Goal: Task Accomplishment & Management: Manage account settings

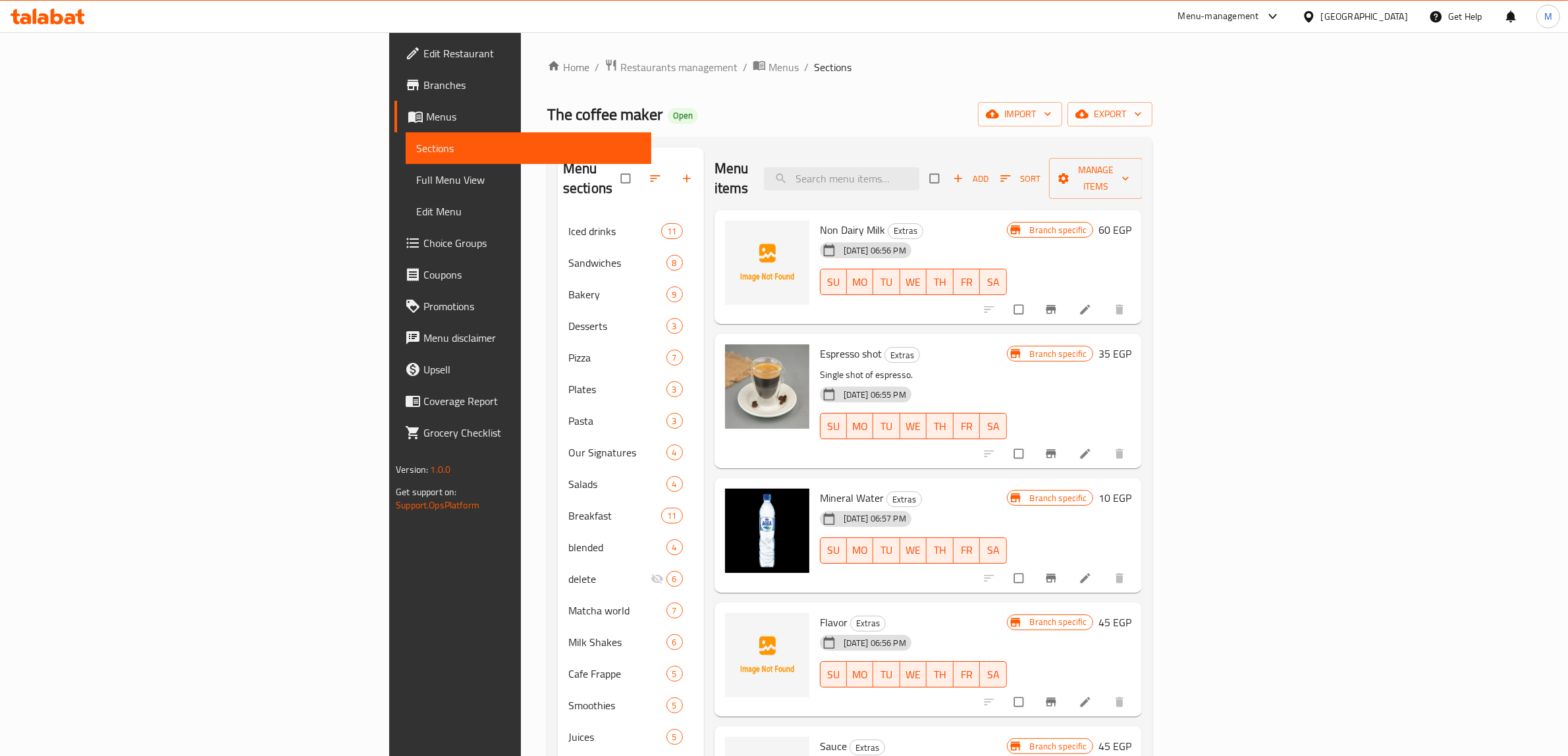
click at [43, 9] on icon at bounding box center [48, 16] width 75 height 16
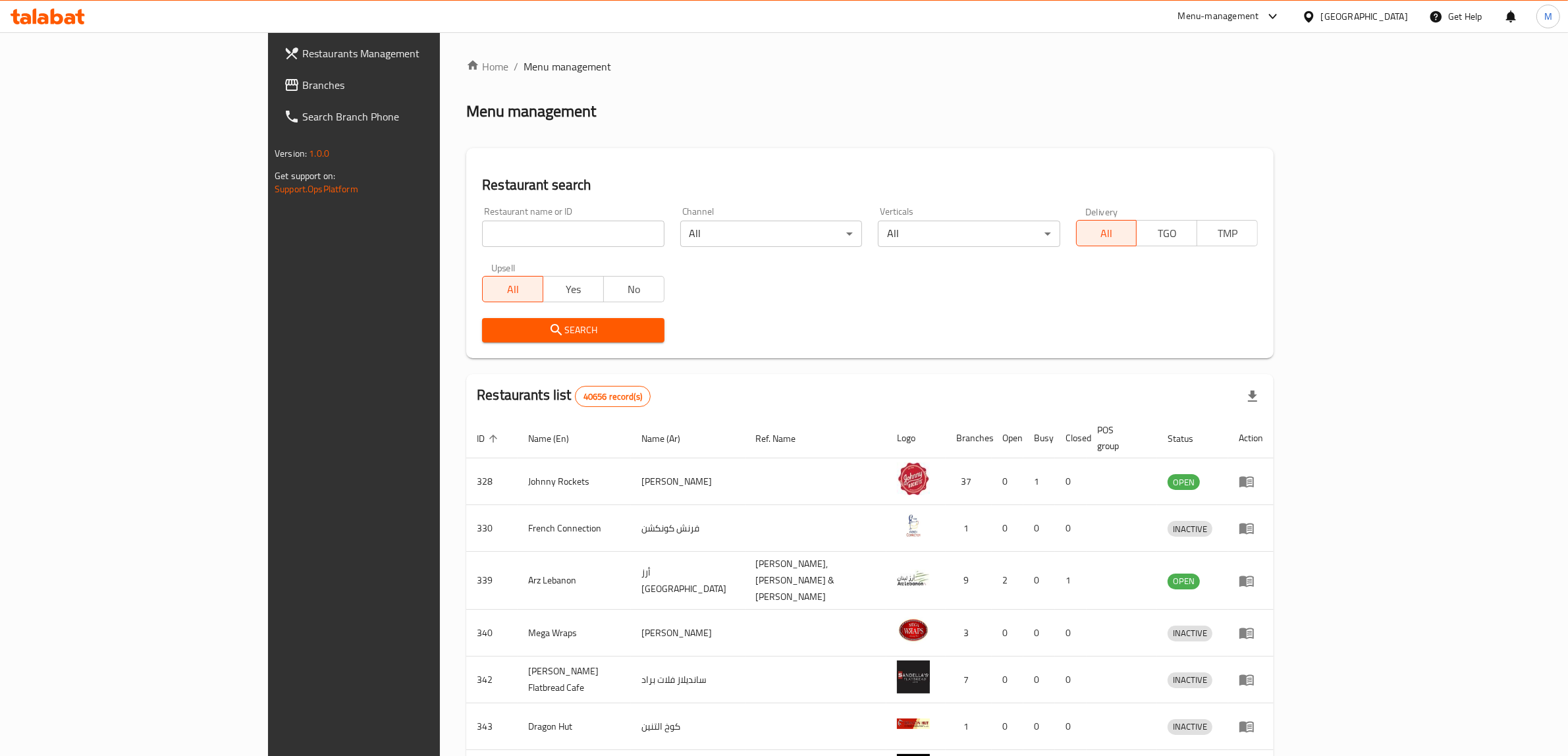
click at [302, 84] on span "Branches" at bounding box center [410, 85] width 217 height 16
click at [483, 234] on input "search" at bounding box center [573, 234] width 182 height 27
paste input "619905"
type input "619905"
click at [493, 324] on span "Search" at bounding box center [573, 330] width 161 height 16
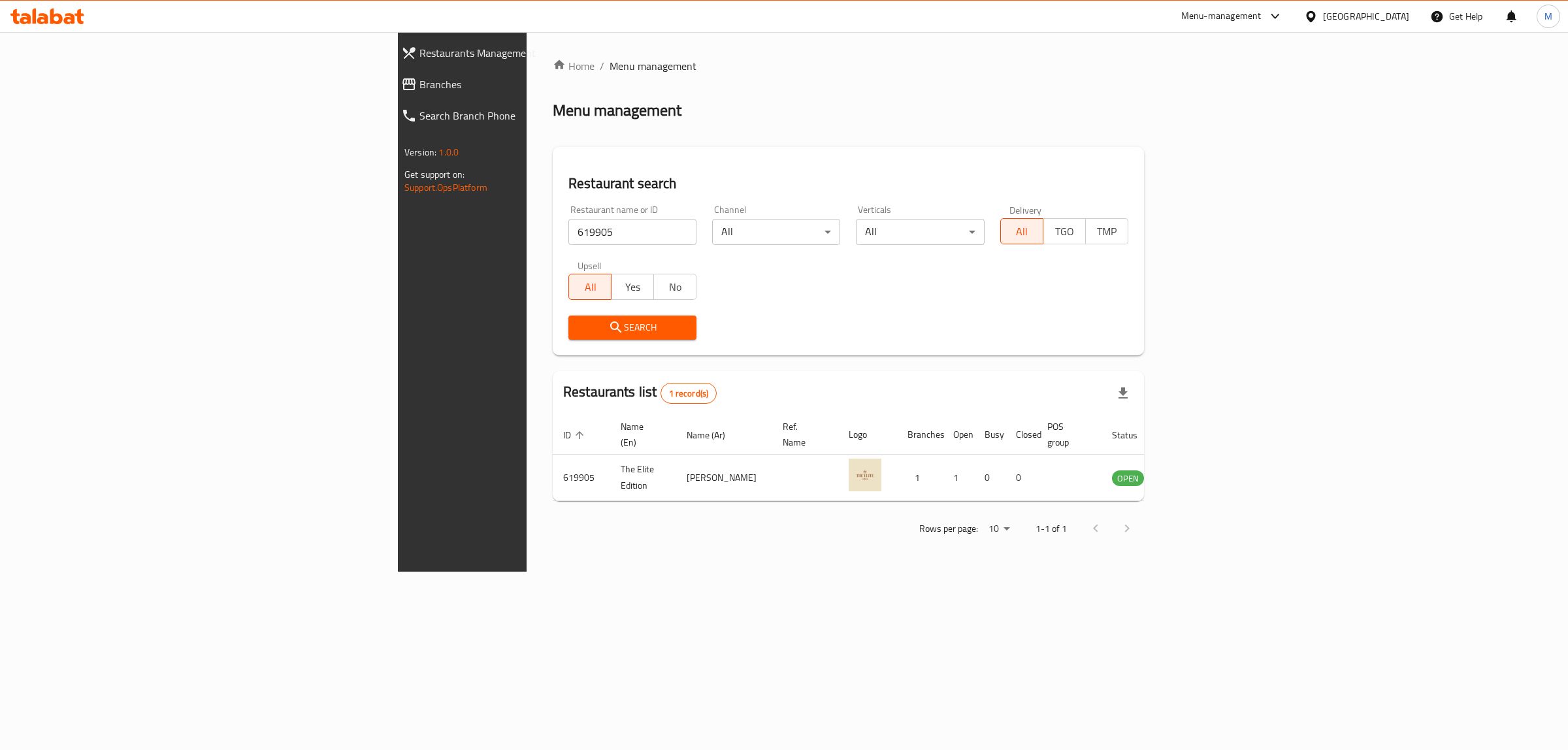
click at [648, 149] on div "Restaurant search Restaurant name or ID 619905 Restaurant name or ID Channel Al…" at bounding box center [848, 251] width 592 height 209
click at [929, 304] on div "Restaurant name or ID 619905 Restaurant name or ID Channel All ​ Verticals All …" at bounding box center [848, 272] width 575 height 151
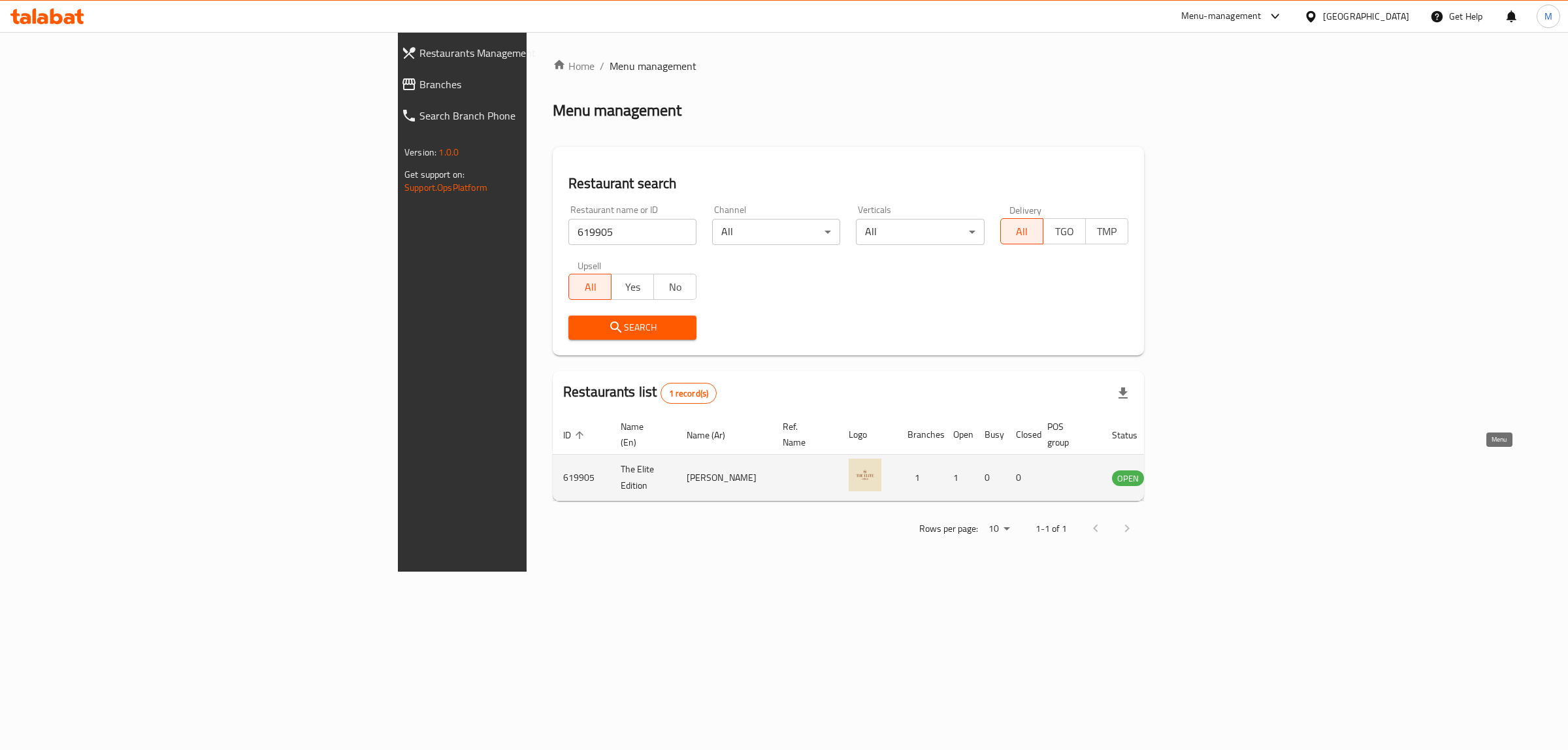
click at [1205, 470] on link "enhanced table" at bounding box center [1194, 478] width 25 height 16
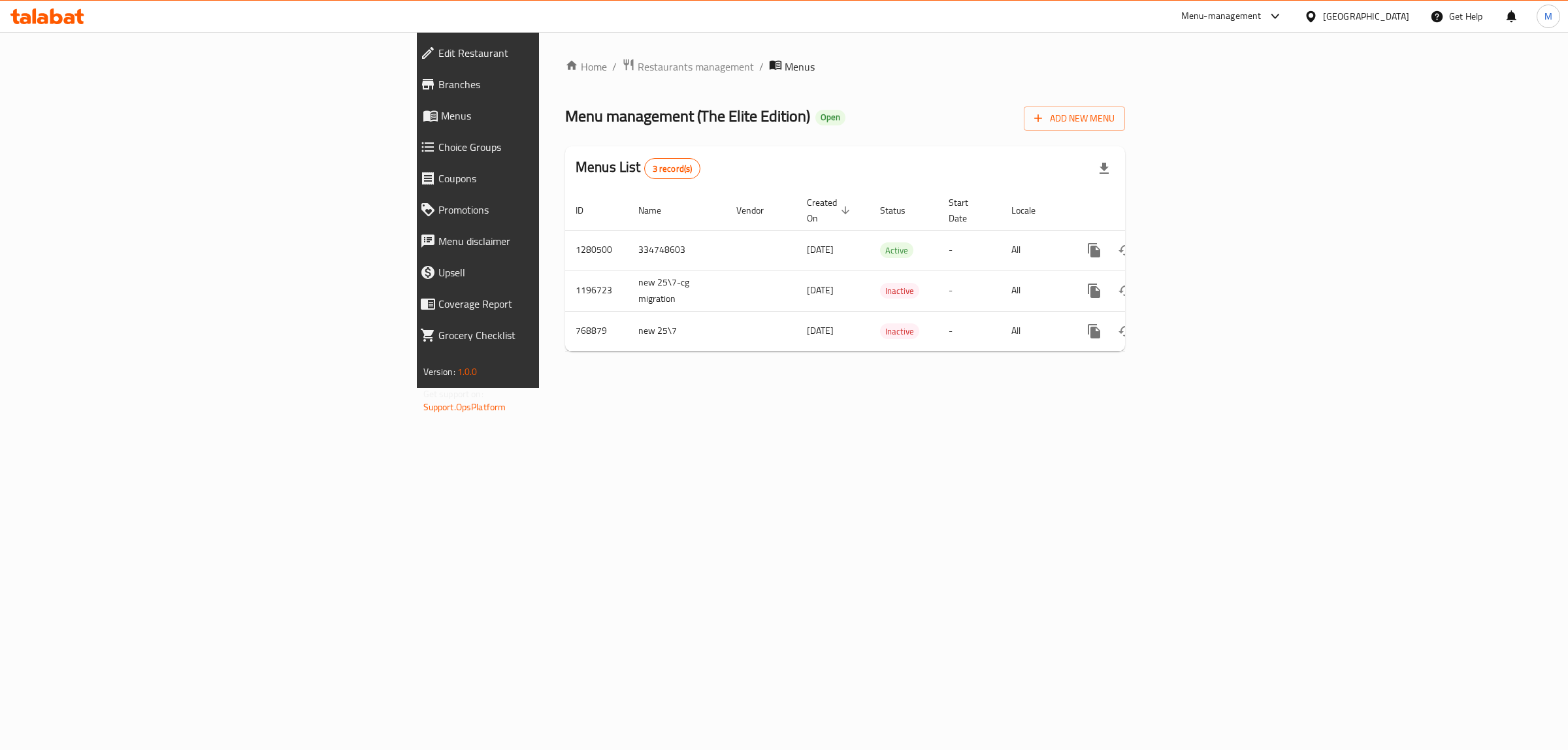
click at [439, 81] on span "Branches" at bounding box center [554, 84] width 230 height 16
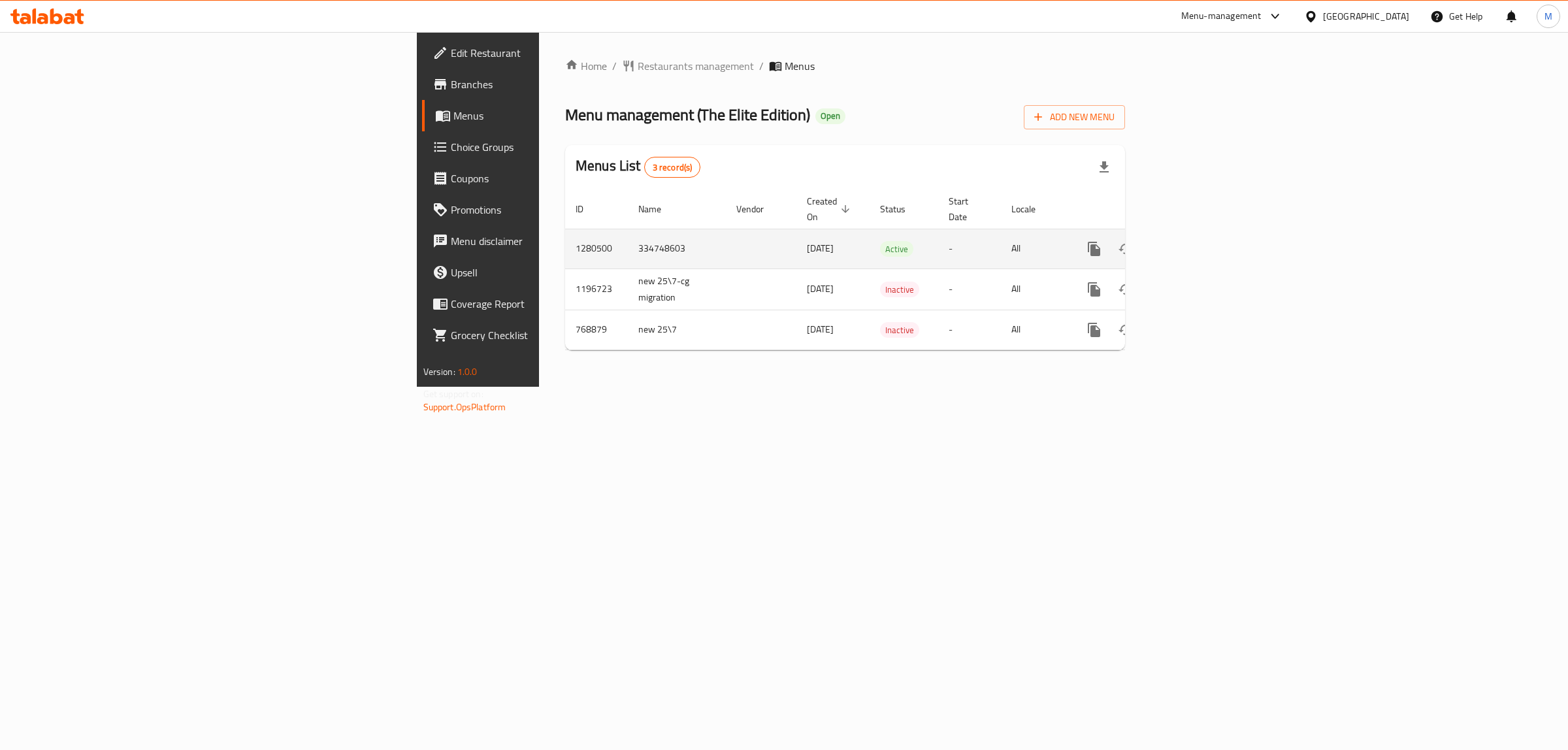
click at [628, 232] on td "334748603" at bounding box center [676, 248] width 98 height 40
copy td "334748603"
click at [1196, 241] on icon "enhanced table" at bounding box center [1189, 248] width 16 height 16
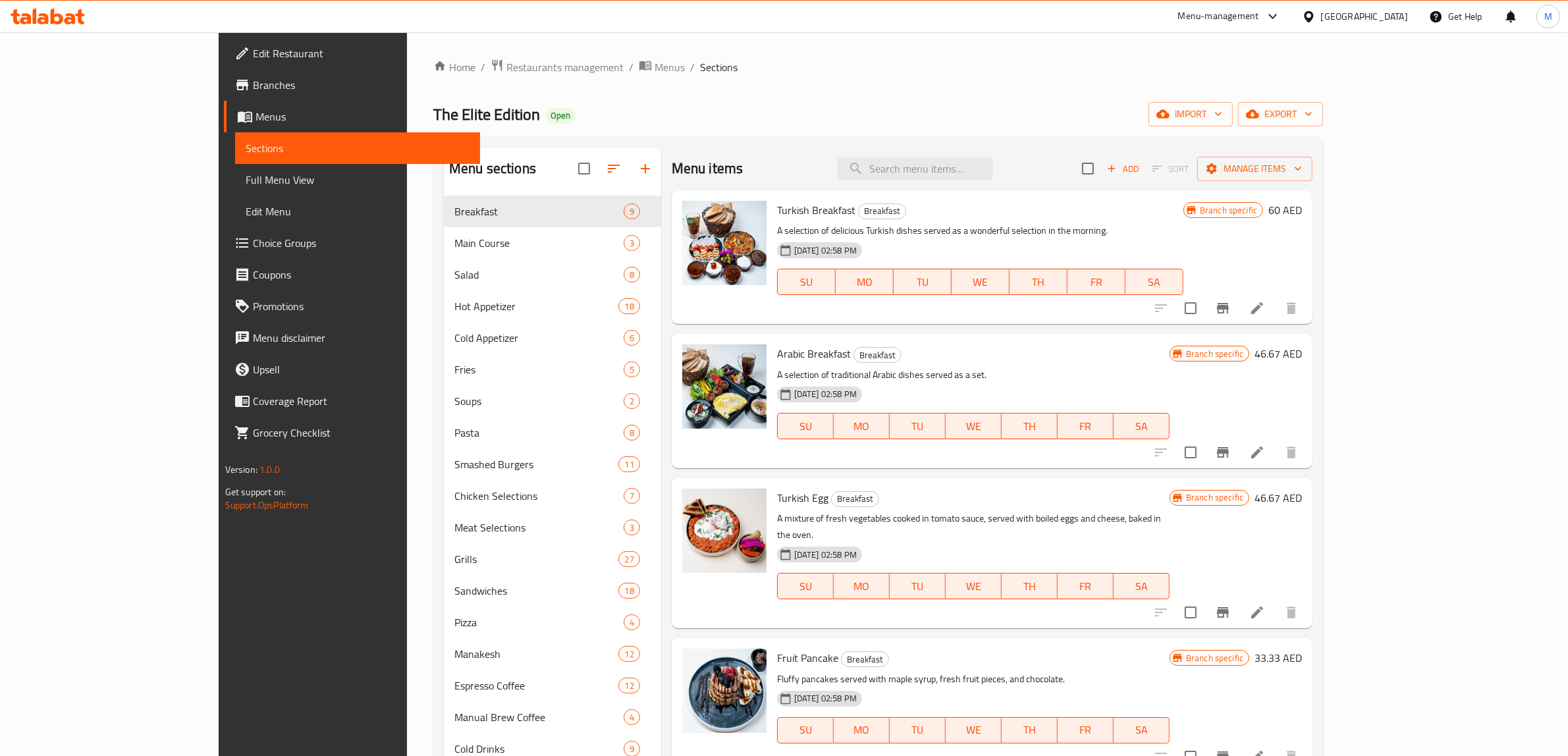
click at [669, 81] on div "Home / Restaurants management / Menus / Sections The Elite Edition Open import …" at bounding box center [878, 546] width 890 height 975
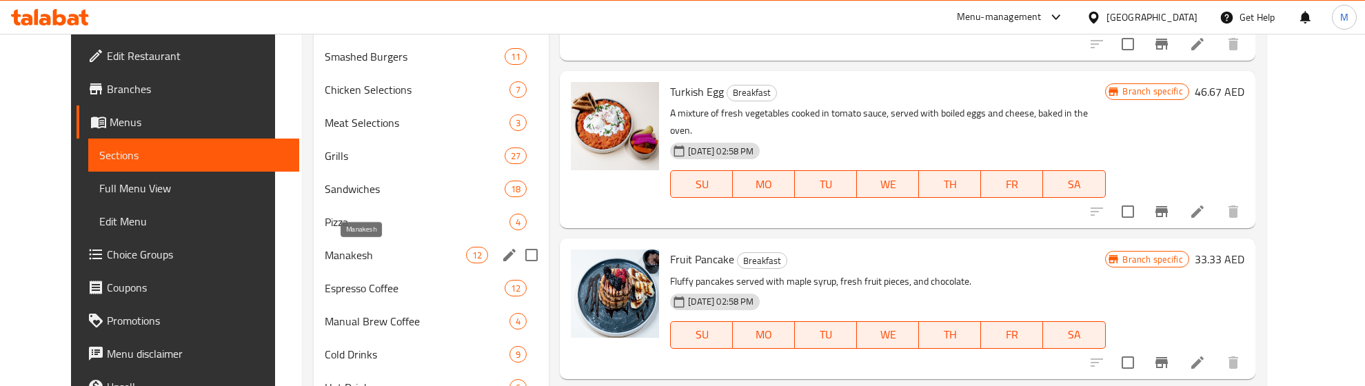
scroll to position [431, 0]
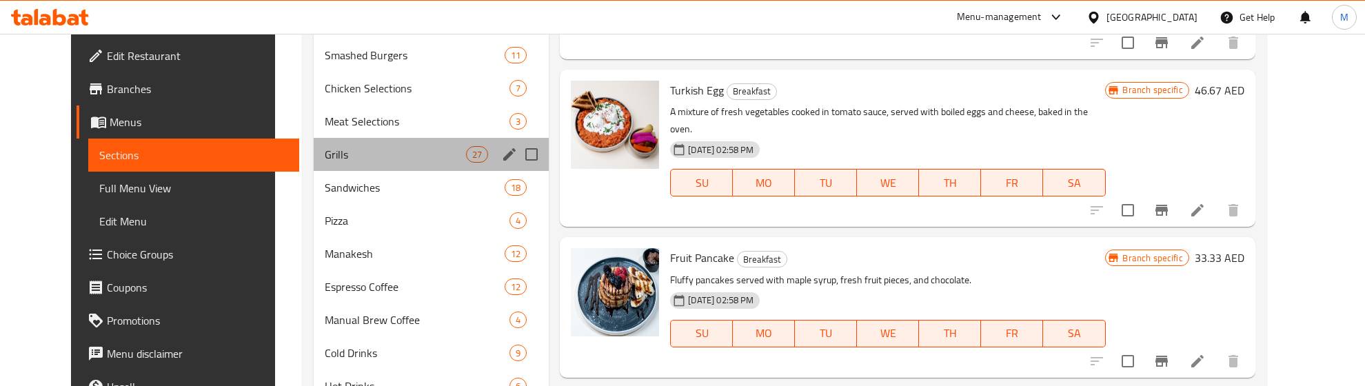
click at [339, 170] on div "Grills 27" at bounding box center [431, 154] width 235 height 33
click at [349, 192] on span "Sandwiches" at bounding box center [415, 187] width 180 height 17
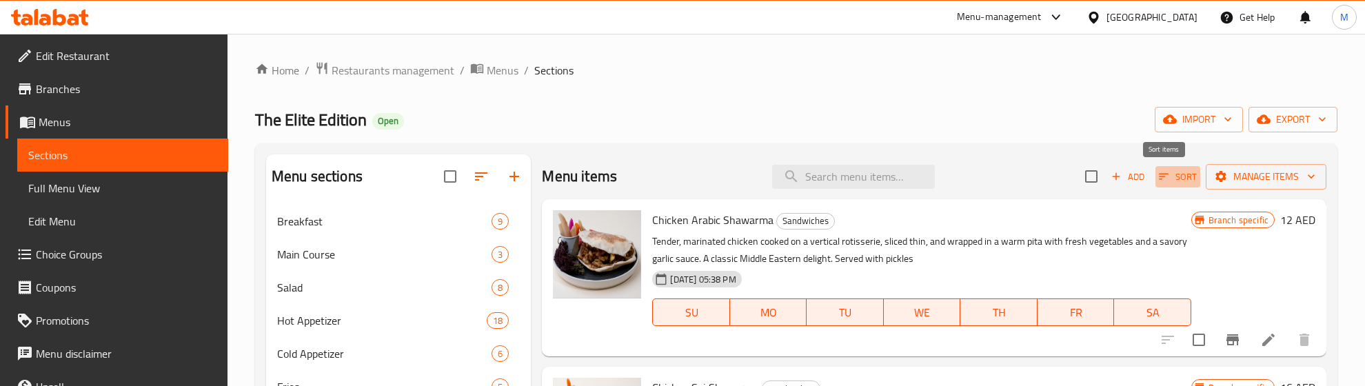
click at [1157, 176] on icon "button" at bounding box center [1163, 176] width 12 height 12
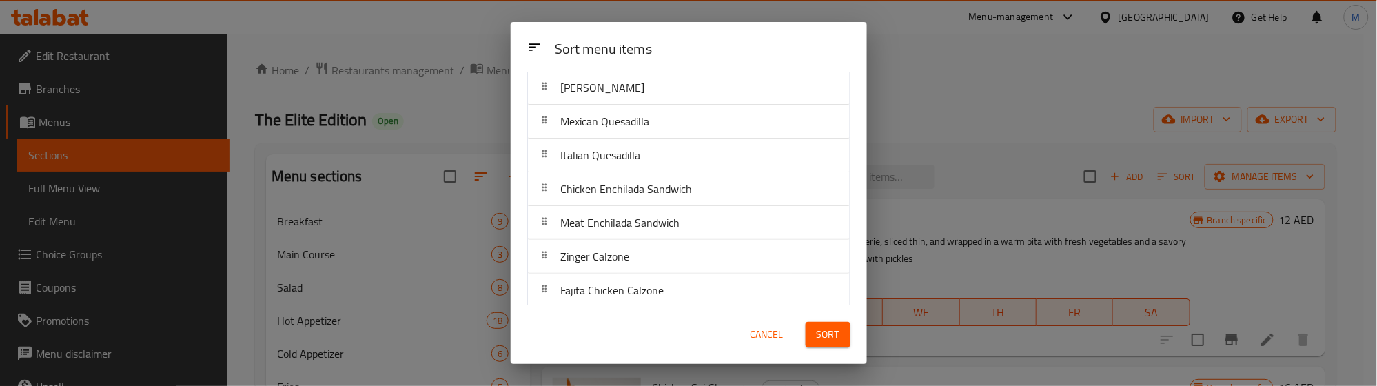
scroll to position [423, 0]
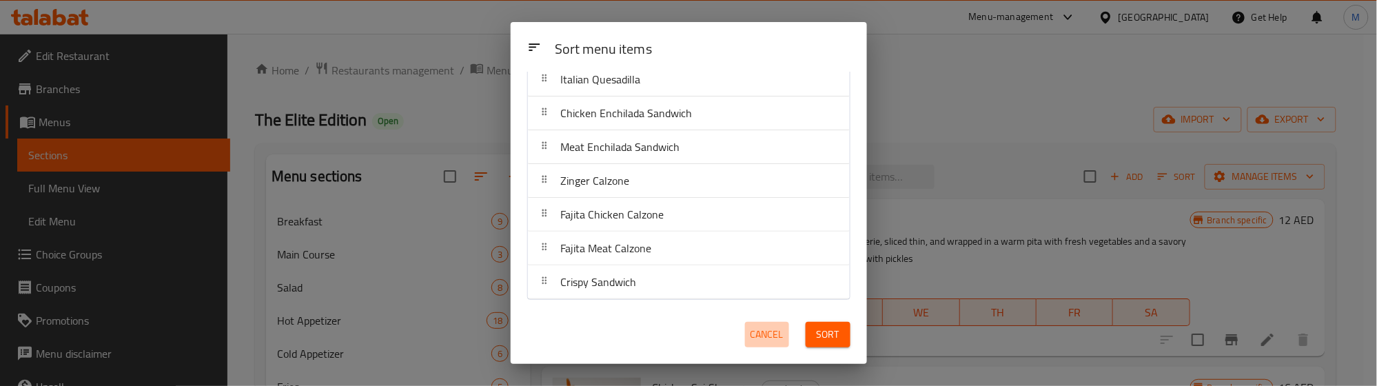
click at [766, 326] on span "Cancel" at bounding box center [767, 334] width 33 height 17
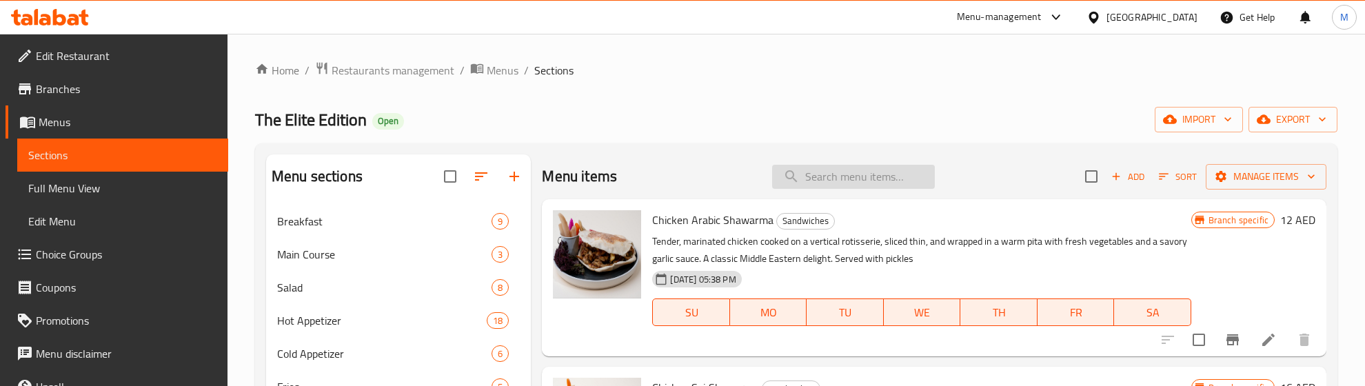
click at [869, 181] on input "search" at bounding box center [853, 177] width 163 height 24
type input "kebab"
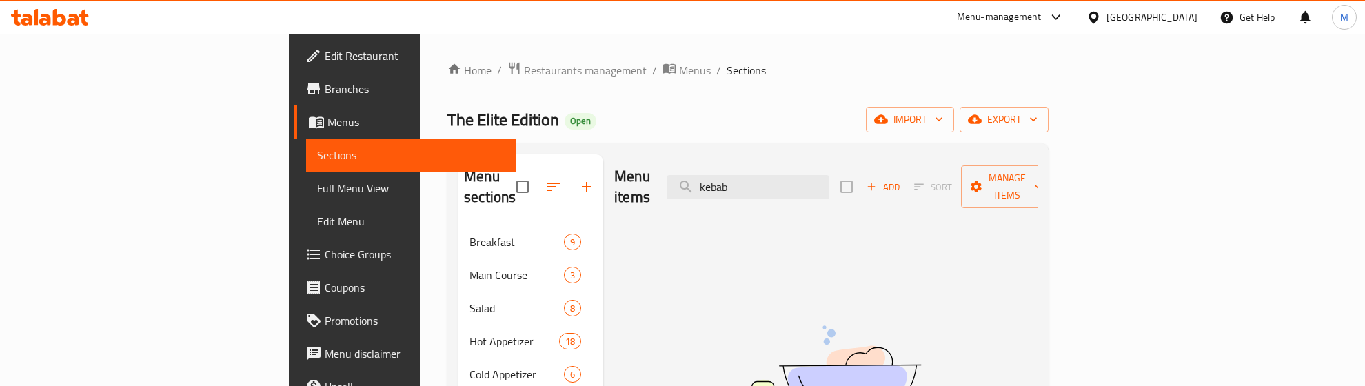
drag, startPoint x: 877, startPoint y: 183, endPoint x: 725, endPoint y: 192, distance: 152.6
click at [725, 192] on div "Menu items kebab Add Sort Manage items" at bounding box center [825, 186] width 423 height 65
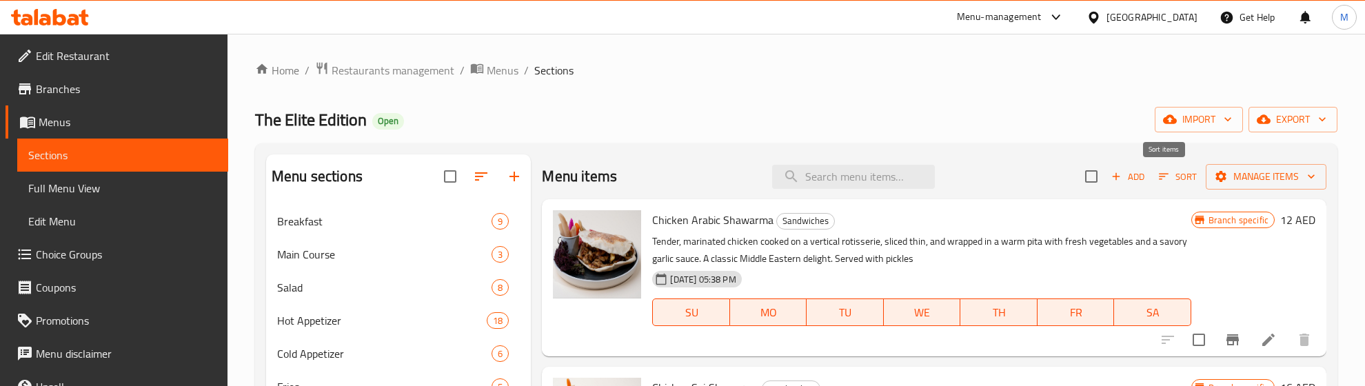
click at [1159, 177] on span "Sort" at bounding box center [1178, 177] width 38 height 16
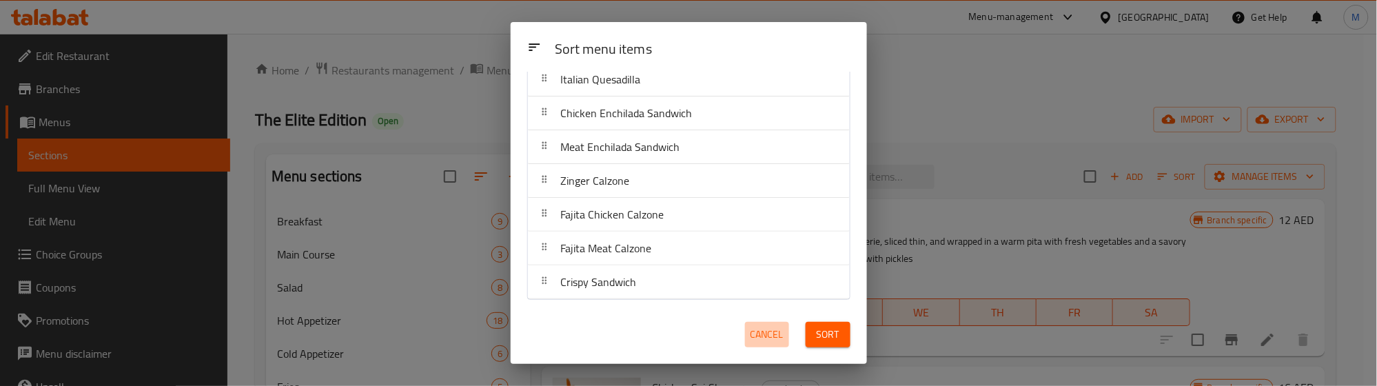
click at [760, 329] on span "Cancel" at bounding box center [767, 334] width 33 height 17
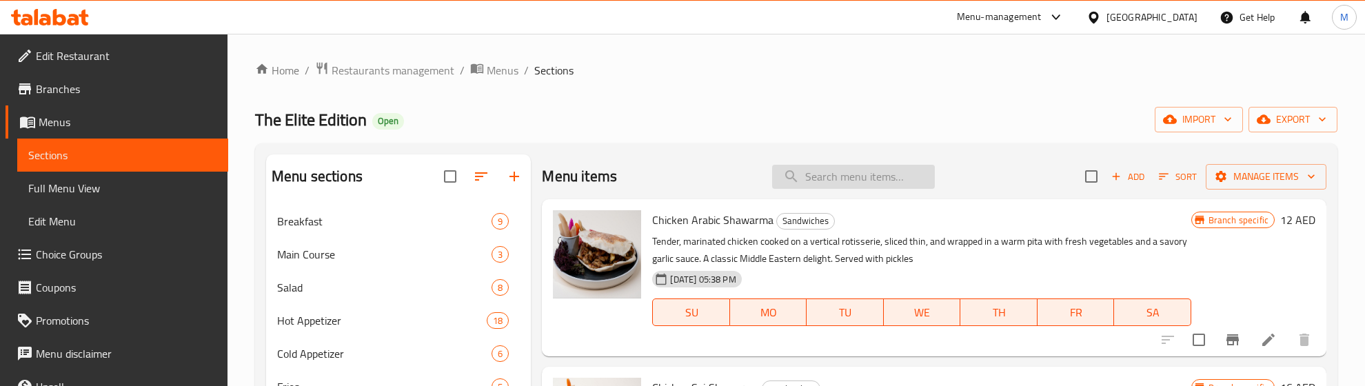
click at [812, 187] on input "search" at bounding box center [853, 177] width 163 height 24
paste input "Meat Tikka Sandwich"
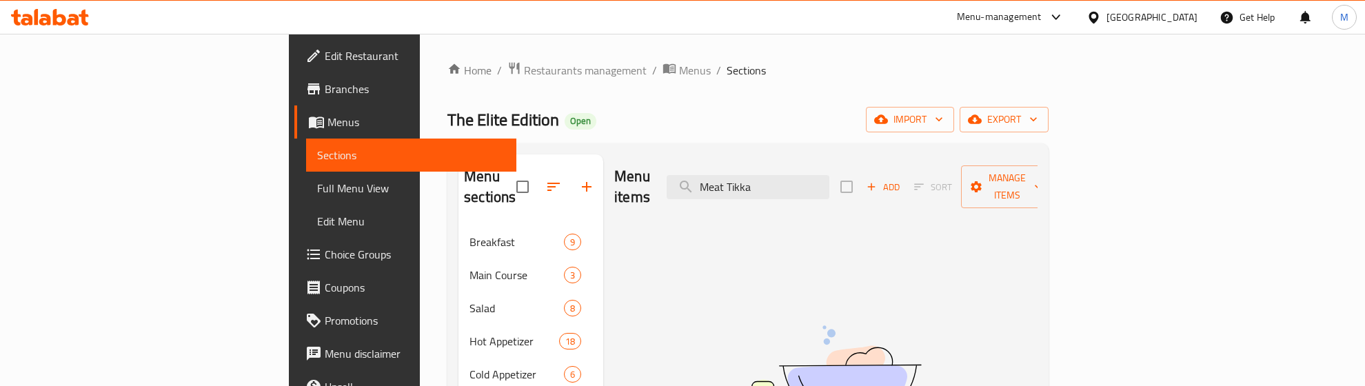
drag, startPoint x: 832, startPoint y: 171, endPoint x: 684, endPoint y: 180, distance: 148.5
click at [684, 180] on div "Menu items Meat Tikka Add Sort Manage items" at bounding box center [825, 186] width 423 height 65
type input "Tikka"
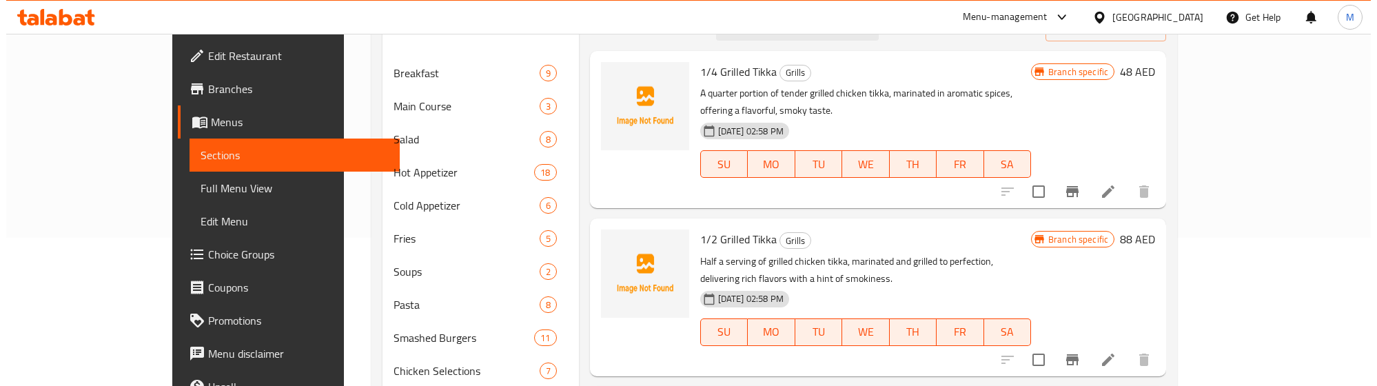
scroll to position [0, 0]
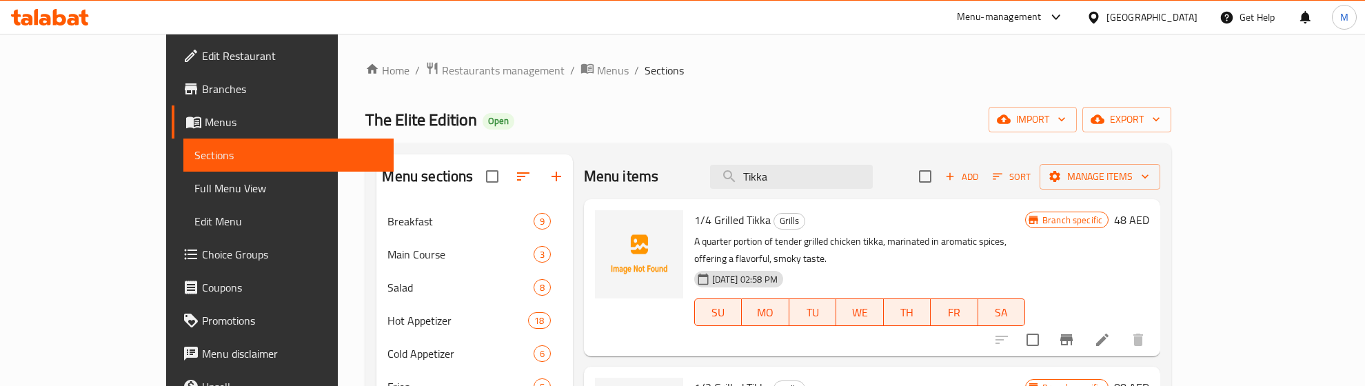
drag, startPoint x: 855, startPoint y: 180, endPoint x: 722, endPoint y: 193, distance: 134.4
click at [722, 193] on div "Menu items Tikka Add Sort Manage items" at bounding box center [872, 176] width 577 height 45
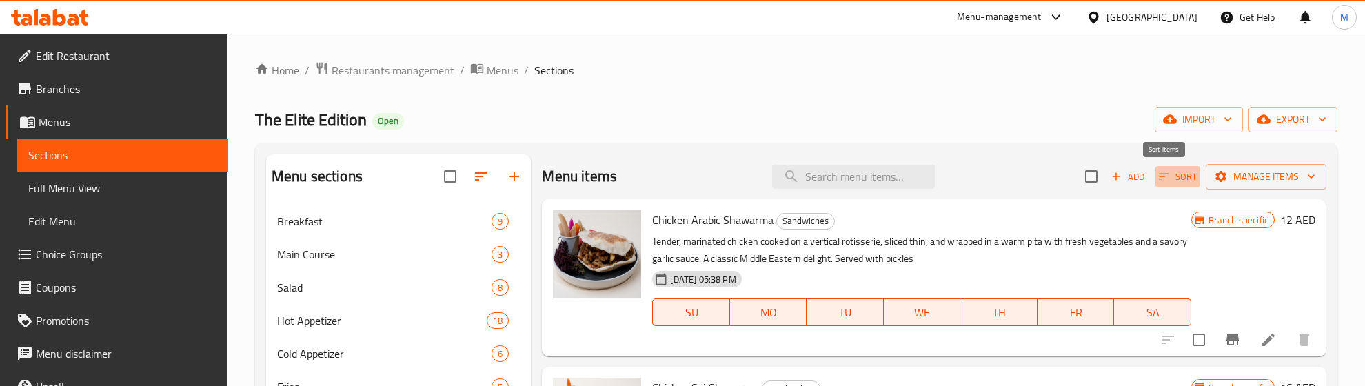
click at [1159, 181] on span "Sort" at bounding box center [1178, 177] width 38 height 16
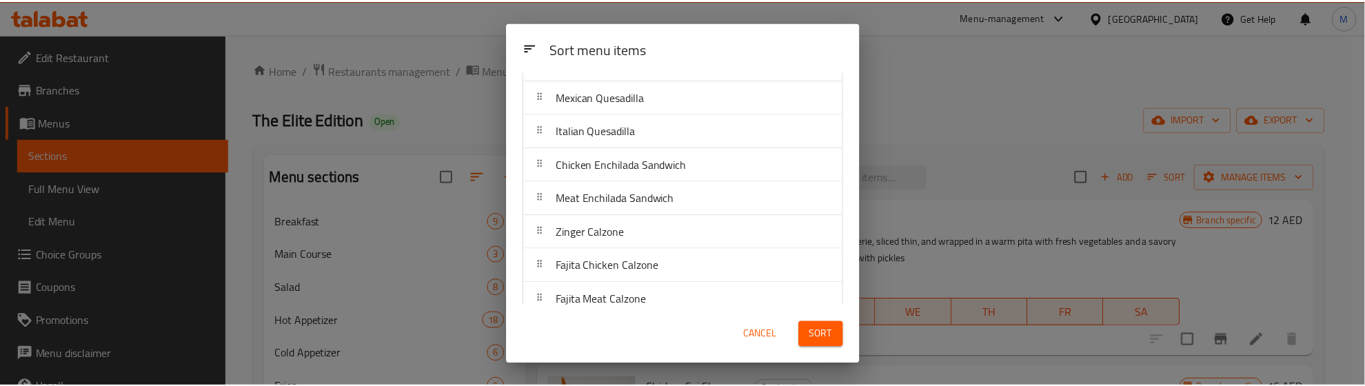
scroll to position [423, 0]
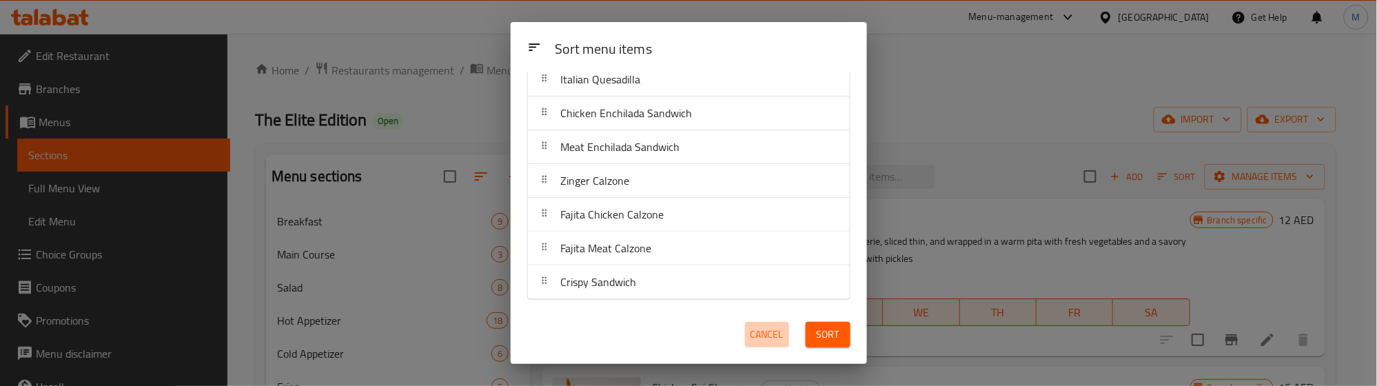
click at [771, 334] on span "Cancel" at bounding box center [767, 334] width 33 height 17
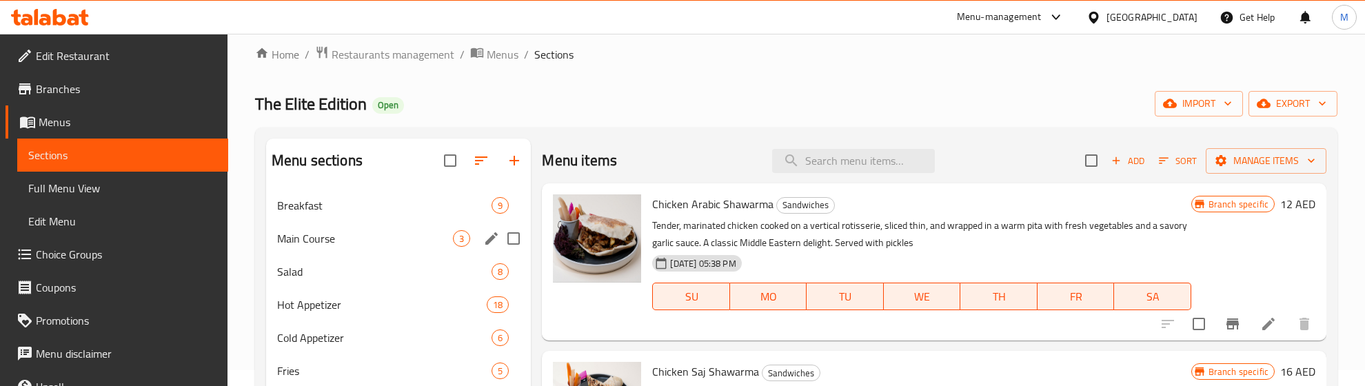
scroll to position [0, 0]
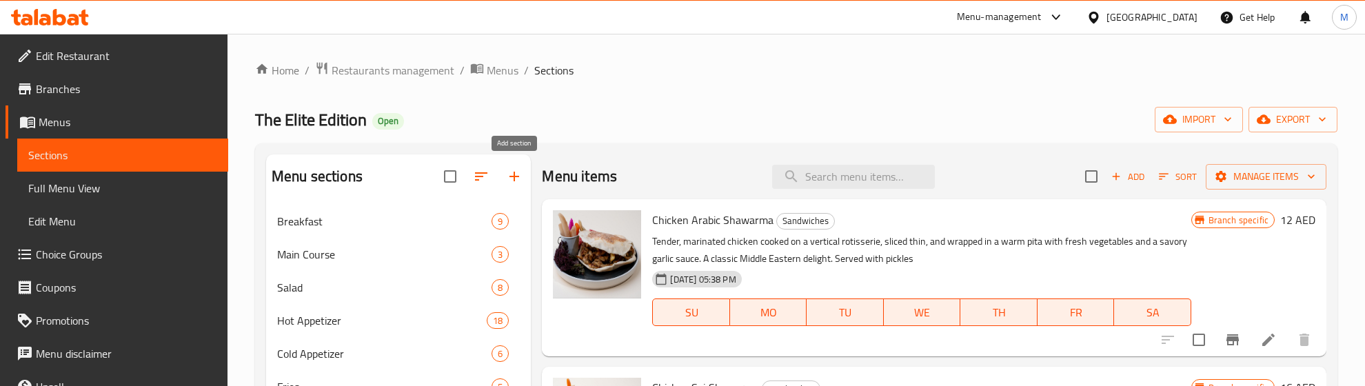
click at [512, 177] on icon "button" at bounding box center [514, 177] width 10 height 10
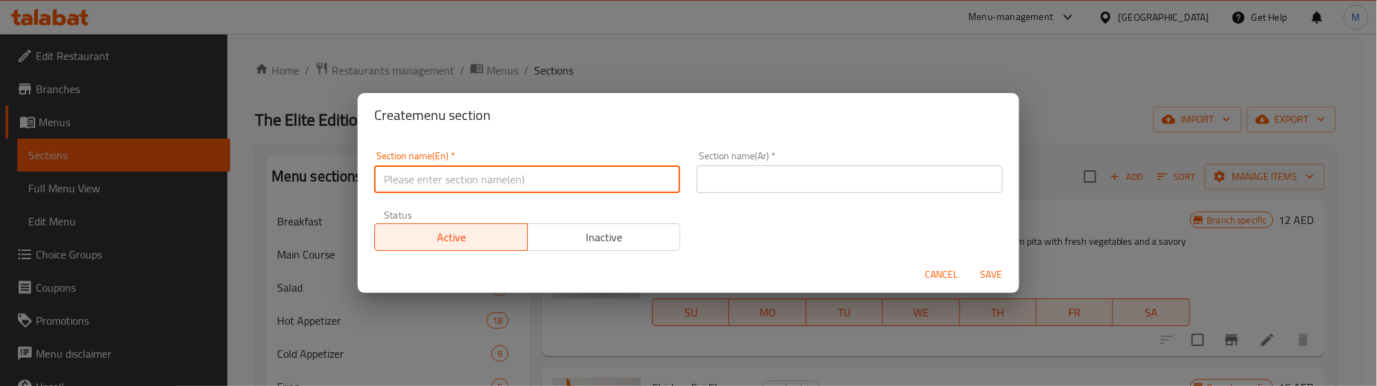
click at [609, 185] on input "text" at bounding box center [527, 179] width 306 height 28
type input "delete"
click at [726, 190] on input "text" at bounding box center [850, 179] width 306 height 28
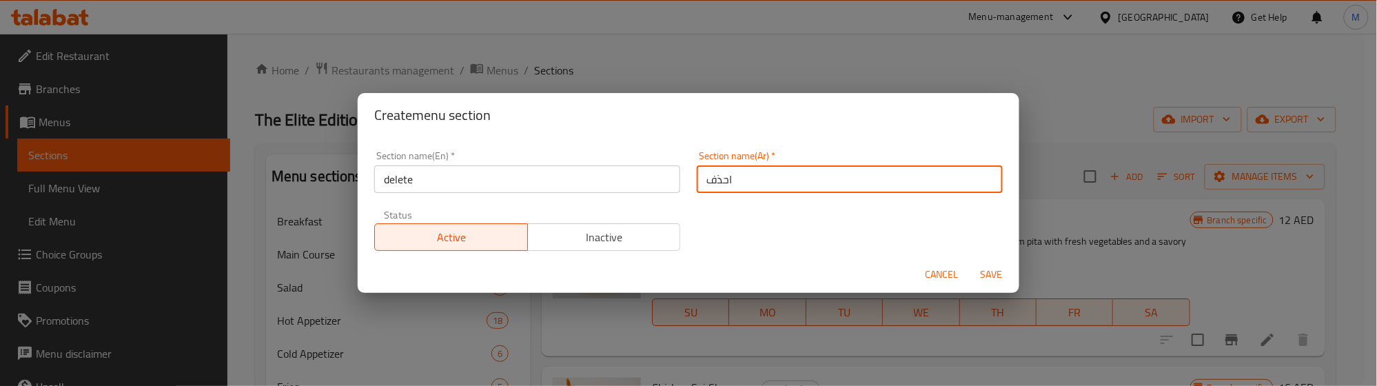
type input "احذف"
click at [618, 230] on span "Inactive" at bounding box center [605, 237] width 142 height 20
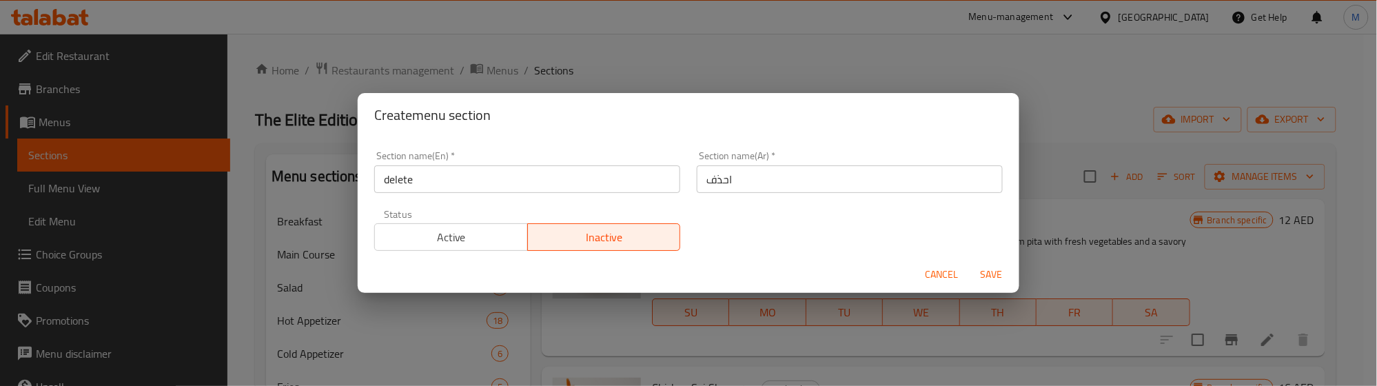
click at [991, 270] on span "Save" at bounding box center [991, 274] width 33 height 17
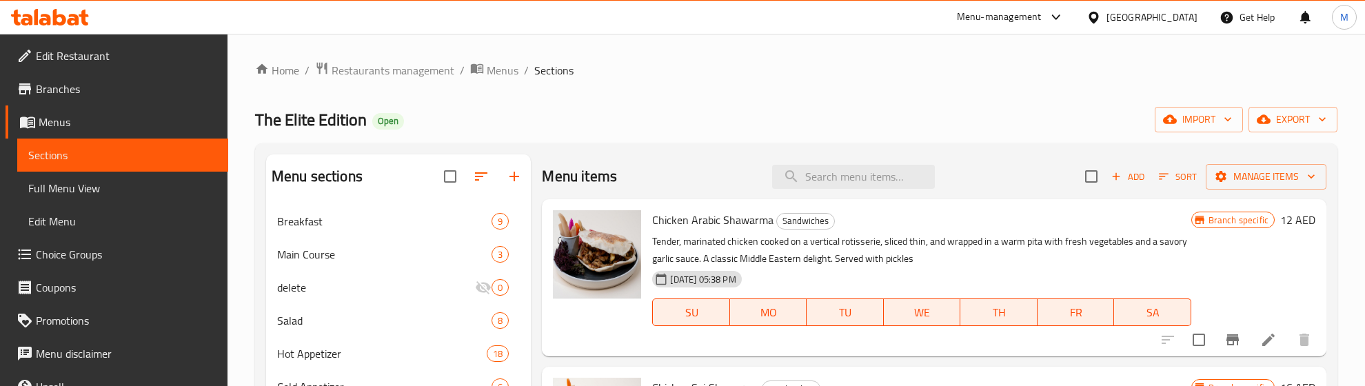
click at [1051, 108] on div "The Elite Edition Open import export" at bounding box center [796, 120] width 1082 height 26
click at [1083, 171] on input "checkbox" at bounding box center [1091, 176] width 29 height 29
checkbox input "true"
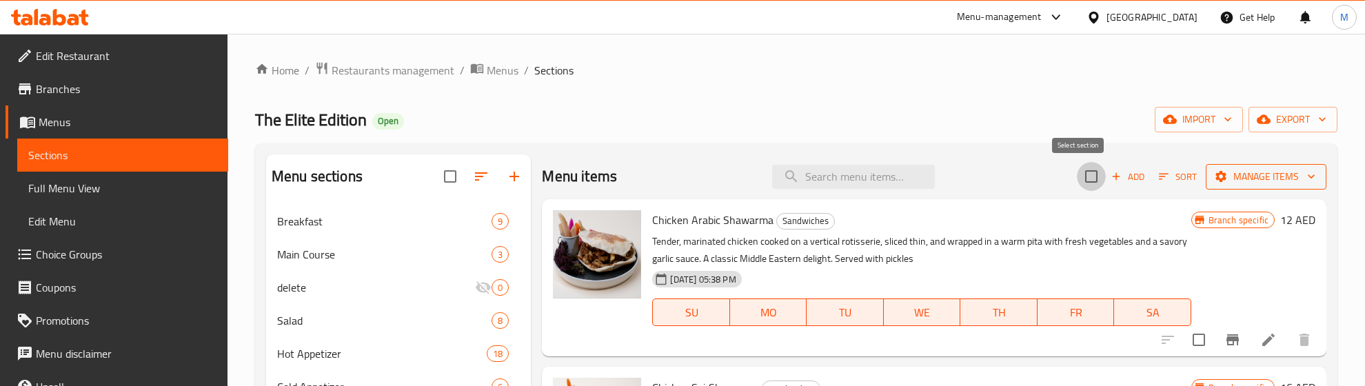
checkbox input "true"
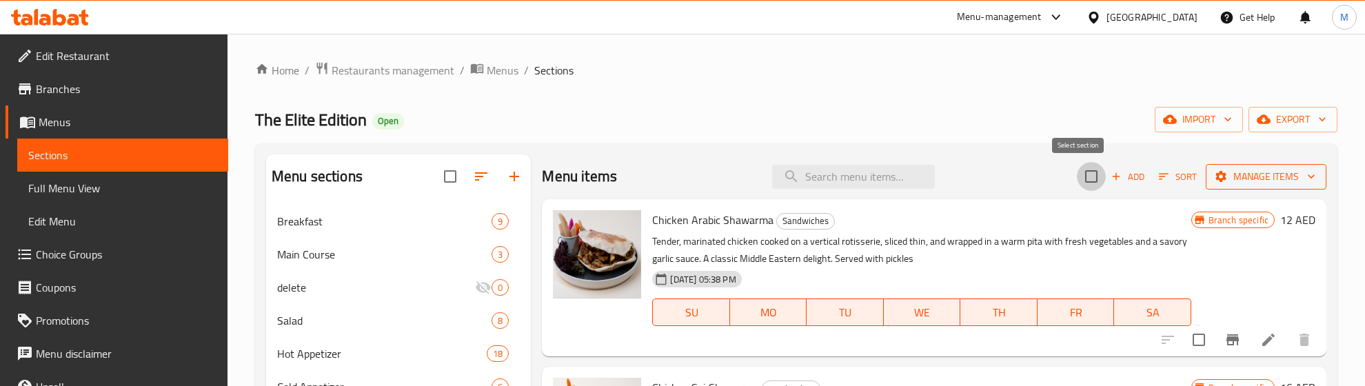
checkbox input "true"
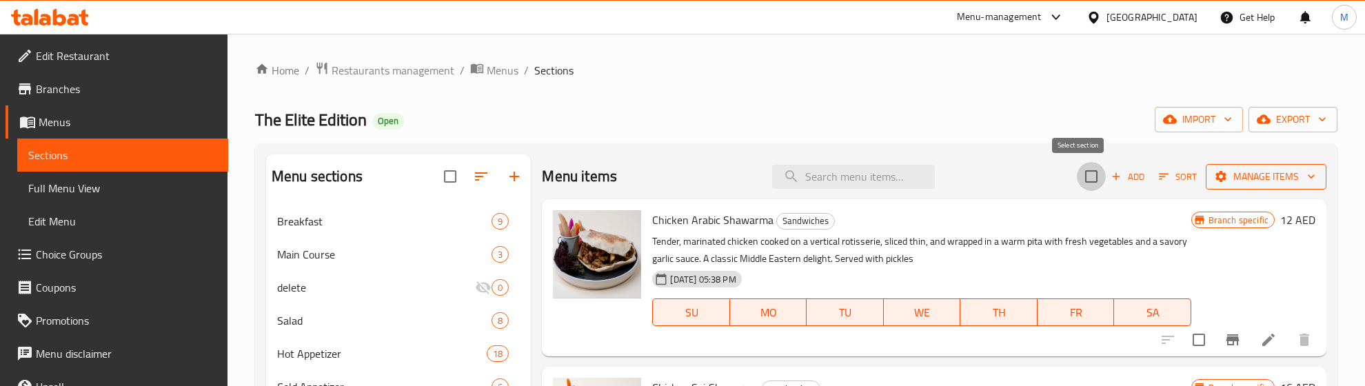
checkbox input "true"
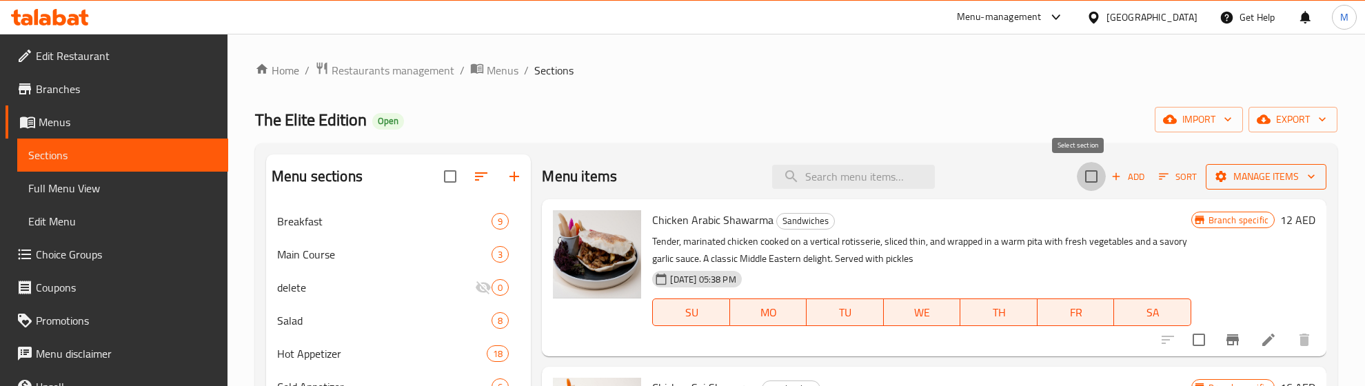
checkbox input "true"
click at [1252, 173] on span "Manage items" at bounding box center [1266, 176] width 99 height 17
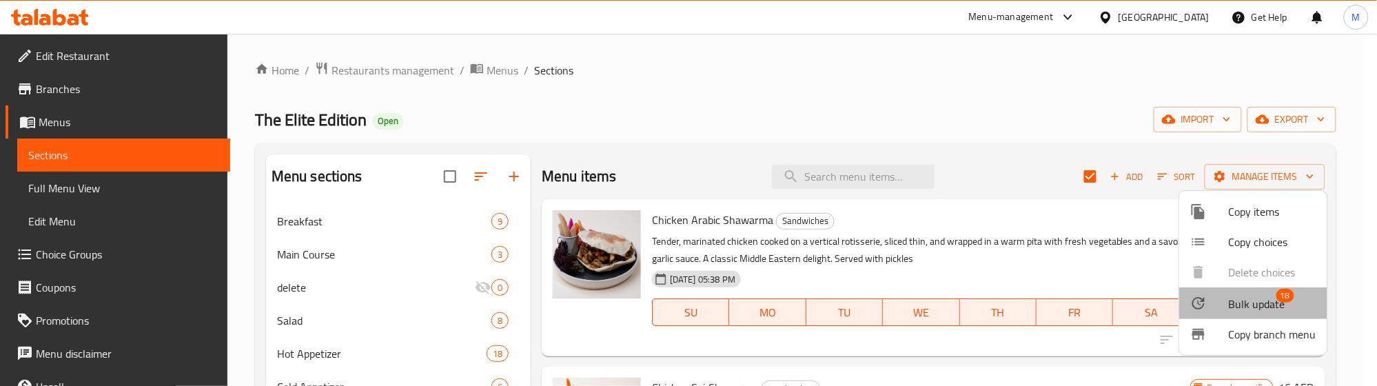
click at [1259, 298] on span "Bulk update" at bounding box center [1257, 304] width 57 height 17
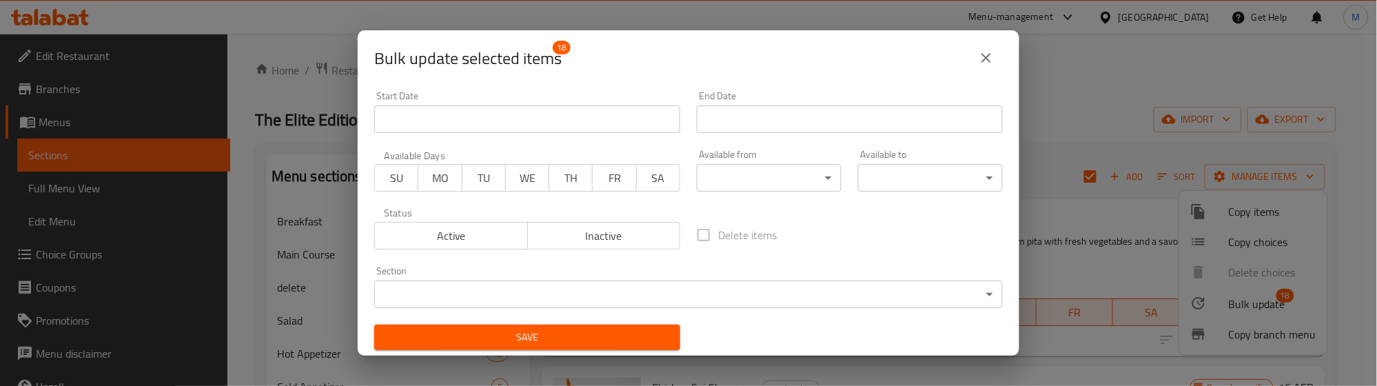
click at [576, 285] on body "​ Menu-management United Arab Emirates Get Help M Edit Restaurant Branches Menu…" at bounding box center [688, 210] width 1377 height 352
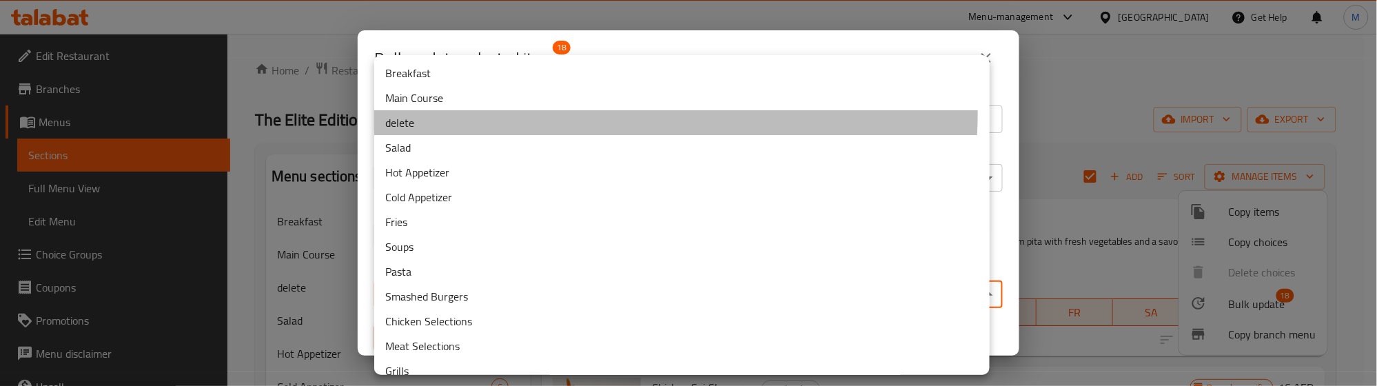
click at [454, 110] on li "delete" at bounding box center [682, 122] width 616 height 25
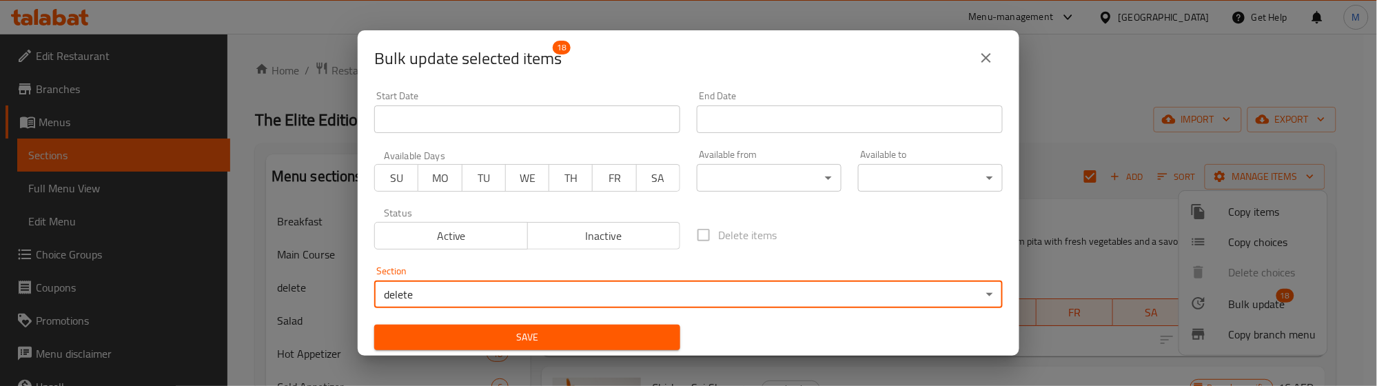
click at [487, 340] on span "Save" at bounding box center [527, 337] width 284 height 17
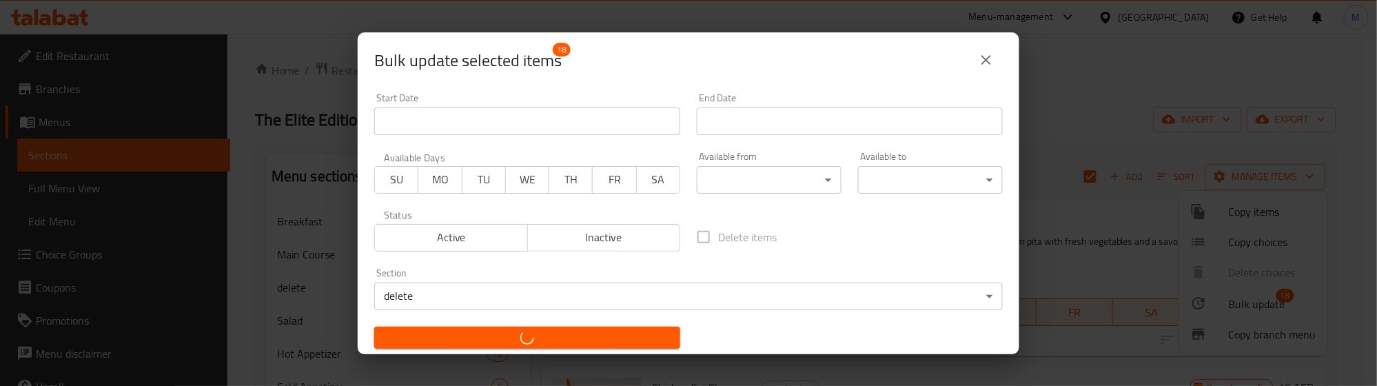
checkbox input "false"
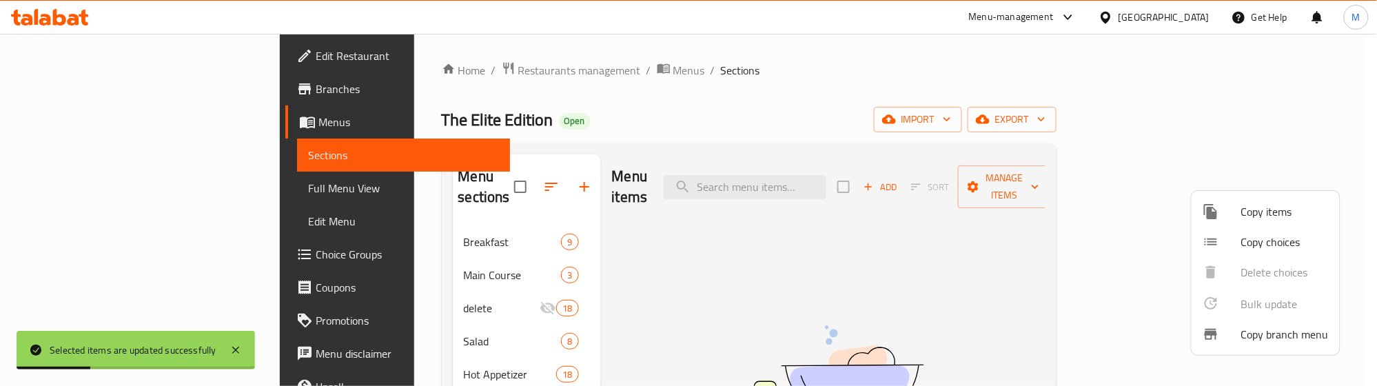
click at [359, 310] on div at bounding box center [688, 193] width 1377 height 386
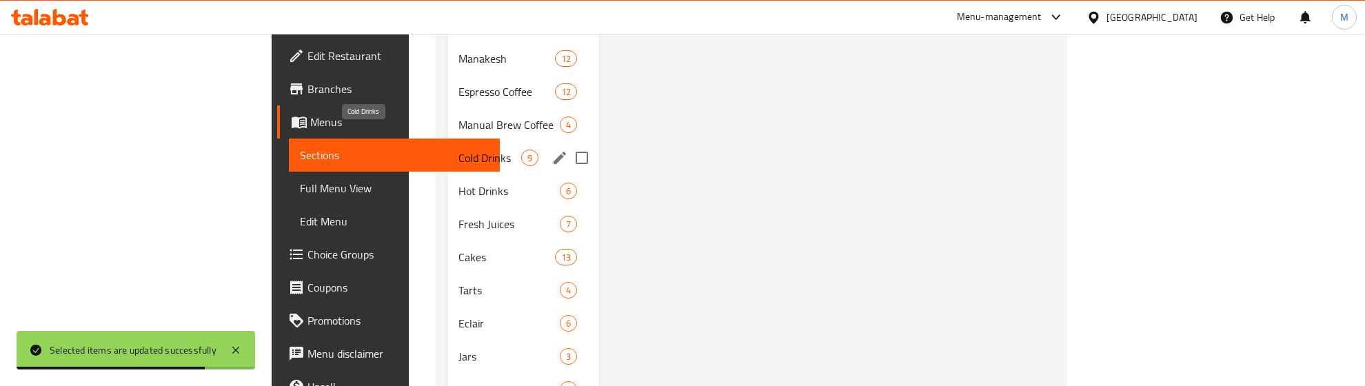
scroll to position [497, 0]
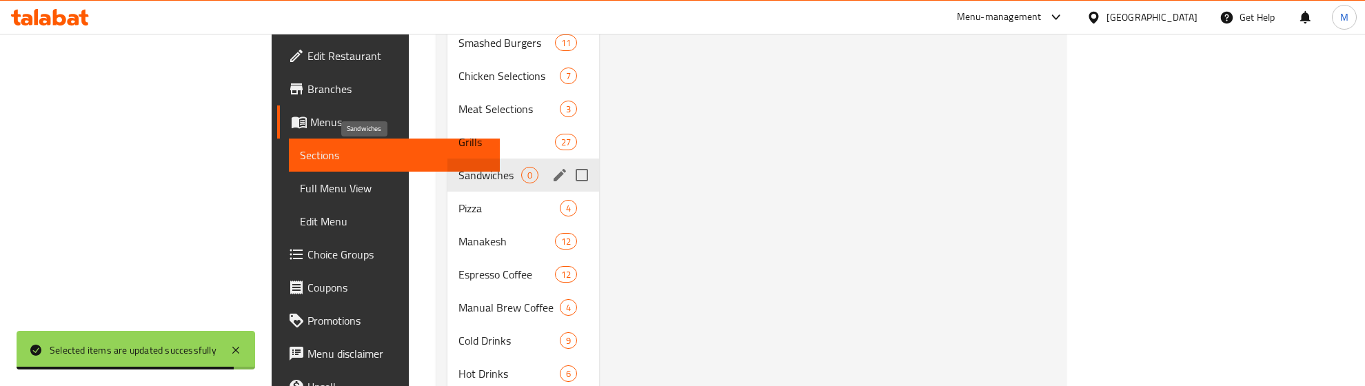
click at [458, 167] on span "Sandwiches" at bounding box center [489, 175] width 63 height 17
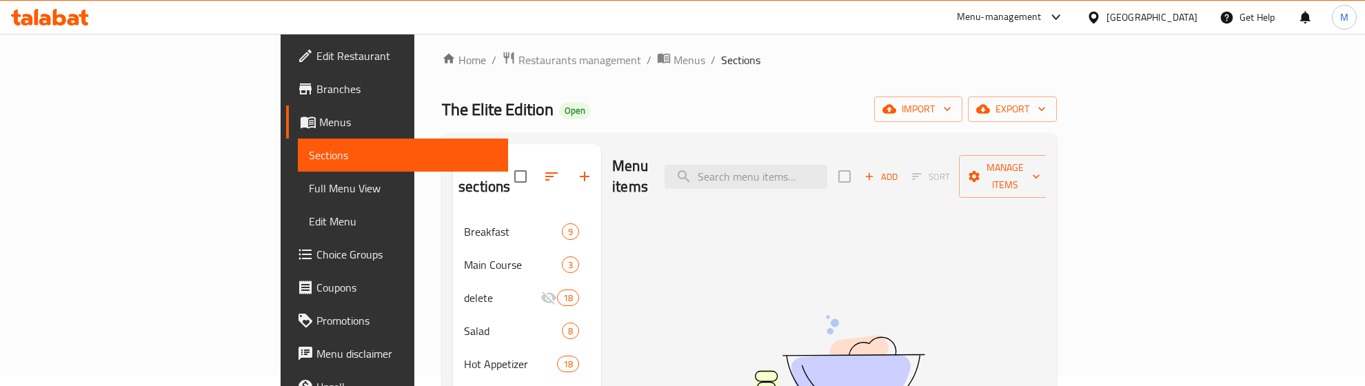
scroll to position [0, 0]
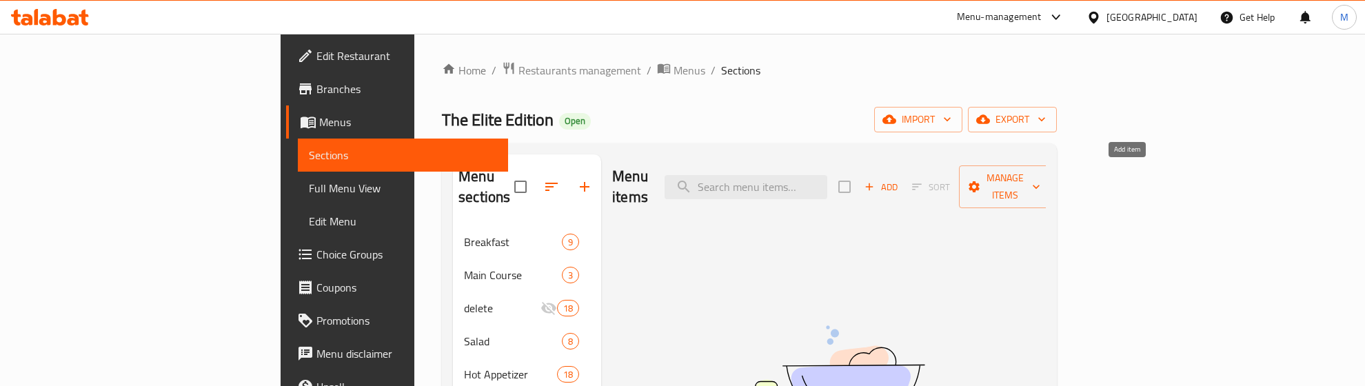
click at [900, 179] on span "Add" at bounding box center [880, 187] width 37 height 16
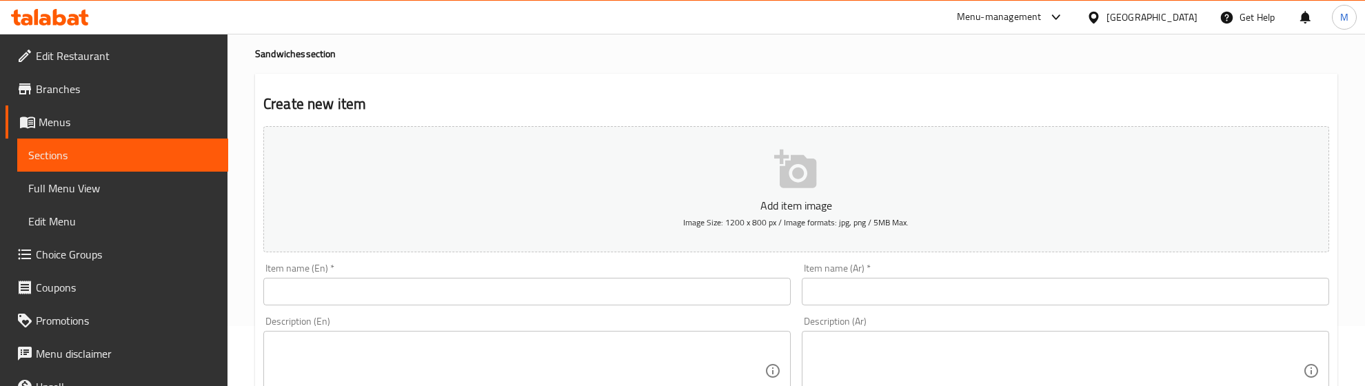
scroll to position [86, 0]
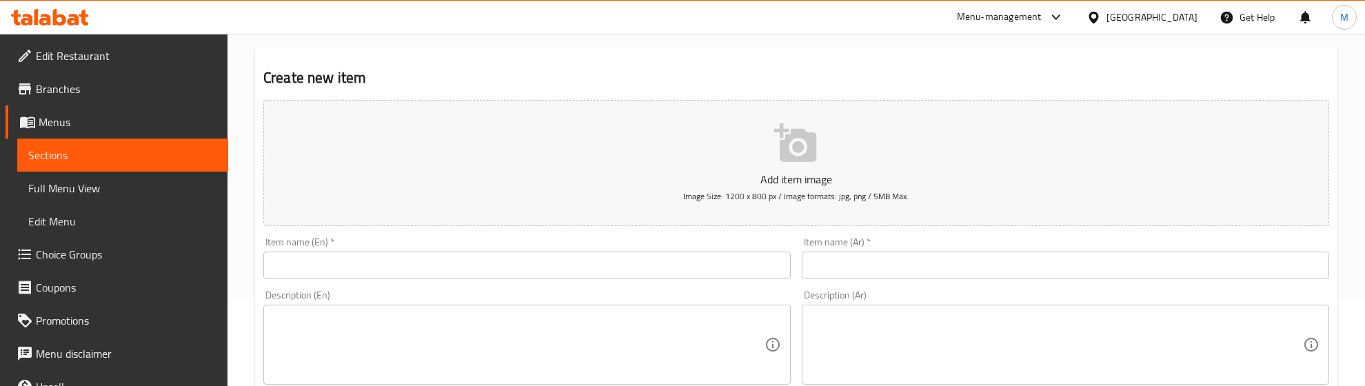
click at [354, 273] on input "text" at bounding box center [526, 266] width 527 height 28
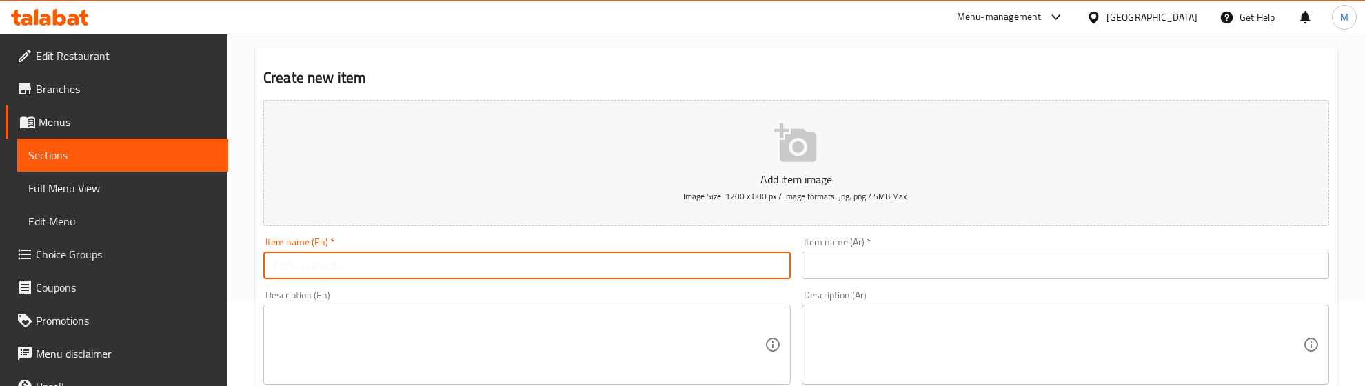
paste input "Kebab Sandwich"
type input "Kebab Sandwich"
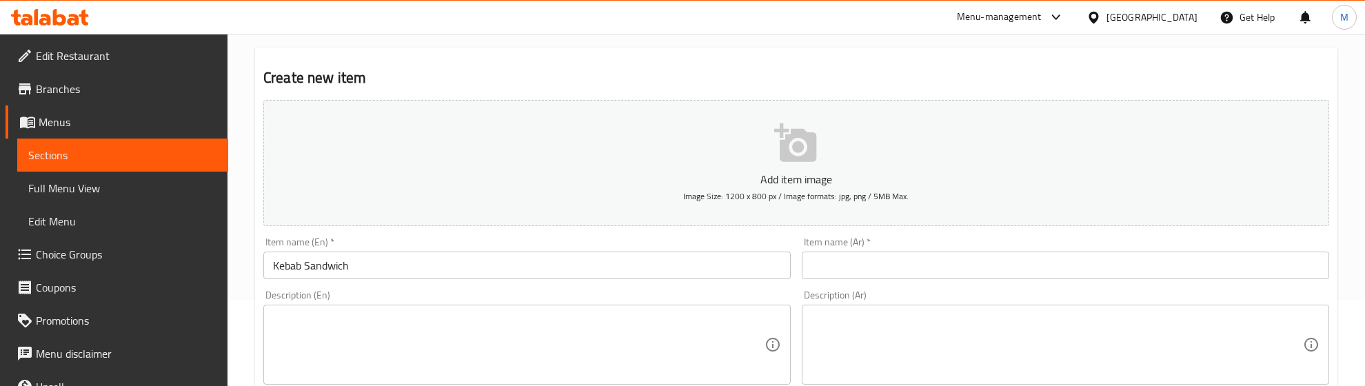
click at [1035, 273] on input "text" at bounding box center [1065, 266] width 527 height 28
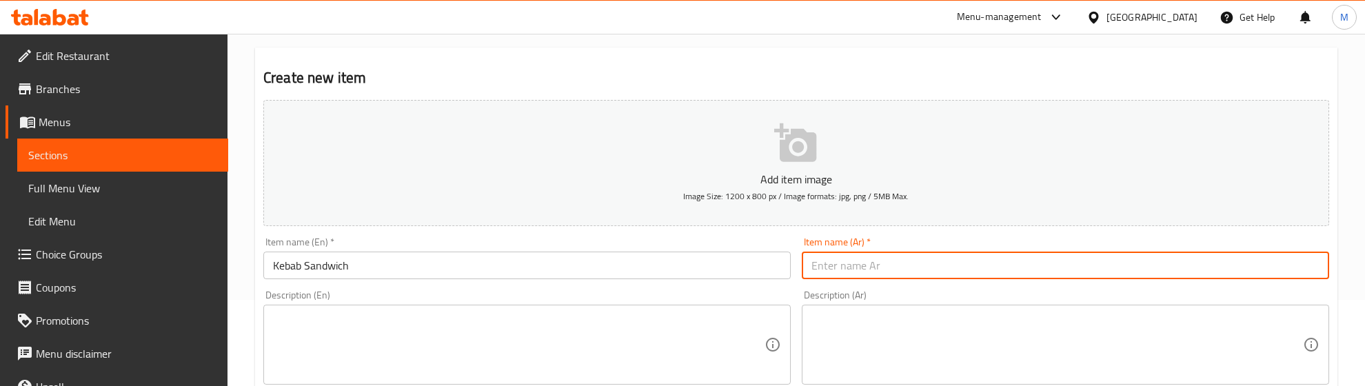
paste input "ساندويش كباب"
type input "ساندويش كباب"
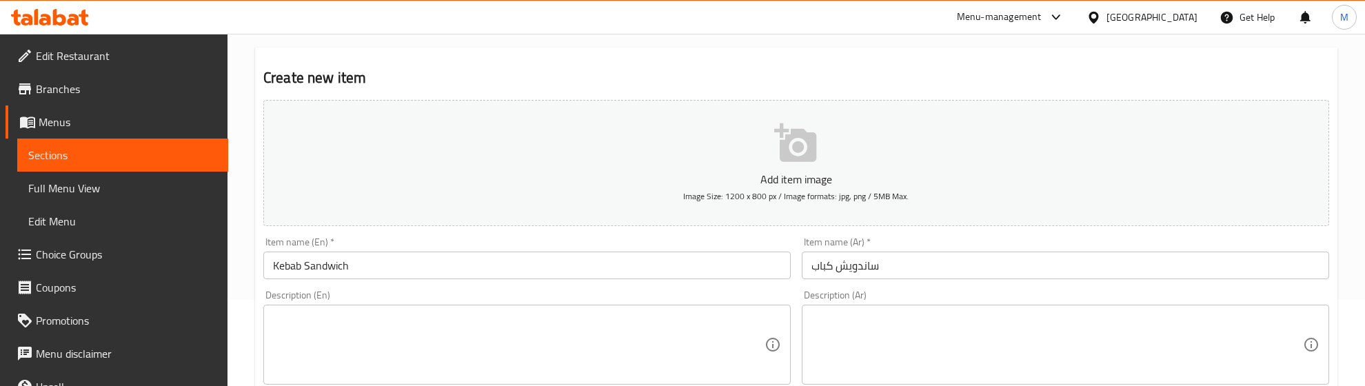
click at [658, 287] on div "Description (En) Description (En)" at bounding box center [527, 337] width 538 height 105
click at [403, 341] on textarea at bounding box center [518, 344] width 491 height 65
paste textarea ""Charcoal-grilled lamb kebab served with saj bread, green salad, and tahini sau…"
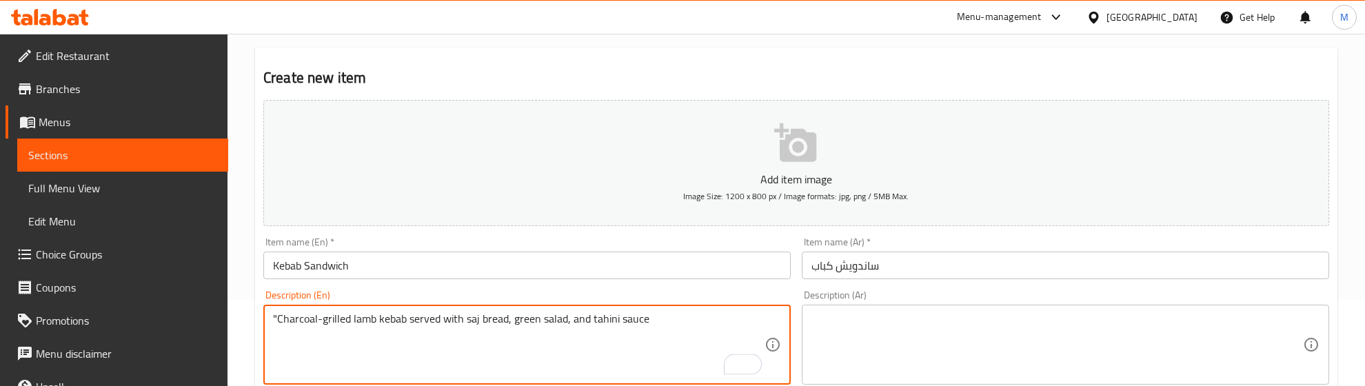
drag, startPoint x: 277, startPoint y: 317, endPoint x: 242, endPoint y: 318, distance: 35.2
click at [283, 349] on textarea "Charcoal-grilled lamb kebab served with saj bread, green salad, and tahini sauce" at bounding box center [518, 344] width 491 height 65
click at [667, 327] on textarea "Charcoal-grilled lamb kebab served with saj bread, green salad, and tahini sauce" at bounding box center [518, 344] width 491 height 65
type textarea "Charcoal-grilled lamb kebab served with saj bread, green salad, and tahini sauce"
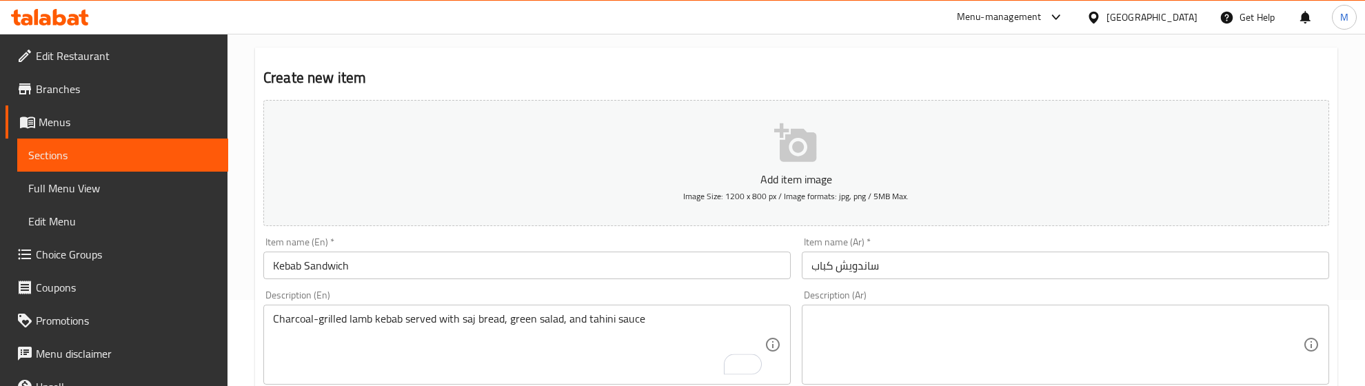
click at [1028, 348] on textarea at bounding box center [1056, 344] width 491 height 65
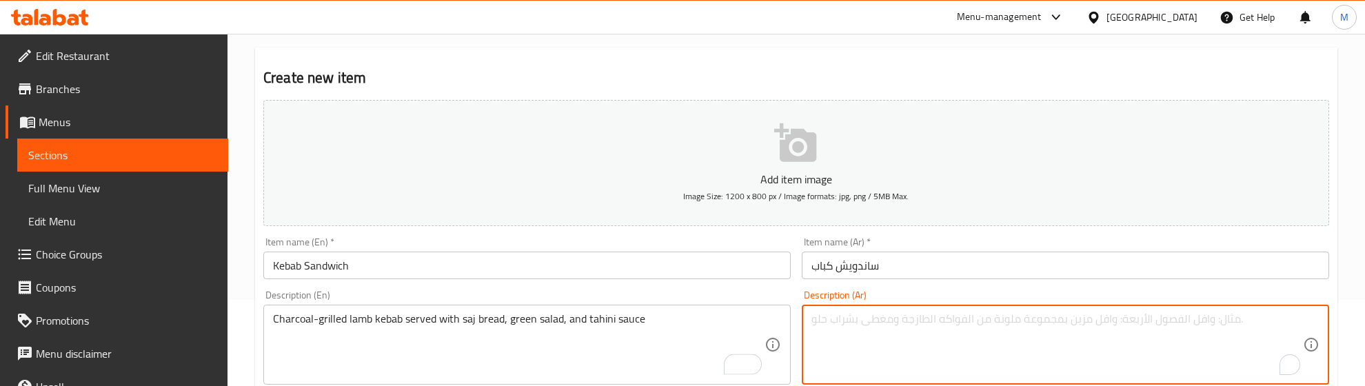
paste textarea "كباب اللحم المشوي على الفحم يقدم بخبز الصاج والسلطة الخضراء وصلصة الطحينة"
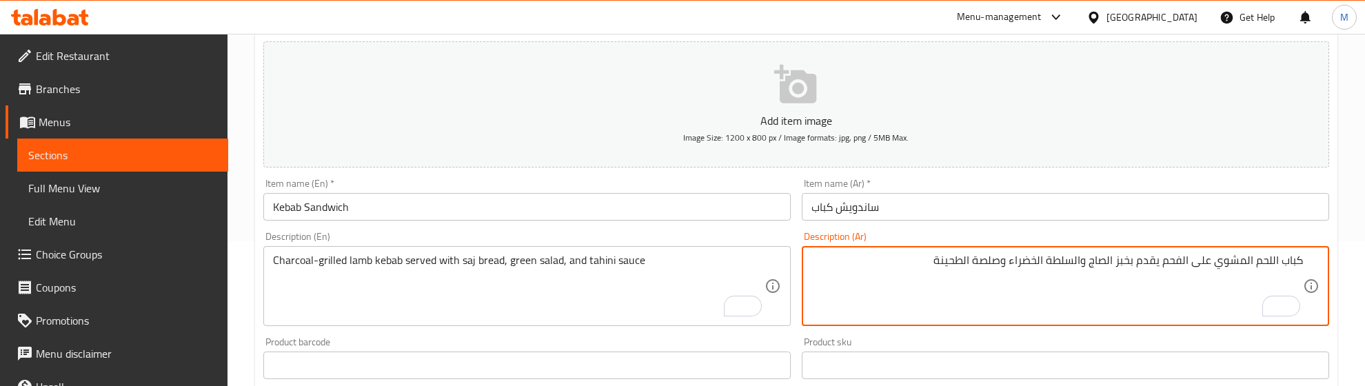
scroll to position [172, 0]
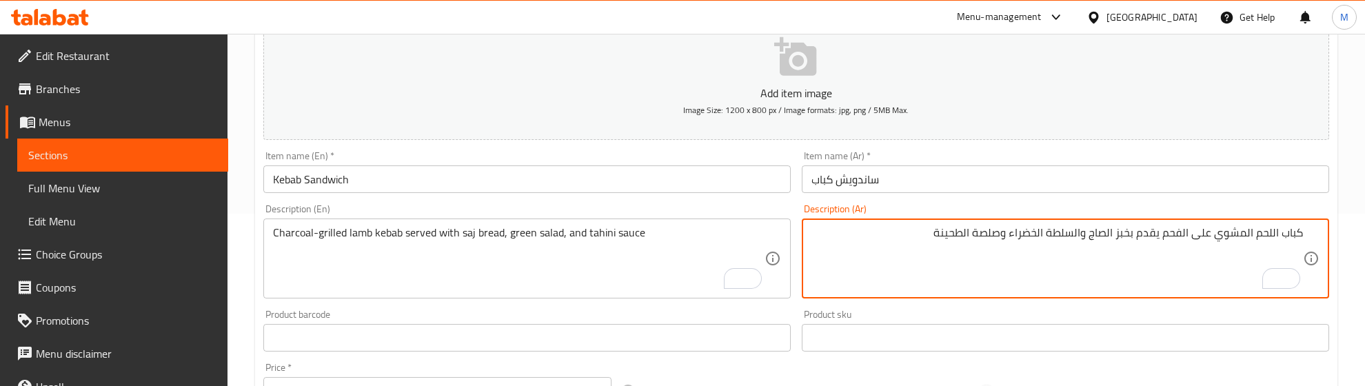
type textarea "كباب اللحم المشوي على الفحم يقدم بخبز الصاج والسلطة الخضراء وصلصة الطحينة"
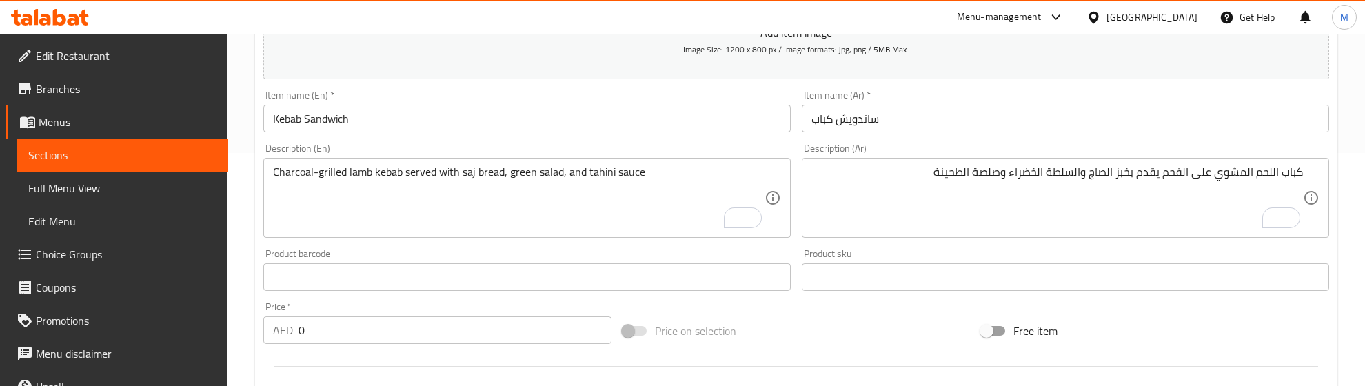
scroll to position [258, 0]
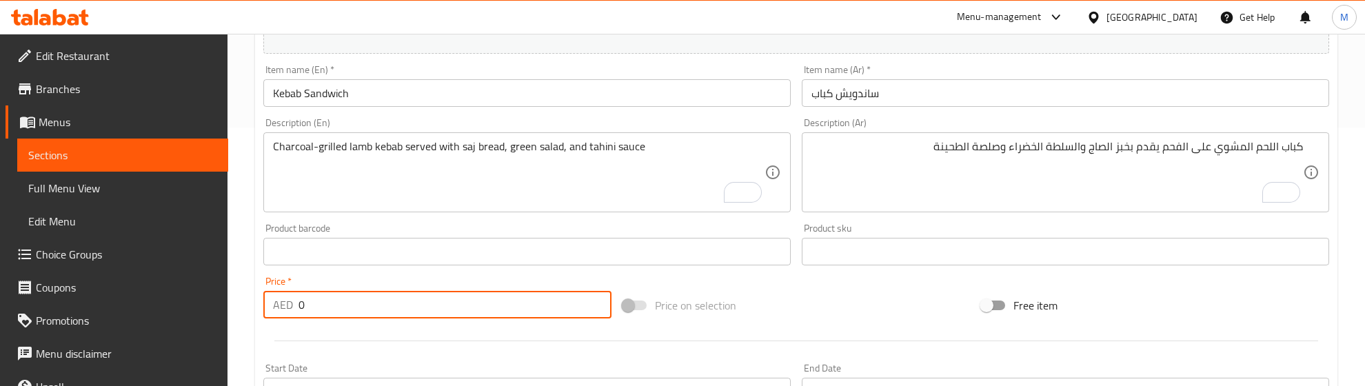
click at [246, 312] on div "Home / Restaurants management / Menus / Sections / item / create Sandwiches sec…" at bounding box center [795, 245] width 1137 height 940
paste input "number"
drag, startPoint x: 336, startPoint y: 305, endPoint x: 325, endPoint y: 302, distance: 12.0
click at [325, 302] on input "number" at bounding box center [454, 305] width 313 height 28
type input "26.67"
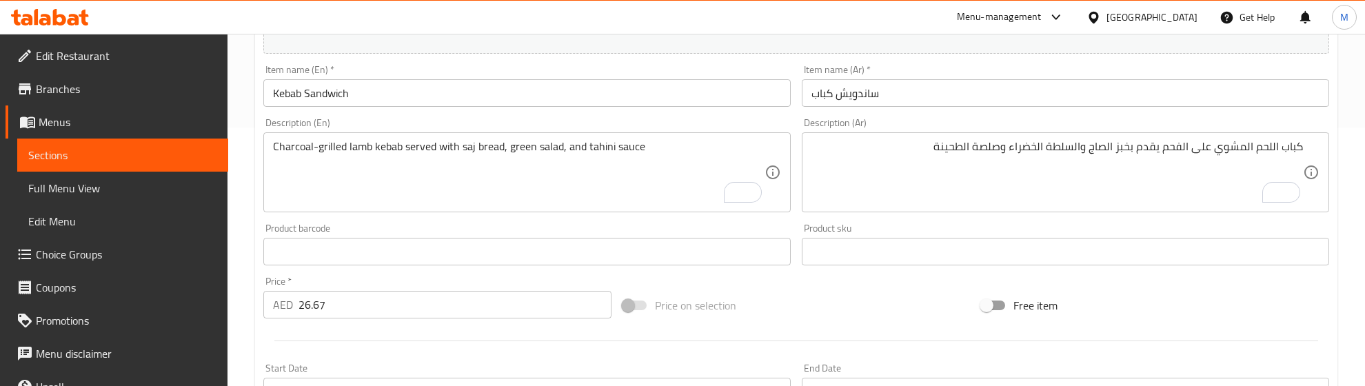
click at [429, 332] on div at bounding box center [796, 341] width 1077 height 34
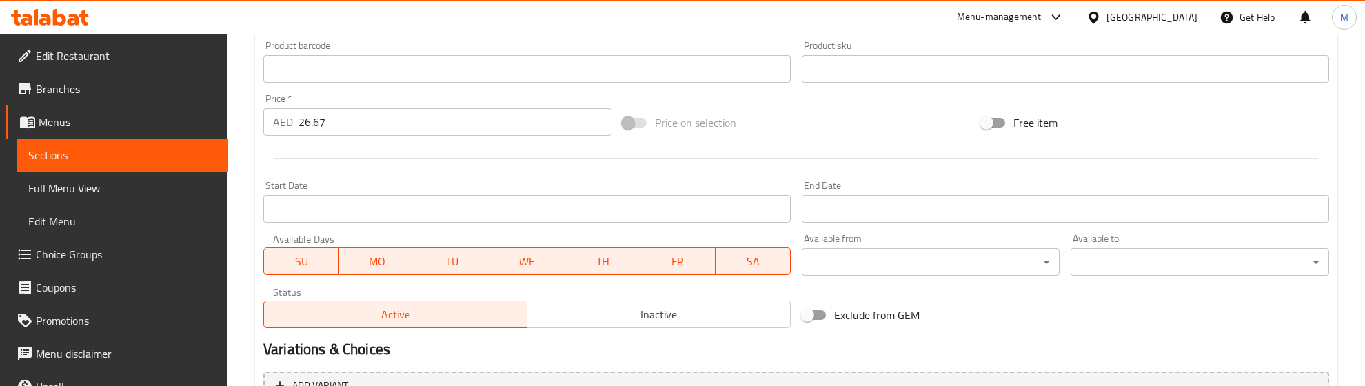
scroll to position [586, 0]
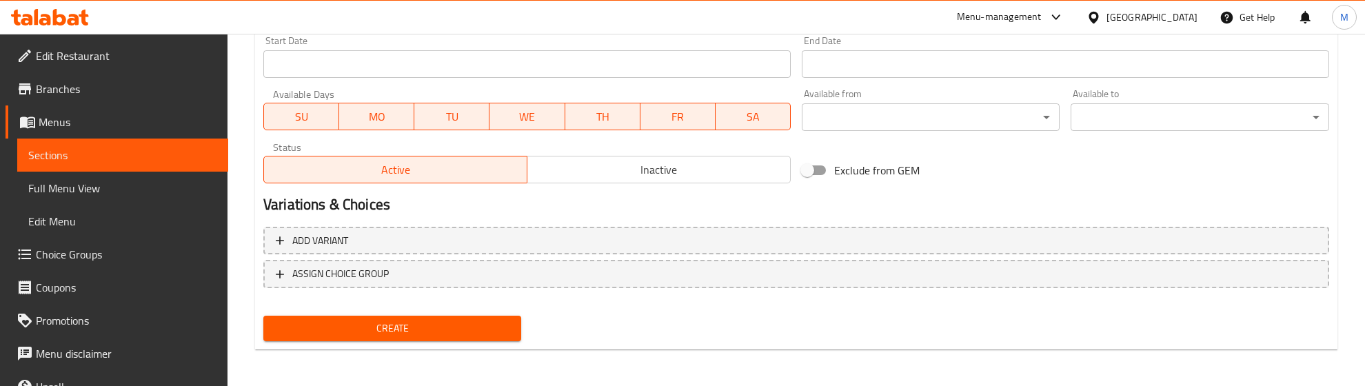
click at [429, 321] on span "Create" at bounding box center [392, 328] width 236 height 17
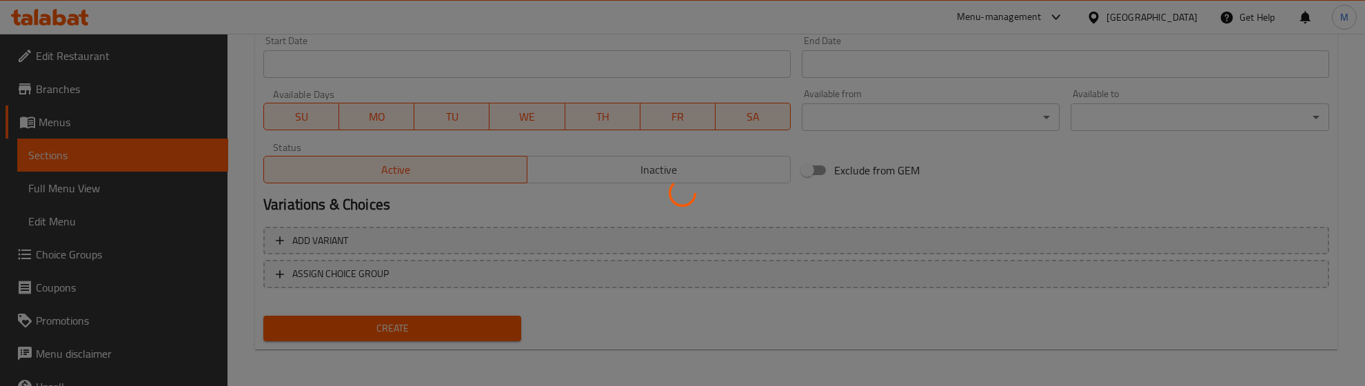
type input "0"
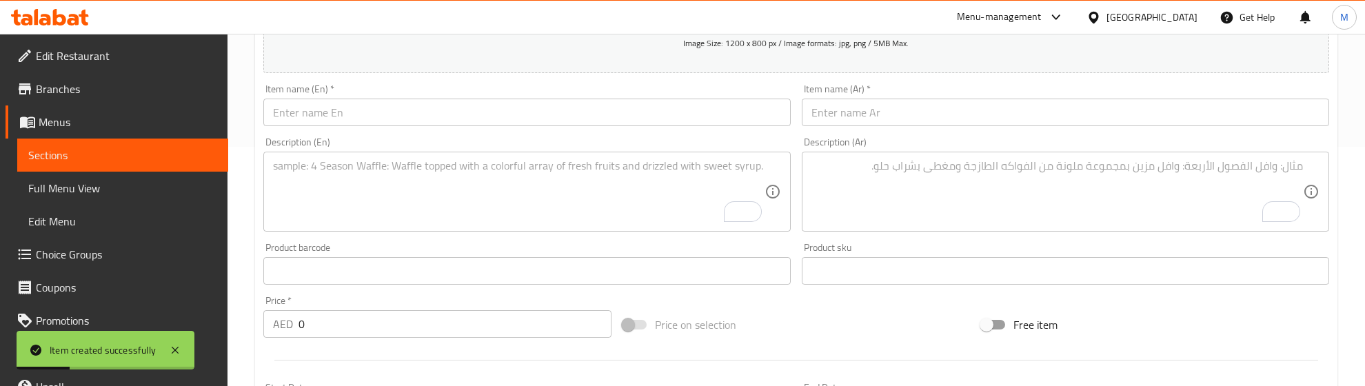
scroll to position [69, 0]
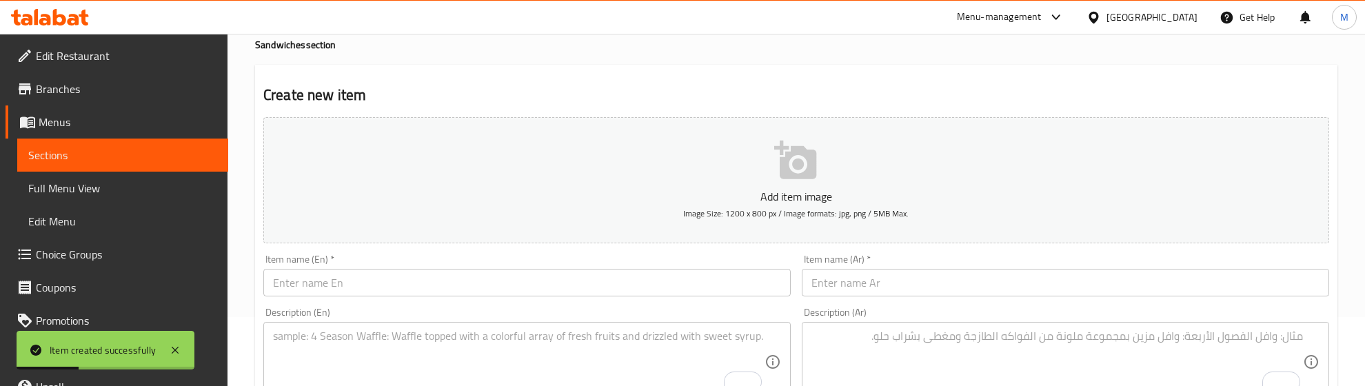
click at [353, 280] on input "text" at bounding box center [526, 283] width 527 height 28
paste input "Meat Tikka Sandwich"
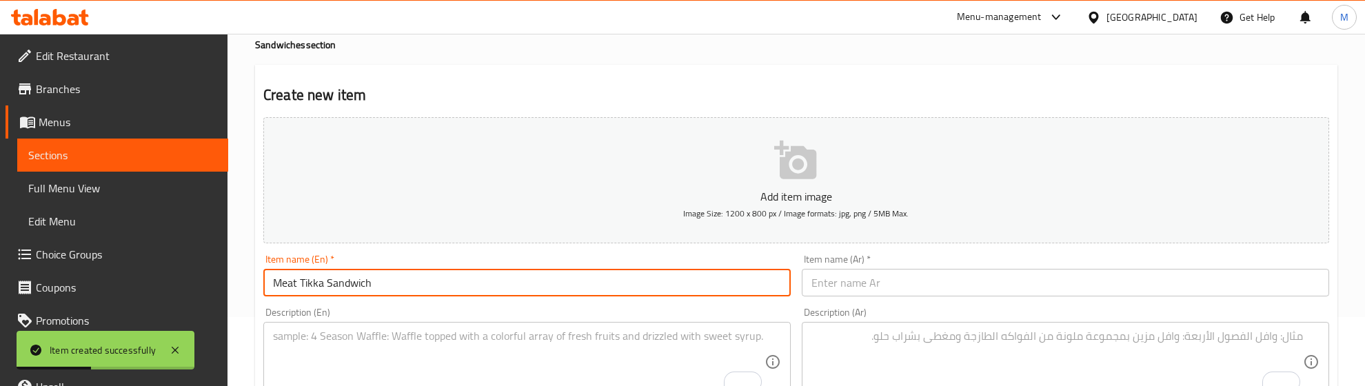
type input "Meat Tikka Sandwich"
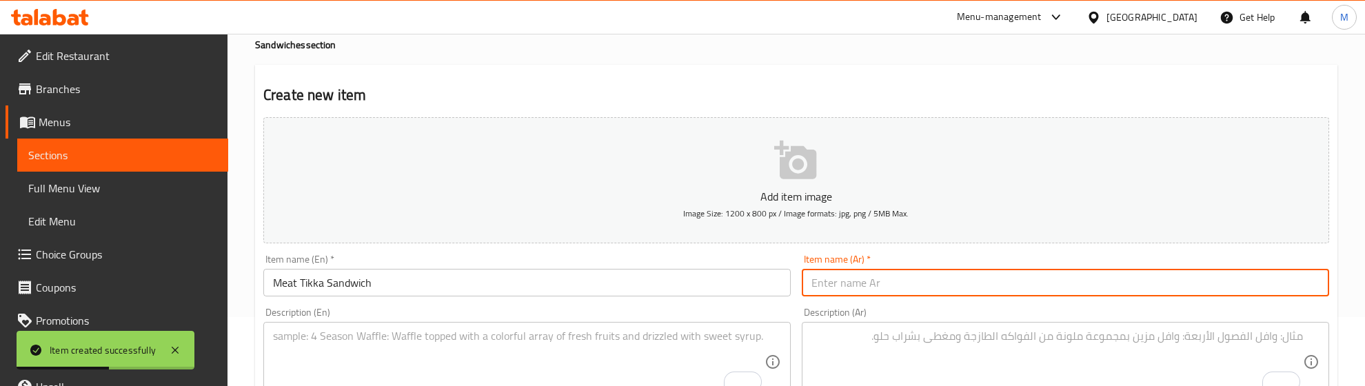
click at [977, 294] on input "text" at bounding box center [1065, 283] width 527 height 28
paste input "ساندويش تيكا لحم"
type input "ساندويش تيكا لحم"
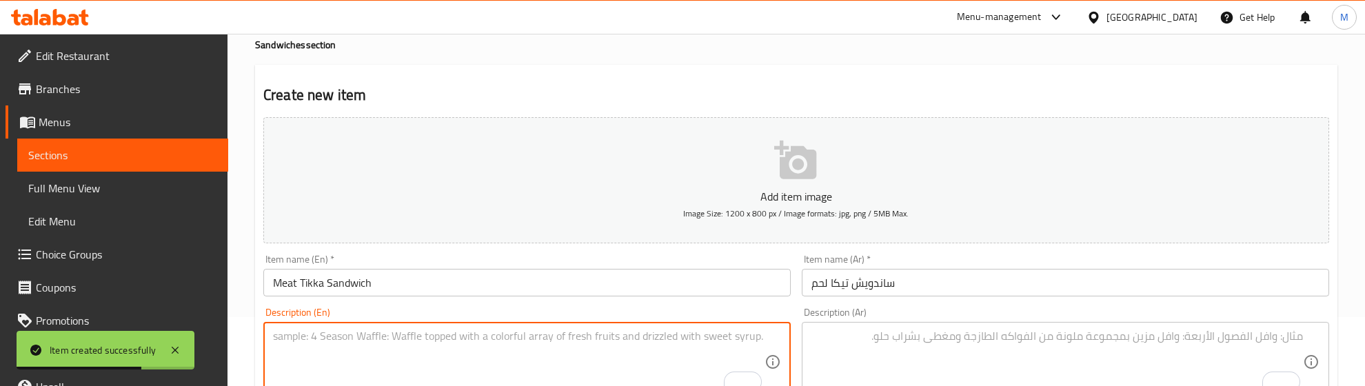
click at [464, 332] on textarea "To enrich screen reader interactions, please activate Accessibility in Grammarl…" at bounding box center [518, 361] width 491 height 65
paste textarea "Charcoal-grilled lamb chops served with saj bread, Arabic salad, and tahini sau…"
type textarea "Charcoal-grilled lamb chops served with saj bread, Arabic salad, and tahini sau…"
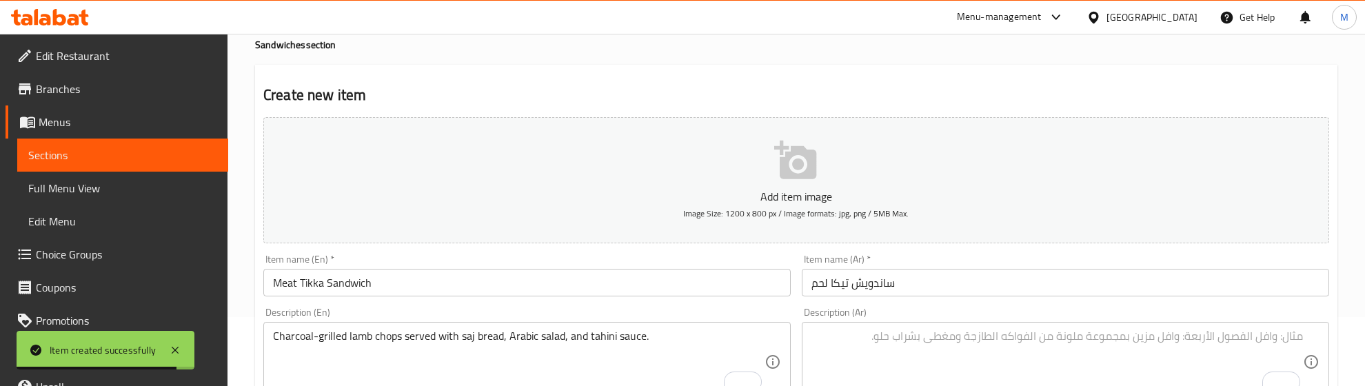
click at [952, 343] on textarea "To enrich screen reader interactions, please activate Accessibility in Grammarl…" at bounding box center [1056, 361] width 491 height 65
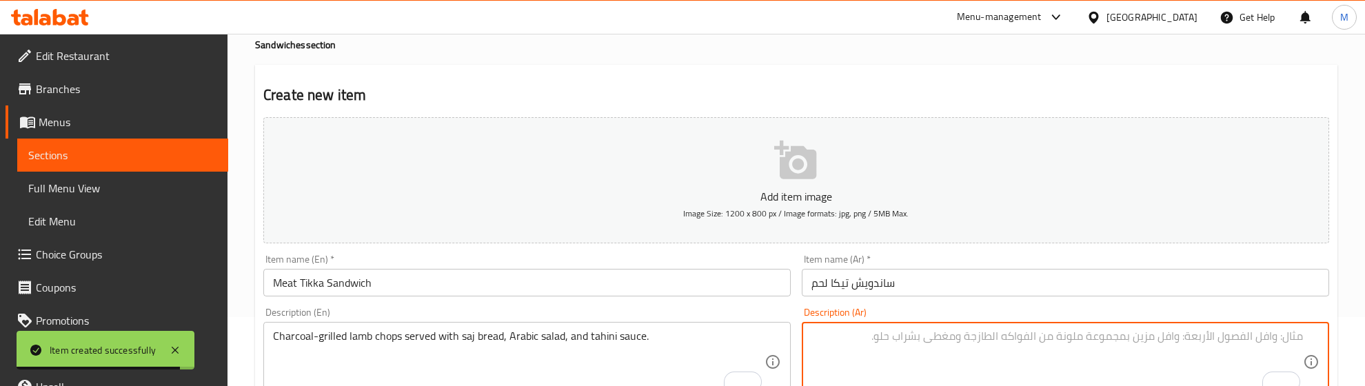
paste textarea "قطع من لحم الضأن المشوية على الفحم تقدم بخبز الصاج والسلطة العربية وصلصة الطحينة"
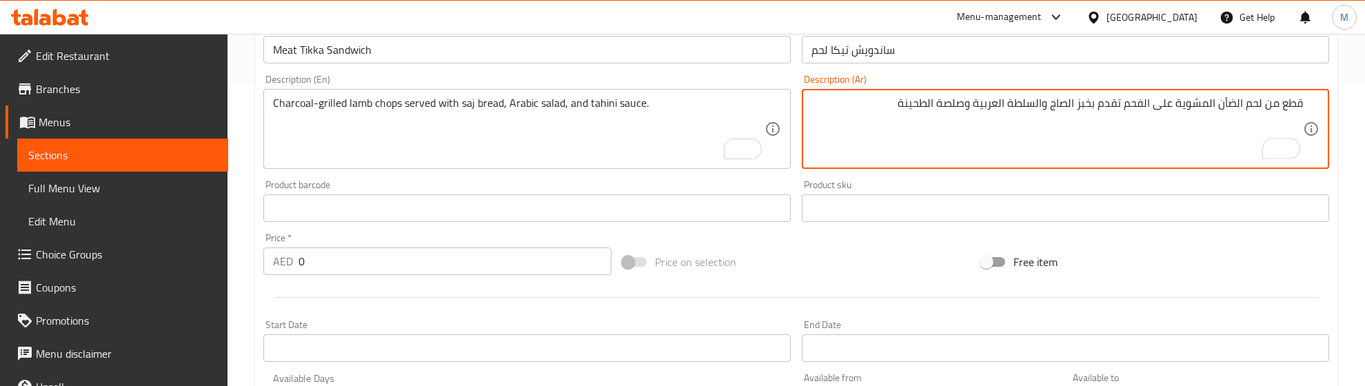
scroll to position [327, 0]
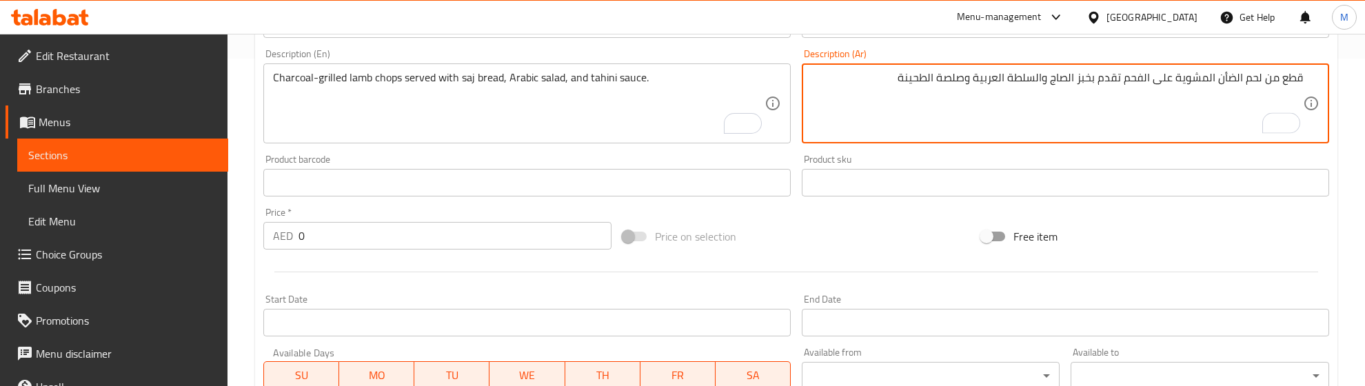
type textarea "قطع من لحم الضأن المشوية على الفحم تقدم بخبز الصاج والسلطة العربية وصلصة الطحينة"
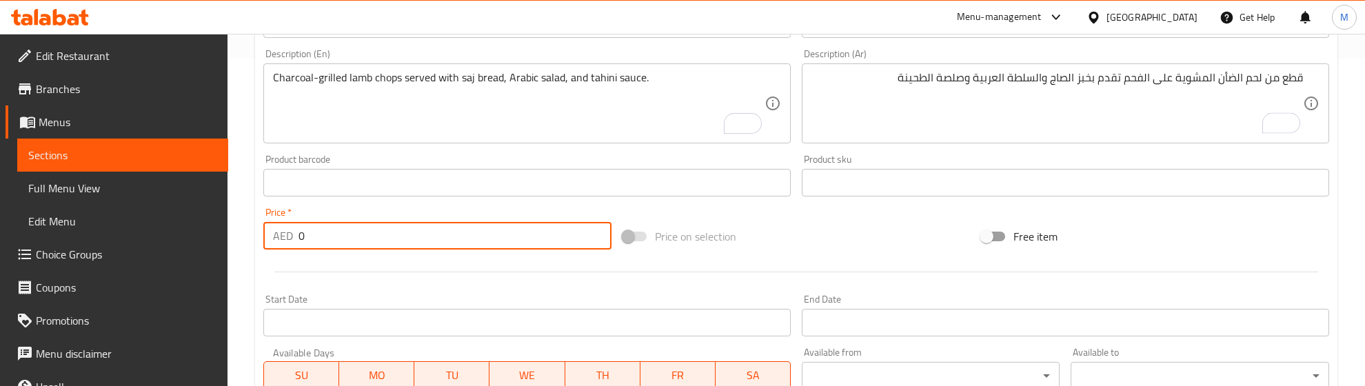
drag, startPoint x: 326, startPoint y: 239, endPoint x: 249, endPoint y: 236, distance: 77.3
click at [249, 236] on div "Home / Restaurants management / Menus / Sections / item / create Sandwiches sec…" at bounding box center [795, 176] width 1137 height 940
type input "33.33"
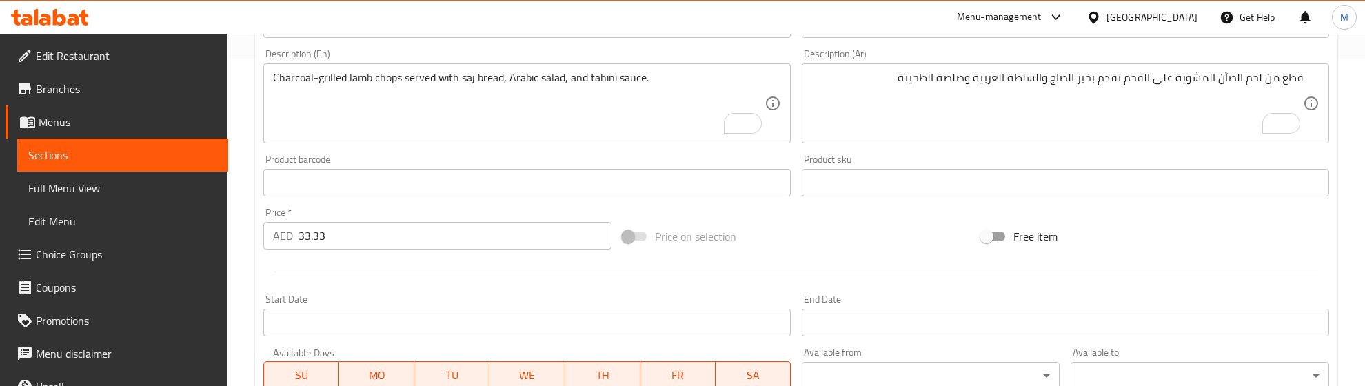
click at [304, 291] on div "Start Date Start Date" at bounding box center [527, 315] width 538 height 53
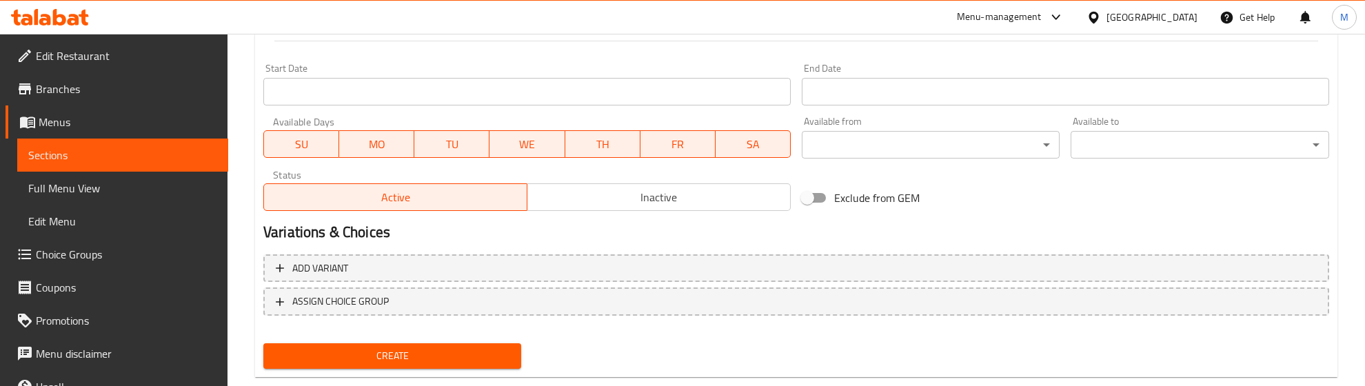
scroll to position [586, 0]
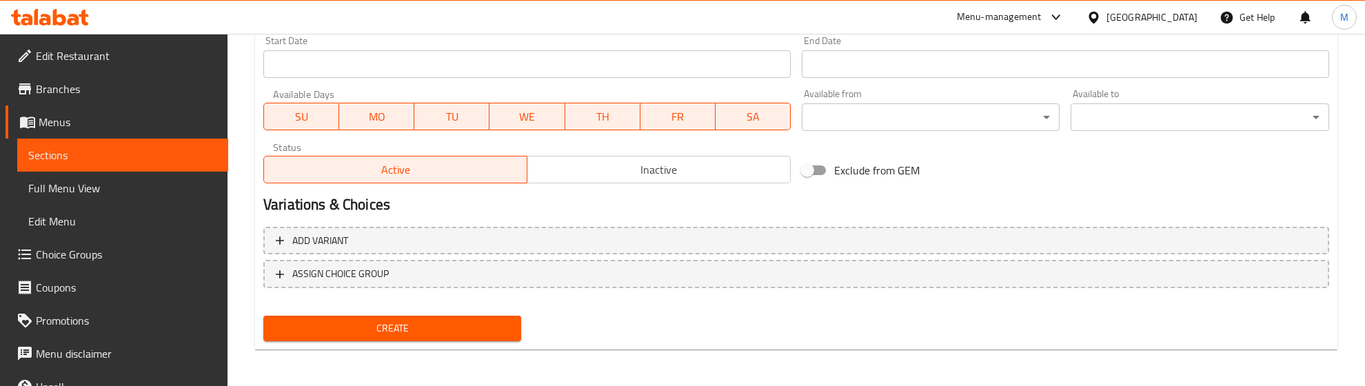
click at [328, 332] on span "Create" at bounding box center [392, 328] width 236 height 17
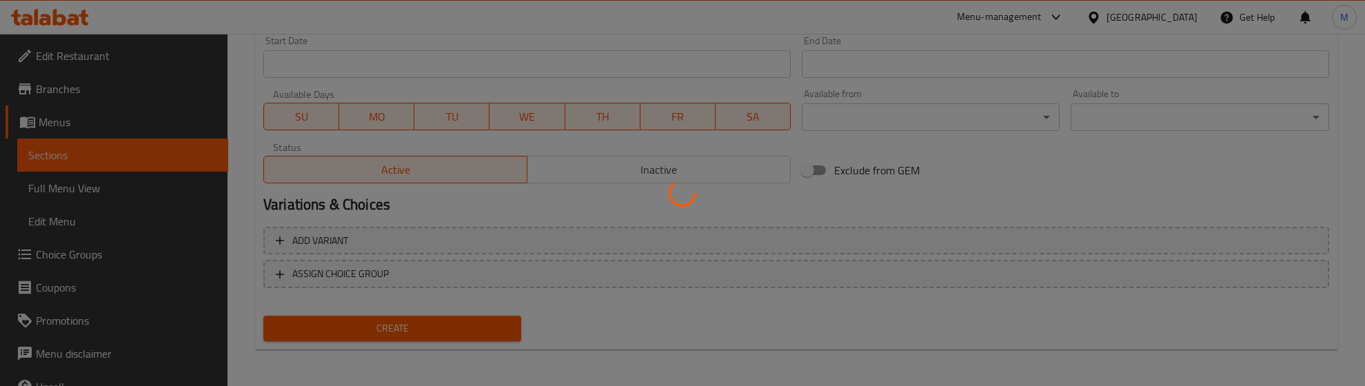
type input "0"
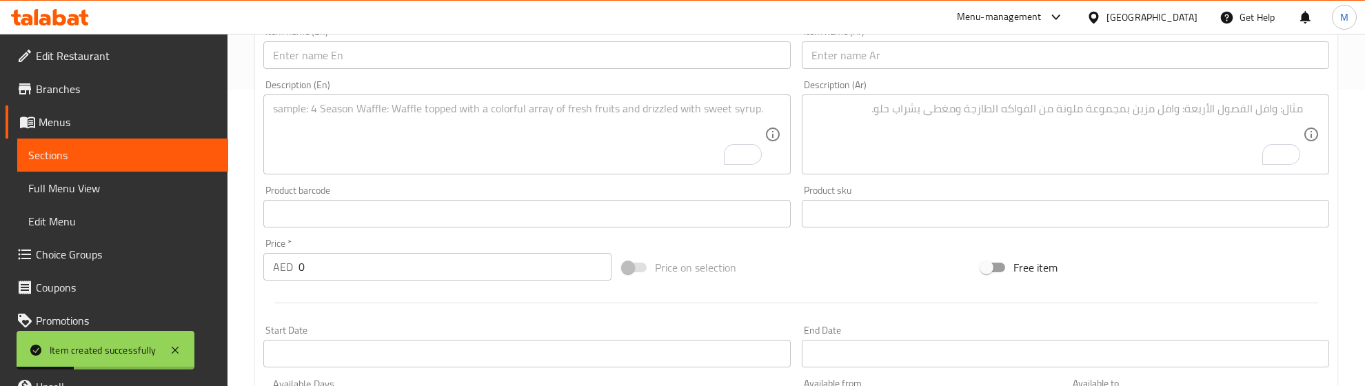
scroll to position [241, 0]
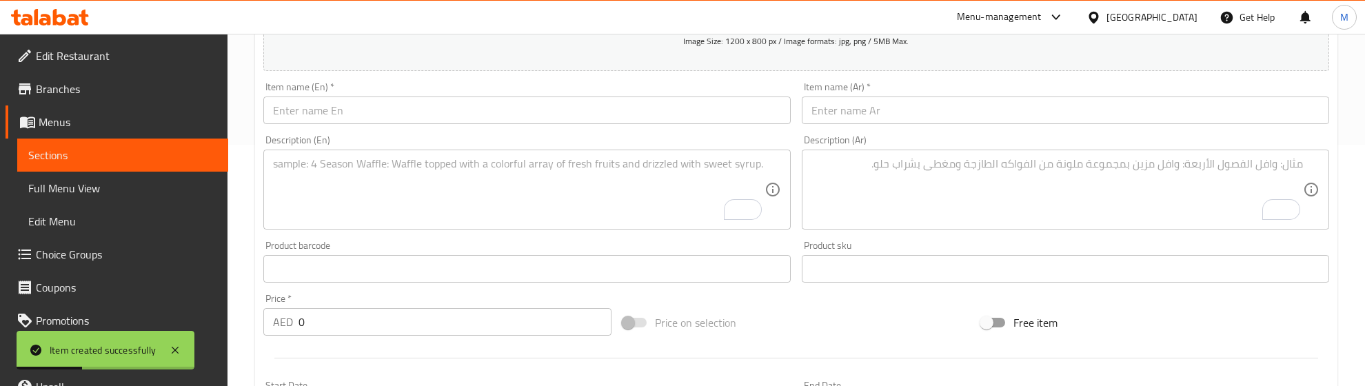
click at [321, 112] on input "text" at bounding box center [526, 111] width 527 height 28
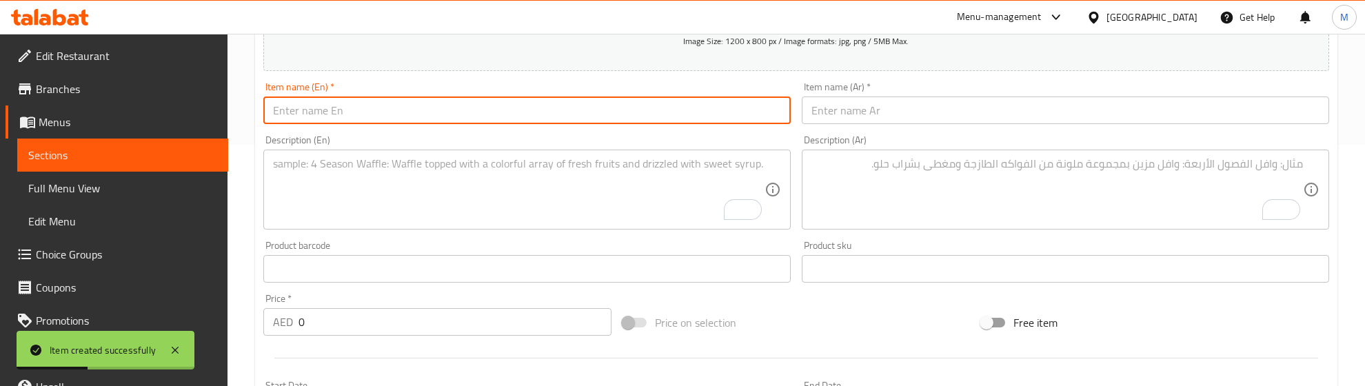
paste input "Shish Tawook Sandwich"
type input "Shish Tawook Sandwich"
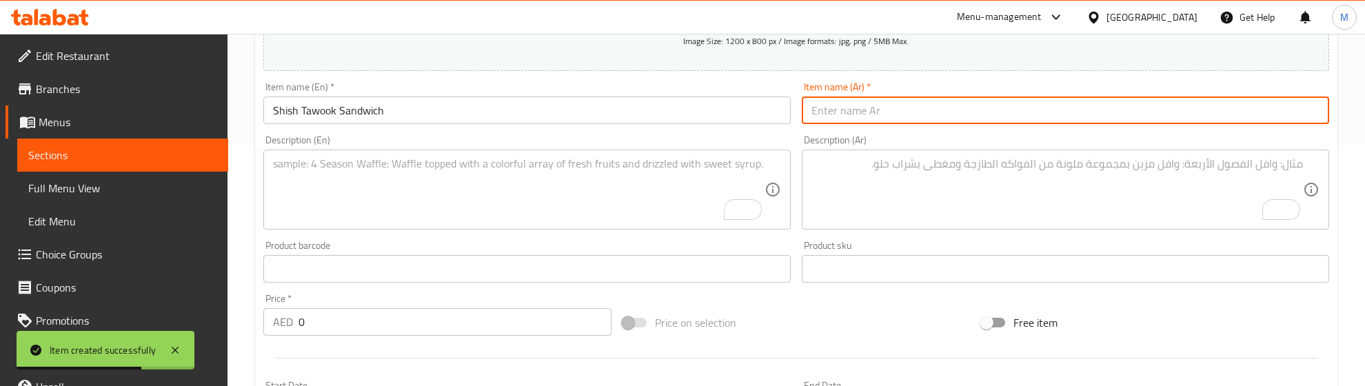
click at [1028, 122] on input "text" at bounding box center [1065, 111] width 527 height 28
paste input "ساندويتش شيش طاووق"
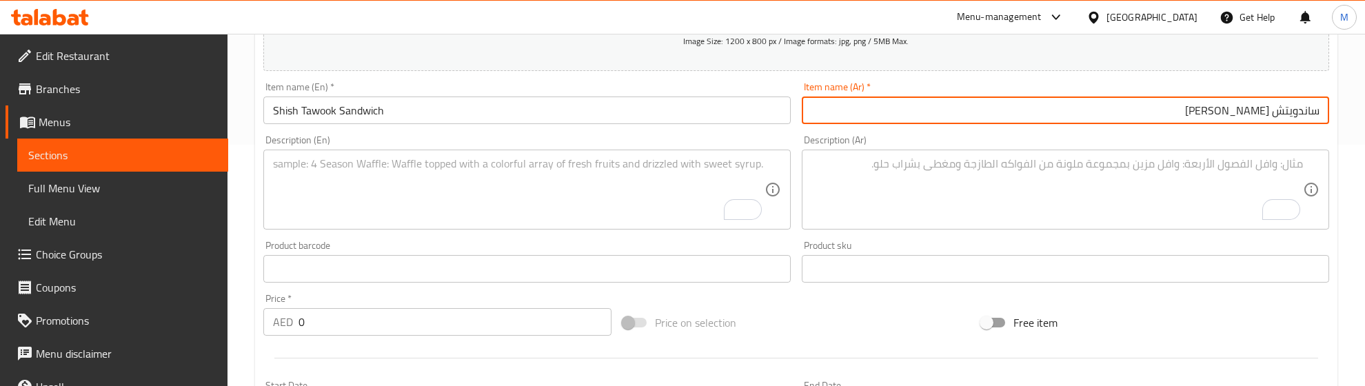
type input "ساندويتش شيش طاووق"
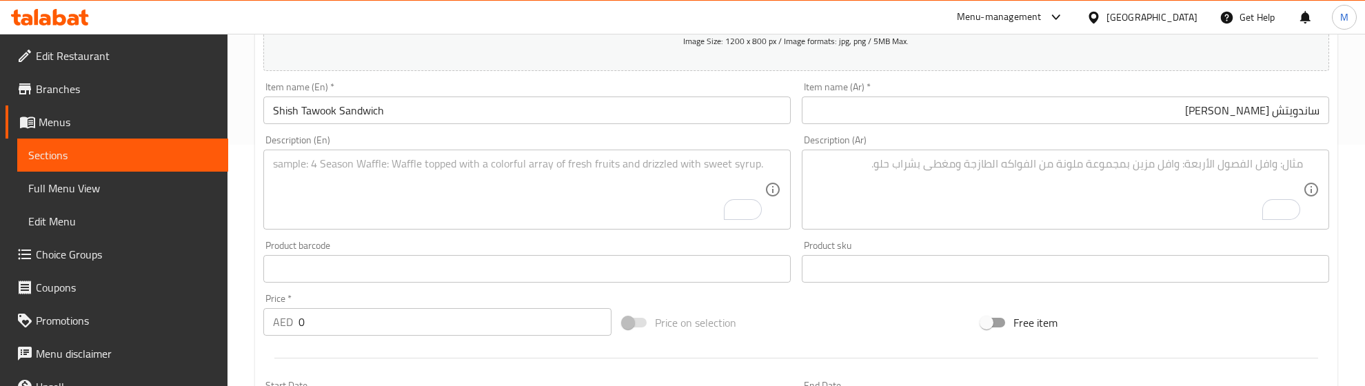
click at [340, 180] on textarea "To enrich screen reader interactions, please activate Accessibility in Grammarl…" at bounding box center [518, 189] width 491 height 65
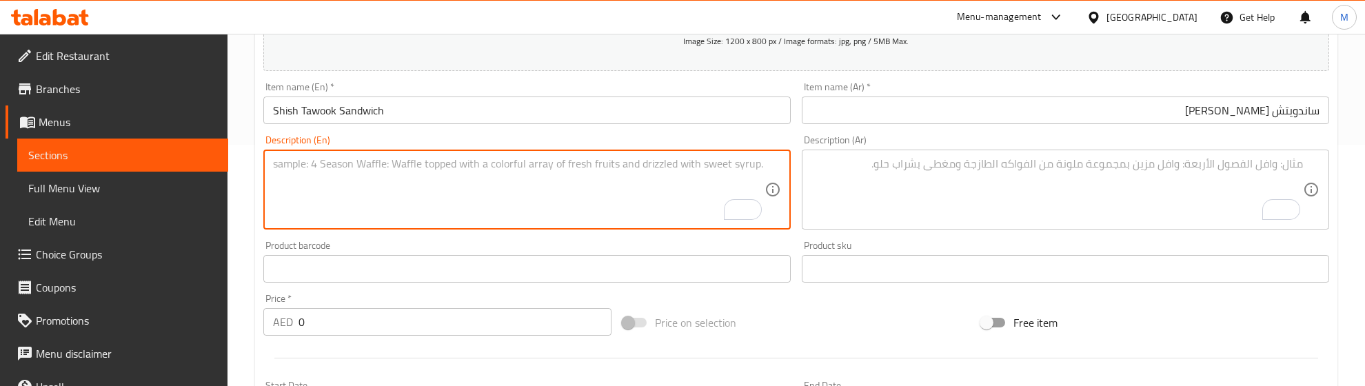
paste textarea ""Tender chicken pieces grilled on charcoal served with saj bread, Arabic salad …"
drag, startPoint x: 276, startPoint y: 161, endPoint x: 219, endPoint y: 155, distance: 58.2
click at [221, 156] on div "Edit Restaurant Branches Menus Sections Full Menu View Edit Menu Choice Groups …" at bounding box center [682, 263] width 1365 height 940
click at [287, 163] on textarea "Tender chicken pieces grilled on charcoal served with saj bread, Arabic salad a…" at bounding box center [518, 189] width 491 height 65
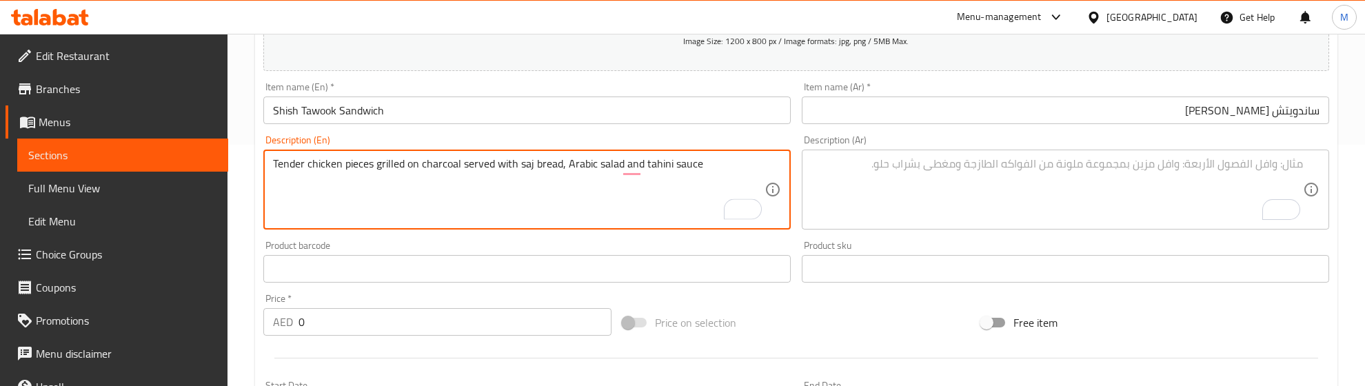
click at [287, 163] on textarea "Tender chicken pieces grilled on charcoal served with saj bread, Arabic salad a…" at bounding box center [518, 189] width 491 height 65
type textarea "Tender chicken pieces grilled on charcoal served with saj bread, Arabic salad a…"
click at [935, 176] on textarea "To enrich screen reader interactions, please activate Accessibility in Grammarl…" at bounding box center [1056, 189] width 491 height 65
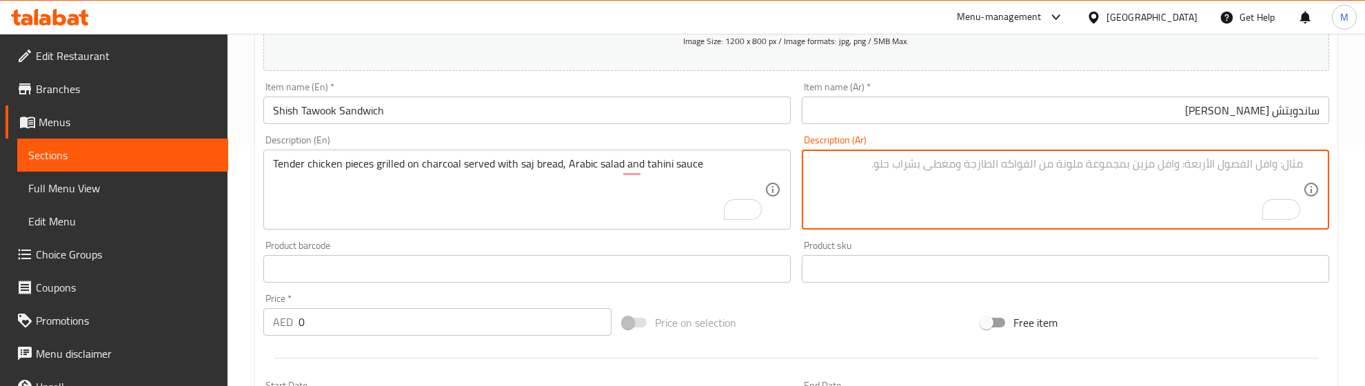
paste textarea "قطع دجاج طرية مشوية على الفحم تقدم مع خبز الصاج والسلطة العربية وصلصة الطحينة"
type textarea "قطع دجاج طرية مشوية على الفحم تقدم مع خبز الصاج والسلطة العربية وصلصة الطحينة"
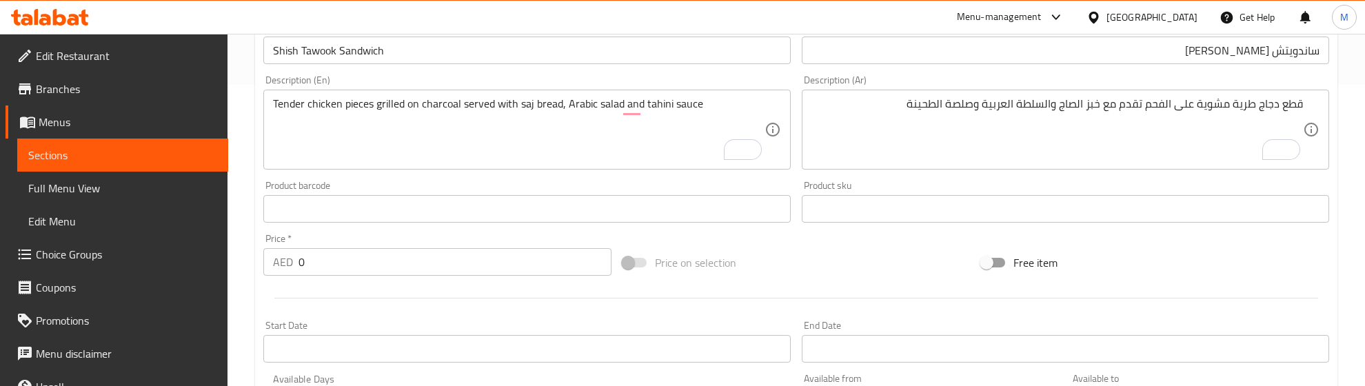
scroll to position [327, 0]
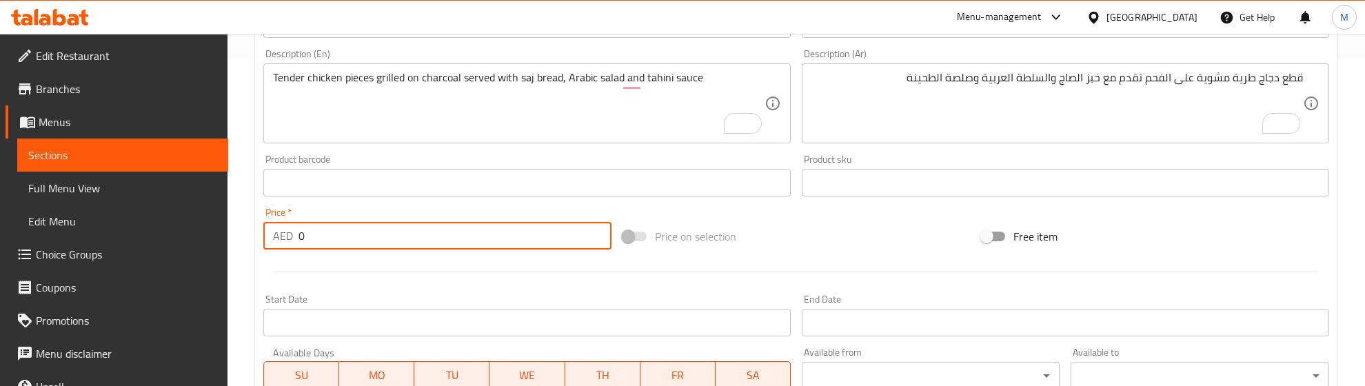
drag, startPoint x: 297, startPoint y: 239, endPoint x: 288, endPoint y: 235, distance: 9.6
click at [288, 235] on div "AED 0 Price *" at bounding box center [437, 236] width 348 height 28
type input "24"
click at [314, 274] on div at bounding box center [796, 272] width 1077 height 34
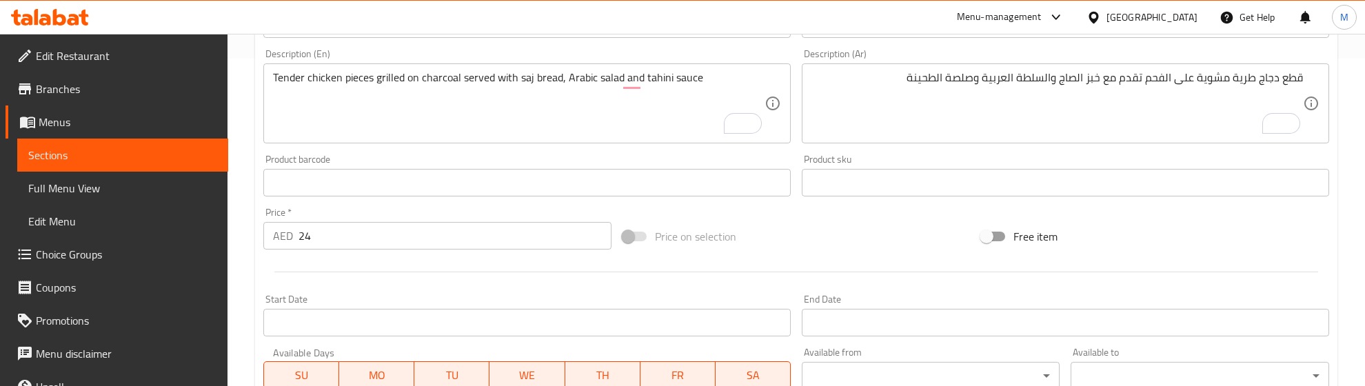
scroll to position [586, 0]
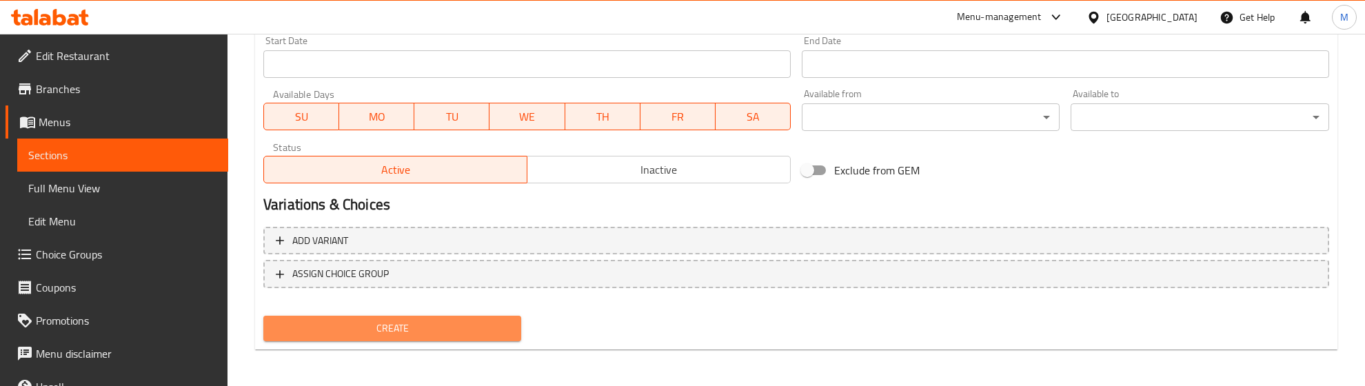
click at [425, 328] on span "Create" at bounding box center [392, 328] width 236 height 17
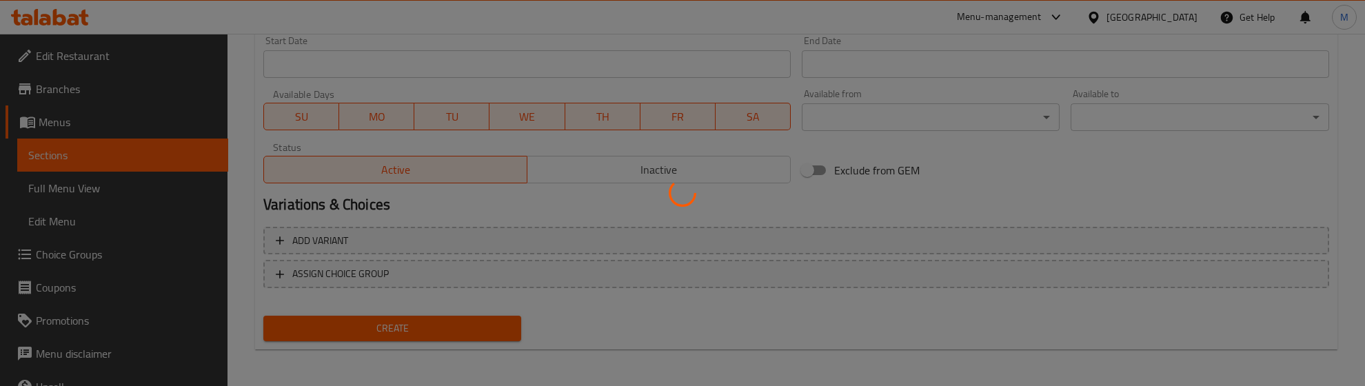
type input "0"
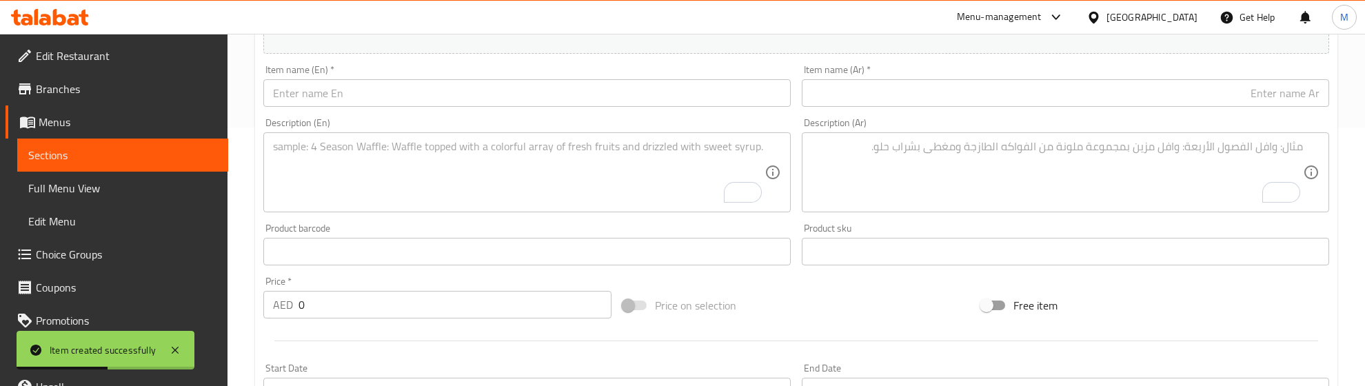
scroll to position [241, 0]
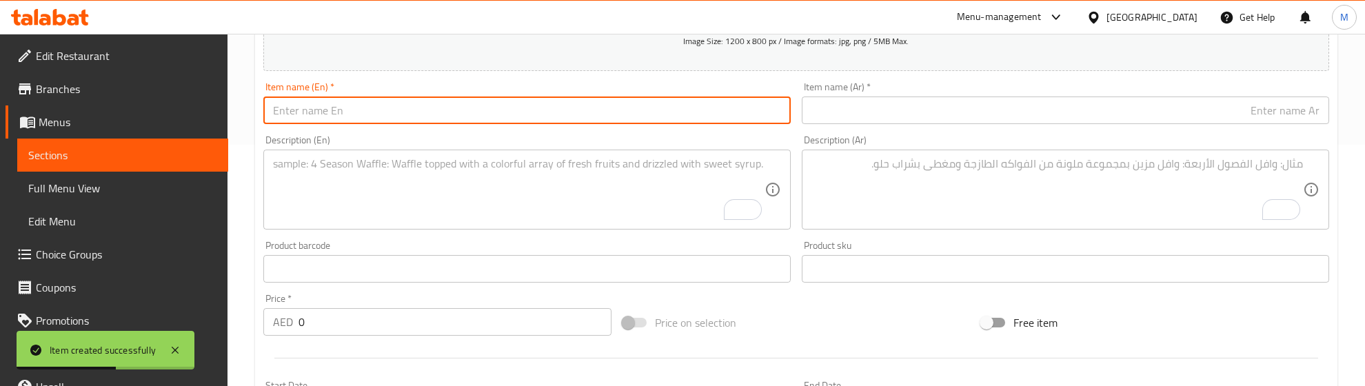
click at [369, 103] on input "text" at bounding box center [526, 111] width 527 height 28
paste input "Chicken Tandoori Sandwich"
type input "Chicken Tandoori Sandwich"
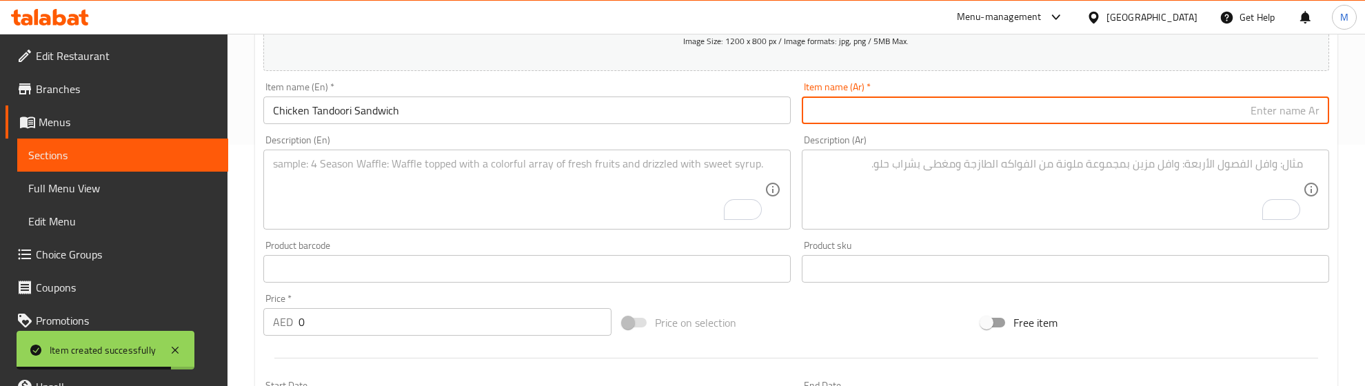
click at [934, 124] on input "text" at bounding box center [1065, 111] width 527 height 28
paste input "ساندويتش دجاج تندوري"
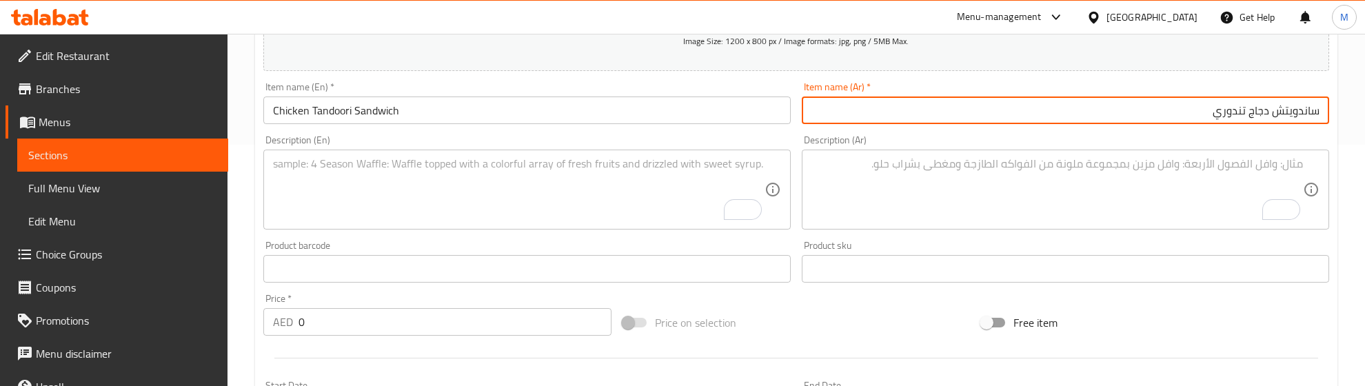
type input "ساندويتش دجاج تندوري"
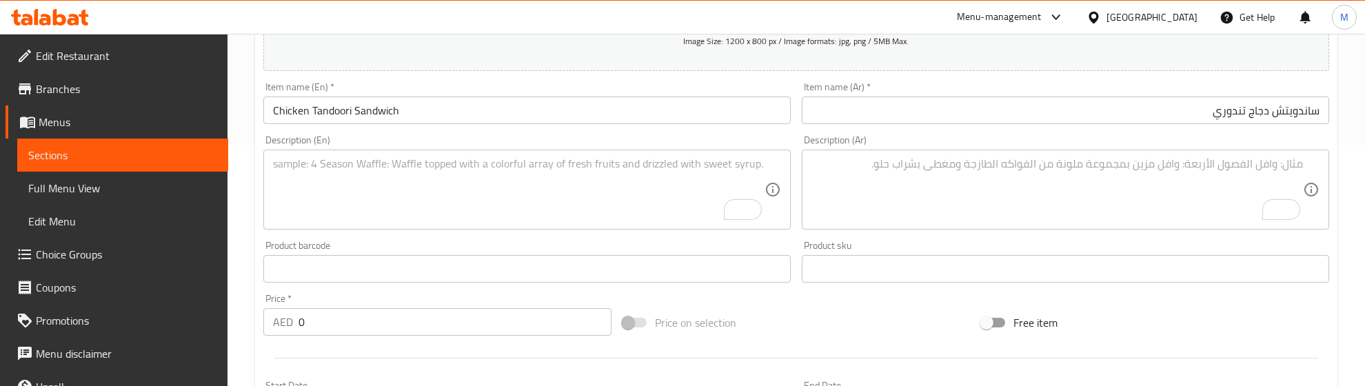
click at [359, 176] on textarea "To enrich screen reader interactions, please activate Accessibility in Grammarl…" at bounding box center [518, 189] width 491 height 65
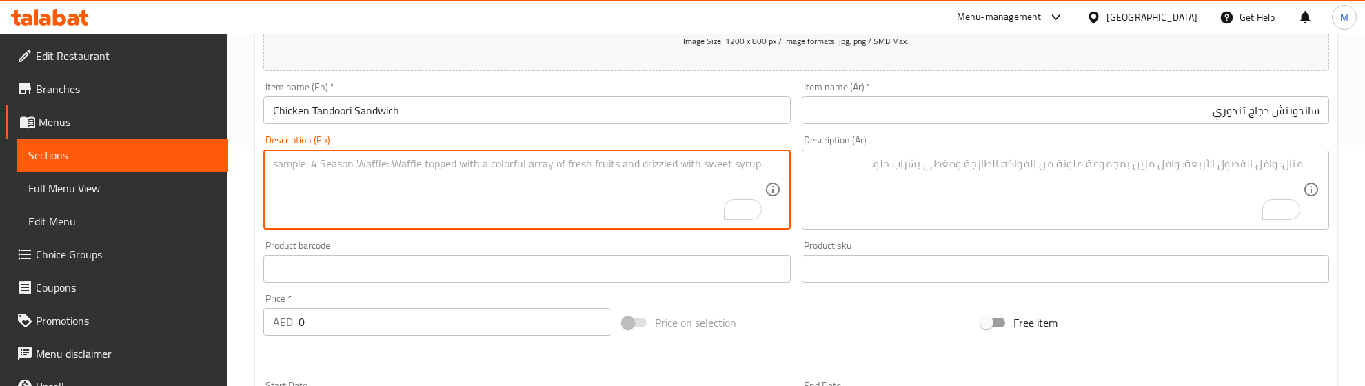
paste textarea ""Pieces of chicken marinated in the Indian style served with saj bread and deli…"
drag, startPoint x: 277, startPoint y: 159, endPoint x: 257, endPoint y: 163, distance: 20.6
click at [258, 163] on div "Description (En) "Pieces of chicken marinated in the Indian style served with s…" at bounding box center [527, 182] width 538 height 105
type textarea "Pieces of chicken marinated in the Indian style served with saj bread and delic…"
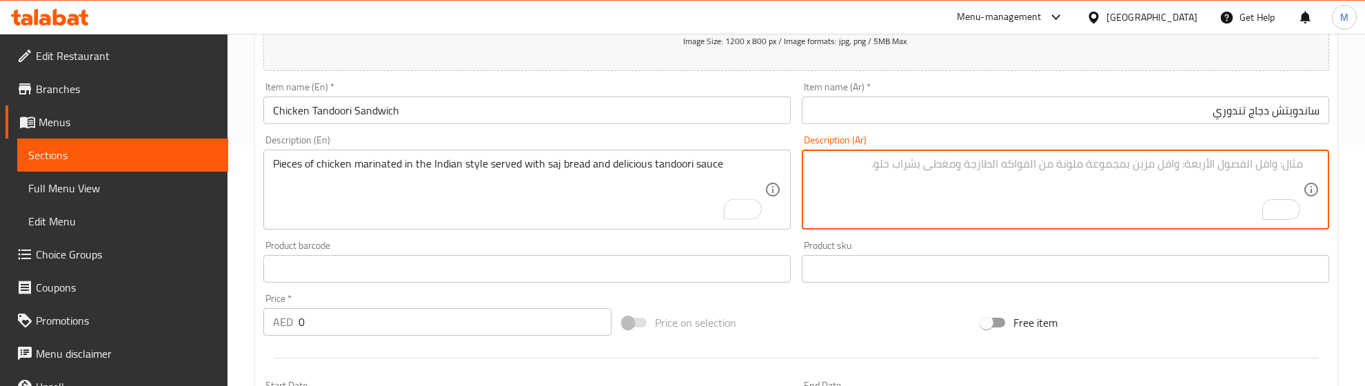
click at [1058, 179] on textarea "To enrich screen reader interactions, please activate Accessibility in Grammarl…" at bounding box center [1056, 189] width 491 height 65
paste textarea "قطع من الدجاج المتبل على الطريقة الهندية يقدم بخبز الصاج وصلصة التندوري الشهية"
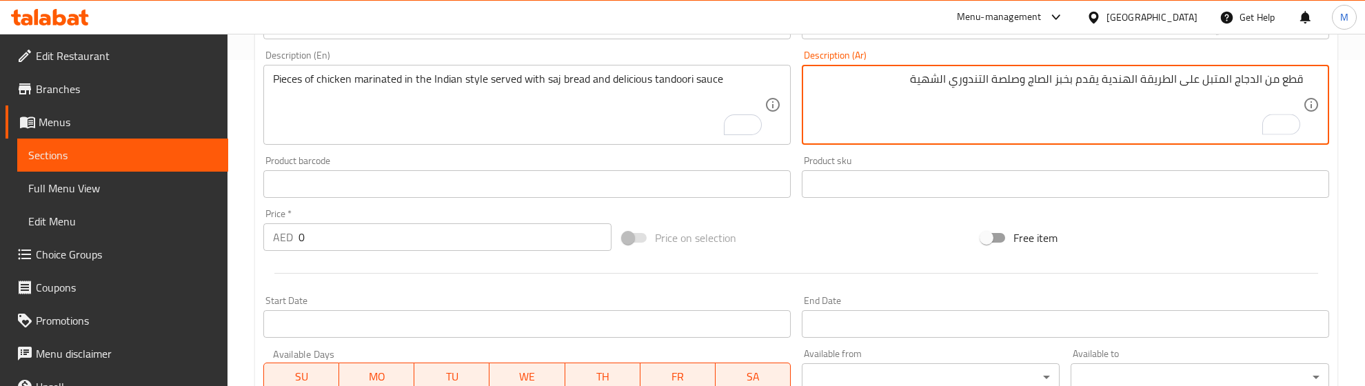
scroll to position [327, 0]
type textarea "قطع من الدجاج المتبل على الطريقة الهندية يقدم بخبز الصاج وصلصة التندوري الشهية"
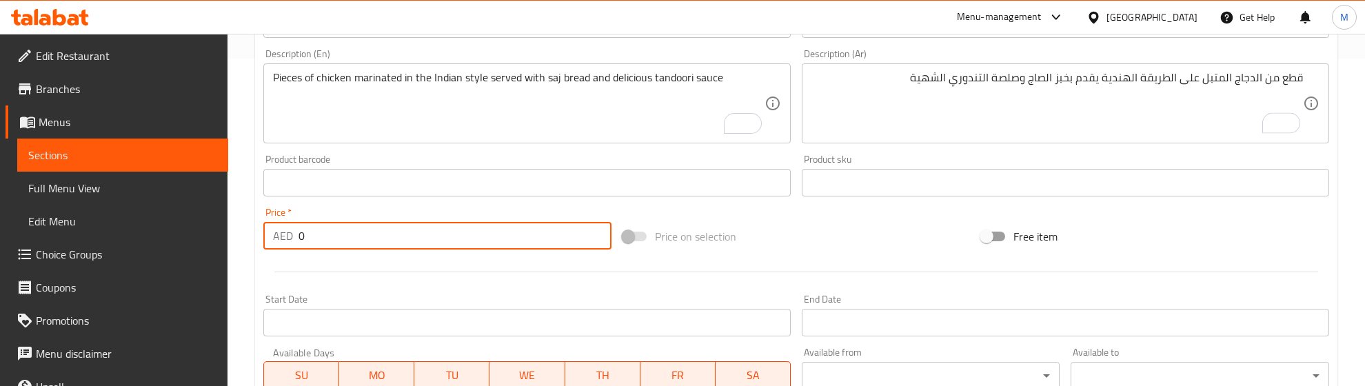
click at [294, 235] on div "AED 0 Price *" at bounding box center [437, 236] width 348 height 28
type input "26.67"
click at [376, 269] on div at bounding box center [796, 272] width 1077 height 34
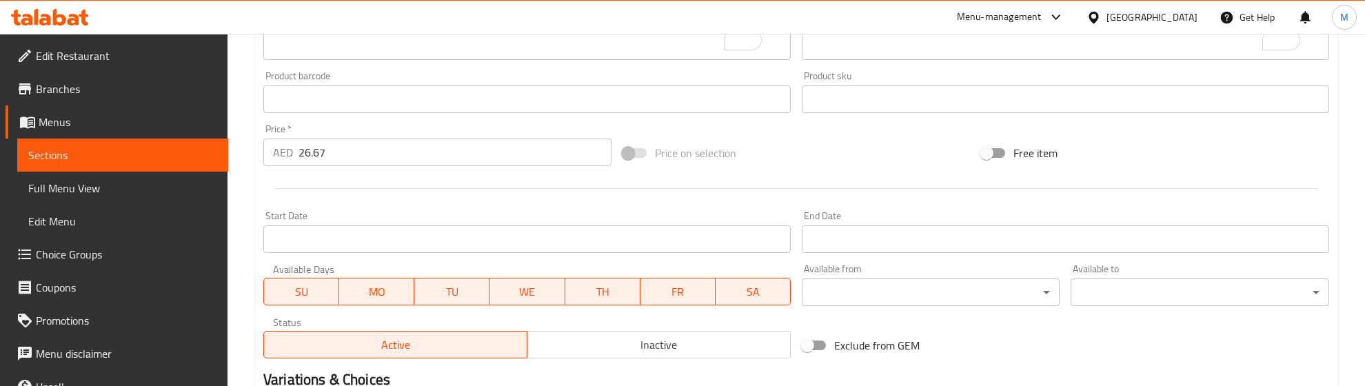
scroll to position [586, 0]
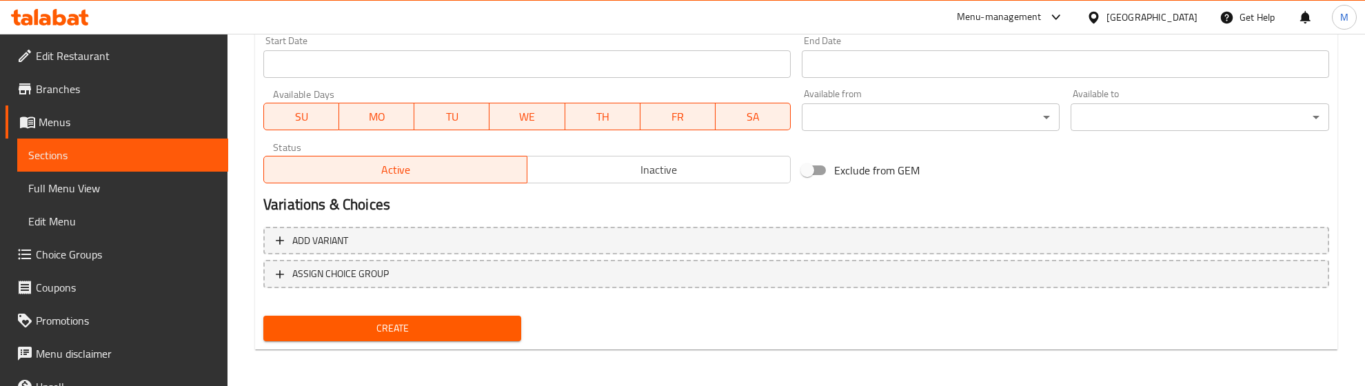
click at [394, 321] on span "Create" at bounding box center [392, 328] width 236 height 17
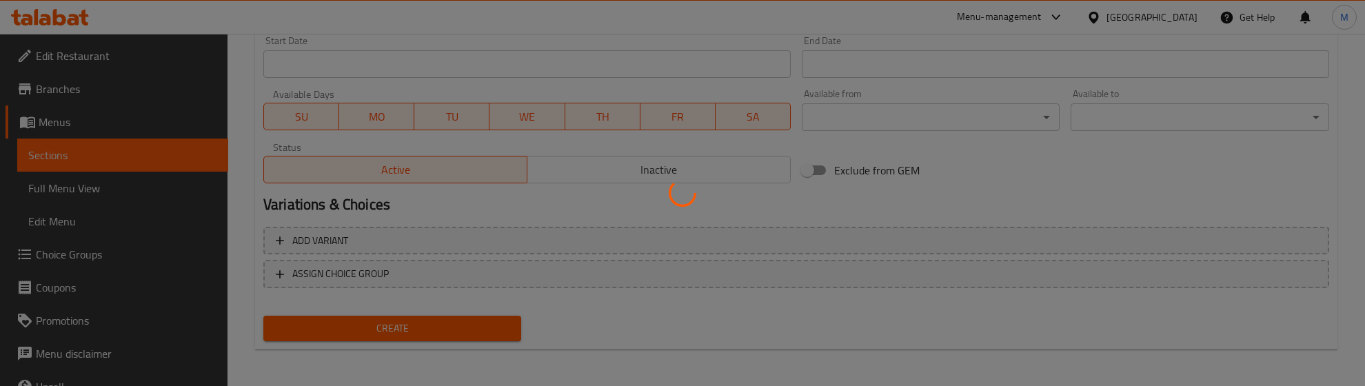
type input "0"
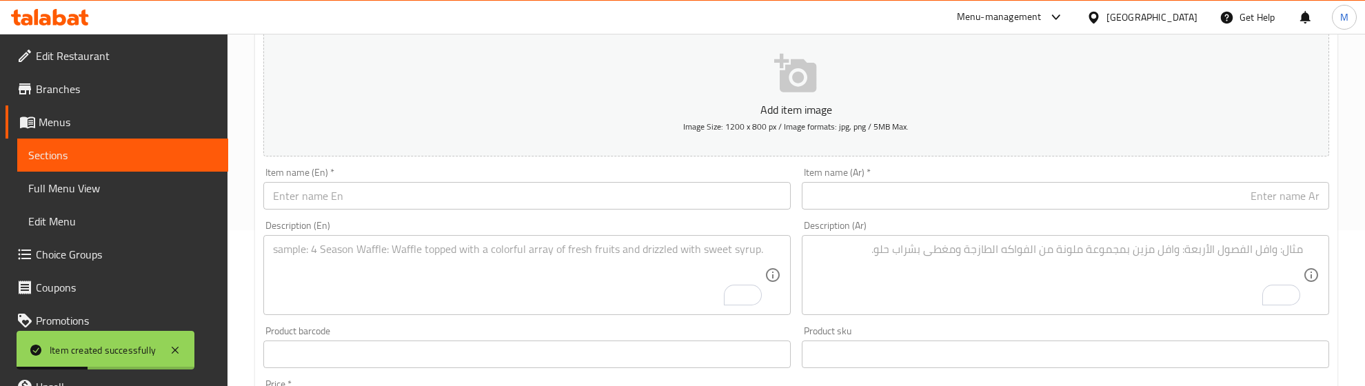
scroll to position [155, 0]
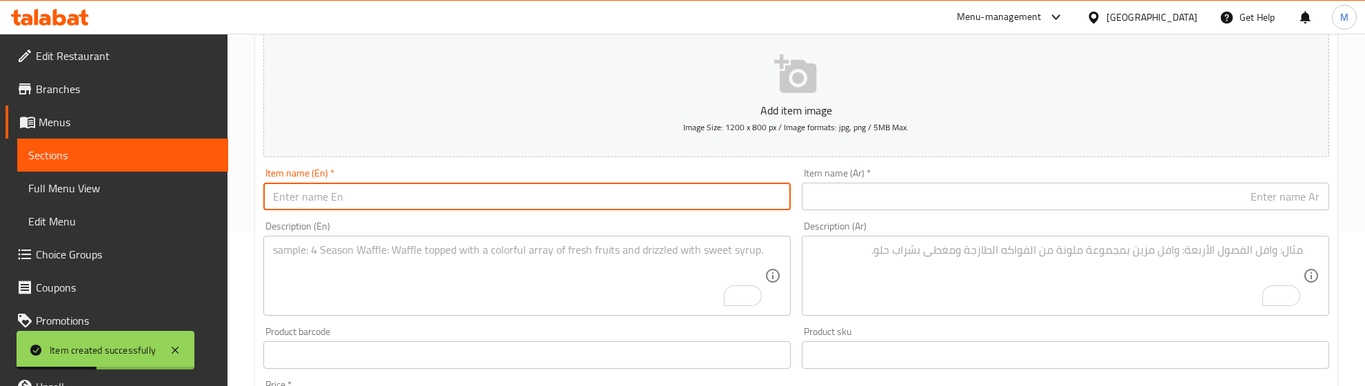
click at [331, 207] on input "text" at bounding box center [526, 197] width 527 height 28
paste input "Shawarma Chicken - SAJ"
drag, startPoint x: 363, startPoint y: 199, endPoint x: 371, endPoint y: 200, distance: 7.7
click at [371, 200] on input "Shawarma Chicken - SAJ" at bounding box center [526, 197] width 527 height 28
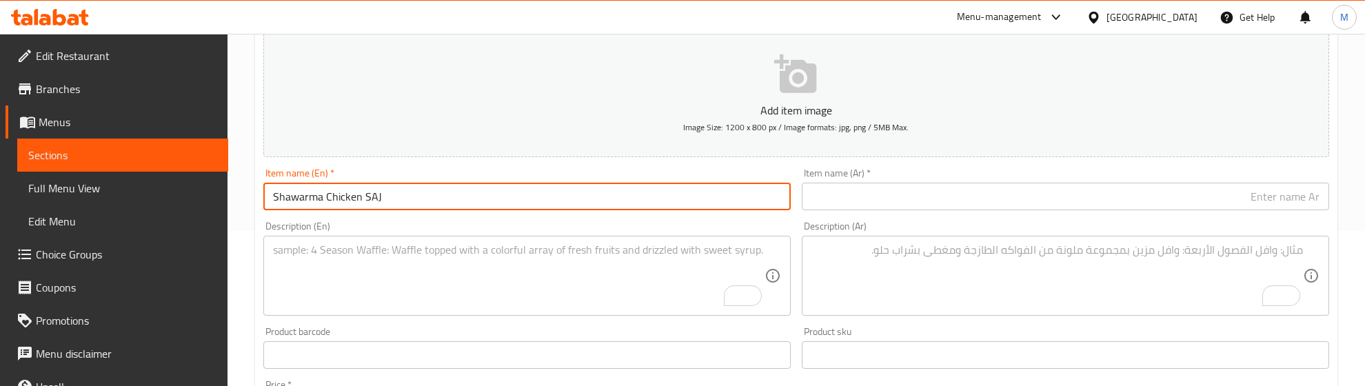
click at [363, 198] on input "Shawarma Chicken SAJ" at bounding box center [526, 197] width 527 height 28
click at [367, 190] on input "Shawarma Chicken SAJ" at bounding box center [526, 197] width 527 height 28
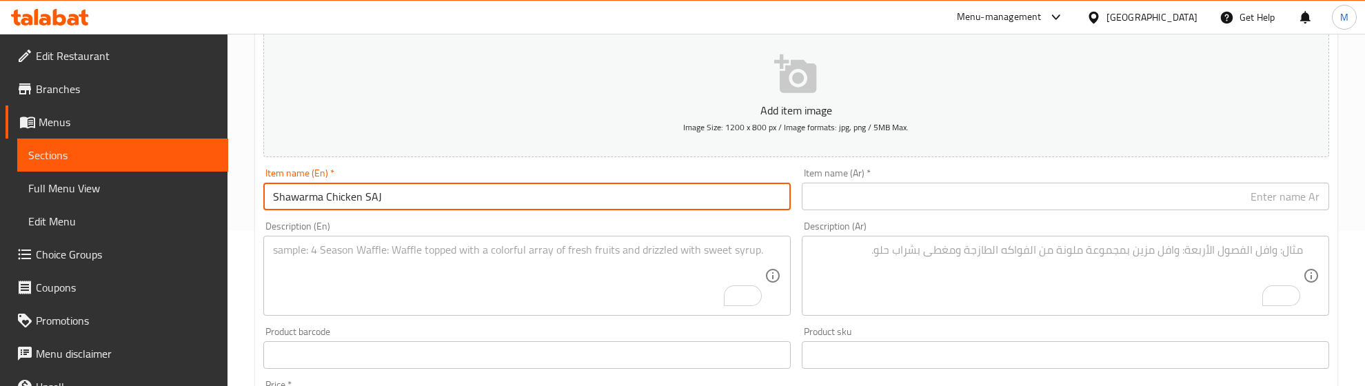
click at [367, 190] on input "Shawarma Chicken SAJ" at bounding box center [526, 197] width 527 height 28
paste input "aj"
type input "Shawarma Chicken Saj"
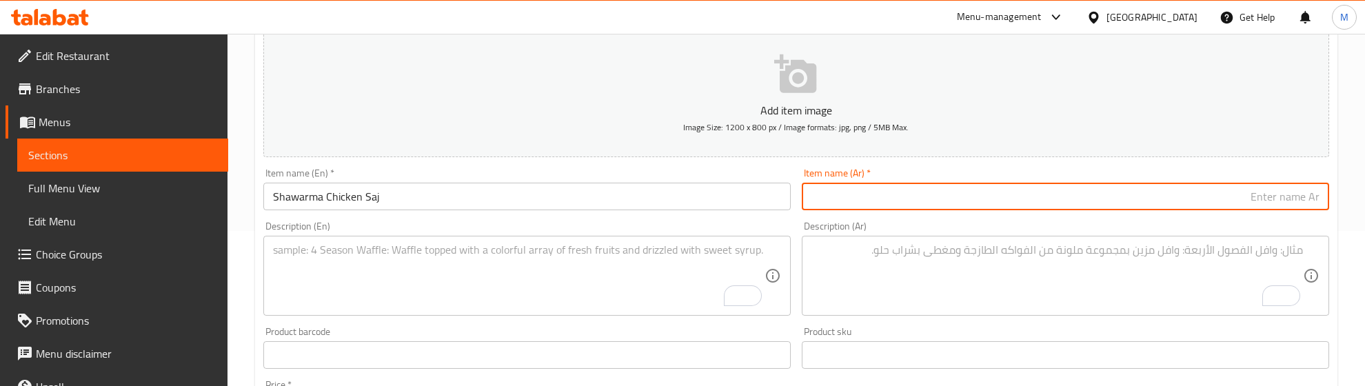
click at [879, 208] on input "text" at bounding box center [1065, 197] width 527 height 28
paste input "شاورما دجاج صاج"
type input "شاورما دجاج صاج"
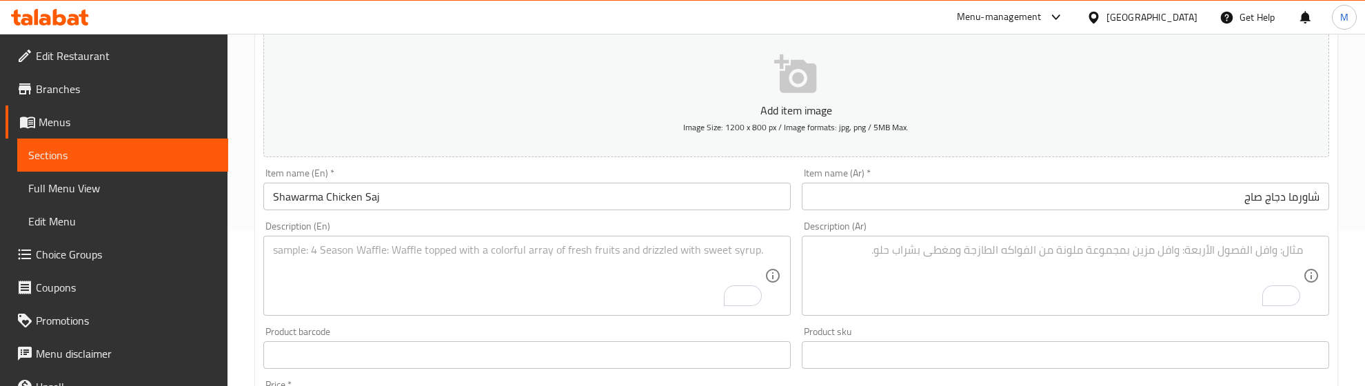
click at [720, 216] on div "Description (En) Description (En)" at bounding box center [527, 268] width 538 height 105
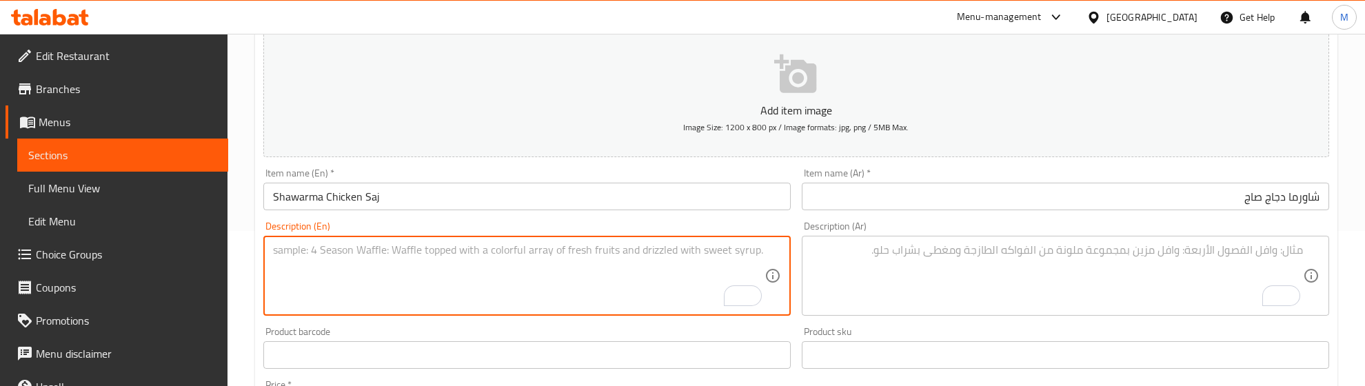
click at [357, 245] on textarea "To enrich screen reader interactions, please activate Accessibility in Grammarl…" at bounding box center [518, 275] width 491 height 65
paste textarea "Grilled shawarma slices served with saj bread, garlic sauce, and pickles"
click at [543, 252] on textarea "Grilled shawarma slices served with saj bread, garlic sauce, and pickles" at bounding box center [518, 275] width 491 height 65
type textarea "Grilled shawarma slices served with saj bread, garlic sauce and pickles"
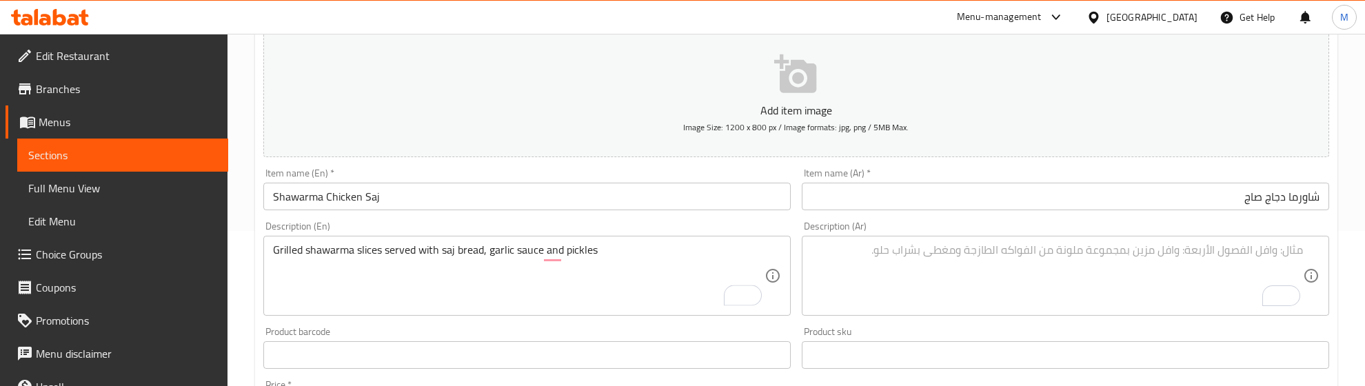
click at [949, 274] on textarea "To enrich screen reader interactions, please activate Accessibility in Grammarl…" at bounding box center [1056, 275] width 491 height 65
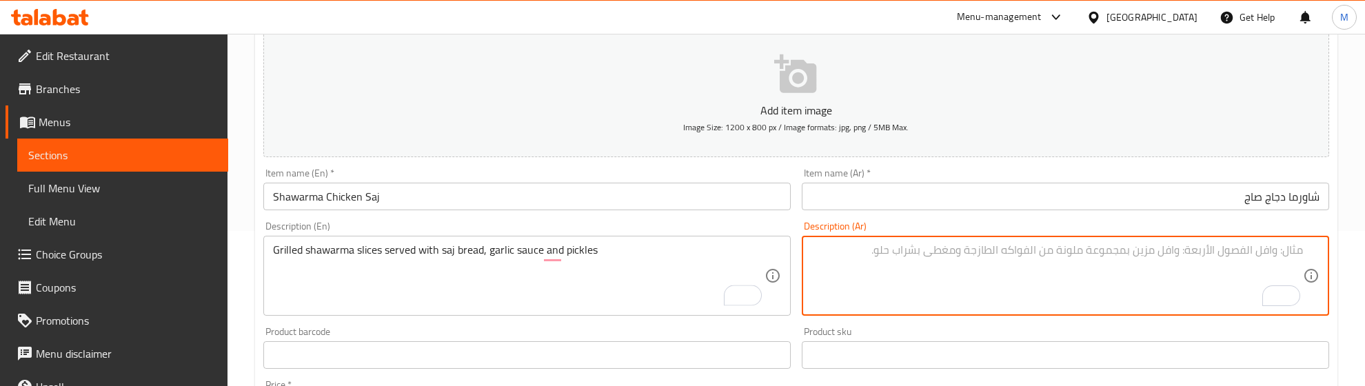
paste textarea "شرائح الشاورما المحمرة تقدم مع خبز الصاج والثومية والمخلل"
type textarea "شرائح الشاورما المحمرة تقدم مع خبز الصاج والثومية والمخلل"
click at [731, 225] on div "Description (En) Grilled shawarma slices served with saj bread, garlic sauce an…" at bounding box center [526, 268] width 527 height 94
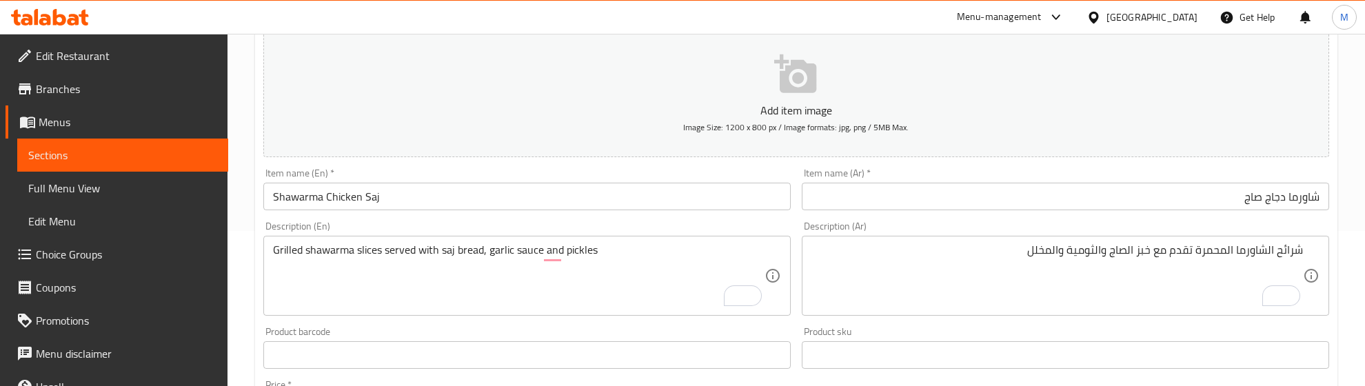
click at [731, 224] on div "Description (En) Grilled shawarma slices served with saj bread, garlic sauce an…" at bounding box center [526, 268] width 527 height 94
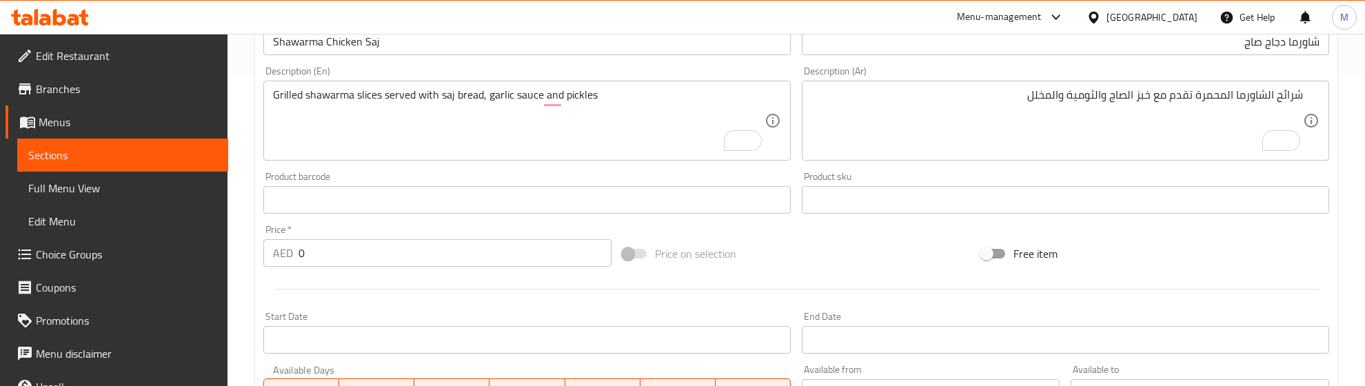
scroll to position [327, 0]
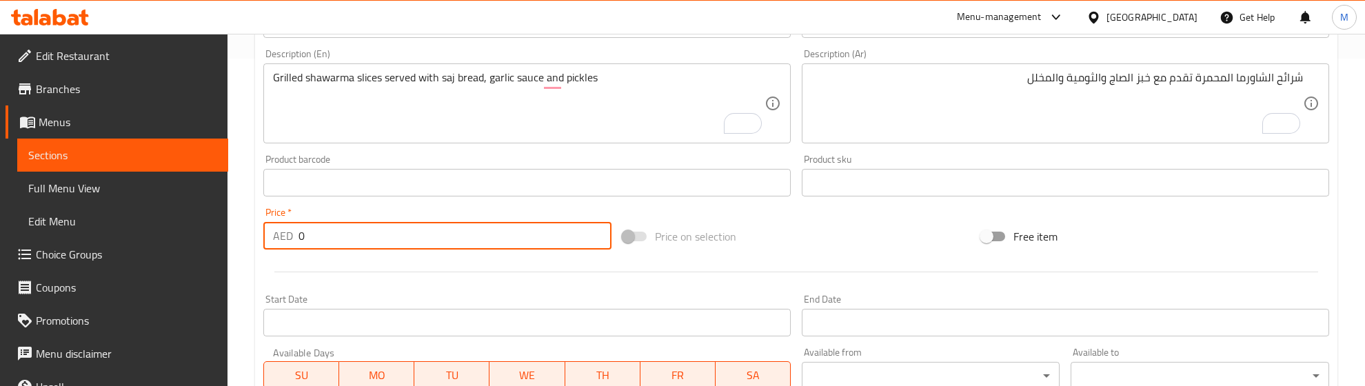
drag, startPoint x: 315, startPoint y: 232, endPoint x: 263, endPoint y: 236, distance: 51.8
click at [263, 236] on div "AED 0 Price *" at bounding box center [437, 236] width 348 height 28
type input "20"
click at [305, 267] on div at bounding box center [796, 272] width 1077 height 34
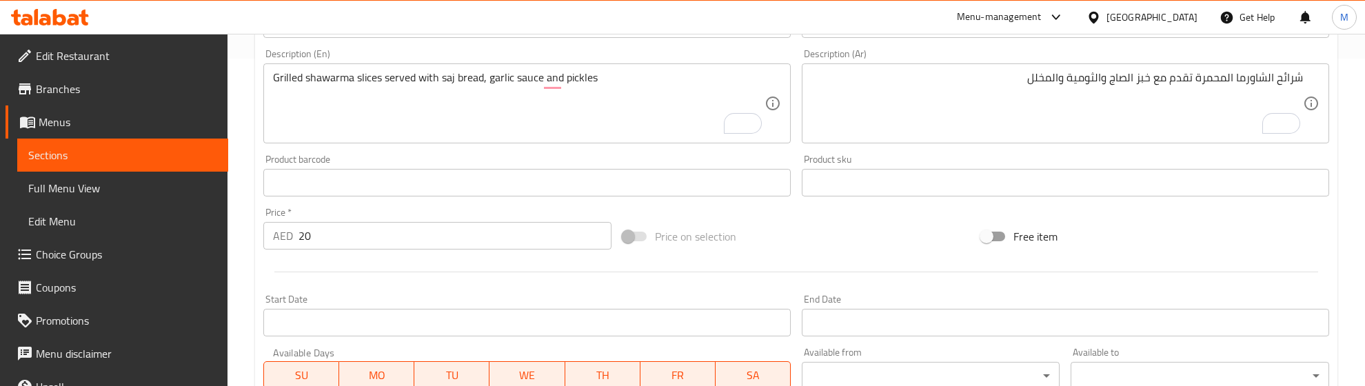
scroll to position [586, 0]
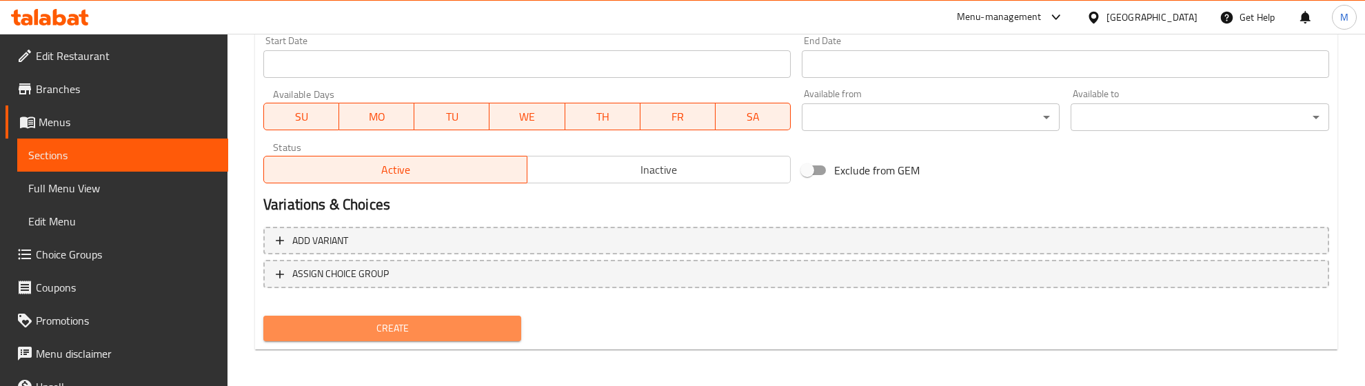
click at [420, 321] on span "Create" at bounding box center [392, 328] width 236 height 17
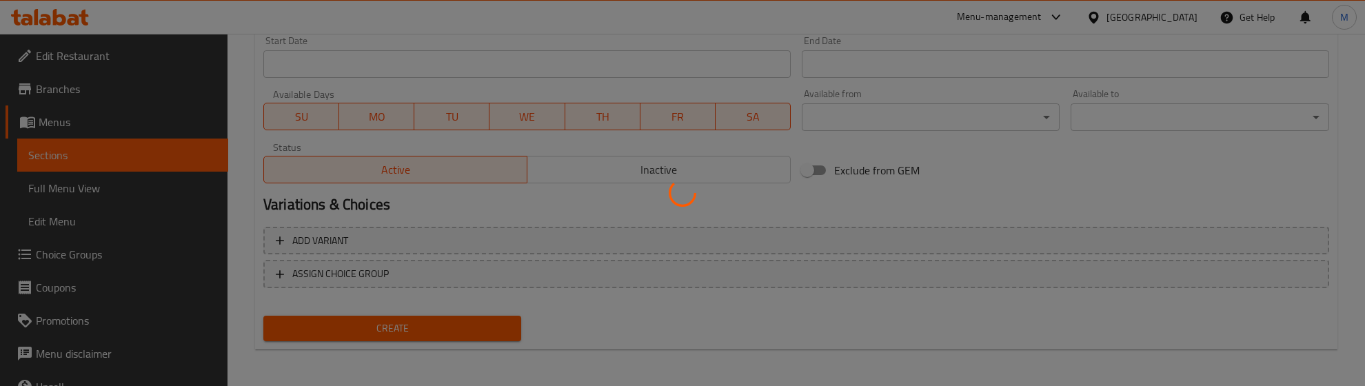
type input "0"
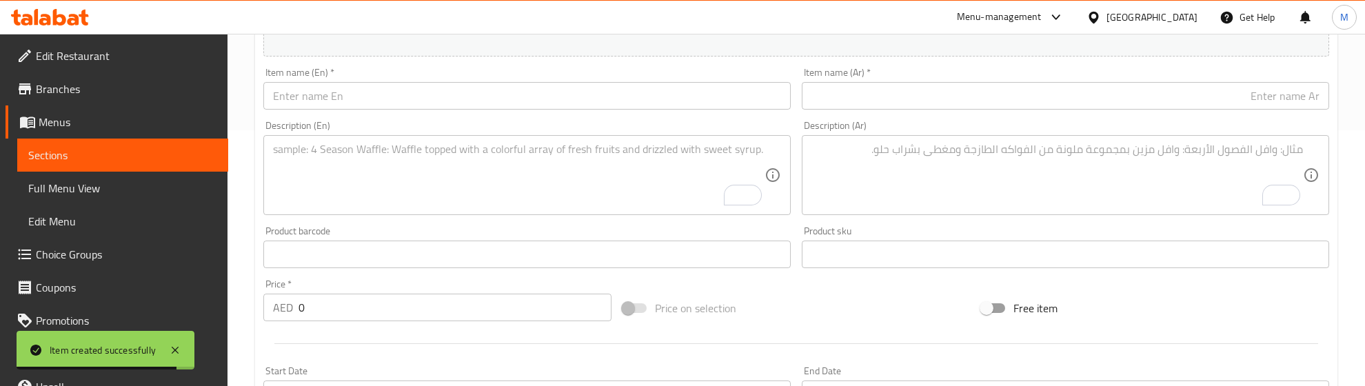
scroll to position [241, 0]
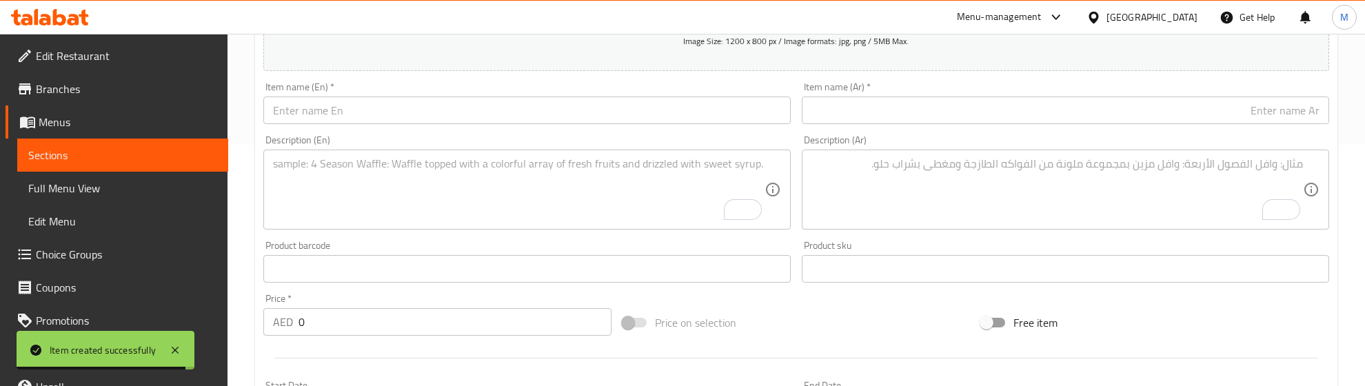
click at [360, 110] on input "text" at bounding box center [526, 111] width 527 height 28
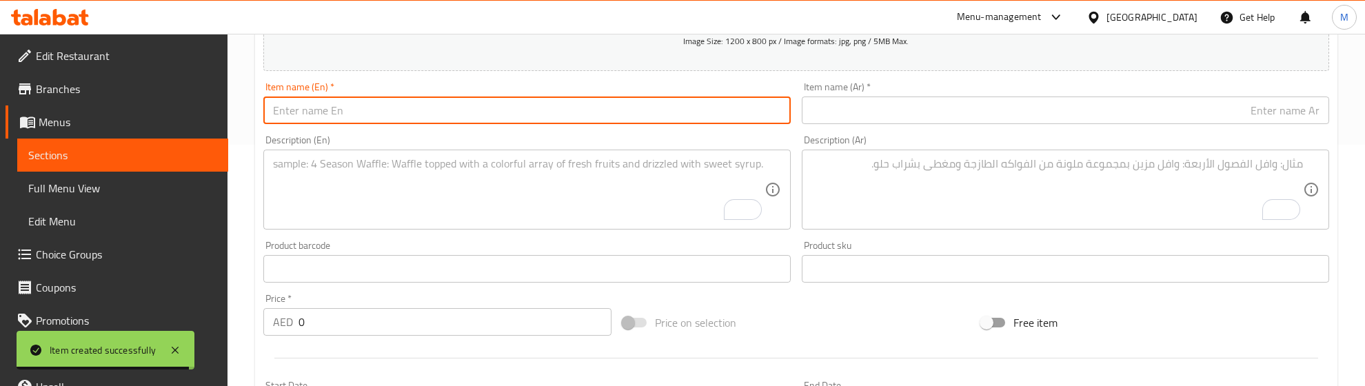
paste input "Chicken Fajita Sandwich"
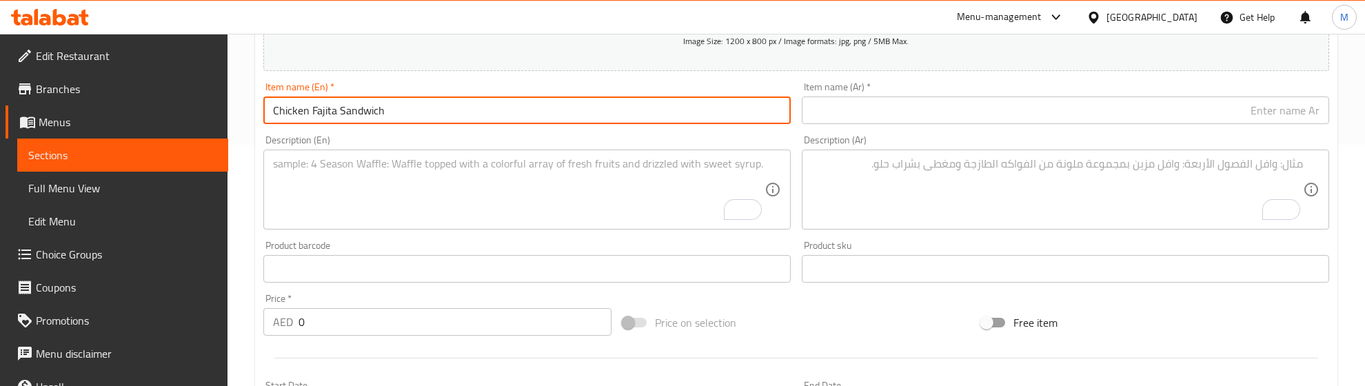
type input "Chicken Fajita Sandwich"
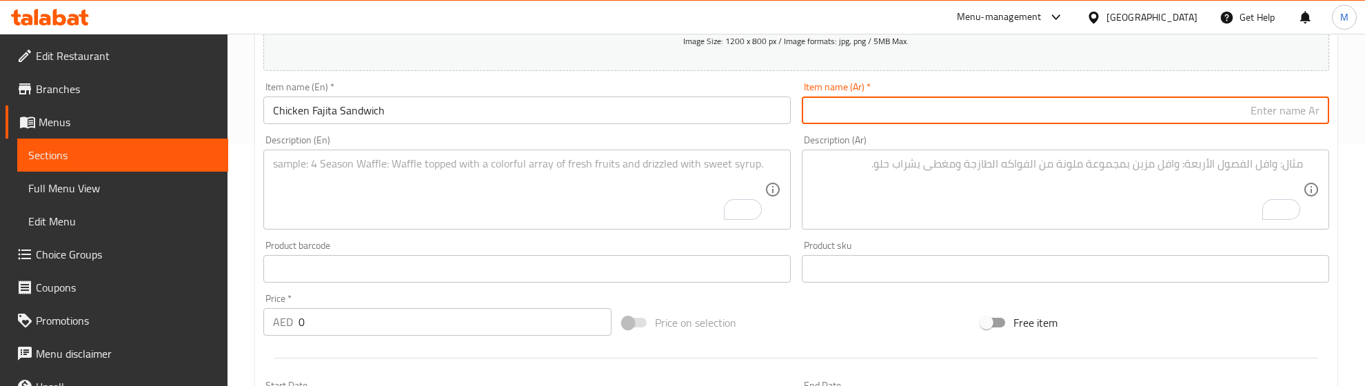
click at [957, 101] on input "text" at bounding box center [1065, 111] width 527 height 28
paste input "ساندويتش دجاج فاهيتا"
type input "ساندويتش دجاج فاهيتا"
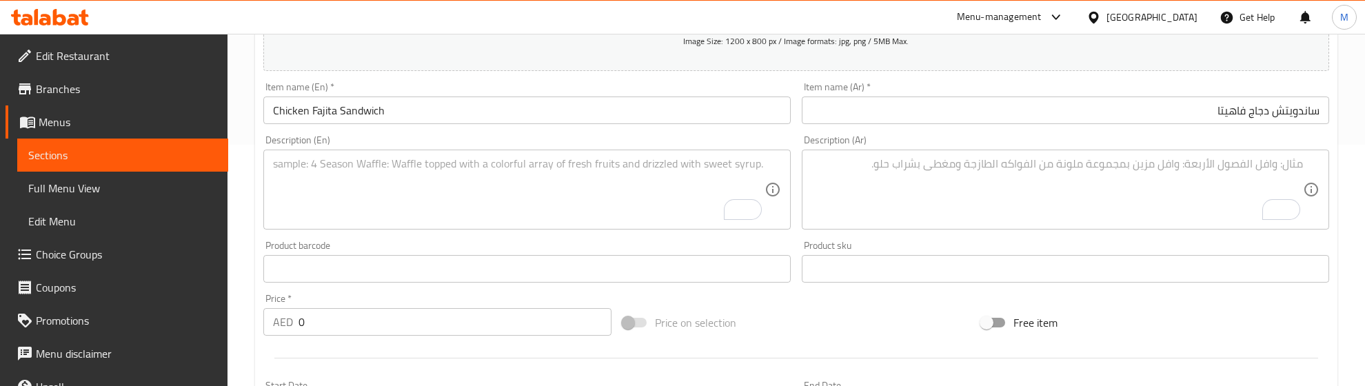
click at [314, 181] on textarea "To enrich screen reader interactions, please activate Accessibility in Grammarl…" at bounding box center [518, 189] width 491 height 65
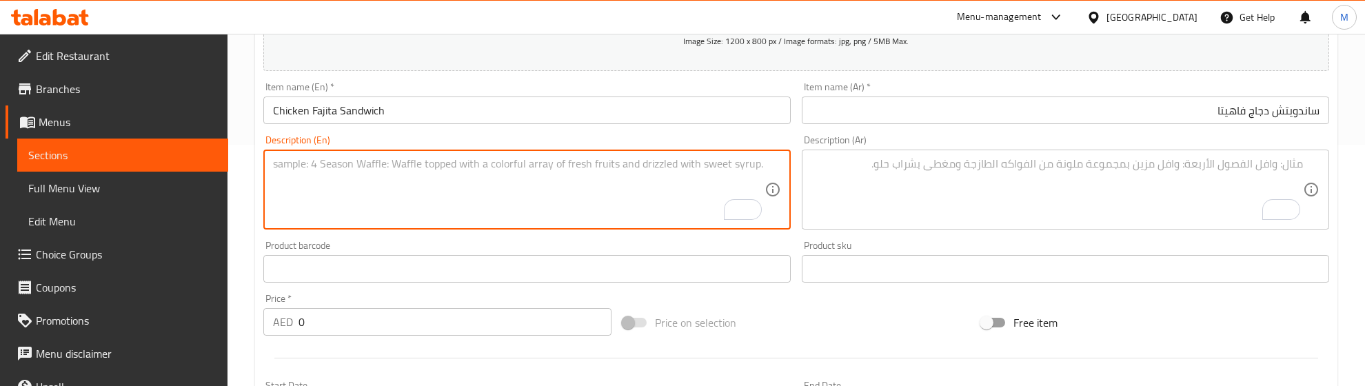
paste textarea "Mexican-style marinated chicken strips cooked with vegetables, tossed in soy sa…"
type textarea "Mexican-style marinated chicken strips cooked with vegetables, tossed in soy sa…"
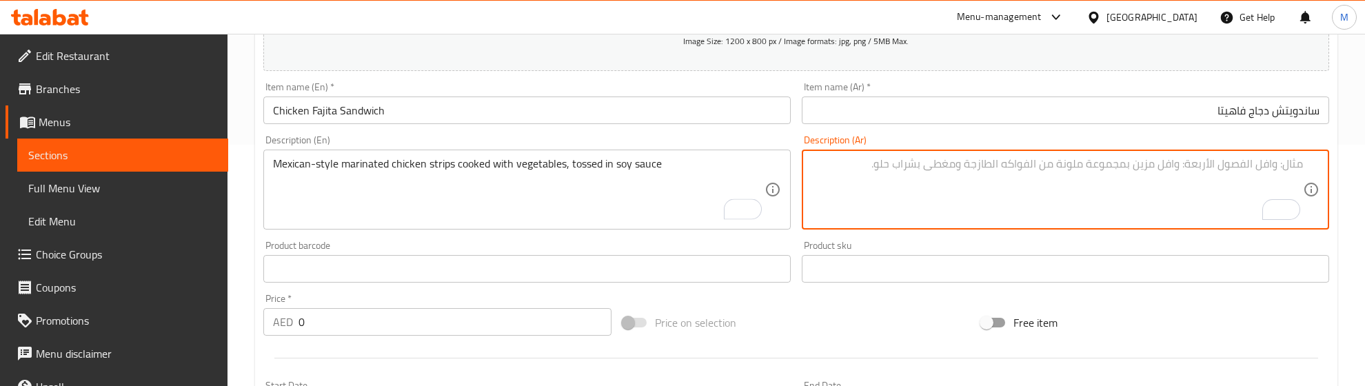
click at [1117, 181] on textarea "To enrich screen reader interactions, please activate Accessibility in Grammarl…" at bounding box center [1056, 189] width 491 height 65
paste textarea "شرائح الدجاج المتبل على الطريقة المكسيكية مطهو مع الخضروات مطفاة بالصويا صوص وم…"
type textarea "شرائح الدجاج المتبل على الطريقة المكسيكية مطهو مع الخضروات مطفاة بالصويا صوص وم…"
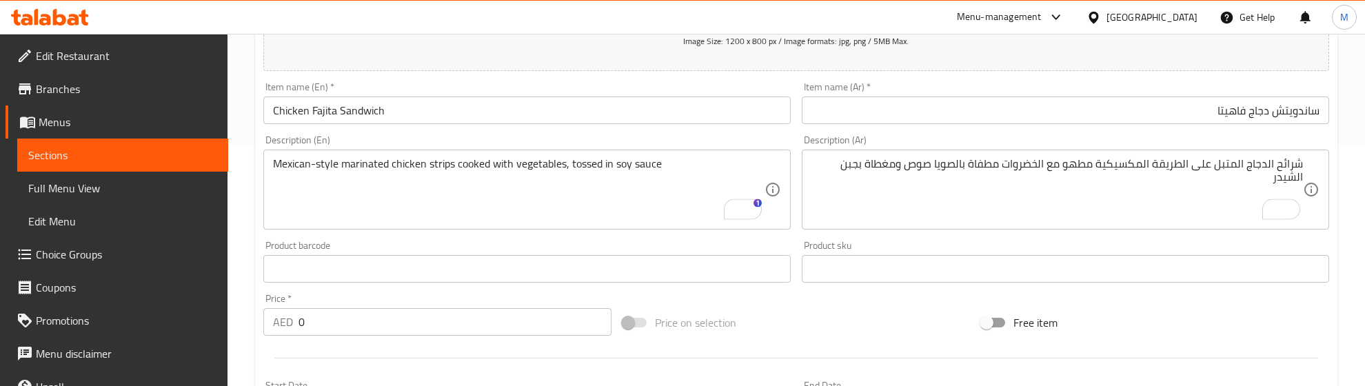
click at [698, 248] on div "Product barcode Product barcode" at bounding box center [526, 262] width 527 height 42
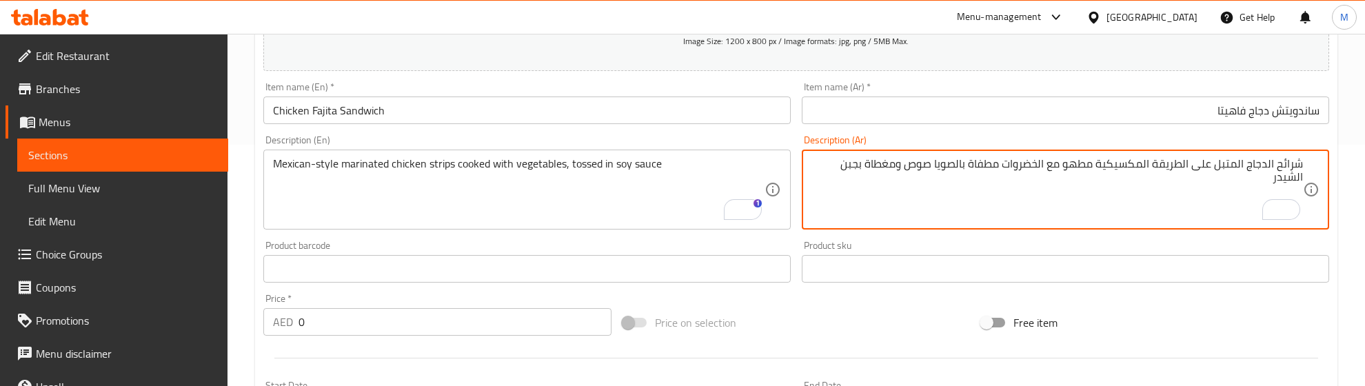
drag, startPoint x: 907, startPoint y: 166, endPoint x: 773, endPoint y: 173, distance: 133.9
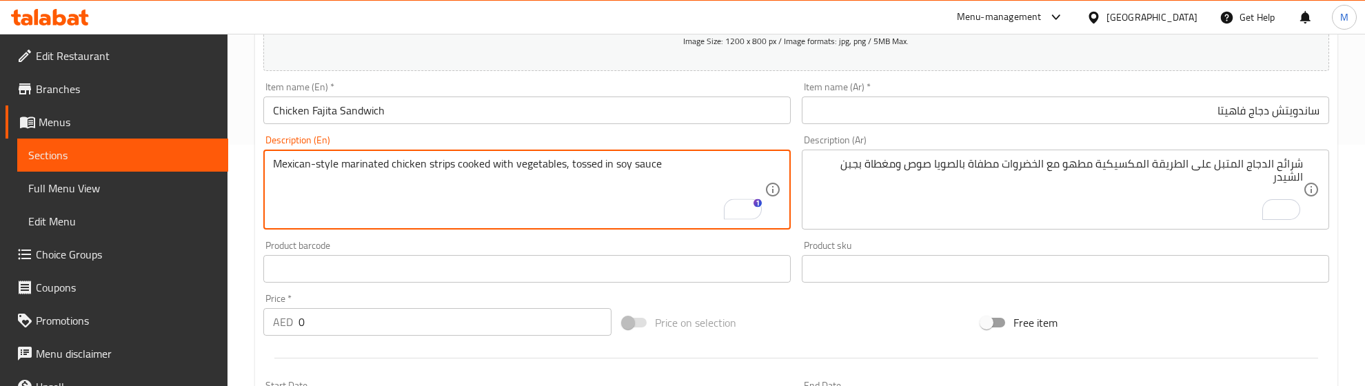
paste textarea "And covered with cheddar cheese"
click at [670, 160] on textarea "Mexican-style marinated chicken strips cooked with vegetables, tossed in soy sa…" at bounding box center [518, 189] width 491 height 65
type textarea "Mexican-style marinated chicken strips cooked with vegetables, tossed in soy sa…"
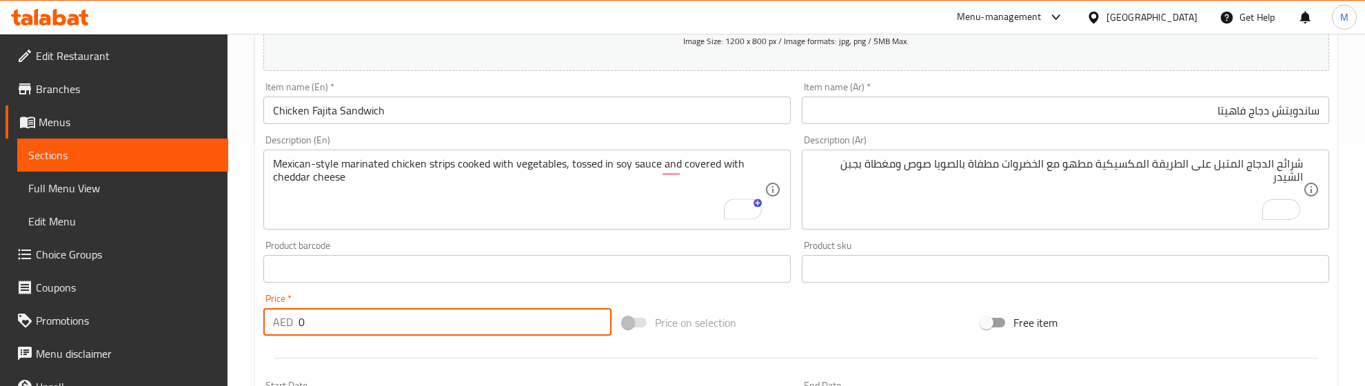
drag, startPoint x: 322, startPoint y: 317, endPoint x: 263, endPoint y: 329, distance: 59.9
click at [263, 329] on div "AED 0 Price *" at bounding box center [437, 322] width 348 height 28
type input "26.67"
click at [347, 352] on div at bounding box center [796, 358] width 1077 height 34
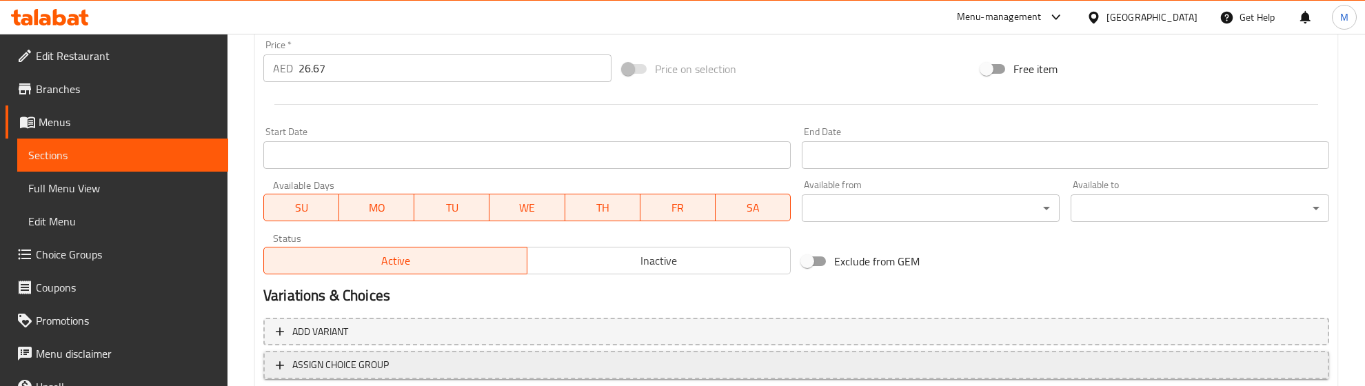
scroll to position [586, 0]
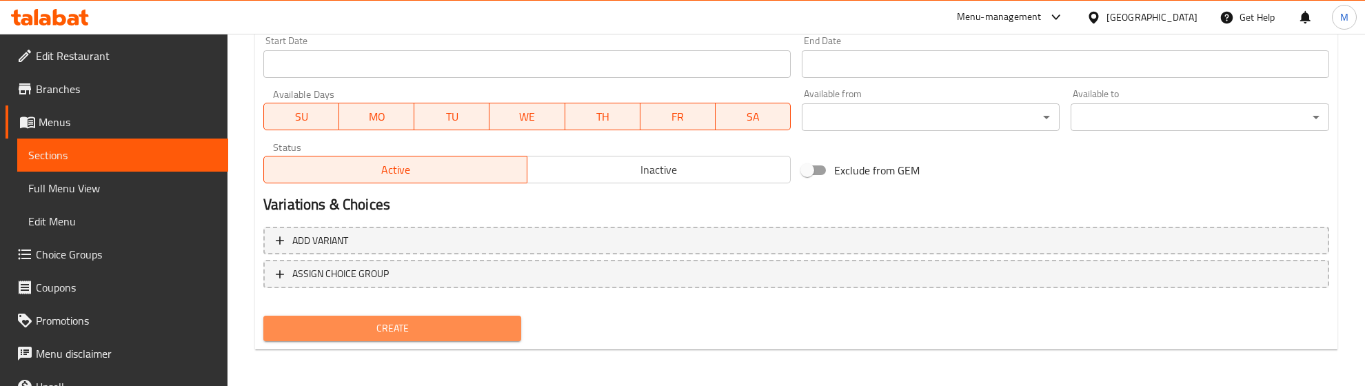
click at [396, 322] on span "Create" at bounding box center [392, 328] width 236 height 17
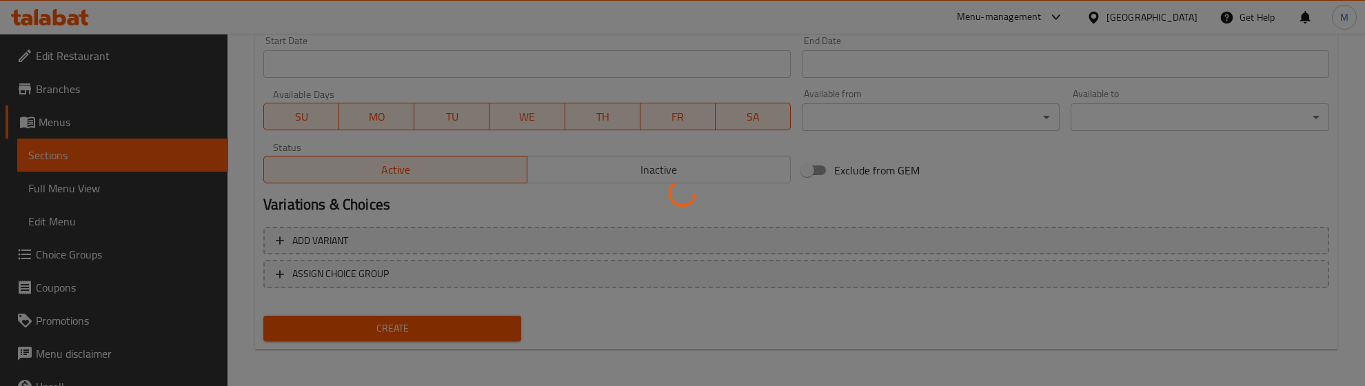
type input "0"
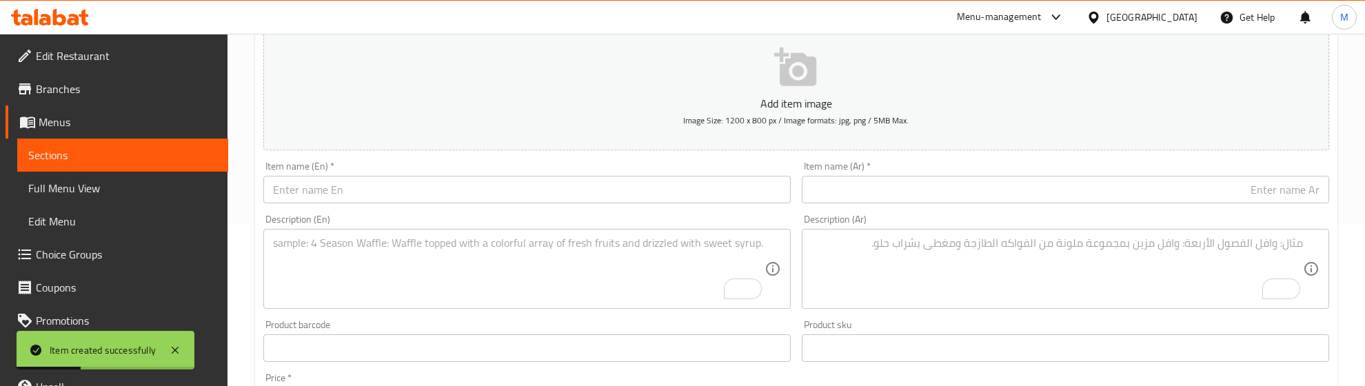
scroll to position [155, 0]
click at [352, 201] on input "text" at bounding box center [526, 197] width 527 height 28
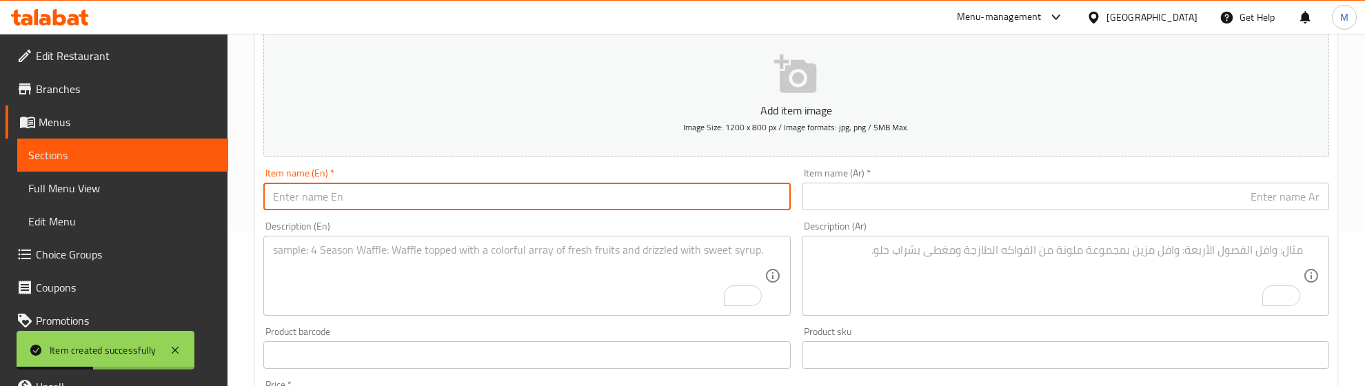
paste input "Meat Shawarma - Saj"
drag, startPoint x: 359, startPoint y: 199, endPoint x: 376, endPoint y: 242, distance: 46.5
click at [359, 200] on input "Meat Shawarma - Saj" at bounding box center [526, 197] width 527 height 28
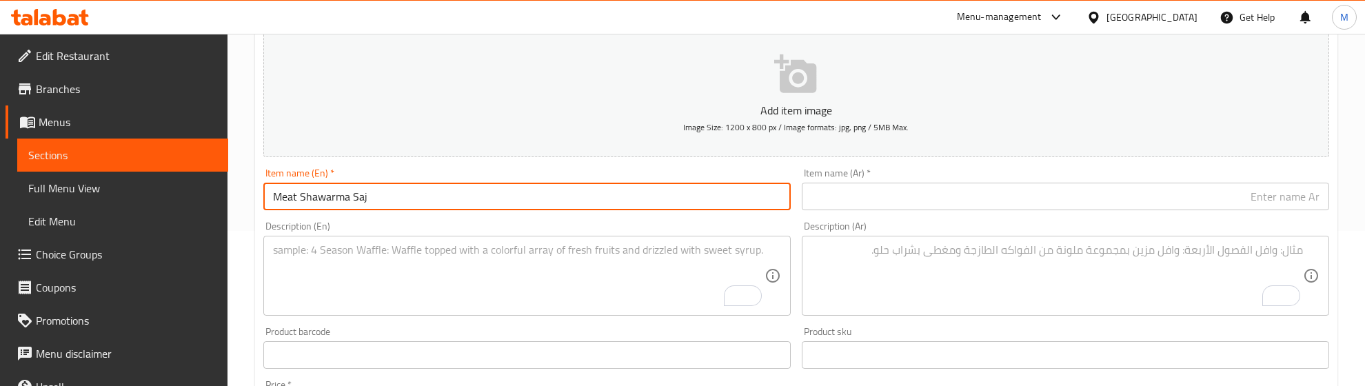
drag, startPoint x: 374, startPoint y: 195, endPoint x: 269, endPoint y: 194, distance: 104.8
click at [269, 194] on input "Meat Shawarma Saj" at bounding box center [526, 197] width 527 height 28
type input "Meat Shawarma Saj"
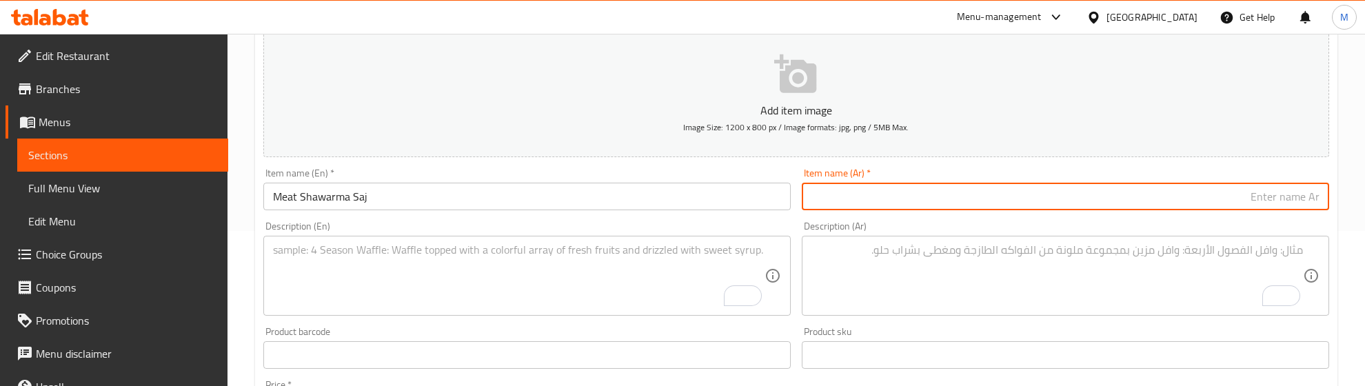
click at [907, 192] on input "text" at bounding box center [1065, 197] width 527 height 28
paste input "شاورما لحم صاج"
type input "شاورما لحم صاج"
click at [673, 222] on div "Description (En) Description (En)" at bounding box center [526, 268] width 527 height 94
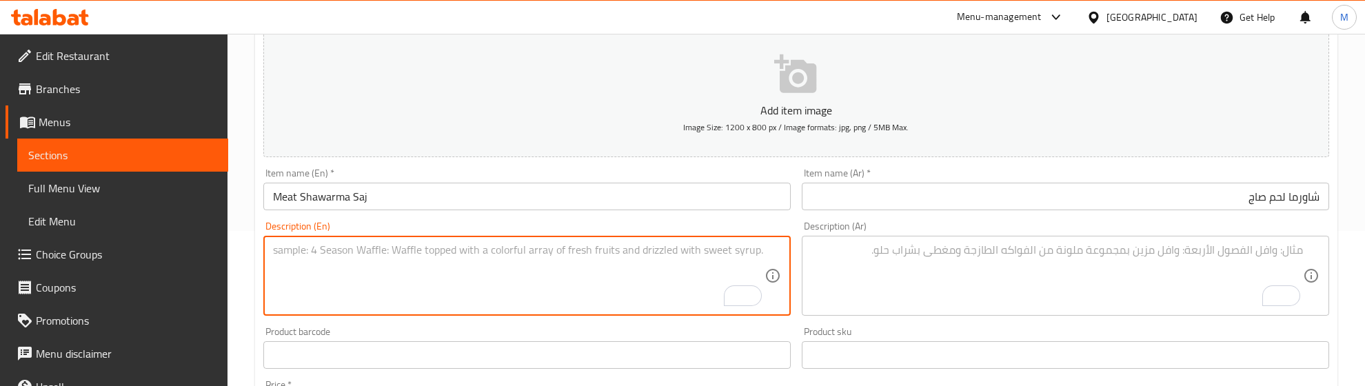
click at [387, 256] on textarea "To enrich screen reader interactions, please activate Accessibility in Grammarl…" at bounding box center [518, 275] width 491 height 65
paste textarea ""Slices of grilled shawarma meat served with Iraqi bread, tahini sauce, tomato …"
drag, startPoint x: 277, startPoint y: 247, endPoint x: 248, endPoint y: 249, distance: 29.0
click at [248, 249] on div "Home / Restaurants management / Menus / Sections / item / create Sandwiches sec…" at bounding box center [795, 349] width 1137 height 940
click at [339, 281] on textarea "Slices of grilled shawarma meat served with Iraqi bread, tahini sauce, tomato s…" at bounding box center [518, 275] width 491 height 65
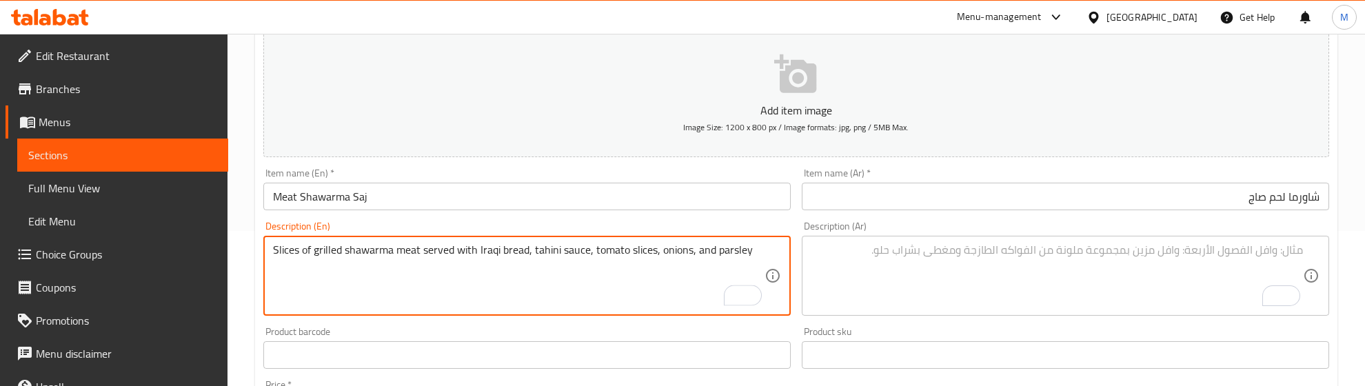
click at [270, 276] on div "Slices of grilled shawarma meat served with Iraqi bread, tahini sauce, tomato s…" at bounding box center [526, 276] width 527 height 80
click at [753, 249] on textarea "Slices of grilled shawarma meat served with Iraqi bread, tahini sauce, tomato s…" at bounding box center [518, 275] width 491 height 65
type textarea "Slices of grilled shawarma meat served with Iraqi bread, tahini sauce, tomato s…"
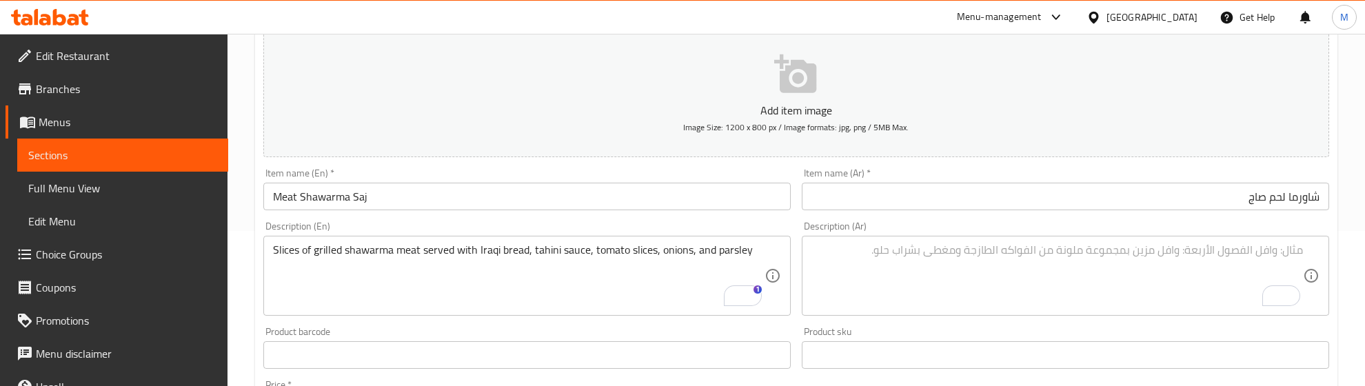
click at [1110, 261] on textarea "To enrich screen reader interactions, please activate Accessibility in Grammarl…" at bounding box center [1056, 275] width 491 height 65
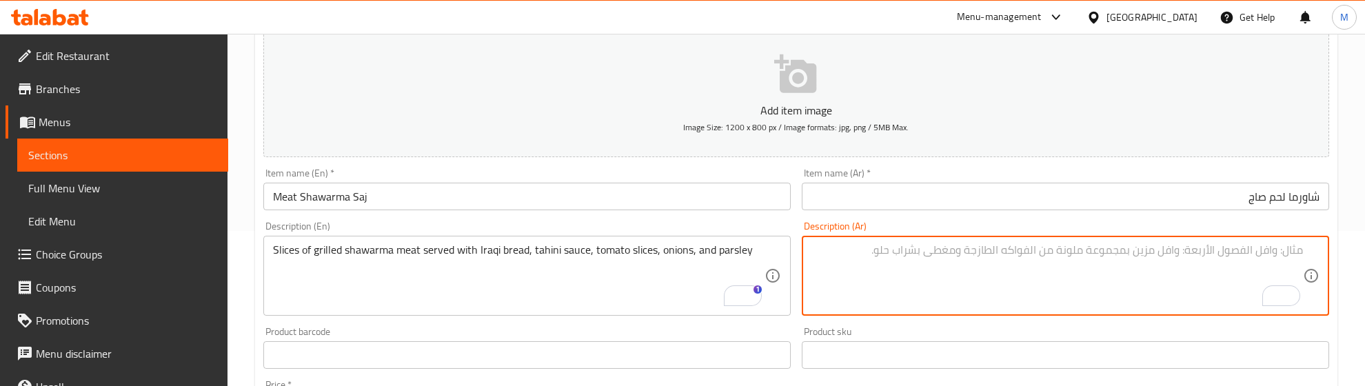
paste textarea "شرائح من لحم الشاورما المحمرة تقدم بالصمون العراقي وصلصة الطحينة وشرائح الطماطم…"
type textarea "شرائح من لحم الشاورما المحمرة تقدم بالصمون العراقي وصلصة الطحينة وشرائح الطماطم…"
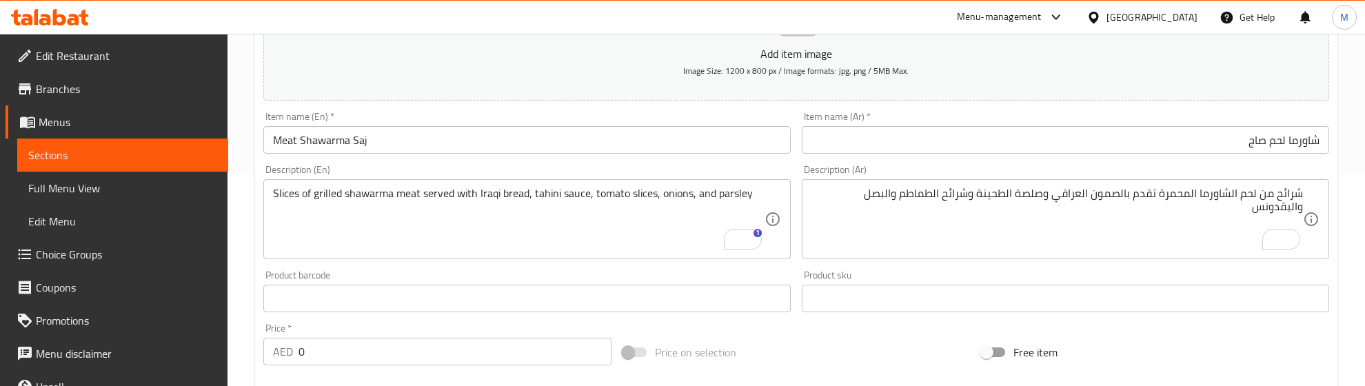
scroll to position [241, 0]
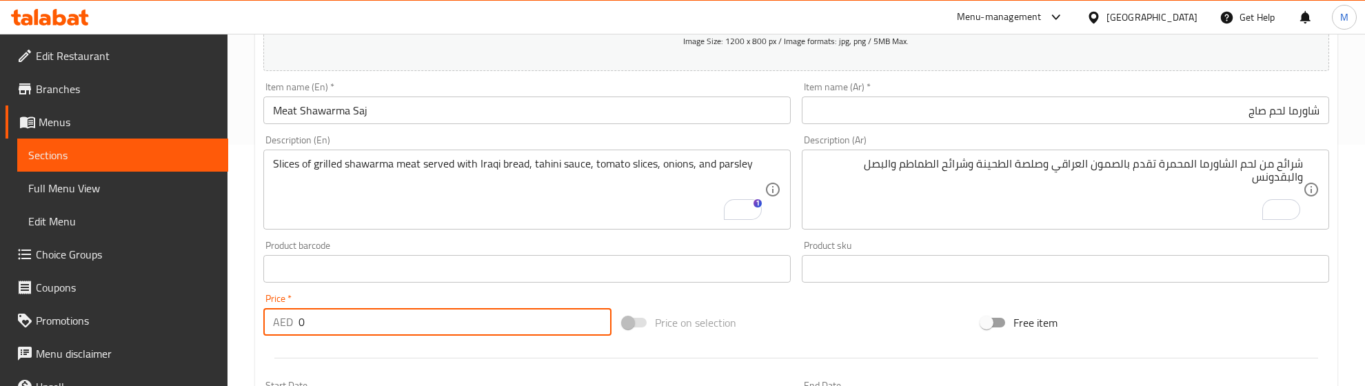
drag, startPoint x: 315, startPoint y: 323, endPoint x: 293, endPoint y: 323, distance: 22.1
click at [293, 323] on div "AED 0 Price *" at bounding box center [437, 322] width 348 height 28
type input "24"
click at [341, 352] on div at bounding box center [796, 358] width 1077 height 34
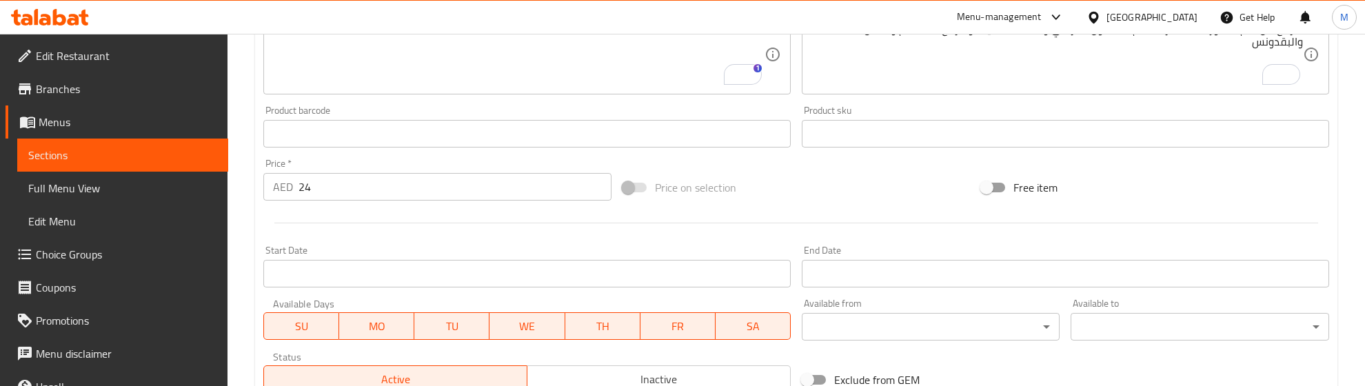
scroll to position [586, 0]
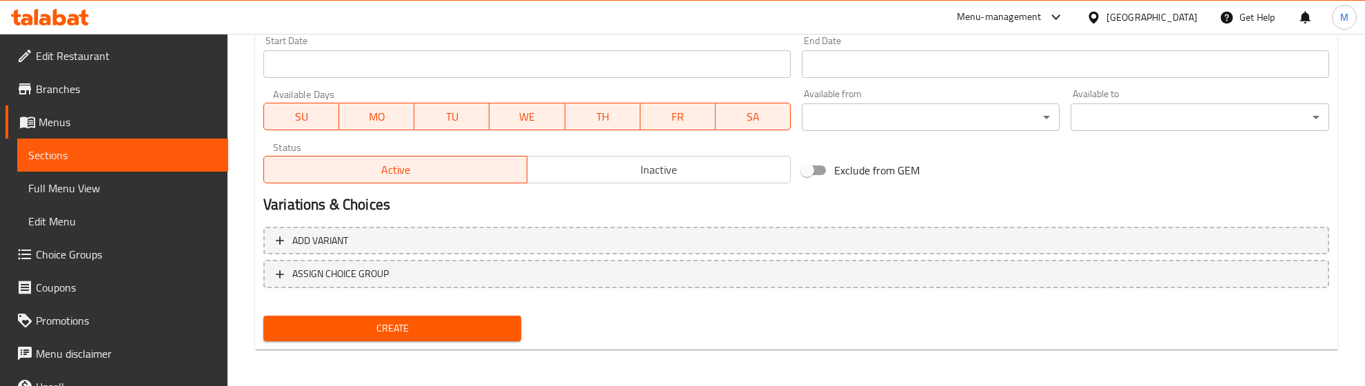
click at [393, 320] on span "Create" at bounding box center [392, 328] width 236 height 17
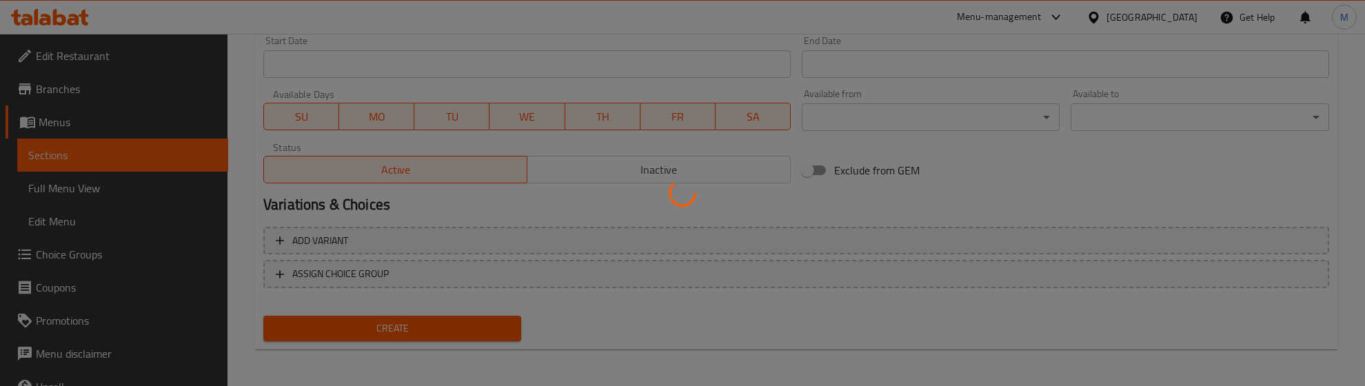
type input "0"
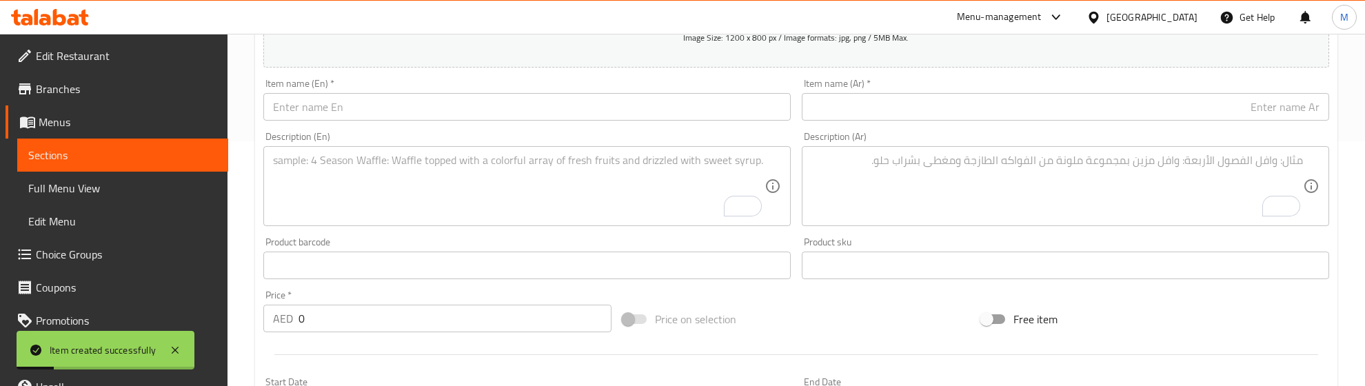
scroll to position [241, 0]
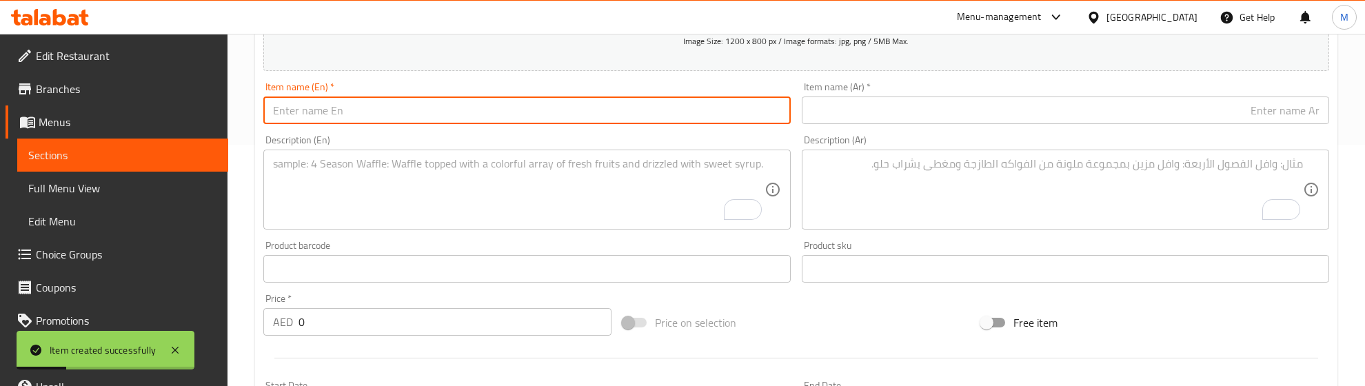
click at [343, 116] on input "text" at bounding box center [526, 111] width 527 height 28
paste input "Philadelphia Steak Sandwich"
type input "Philadelphia Steak Sandwich"
click at [956, 122] on input "text" at bounding box center [1065, 111] width 527 height 28
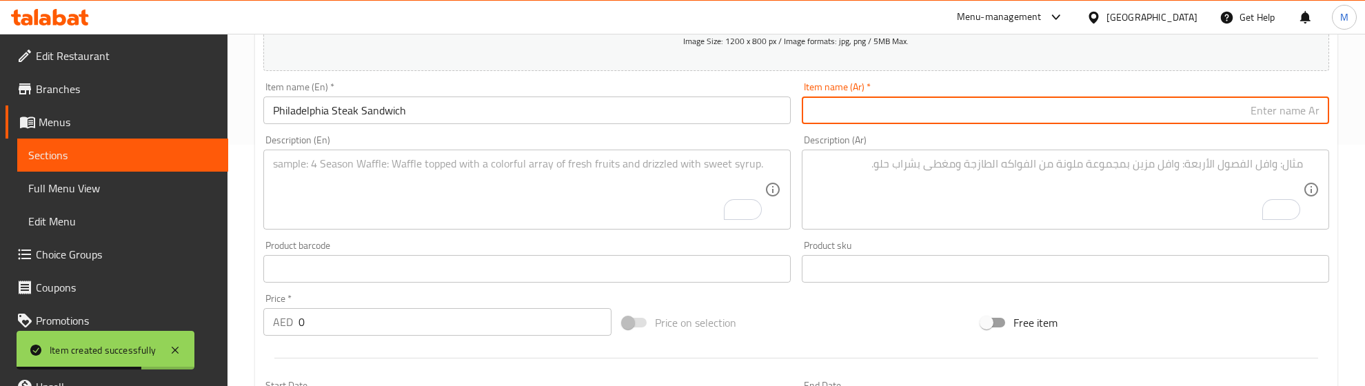
paste input "ساندويتش ستيك فيلادلفيا"
type input "ساندويتش ستيك فيلادلفيا"
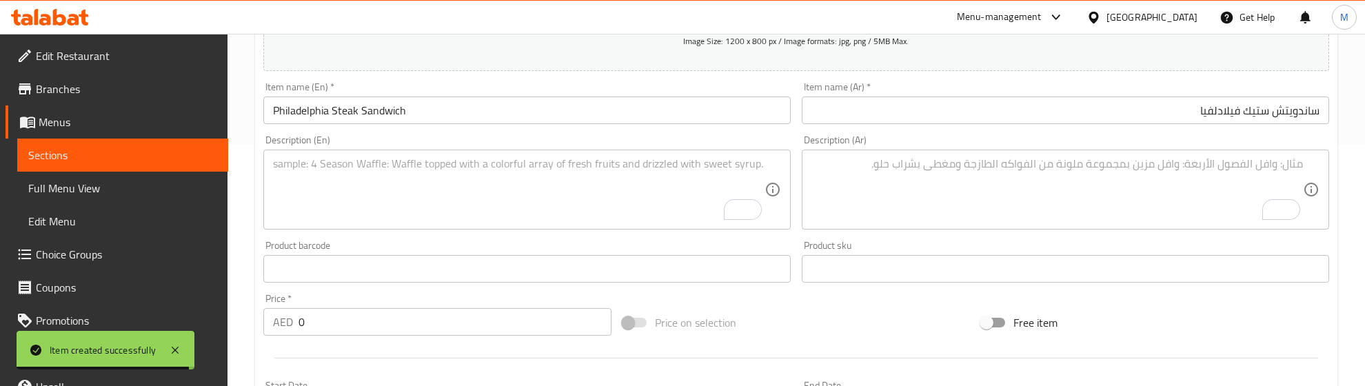
click at [349, 180] on textarea "To enrich screen reader interactions, please activate Accessibility in Grammarl…" at bounding box center [518, 189] width 491 height 65
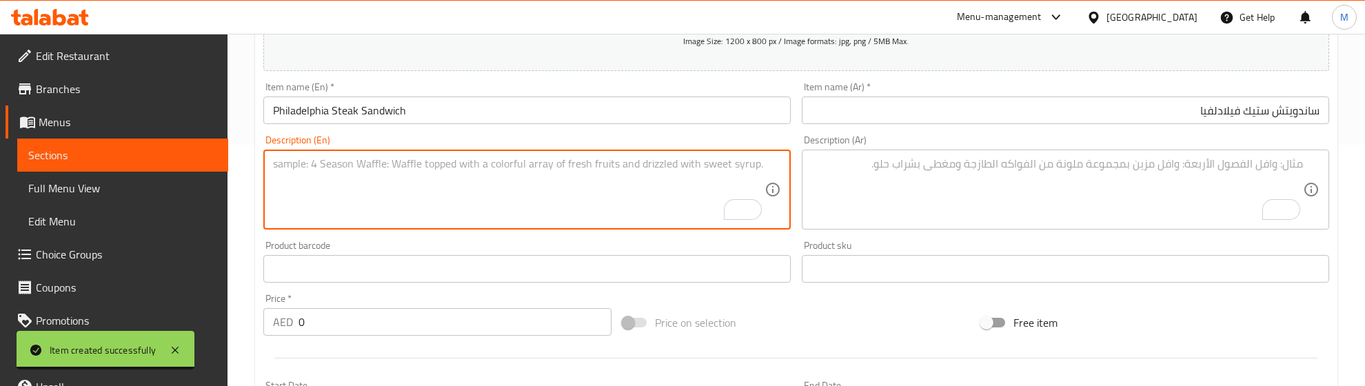
paste textarea "Slices of beef fillet, vegetables, arugula, Philadelphia cheese and topped"
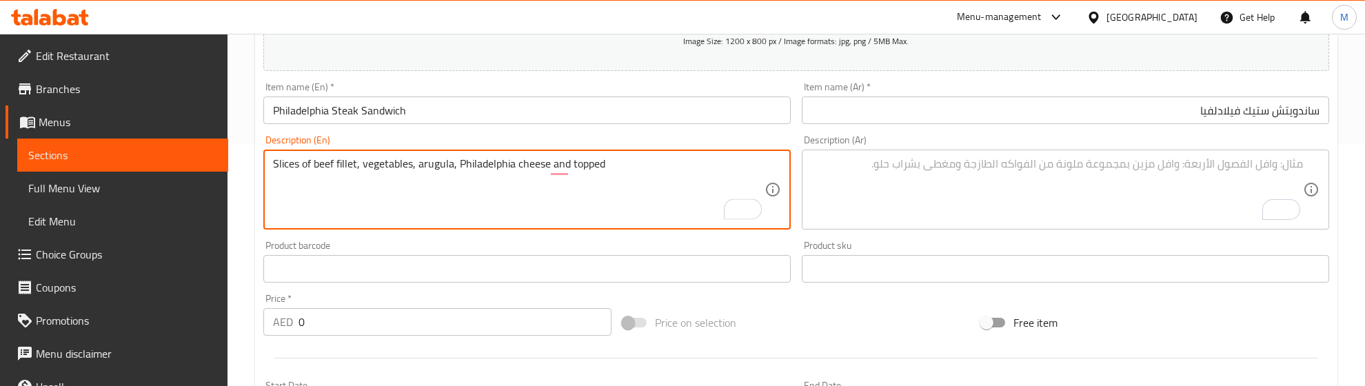
type textarea "Slices of beef fillet, vegetables, arugula, Philadelphia cheese and topped"
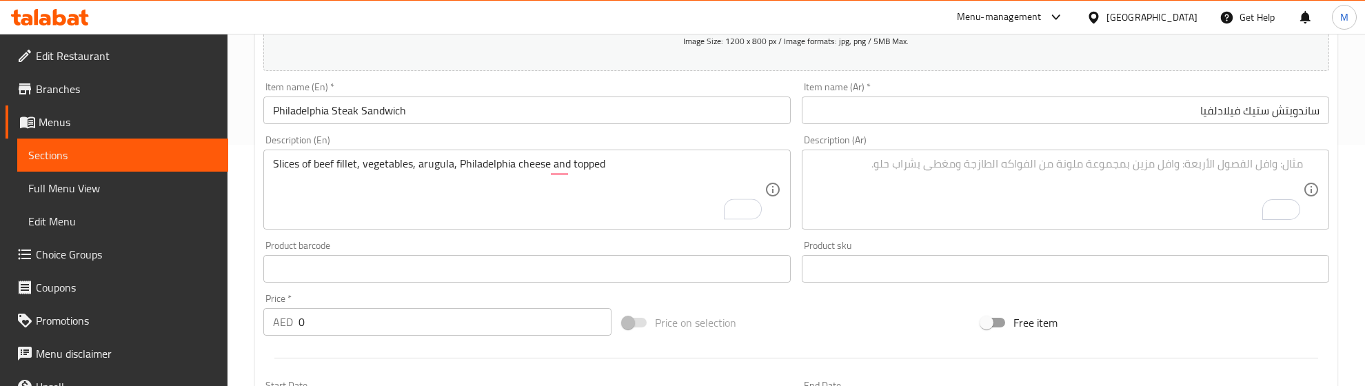
click at [1221, 117] on input "ساندويتش ستيك فيلادلفيا" at bounding box center [1065, 111] width 527 height 28
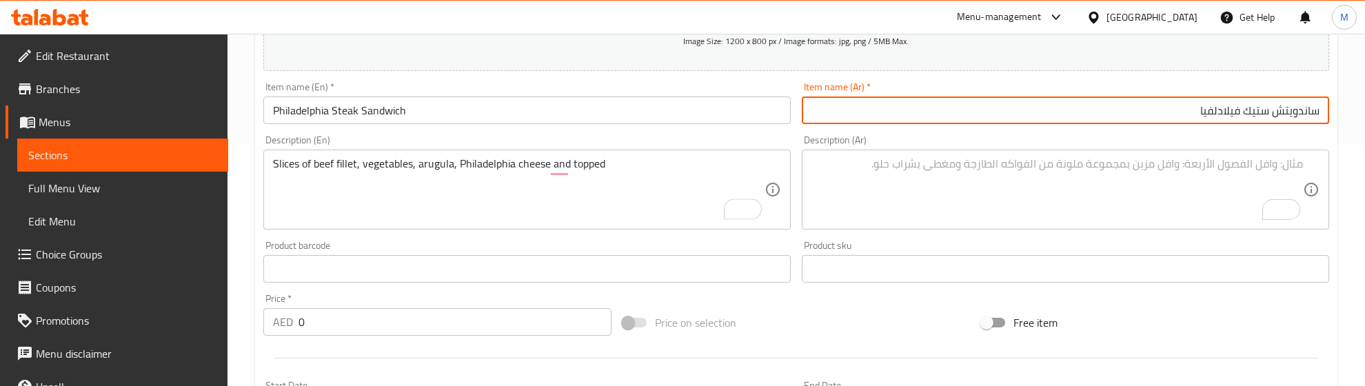
click at [1221, 118] on input "ساندويتش ستيك فيلادلفيا" at bounding box center [1065, 111] width 527 height 28
paste input "فلاديلفيا ستيك"
type input "ساندويش فلاديلفيا ستيك"
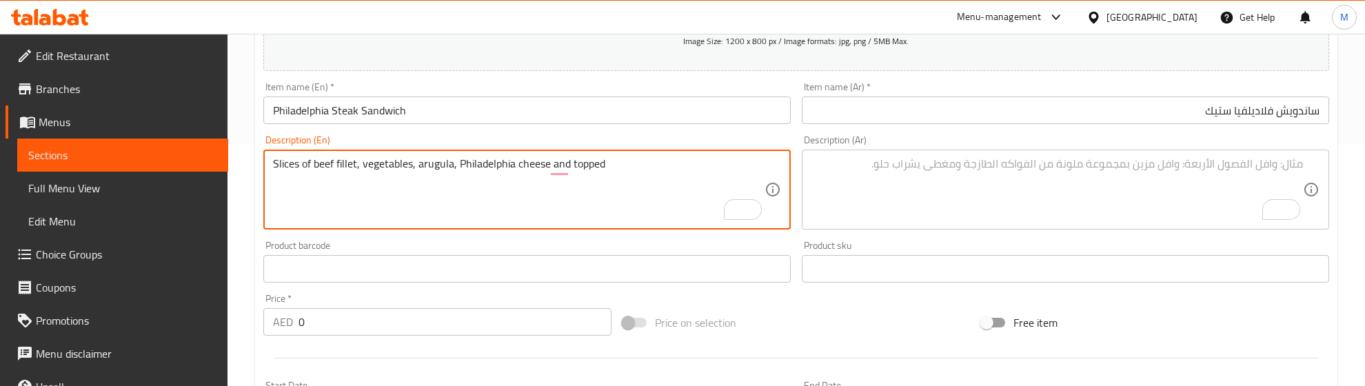
click at [385, 171] on textarea "Slices of beef fillet, vegetables, arugula, Philadelphia cheese and topped" at bounding box center [518, 189] width 491 height 65
paste textarea "with mozzarella cheese served in a baguette."
type textarea "Slices of beef fillet, vegetables, arugula, Philadelphia cheese and topped with…"
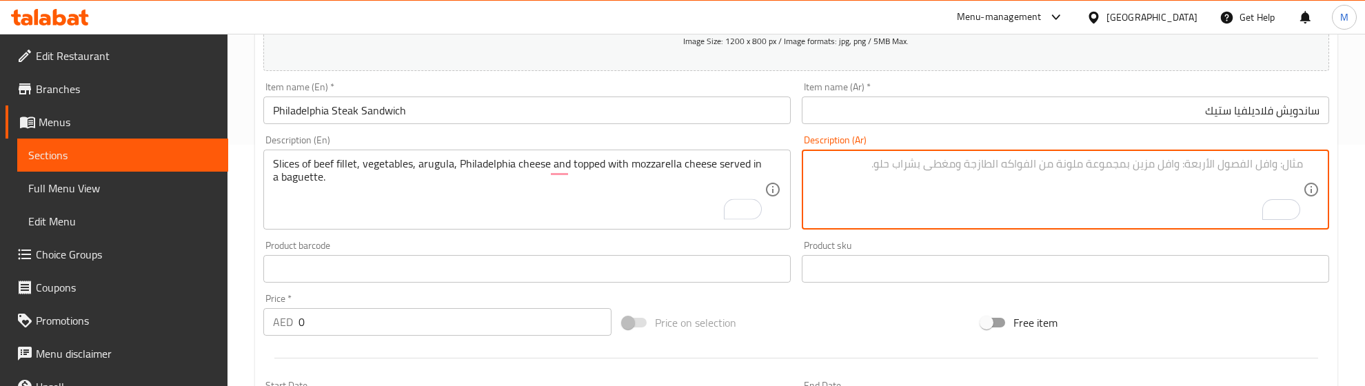
click at [1022, 190] on textarea "To enrich screen reader interactions, please activate Accessibility in Grammarl…" at bounding box center [1056, 189] width 491 height 65
paste textarea "شرائح من الفيليه البقري والخضروات والجرجير جبن الفيلادلفيا ومغطاة بجبنة الموزار…"
type textarea "شرائح من الفيليه البقري والخضروات والجرجير جبن الفيلادلفيا ومغطاة بجبنة الموزار…"
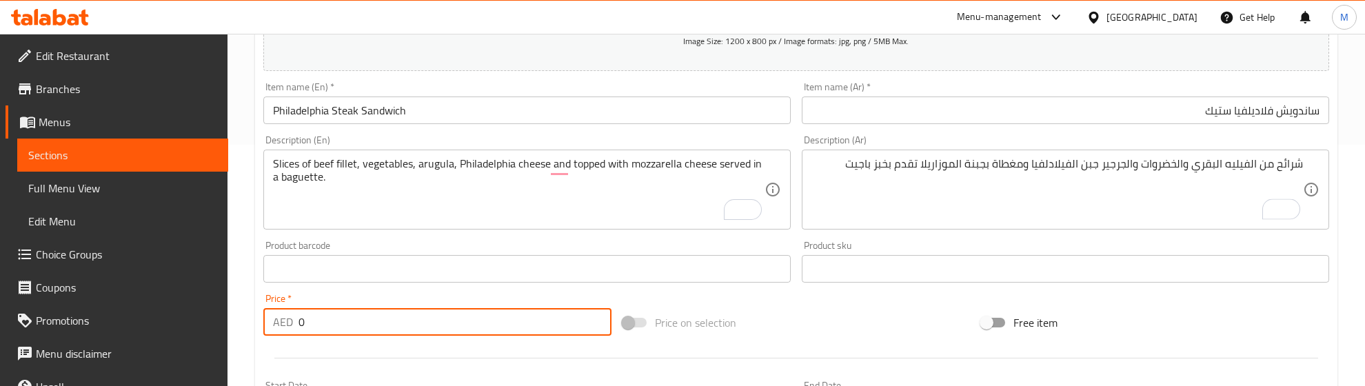
drag, startPoint x: 316, startPoint y: 325, endPoint x: 259, endPoint y: 323, distance: 56.6
click at [260, 323] on div "Price   * AED 0 Price *" at bounding box center [437, 314] width 359 height 53
type input "37.33"
click at [315, 358] on hr at bounding box center [796, 358] width 1044 height 1
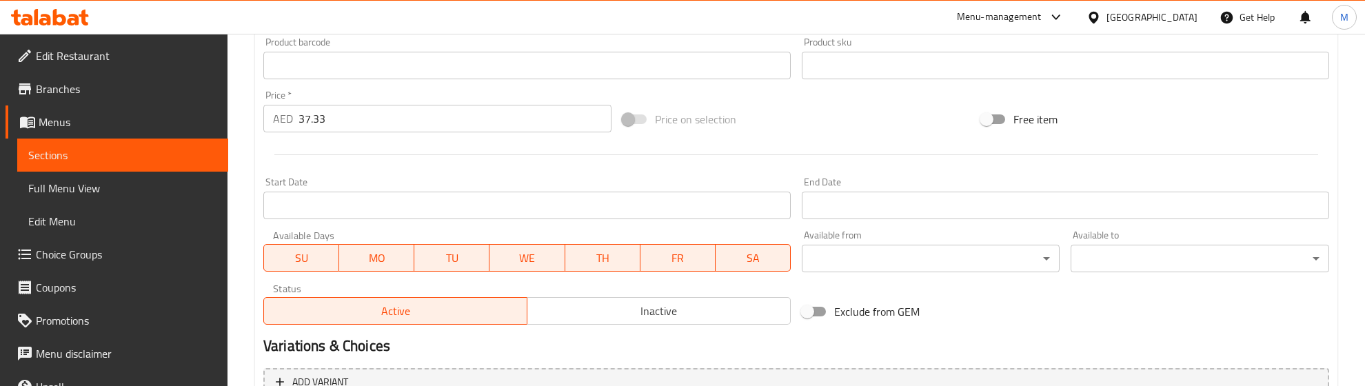
scroll to position [586, 0]
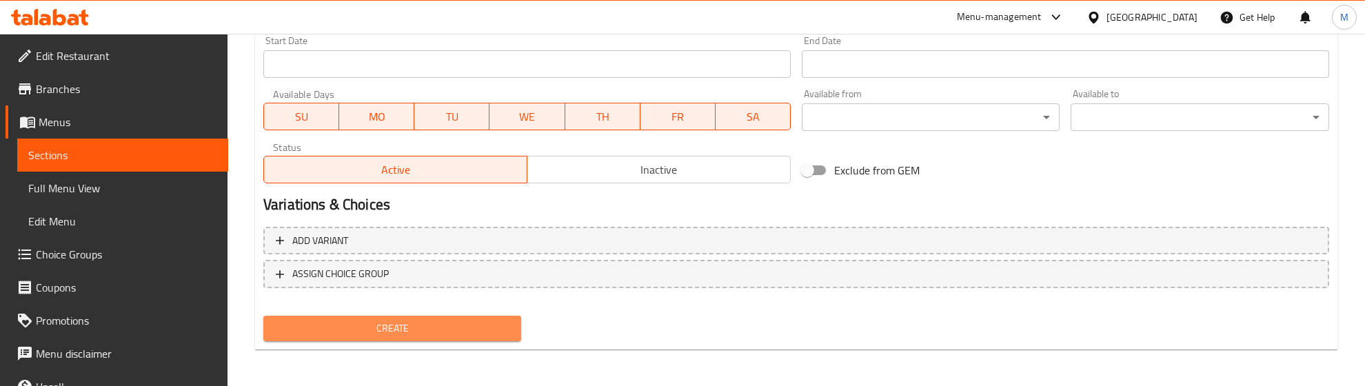
click at [323, 329] on span "Create" at bounding box center [392, 328] width 236 height 17
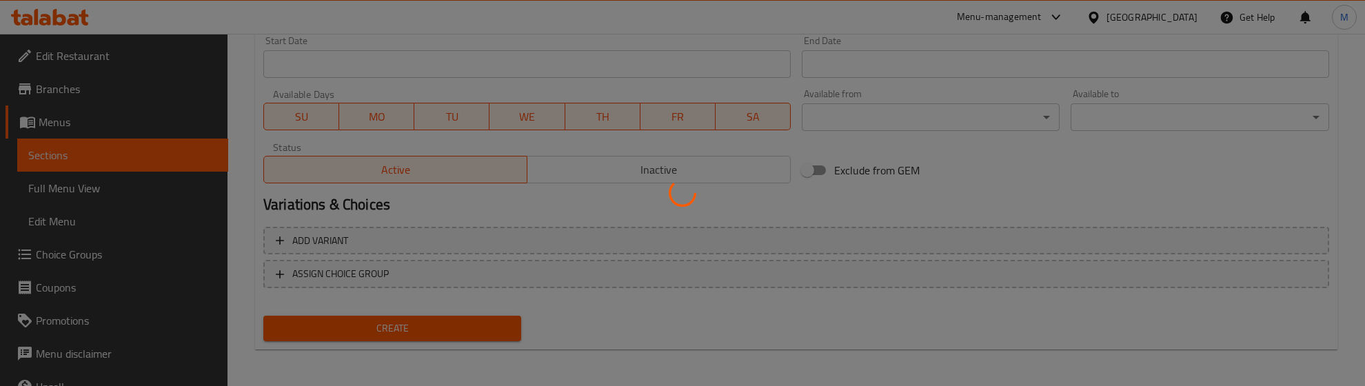
type input "0"
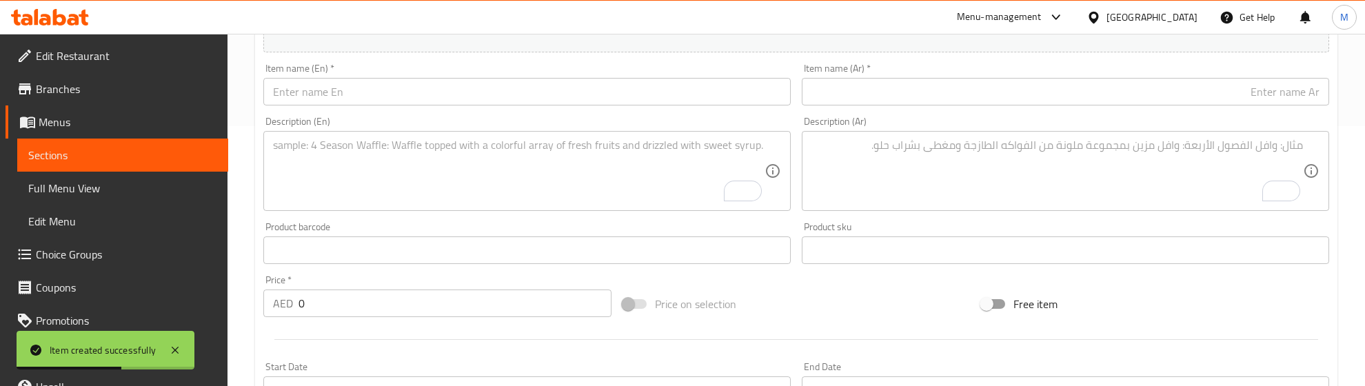
scroll to position [69, 0]
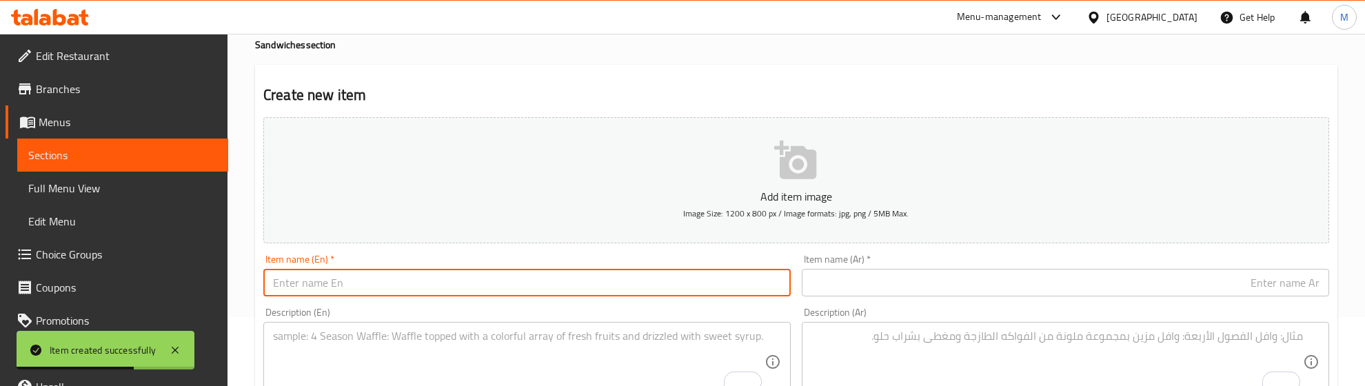
click at [370, 276] on input "text" at bounding box center [526, 283] width 527 height 28
paste input "Chicken Crispy Sandwich"
type input "Chicken Crispy Sandwich"
click at [856, 274] on input "text" at bounding box center [1065, 283] width 527 height 28
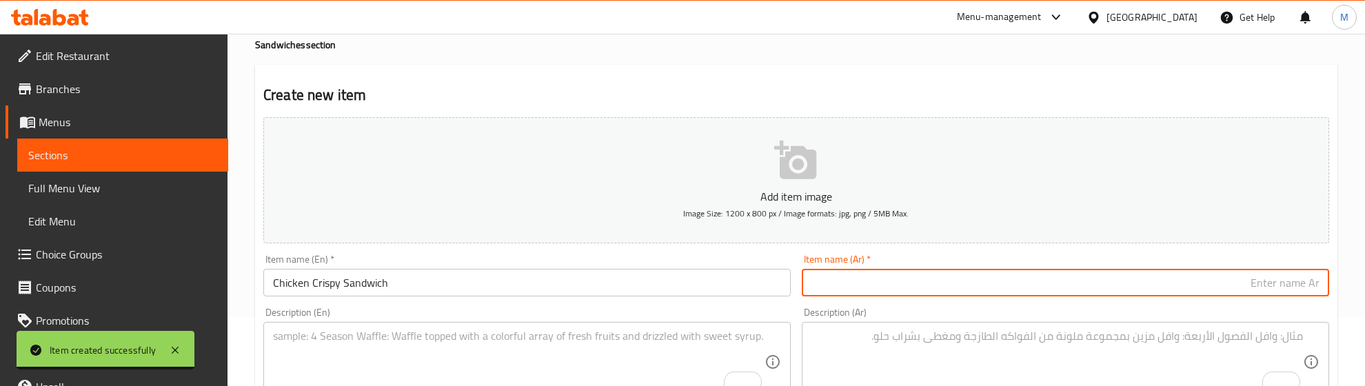
paste input "ساندويتش دجاج مقرمش"
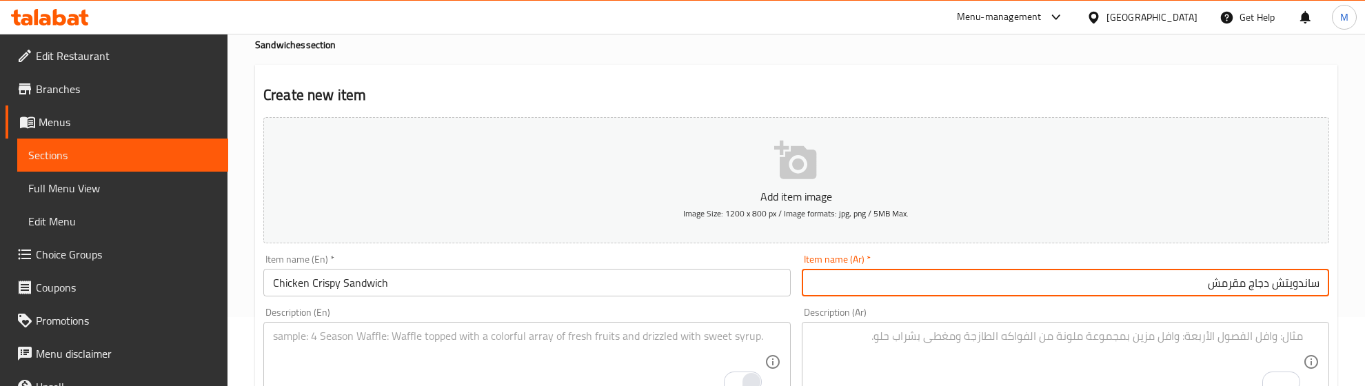
type input "ساندويتش دجاج مقرمش"
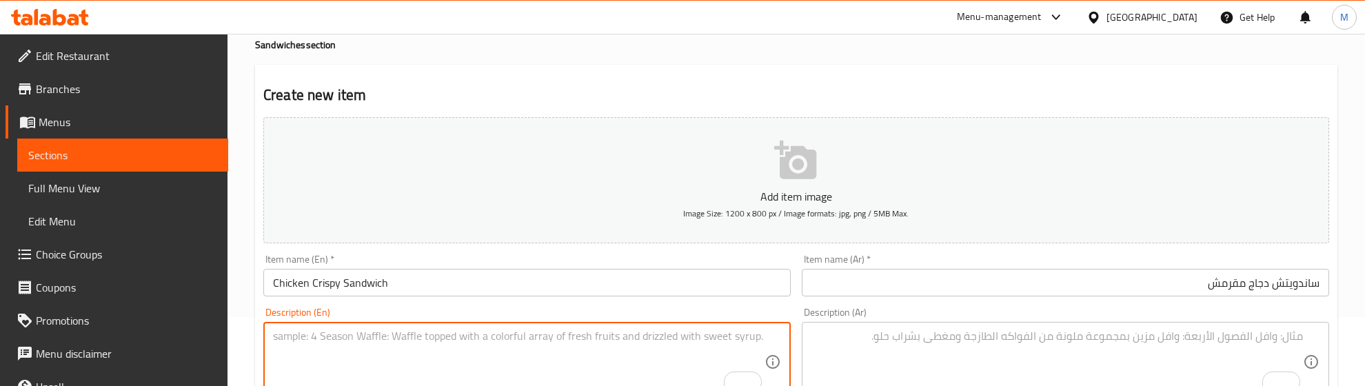
click at [376, 336] on textarea "To enrich screen reader interactions, please activate Accessibility in Grammarl…" at bounding box center [518, 361] width 491 height 65
paste textarea "Crispy chicken breast coated in maple sauce served with coleslaw,cheddar cheese…"
type textarea "Crispy chicken breast coated in maple sauce served with coleslaw,cheddar cheese…"
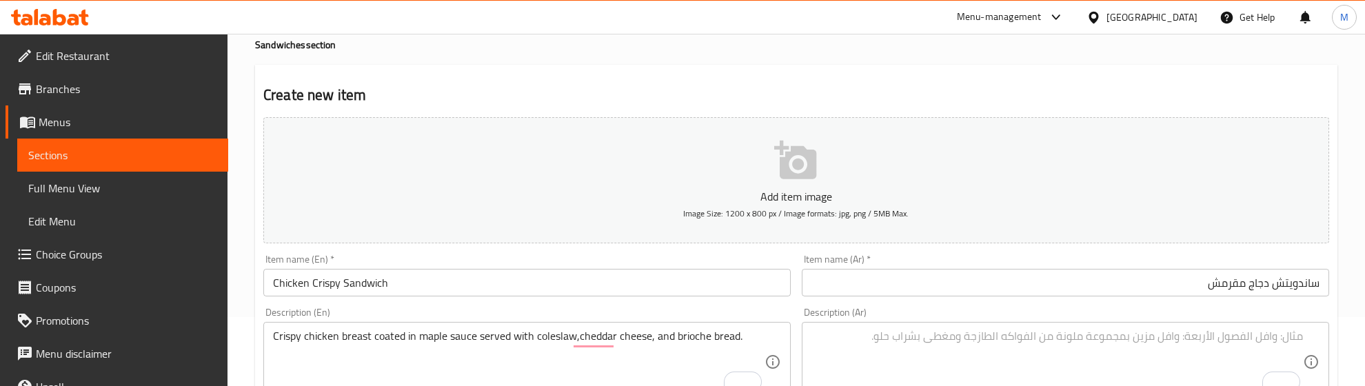
click at [957, 350] on textarea "To enrich screen reader interactions, please activate Accessibility in Grammarl…" at bounding box center [1056, 361] width 491 height 65
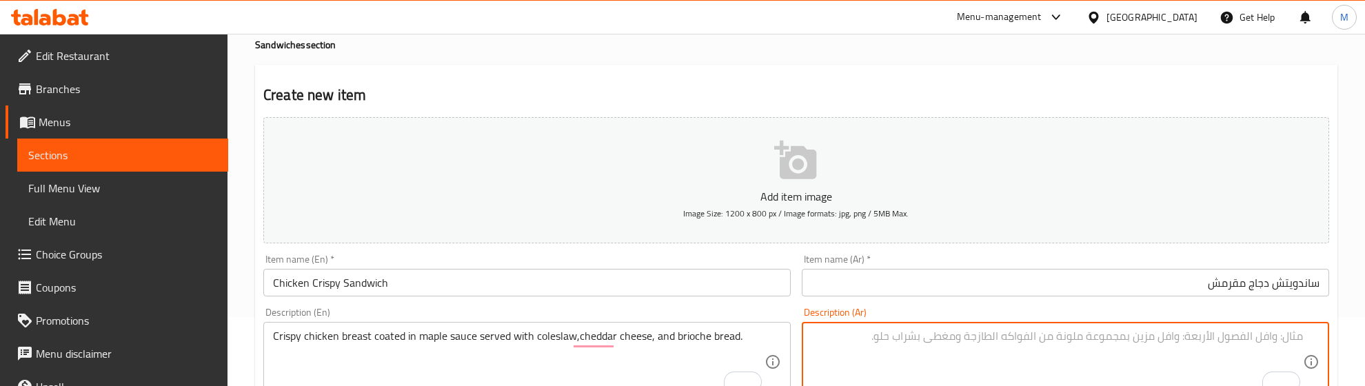
paste textarea "صدر دجاج مقرمش المغطاة بصلصة القيقب تقدم مع سلطة الملفوف وجبنة الشيدر وخبز البر…"
type textarea "صدر دجاج مقرمش المغطاة بصلصة القيقب تقدم مع سلطة الملفوف وجبنة الشيدر وخبز البر…"
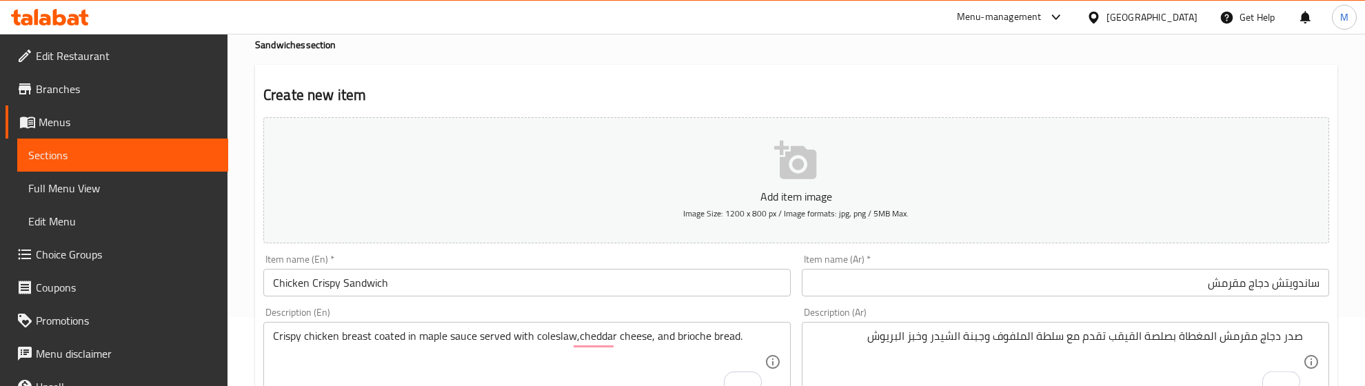
click at [767, 312] on div "Description (En) Crispy chicken breast coated in maple sauce served with colesl…" at bounding box center [526, 354] width 527 height 94
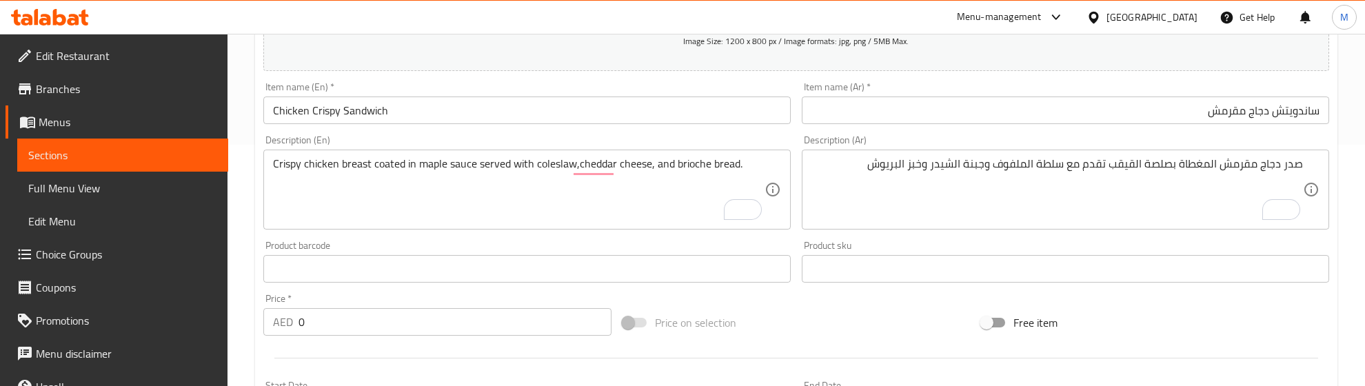
scroll to position [327, 0]
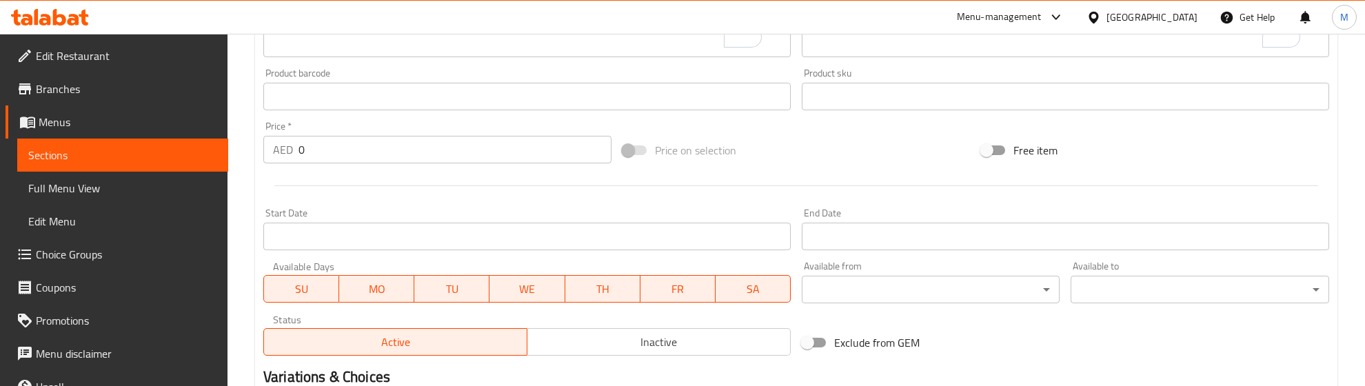
click at [656, 340] on span "Inactive" at bounding box center [659, 342] width 252 height 20
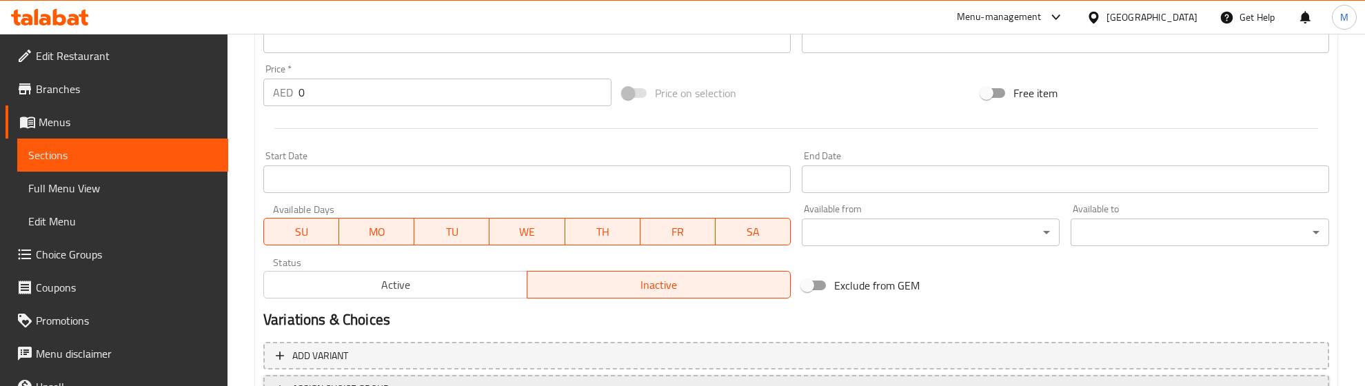
scroll to position [586, 0]
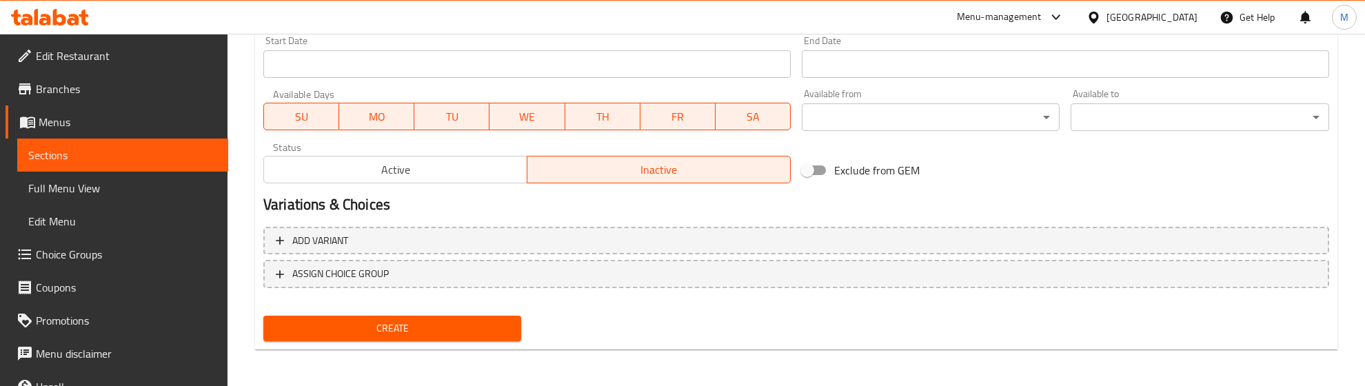
click at [464, 312] on div "Create" at bounding box center [392, 328] width 269 height 37
click at [463, 328] on span "Create" at bounding box center [392, 328] width 236 height 17
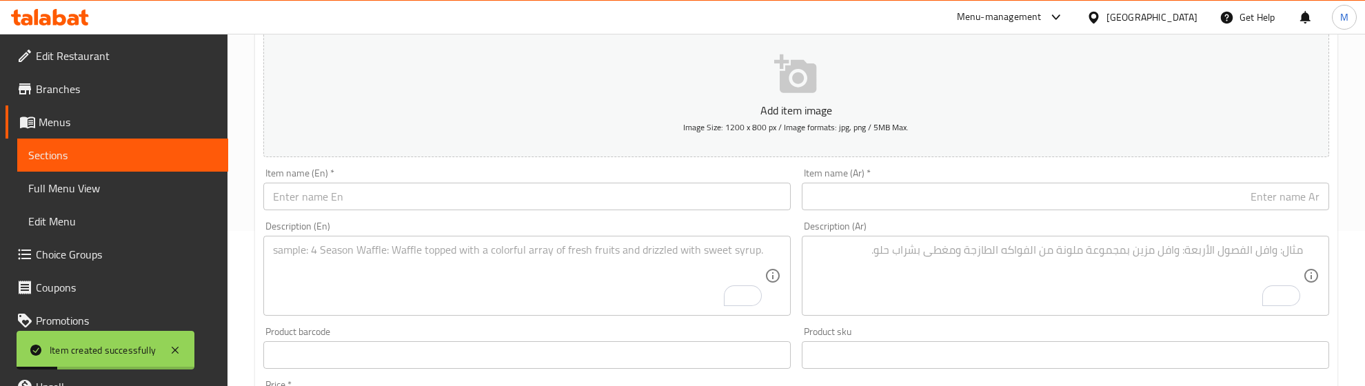
scroll to position [0, 0]
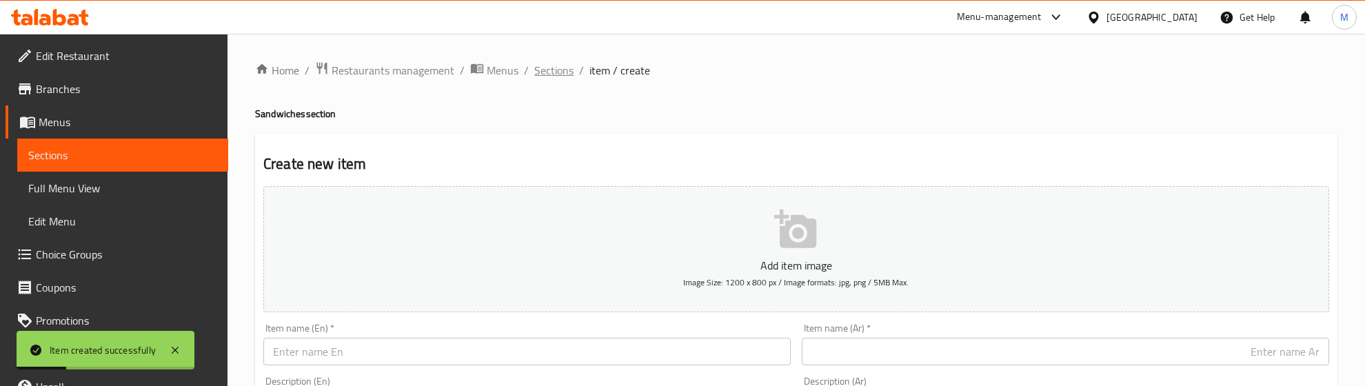
click at [559, 74] on span "Sections" at bounding box center [553, 70] width 39 height 17
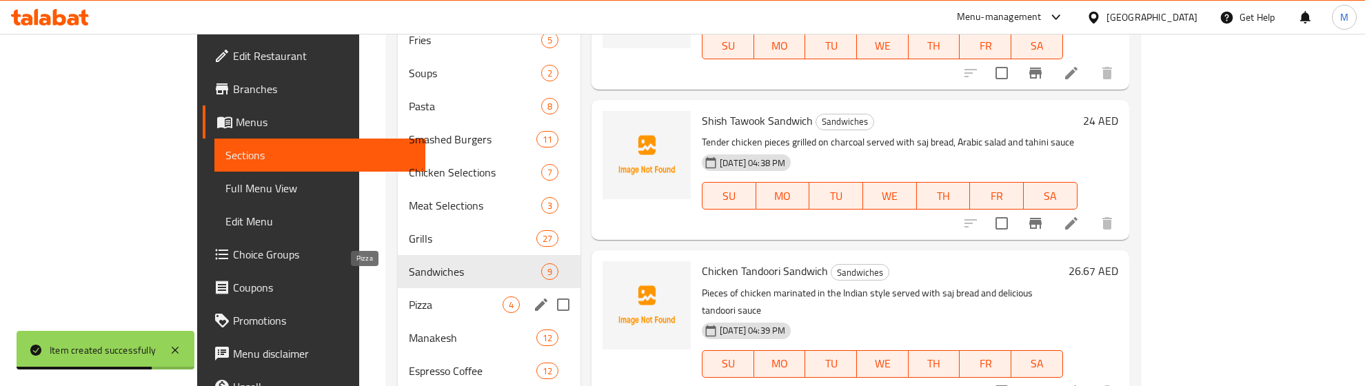
scroll to position [431, 0]
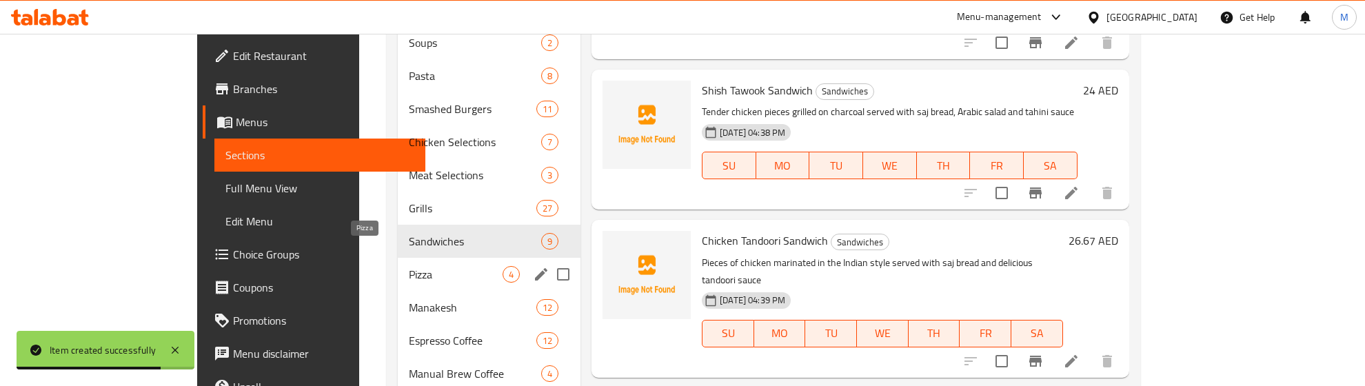
click at [409, 266] on span "Pizza" at bounding box center [456, 274] width 94 height 17
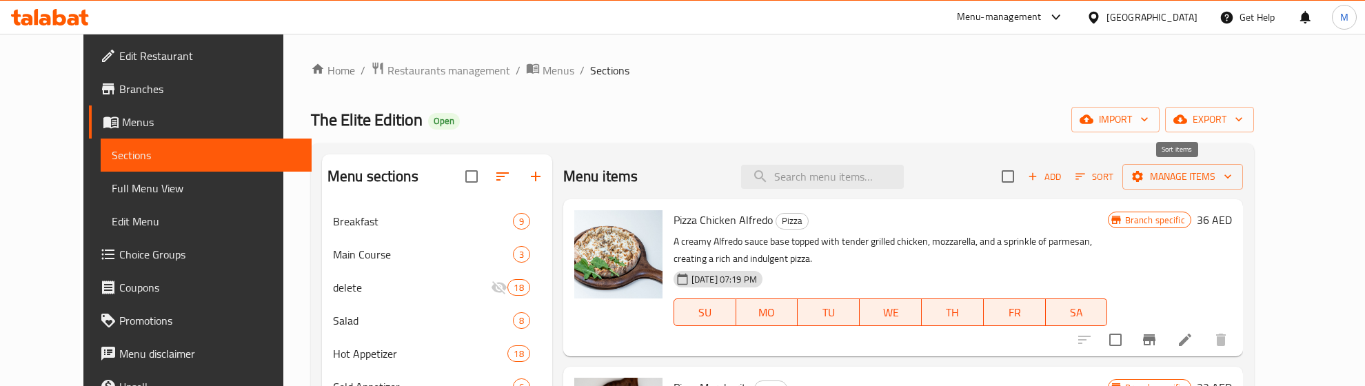
click at [1086, 183] on icon "button" at bounding box center [1080, 176] width 12 height 12
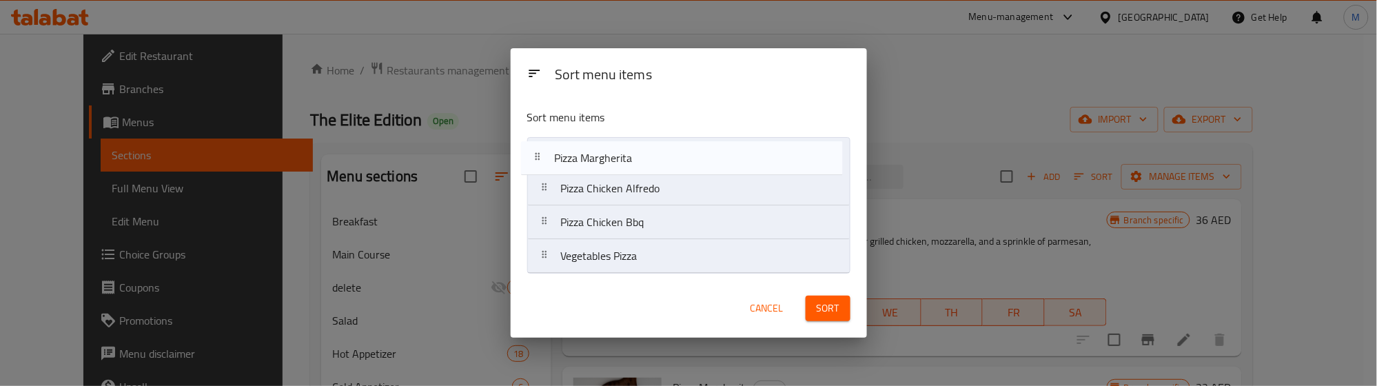
drag, startPoint x: 643, startPoint y: 199, endPoint x: 633, endPoint y: 164, distance: 36.0
click at [633, 164] on nav "Pizza Chicken Alfredo Pizza Margherita Pizza Chicken Bbq Vegetables Pizza" at bounding box center [688, 205] width 323 height 136
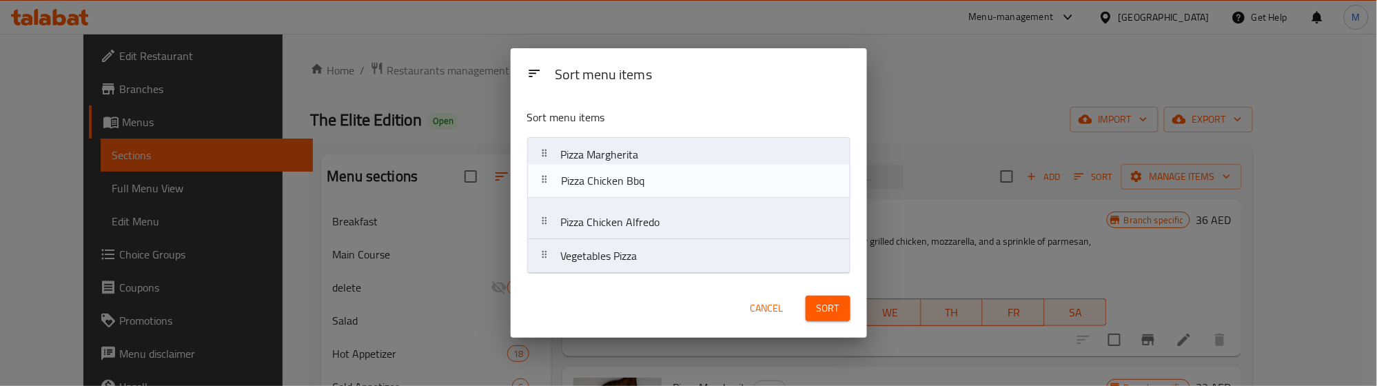
drag, startPoint x: 645, startPoint y: 229, endPoint x: 645, endPoint y: 174, distance: 55.1
click at [645, 174] on nav "Pizza Margherita Pizza Chicken Alfredo Pizza Chicken Bbq Vegetables Pizza" at bounding box center [688, 205] width 323 height 136
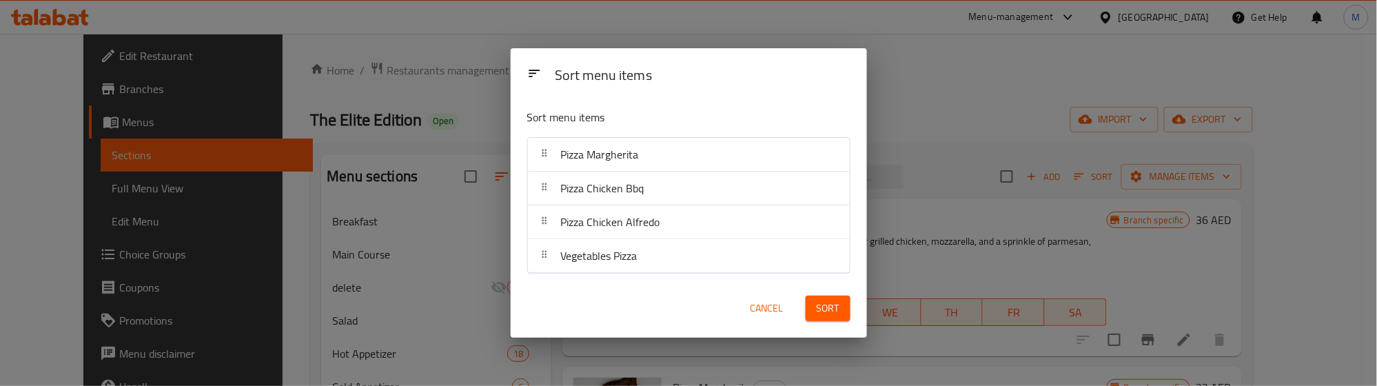
click at [829, 312] on span "Sort" at bounding box center [828, 308] width 23 height 17
click at [1027, 99] on div "Sort menu items Sort menu items Pizza Margherita Pizza Chicken Bbq Pizza Chicke…" at bounding box center [688, 193] width 1377 height 386
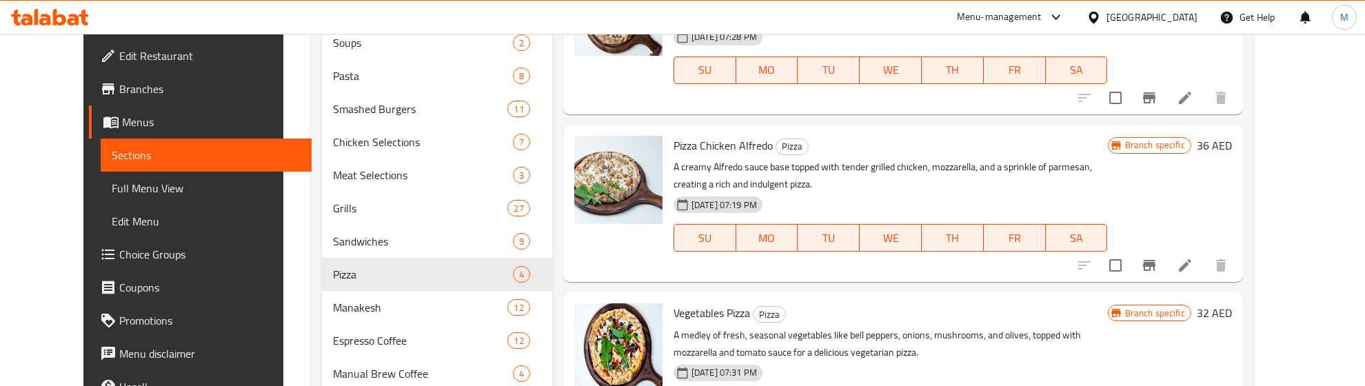
scroll to position [517, 0]
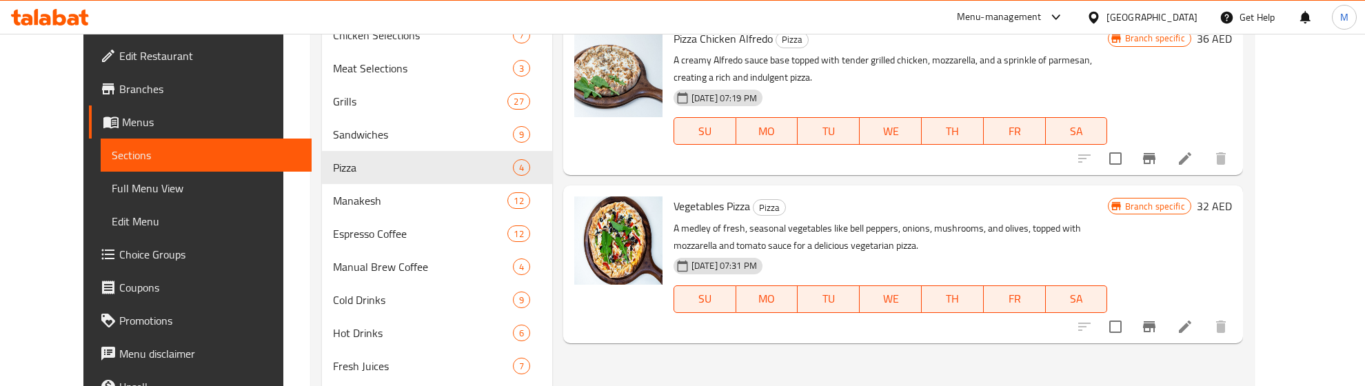
click at [1130, 150] on input "checkbox" at bounding box center [1115, 158] width 29 height 29
checkbox input "true"
click at [1130, 322] on input "checkbox" at bounding box center [1115, 326] width 29 height 29
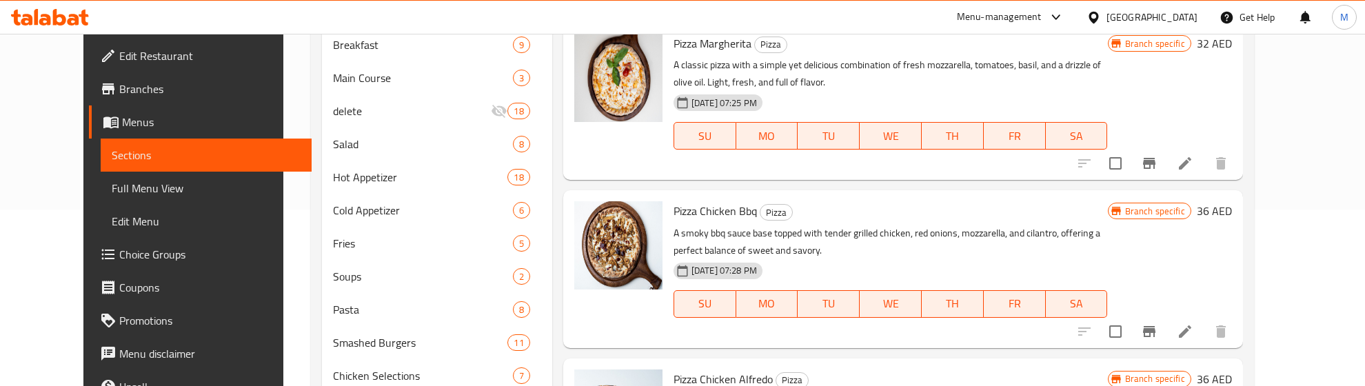
scroll to position [0, 0]
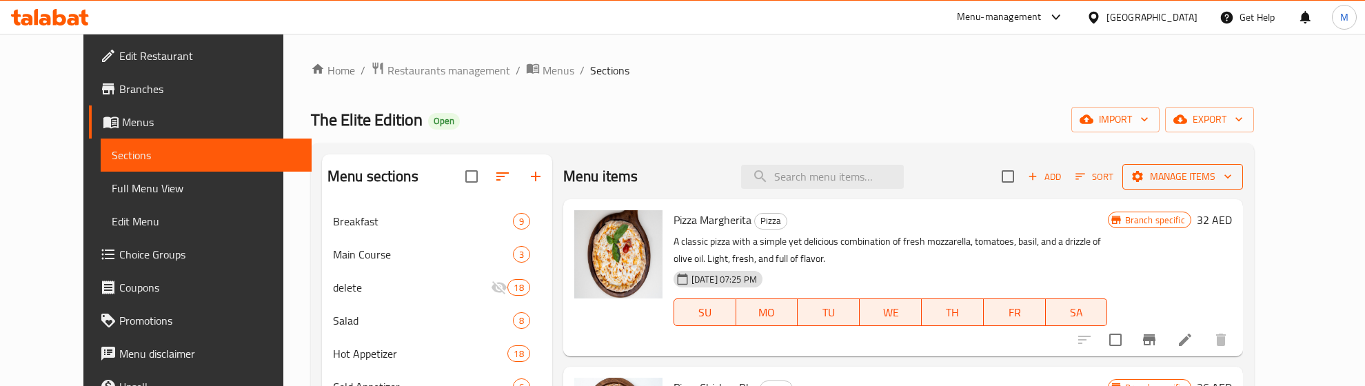
click at [1232, 183] on span "Manage items" at bounding box center [1182, 176] width 99 height 17
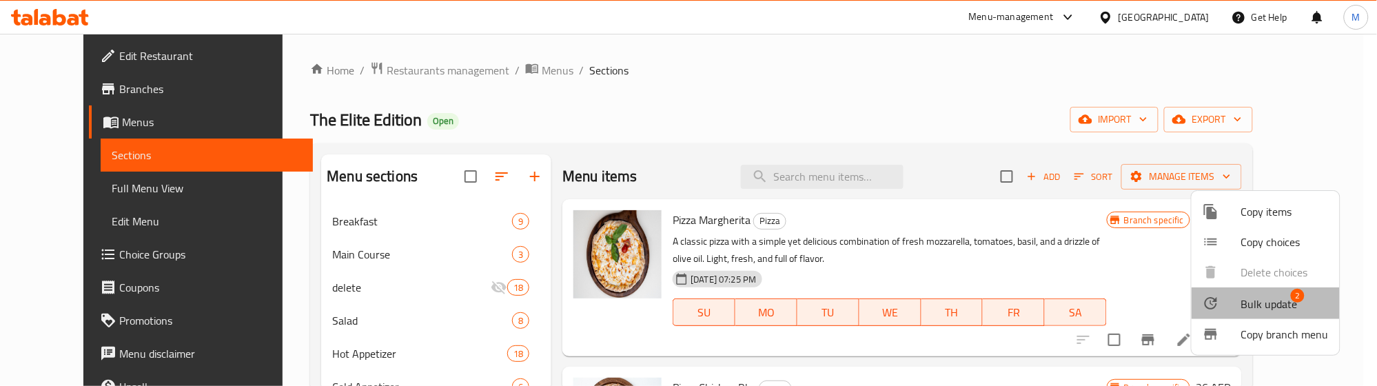
click at [1296, 305] on span "Bulk update" at bounding box center [1269, 304] width 57 height 17
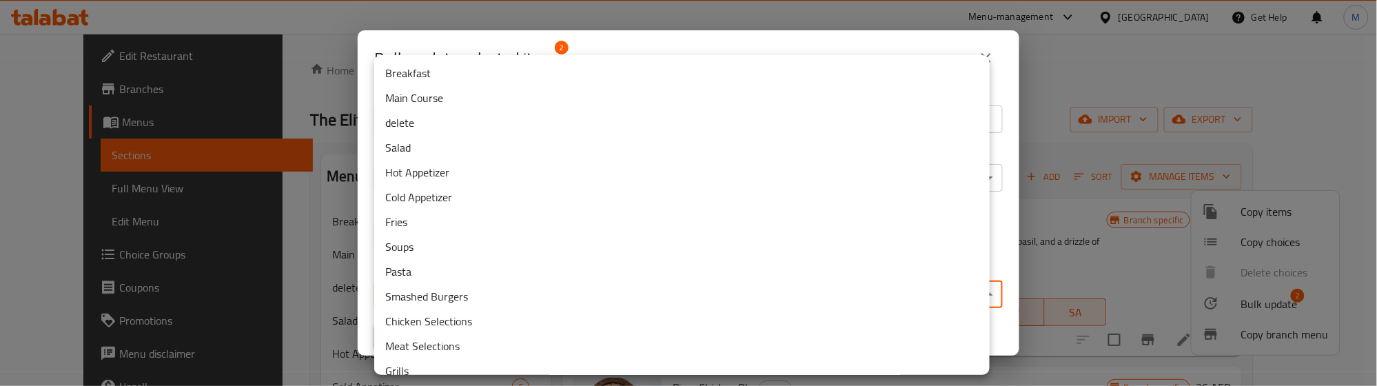
click at [429, 297] on body "​ Menu-management United Arab Emirates Get Help M Edit Restaurant Branches Menu…" at bounding box center [688, 210] width 1377 height 352
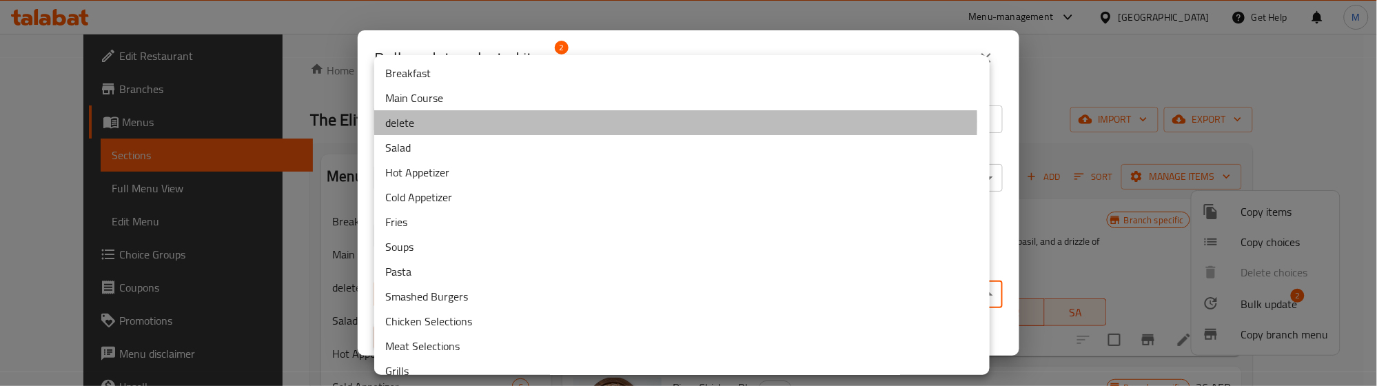
click at [418, 123] on li "delete" at bounding box center [682, 122] width 616 height 25
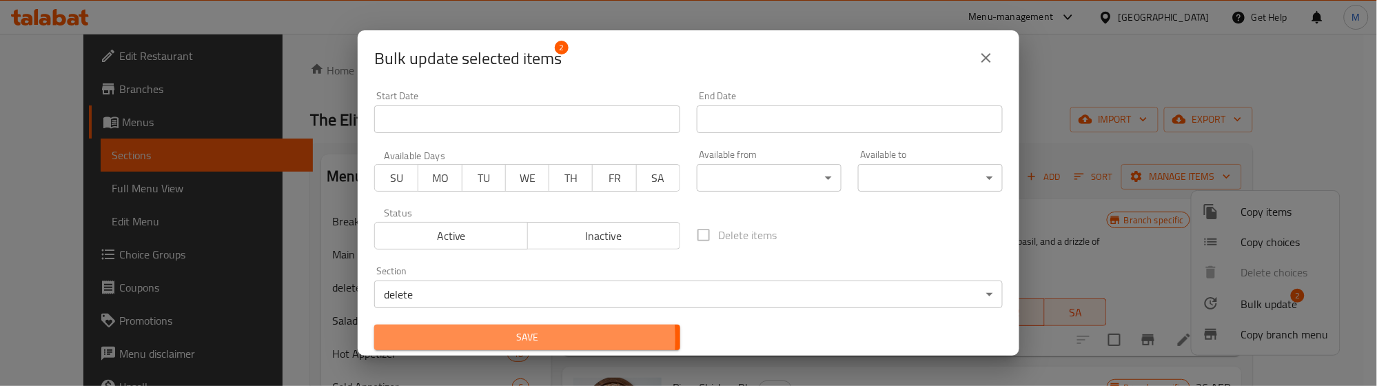
click at [436, 339] on span "Save" at bounding box center [527, 337] width 284 height 17
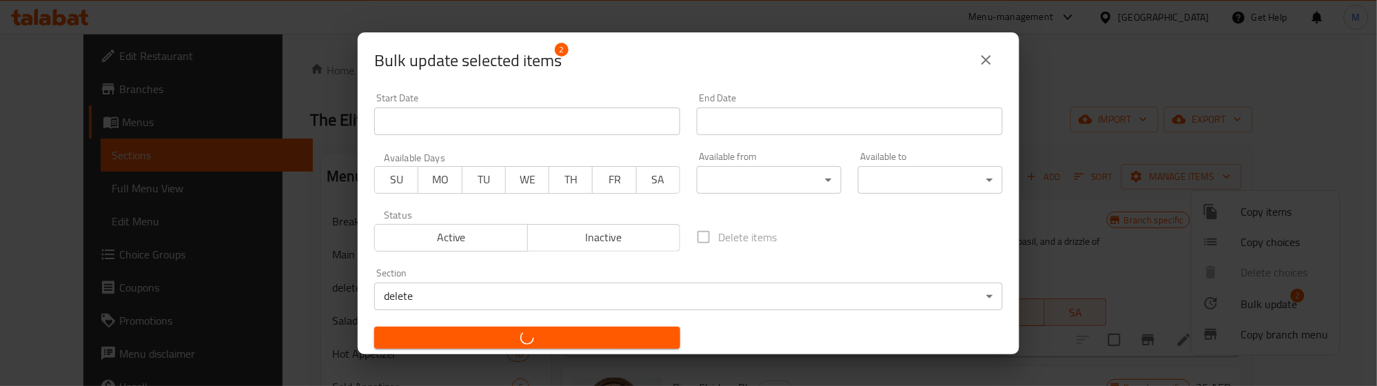
checkbox input "false"
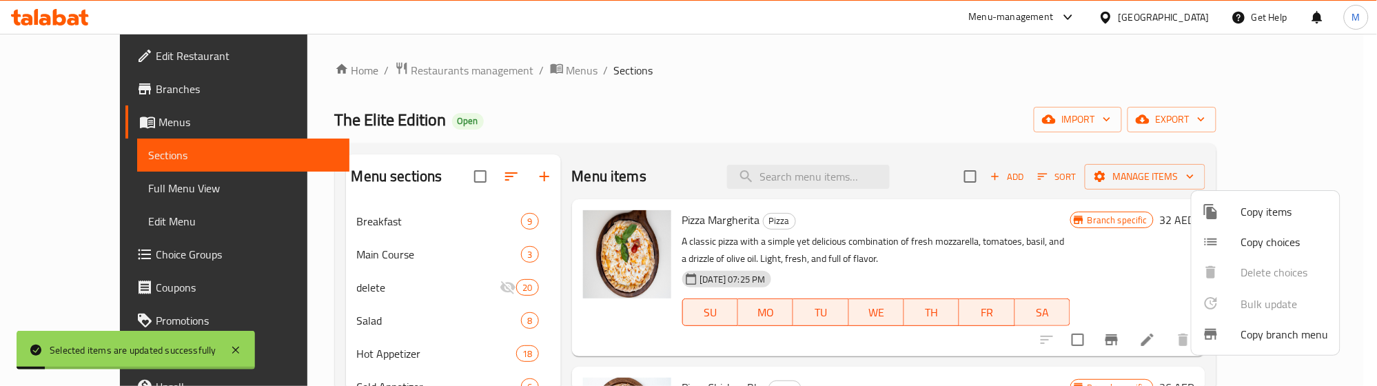
click at [715, 108] on div at bounding box center [688, 193] width 1377 height 386
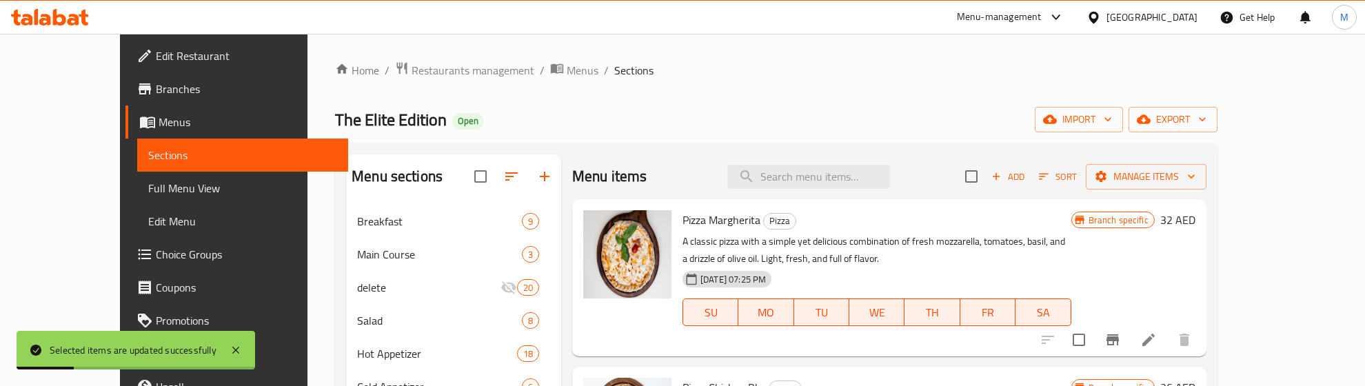
click at [1157, 338] on icon at bounding box center [1148, 340] width 17 height 17
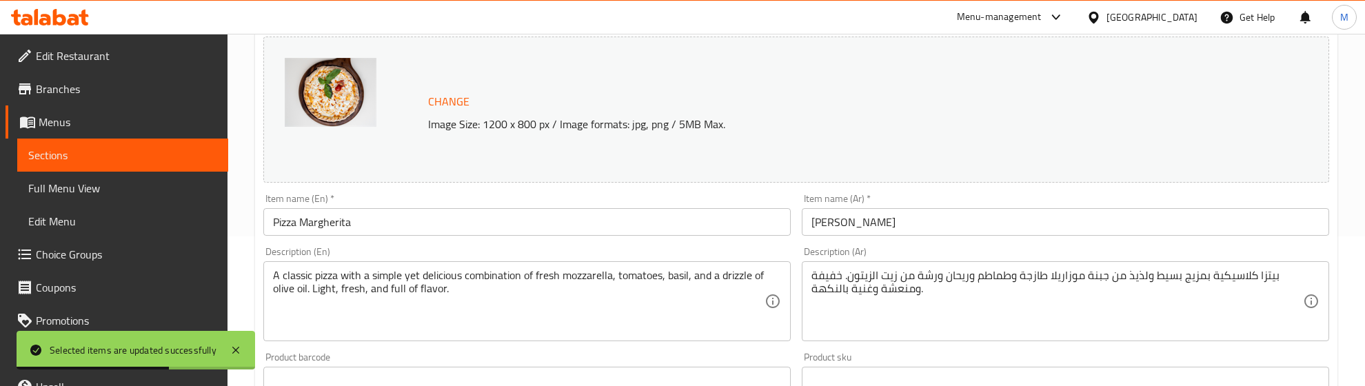
scroll to position [172, 0]
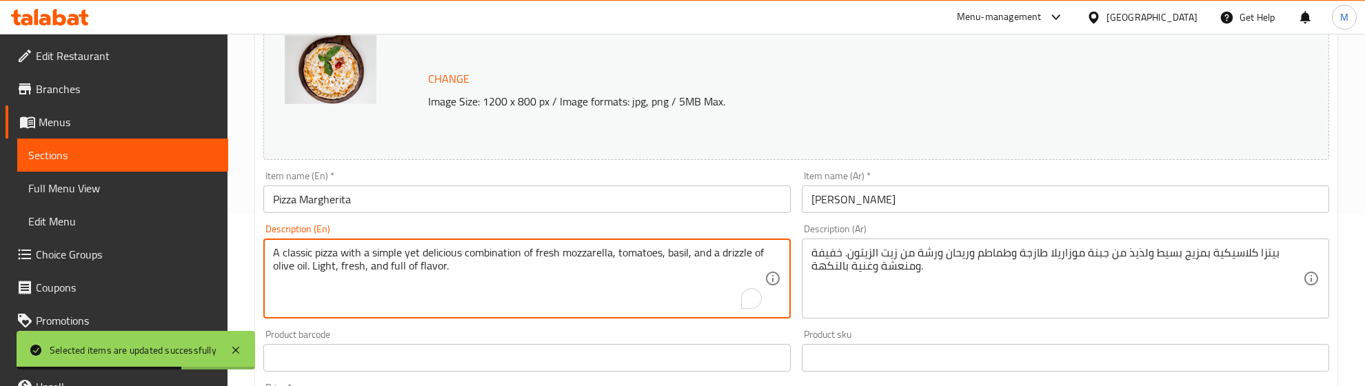
click at [365, 269] on textarea "A classic pizza with a simple yet delicious combination of fresh mozzarella, to…" at bounding box center [518, 278] width 491 height 65
paste textarea "Soft pizza dough topped with marinara sauce, mozzarella cheese, fresh basil and…"
type textarea "Soft pizza dough topped with marinara sauce, mozzarella cheese, fresh basil and…"
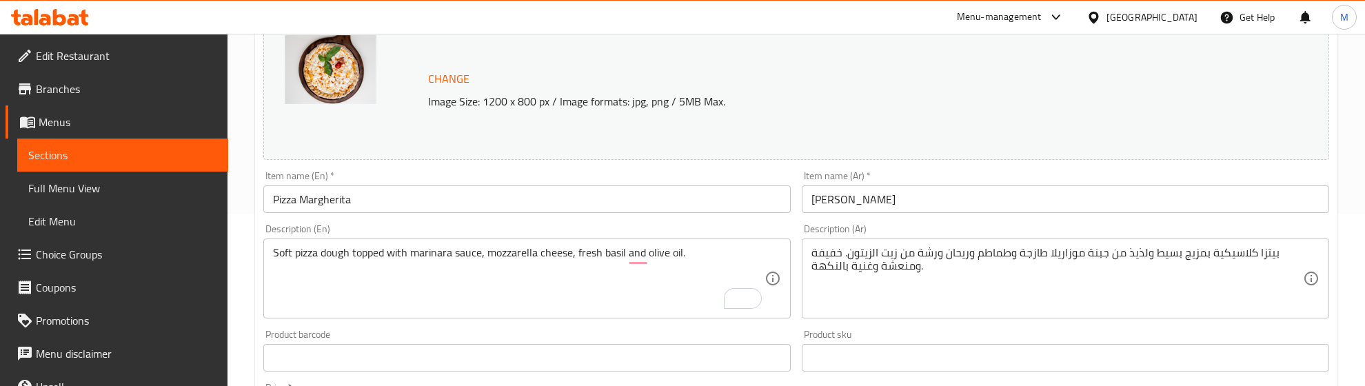
click at [1021, 239] on div "بيتزا كلاسيكية بمزيج بسيط ولذيذ من جبنة موزاريلا طازجة وطماطم وريحان ورشة من زي…" at bounding box center [1065, 279] width 527 height 80
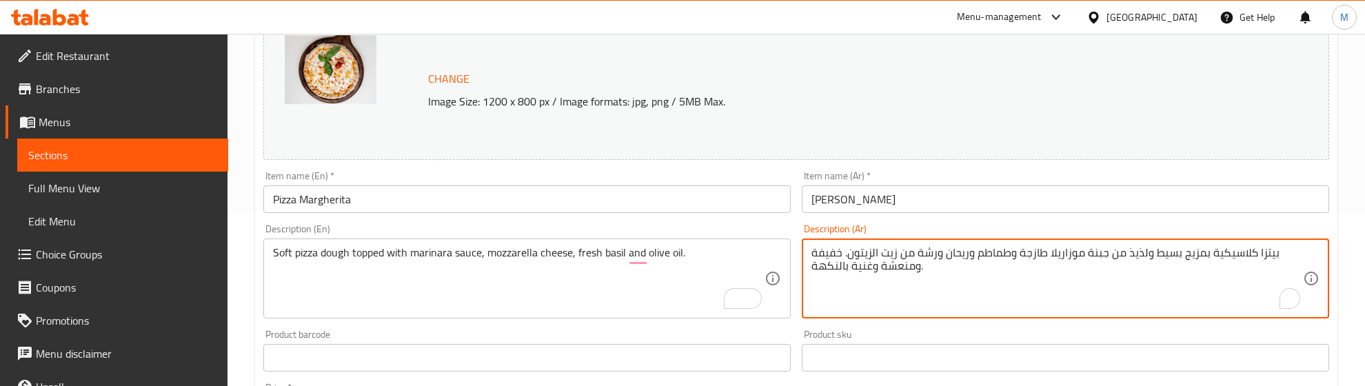
click at [1022, 247] on textarea "بيتزا كلاسيكية بمزيج بسيط ولذيذ من جبنة موزاريلا طازجة وطماطم وريحان ورشة من زي…" at bounding box center [1056, 278] width 491 height 65
paste textarea "Turn on screen reader support"
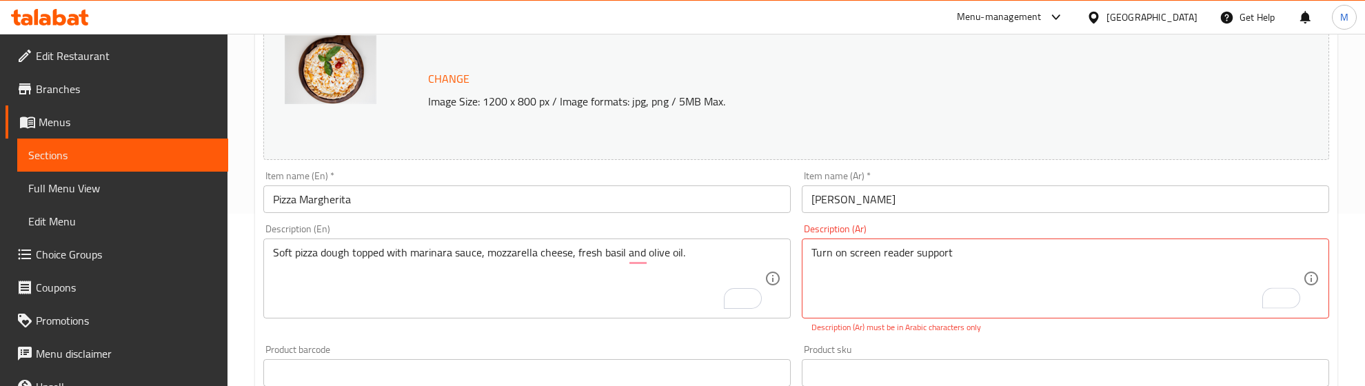
click at [1017, 247] on textarea "Turn on screen reader support" at bounding box center [1056, 278] width 491 height 65
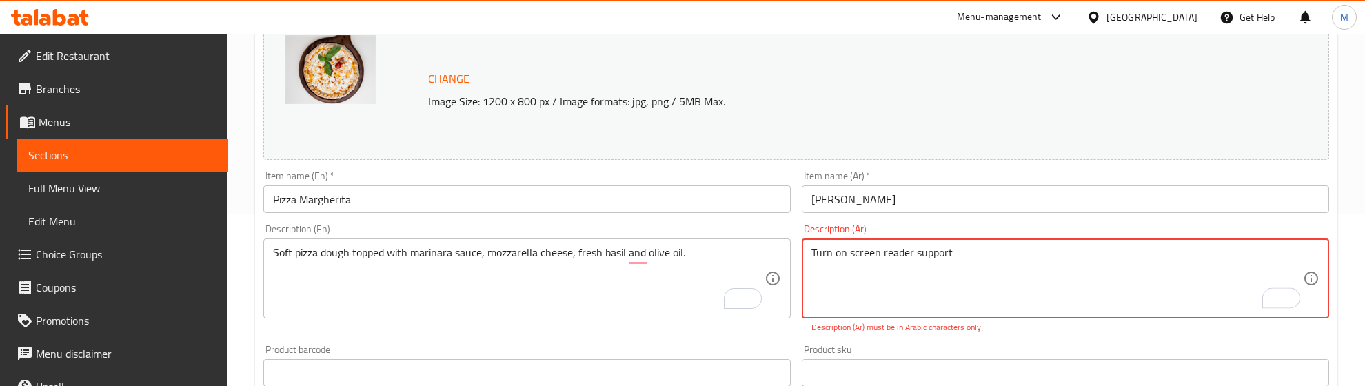
click at [1017, 247] on textarea "Turn on screen reader support" at bounding box center [1056, 278] width 491 height 65
paste textarea "عجينة البيتزا الهشة مغطاة بصلصة المارينارا وجبن الموزاريلا والريحان الطازج وزيت…"
type textarea "عجينة البيتزا الهشة مغطاة بصلصة المارينارا وجبن الموزاريلا والريحان الطازج وزيت…"
click at [1022, 336] on div "Change Image Size: 1200 x 800 px / Image formats: jpg, png / 5MB Max. Item name…" at bounding box center [796, 322] width 1077 height 629
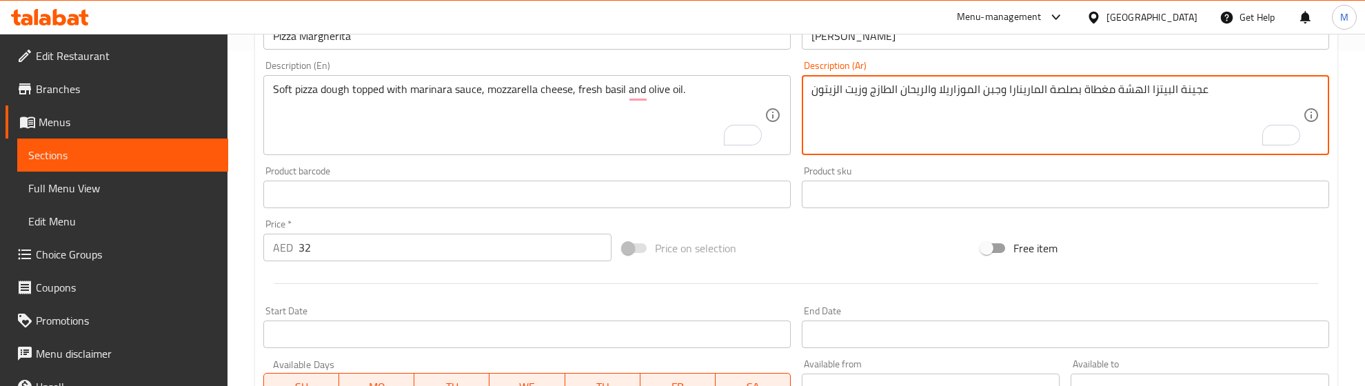
scroll to position [345, 0]
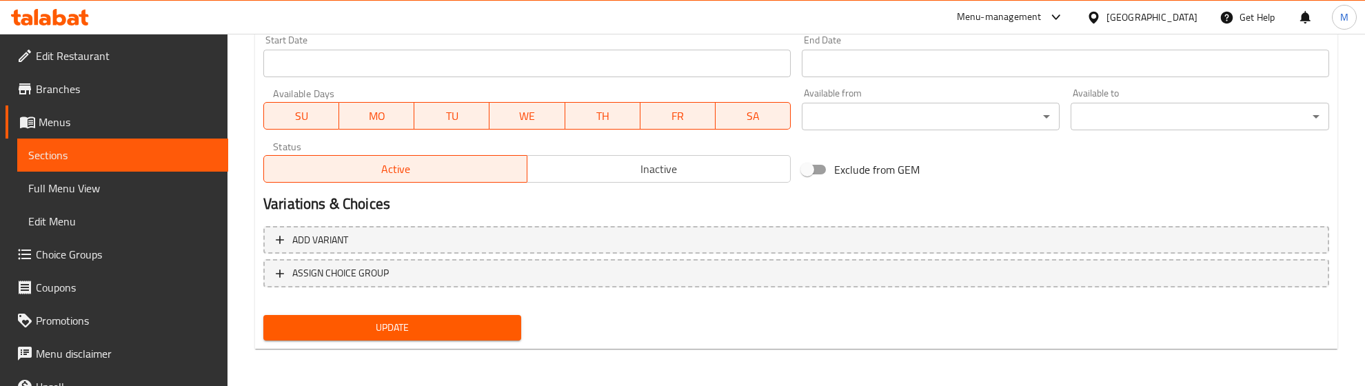
click at [467, 324] on span "Update" at bounding box center [392, 327] width 236 height 17
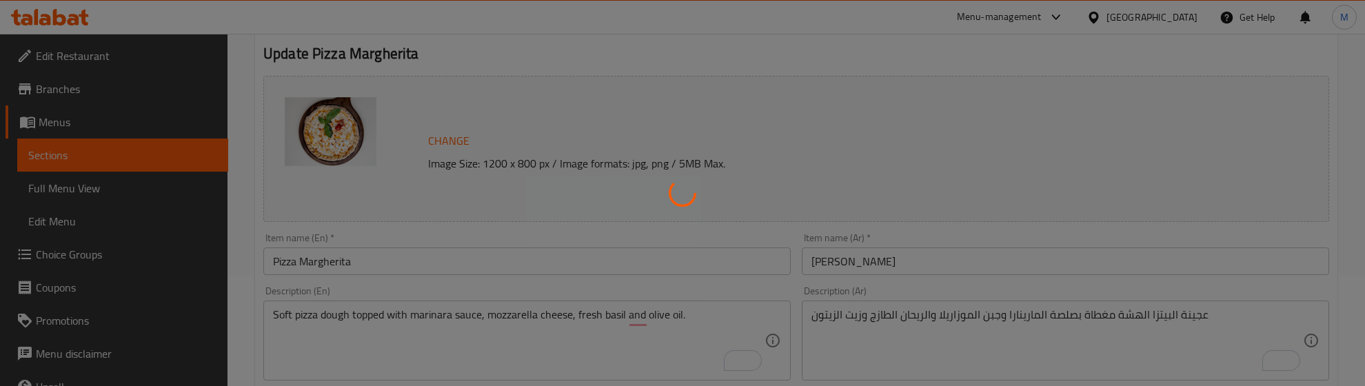
scroll to position [0, 0]
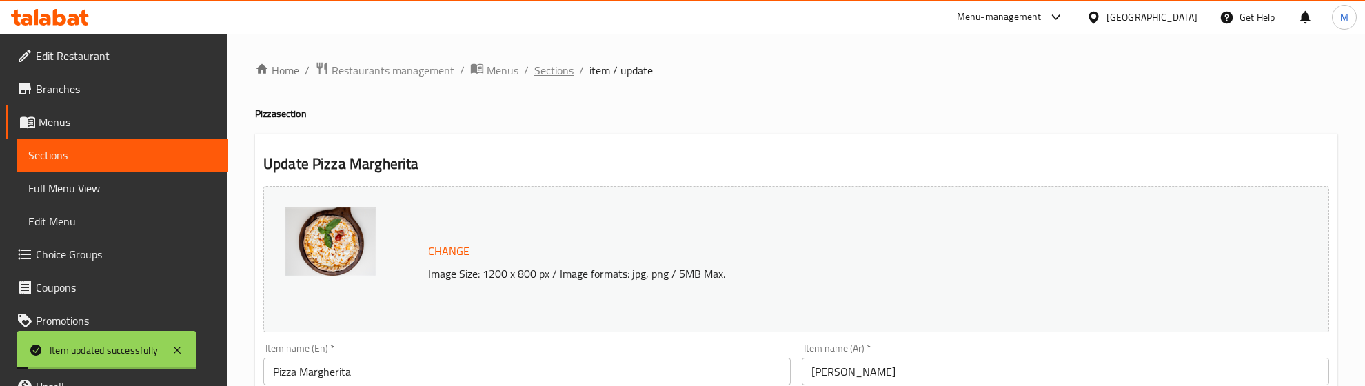
click at [558, 74] on span "Sections" at bounding box center [553, 70] width 39 height 17
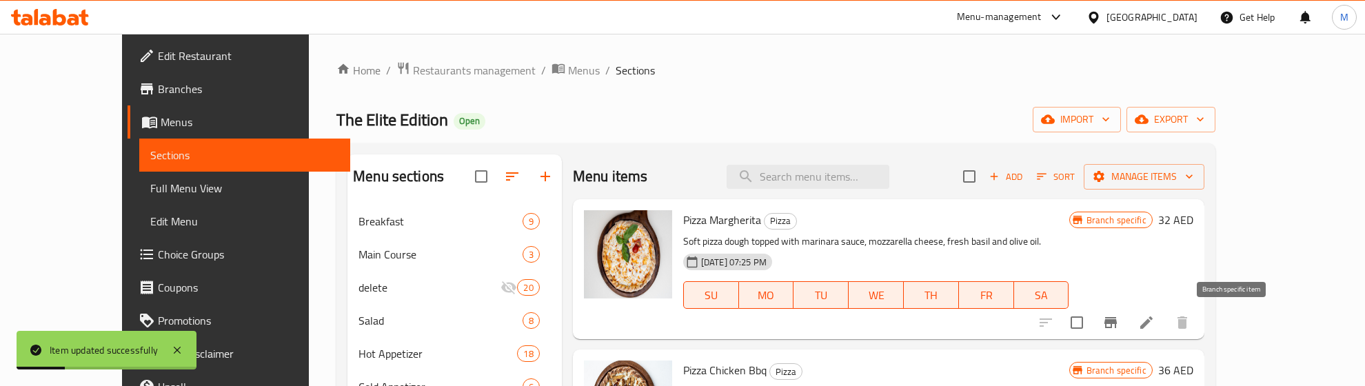
click at [1117, 321] on icon "Branch-specific-item" at bounding box center [1110, 322] width 12 height 11
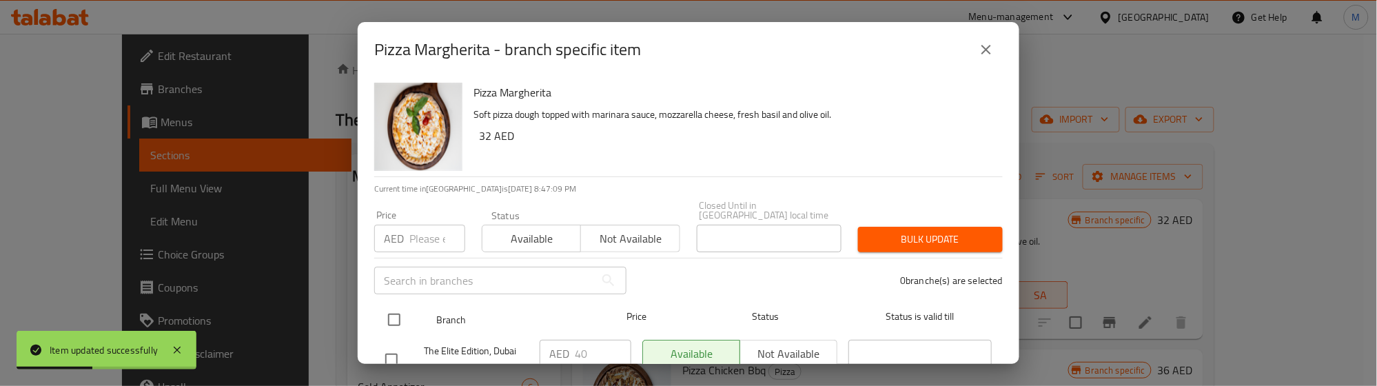
click at [396, 323] on input "checkbox" at bounding box center [394, 319] width 29 height 29
checkbox input "true"
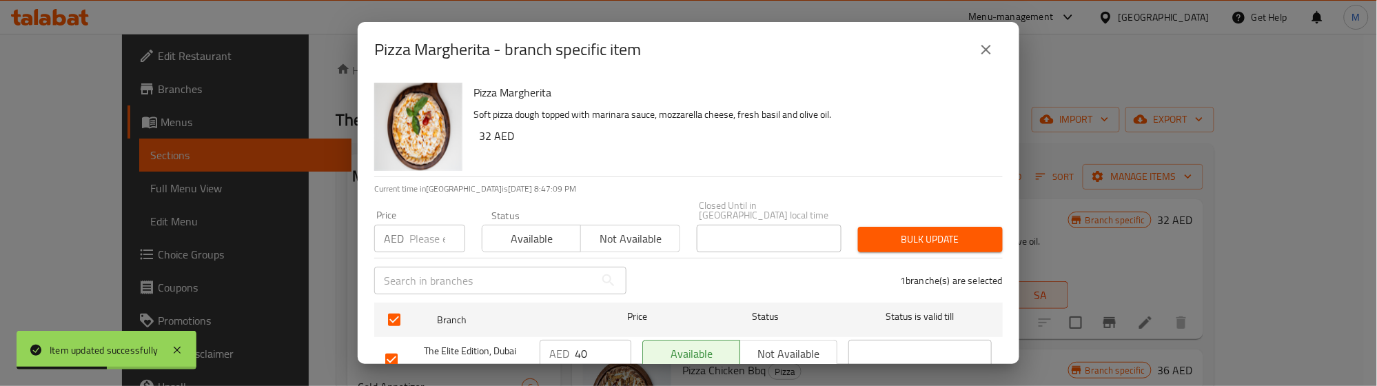
click at [425, 236] on input "number" at bounding box center [437, 239] width 56 height 28
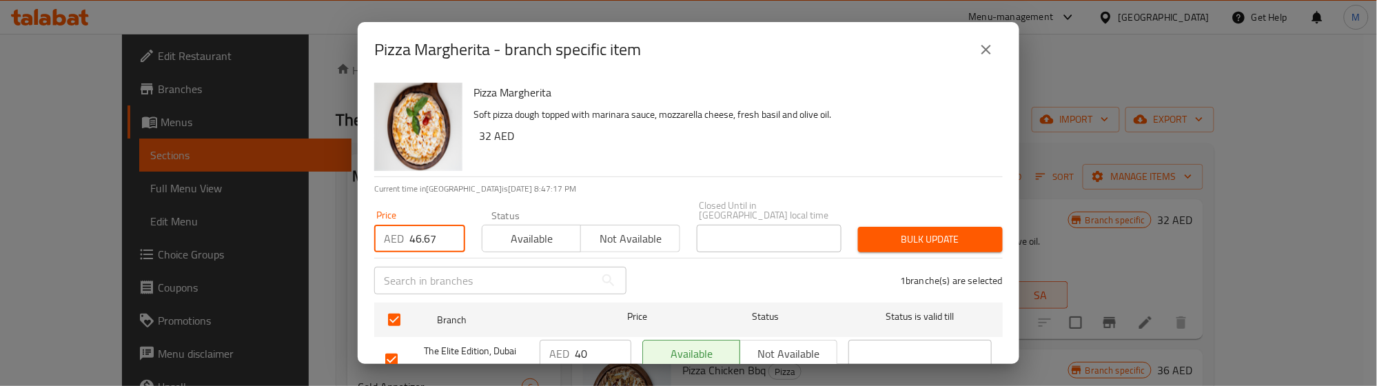
type input "46.67"
click at [904, 240] on span "Bulk update" at bounding box center [930, 239] width 123 height 17
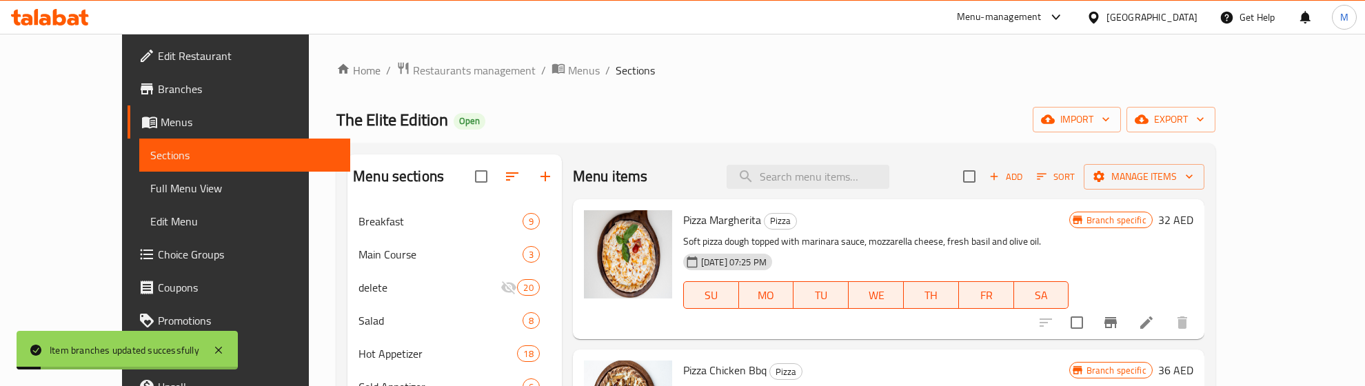
click at [1024, 236] on p "Soft pizza dough topped with marinara sauce, mozzarella cheese, fresh basil and…" at bounding box center [876, 241] width 386 height 17
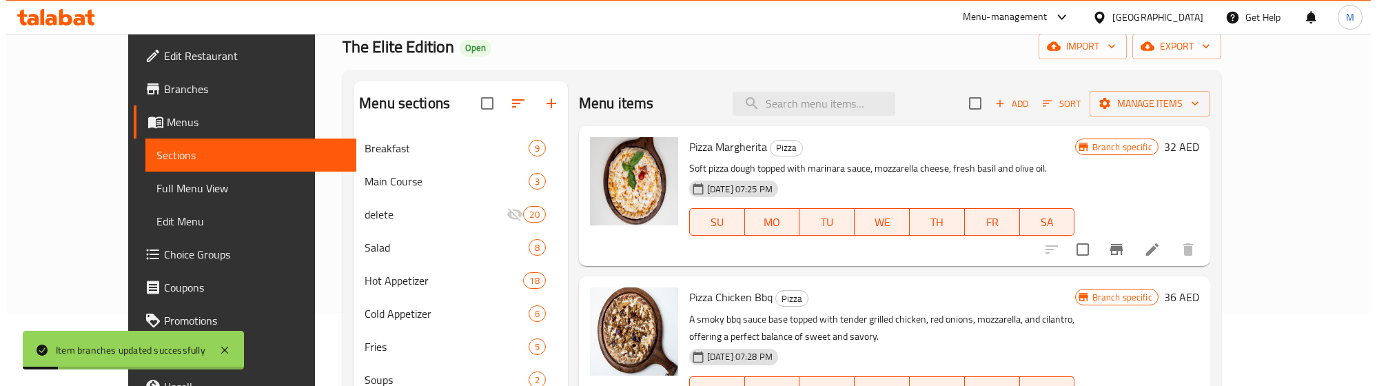
scroll to position [172, 0]
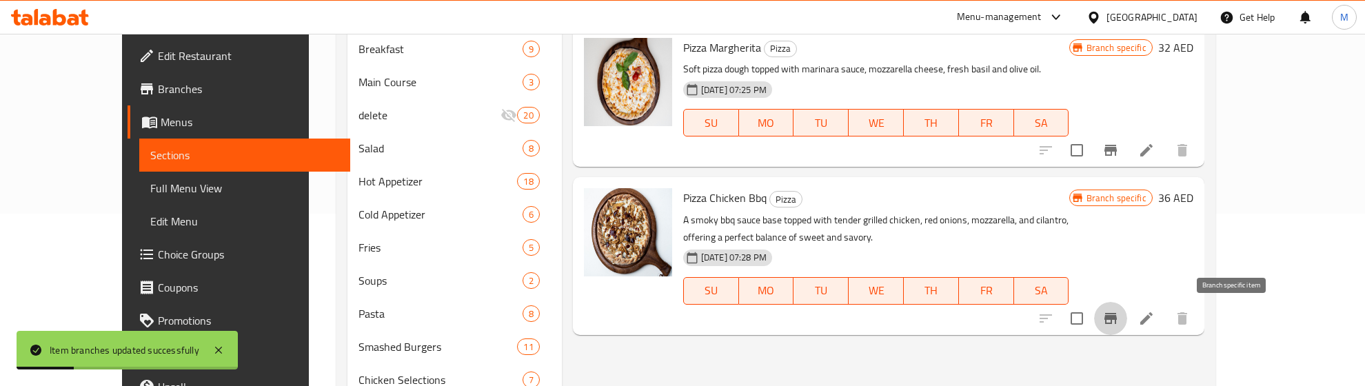
click at [1119, 322] on icon "Branch-specific-item" at bounding box center [1110, 318] width 17 height 17
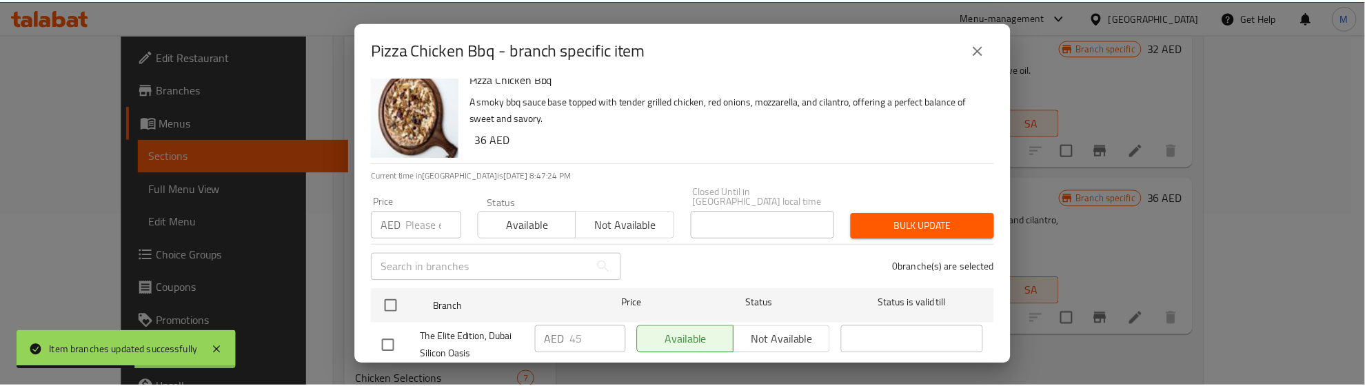
scroll to position [54, 0]
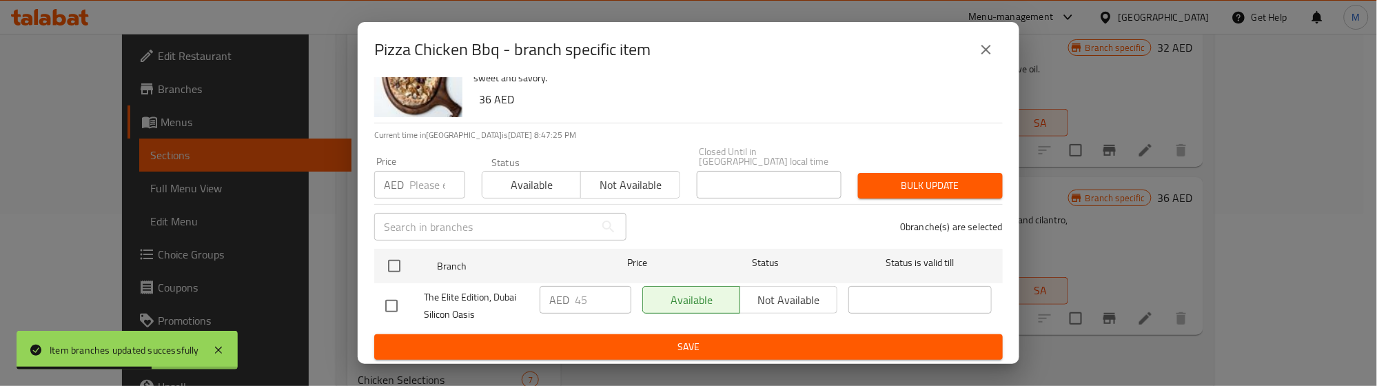
click at [395, 264] on input "checkbox" at bounding box center [394, 266] width 29 height 29
checkbox input "true"
click at [424, 192] on input "number" at bounding box center [437, 185] width 56 height 28
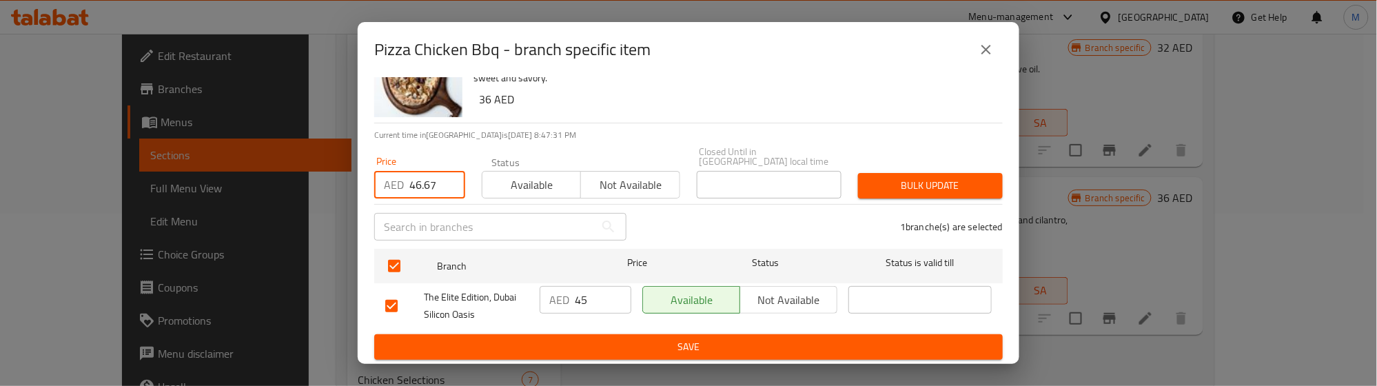
type input "46.67"
click at [940, 181] on span "Bulk update" at bounding box center [930, 185] width 123 height 17
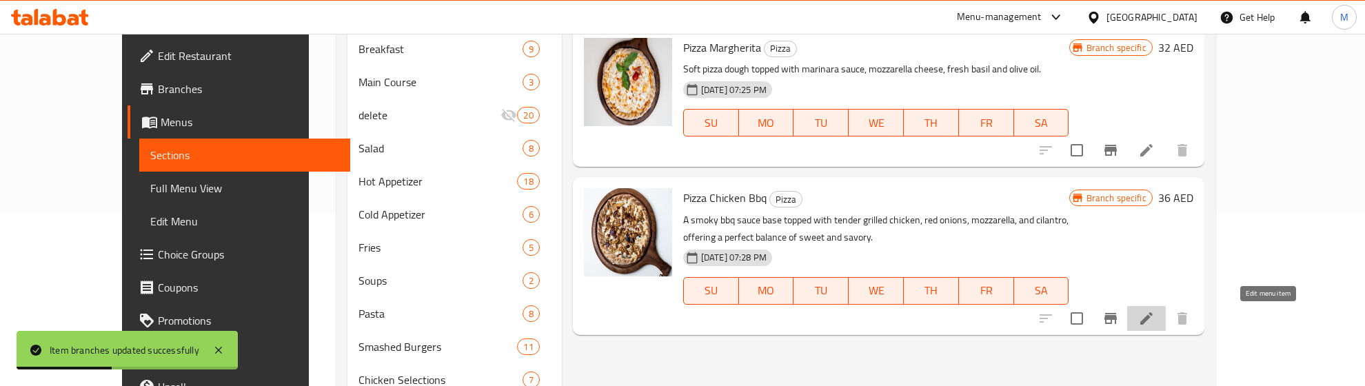
click at [1155, 314] on icon at bounding box center [1146, 318] width 17 height 17
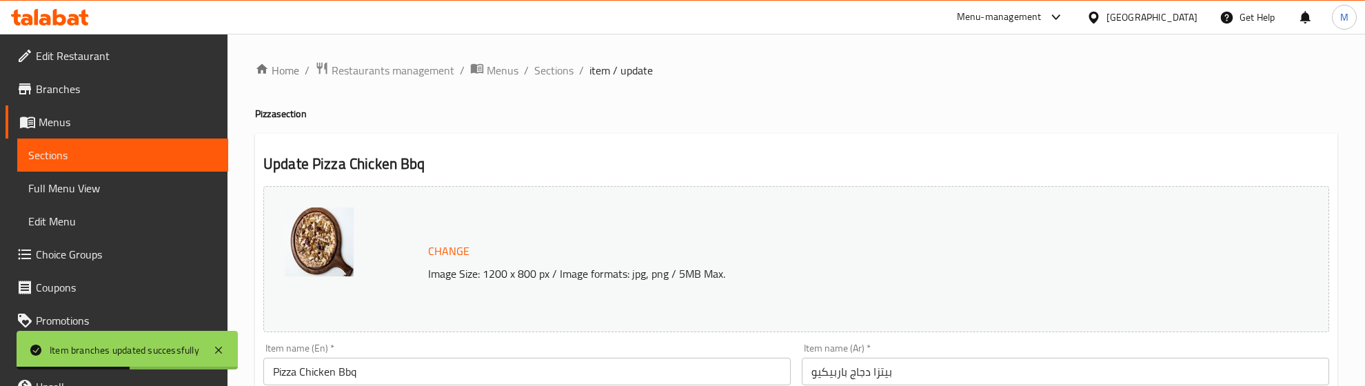
scroll to position [172, 0]
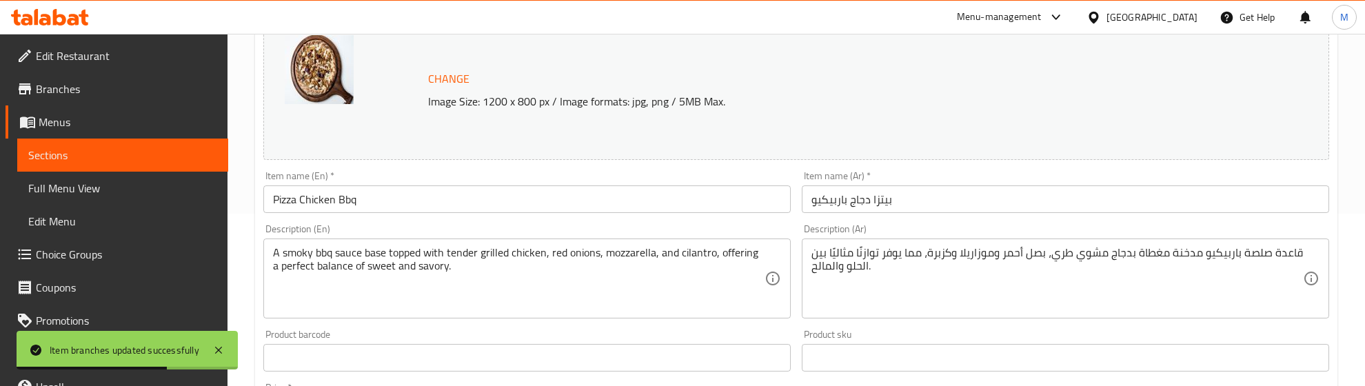
click at [346, 194] on input "Pizza Chicken Bbq" at bounding box center [526, 199] width 527 height 28
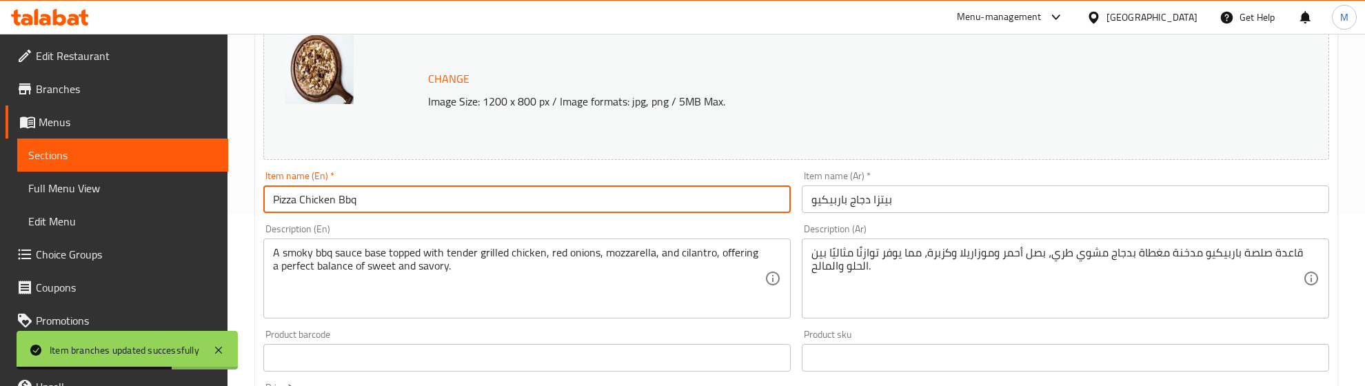
click at [346, 194] on input "Pizza Chicken Bbq" at bounding box center [526, 199] width 527 height 28
paste input "Chicken BBQ Pizza"
type input "Chicken BBQ Pizza"
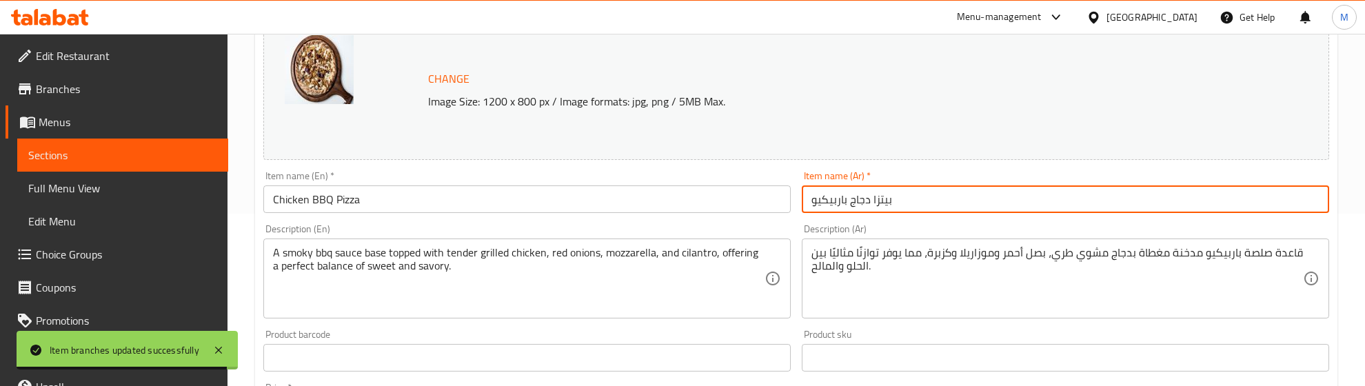
click at [898, 205] on input "بيتزا دجاج باربيكيو" at bounding box center [1065, 199] width 527 height 28
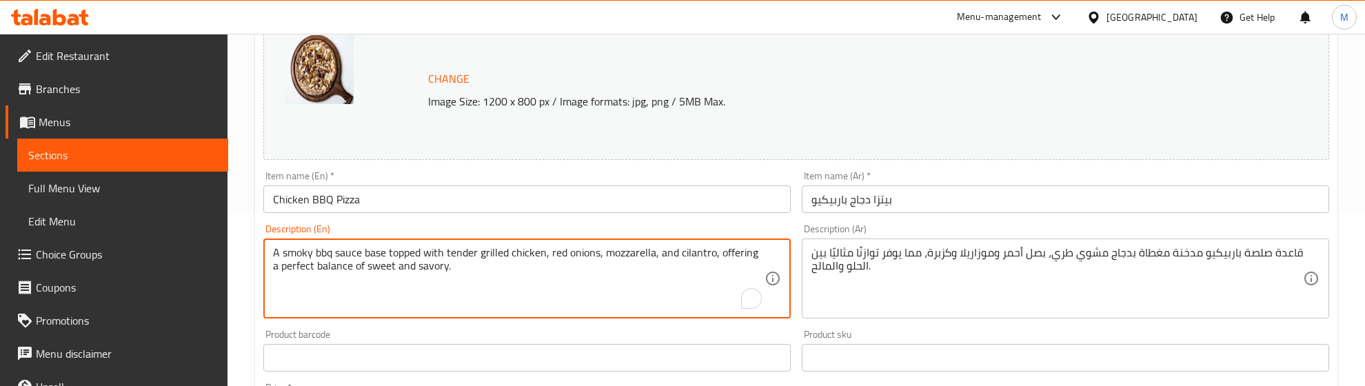
click at [409, 266] on textarea "A smoky bbq sauce base topped with tender grilled chicken, red onions, mozzarel…" at bounding box center [518, 278] width 491 height 65
paste textarea ""Grilled chicken pieces covered with white sauce, onion slices,barbecue sauce a…"
click at [277, 254] on textarea ""Grilled chicken pieces covered with white sauce, onion slices,barbecue sauce a…" at bounding box center [518, 278] width 491 height 65
type textarea "Grilled chicken pieces covered with white sauce, onion slices,barbecue sauce an…"
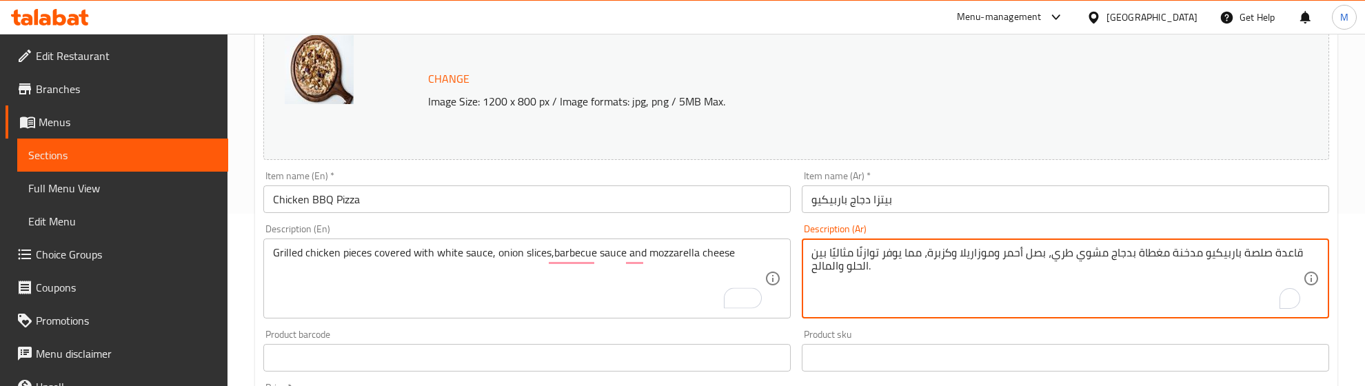
click at [1095, 260] on textarea "قاعدة صلصة باربيكيو مدخنة مغطاة بدجاج مشوي طري، بصل أحمر وموزاريلا وكزبرة، مما …" at bounding box center [1056, 278] width 491 height 65
paste textarea "ع الدجاج المشوية مغطاة بصلصة بيضاء وشرائح البصل وصوص الباربيكيو وجبن الموزاريلا"
type textarea "قطع الدجاج المشوية مغطاة بصلصة بيضاء وشرائح البصل وصوص الباربيكيو وجبن الموزاري…"
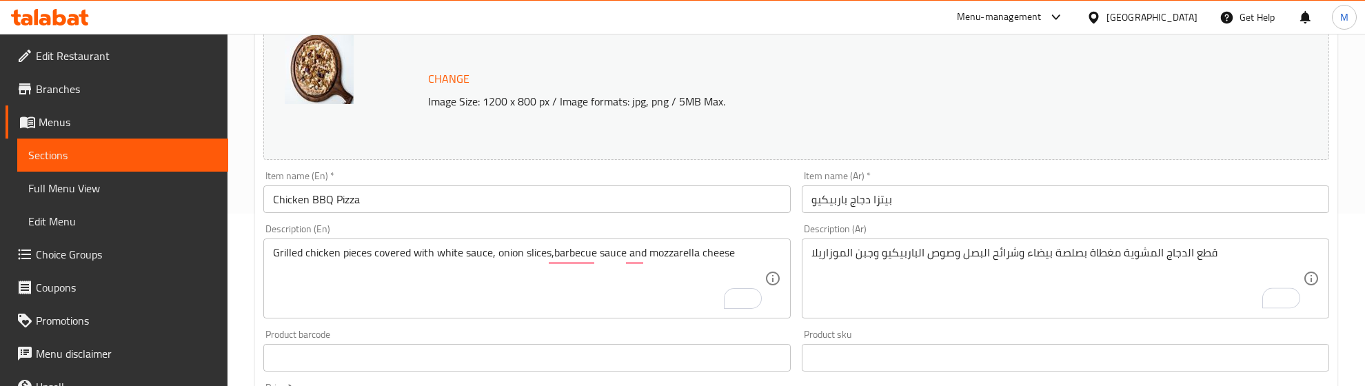
click at [647, 225] on div "Description (En) Grilled chicken pieces covered with white sauce, onion slices,…" at bounding box center [526, 271] width 527 height 94
click at [536, 329] on div "Product barcode Product barcode" at bounding box center [526, 350] width 527 height 42
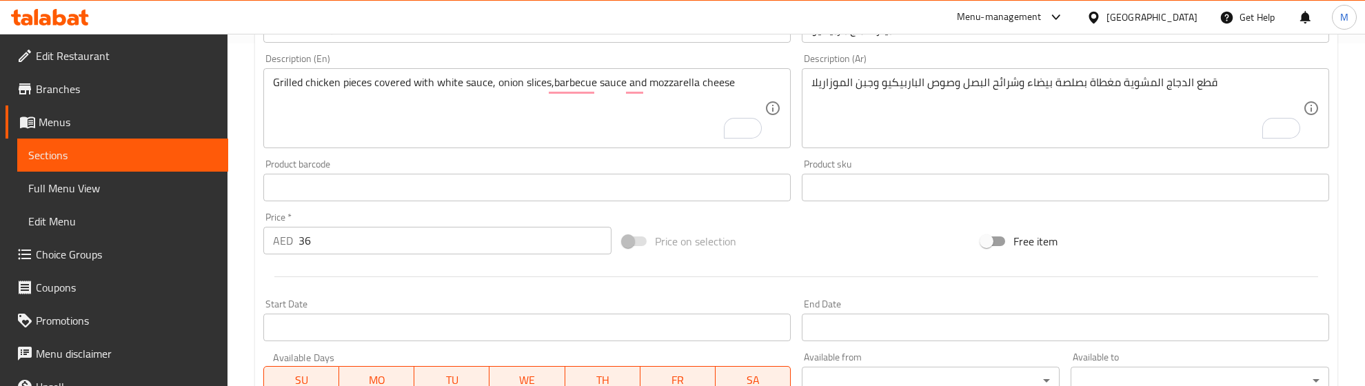
scroll to position [345, 0]
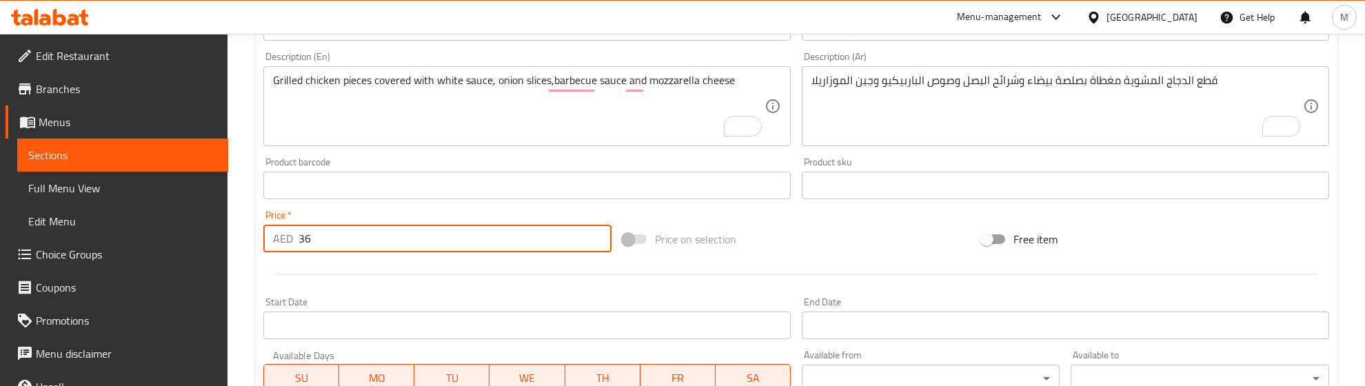
drag, startPoint x: 314, startPoint y: 243, endPoint x: 302, endPoint y: 243, distance: 11.7
click at [302, 243] on input "36" at bounding box center [454, 239] width 313 height 28
click at [384, 297] on div "Start Date Start Date" at bounding box center [526, 318] width 527 height 42
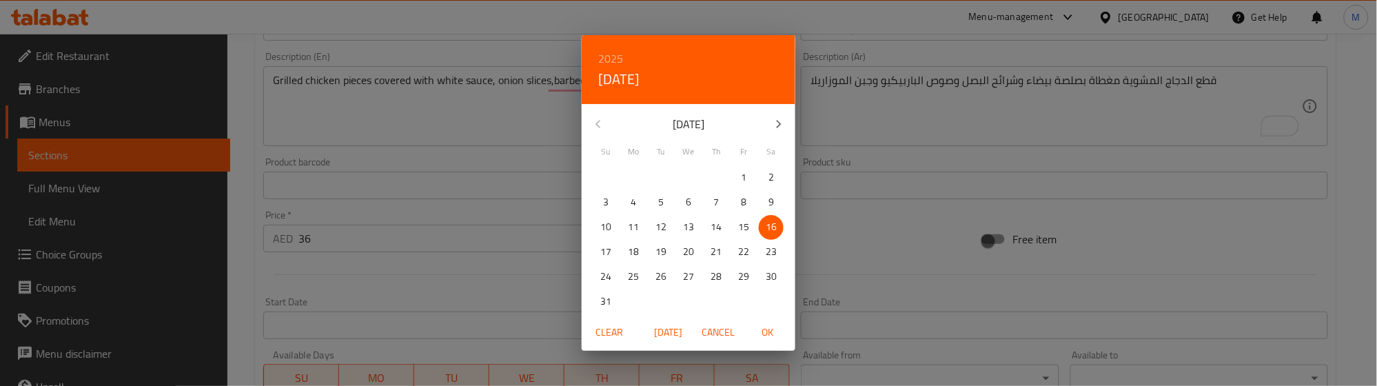
click at [465, 284] on div "2025 Sat, Aug 16 August 2025 Su Mo Tu We Th Fr Sa 27 28 29 30 31 1 2 3 4 5 6 7 …" at bounding box center [688, 193] width 1377 height 386
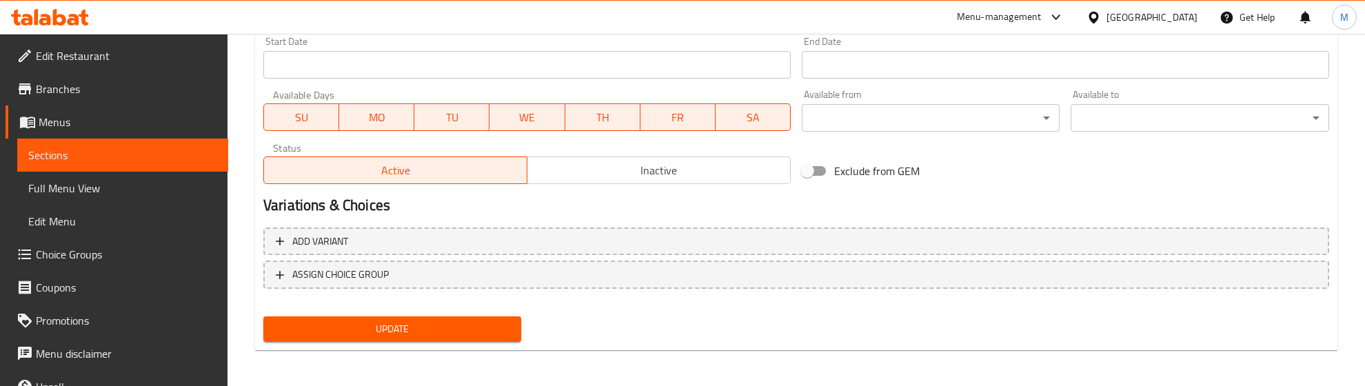
scroll to position [607, 0]
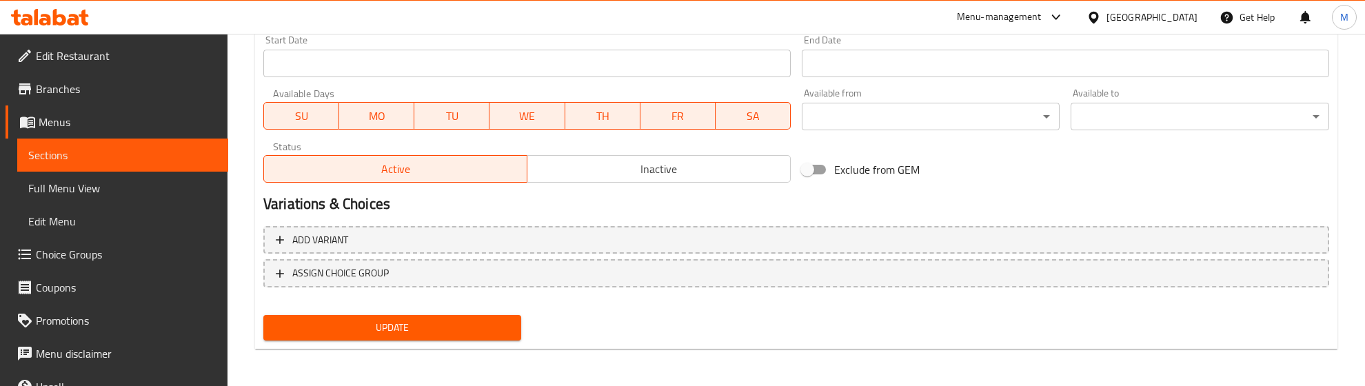
click at [470, 329] on span "Update" at bounding box center [392, 327] width 236 height 17
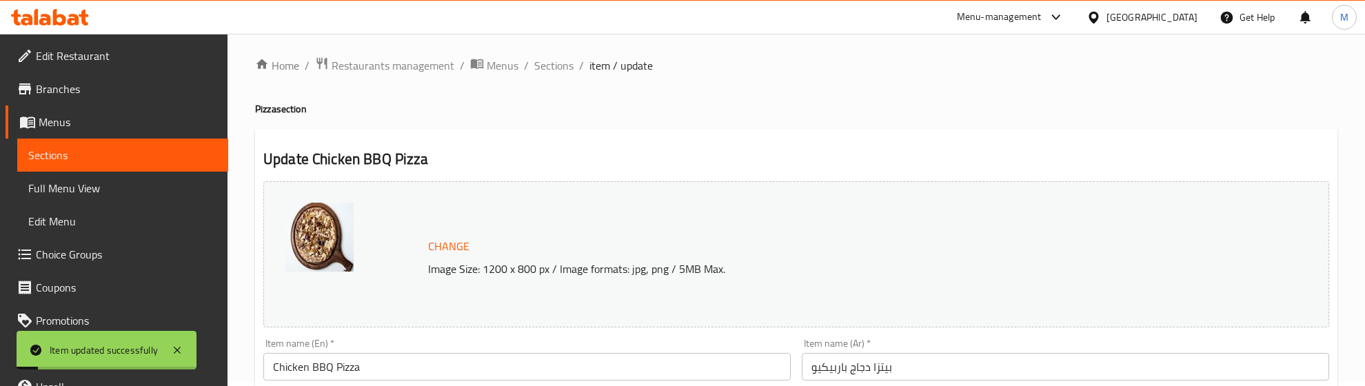
scroll to position [0, 0]
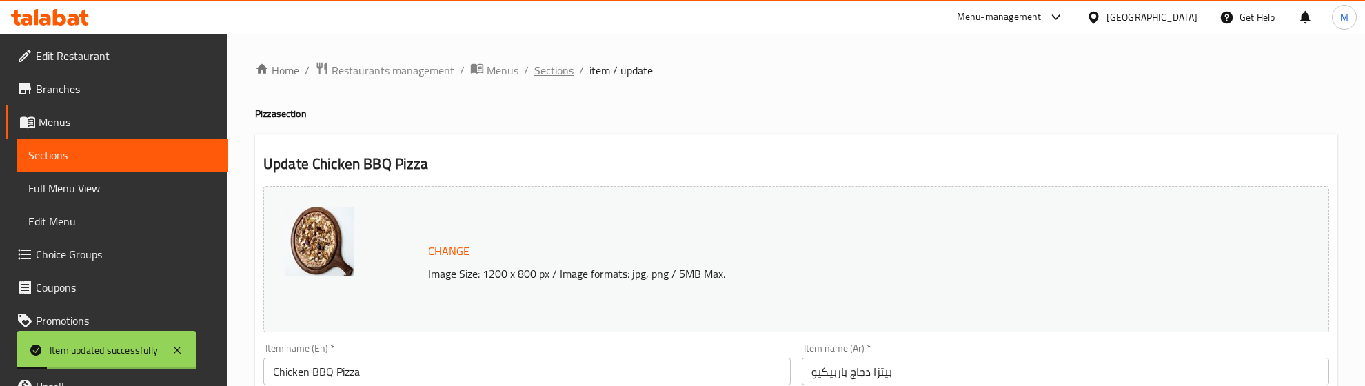
click at [552, 76] on span "Sections" at bounding box center [553, 70] width 39 height 17
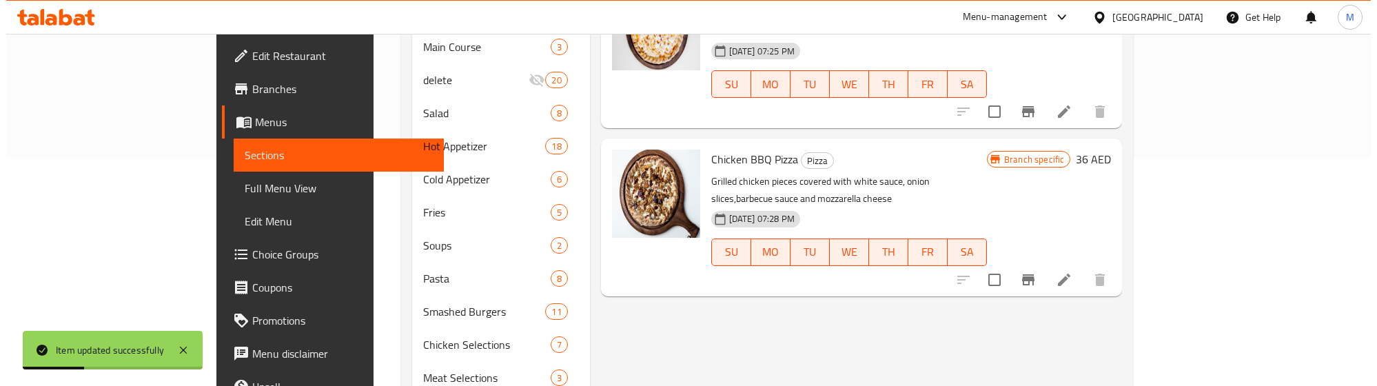
scroll to position [258, 0]
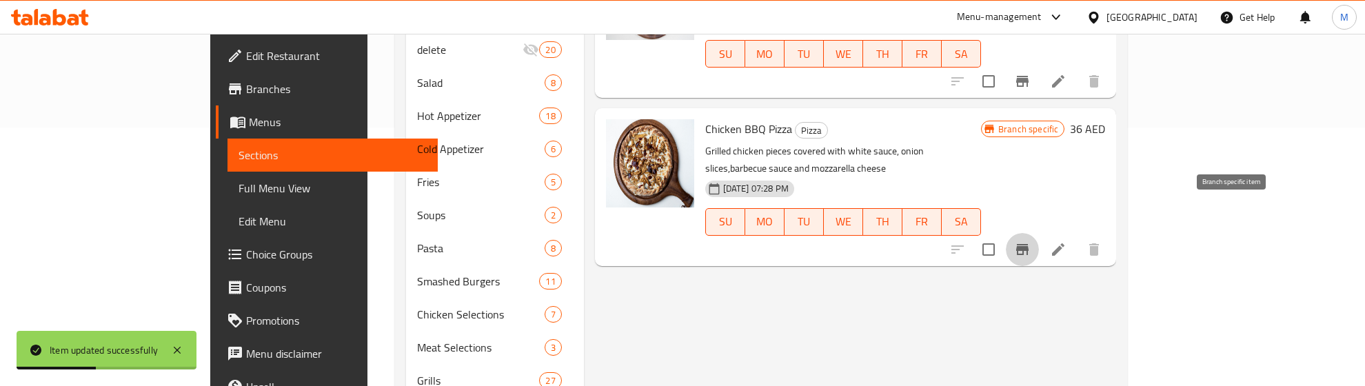
click at [1028, 244] on icon "Branch-specific-item" at bounding box center [1022, 249] width 12 height 11
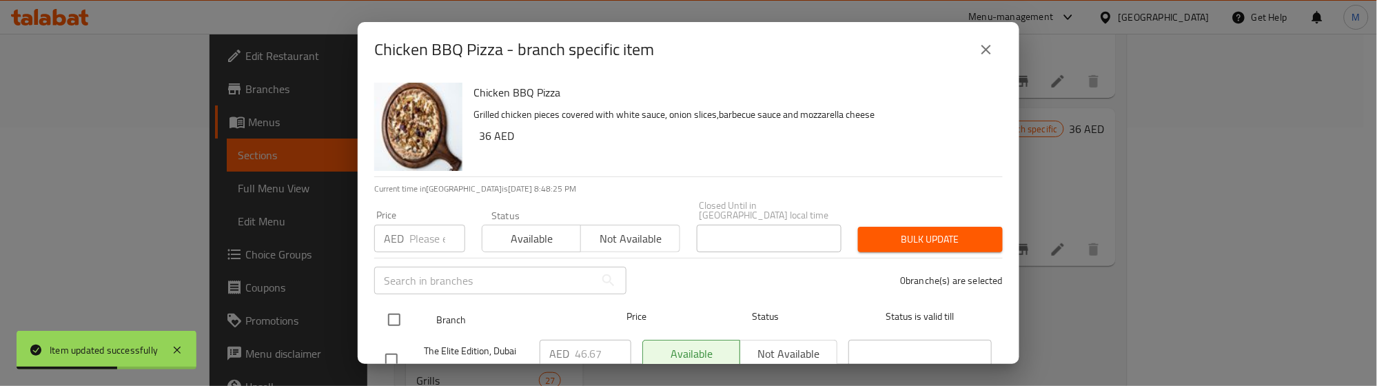
click at [393, 314] on input "checkbox" at bounding box center [394, 319] width 29 height 29
checkbox input "true"
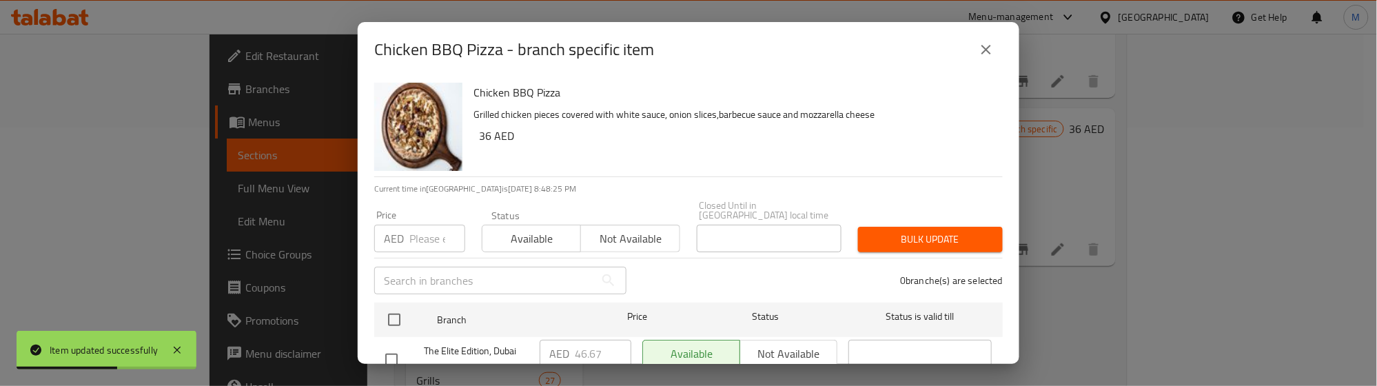
checkbox input "true"
click at [422, 239] on input "number" at bounding box center [437, 239] width 56 height 28
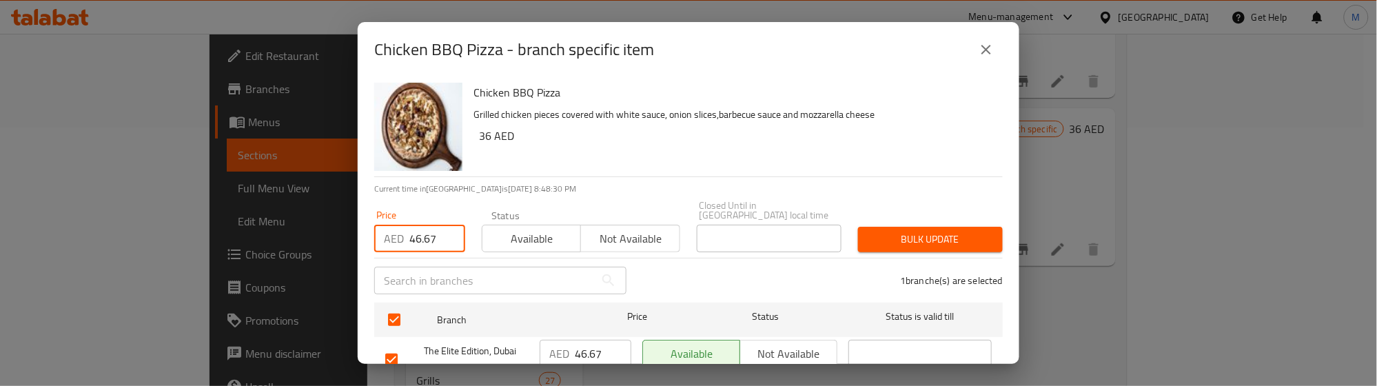
type input "46.67"
click at [886, 240] on span "Bulk update" at bounding box center [930, 239] width 123 height 17
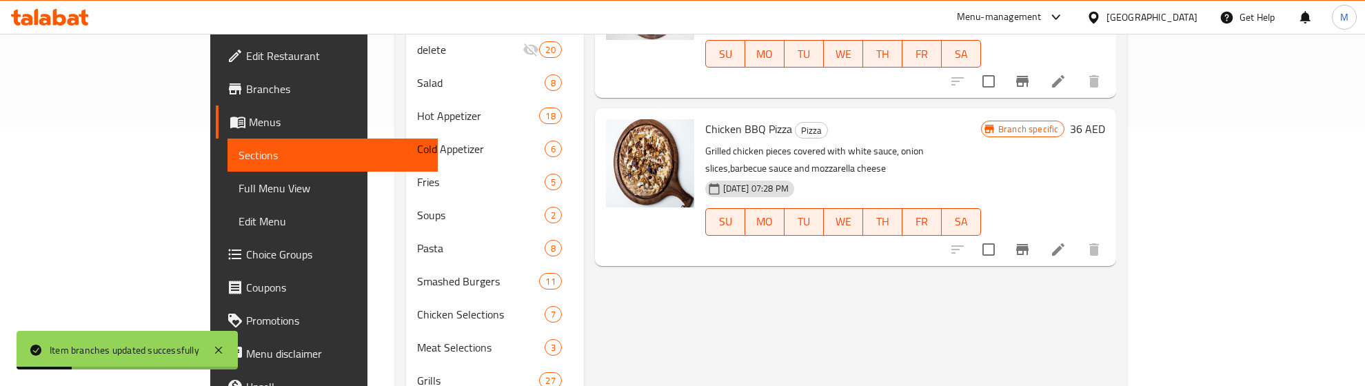
click at [883, 256] on div "Menu items Add Sort Manage items Pizza Margherita Pizza Soft pizza dough topped…" at bounding box center [850, 381] width 533 height 970
click at [1031, 241] on icon "Branch-specific-item" at bounding box center [1022, 249] width 17 height 17
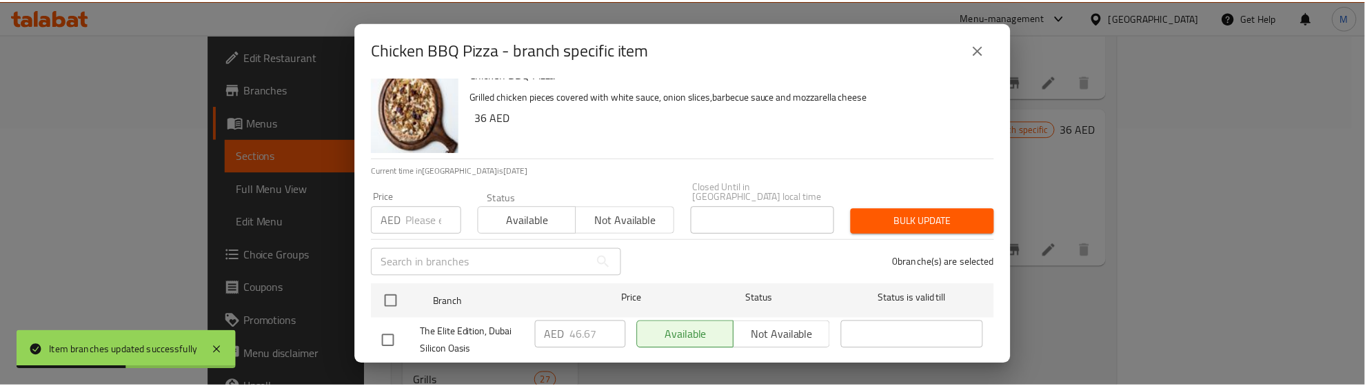
scroll to position [54, 0]
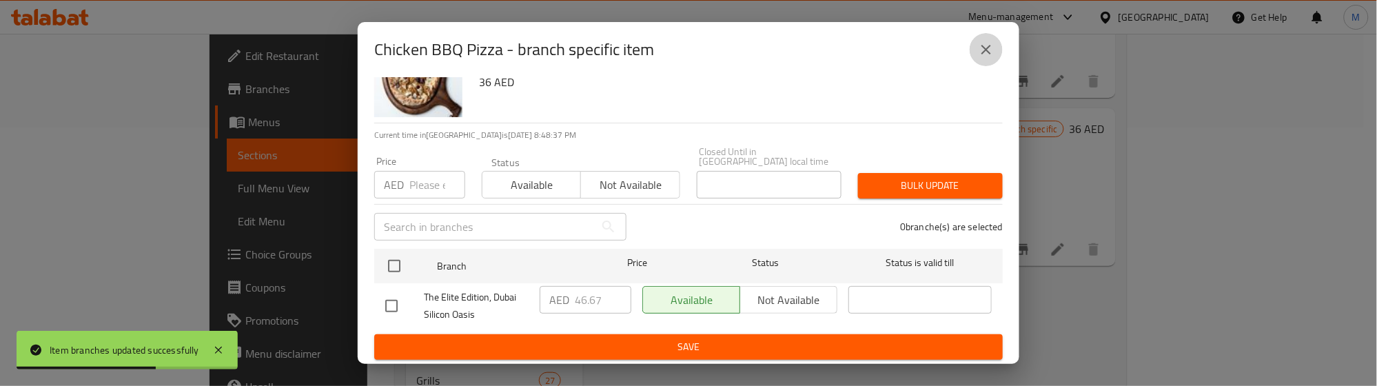
click at [986, 54] on icon "close" at bounding box center [986, 49] width 17 height 17
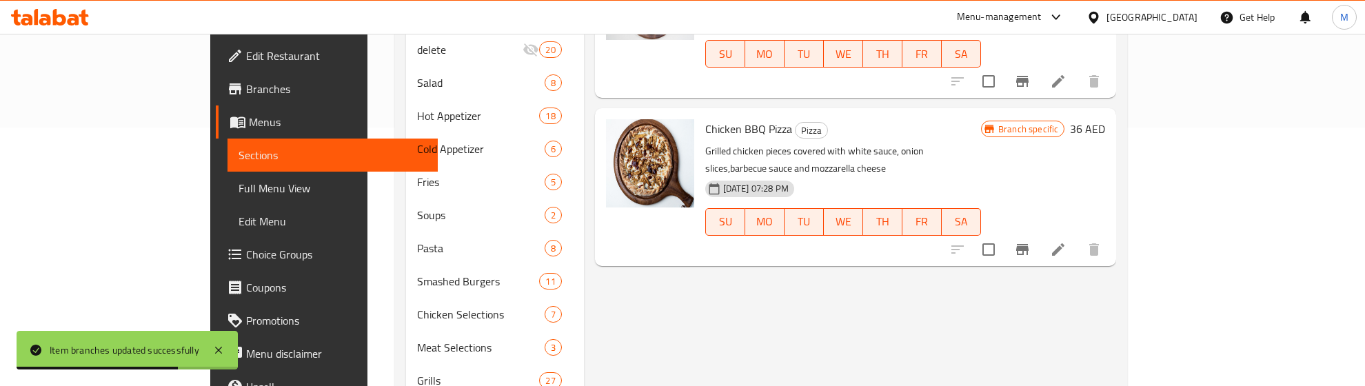
click at [584, 294] on div "Menu items Add Sort Manage items Pizza Margherita Pizza Soft pizza dough topped…" at bounding box center [850, 381] width 533 height 970
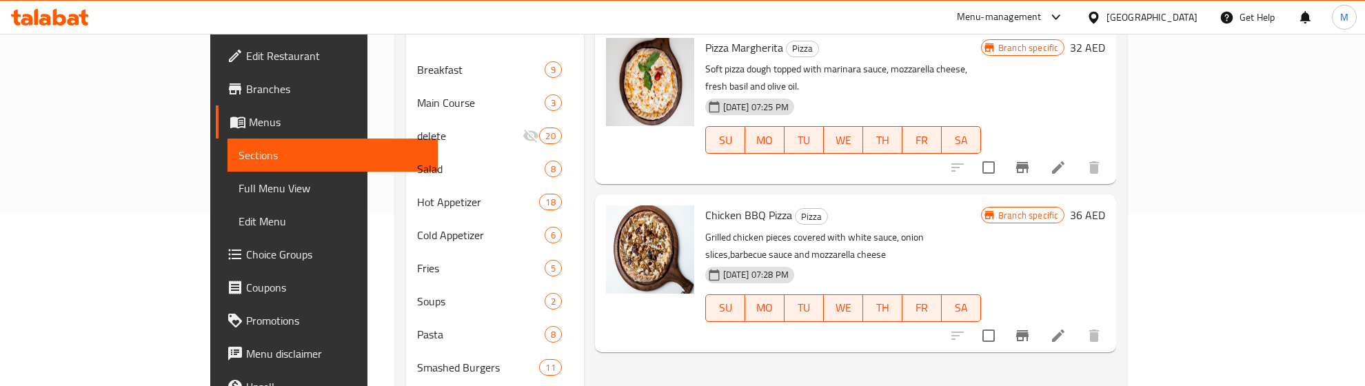
scroll to position [86, 0]
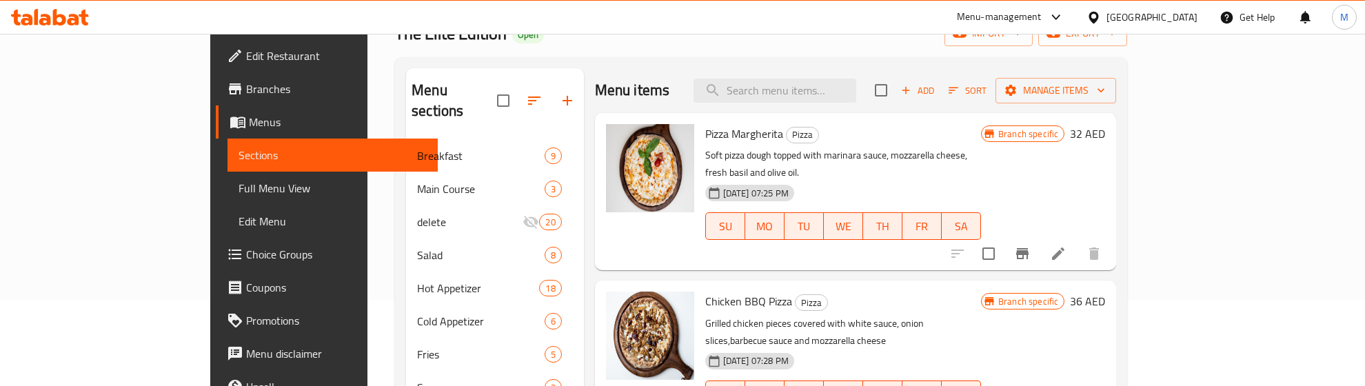
click at [912, 95] on icon "button" at bounding box center [906, 90] width 12 height 12
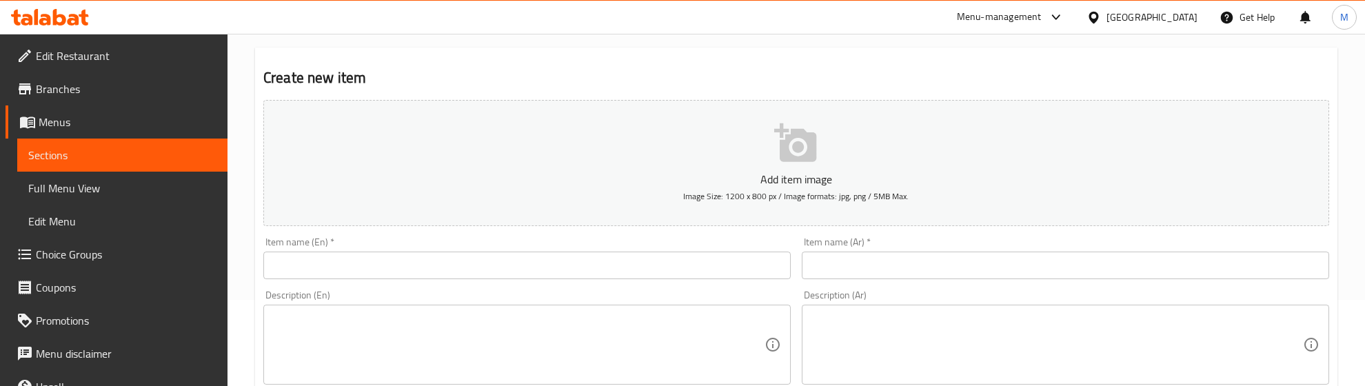
click at [441, 273] on input "text" at bounding box center [526, 266] width 527 height 28
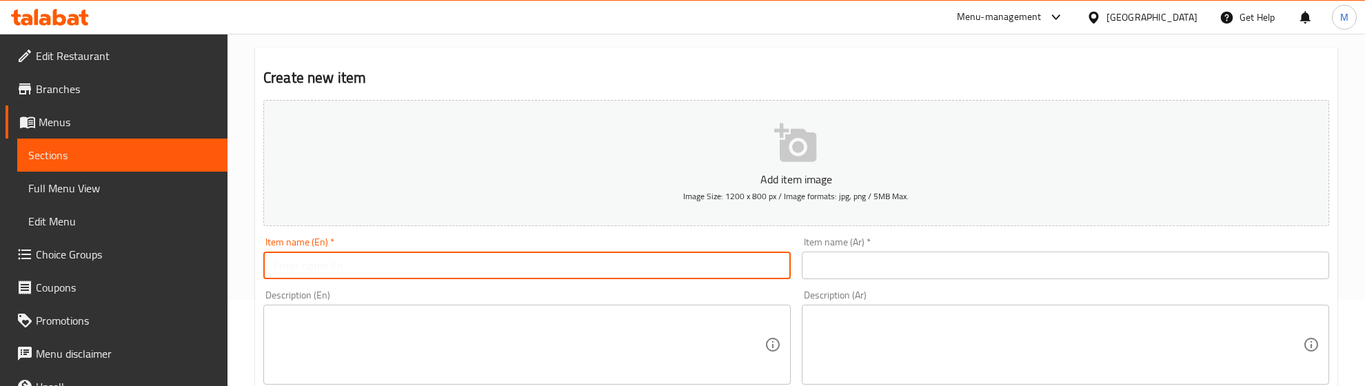
paste input "Antipasto Pizza"
type input "Antipasto Pizza"
click at [902, 263] on input "text" at bounding box center [1065, 266] width 527 height 28
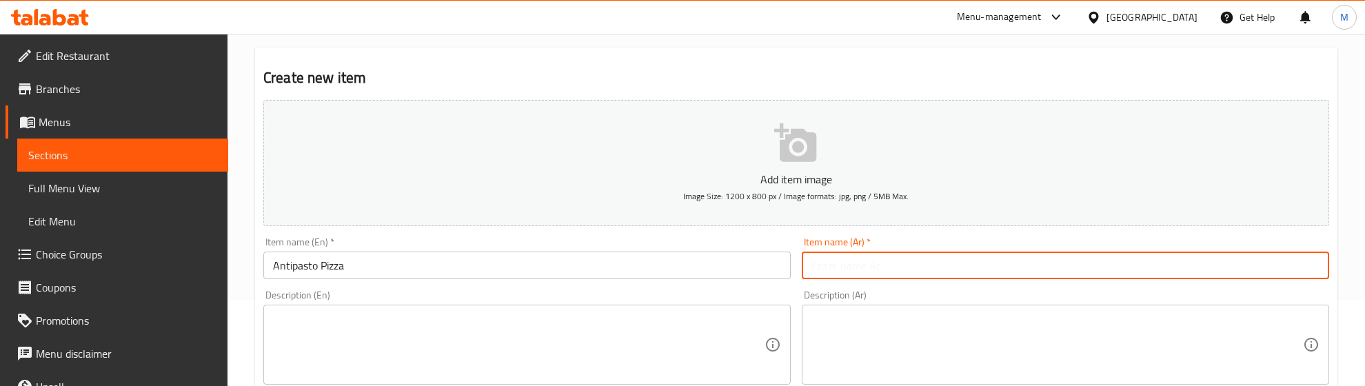
paste input "بيتزا أنتيباستو"
type input "بيتزا أنتيباستو"
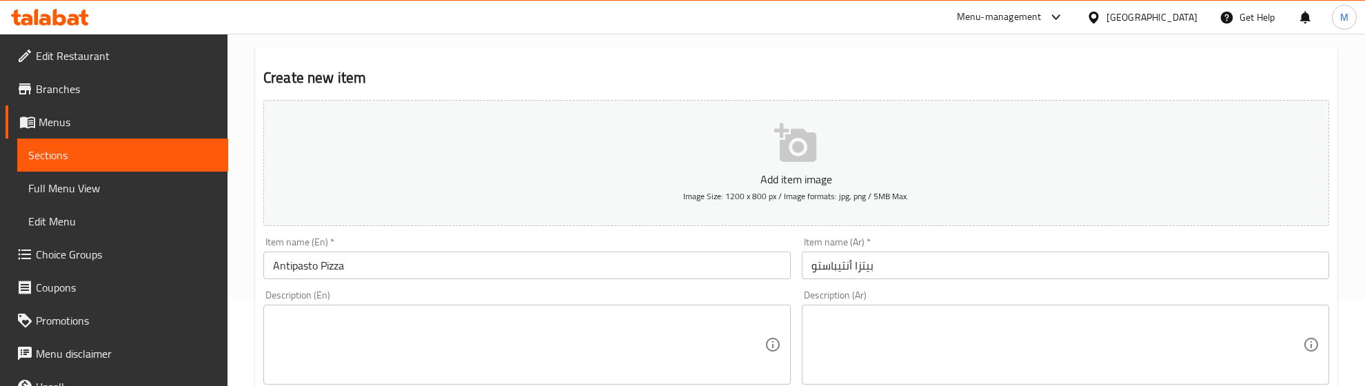
click at [732, 245] on div "Item name (En)   * Antipasto Pizza Item name (En) *" at bounding box center [526, 258] width 527 height 42
click at [340, 318] on textarea at bounding box center [518, 344] width 491 height 65
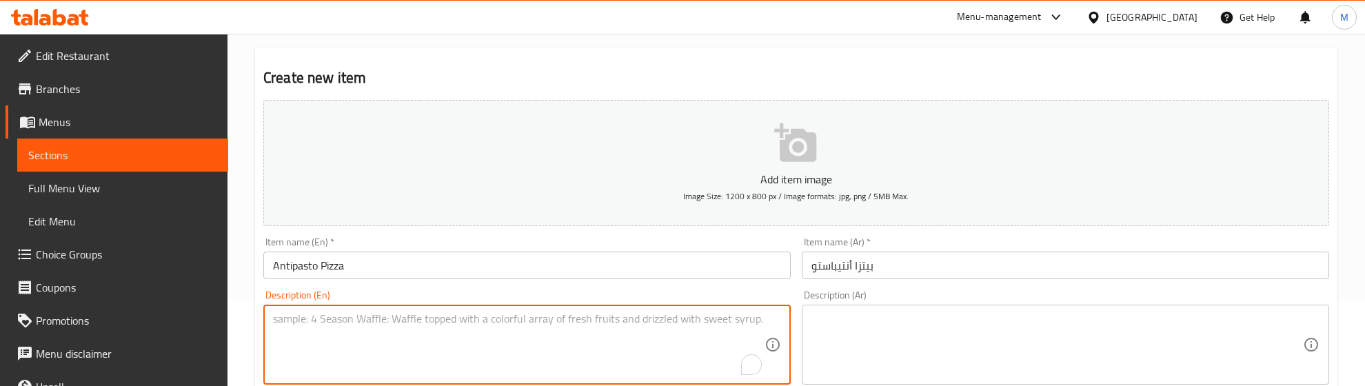
paste textarea ""A mixture of fresh seasonal vegetables blended with wild Italian herbs served …"
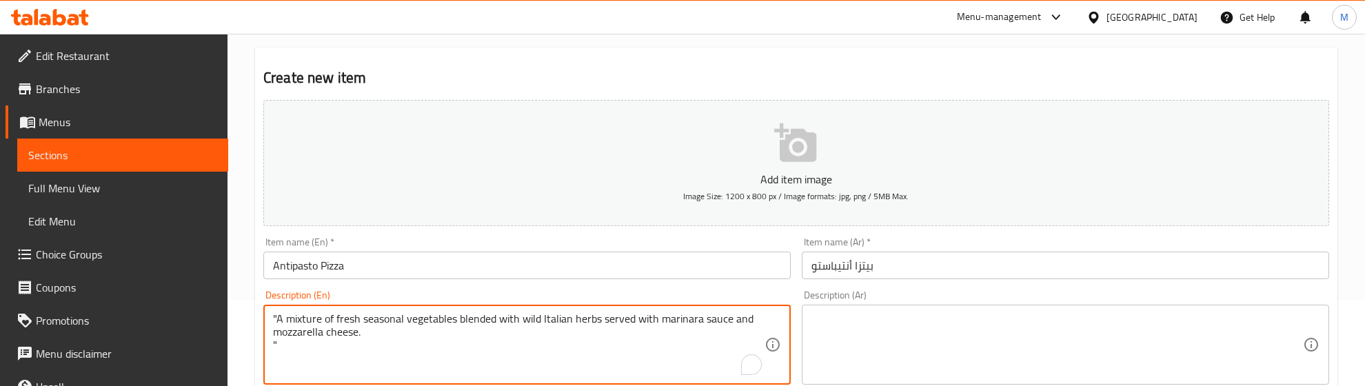
type textarea ""A mixture of fresh seasonal vegetables blended with wild Italian herbs served …"
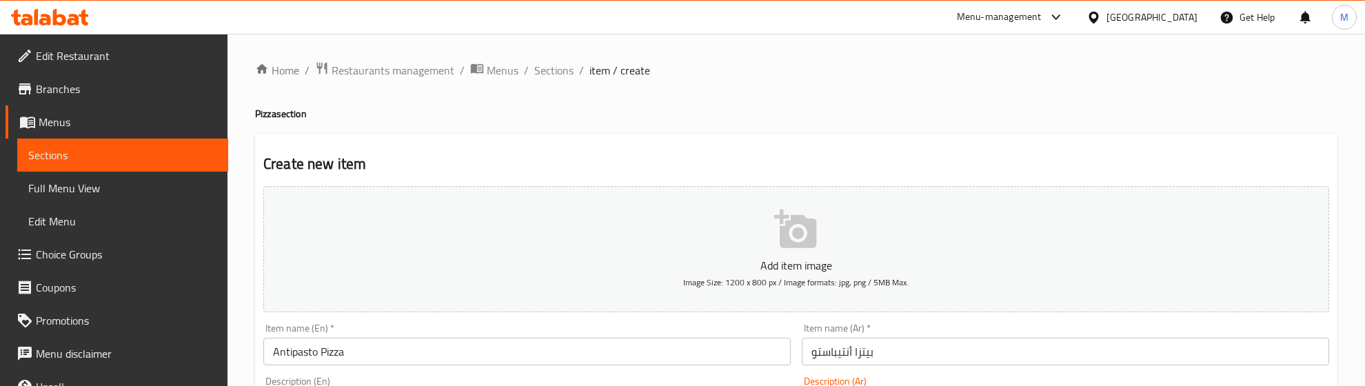
scroll to position [86, 0]
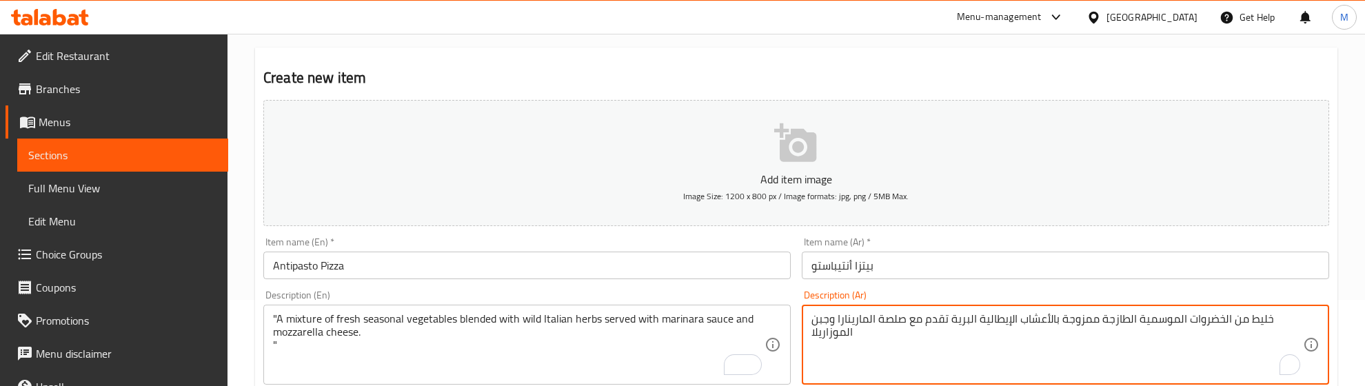
type textarea "خليط من الخضروات الموسمية الطازجة ممزوجة بالأعشاب الإيطالية البرية تقدم مع صلصة…"
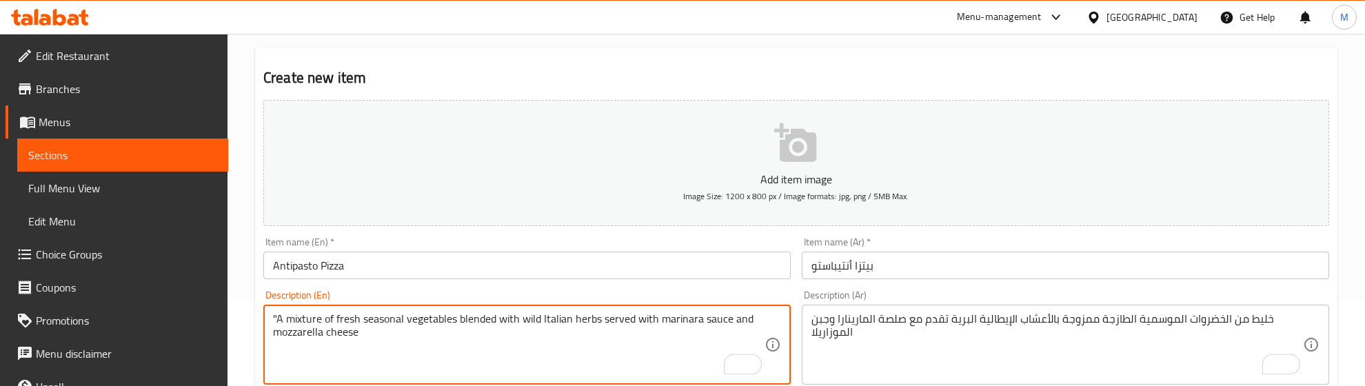
drag, startPoint x: 285, startPoint y: 317, endPoint x: 243, endPoint y: 314, distance: 42.1
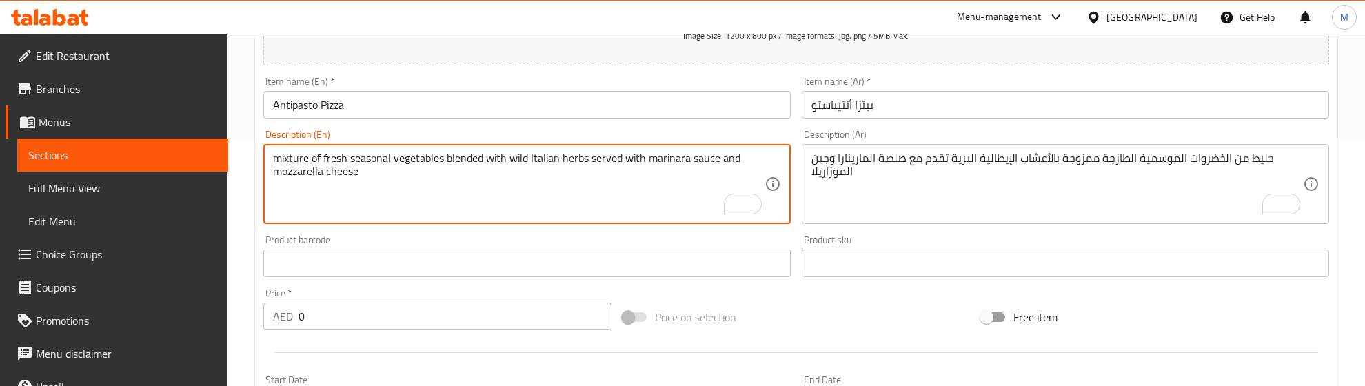
scroll to position [345, 0]
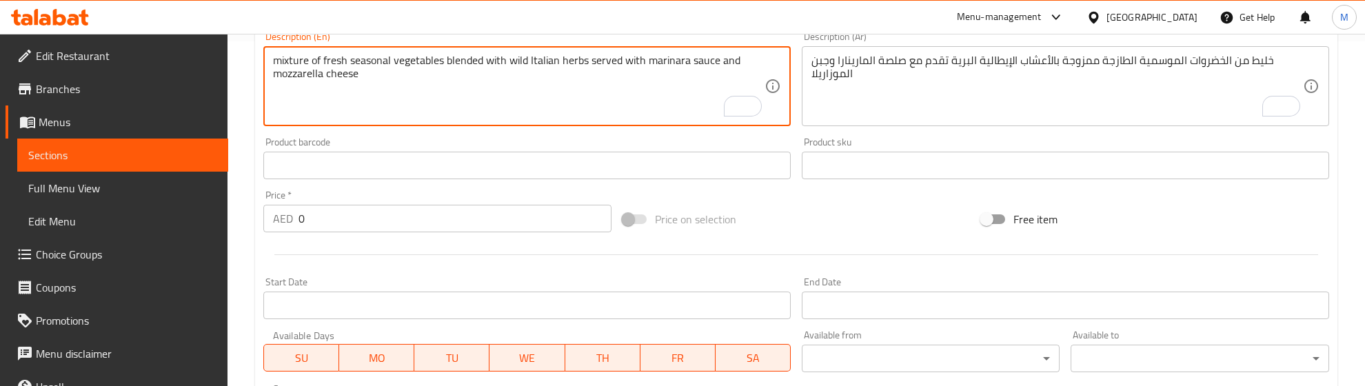
type textarea "mixture of fresh seasonal vegetables blended with wild Italian herbs served wit…"
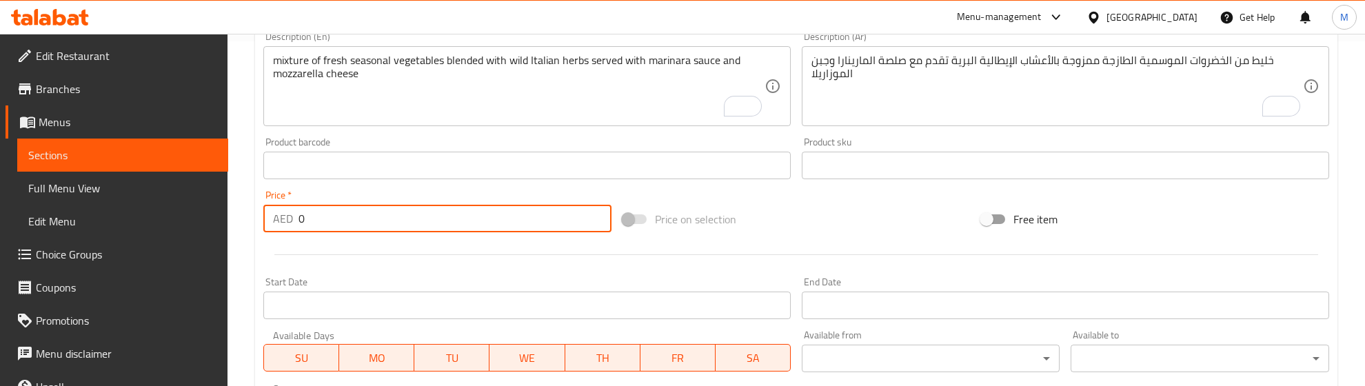
drag, startPoint x: 321, startPoint y: 218, endPoint x: 279, endPoint y: 217, distance: 42.1
click at [279, 217] on div "AED 0 Price *" at bounding box center [437, 219] width 348 height 28
type input "46.67"
click at [369, 269] on div at bounding box center [796, 255] width 1077 height 34
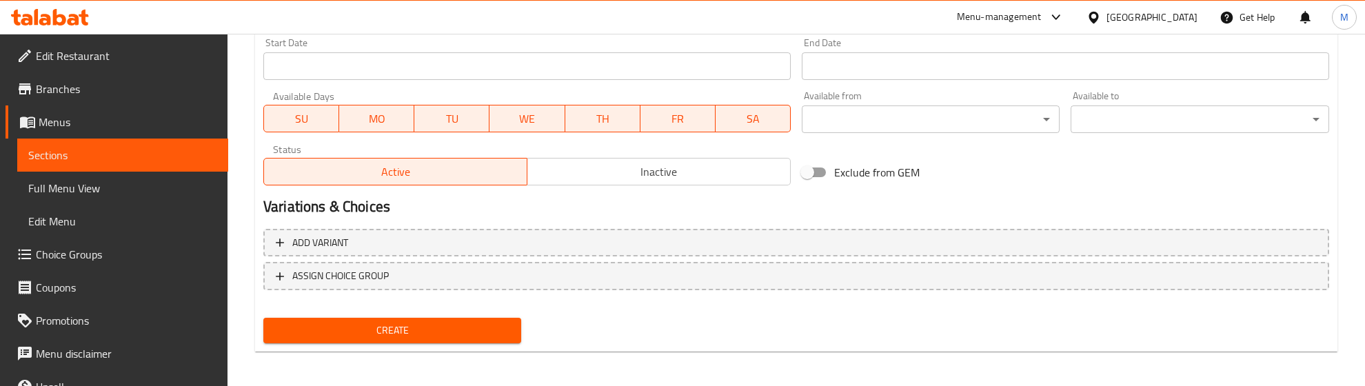
scroll to position [586, 0]
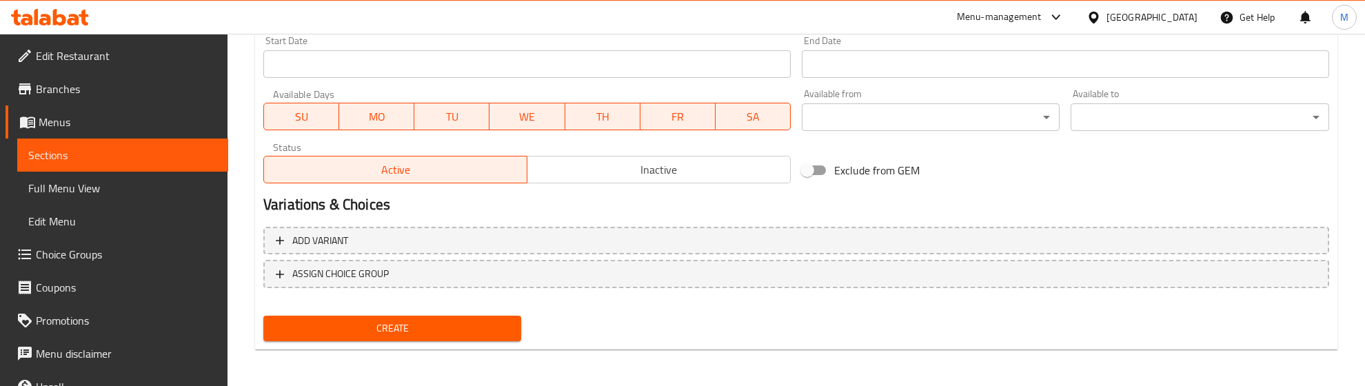
click at [392, 322] on span "Create" at bounding box center [392, 328] width 236 height 17
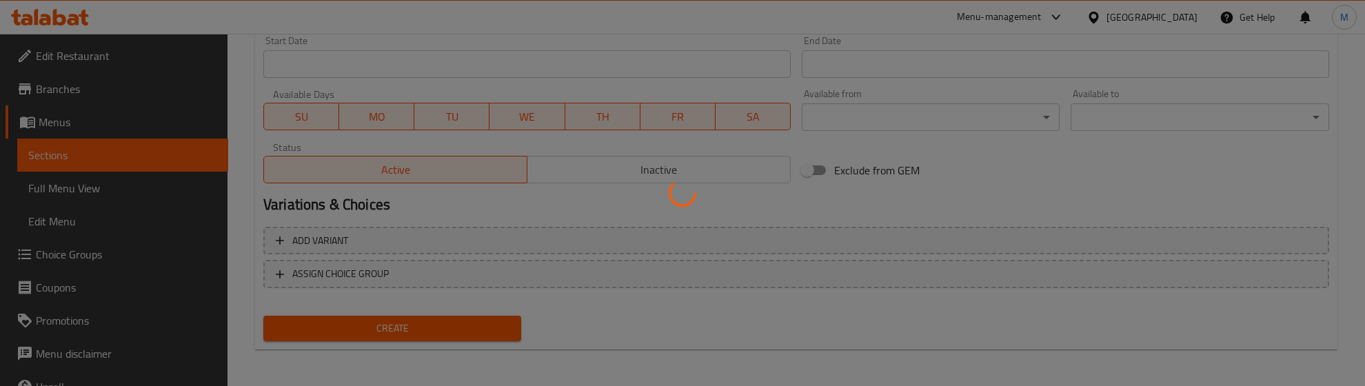
type input "0"
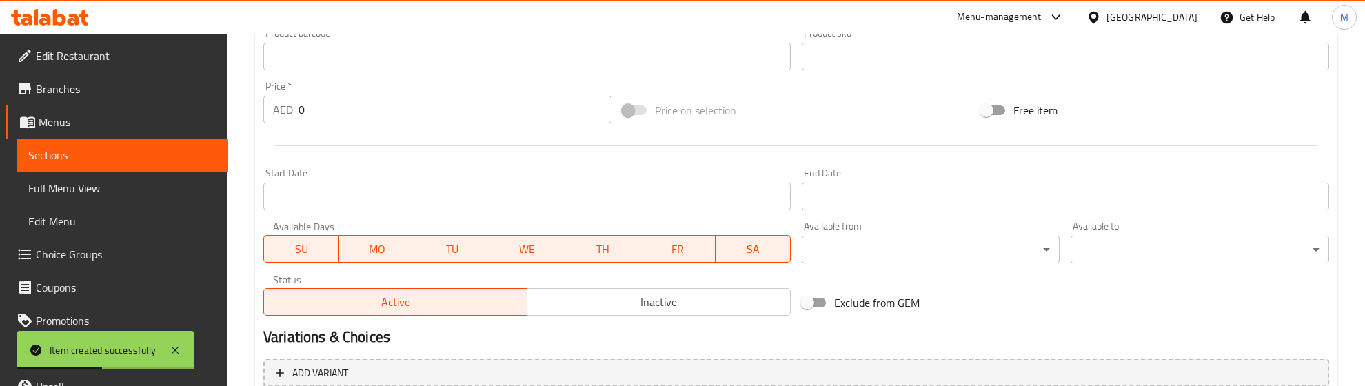
scroll to position [69, 0]
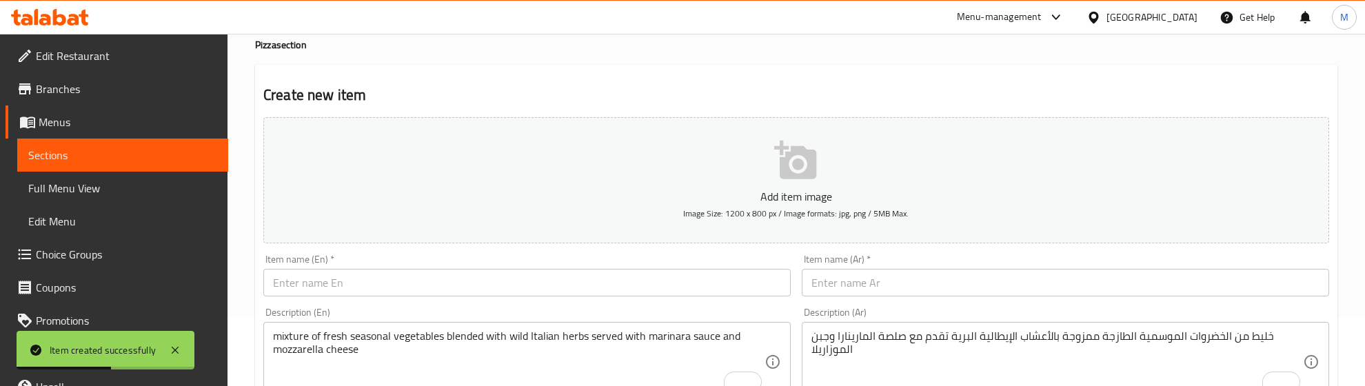
click at [322, 305] on div "Description (En) mixture of fresh seasonal vegetables blended with wild Italian…" at bounding box center [527, 354] width 538 height 105
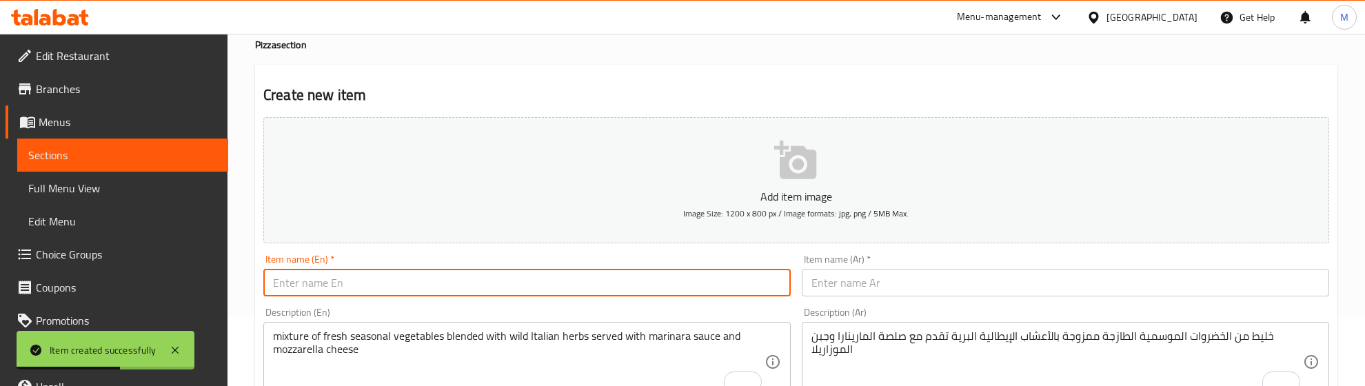
click at [321, 288] on input "text" at bounding box center [526, 283] width 527 height 28
paste input "Pepperoni Pizza"
type input "Pepperoni Pizza"
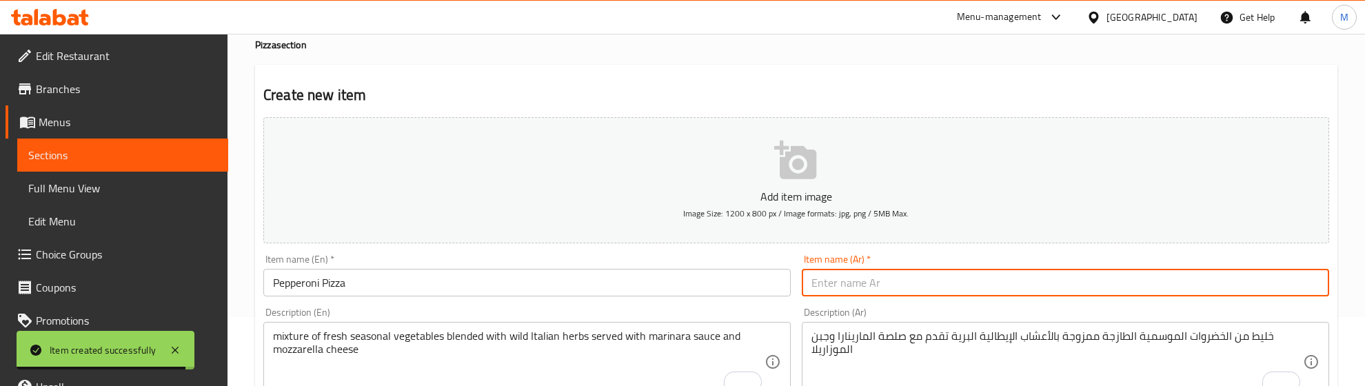
click at [884, 294] on input "text" at bounding box center [1065, 283] width 527 height 28
paste input "بيتزا بابروني"
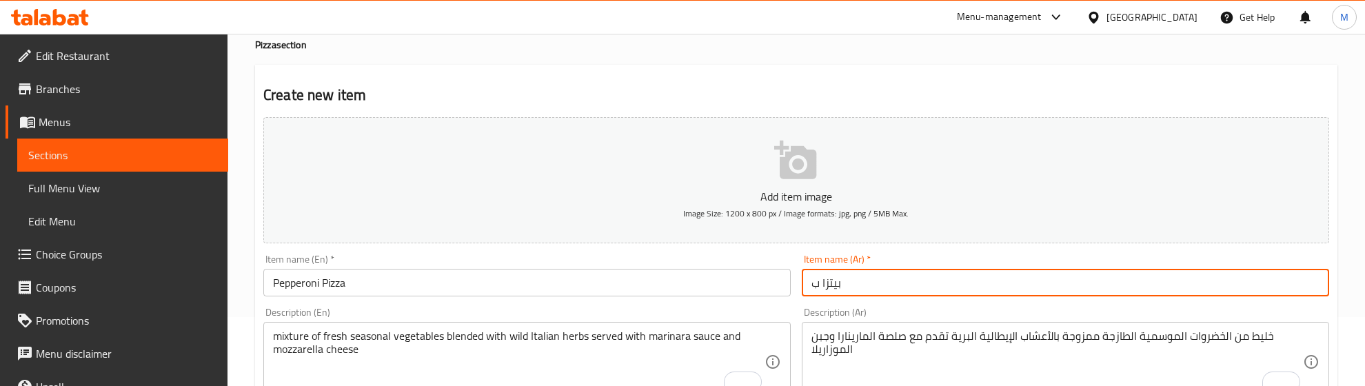
type input "بيتزا بيبروني"
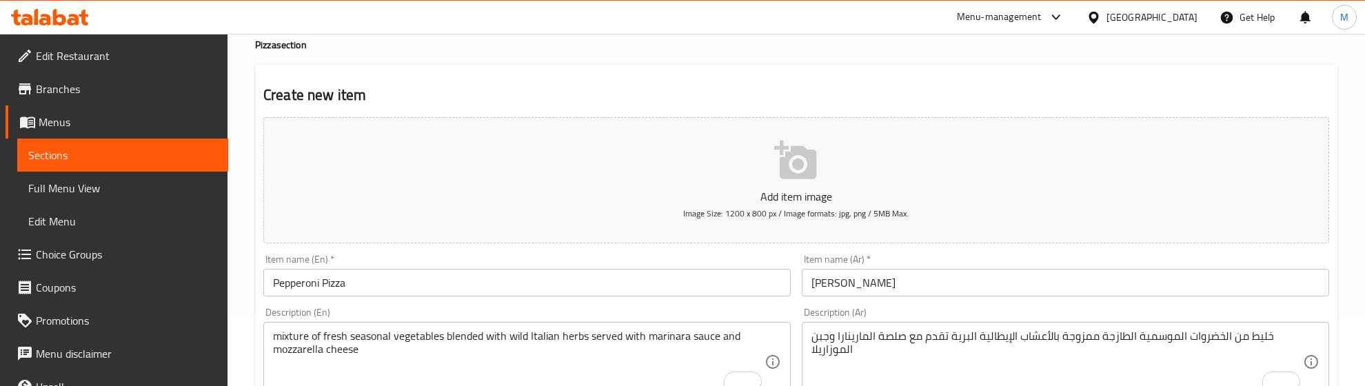
click at [717, 257] on div "Item name (En)   * Pepperoni Pizza Item name (En) *" at bounding box center [526, 275] width 527 height 42
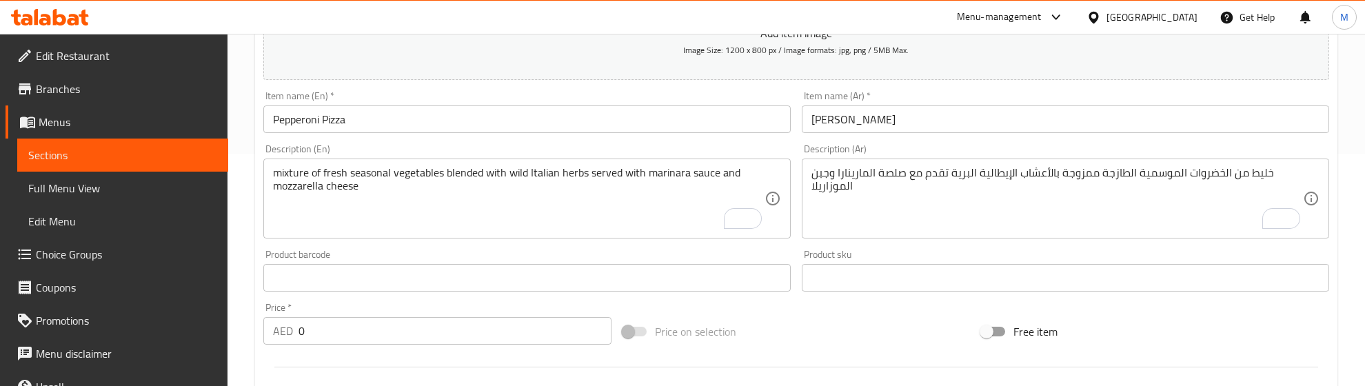
scroll to position [241, 0]
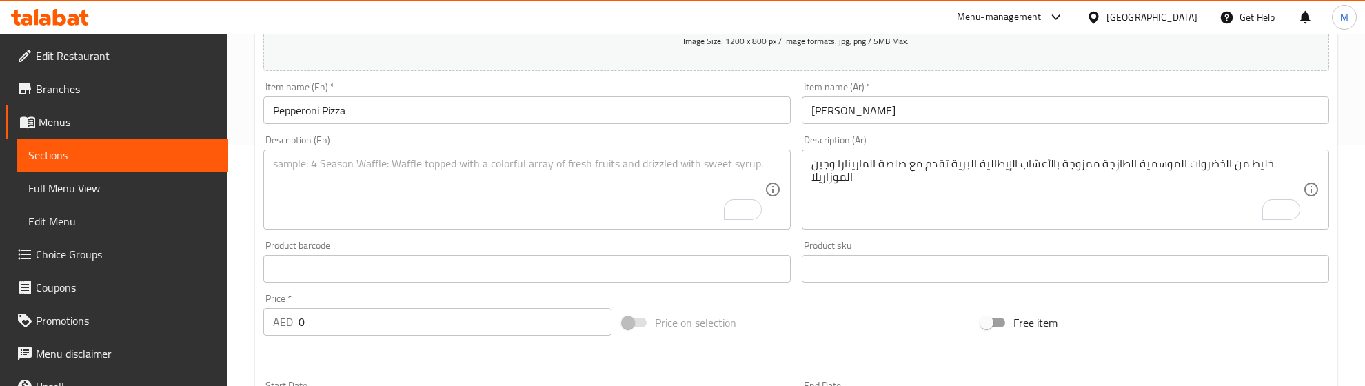
click at [367, 194] on textarea "To enrich screen reader interactions, please activate Accessibility in Grammarl…" at bounding box center [518, 189] width 491 height 65
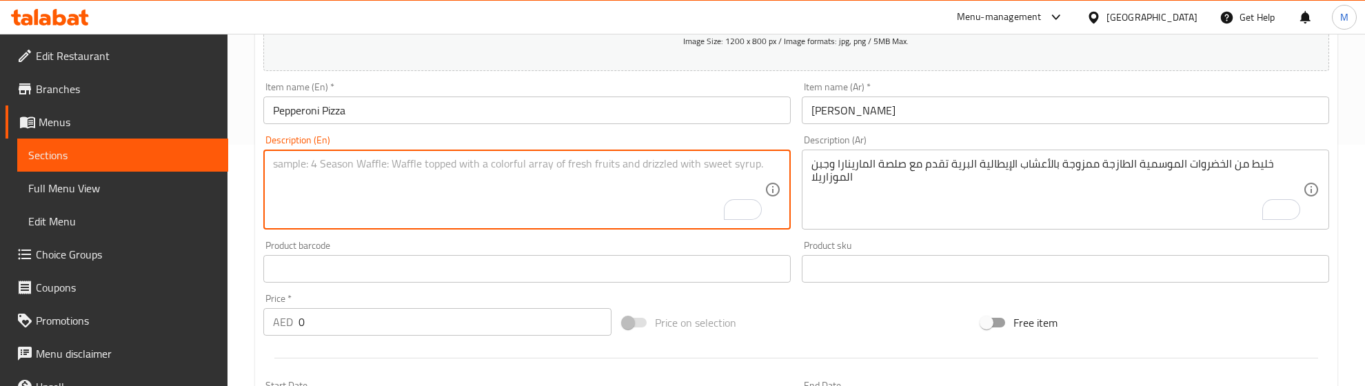
paste textarea "A slice of soft pizza dough topped with marinara sauce, mozzarella, pepperoni s…"
type textarea "A slice of soft pizza dough topped with marinara sauce, mozzarella, pepperoni s…"
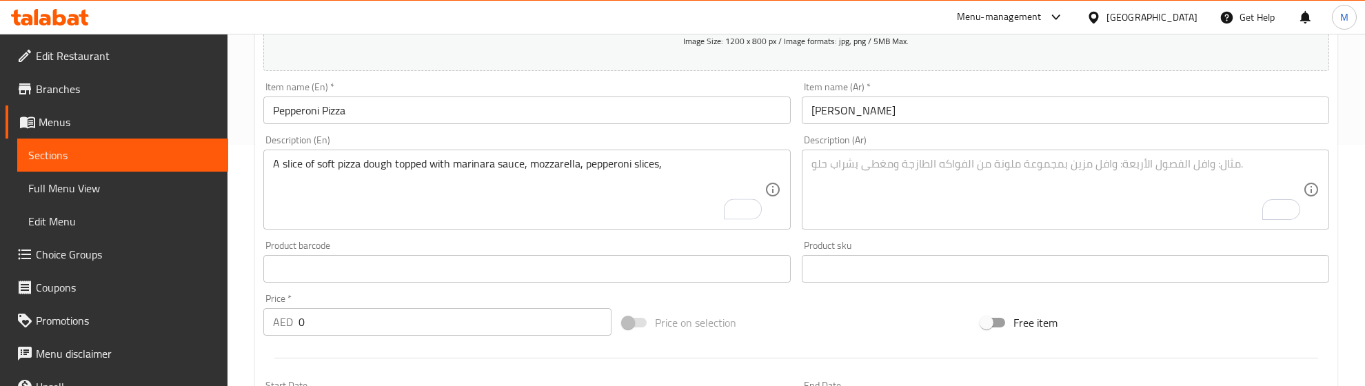
click at [893, 192] on textarea "To enrich screen reader interactions, please activate Accessibility in Grammarl…" at bounding box center [1056, 189] width 491 height 65
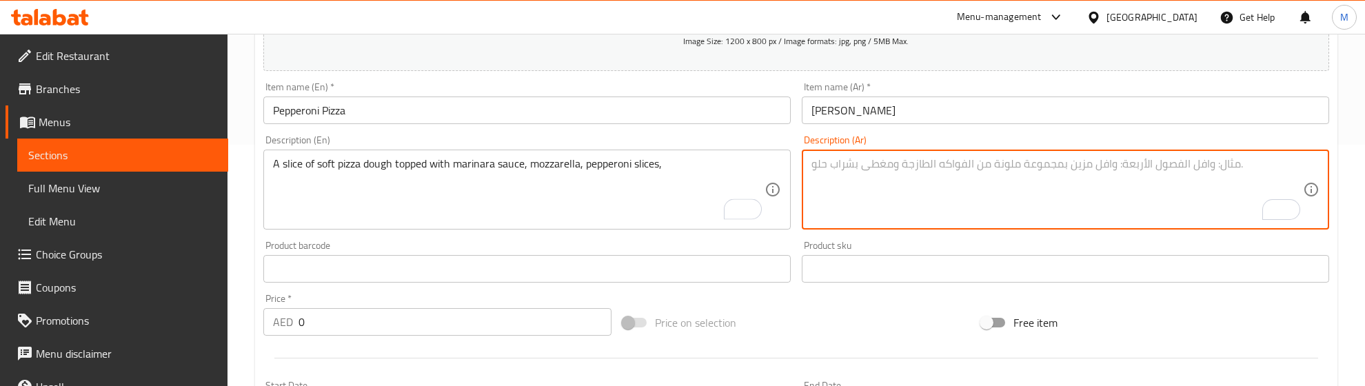
paste textarea "قطع من عجينة البيتزا الطرية مغطاة بصلصة المارينارا والموزاريلا وشرائح الببروني …"
click at [936, 165] on textarea "قطع من عجينة البيتزا الطرية مغطاة بصلصة المارينارا والموزاريلا وشرائح الببروني …" at bounding box center [1056, 189] width 491 height 65
click at [948, 163] on textarea "قطع من عجينة البيتزا الطرية مغطاة بصلصة المارينارا والموزاريلا وشرائح الببروني …" at bounding box center [1056, 189] width 491 height 65
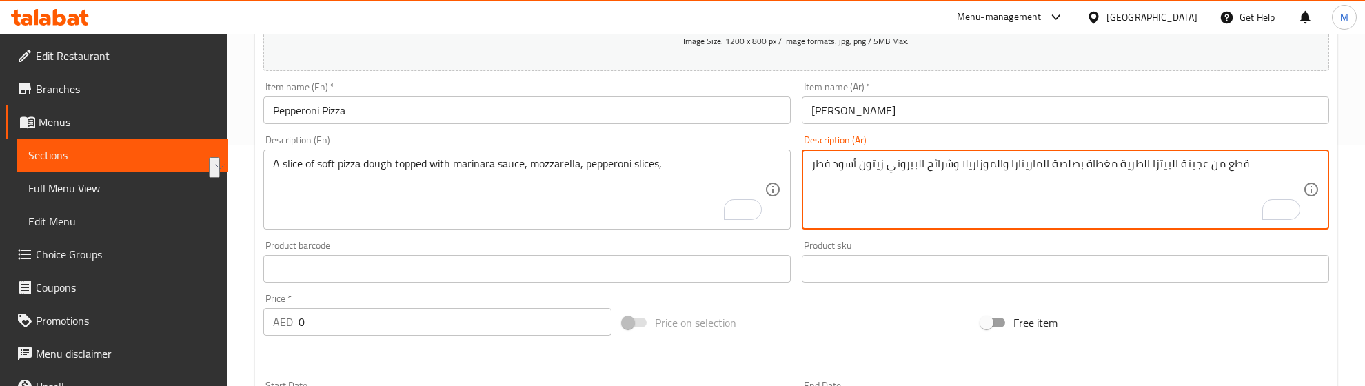
click at [948, 163] on textarea "قطع من عجينة البيتزا الطرية مغطاة بصلصة المارينارا والموزاريلا وشرائح الببروني …" at bounding box center [1056, 189] width 491 height 65
paste textarea "مشروم"
type textarea "قطع من عجينة البيتزا الطرية مغطاة بصلصة المارينارا والموزاريلا وشرائح الببروني …"
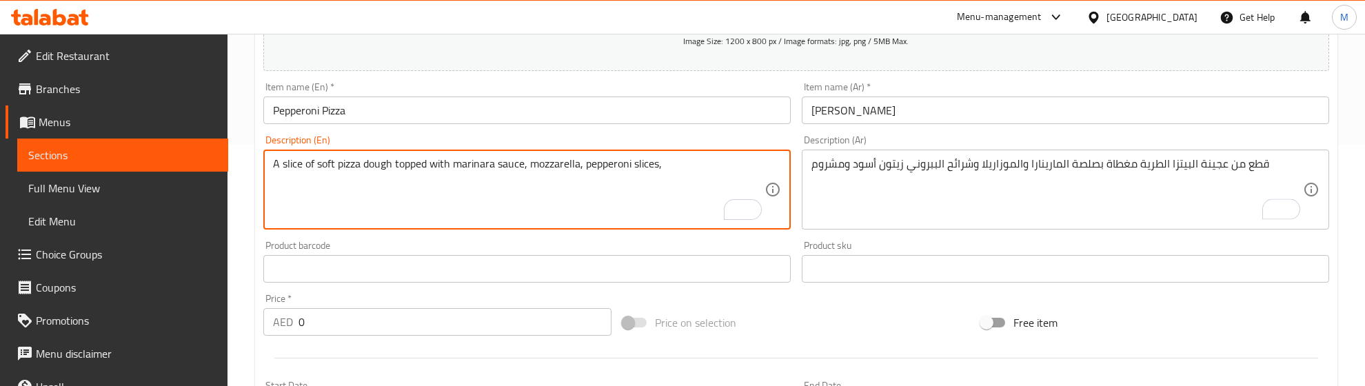
click at [439, 181] on textarea "A slice of soft pizza dough topped with marinara sauce, mozzarella, pepperoni s…" at bounding box center [518, 189] width 491 height 65
paste textarea "Pieces of soft pizza dough topped with marinara sauce, mozzarella, pepperoni sl…"
click at [409, 198] on textarea "Pieces of soft pizza dough topped with marinara sauce, mozzarella, pepperoni sl…" at bounding box center [518, 189] width 491 height 65
type textarea "Pieces of soft pizza dough topped with marinara sauce, mozzarella, pepperoni sl…"
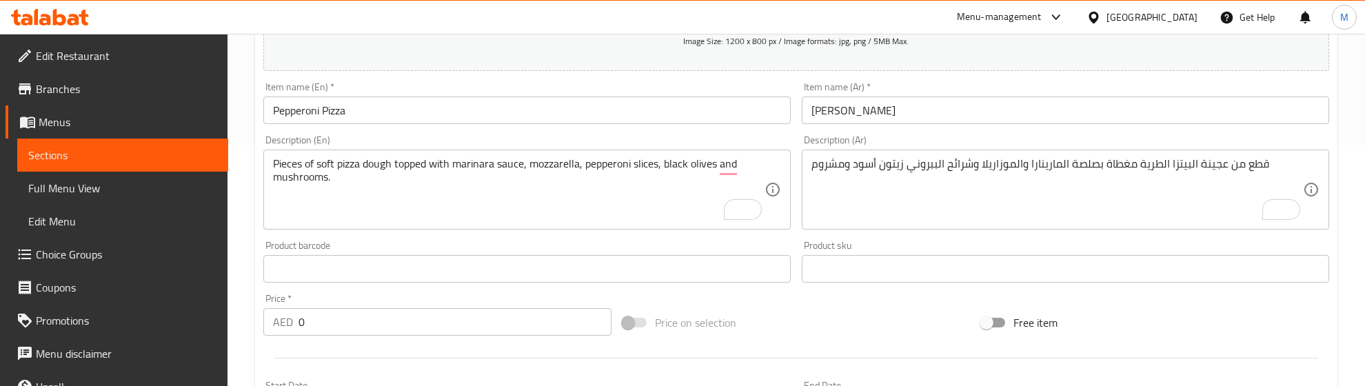
click at [410, 243] on div "Product barcode Product barcode" at bounding box center [526, 262] width 527 height 42
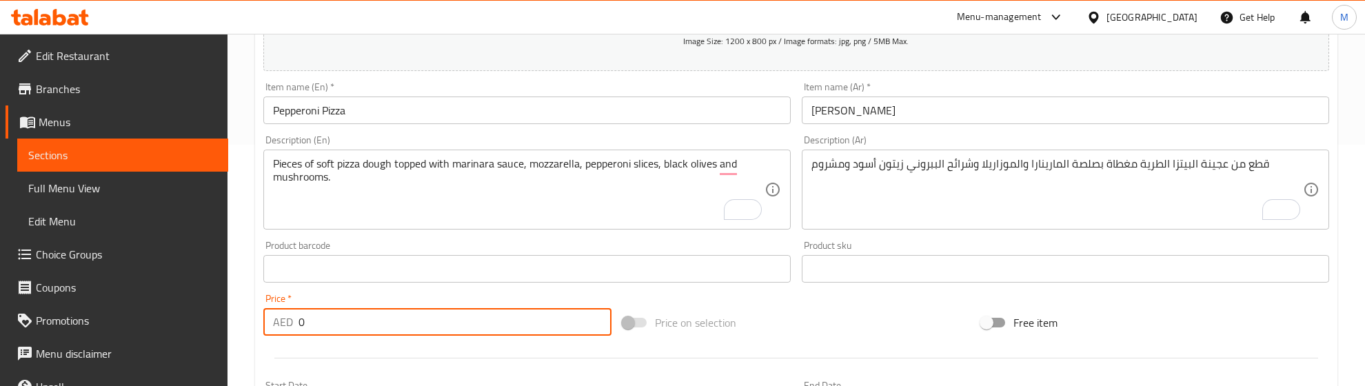
drag, startPoint x: 321, startPoint y: 329, endPoint x: 288, endPoint y: 333, distance: 33.3
click at [288, 333] on div "AED 0 Price *" at bounding box center [437, 322] width 348 height 28
type input "46.67"
click at [381, 358] on hr at bounding box center [796, 358] width 1044 height 1
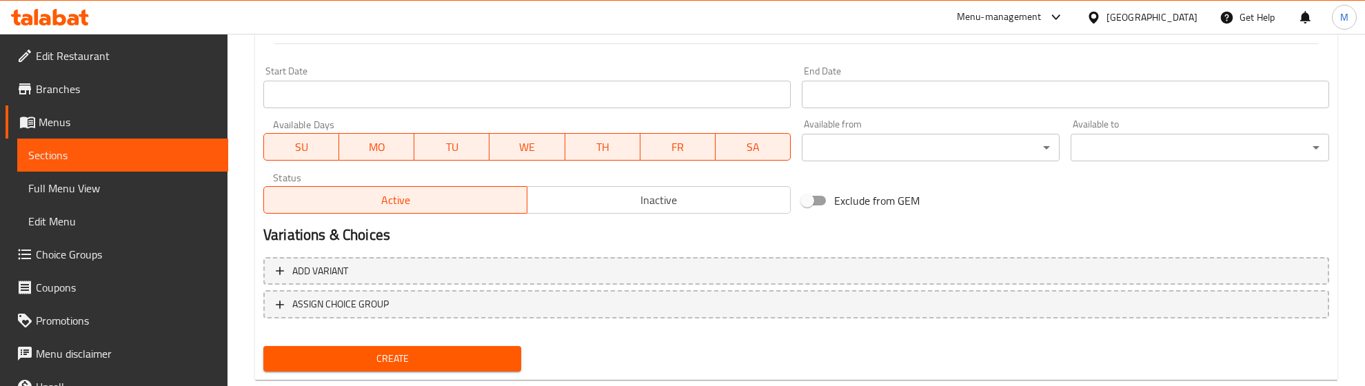
scroll to position [586, 0]
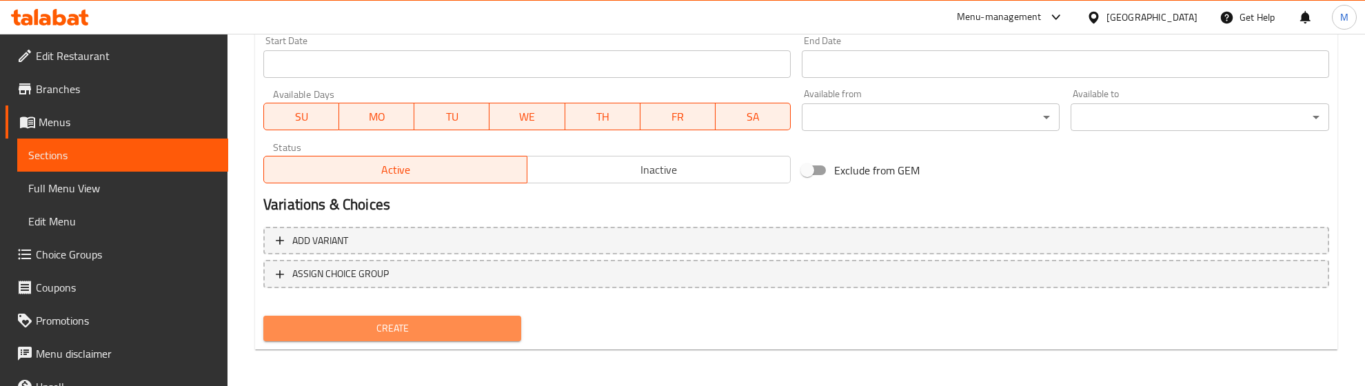
click at [385, 321] on span "Create" at bounding box center [392, 328] width 236 height 17
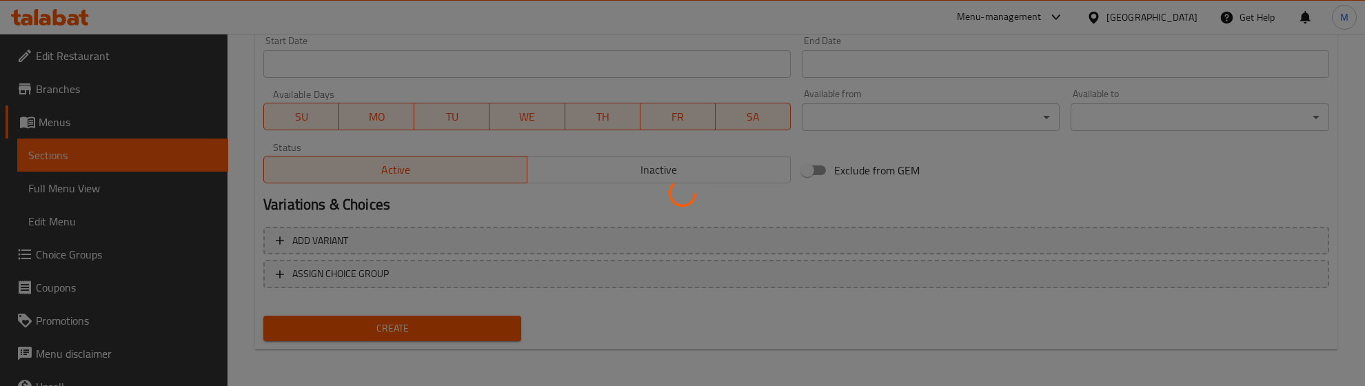
type input "0"
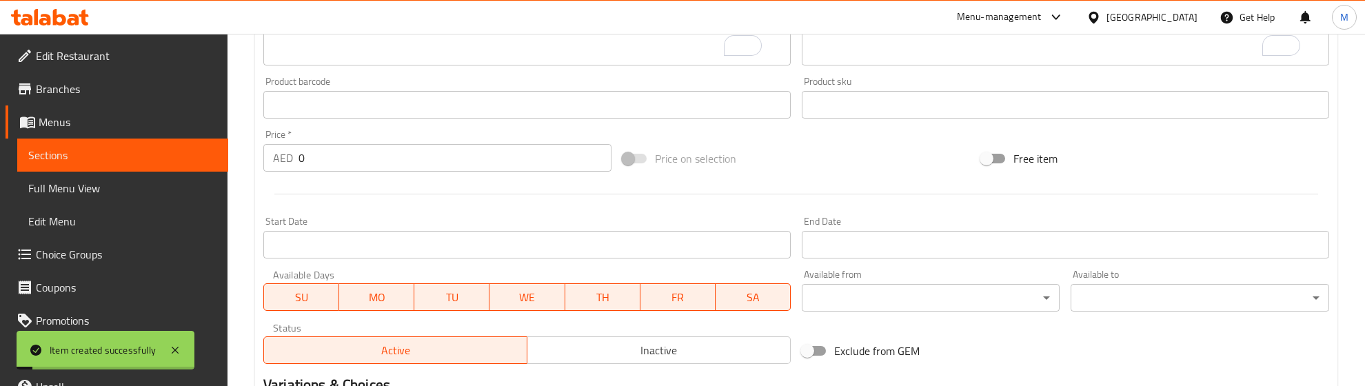
scroll to position [241, 0]
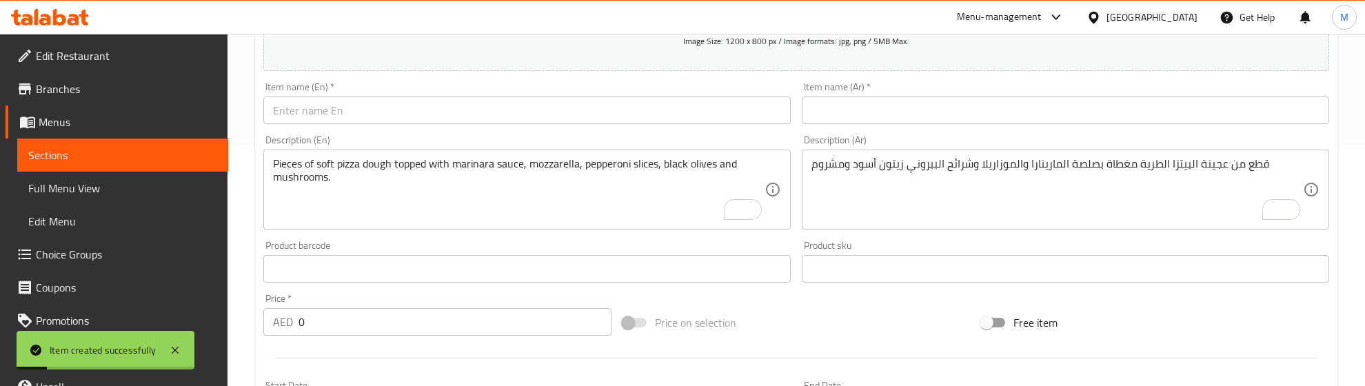
click at [350, 111] on input "text" at bounding box center [526, 111] width 527 height 28
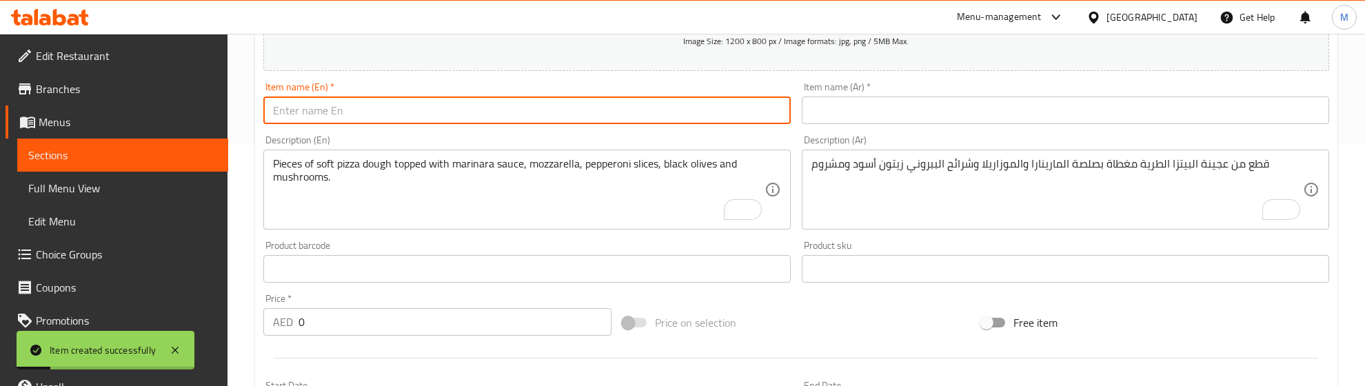
paste input "Chicken Ranch Pizza"
type input "Chicken Ranch Pizza"
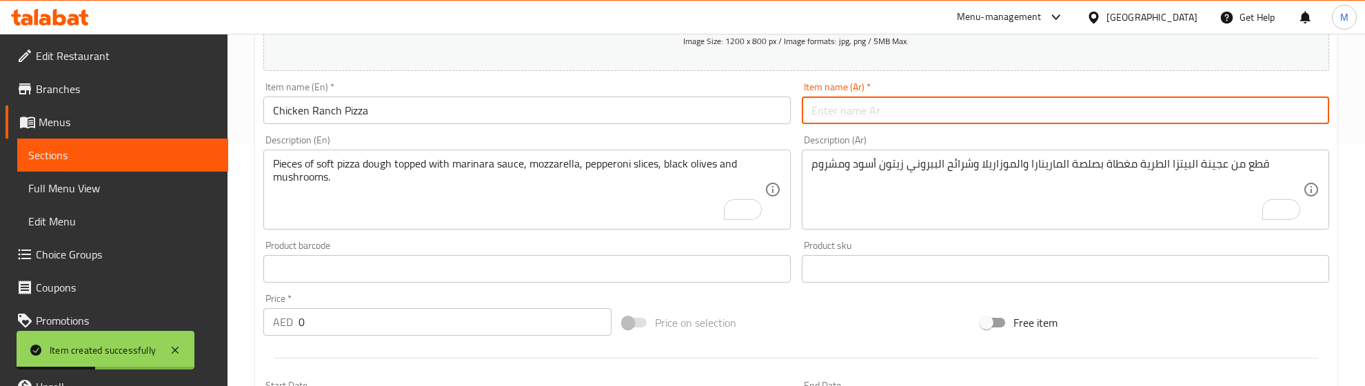
click at [897, 121] on input "text" at bounding box center [1065, 111] width 527 height 28
paste input "بيتزا دجاج رانش"
type input "بيتزا دجاج رانش"
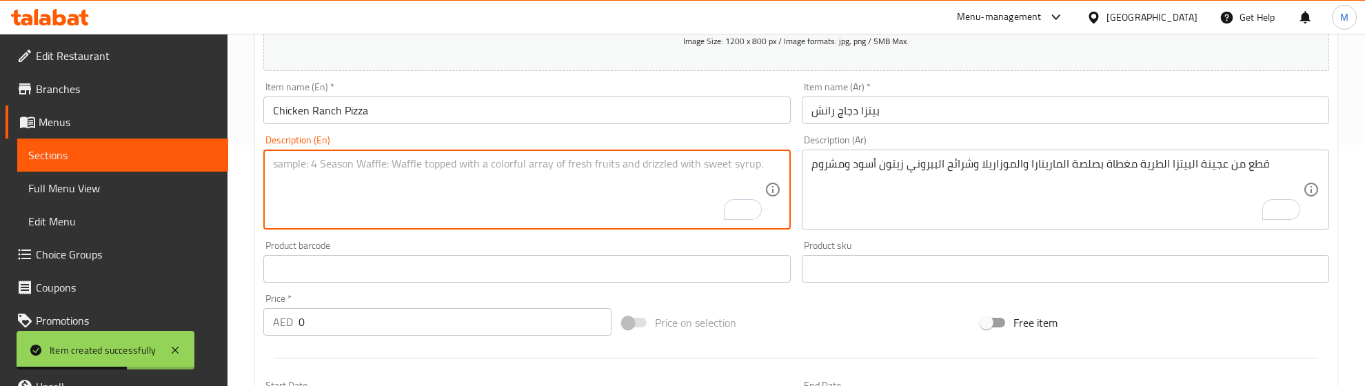
click at [404, 183] on textarea "To enrich screen reader interactions, please activate Accessibility in Grammarl…" at bounding box center [518, 189] width 491 height 65
paste textarea "Tender chicken pieces topped with a mix of vegetables, white sauce, and ranch s…"
type textarea "Tender chicken pieces topped with a mix of vegetables, white sauce, and ranch s…"
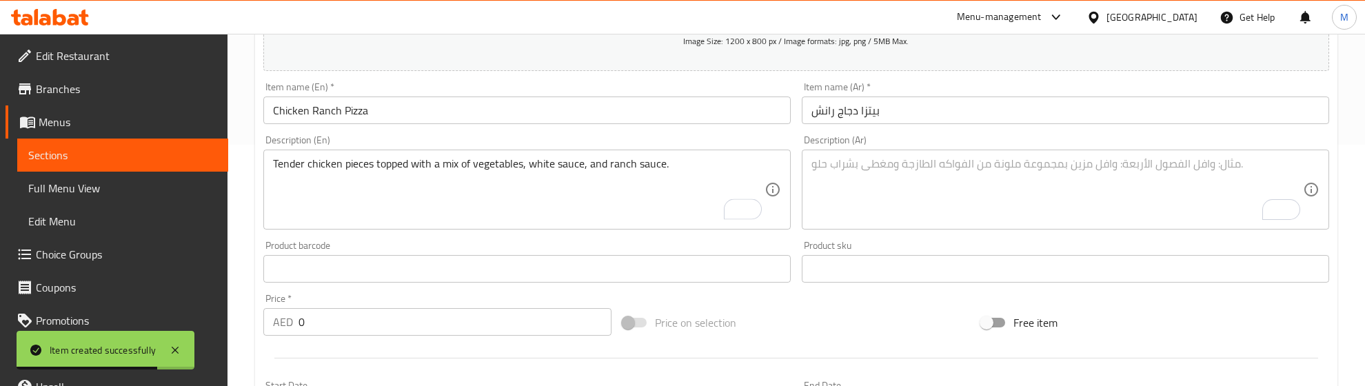
click at [928, 201] on textarea "To enrich screen reader interactions, please activate Accessibility in Grammarl…" at bounding box center [1056, 189] width 491 height 65
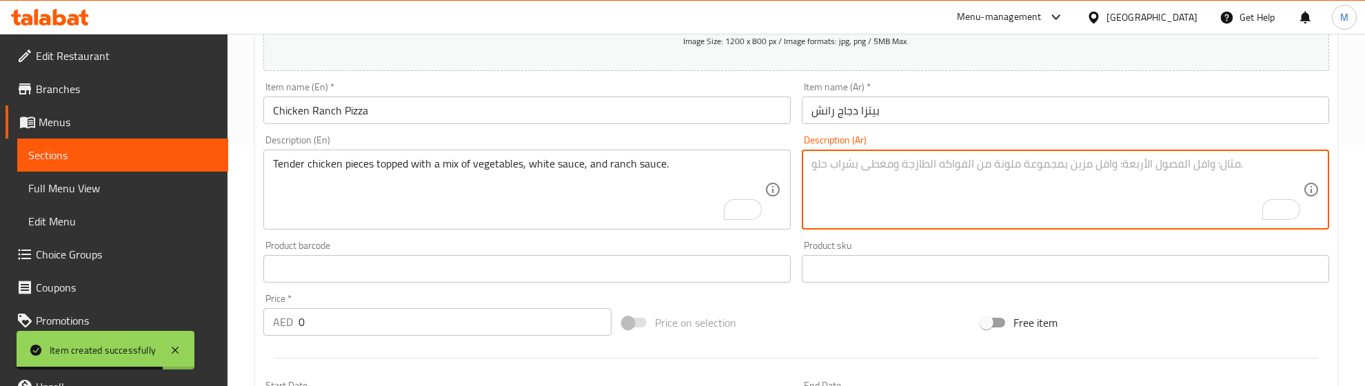
paste textarea "قطع الدجاج الطرية مغطاة بمزيج من الخضروات والصلصة البيضاء وصوص الرانش"
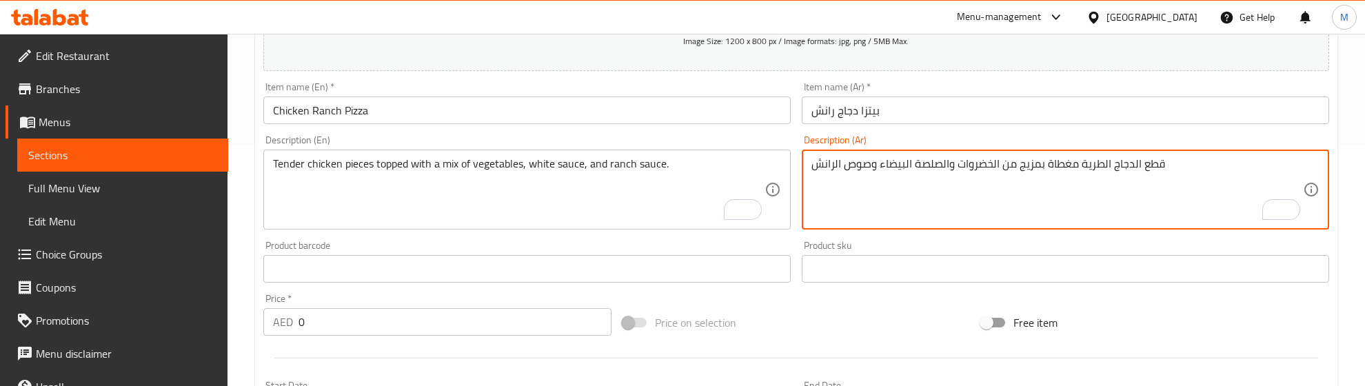
type textarea "قطع الدجاج الطرية مغطاة بمزيج من الخضروات والصلصة البيضاء وصوص الرانش"
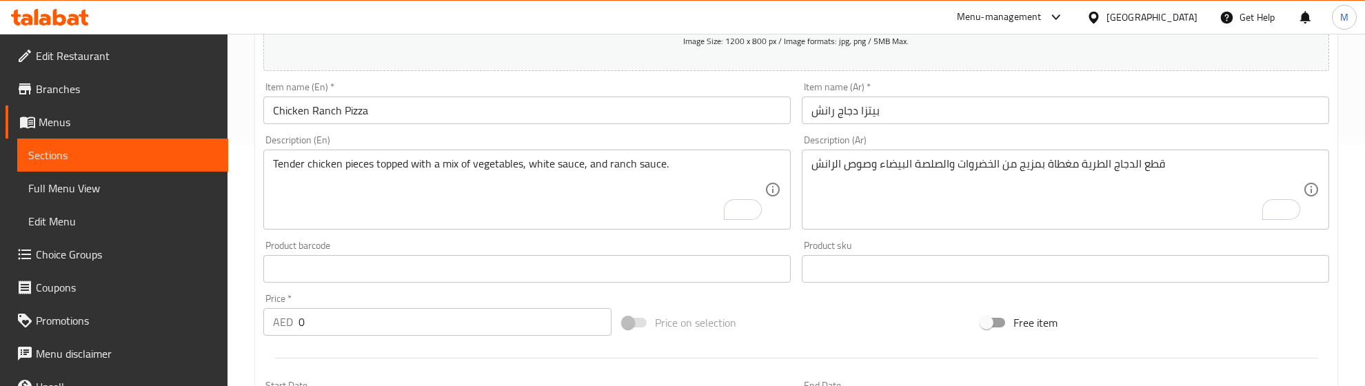
click at [781, 308] on div "Price on selection" at bounding box center [796, 322] width 359 height 37
drag, startPoint x: 321, startPoint y: 318, endPoint x: 274, endPoint y: 325, distance: 46.8
click at [274, 325] on div "AED 0 Price *" at bounding box center [437, 322] width 348 height 28
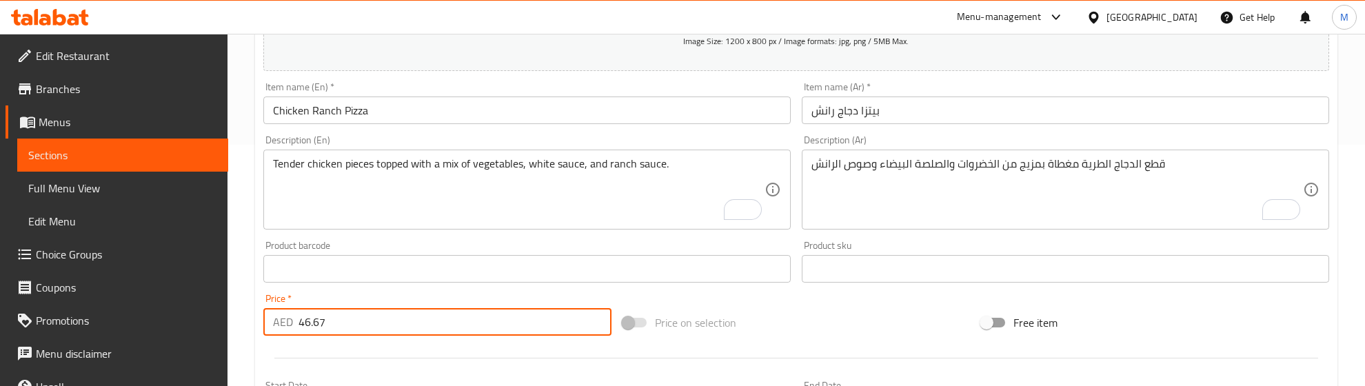
type input "46.67"
click at [321, 372] on div at bounding box center [796, 358] width 1077 height 34
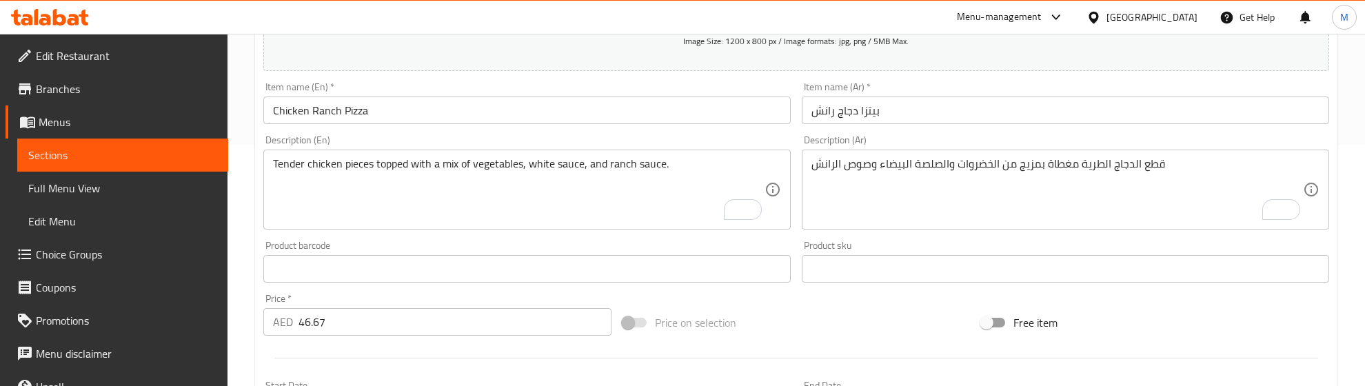
click at [328, 358] on hr at bounding box center [796, 358] width 1044 height 1
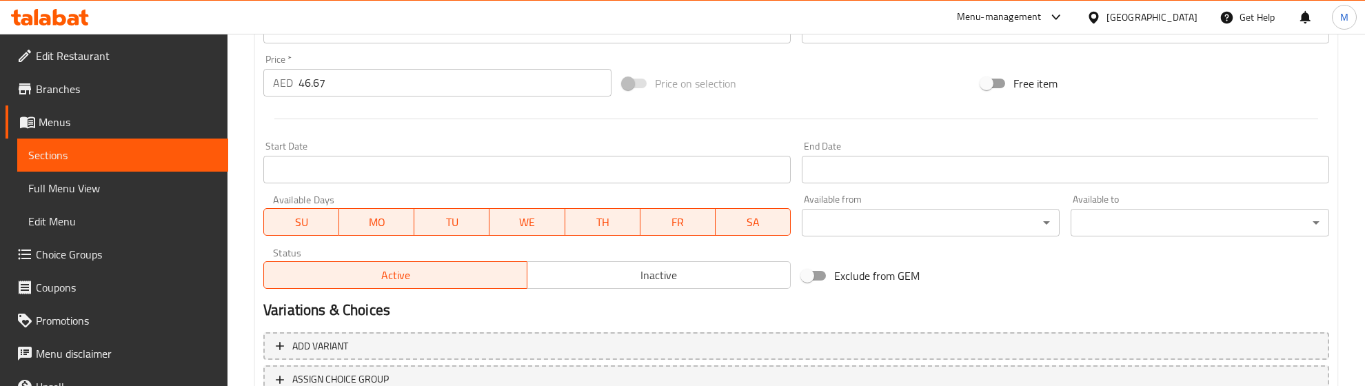
scroll to position [586, 0]
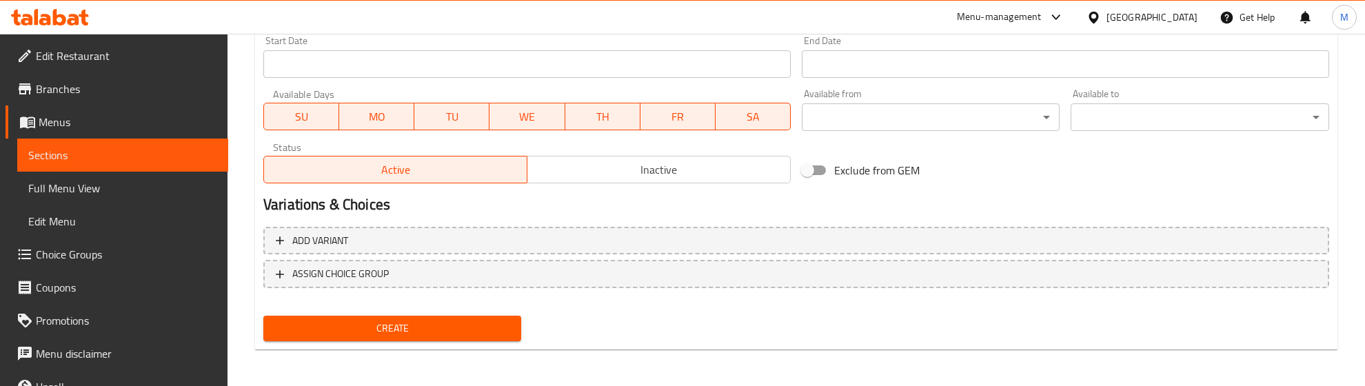
click at [343, 322] on span "Create" at bounding box center [392, 328] width 236 height 17
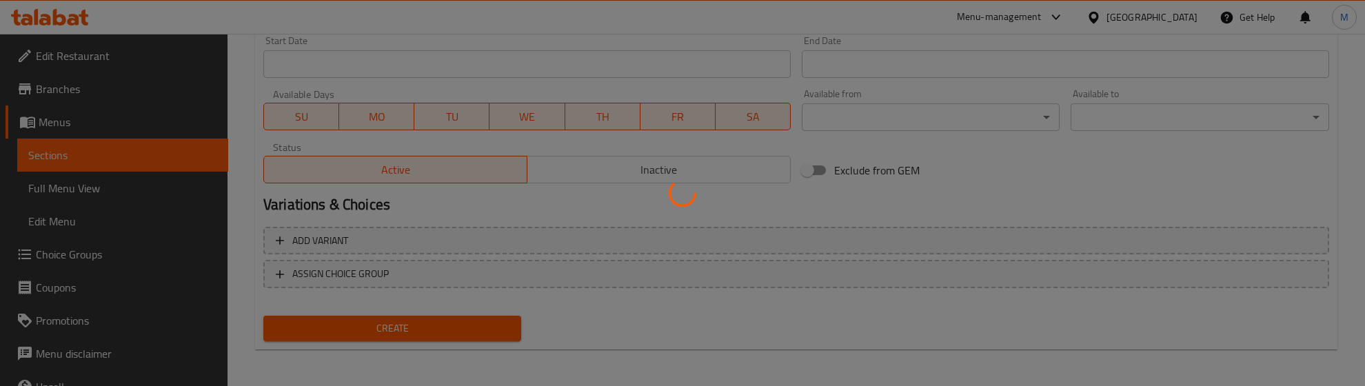
type input "0"
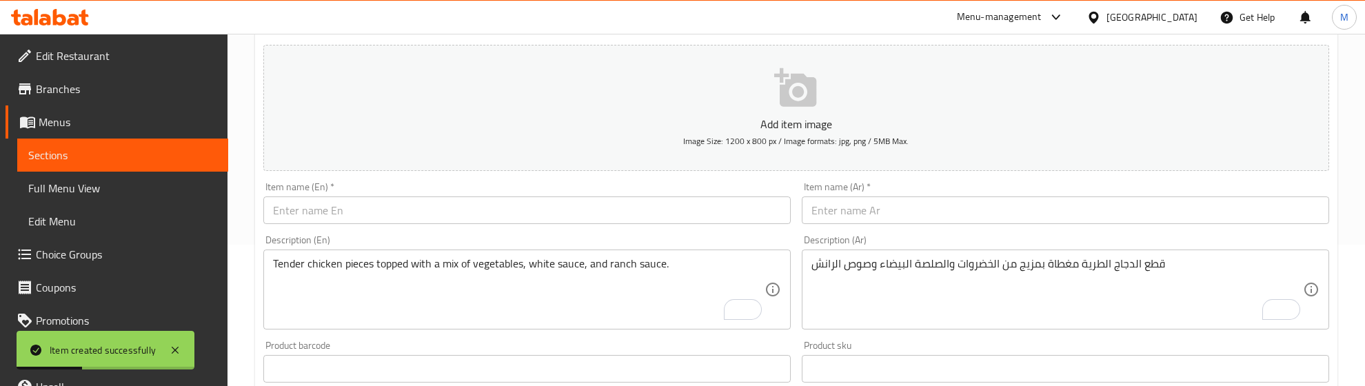
scroll to position [0, 0]
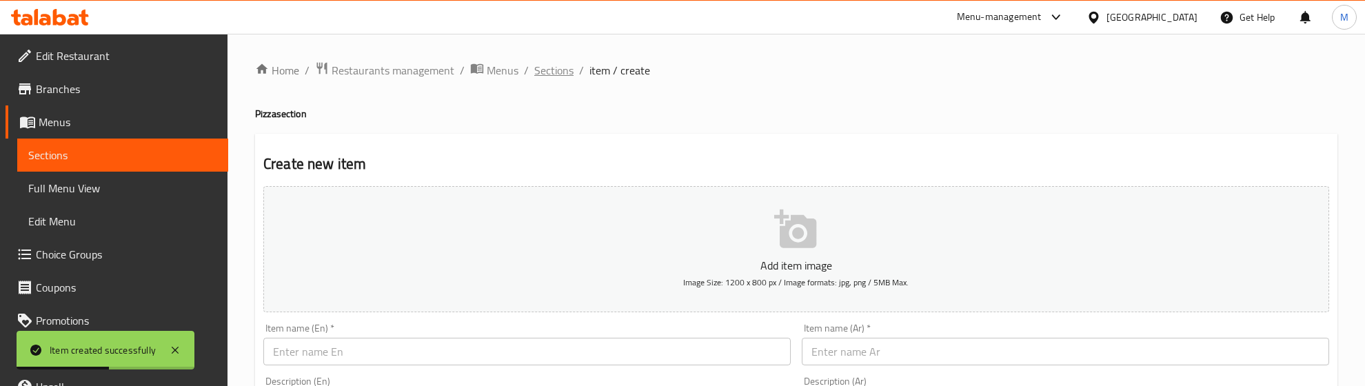
click at [540, 69] on span "Sections" at bounding box center [553, 70] width 39 height 17
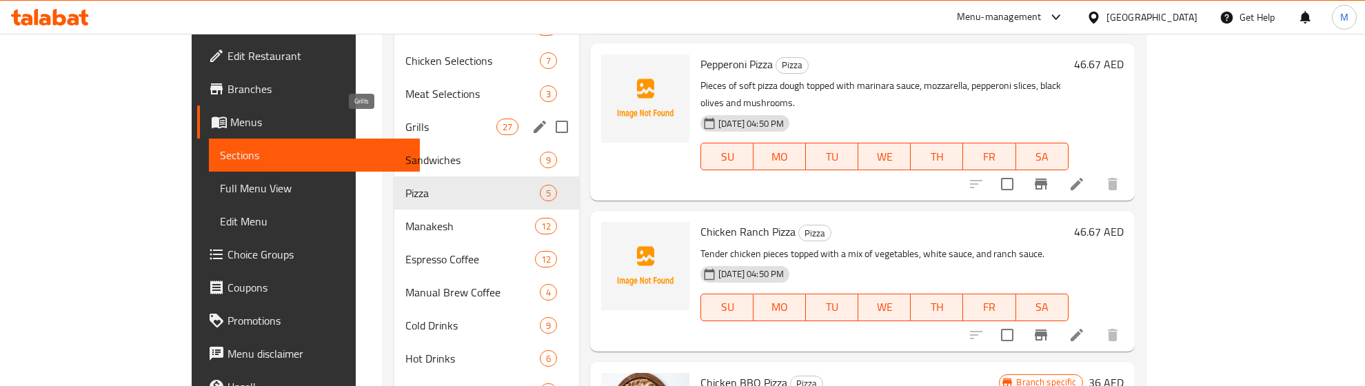
scroll to position [411, 0]
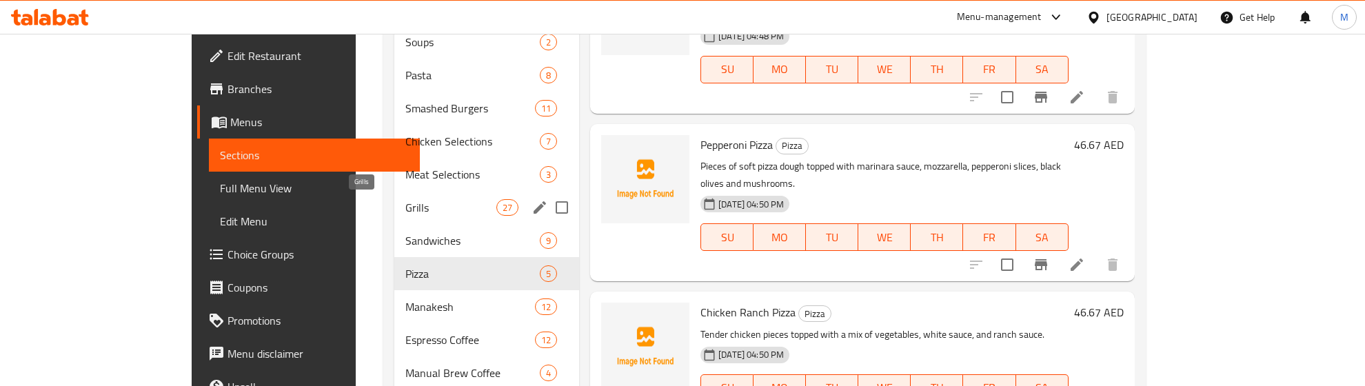
click at [405, 211] on span "Grills" at bounding box center [450, 207] width 91 height 17
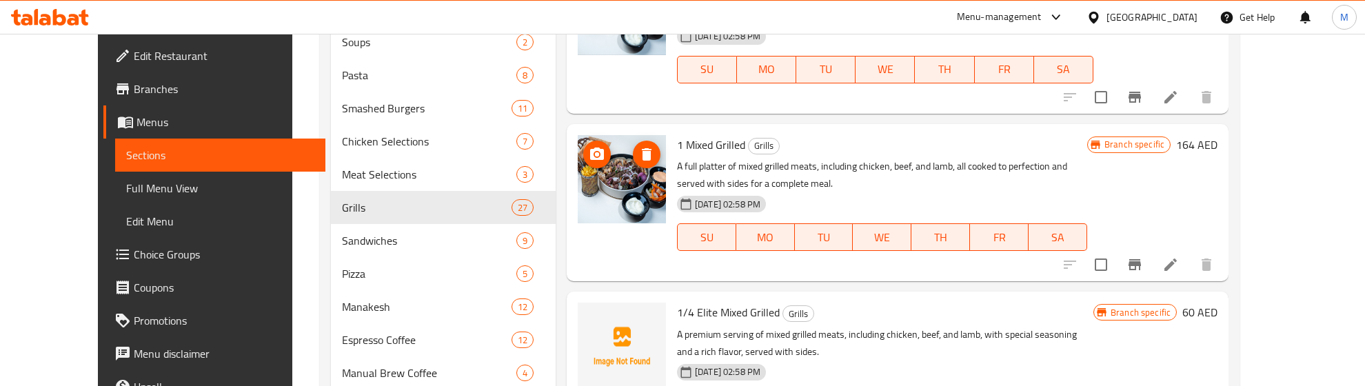
click at [814, 159] on p "A full platter of mixed grilled meats, including chicken, beef, and lamb, all c…" at bounding box center [882, 175] width 410 height 34
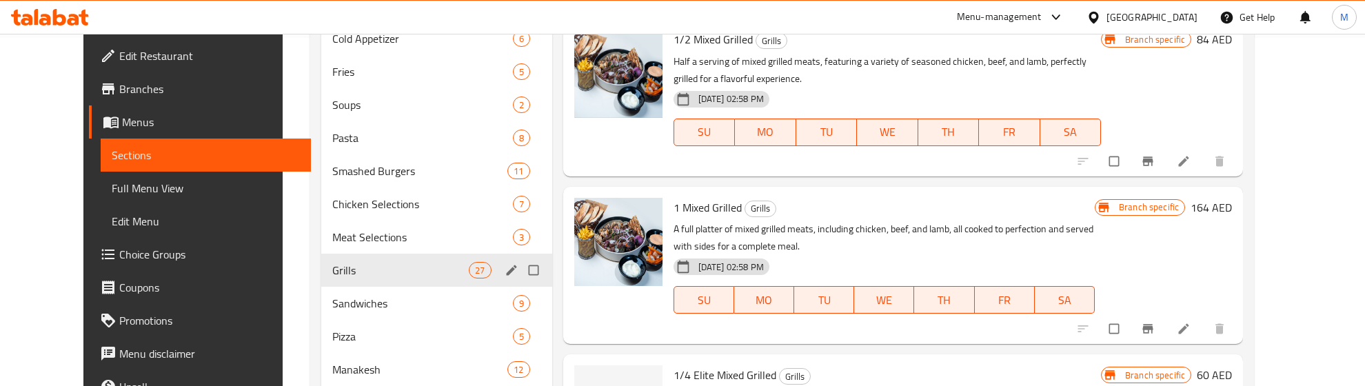
scroll to position [345, 0]
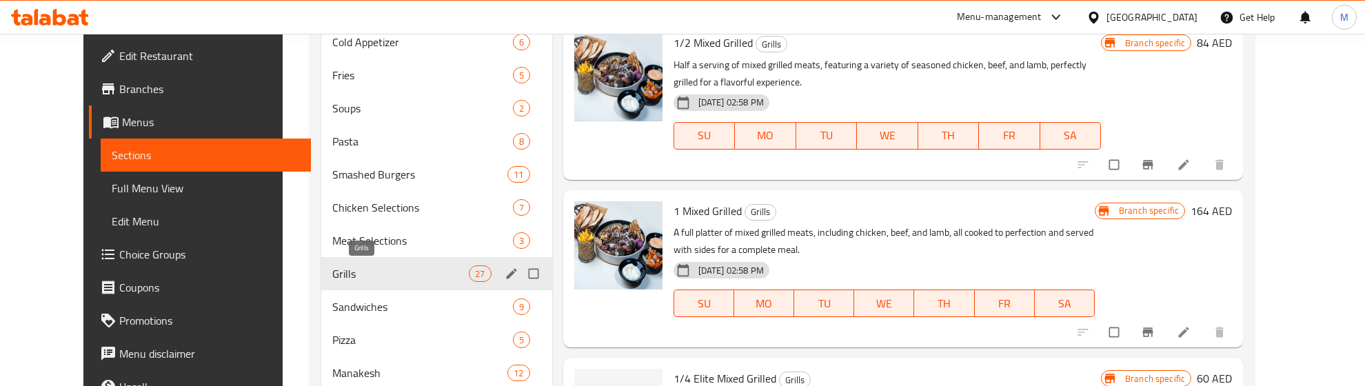
click at [376, 283] on div "Grills 27" at bounding box center [436, 273] width 230 height 33
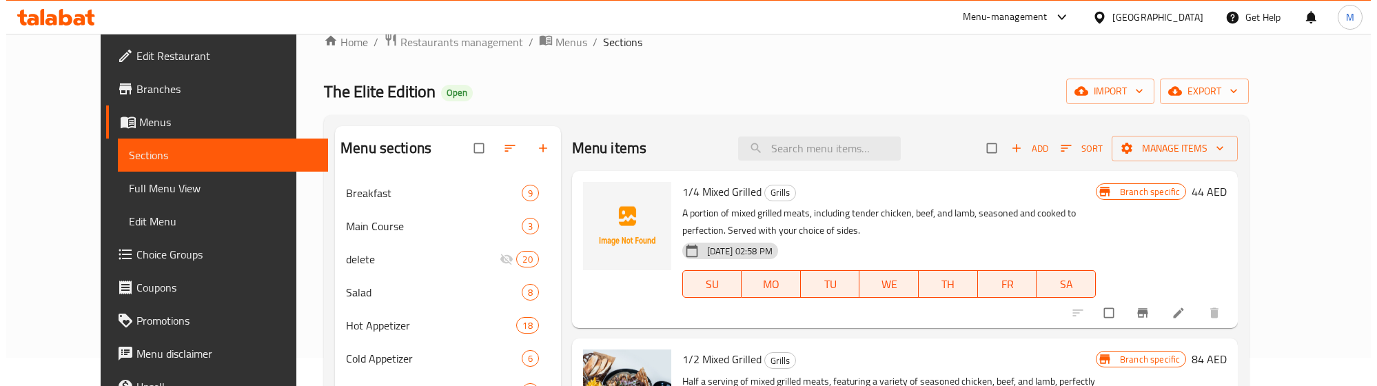
scroll to position [0, 0]
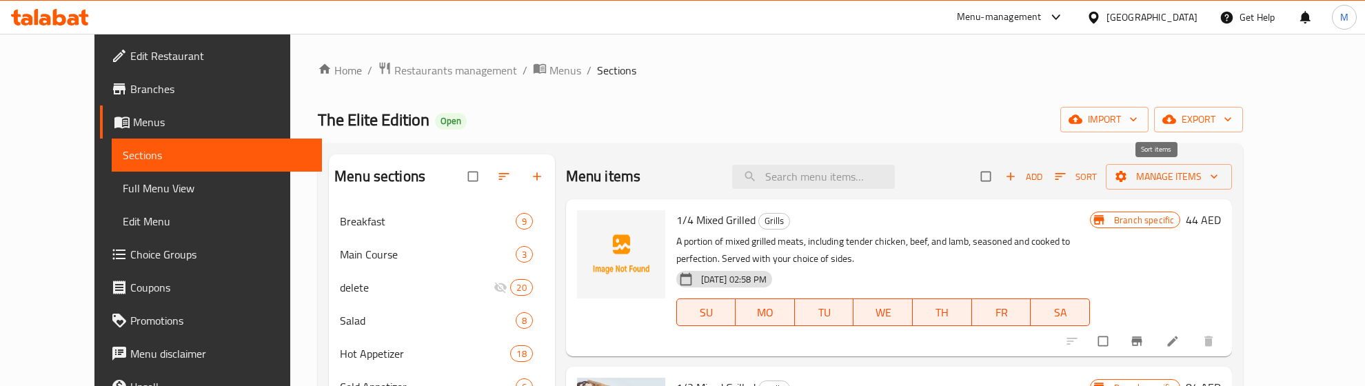
click at [1067, 181] on icon "button" at bounding box center [1060, 177] width 14 height 14
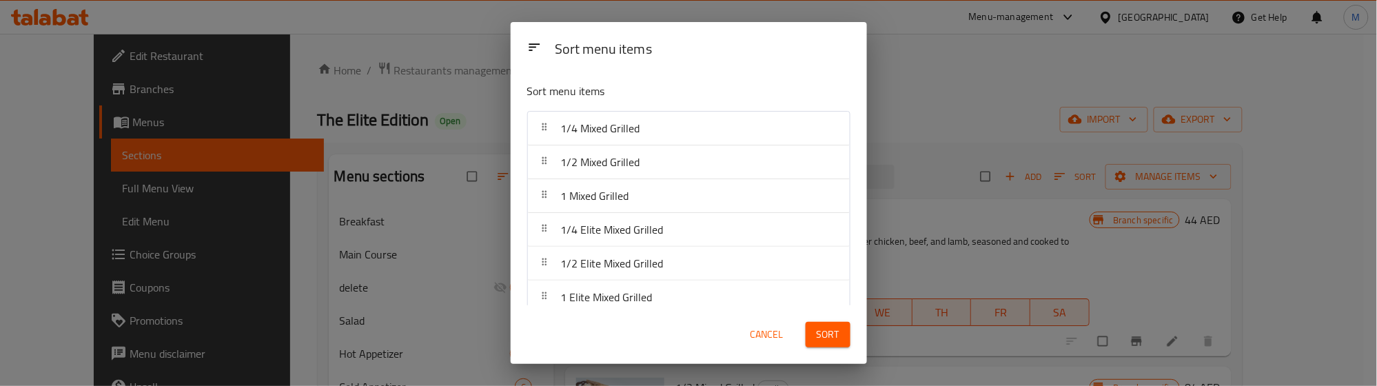
click at [776, 332] on span "Cancel" at bounding box center [767, 334] width 33 height 17
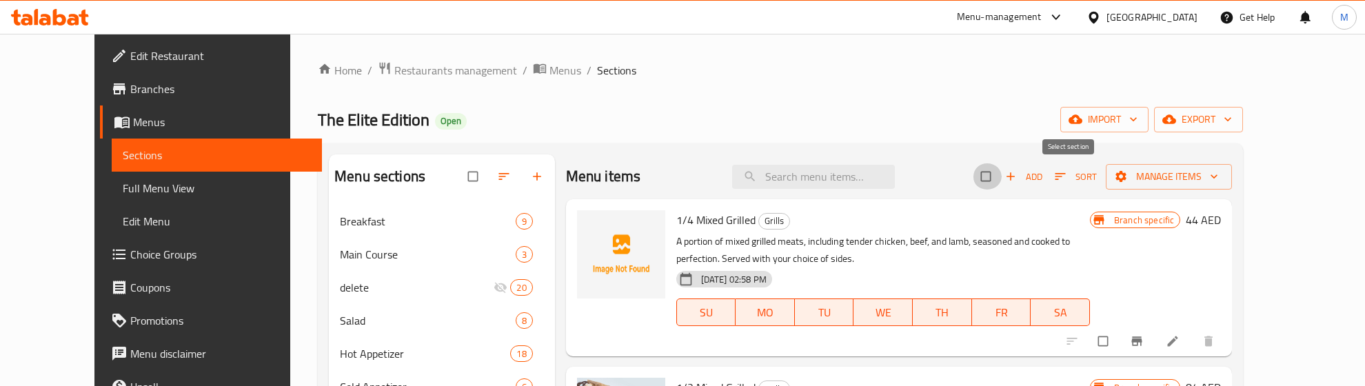
click at [1002, 177] on input "checkbox" at bounding box center [987, 176] width 29 height 26
checkbox input "true"
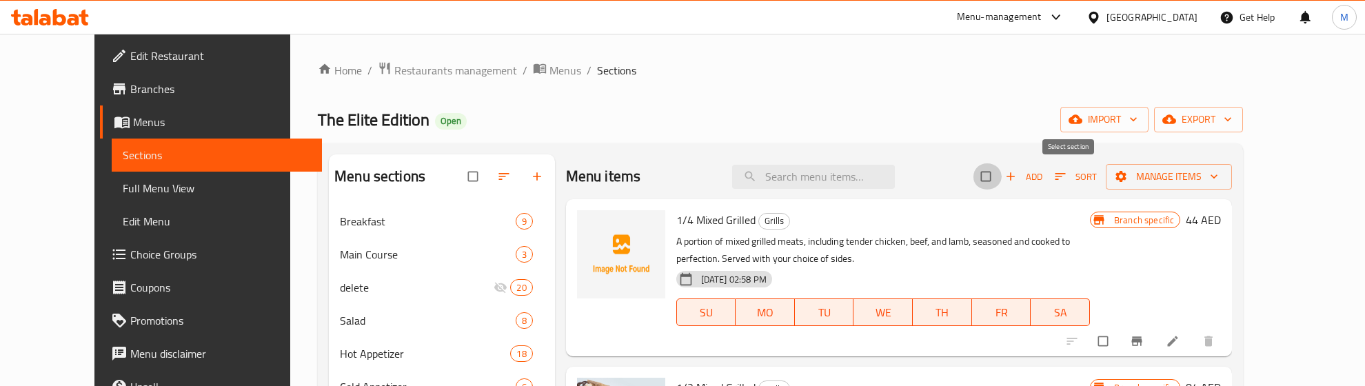
checkbox input "true"
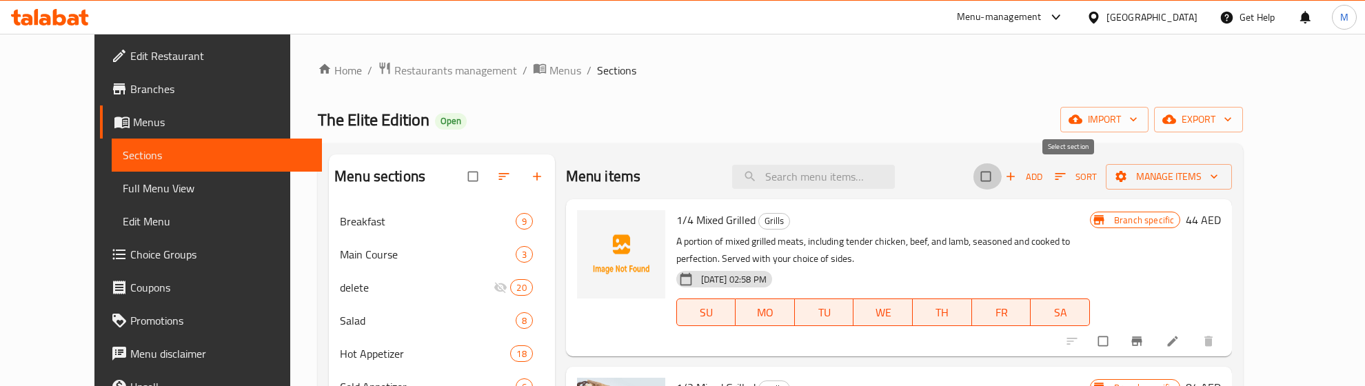
checkbox input "true"
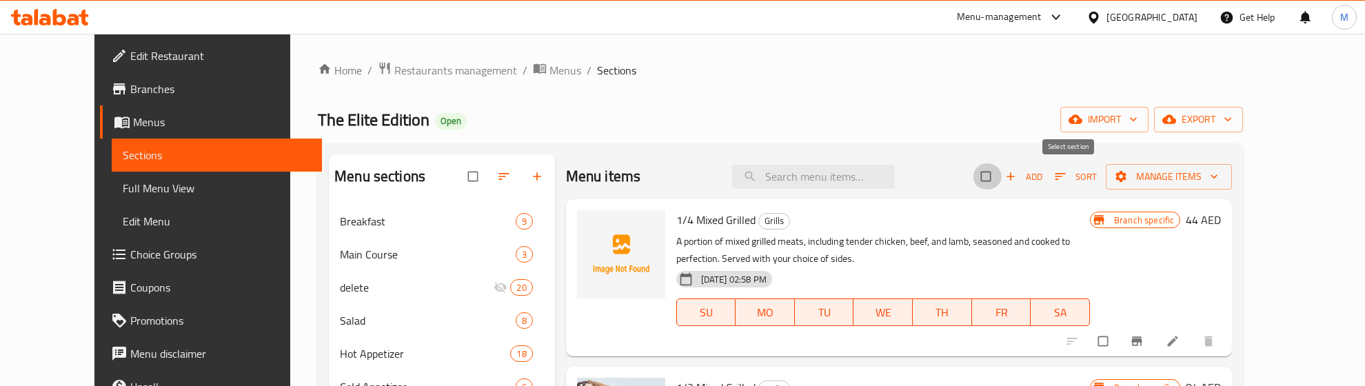
checkbox input "true"
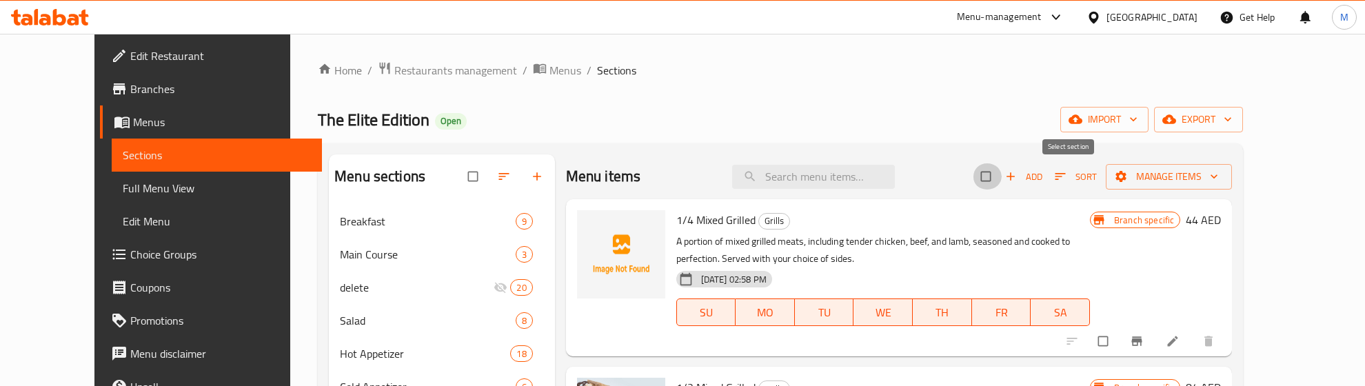
checkbox input "true"
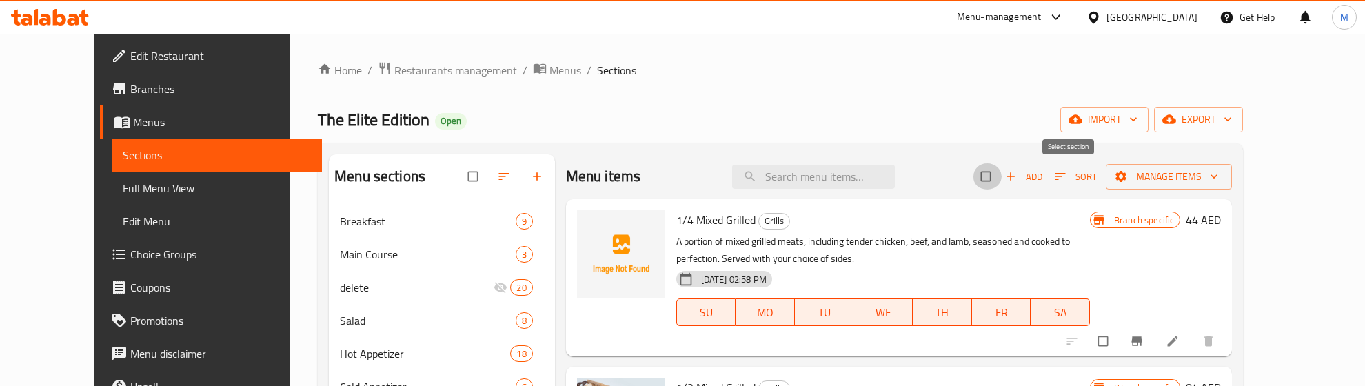
checkbox input "true"
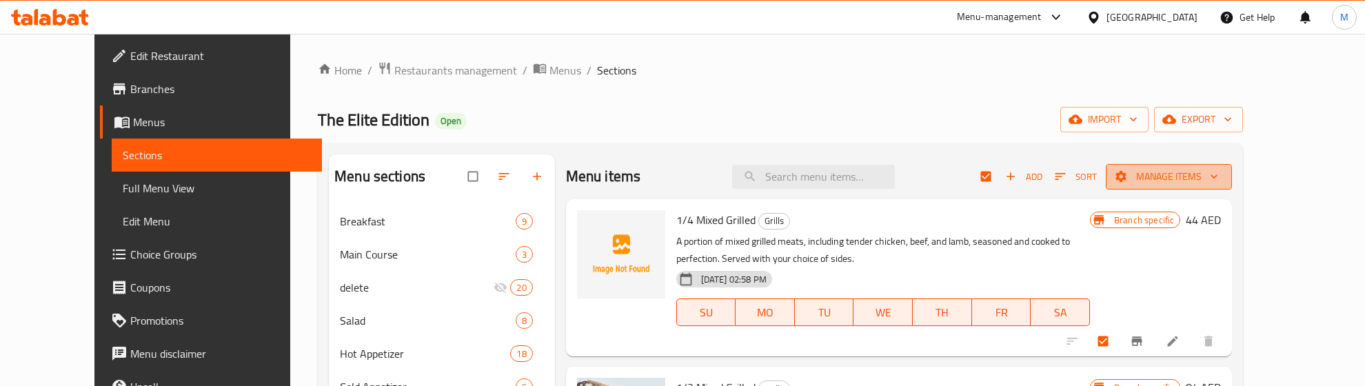
click at [1221, 183] on icon "button" at bounding box center [1214, 177] width 14 height 14
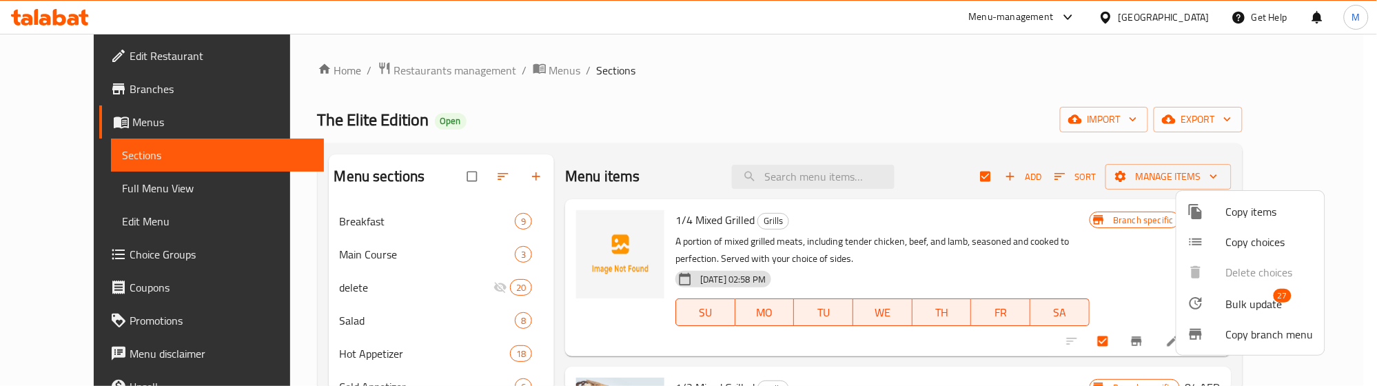
click at [1221, 307] on div at bounding box center [1207, 303] width 39 height 17
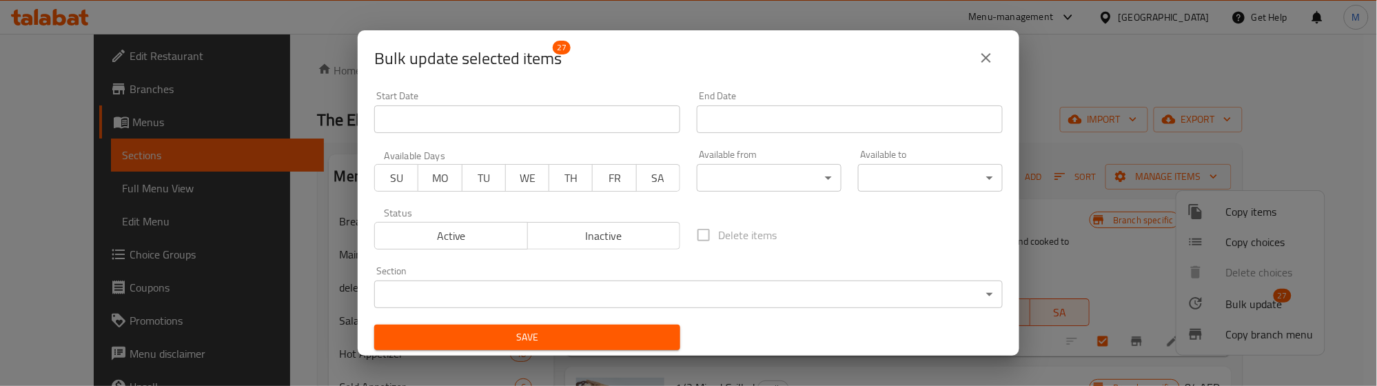
click at [507, 292] on body "​ Menu-management United Arab Emirates Get Help M Edit Restaurant Branches Menu…" at bounding box center [688, 210] width 1377 height 352
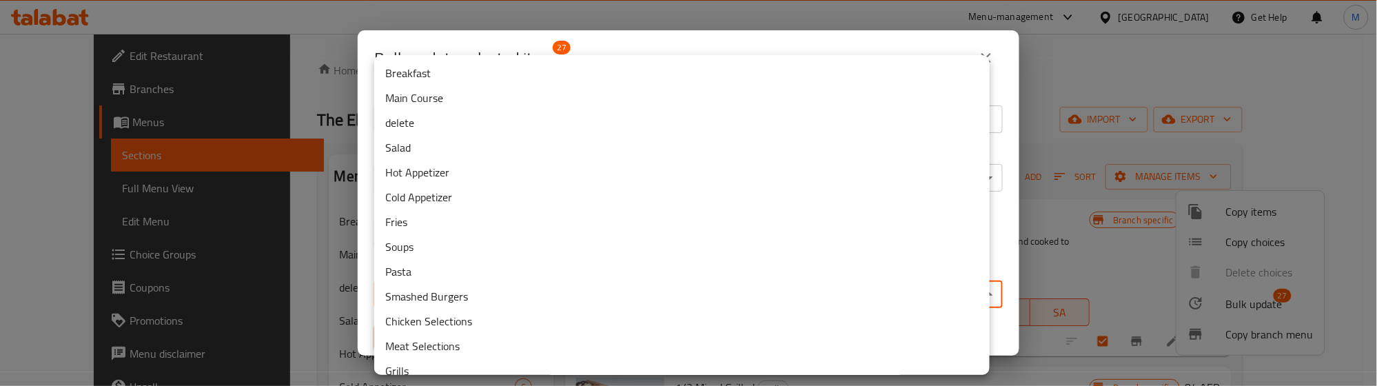
click at [426, 126] on li "delete" at bounding box center [682, 122] width 616 height 25
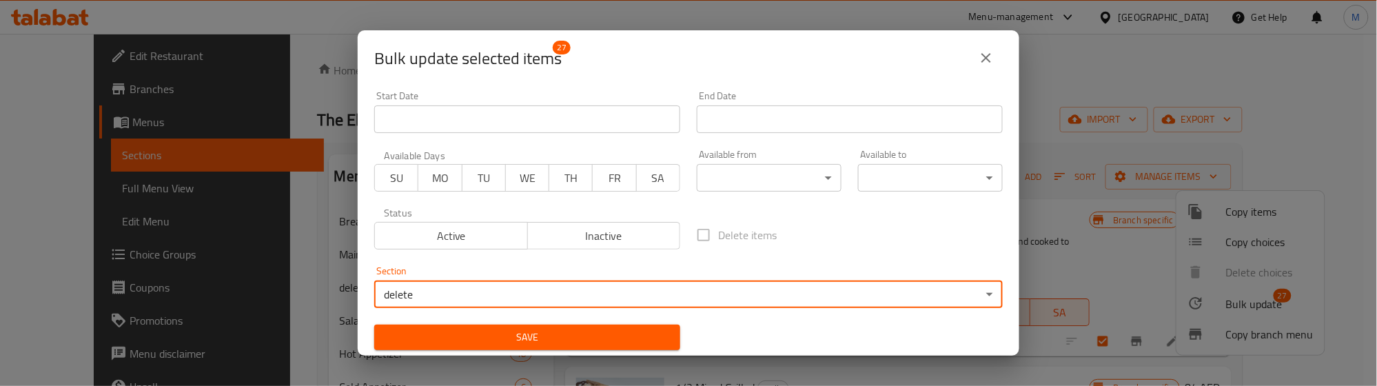
click at [473, 349] on button "Save" at bounding box center [527, 338] width 306 height 26
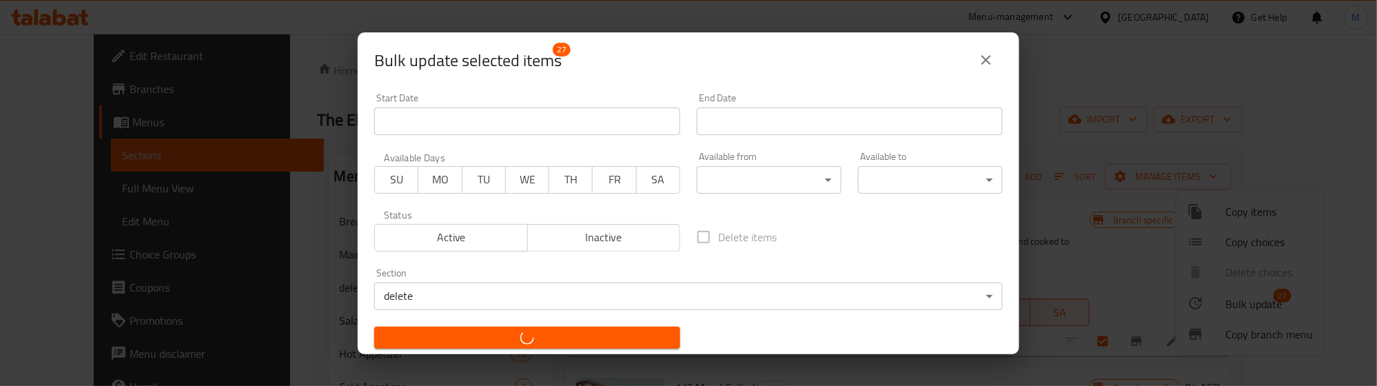
checkbox input "false"
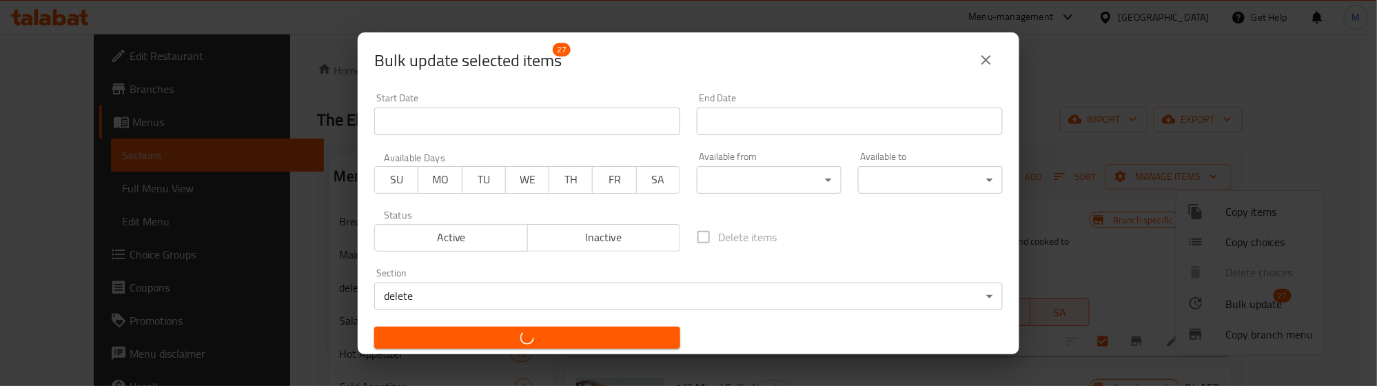
checkbox input "false"
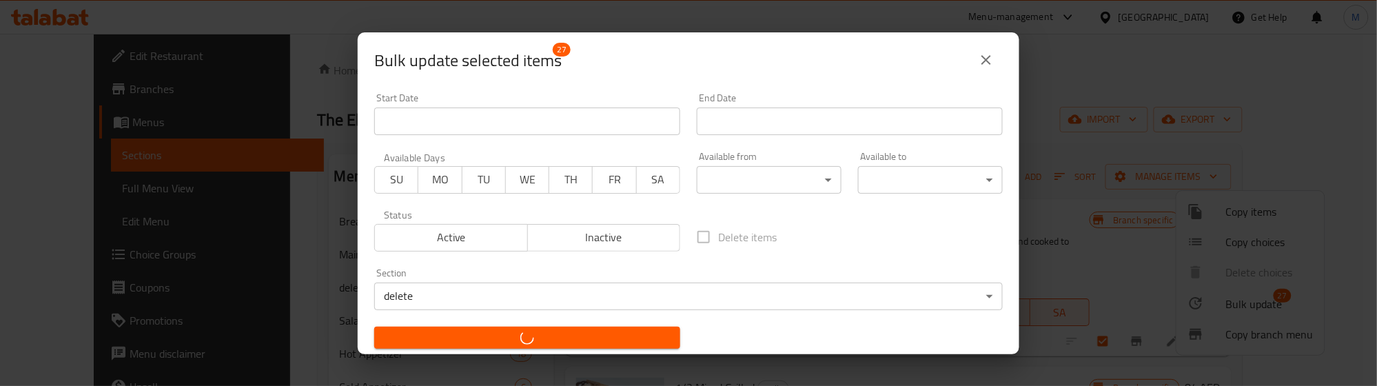
checkbox input "false"
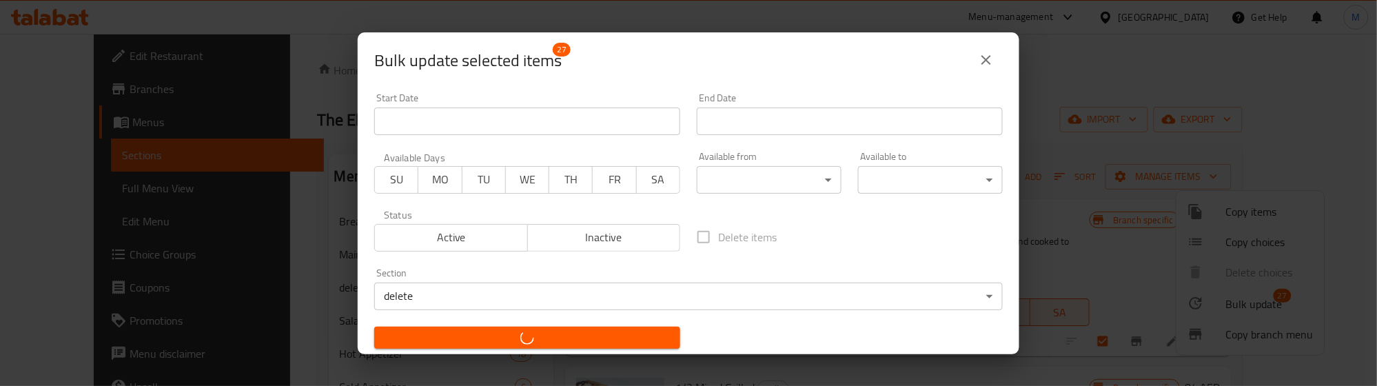
checkbox input "false"
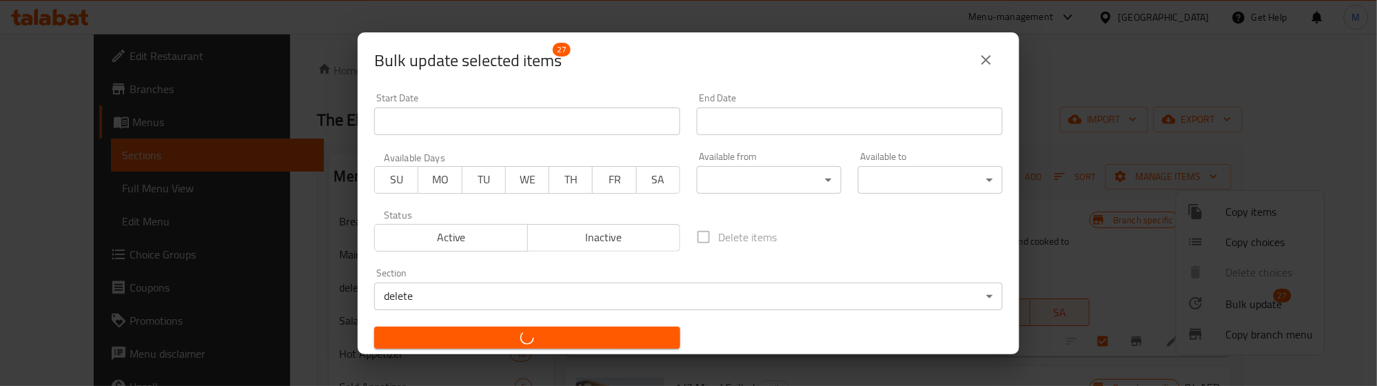
checkbox input "false"
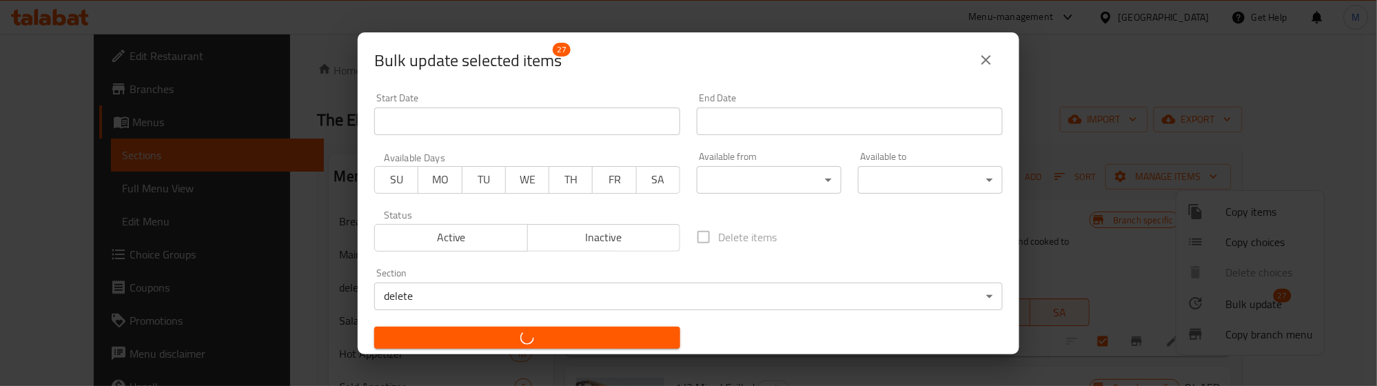
checkbox input "false"
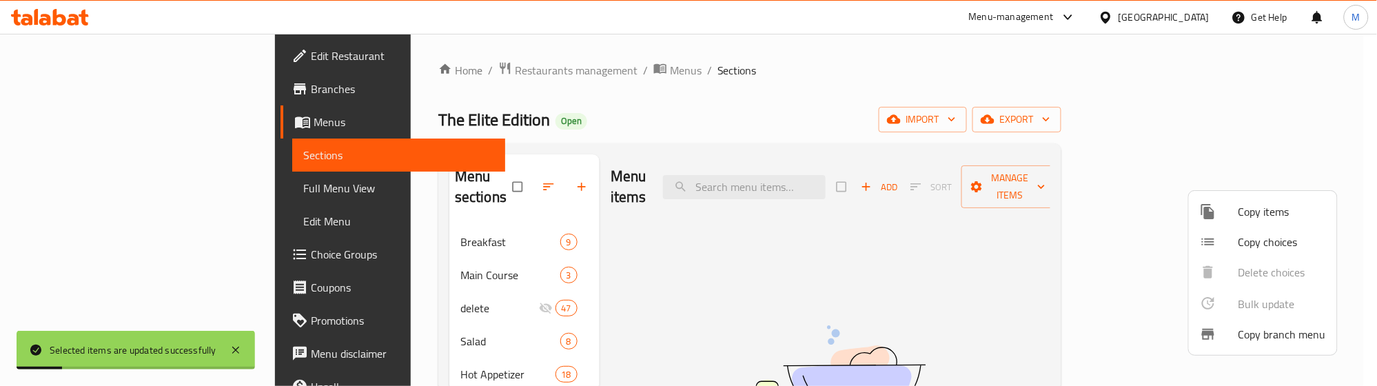
click at [789, 267] on div at bounding box center [688, 193] width 1377 height 386
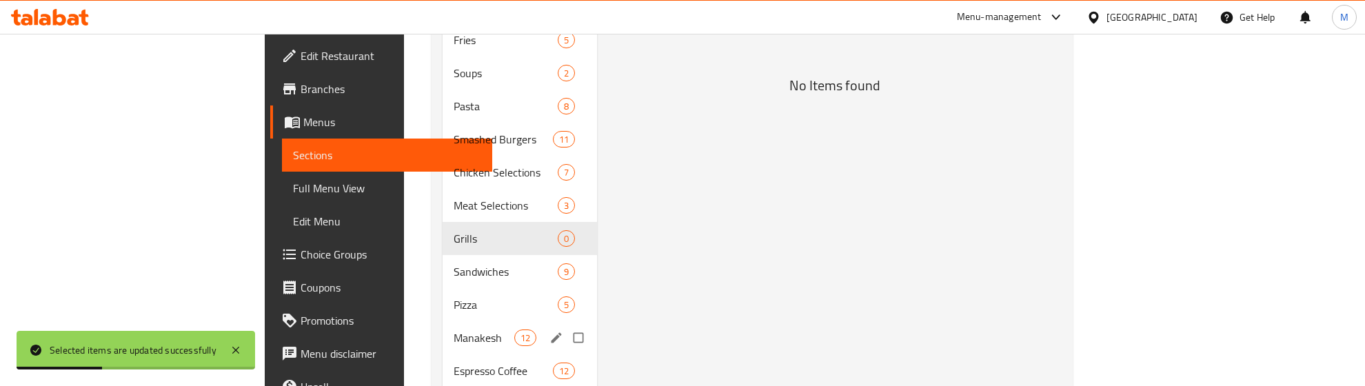
scroll to position [431, 0]
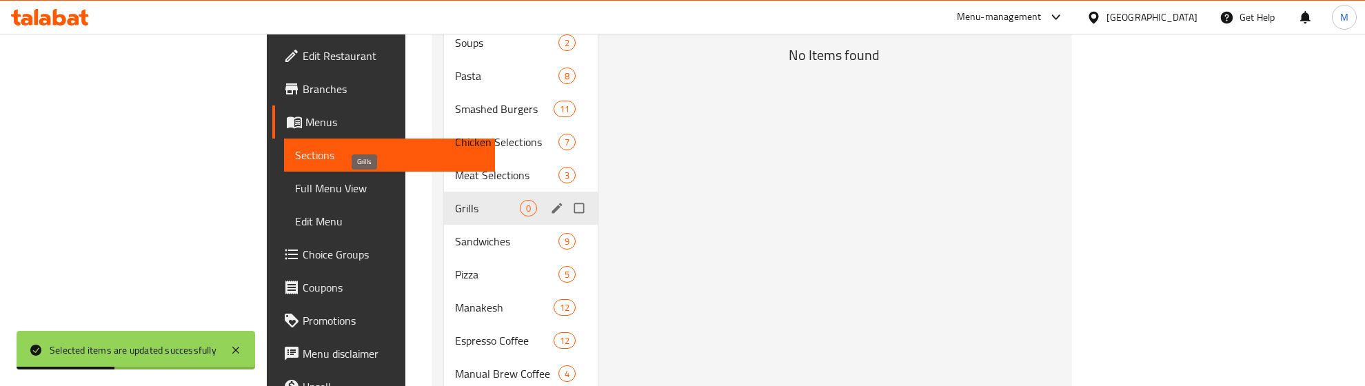
click at [455, 200] on span "Grills" at bounding box center [487, 208] width 65 height 17
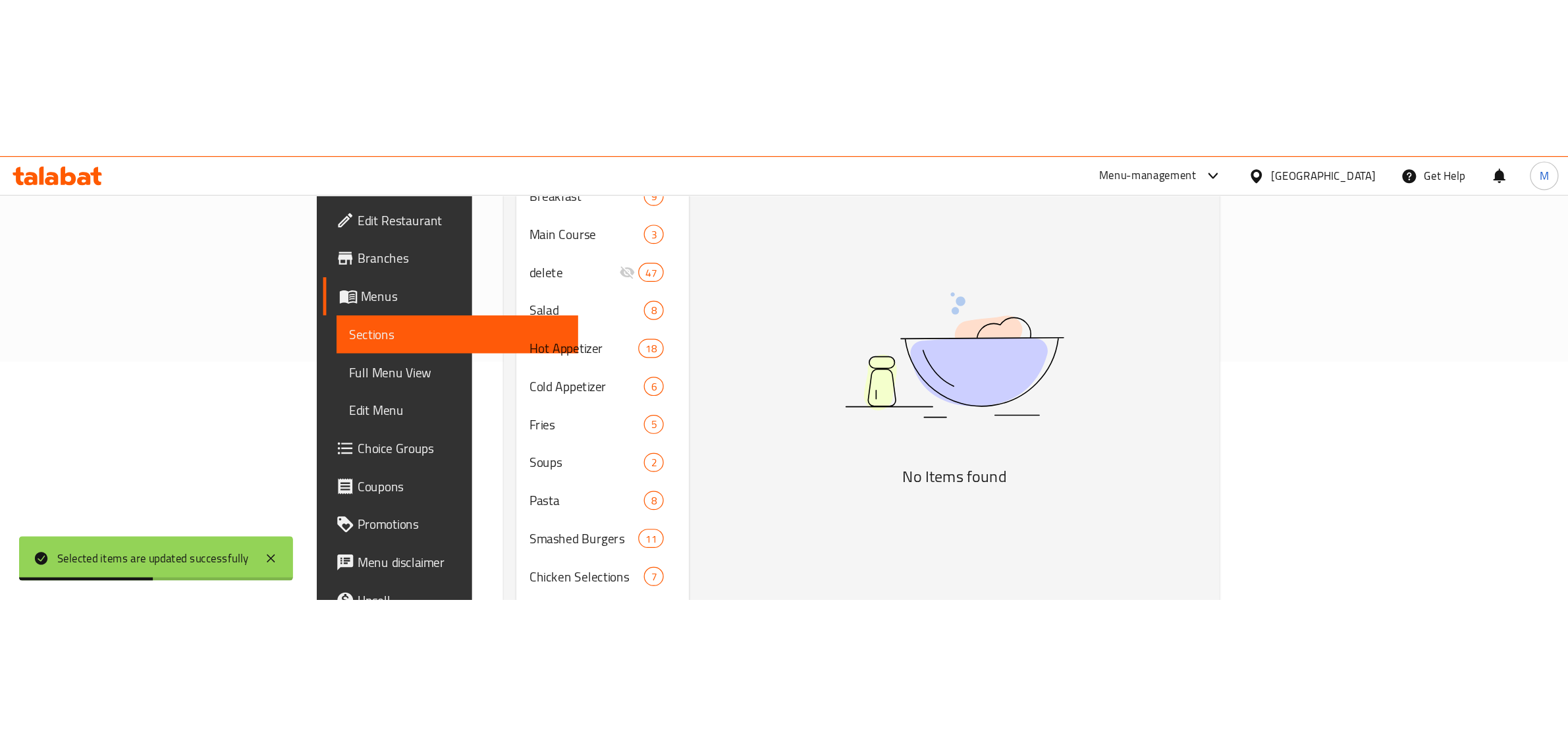
scroll to position [82, 0]
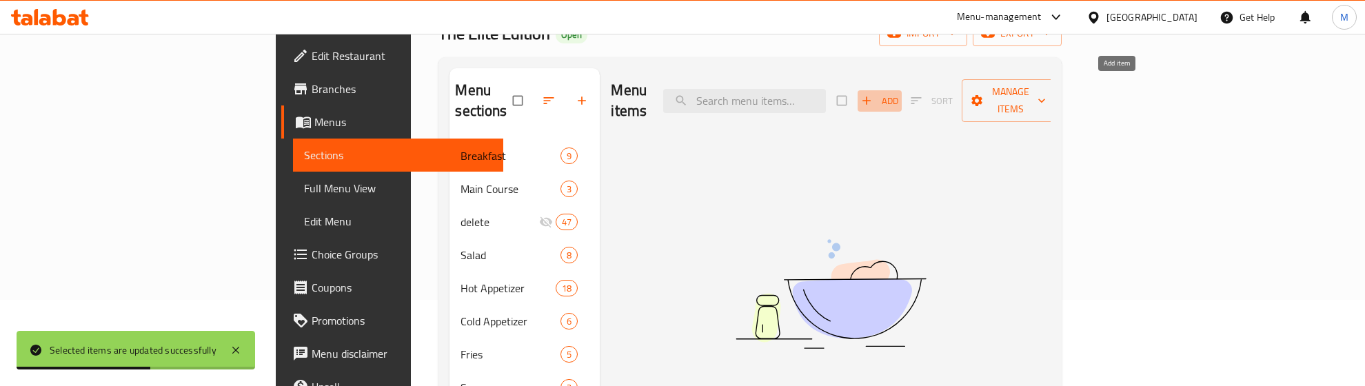
click at [871, 97] on icon "button" at bounding box center [866, 101] width 8 height 8
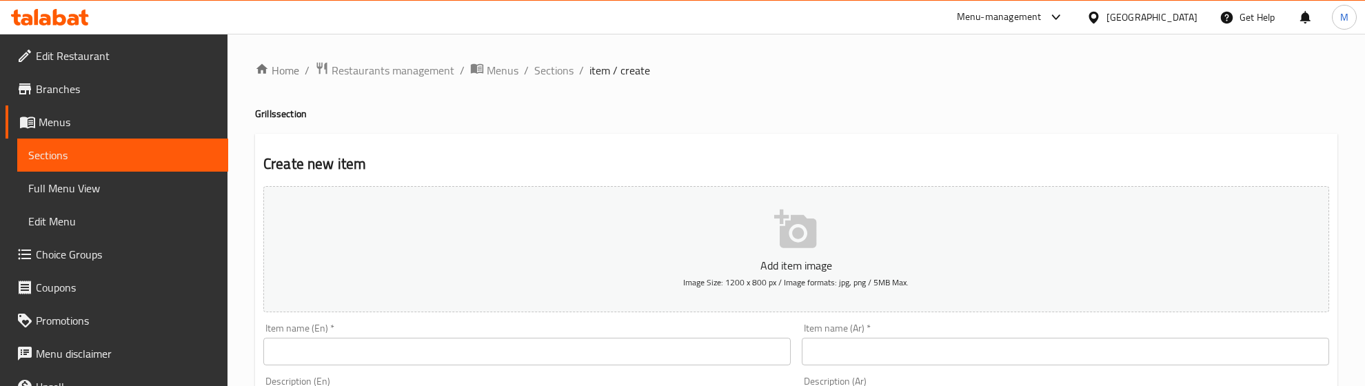
click at [460, 119] on h4 "Grills section" at bounding box center [796, 114] width 1082 height 14
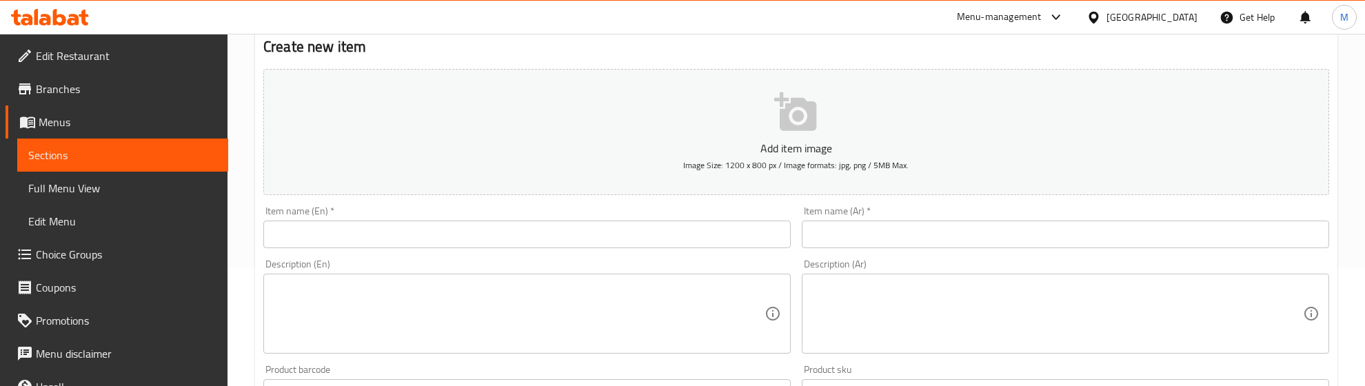
scroll to position [86, 0]
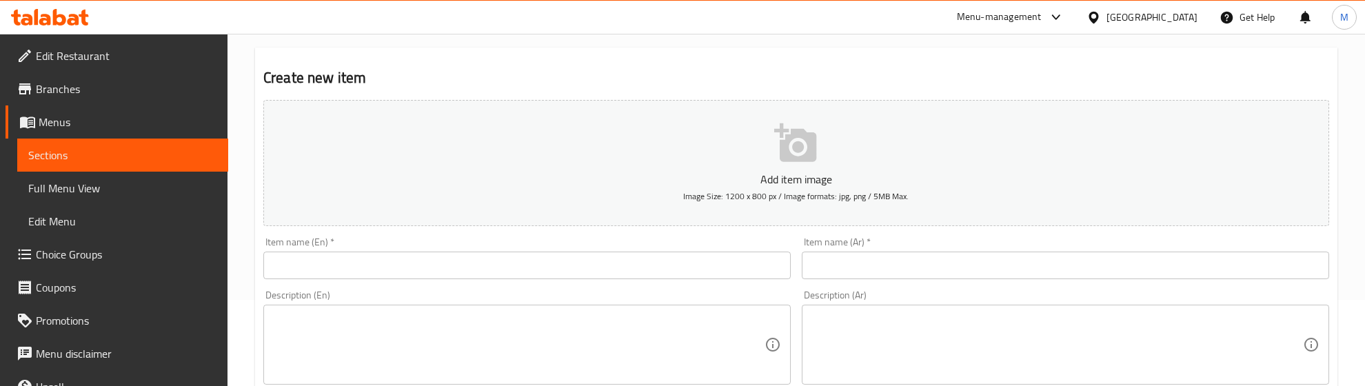
click at [376, 274] on input "text" at bounding box center [526, 266] width 527 height 28
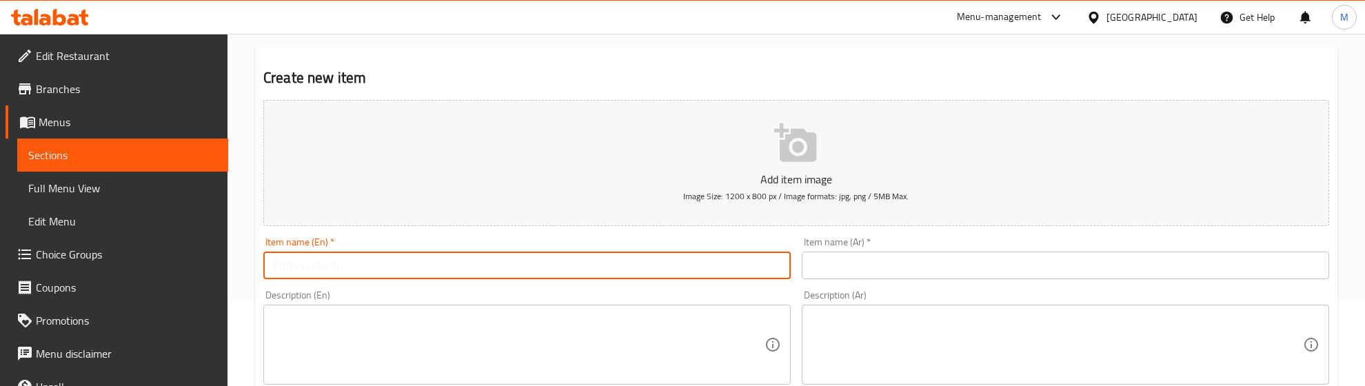
paste input "Meat Tikka"
type input "Meat Tikka"
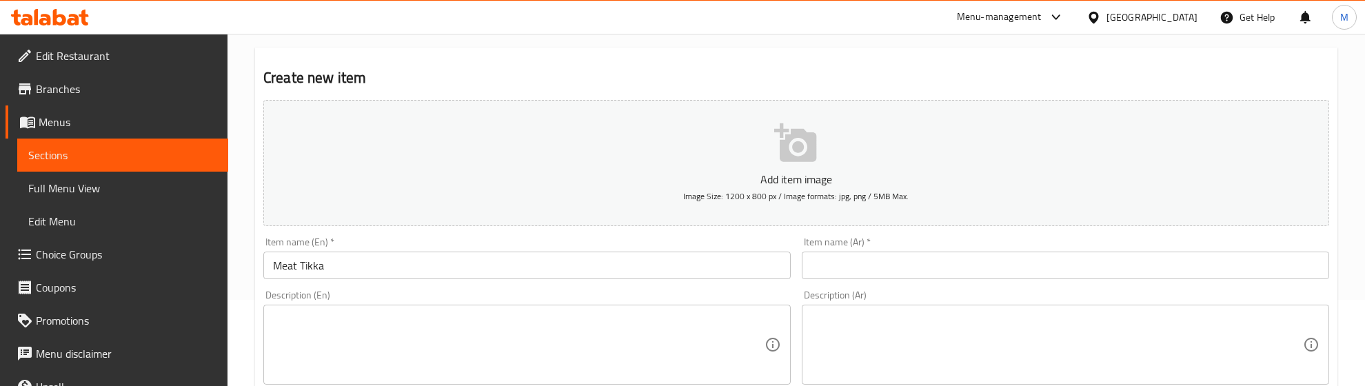
click at [1042, 281] on div "Item name (Ar)   * Item name (Ar) *" at bounding box center [1065, 258] width 538 height 53
click at [1042, 267] on input "text" at bounding box center [1065, 266] width 527 height 28
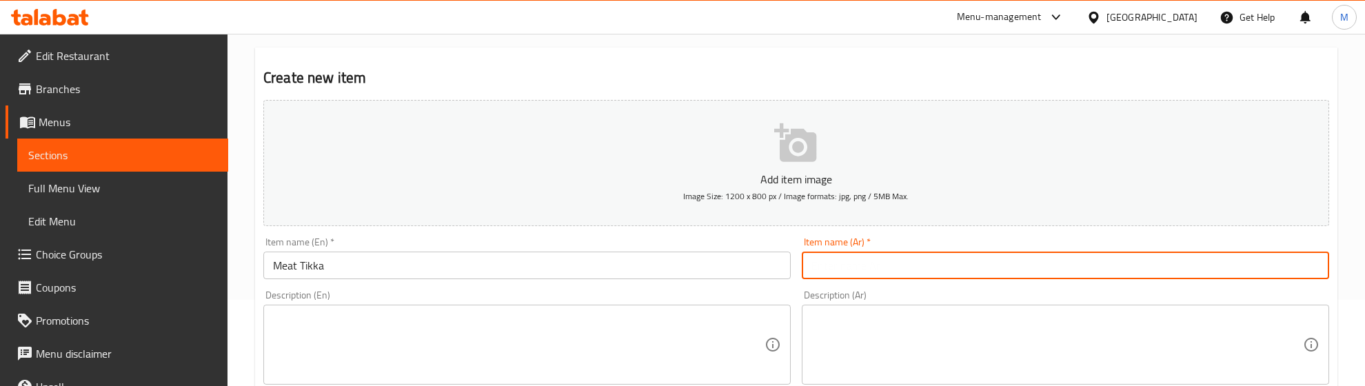
paste input "لحم تيكا"
type input "لحم تيكا"
click at [664, 286] on div "Description (En) Description (En)" at bounding box center [527, 337] width 538 height 105
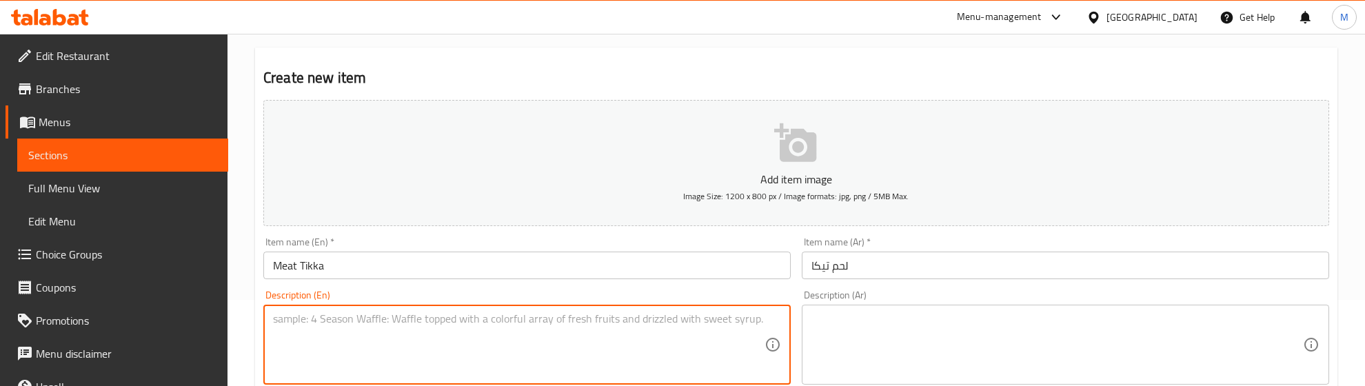
click at [403, 343] on textarea at bounding box center [518, 344] width 491 height 65
paste textarea ""Fresh lamb pieces marinated in Arabic flavors, grilled over charcoal,served wi…"
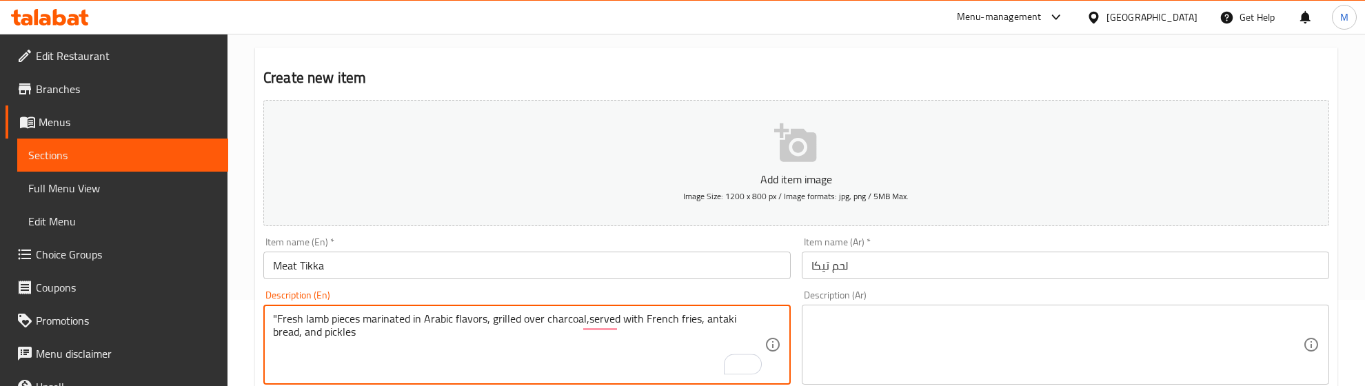
click at [278, 318] on textarea ""Fresh lamb pieces marinated in Arabic flavors, grilled over charcoal,served wi…" at bounding box center [518, 344] width 491 height 65
type textarea "Fresh lamb pieces marinated in Arabic flavors, grilled over charcoal,served wit…"
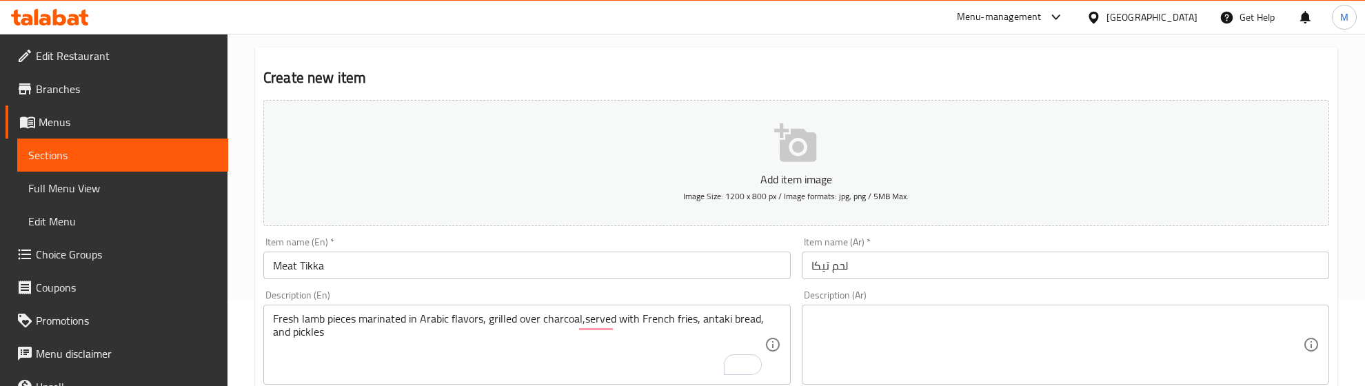
click at [997, 336] on textarea at bounding box center [1056, 344] width 491 height 65
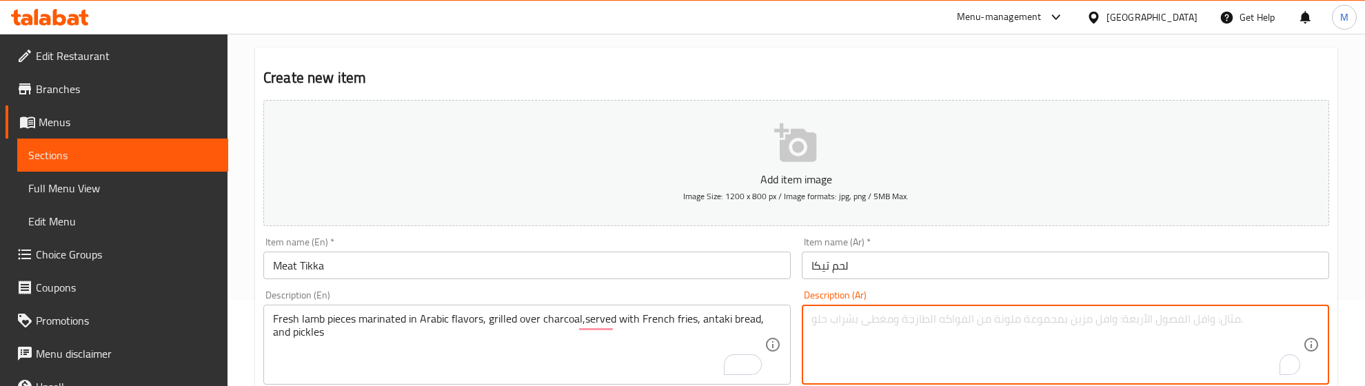
paste textarea ""قطع من لحم الضأن الطازج المتبلة بالنكهات العربية مشوي على الفحم يقدم مع البطاط…"
click at [1300, 316] on textarea ""قطع من لحم الضأن الطازج المتبلة بالنكهات العربية مشوي على الفحم يقدم مع البطاط…" at bounding box center [1056, 344] width 491 height 65
type textarea "قطع من لحم الضأن الطازج المتبلة بالنكهات العربية مشوي على الفحم يقدم مع البطاطا…"
click at [897, 240] on div "Item name (Ar)   * لحم تيكا Item name (Ar) *" at bounding box center [1065, 258] width 527 height 42
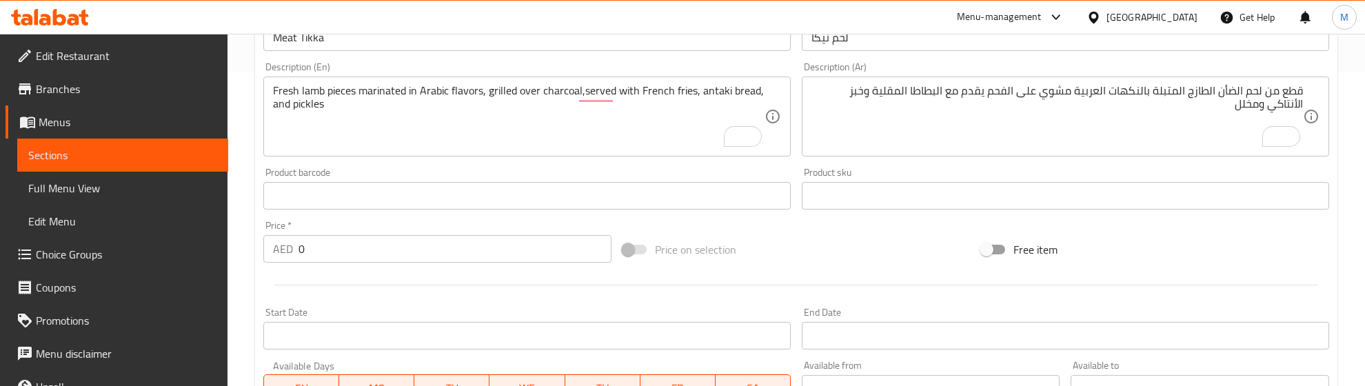
scroll to position [345, 0]
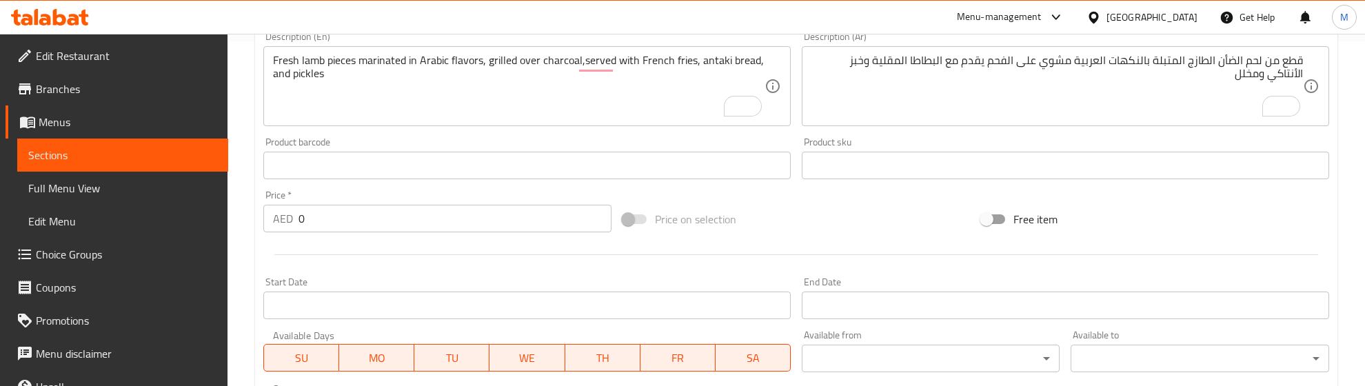
click at [796, 216] on div "Price on selection" at bounding box center [796, 219] width 359 height 37
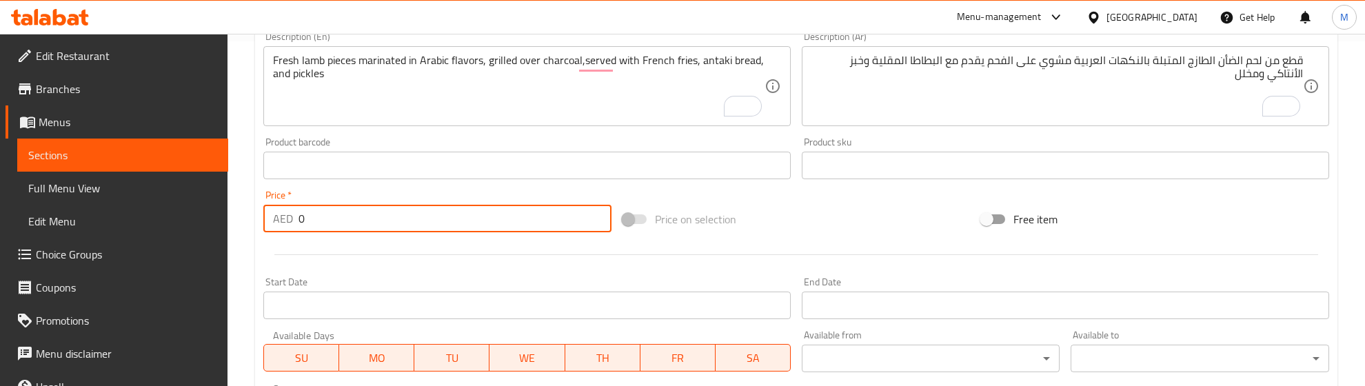
drag, startPoint x: 318, startPoint y: 216, endPoint x: 292, endPoint y: 218, distance: 27.0
click at [292, 218] on div "AED 0 Price *" at bounding box center [437, 219] width 348 height 28
type input "66.67"
click at [323, 245] on div at bounding box center [796, 255] width 1077 height 34
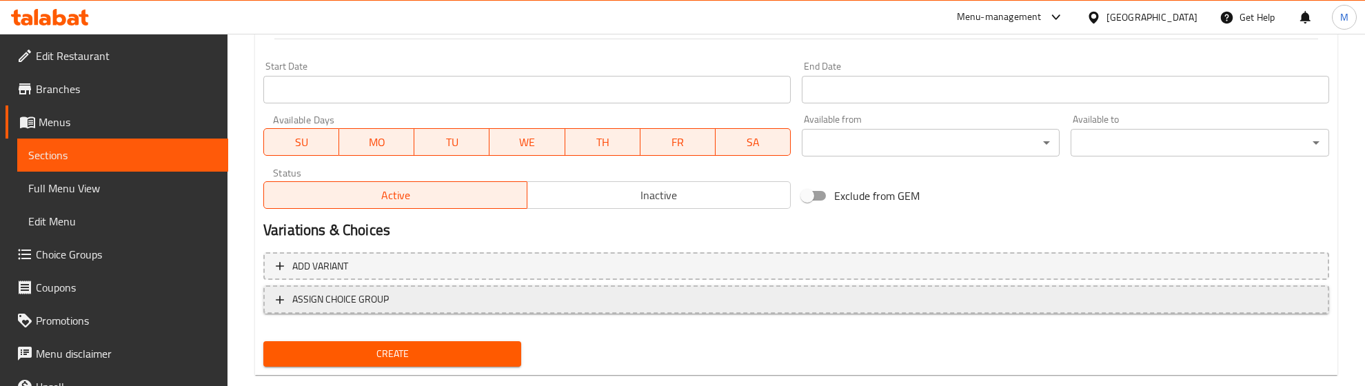
scroll to position [586, 0]
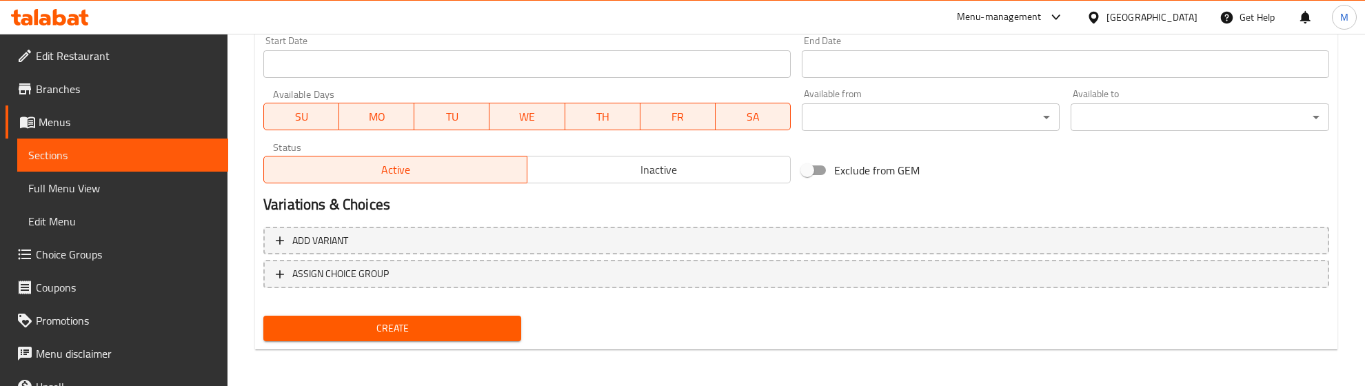
click at [379, 332] on span "Create" at bounding box center [392, 328] width 236 height 17
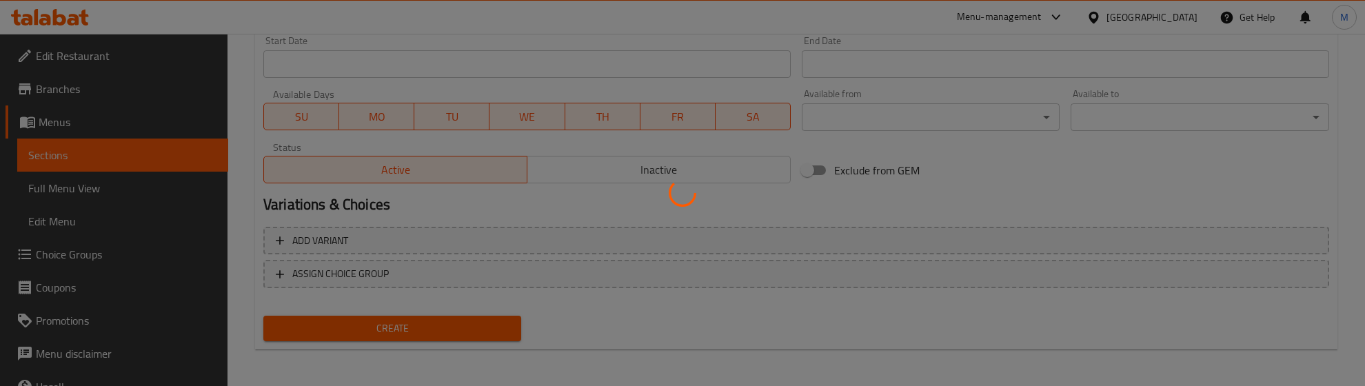
type input "0"
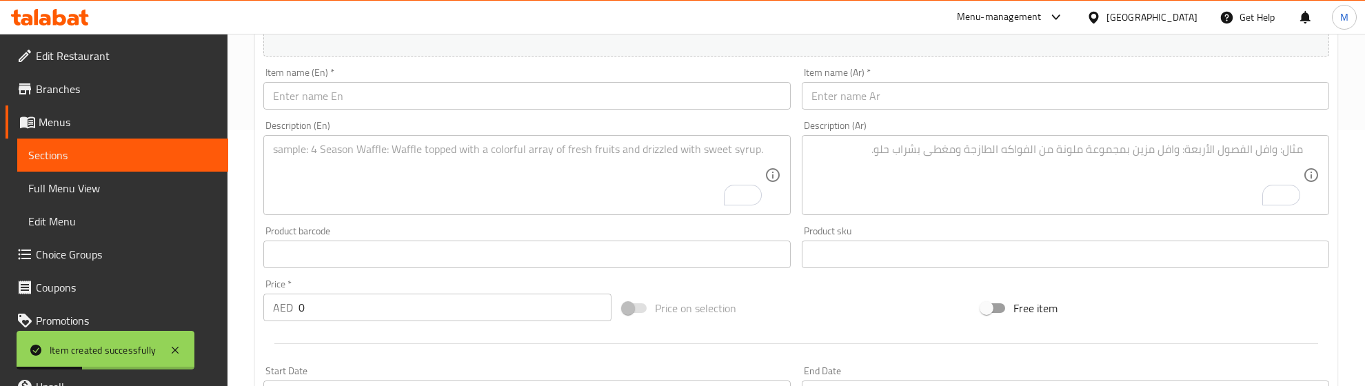
scroll to position [241, 0]
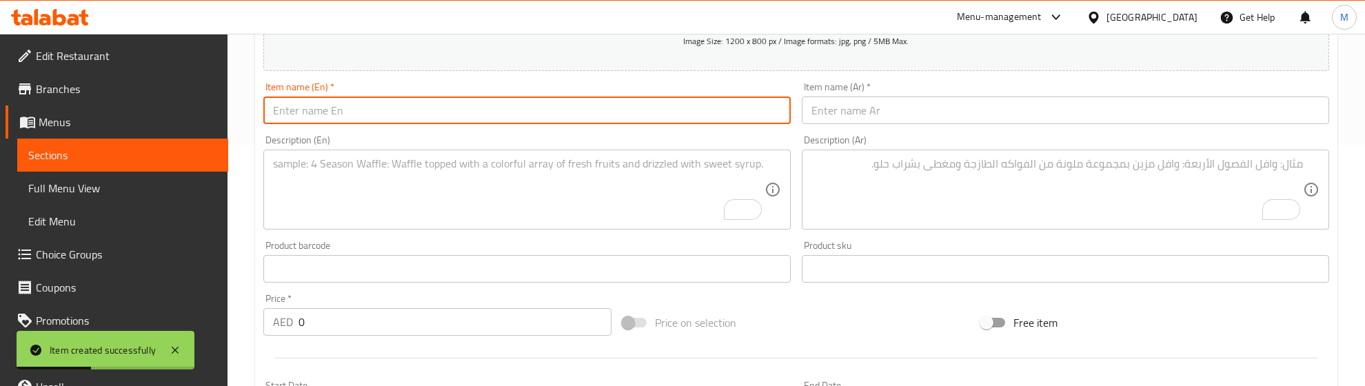
click at [350, 100] on input "text" at bounding box center [526, 111] width 527 height 28
paste input "Shish Tawook"
type input "Shish Tawook"
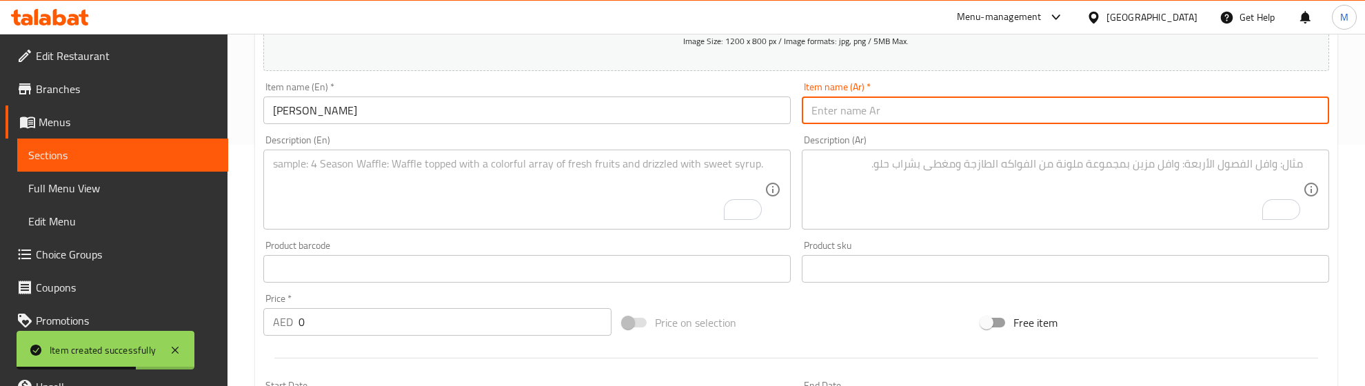
click at [866, 108] on input "text" at bounding box center [1065, 111] width 527 height 28
paste input "شيش طاووق"
type input "شيش طاووق"
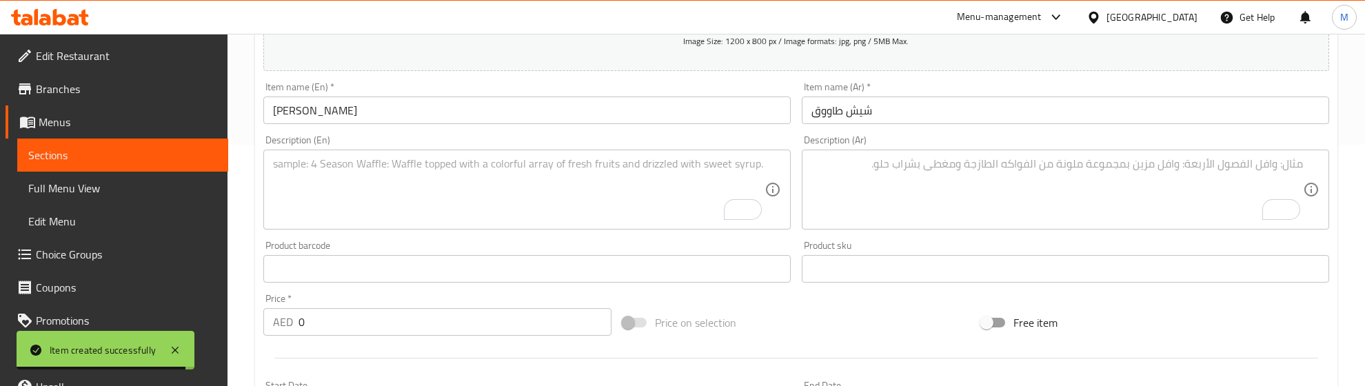
click at [403, 190] on textarea "To enrich screen reader interactions, please activate Accessibility in Grammarl…" at bounding box center [518, 189] width 491 height 65
paste textarea "Pieces of tender chicken marinated in Armenian style, grilled over charcoal, se…"
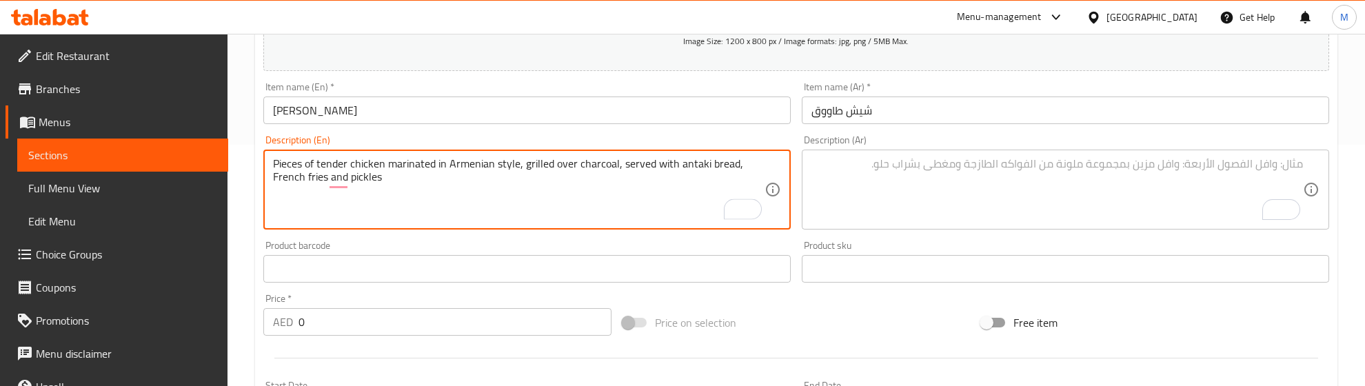
type textarea "Pieces of tender chicken marinated in Armenian style, grilled over charcoal, se…"
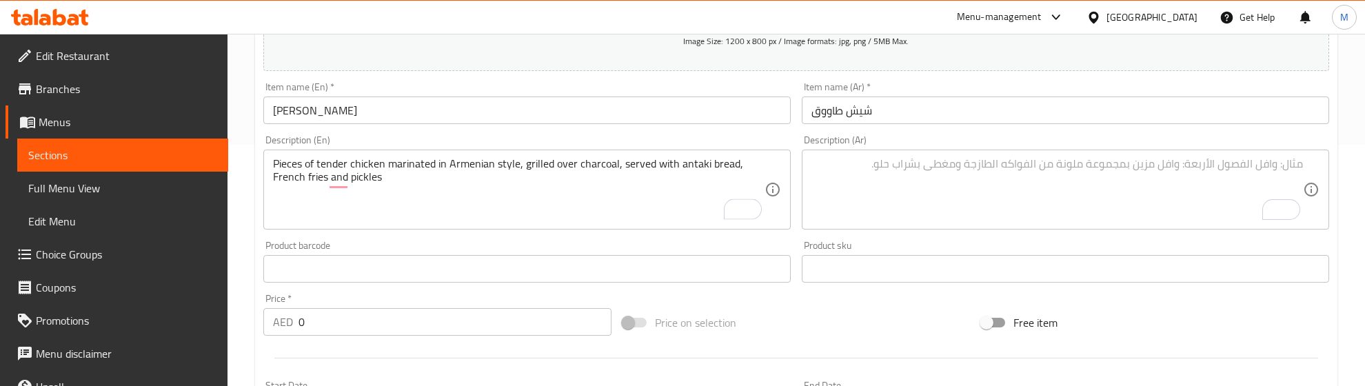
click at [887, 193] on textarea "To enrich screen reader interactions, please activate Accessibility in Grammarl…" at bounding box center [1056, 189] width 491 height 65
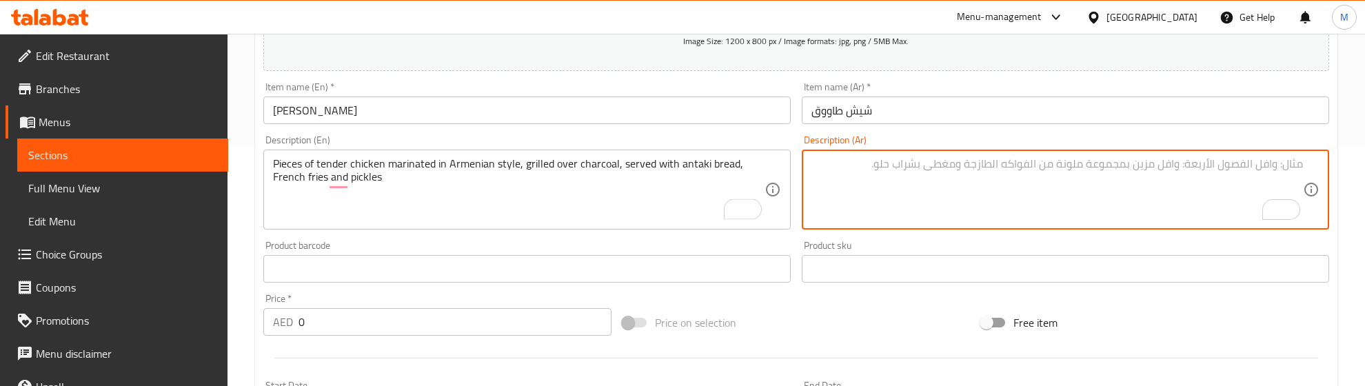
paste textarea "قطع من الدجاج الطري المتبل على الطريقة الأرمينية مشوي على الفحم يقدم مع خبز الأ…"
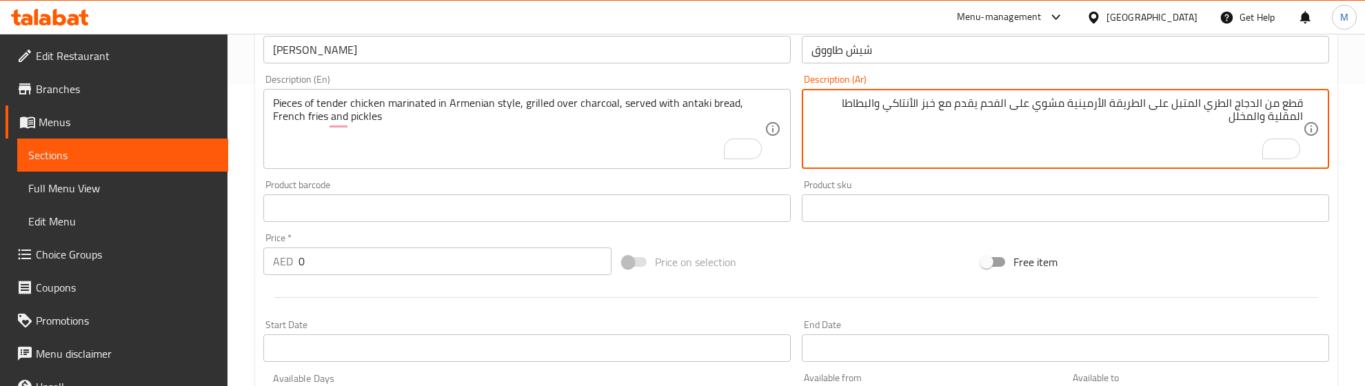
scroll to position [327, 0]
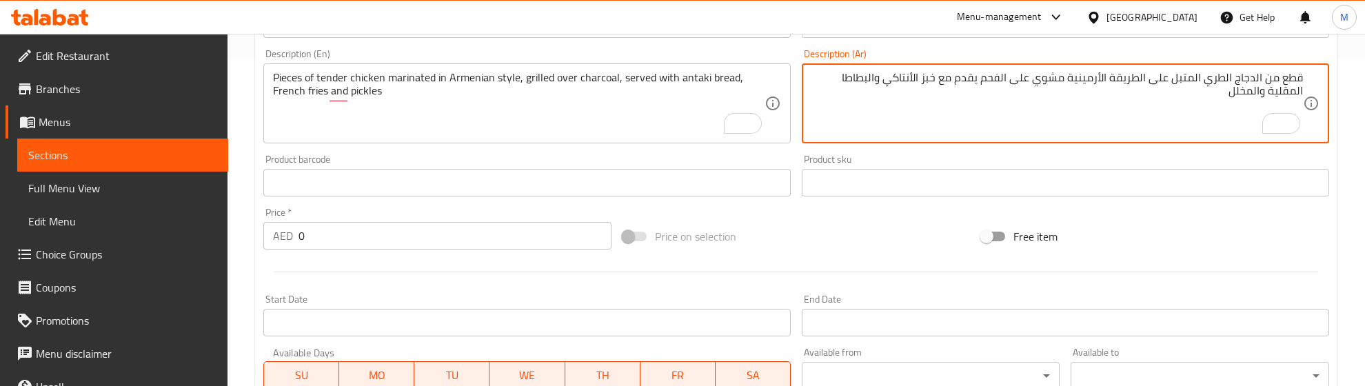
type textarea "قطع من الدجاج الطري المتبل على الطريقة الأرمينية مشوي على الفحم يقدم مع خبز الأ…"
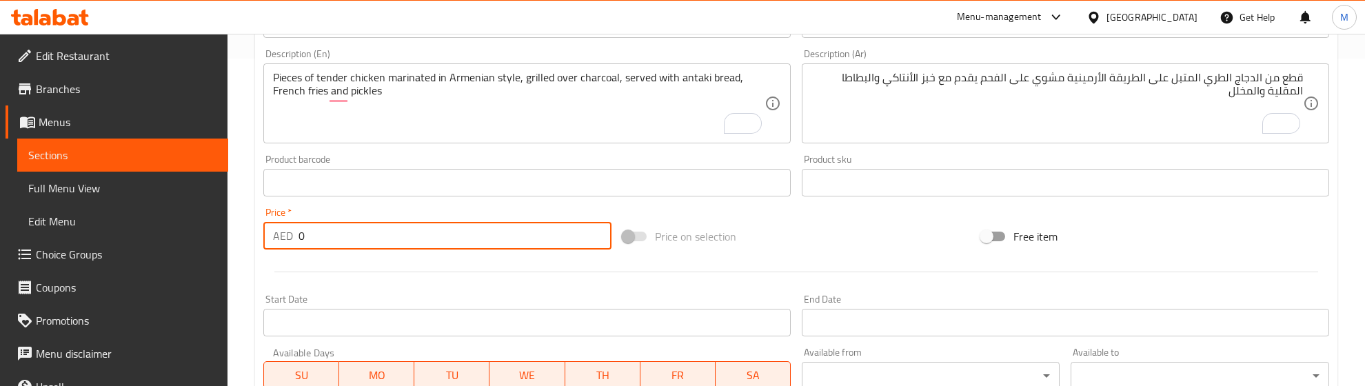
drag, startPoint x: 314, startPoint y: 232, endPoint x: 284, endPoint y: 233, distance: 29.7
click at [284, 233] on div "AED 0 Price *" at bounding box center [437, 236] width 348 height 28
type input "46.67"
click at [343, 264] on div at bounding box center [796, 272] width 1077 height 34
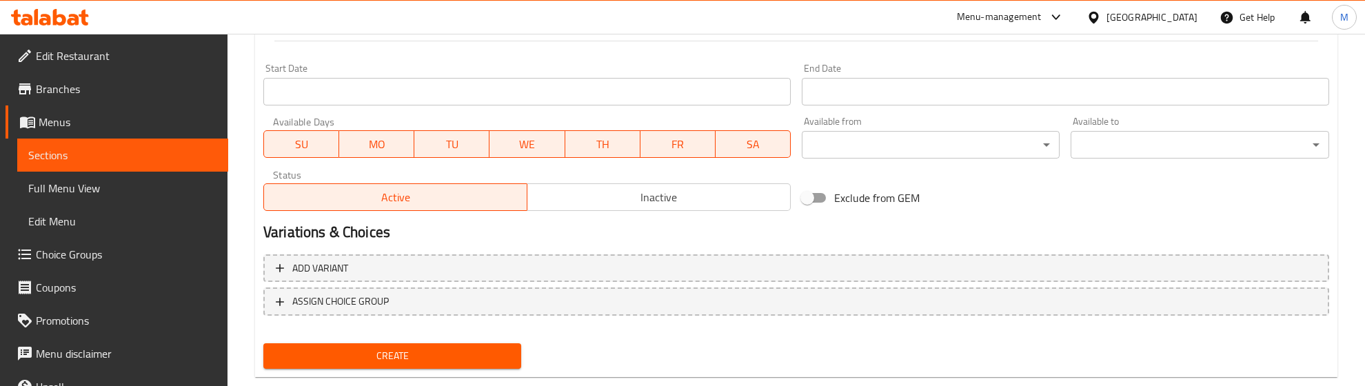
scroll to position [586, 0]
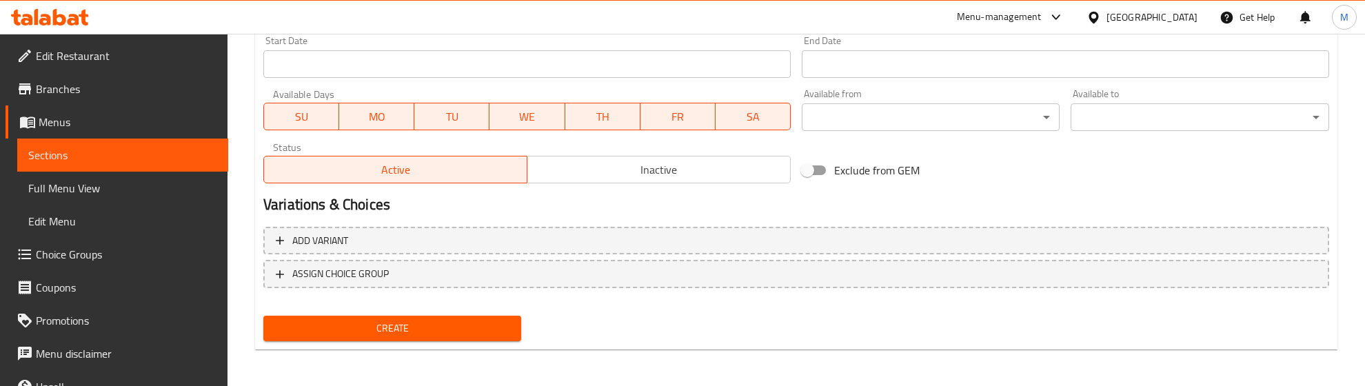
click at [412, 322] on span "Create" at bounding box center [392, 328] width 236 height 17
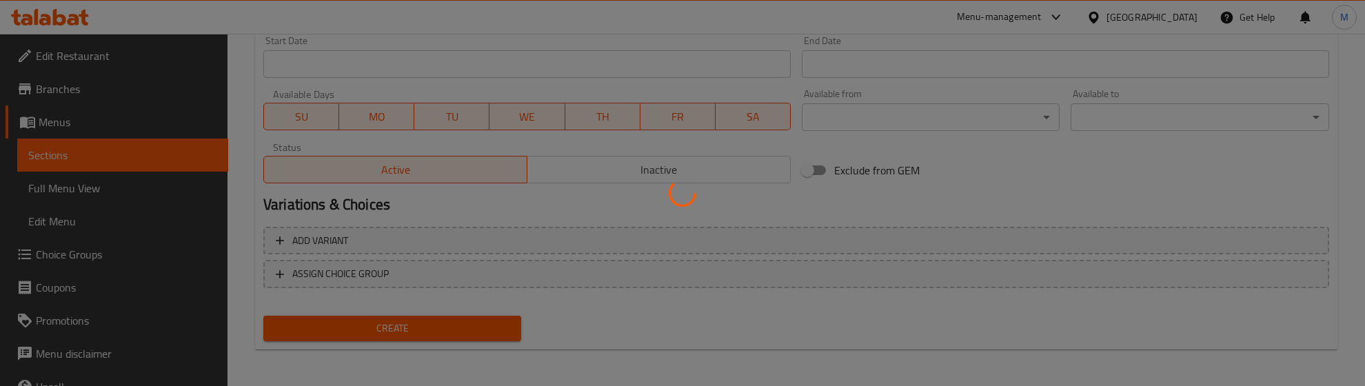
type input "0"
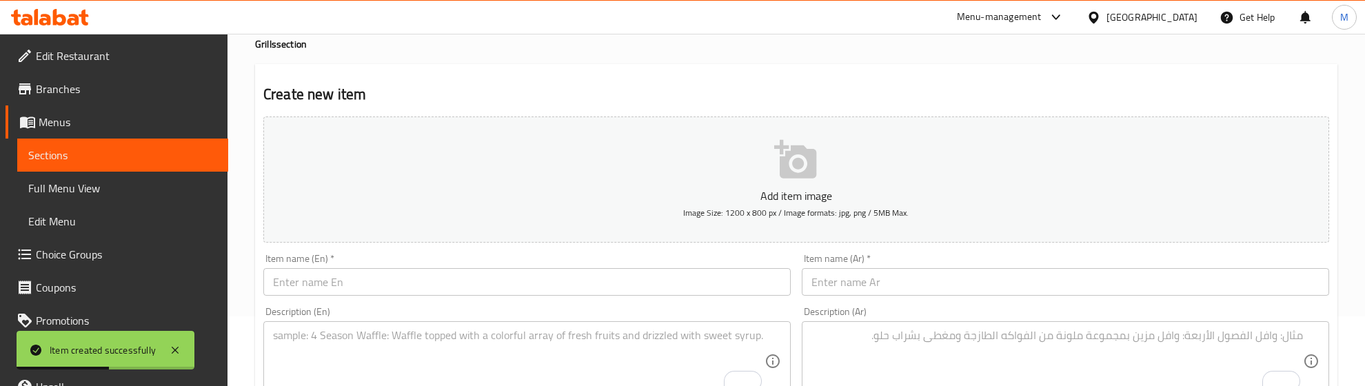
scroll to position [69, 0]
click at [356, 281] on input "text" at bounding box center [526, 283] width 527 height 28
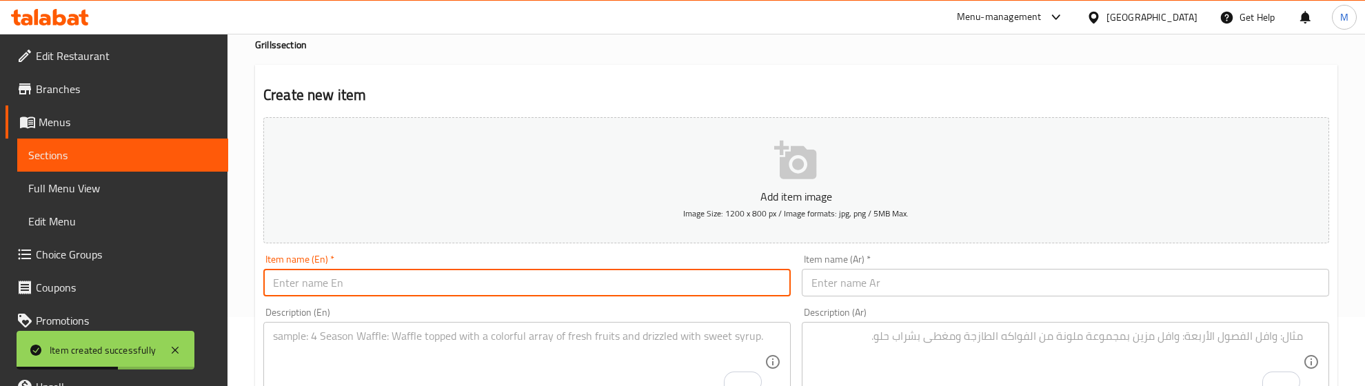
paste input "Kebab"
type input "Kebab"
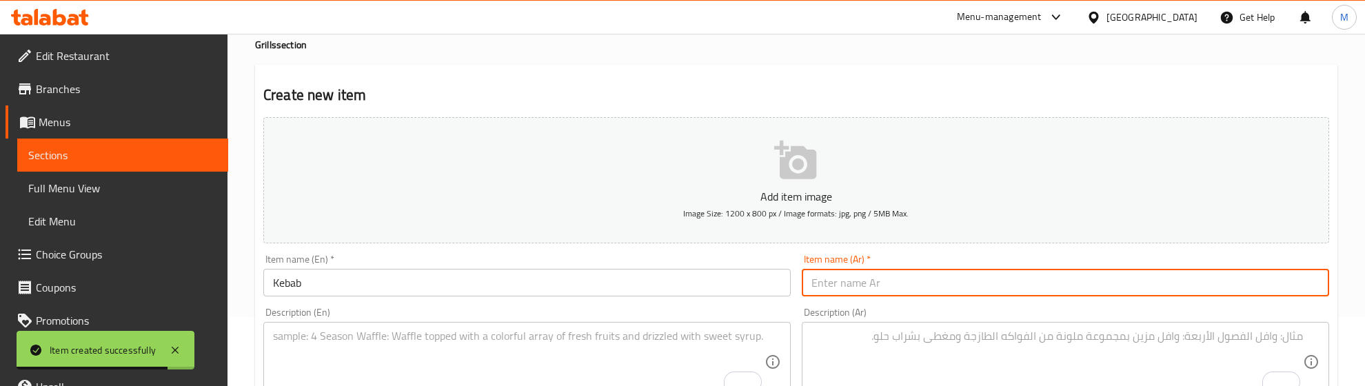
click at [850, 287] on input "text" at bounding box center [1065, 283] width 527 height 28
paste input "كباب"
type input "كباب"
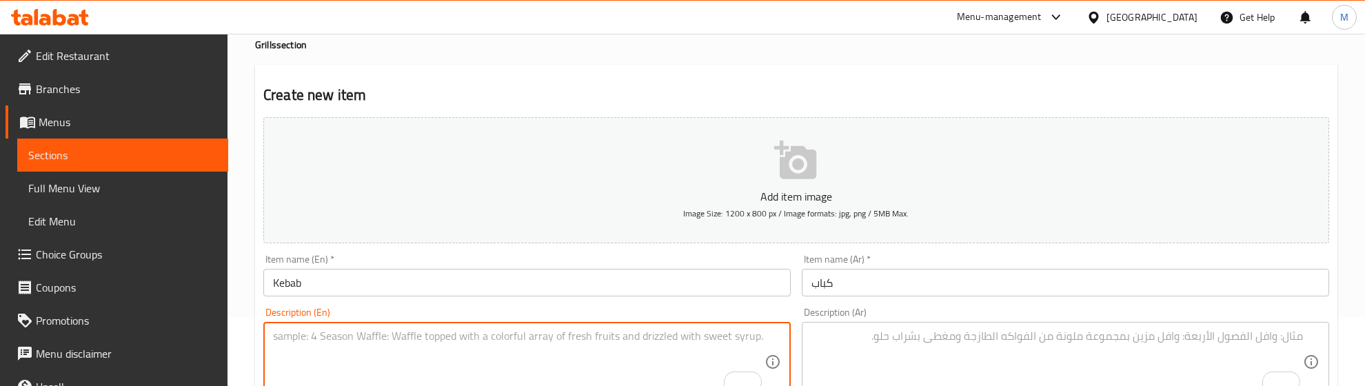
click at [381, 343] on textarea "To enrich screen reader interactions, please activate Accessibility in Grammarl…" at bounding box center [518, 361] width 491 height 65
paste textarea ""Iraqi-style spiced minced lamb, grilled over charcoal, served with French frie…"
click at [279, 331] on textarea ""Iraqi-style spiced minced lamb, grilled over charcoal, served with French frie…" at bounding box center [518, 361] width 491 height 65
type textarea "Iraqi-style spiced minced lamb, grilled over charcoal, served with French fries…"
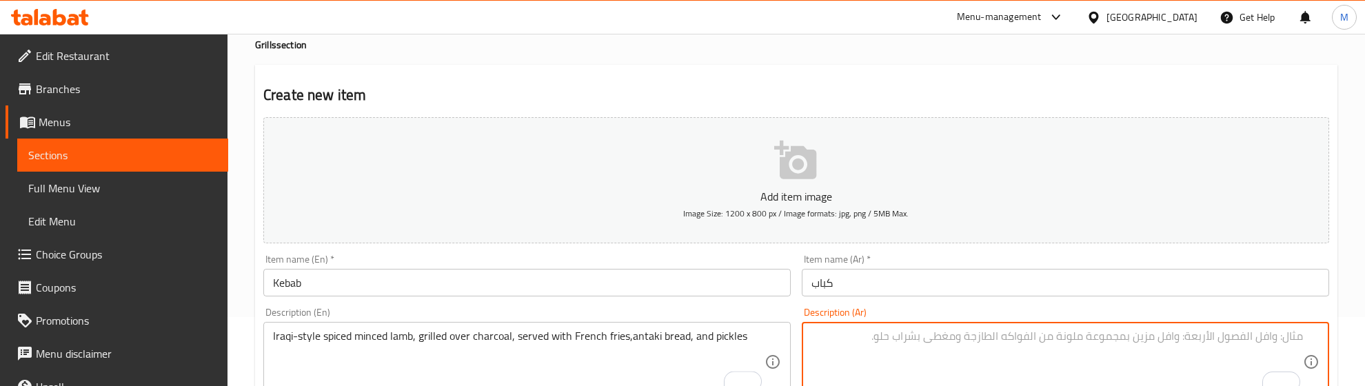
click at [900, 343] on textarea "To enrich screen reader interactions, please activate Accessibility in Grammarl…" at bounding box center [1056, 361] width 491 height 65
paste textarea "لحم الضأن المفروم متبل على الطريقة العراقية مشوي على الفحم يقدم مع البطاطا المق…"
type textarea "لحم الضأن المفروم متبل على الطريقة العراقية مشوي على الفحم يقدم مع البطاطا المق…"
click at [759, 305] on div "Description (En) Iraqi-style spiced minced lamb, grilled over charcoal, served …" at bounding box center [527, 354] width 538 height 105
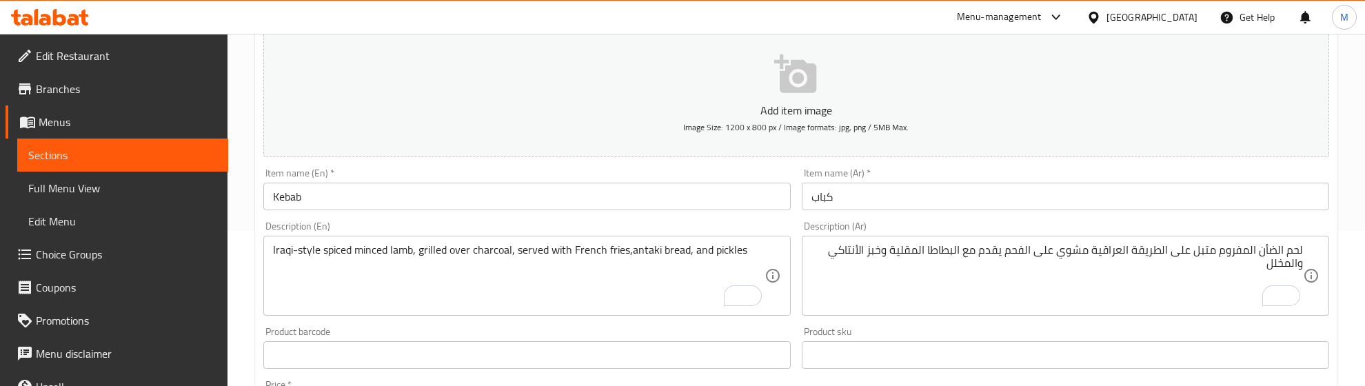
scroll to position [327, 0]
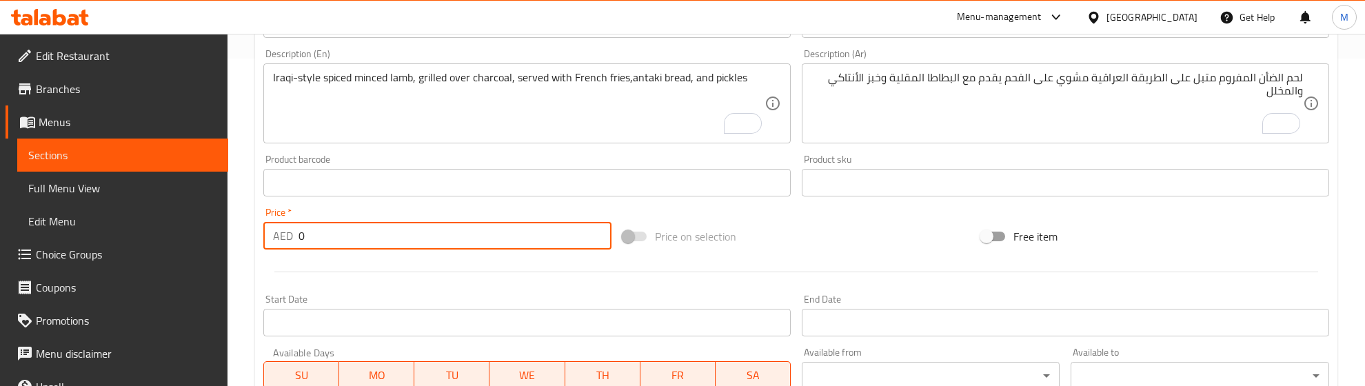
drag, startPoint x: 318, startPoint y: 235, endPoint x: 269, endPoint y: 242, distance: 50.1
click at [269, 242] on div "AED 0 Price *" at bounding box center [437, 236] width 348 height 28
type input "6"
type input "53.33"
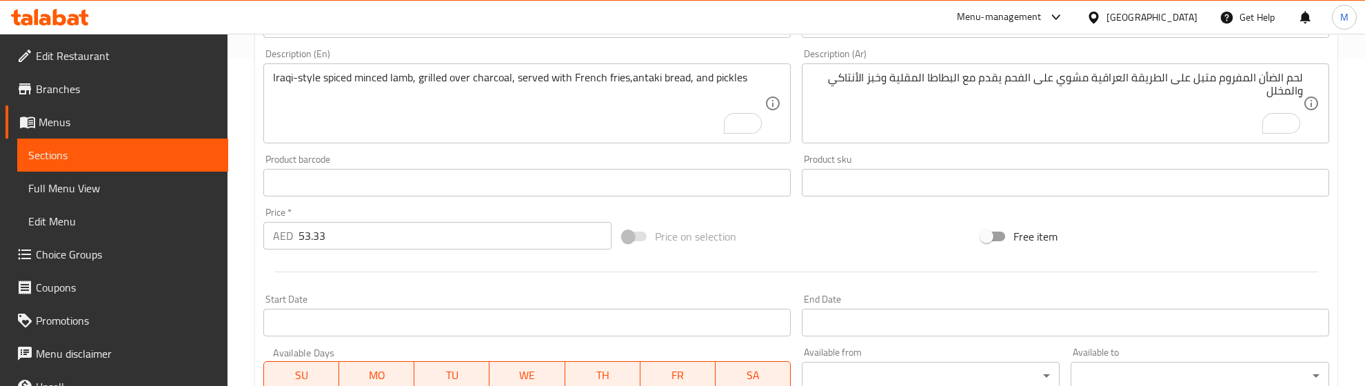
click at [324, 276] on div at bounding box center [796, 272] width 1077 height 34
click at [374, 264] on div at bounding box center [796, 272] width 1077 height 34
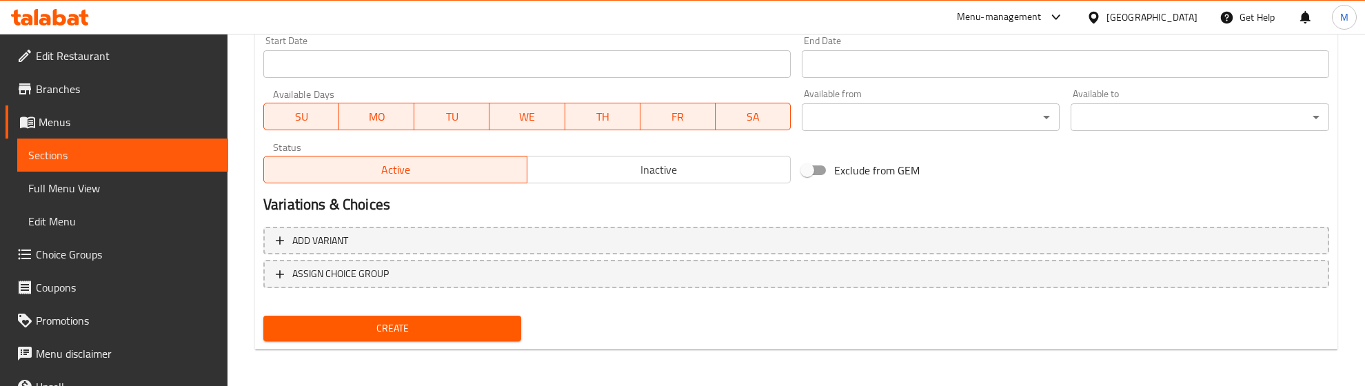
click at [395, 321] on span "Create" at bounding box center [392, 328] width 236 height 17
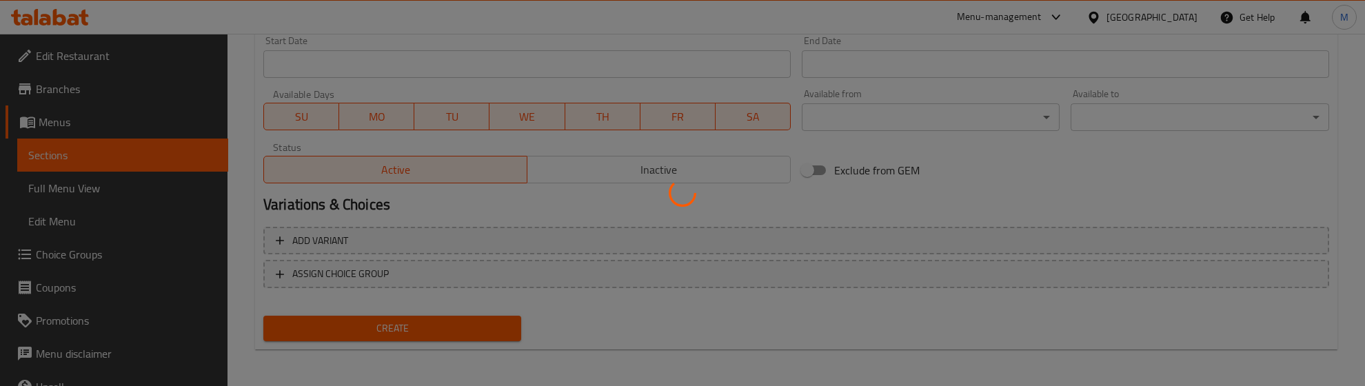
type input "0"
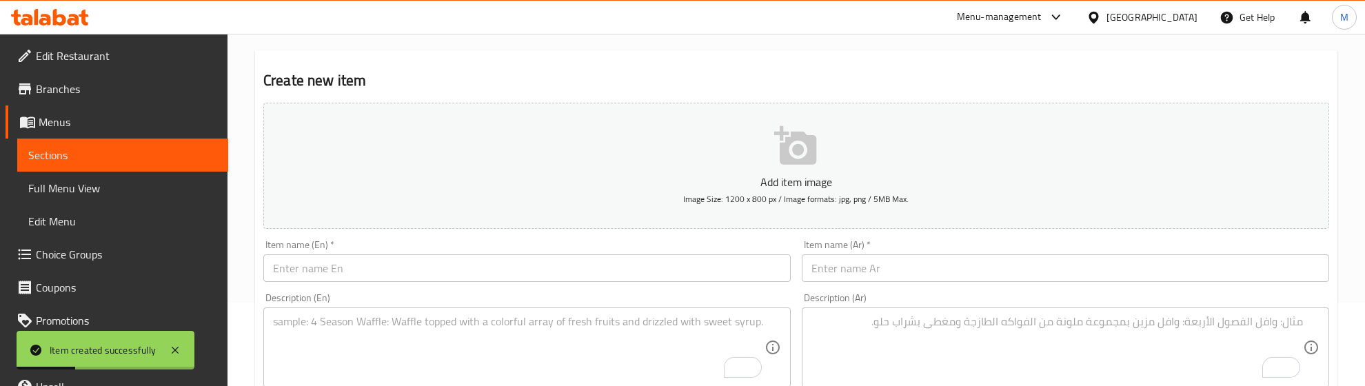
scroll to position [69, 0]
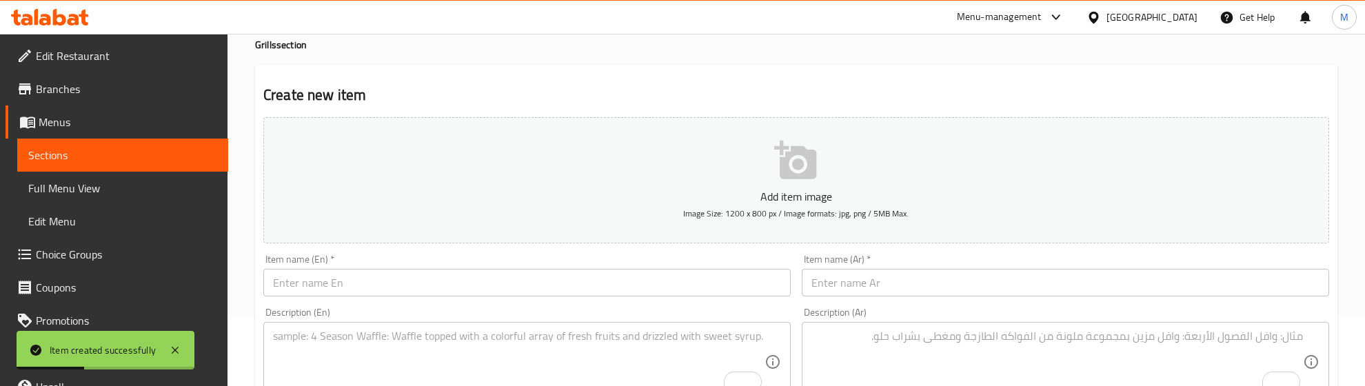
click at [331, 294] on input "text" at bounding box center [526, 283] width 527 height 28
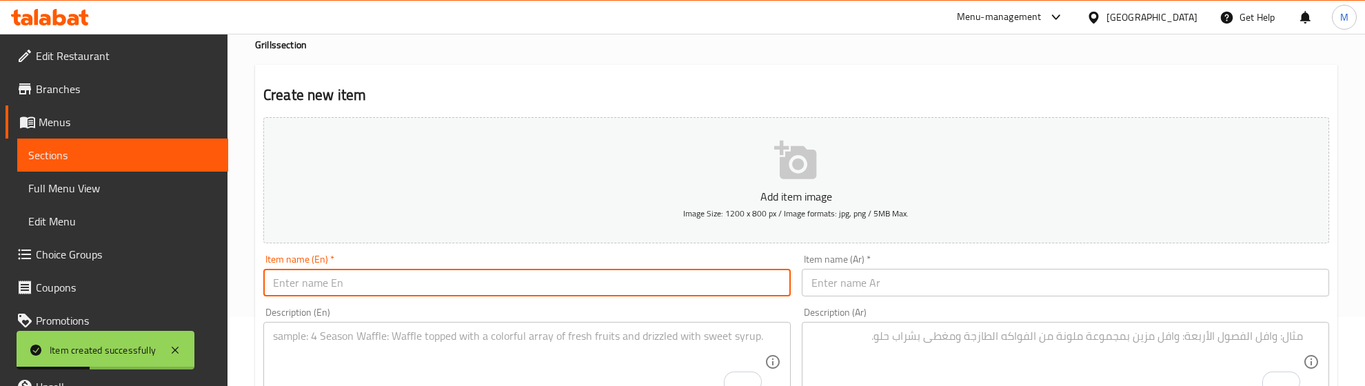
paste input "Mix Grilled"
type input "Mix Grilled"
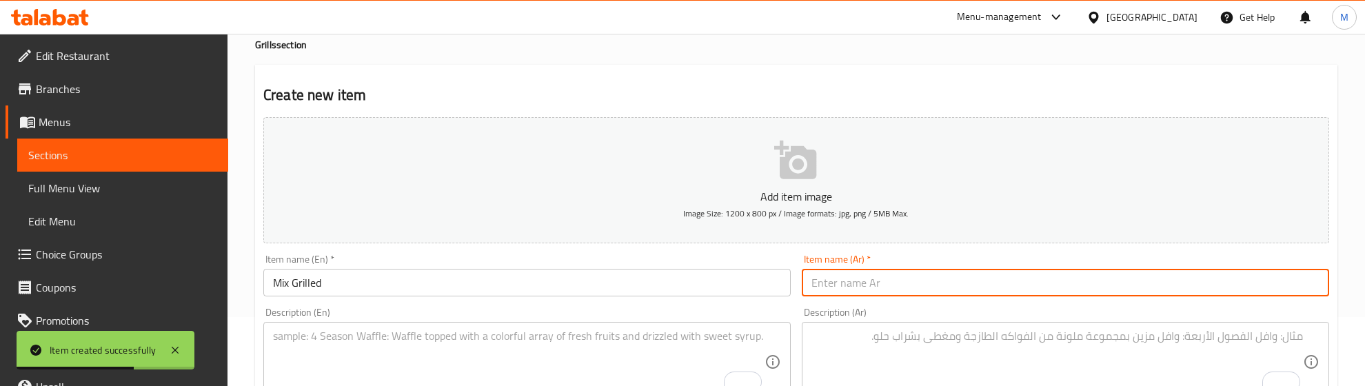
click at [929, 288] on input "text" at bounding box center [1065, 283] width 527 height 28
paste input "مشاوي مشكلة"
type input "مشاوي مشكلة"
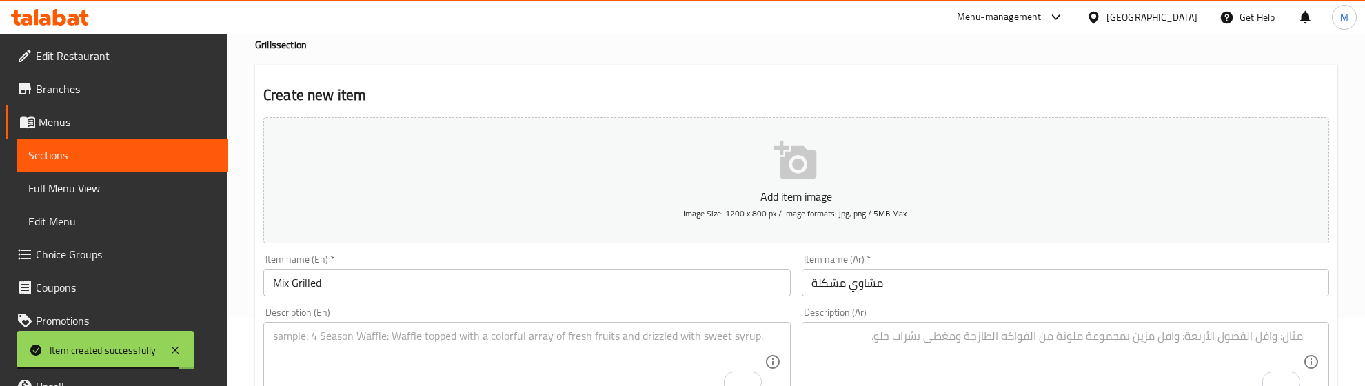
click at [460, 354] on textarea "To enrich screen reader interactions, please activate Accessibility in Grammarl…" at bounding box center [518, 361] width 491 height 65
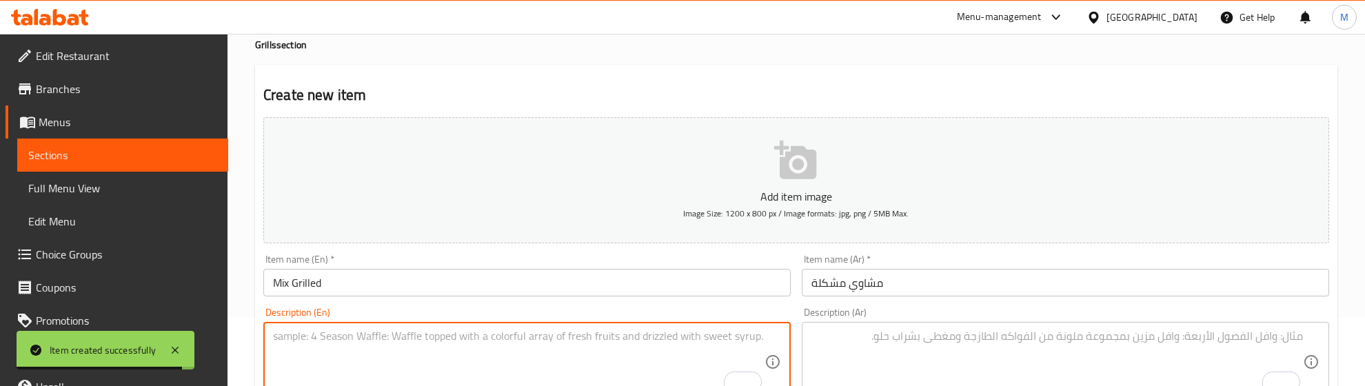
paste textarea ""Mixed grill of lamb kebab, shish tawook, and lamb tikka served with mashed pot…"
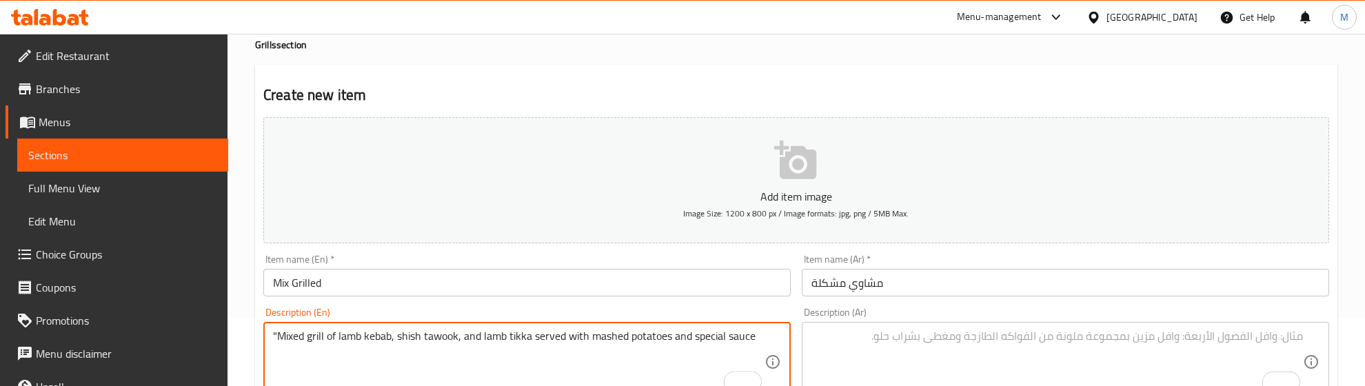
click at [280, 328] on div ""Mixed grill of lamb kebab, shish tawook, and lamb tikka served with mashed pot…" at bounding box center [526, 362] width 527 height 80
drag, startPoint x: 276, startPoint y: 338, endPoint x: 283, endPoint y: 340, distance: 7.9
click at [276, 336] on textarea ""Mixed grill of lamb kebab, shish tawook, and lamb tikka served with mashed pot…" at bounding box center [518, 361] width 491 height 65
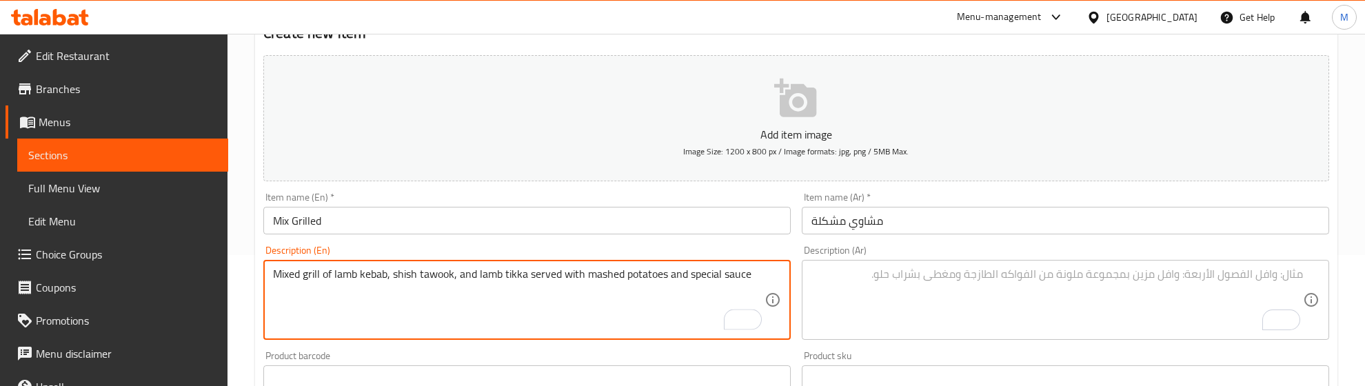
scroll to position [155, 0]
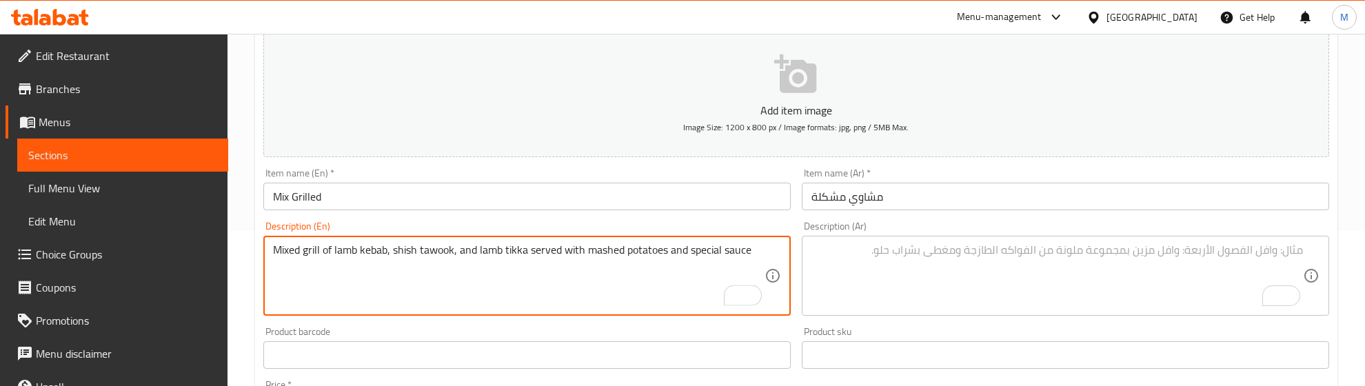
click at [418, 247] on textarea "Mixed grill of lamb kebab, shish tawook, and lamb tikka served with mashed pota…" at bounding box center [518, 275] width 491 height 65
type textarea "Mixed grill of lamb kebab, shish tawook, and lamb tikka served with mashed pota…"
click at [941, 245] on textarea "To enrich screen reader interactions, please activate Accessibility in Grammarl…" at bounding box center [1056, 275] width 491 height 65
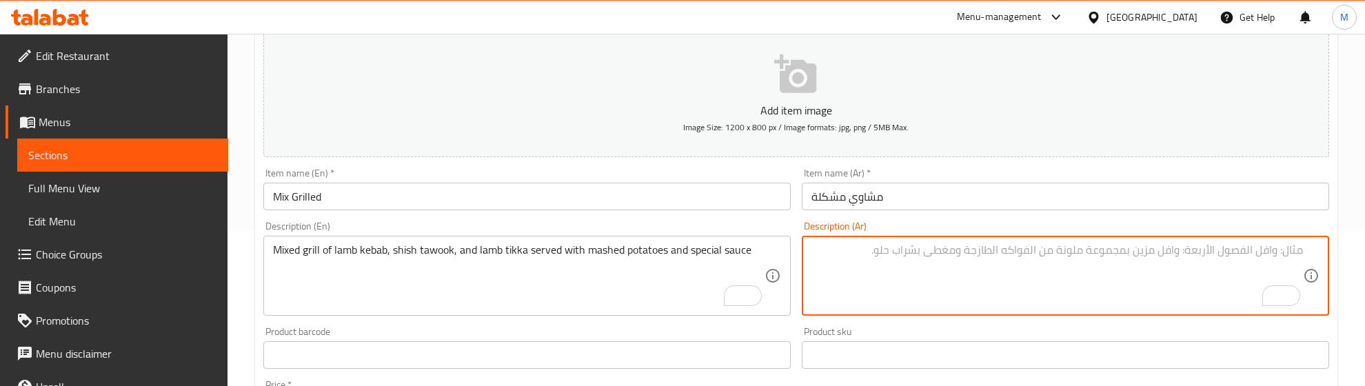
paste textarea "مشاوي مشكلة من كباب لحم الضأن، شيش طاووق، ولحم ضأن تكا، تقدم مع بطاطس مهروسة وص…"
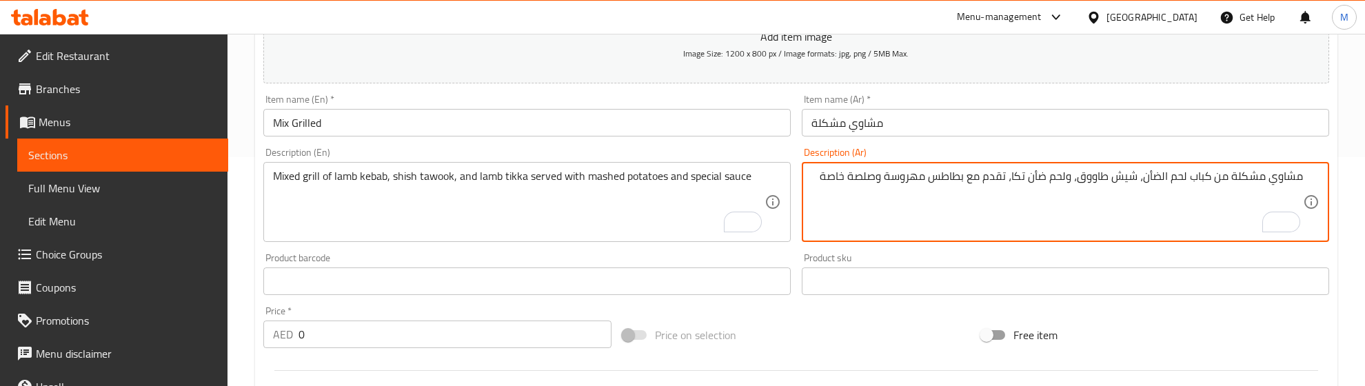
scroll to position [327, 0]
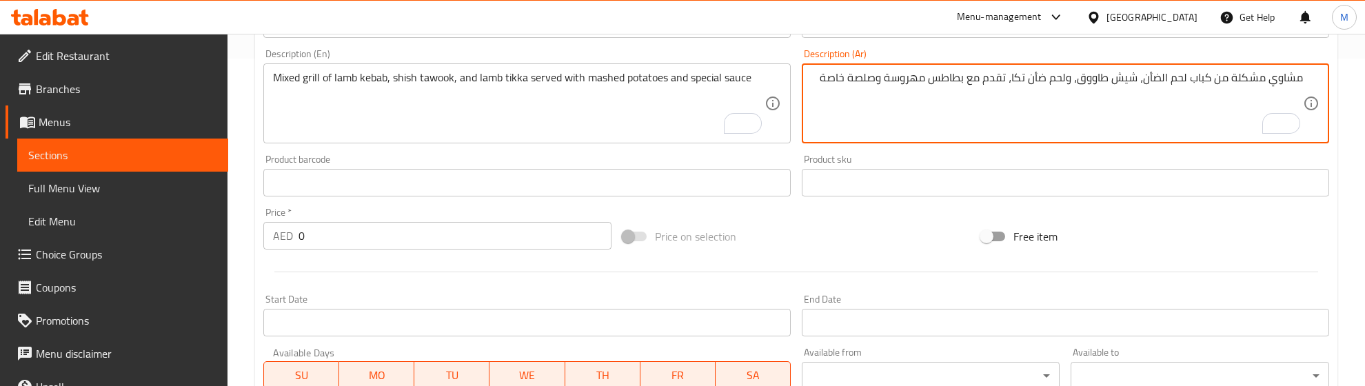
type textarea "مشاوي مشكلة من كباب لحم الضأن، شيش طاووق، ولحم ضأن تكا، تقدم مع بطاطس مهروسة وص…"
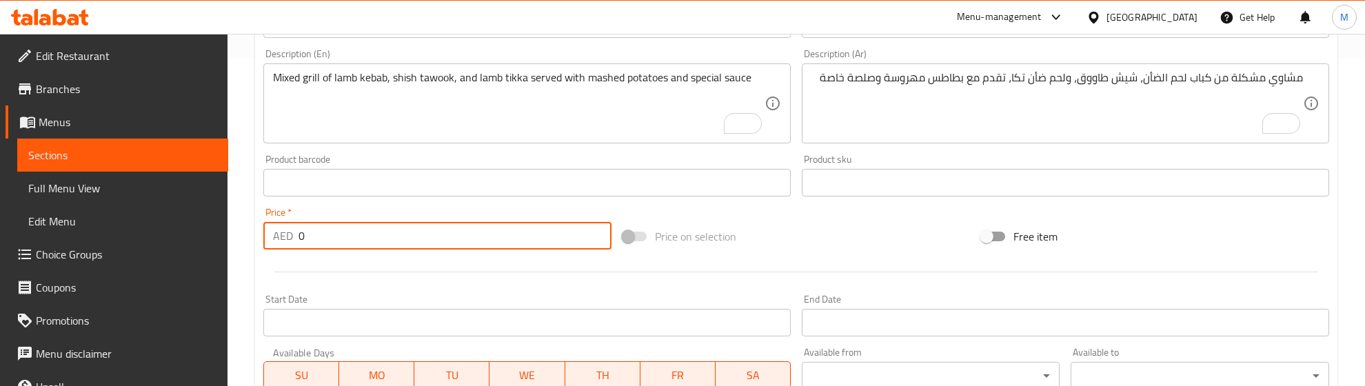
drag, startPoint x: 321, startPoint y: 240, endPoint x: 274, endPoint y: 239, distance: 46.9
click at [274, 239] on div "AED 0 Price *" at bounding box center [437, 236] width 348 height 28
type input "73.33"
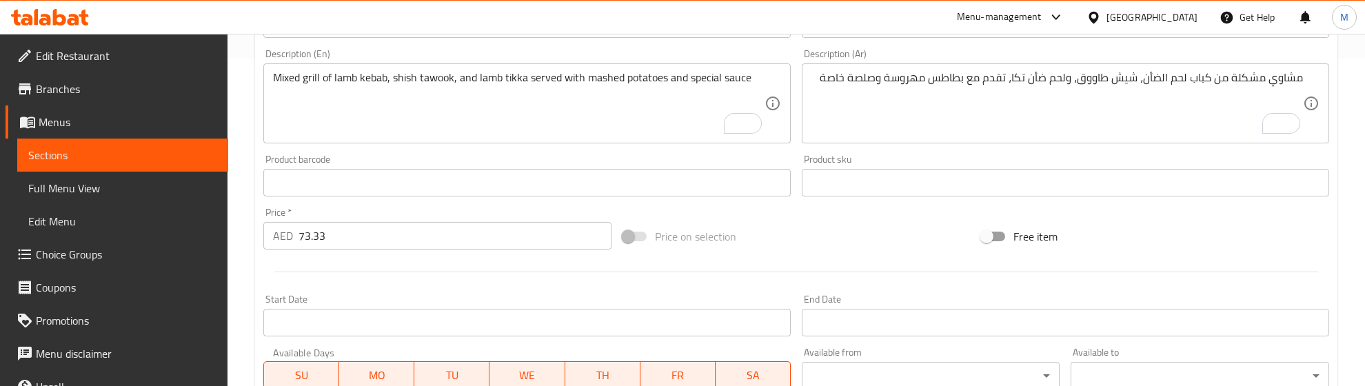
click at [298, 276] on div at bounding box center [796, 272] width 1077 height 34
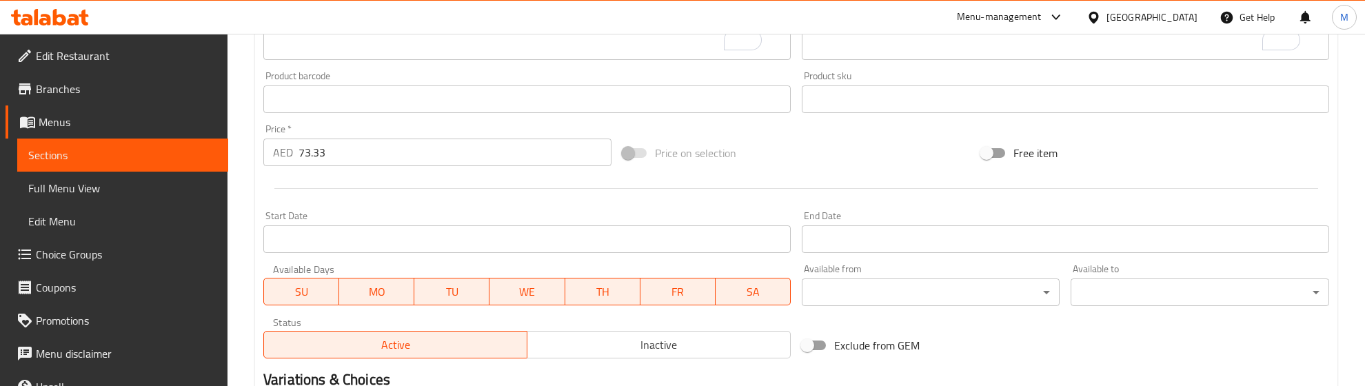
scroll to position [586, 0]
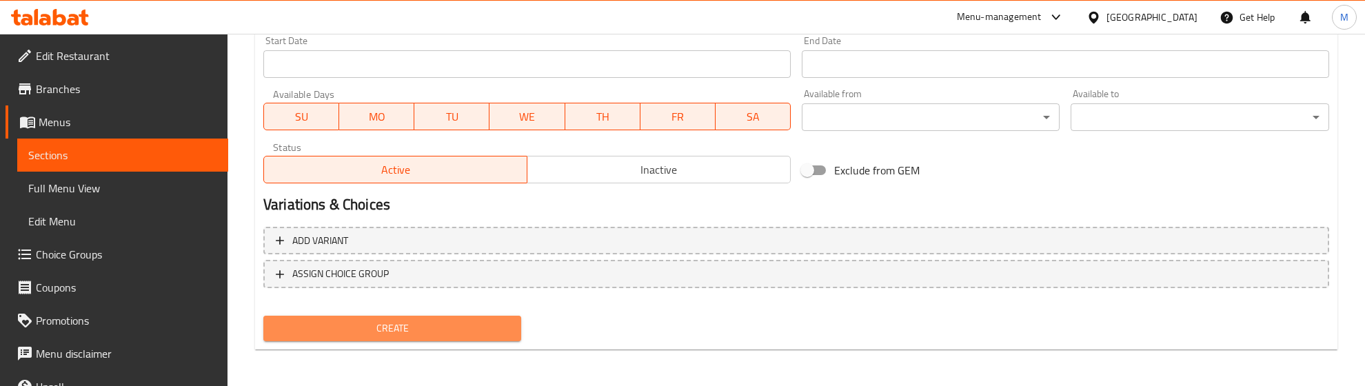
click at [393, 327] on span "Create" at bounding box center [392, 328] width 236 height 17
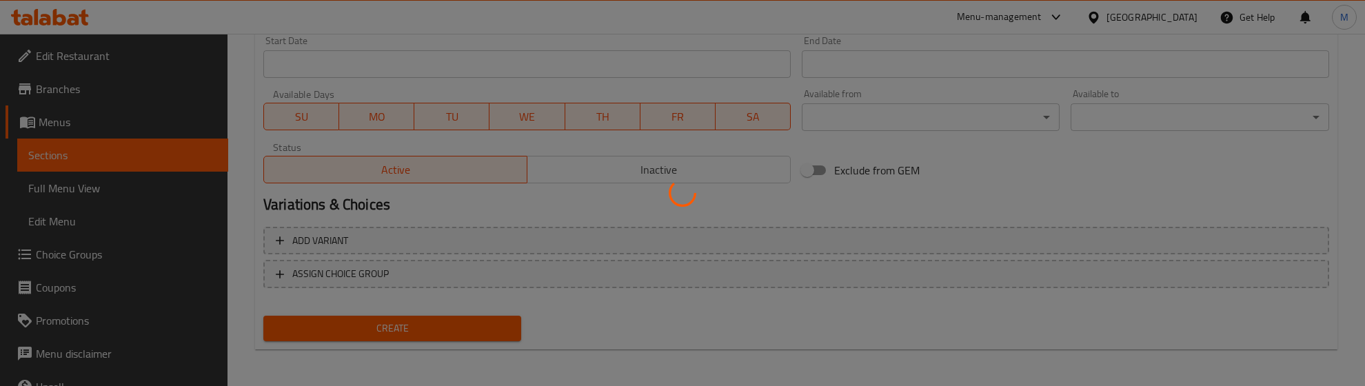
type input "0"
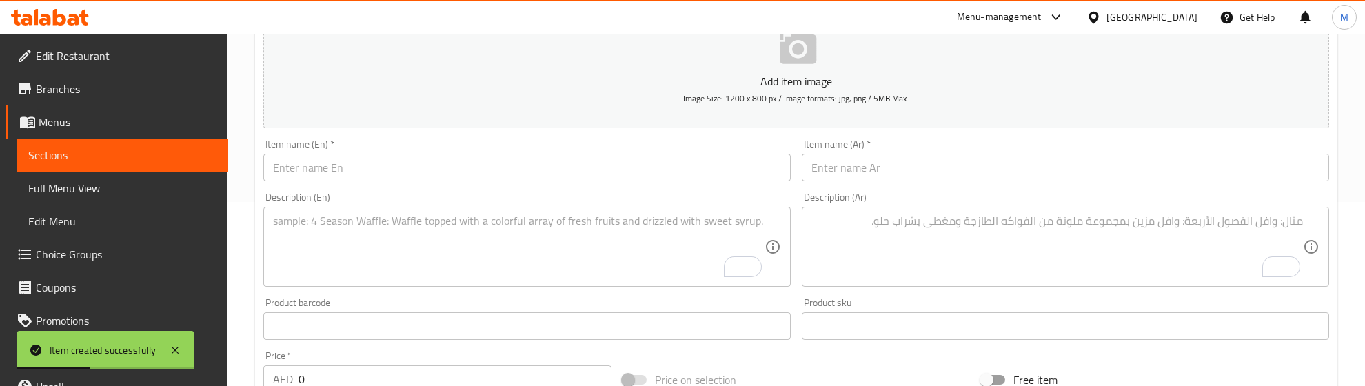
scroll to position [155, 0]
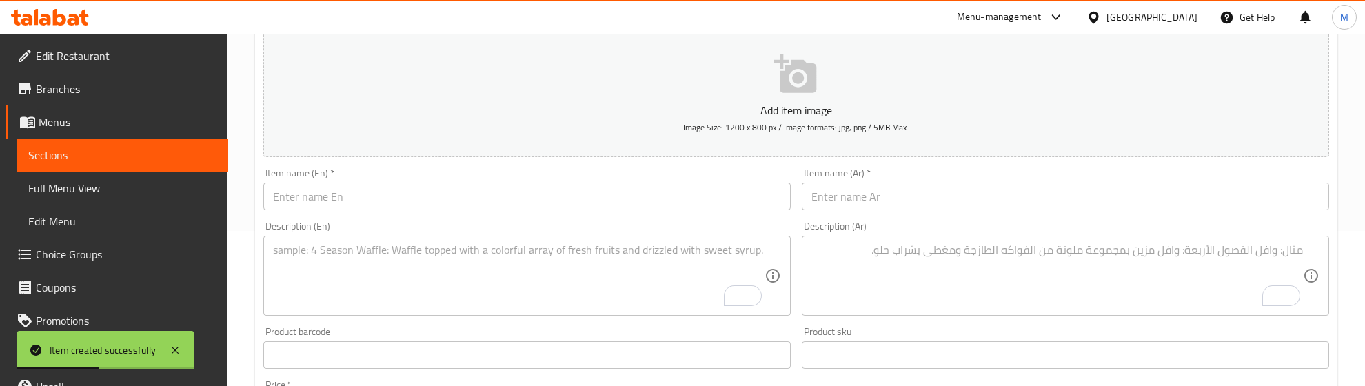
click at [336, 194] on input "text" at bounding box center [526, 197] width 527 height 28
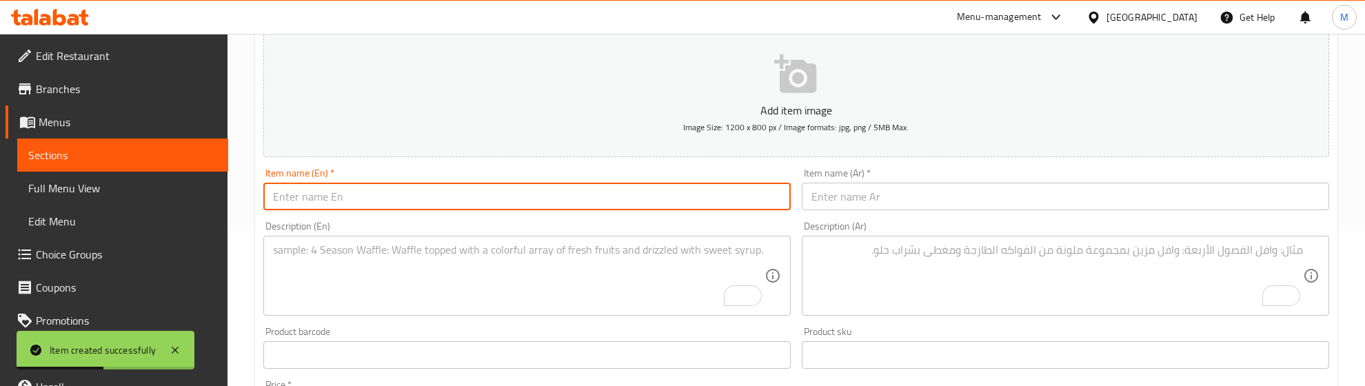
paste input "The Elite Edition Grilled"
type input "The Elite Edition Grilled"
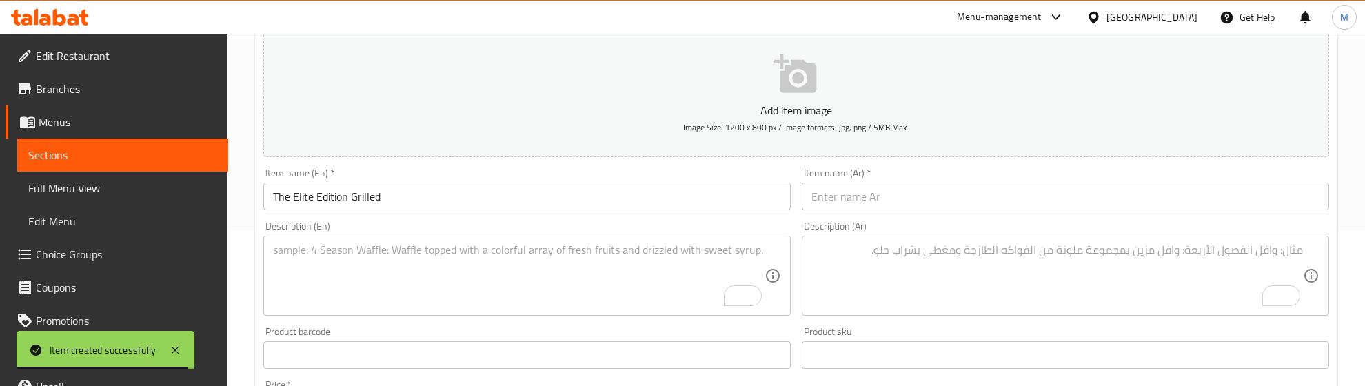
click at [366, 209] on input "The Elite Edition Grilled" at bounding box center [526, 197] width 527 height 28
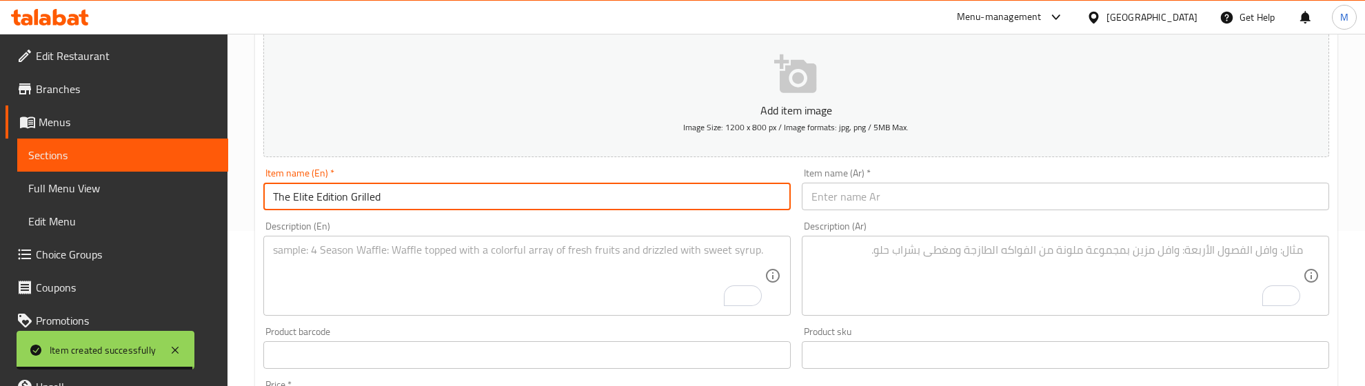
click at [365, 208] on input "The Elite Edition Grilled" at bounding box center [526, 197] width 527 height 28
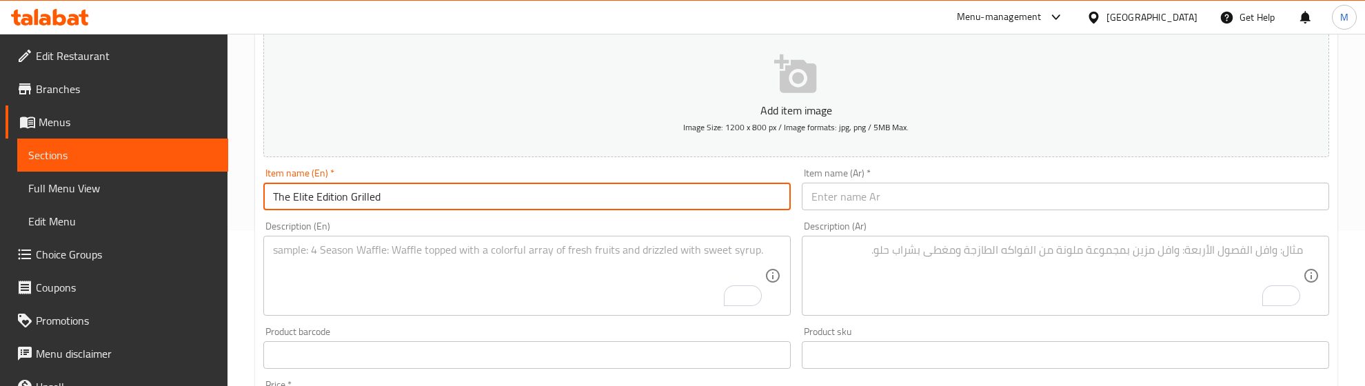
click at [1080, 174] on div "Item name (Ar)   * Item name (Ar) *" at bounding box center [1065, 189] width 527 height 42
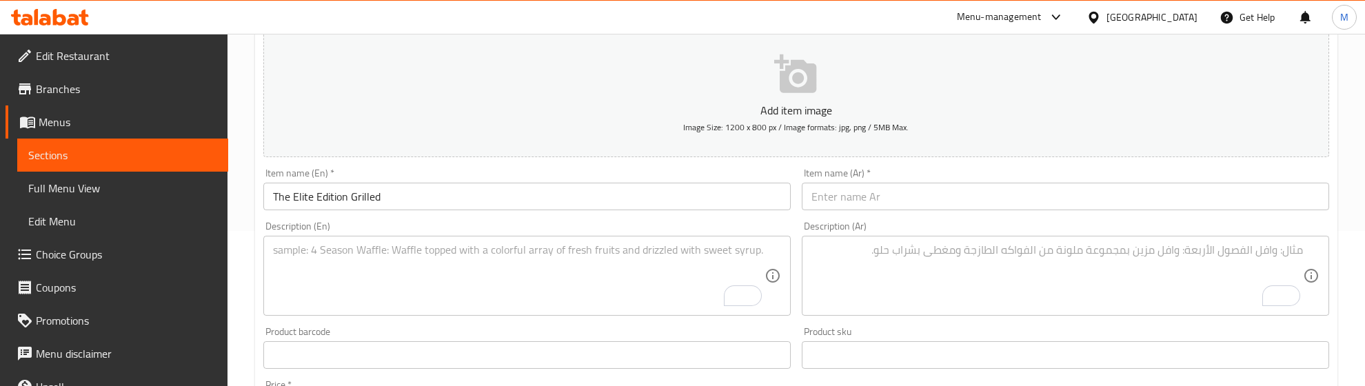
click at [1093, 193] on input "text" at bounding box center [1065, 197] width 527 height 28
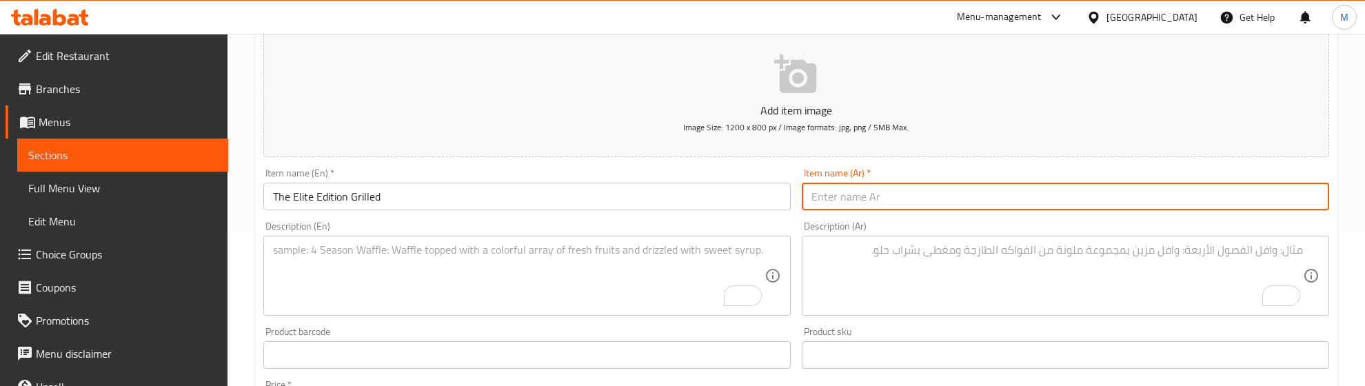
paste input "النسخة المشوية من Elite Edition"
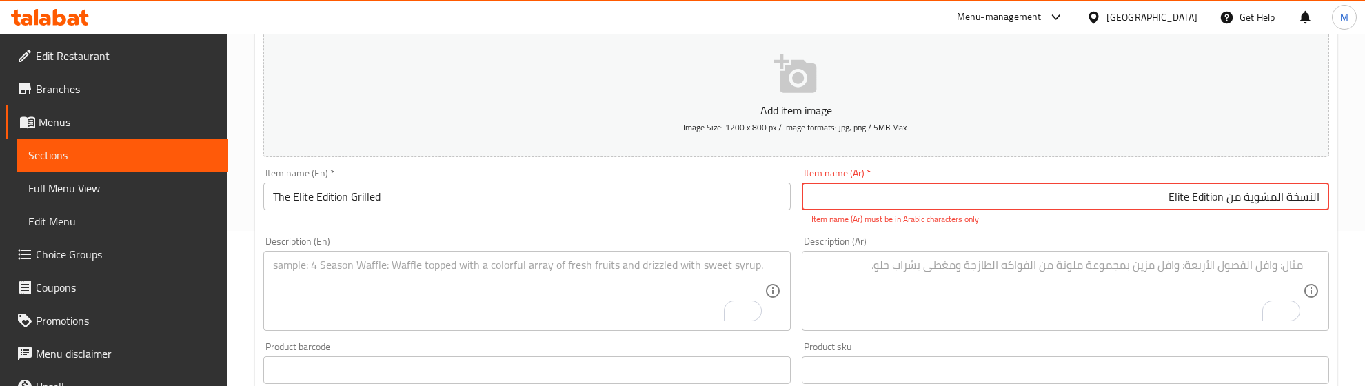
drag, startPoint x: 1226, startPoint y: 196, endPoint x: 1112, endPoint y: 196, distance: 113.7
click at [1112, 196] on input "النسخة المشوية من Elite Edition" at bounding box center [1065, 197] width 527 height 28
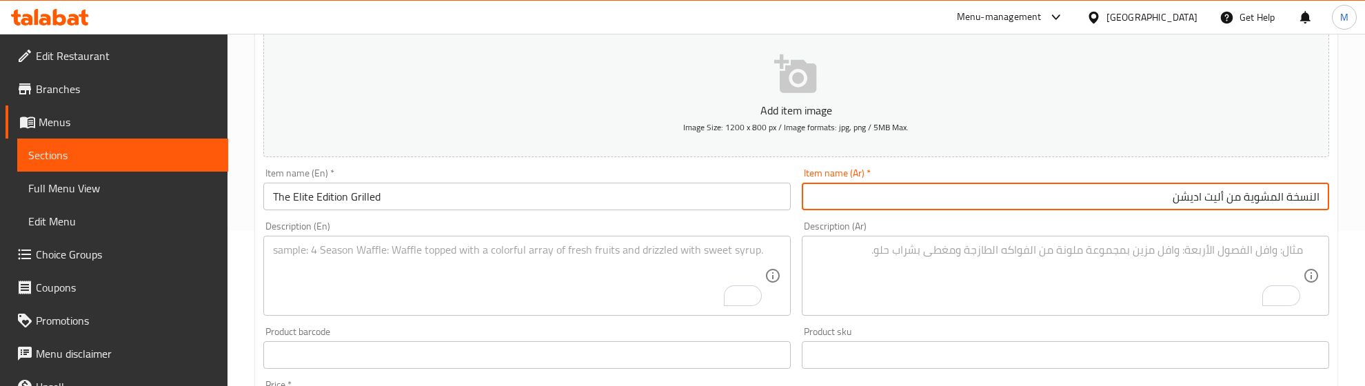
type input "النسخة المشوية من أليت اديشن"
click at [753, 227] on div "Description (En) Description (En)" at bounding box center [526, 268] width 527 height 94
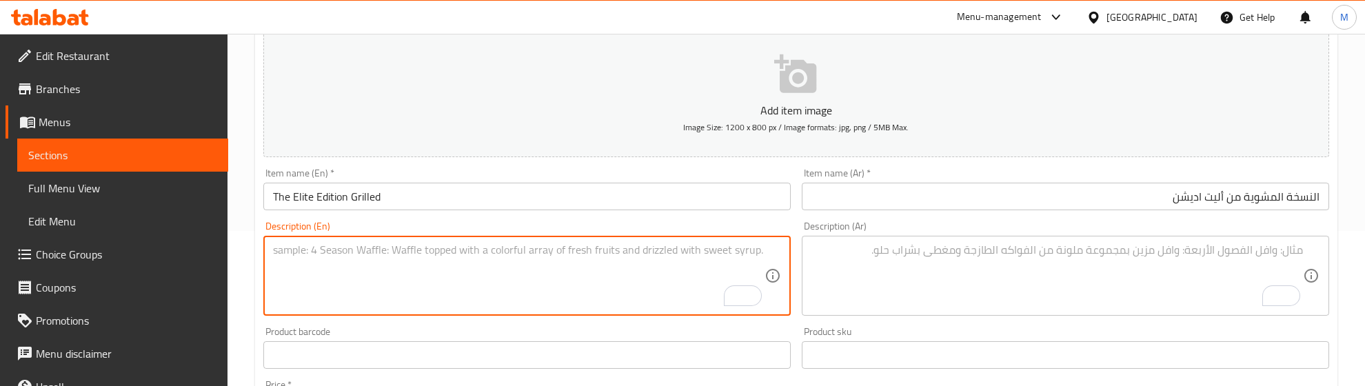
click at [329, 257] on textarea "To enrich screen reader interactions, please activate Accessibility in Grammarl…" at bounding box center [518, 275] width 491 height 65
paste textarea "Elite’s signature mix grill — premium cuts, Lamb kebab, shish tawook, lamb tikk…"
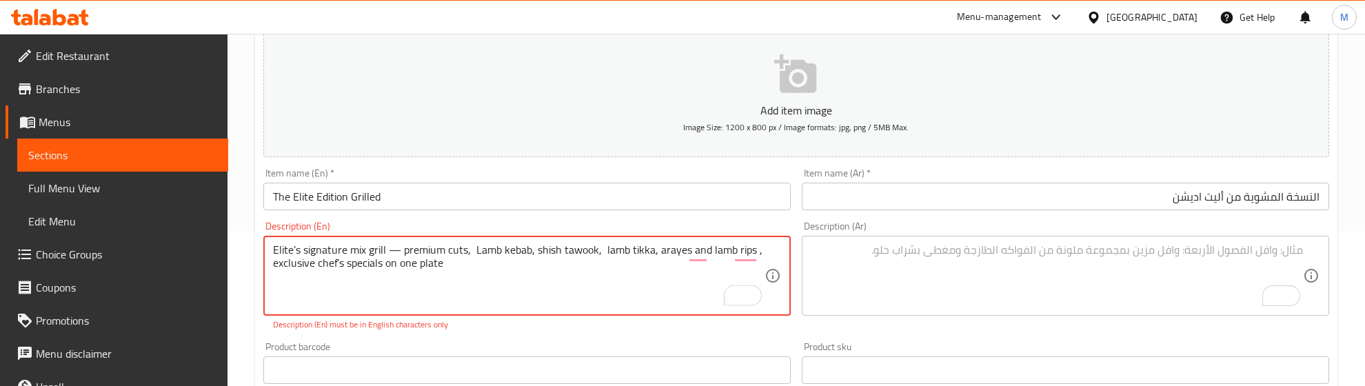
drag, startPoint x: 401, startPoint y: 250, endPoint x: 391, endPoint y: 250, distance: 10.3
click at [391, 250] on textarea "Elite’s signature mix grill — premium cuts, Lamb kebab, shish tawook, lamb tikk…" at bounding box center [518, 275] width 491 height 65
click at [338, 265] on textarea "Elite’s signature mix grill premium cuts, Lamb kebab, shish tawook, lamb tikka,…" at bounding box center [518, 275] width 491 height 65
click at [453, 340] on div "Product barcode Product barcode" at bounding box center [527, 362] width 538 height 53
type textarea "Elite's signature mix grill premium cuts, Lamb kebab, shish tawook, lamb tikka,…"
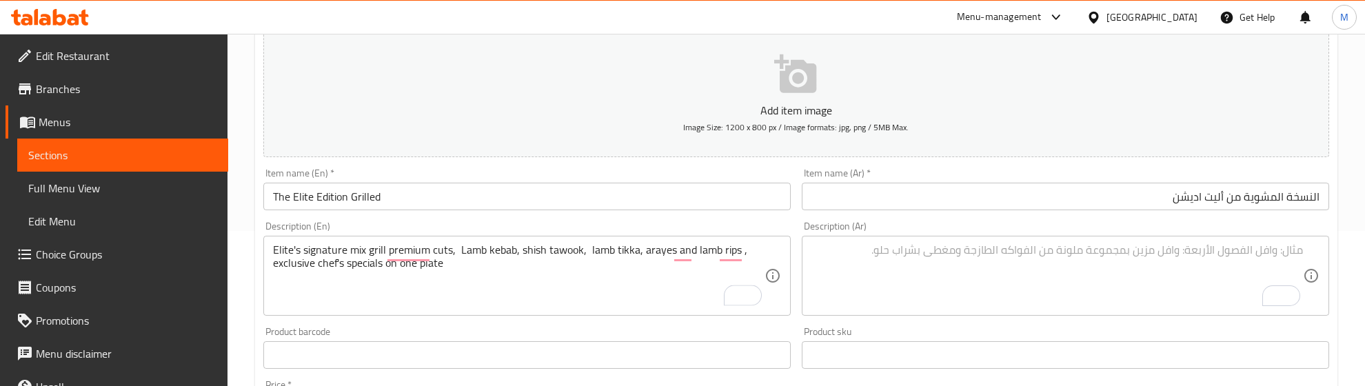
click at [379, 328] on div "Product barcode Product barcode" at bounding box center [526, 348] width 527 height 42
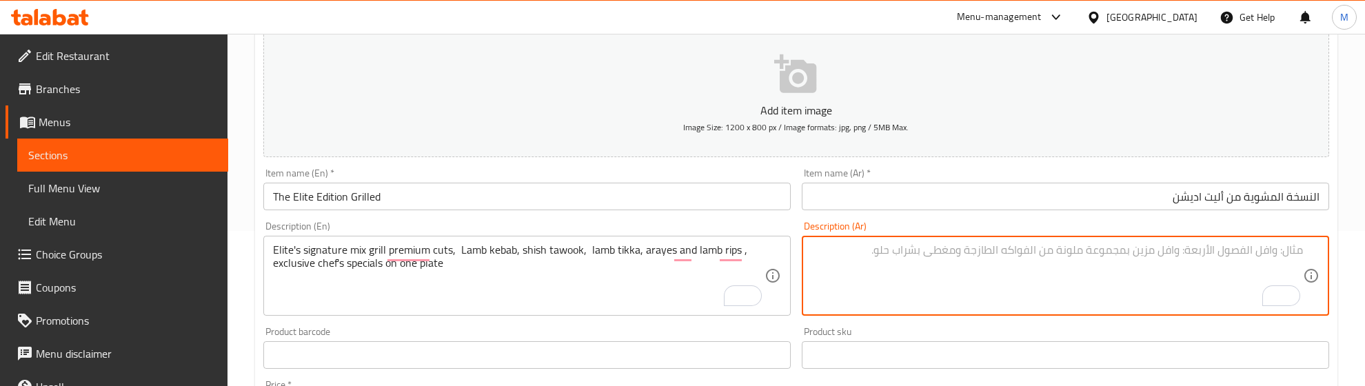
click at [994, 262] on textarea "To enrich screen reader interactions, please activate Accessibility in Grammarl…" at bounding box center [1056, 275] width 491 height 65
paste textarea "تشكيلة مشاوي النخبة المميزة - قطع لحم ممتازة، كباب لحم ضأن، شيش طاووق، تكا لحم …"
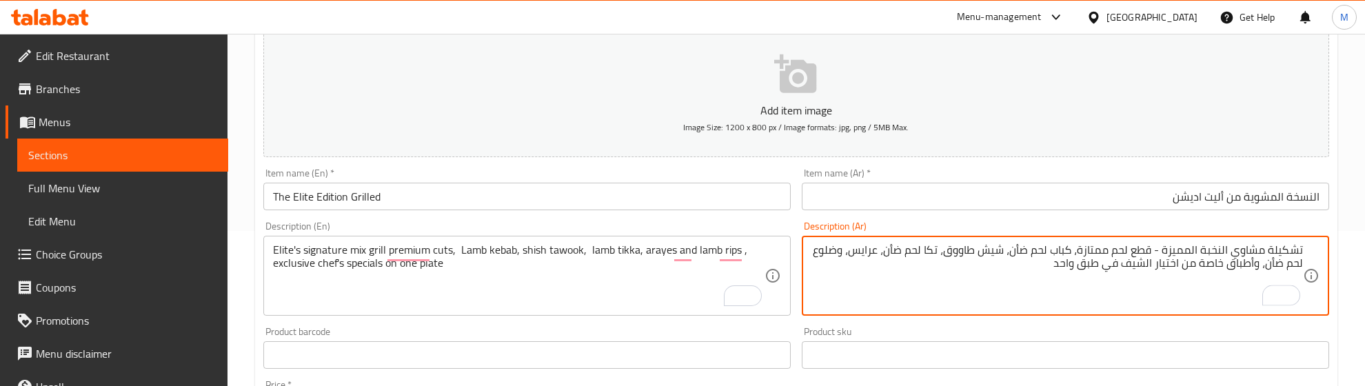
type textarea "تشكيلة مشاوي النخبة المميزة - قطع لحم ممتازة، كباب لحم ضأن، شيش طاووق، تكا لحم …"
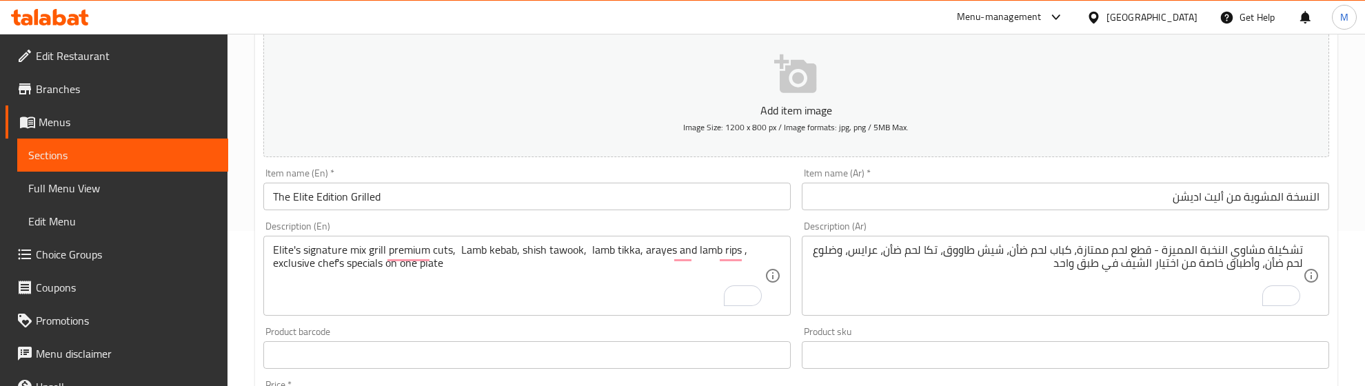
scroll to position [327, 0]
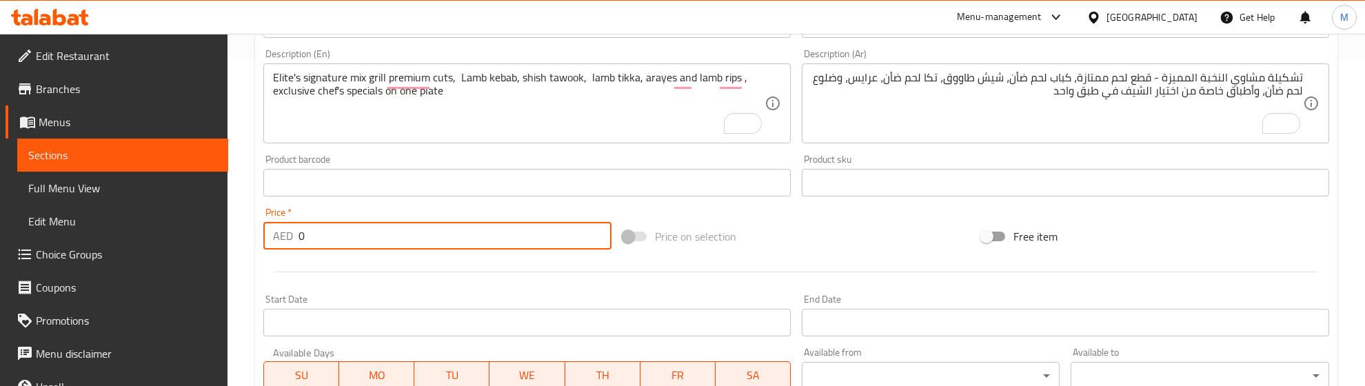
drag, startPoint x: 323, startPoint y: 227, endPoint x: 279, endPoint y: 230, distance: 43.5
click at [279, 230] on div "AED 0 Price *" at bounding box center [437, 236] width 348 height 28
type input "99.33"
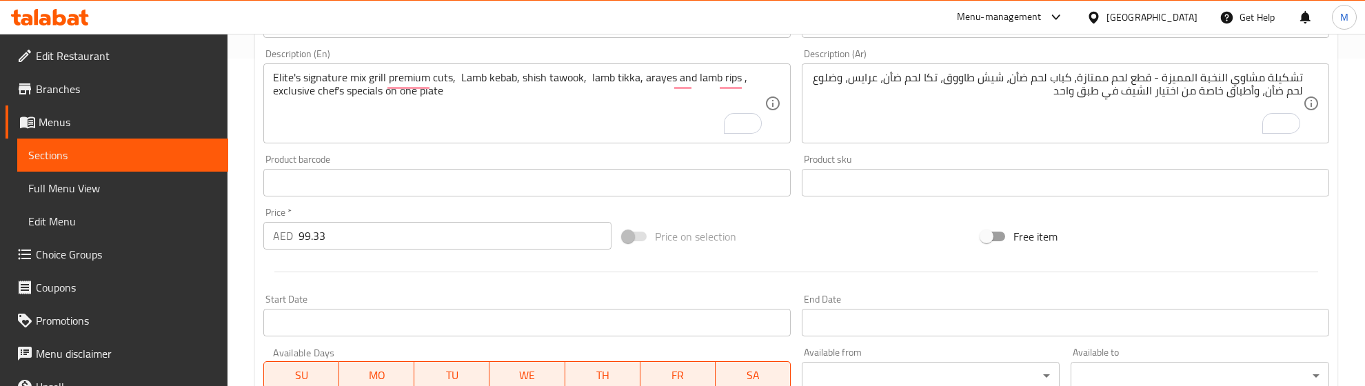
click at [343, 278] on div at bounding box center [796, 272] width 1077 height 34
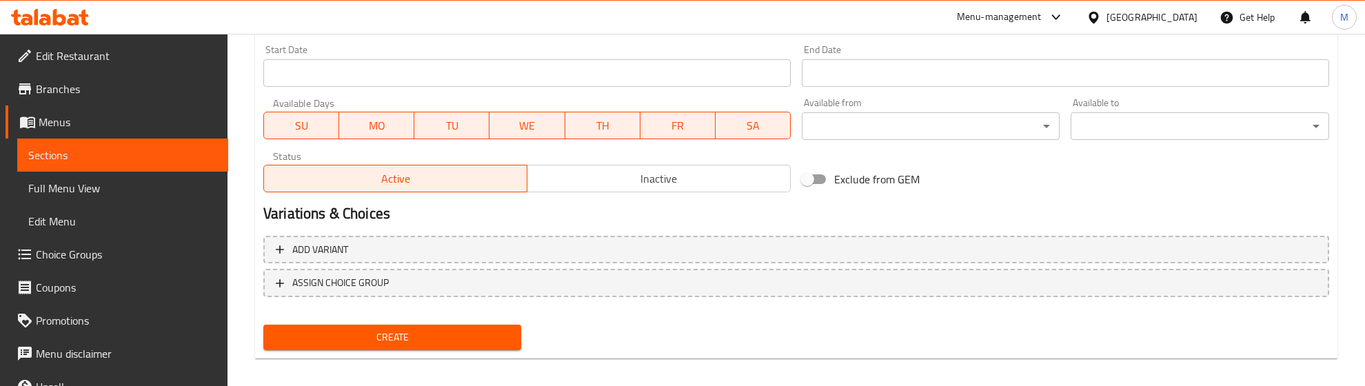
scroll to position [586, 0]
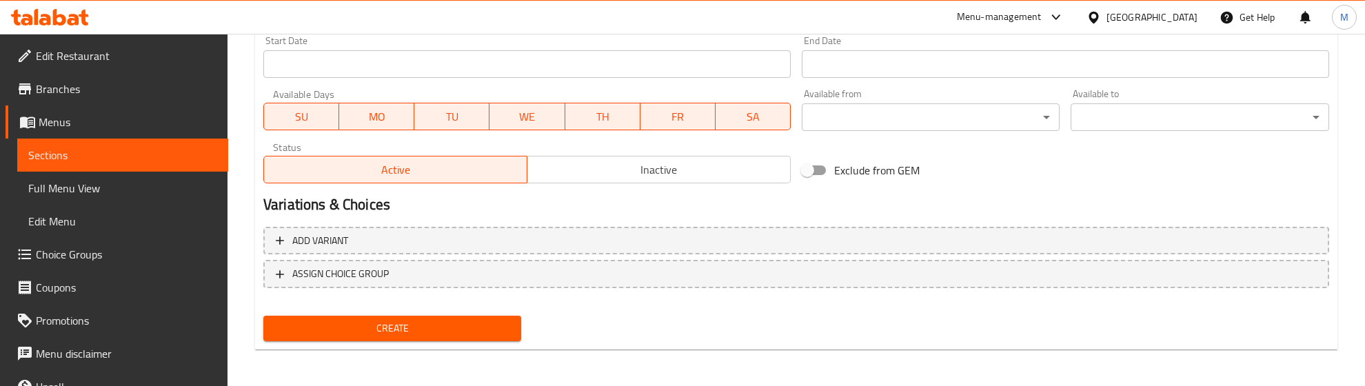
click at [359, 321] on span "Create" at bounding box center [392, 328] width 236 height 17
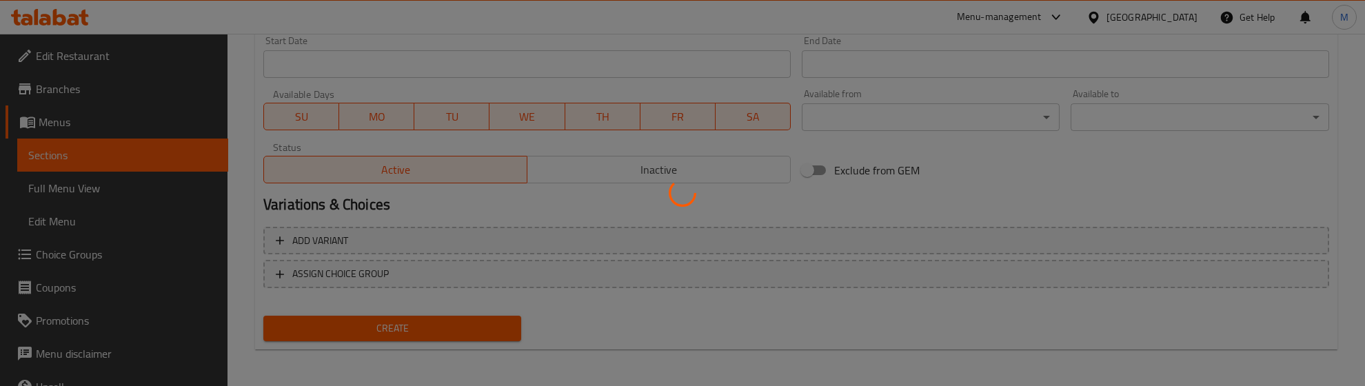
type input "0"
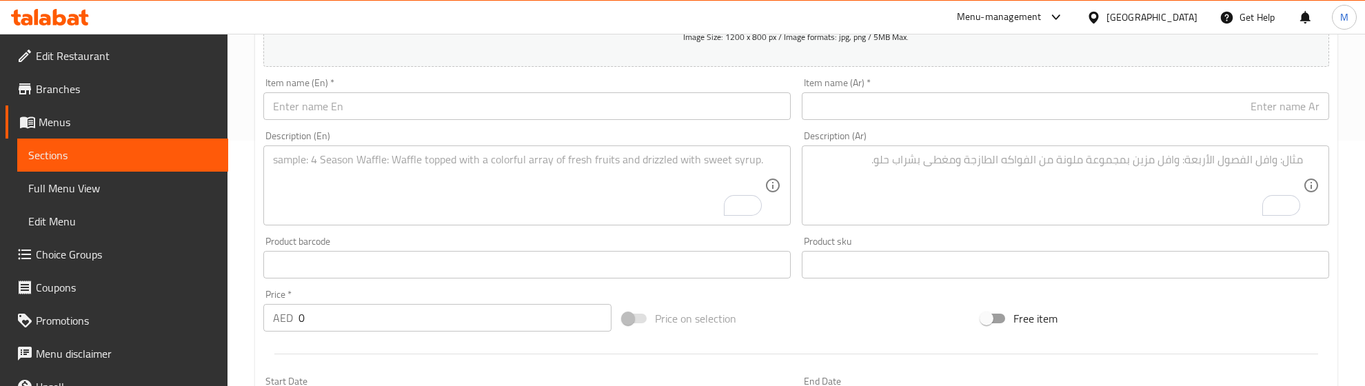
scroll to position [241, 0]
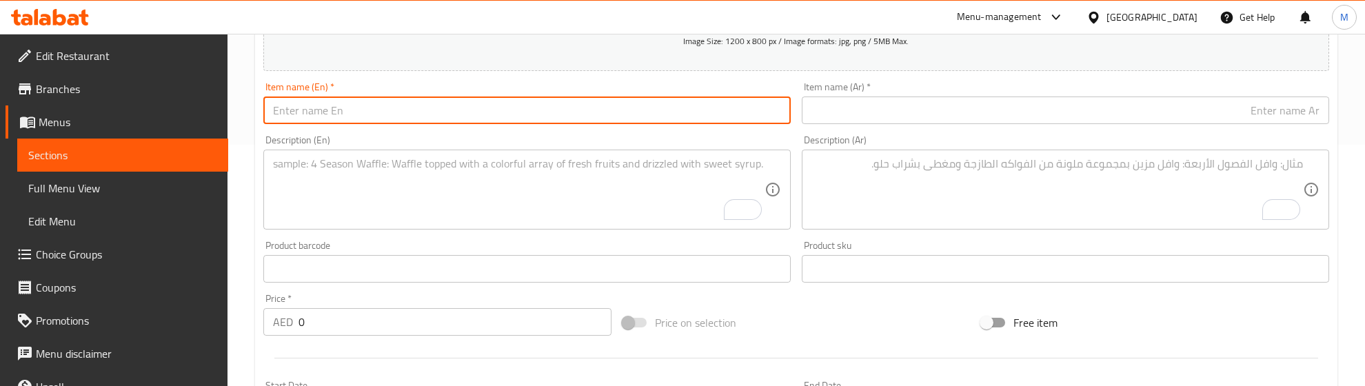
click at [343, 114] on input "text" at bounding box center [526, 111] width 527 height 28
paste input "Toshka"
type input "Toshka"
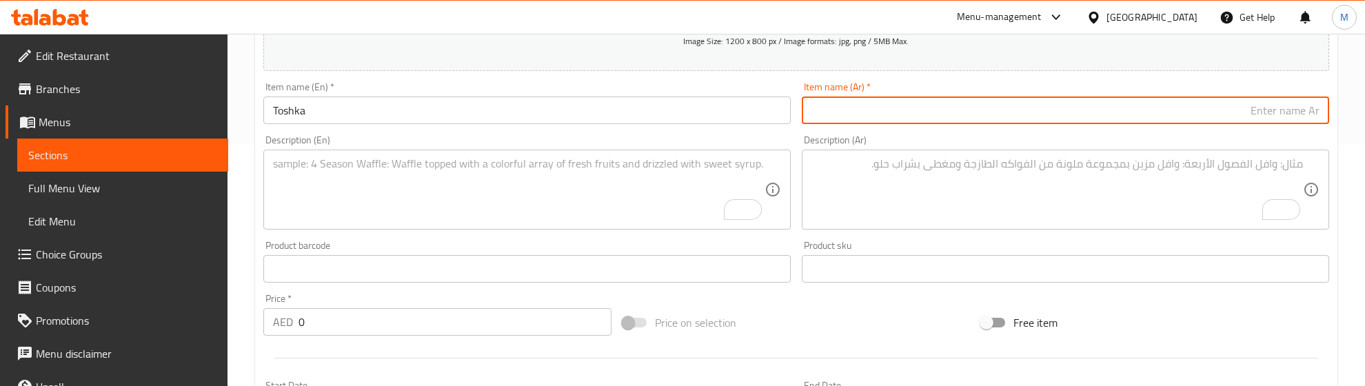
click at [865, 112] on input "text" at bounding box center [1065, 111] width 527 height 28
paste input "توشكا"
type input "توشكا"
click at [419, 187] on textarea "To enrich screen reader interactions, please activate Accessibility in Grammarl…" at bounding box center [518, 189] width 491 height 65
paste textarea "Grilled pita stuffed with spiced minced lamb and melted cheese."
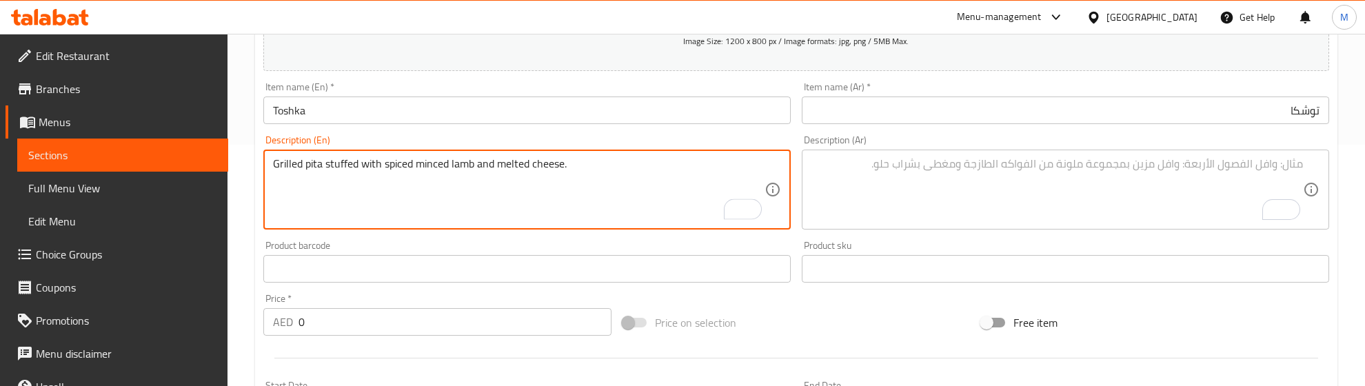
type textarea "Grilled pita stuffed with spiced minced lamb and melted cheese."
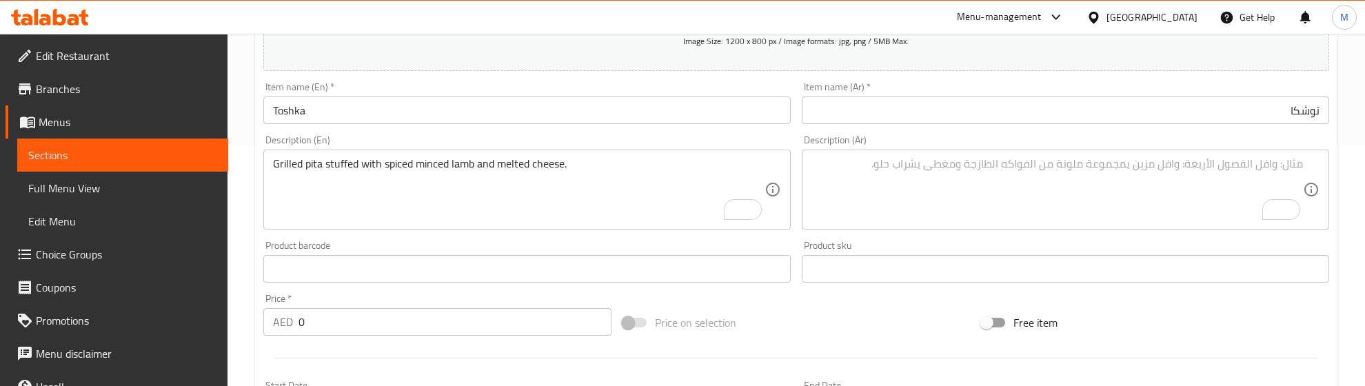
click at [906, 157] on textarea "To enrich screen reader interactions, please activate Accessibility in Grammarl…" at bounding box center [1056, 189] width 491 height 65
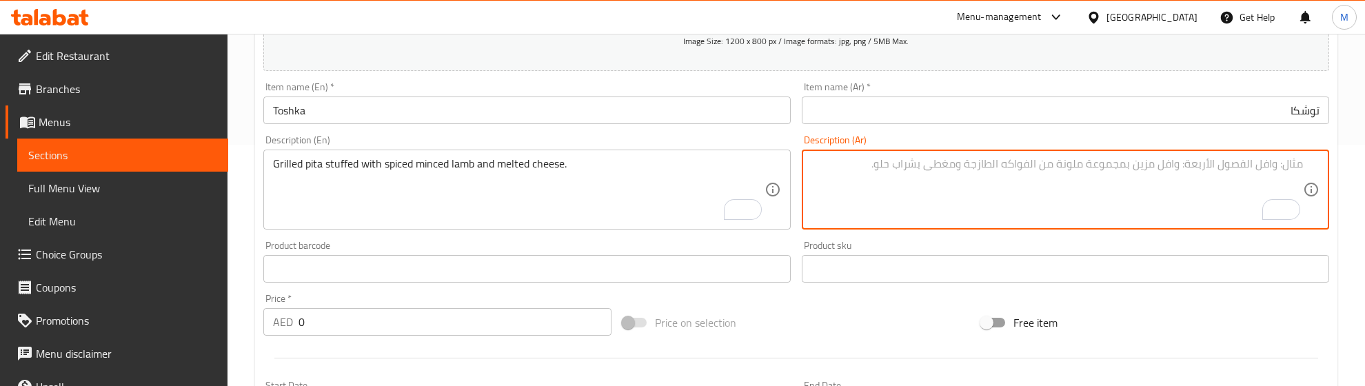
paste textarea """"خبز مشوي محشو بلحم الغنم المتبّل والجبنة الذائبة وصوص خاص ""
drag, startPoint x: 1291, startPoint y: 163, endPoint x: 1317, endPoint y: 168, distance: 26.5
click at [1320, 167] on div """"خبز مشوي محشو بلحم الغنم المتبّل والجبنة الذائبة وصوص خاص Description (Ar)" at bounding box center [1065, 190] width 527 height 80
type textarea "خبز مشوي محشو بلحم الغنم المتبّل والجبنة الذائبة وصوص خاص"
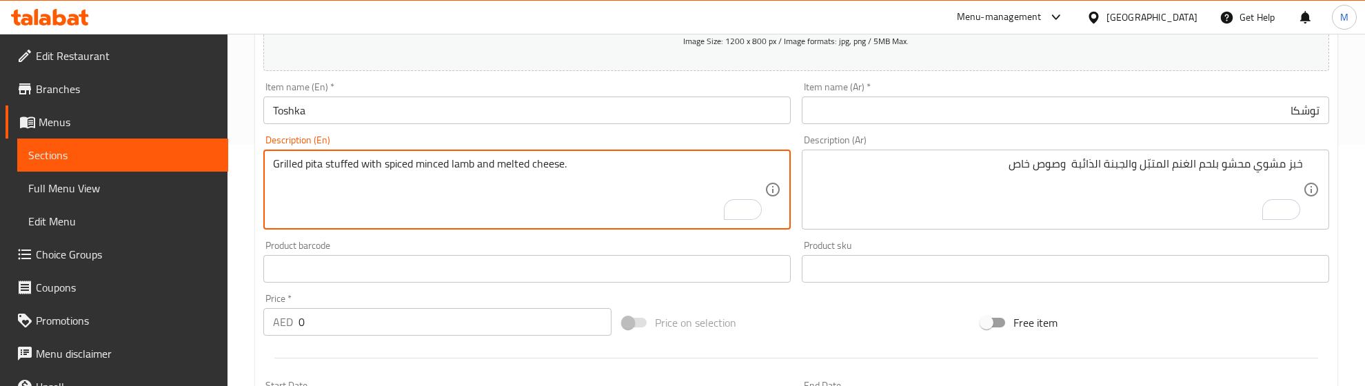
drag, startPoint x: 579, startPoint y: 165, endPoint x: 564, endPoint y: 168, distance: 15.3
type textarea "Grilled pita stuffed with spiced minced lamb and melted cheese and special sauc…"
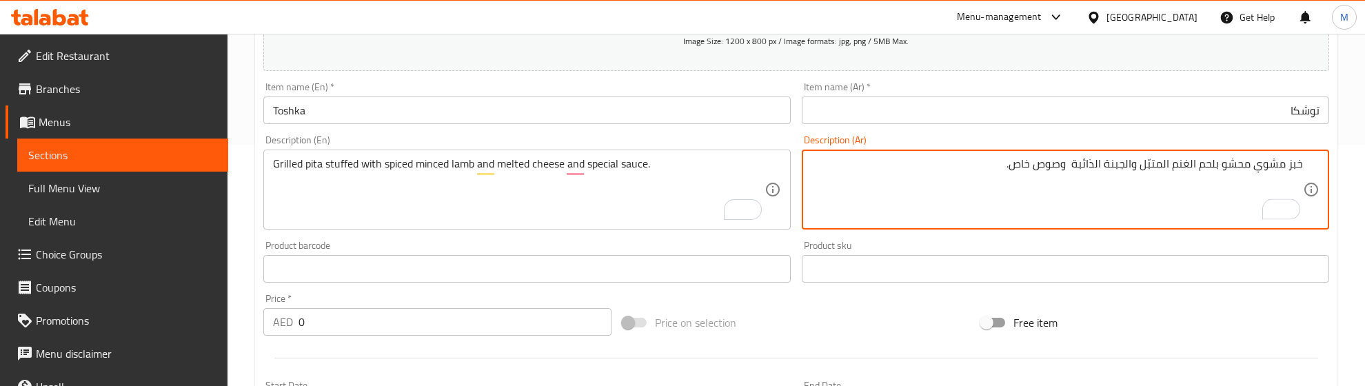
type textarea "خبز مشوي محشو بلحم الغنم المتبّل والجبنة الذائبة وصوص خاص."
click at [619, 241] on div "Product barcode Product barcode" at bounding box center [526, 262] width 527 height 42
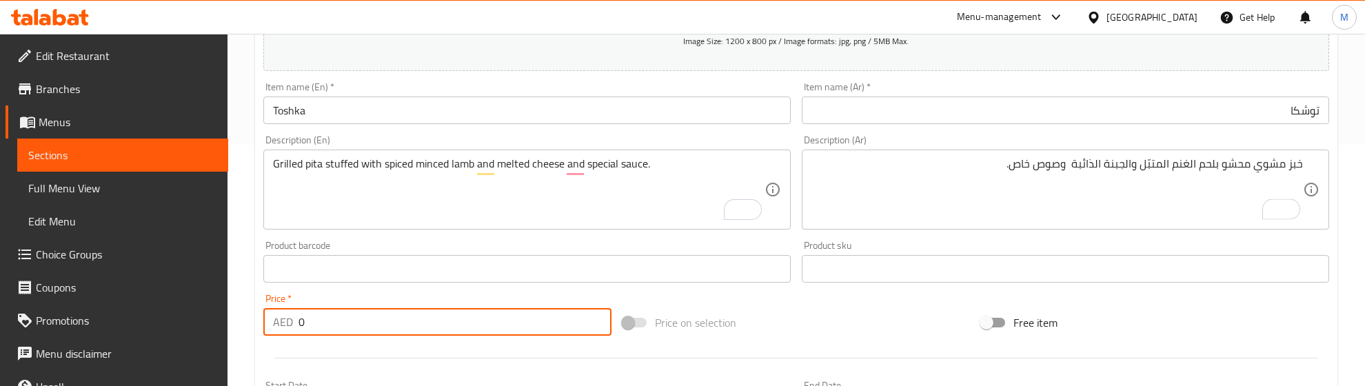
drag, startPoint x: 294, startPoint y: 321, endPoint x: 281, endPoint y: 321, distance: 13.1
click at [281, 321] on div "AED 0 Price *" at bounding box center [437, 322] width 348 height 28
type input "60"
click at [309, 343] on div at bounding box center [796, 358] width 1077 height 34
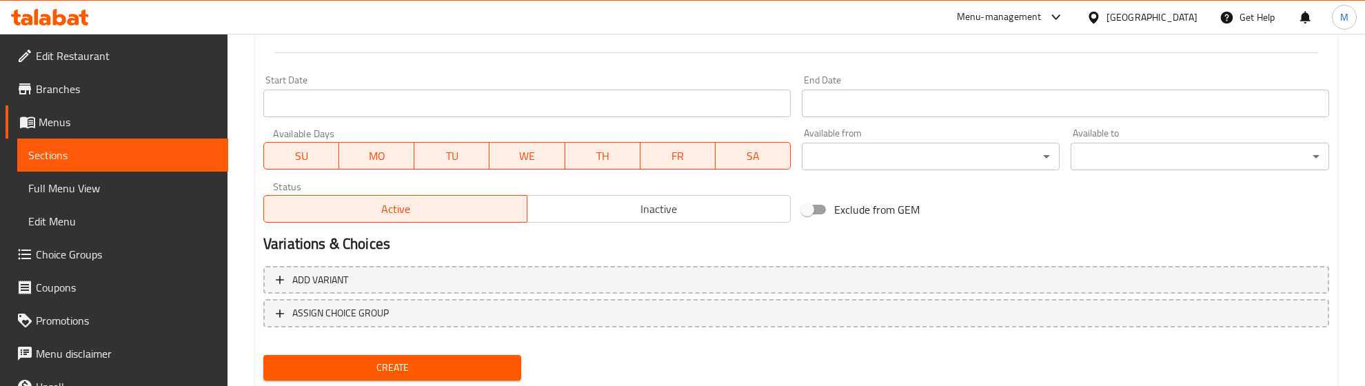
scroll to position [586, 0]
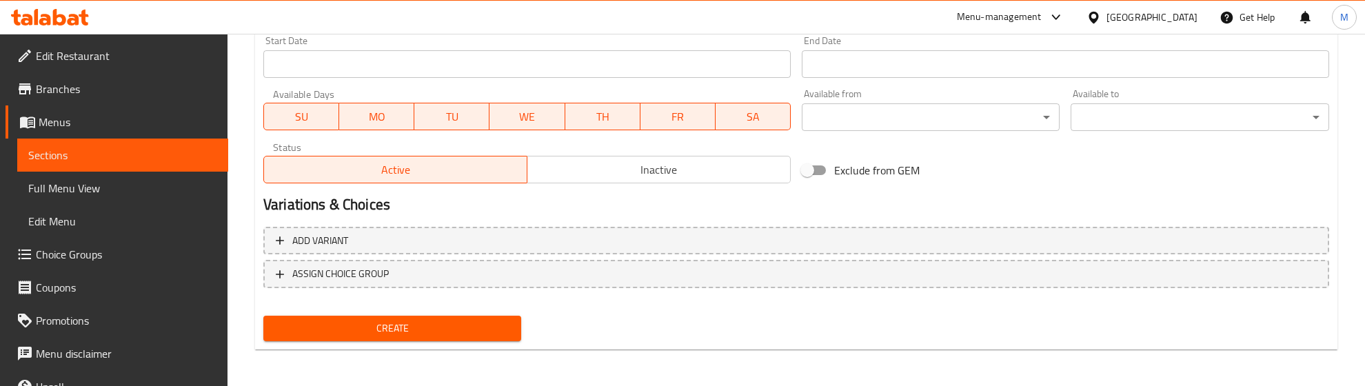
click at [312, 322] on span "Create" at bounding box center [392, 328] width 236 height 17
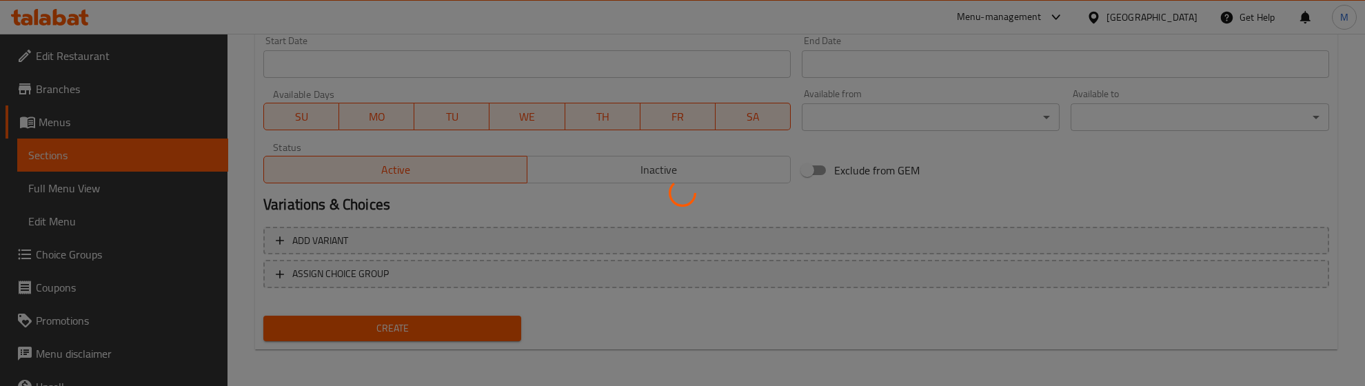
type input "0"
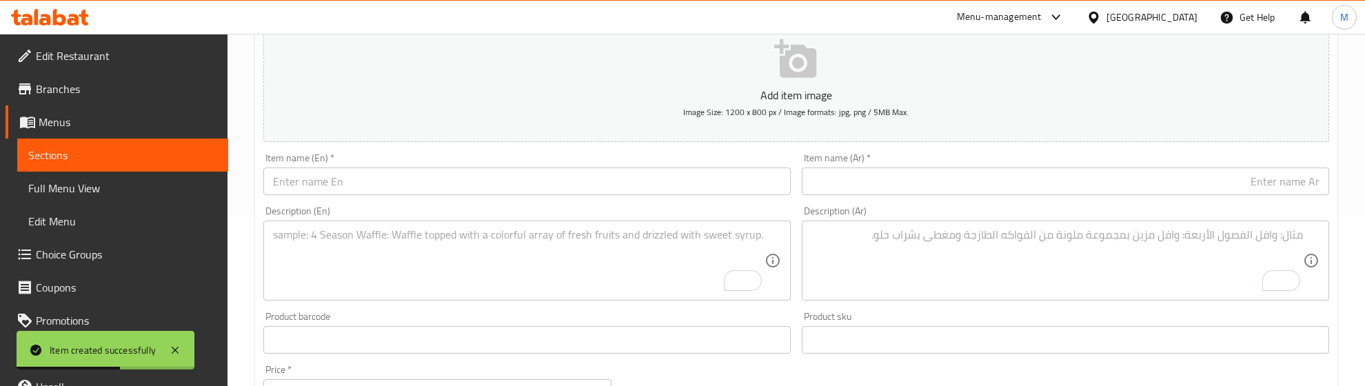
scroll to position [155, 0]
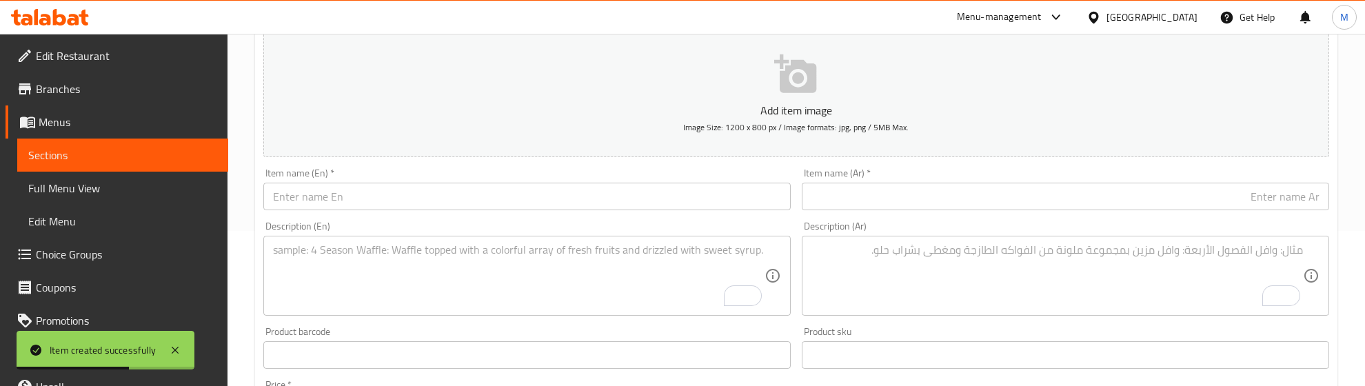
click at [363, 184] on input "text" at bounding box center [526, 197] width 527 height 28
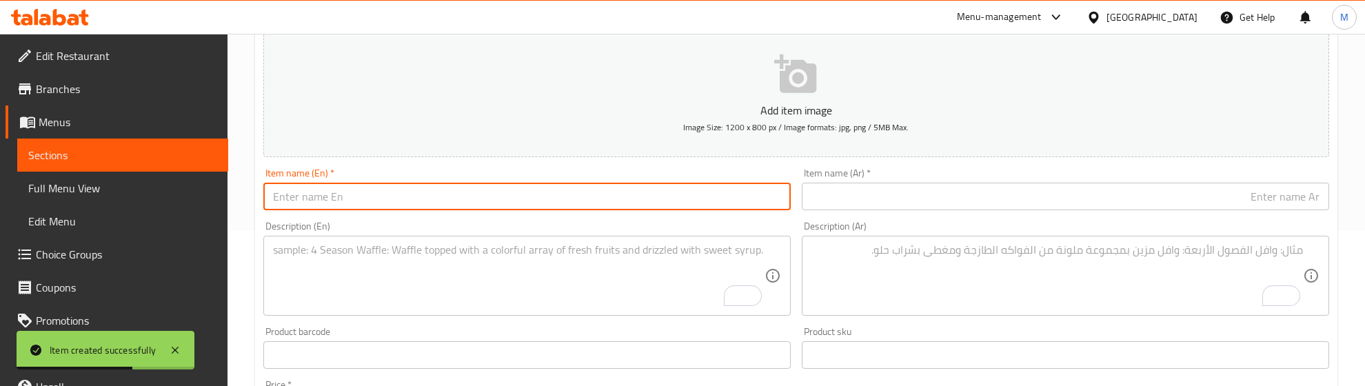
paste input "Turkish Chicken"
type input "Turkish Chicken"
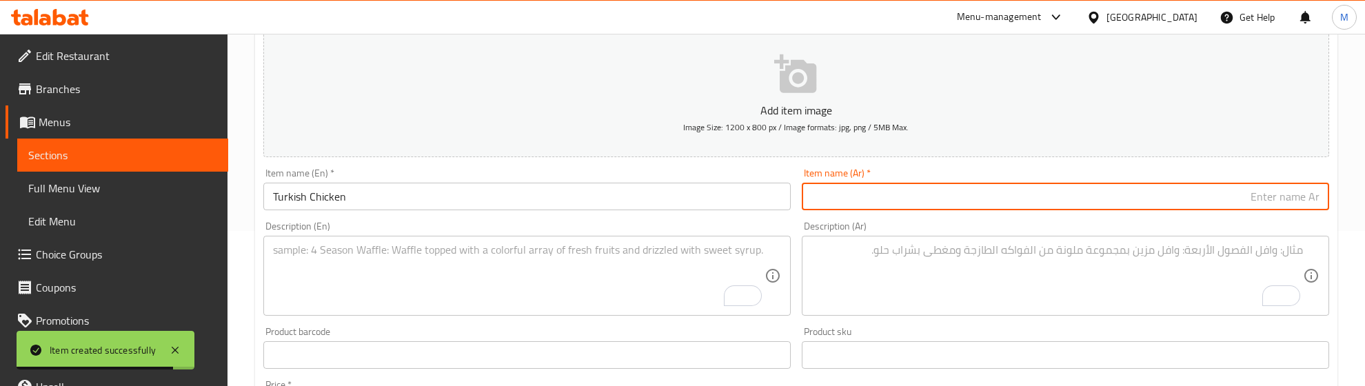
click at [917, 193] on input "text" at bounding box center [1065, 197] width 527 height 28
paste input "دجاج تركي"
type input "دجاج تركي"
click at [736, 227] on div "Description (En) Description (En)" at bounding box center [526, 268] width 527 height 94
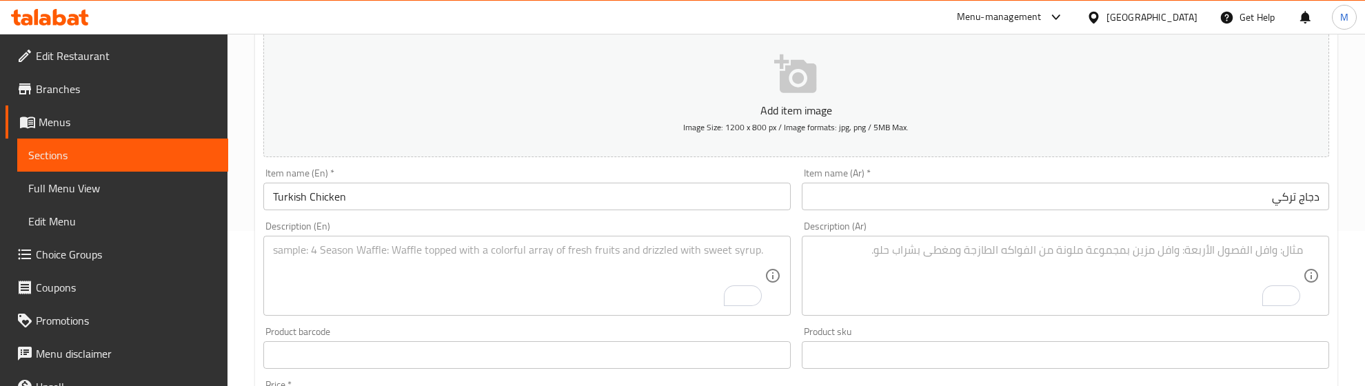
click at [411, 276] on textarea "To enrich screen reader interactions, please activate Accessibility in Grammarl…" at bounding box center [518, 275] width 491 height 65
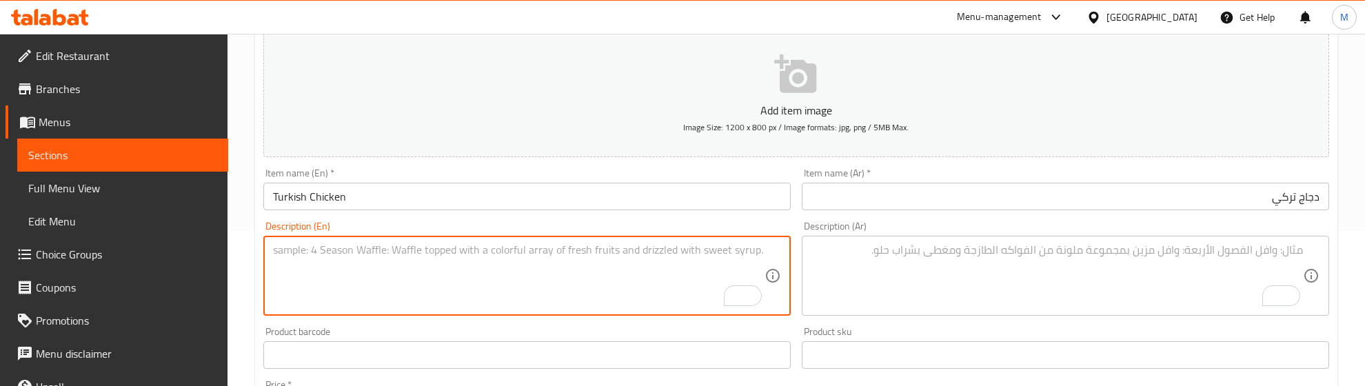
paste textarea ""Turkish-style marinated chicken on the bone, grilled over charcoal, served wit…"
click at [277, 247] on textarea ""Turkish-style marinated chicken on the bone, grilled over charcoal, served wit…" at bounding box center [518, 275] width 491 height 65
type textarea "Turkish-style marinated chicken on the bone, grilled over charcoal, served with…"
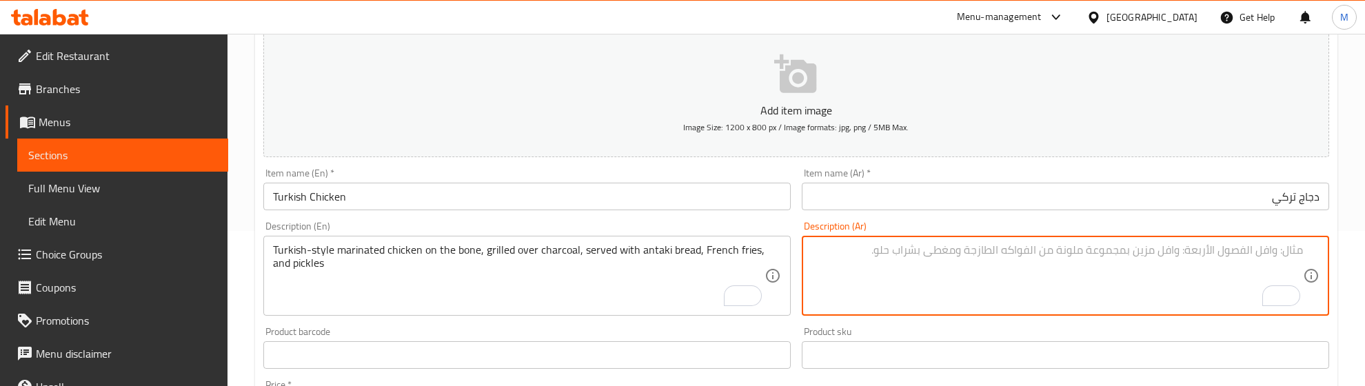
click at [1066, 260] on textarea "To enrich screen reader interactions, please activate Accessibility in Grammarl…" at bounding box center [1056, 275] width 491 height 65
paste textarea ""دجاج بالعظم متبل على الطريقة التركية مشوي على الفحم يقدم مع خبز الأنتاكي والبط…"
click at [1297, 252] on textarea ""دجاج بالعظم متبل على الطريقة التركية مشوي على الفحم يقدم مع خبز الأنتاكي والبط…" at bounding box center [1056, 275] width 491 height 65
type textarea "دجاج بالعظم متبل على الطريقة التركية مشوي على الفحم يقدم مع خبز الأنتاكي والبطا…"
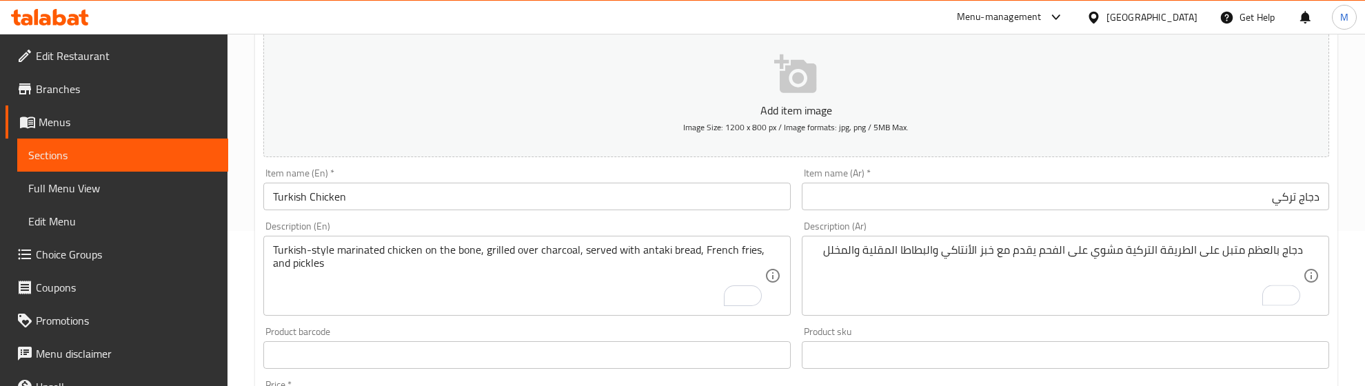
click at [701, 325] on div "Product barcode Product barcode" at bounding box center [527, 347] width 538 height 53
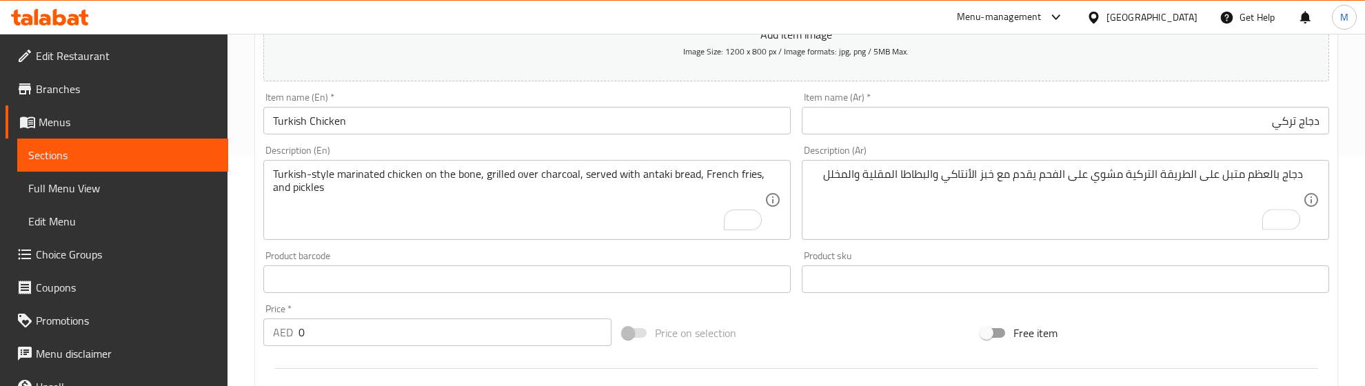
scroll to position [327, 0]
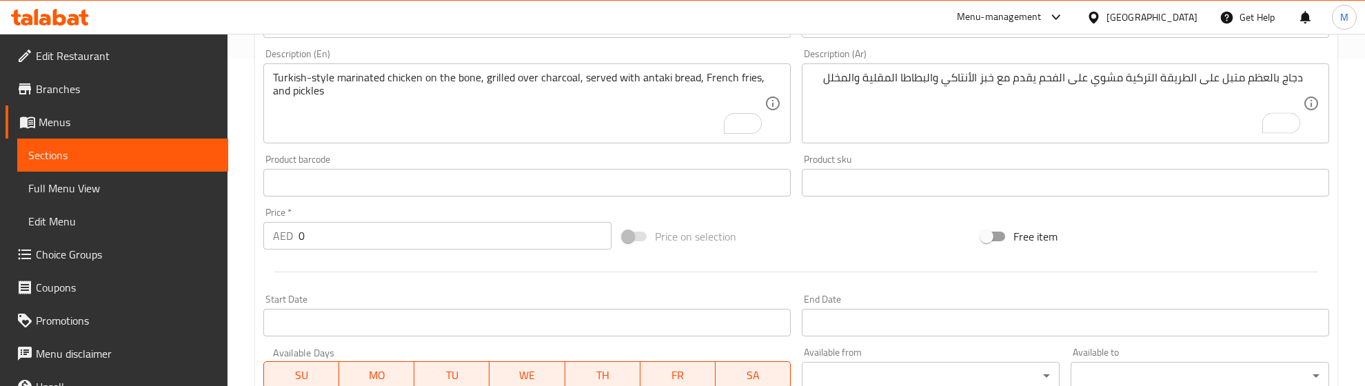
drag, startPoint x: 339, startPoint y: 236, endPoint x: 263, endPoint y: 245, distance: 76.3
click at [263, 245] on div "AED 0 Price *" at bounding box center [437, 236] width 348 height 28
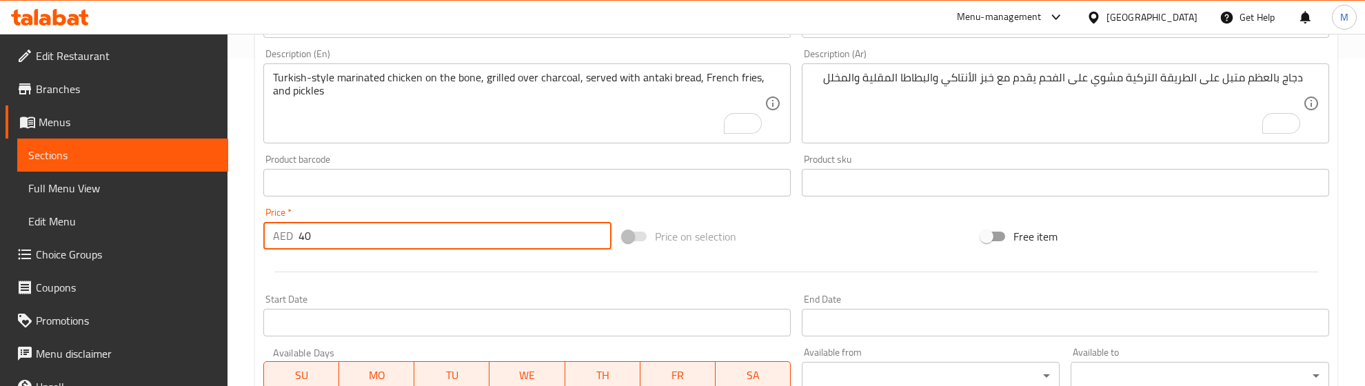
type input "40"
click at [343, 267] on div at bounding box center [796, 272] width 1077 height 34
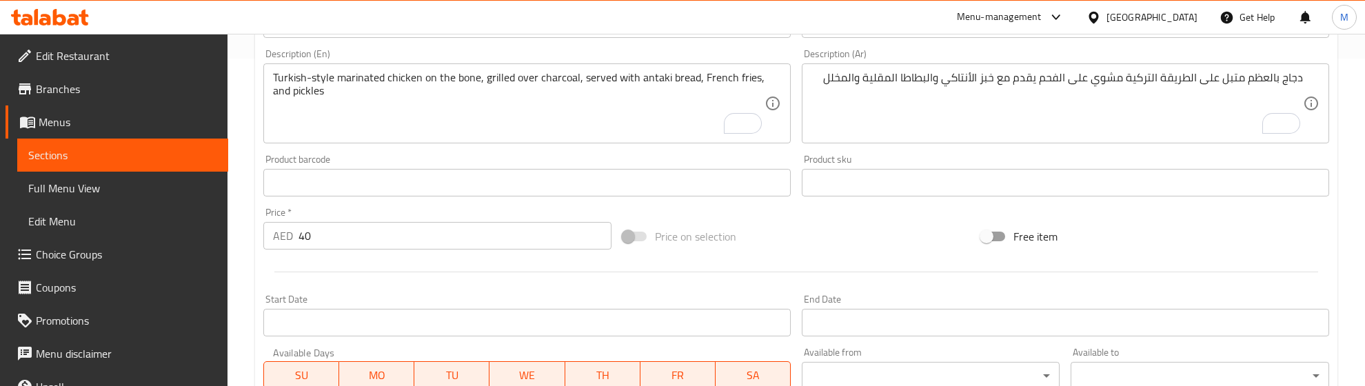
click at [333, 276] on div at bounding box center [796, 272] width 1077 height 34
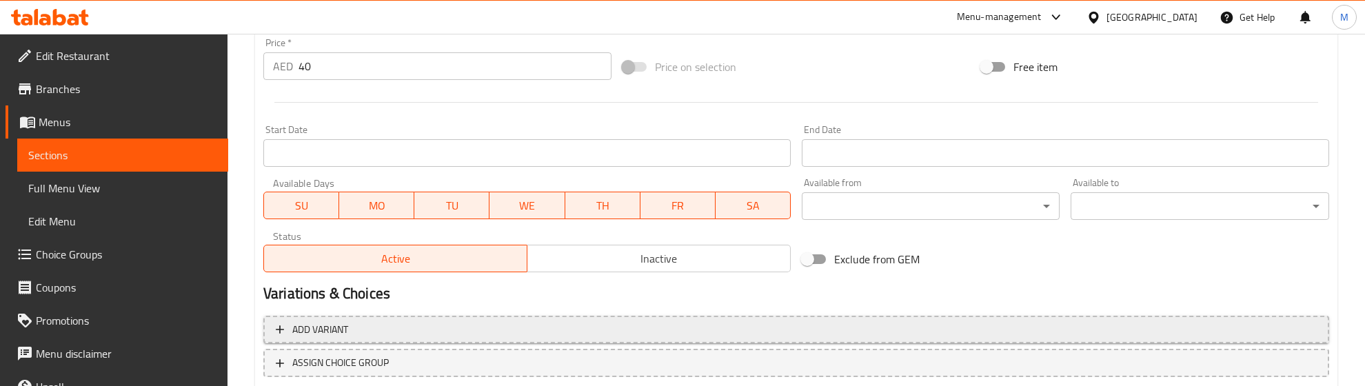
scroll to position [586, 0]
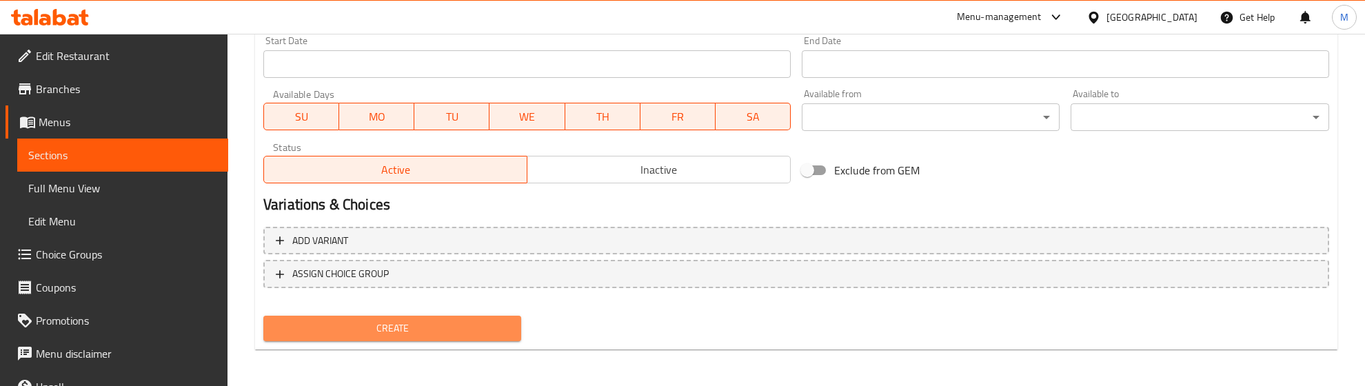
click at [364, 320] on span "Create" at bounding box center [392, 328] width 236 height 17
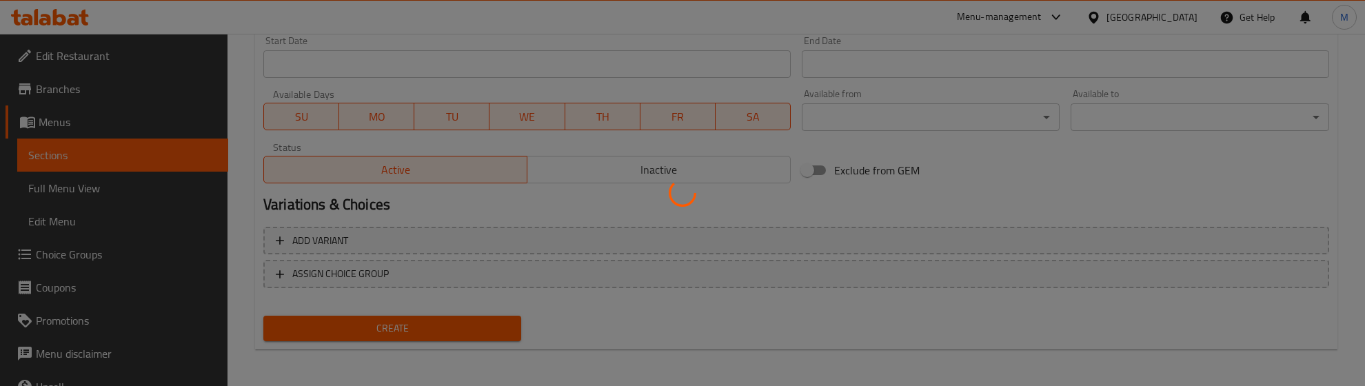
type input "0"
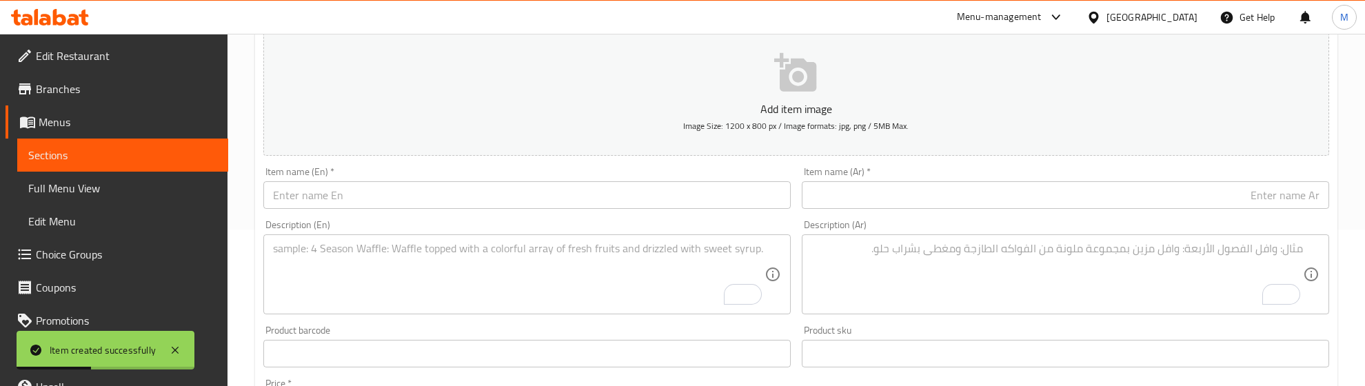
scroll to position [155, 0]
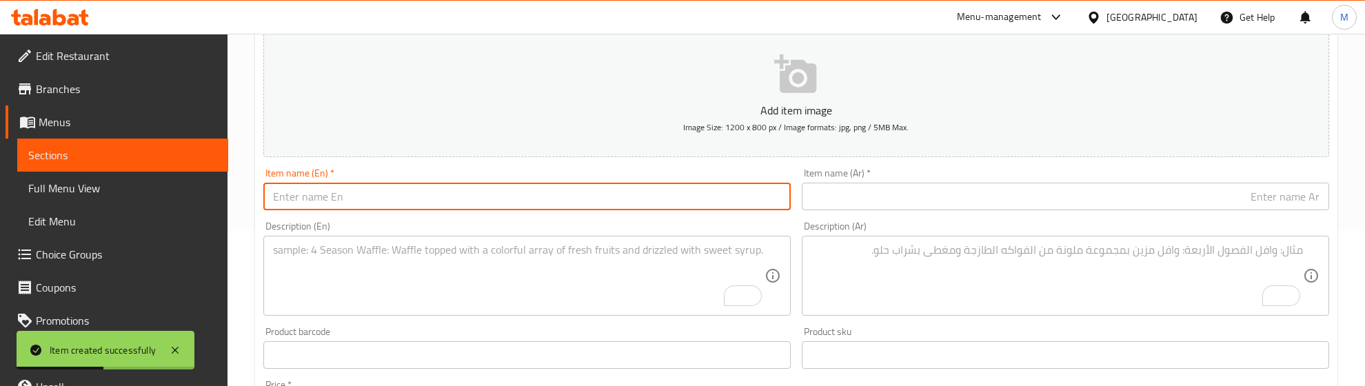
click at [354, 202] on input "text" at bounding box center [526, 197] width 527 height 28
paste input "Arayess kafta"
click at [329, 195] on input "Arayess kafta" at bounding box center [526, 197] width 527 height 28
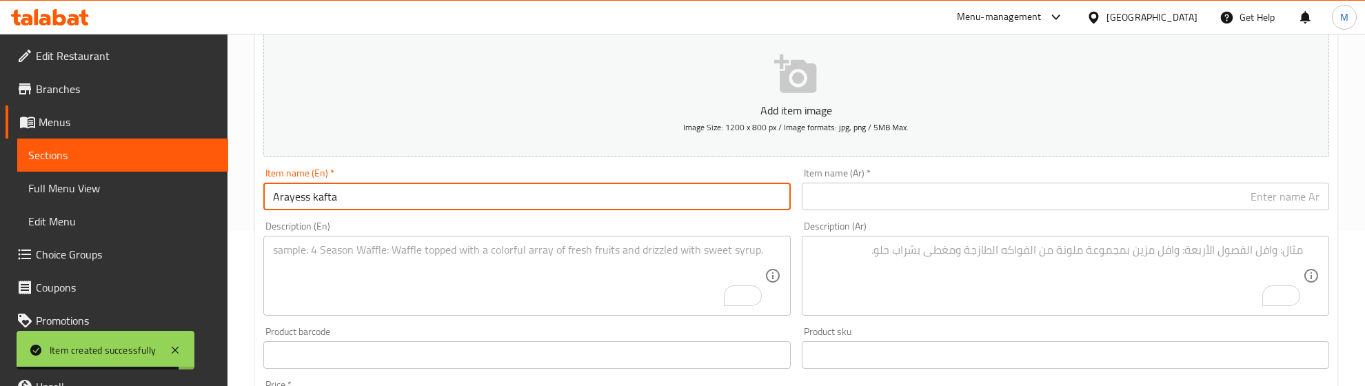
paste input "text"
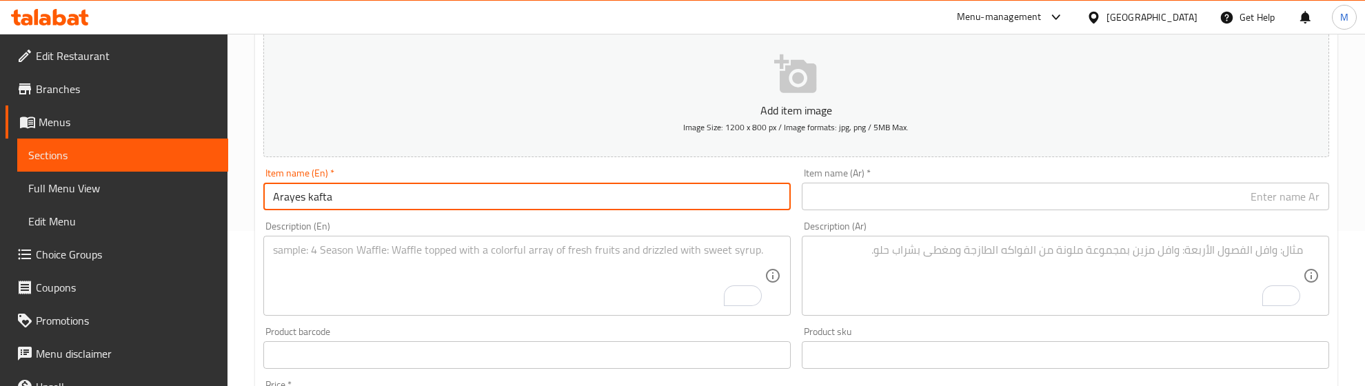
type input "Arayes kafta"
click at [915, 197] on input "text" at bounding box center [1065, 197] width 527 height 28
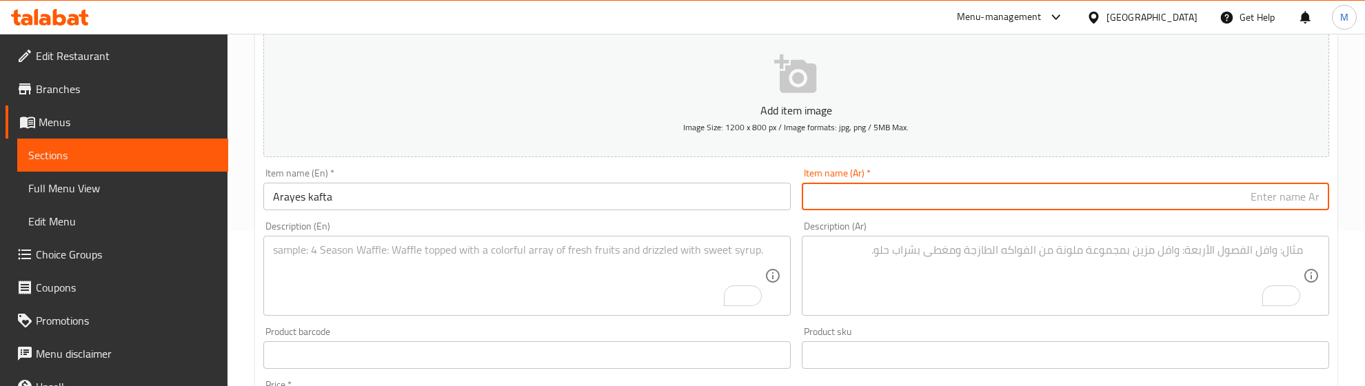
paste input "عرايس كفتة"
type input "عرايس كفتة"
click at [632, 224] on div "Description (En) Description (En)" at bounding box center [526, 268] width 527 height 94
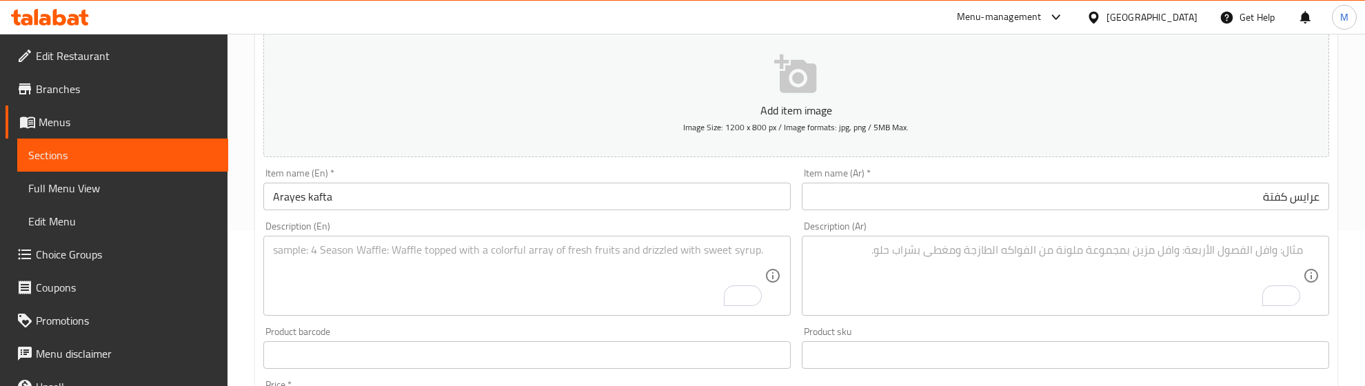
click at [360, 245] on textarea "To enrich screen reader interactions, please activate Accessibility in Grammarl…" at bounding box center [518, 275] width 491 height 65
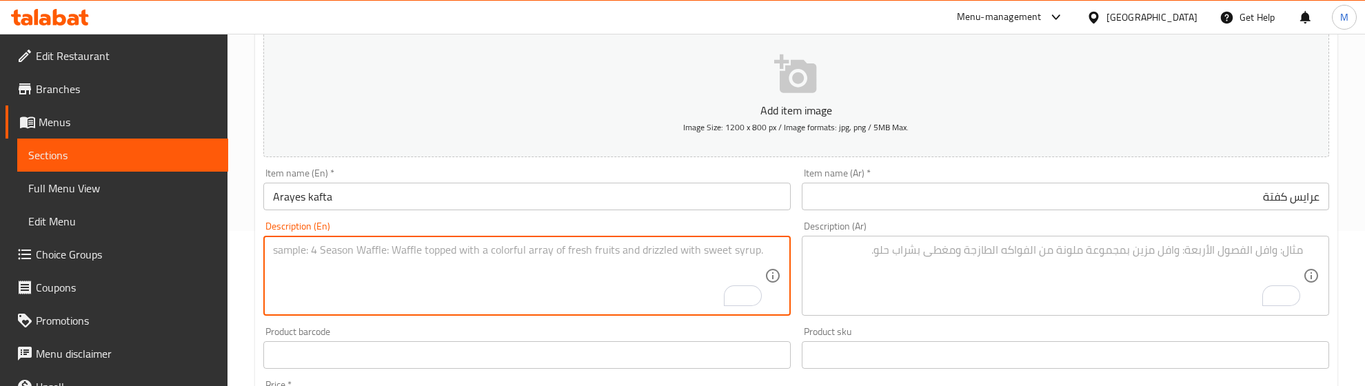
paste textarea ""Golden, crispy pita bursting with spiced minced lamb.""
drag, startPoint x: 280, startPoint y: 246, endPoint x: 257, endPoint y: 252, distance: 23.4
click at [258, 252] on div "Description (En) "Golden, crispy pita bursting with spiced minced lamb." Descri…" at bounding box center [527, 268] width 538 height 105
click at [555, 256] on textarea "Golden, crispy pita bursting with spiced minced lamb."" at bounding box center [518, 275] width 491 height 65
type textarea "Golden, crispy pita bursting with spiced minced lamb"
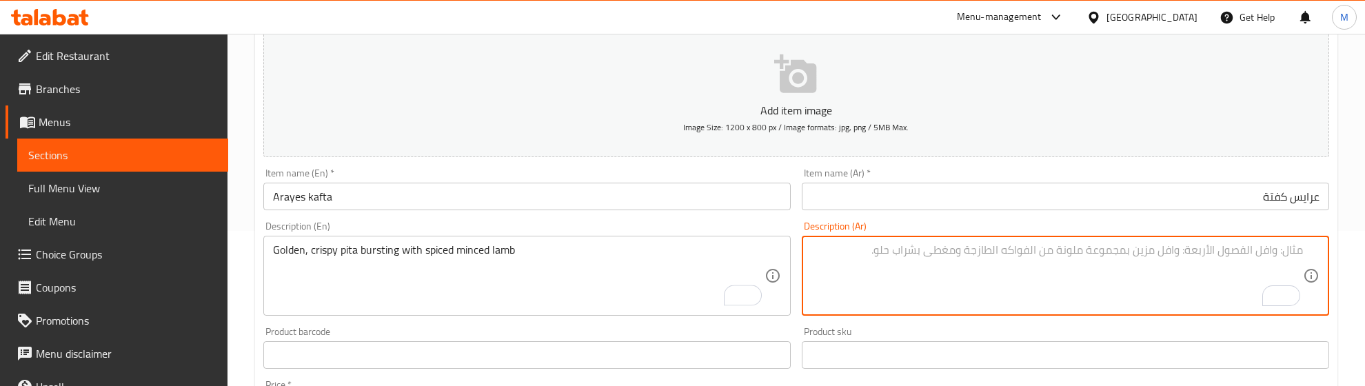
click at [1100, 274] on textarea "To enrich screen reader interactions, please activate Accessibility in Grammarl…" at bounding box center [1056, 275] width 491 height 65
paste textarea ""خبز مقرمش ذهبي محشو بلحم الغنم المتبّل الشهي.""
drag, startPoint x: 1299, startPoint y: 250, endPoint x: 1321, endPoint y: 252, distance: 22.2
click at [1321, 252] on div ""خبز مقرمش ذهبي محشو بلحم الغنم المتبّل الشهي Description (Ar)" at bounding box center [1065, 276] width 527 height 80
click at [1001, 276] on textarea "خبز مقرمش ذهبي محشو بلحم الغنم المتبّل الشهي" at bounding box center [1056, 275] width 491 height 65
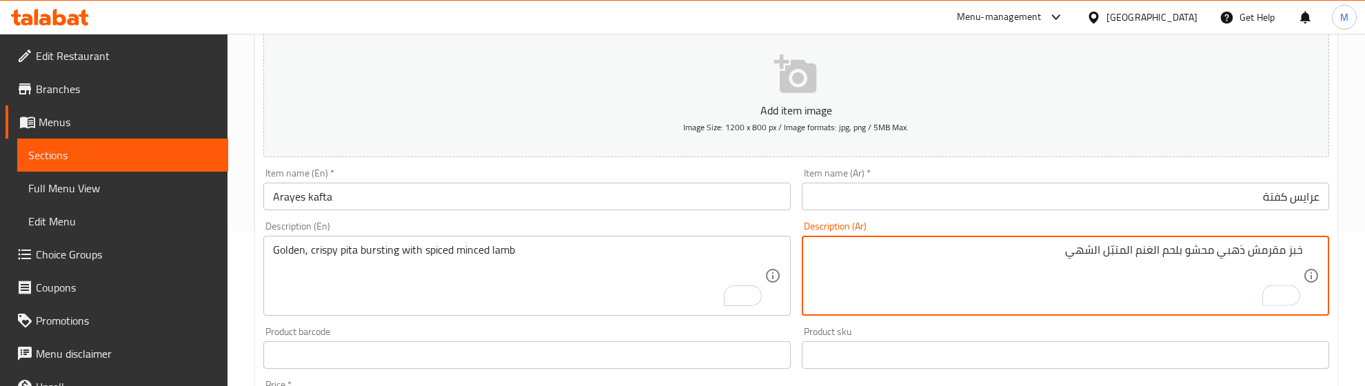
type textarea "خبز مقرمش ذهبي محشو بلحم الغنم المتبّل الشهي"
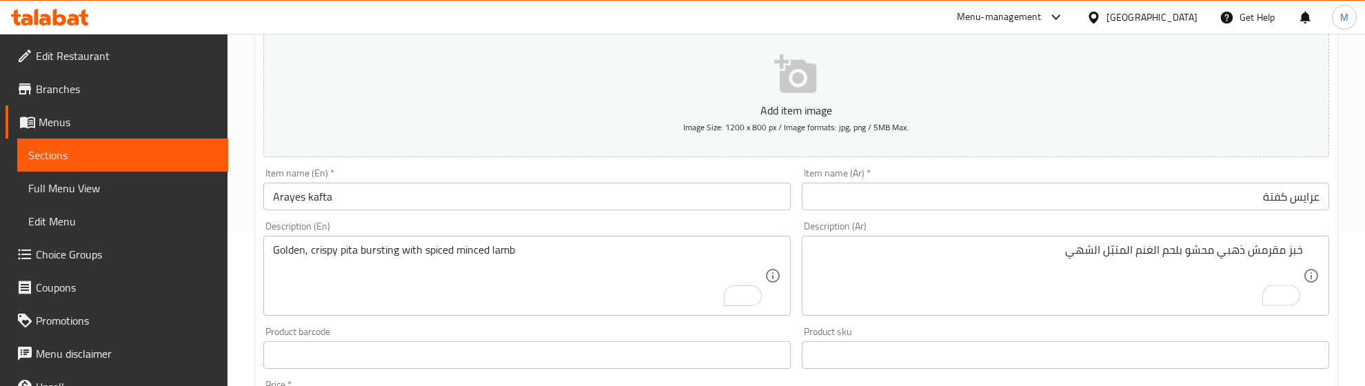
click at [726, 334] on div "Product barcode Product barcode" at bounding box center [526, 348] width 527 height 42
click at [853, 333] on div "Product sku Product sku" at bounding box center [1065, 348] width 527 height 42
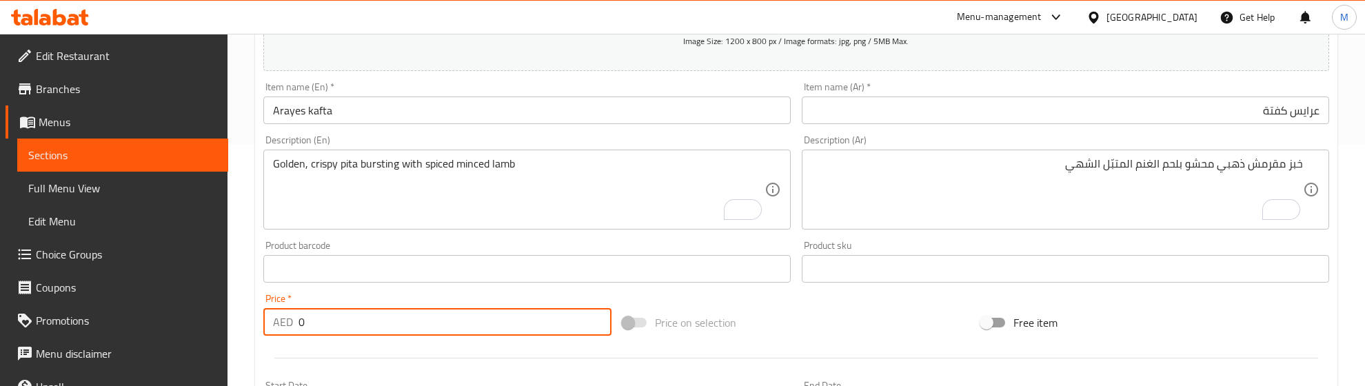
drag, startPoint x: 322, startPoint y: 322, endPoint x: 284, endPoint y: 329, distance: 38.5
click at [284, 329] on div "AED 0 Price *" at bounding box center [437, 322] width 348 height 28
type input "6"
type input "53.33"
click at [311, 345] on div at bounding box center [796, 358] width 1077 height 34
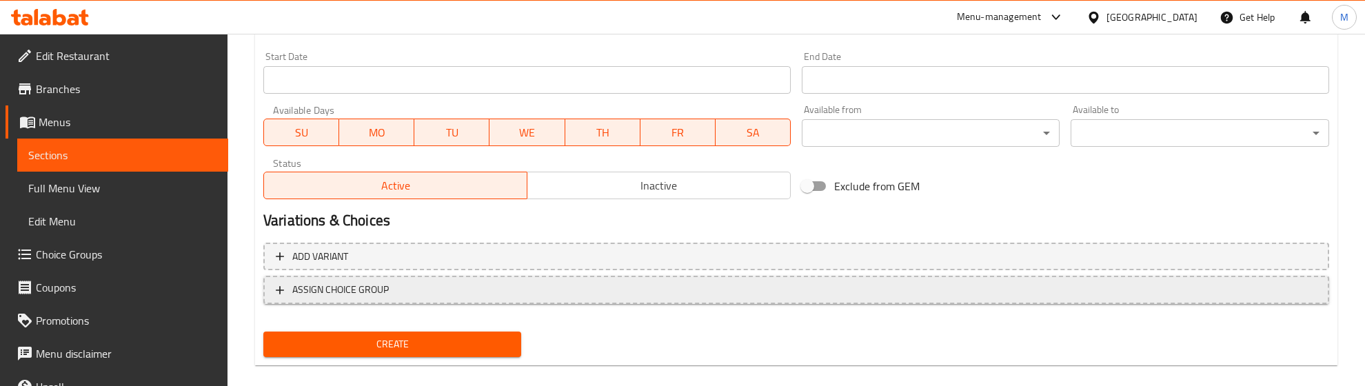
scroll to position [586, 0]
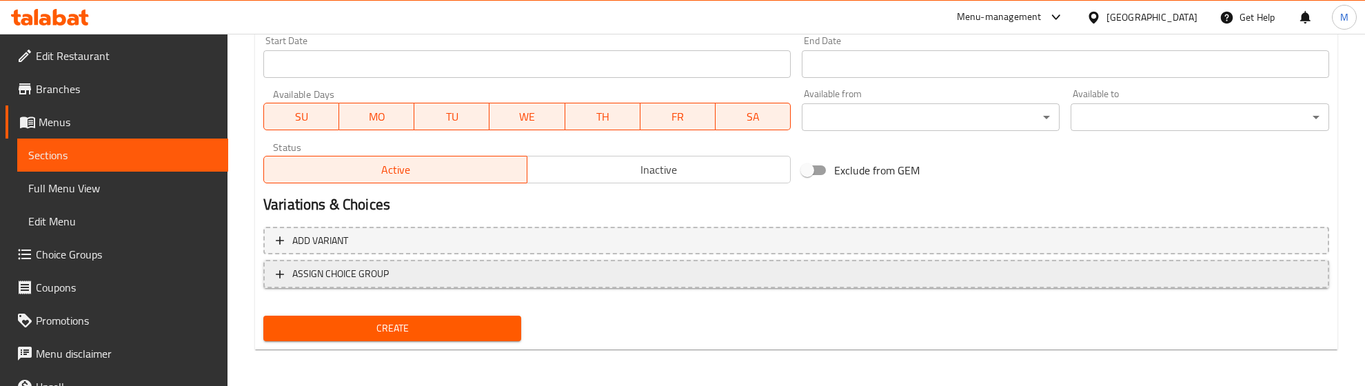
click at [388, 320] on span "Create" at bounding box center [392, 328] width 236 height 17
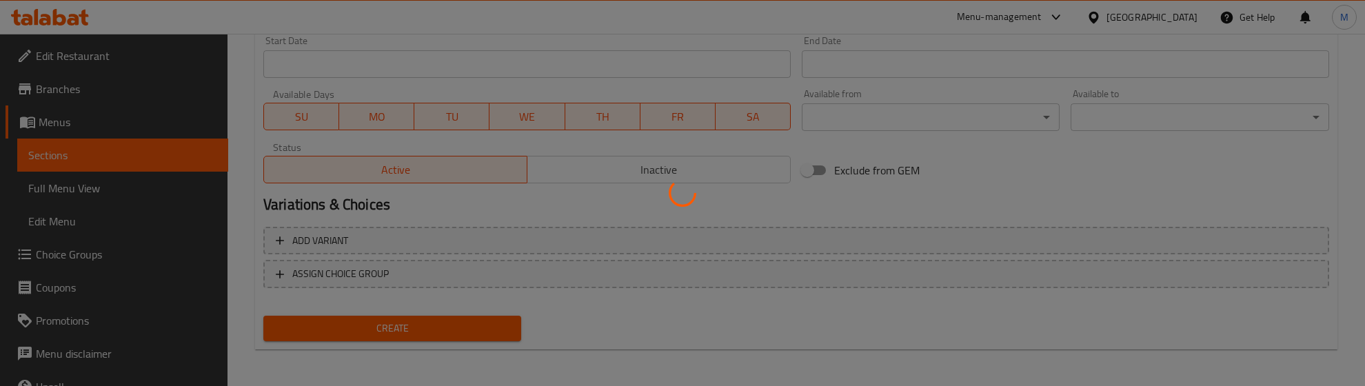
type input "0"
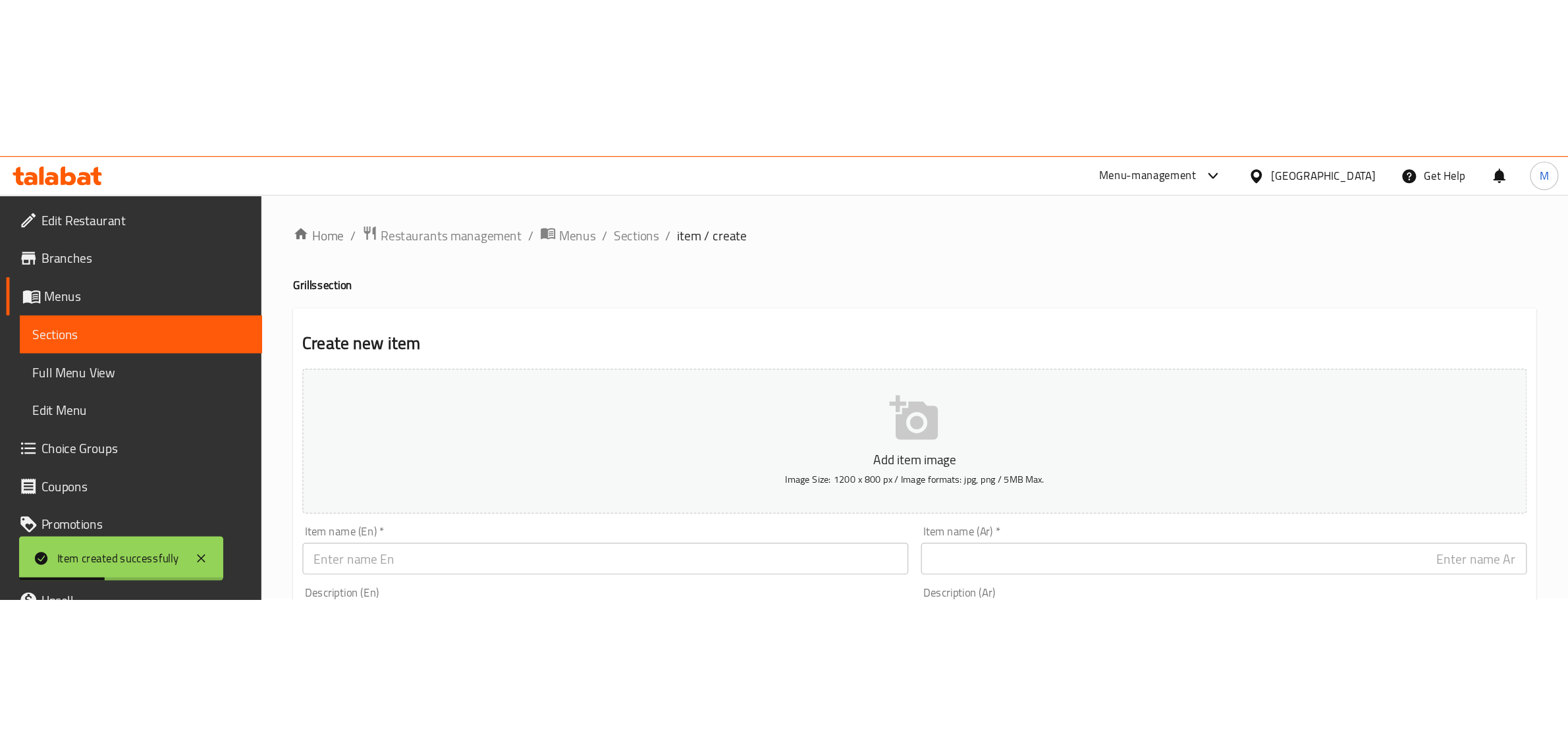
scroll to position [0, 0]
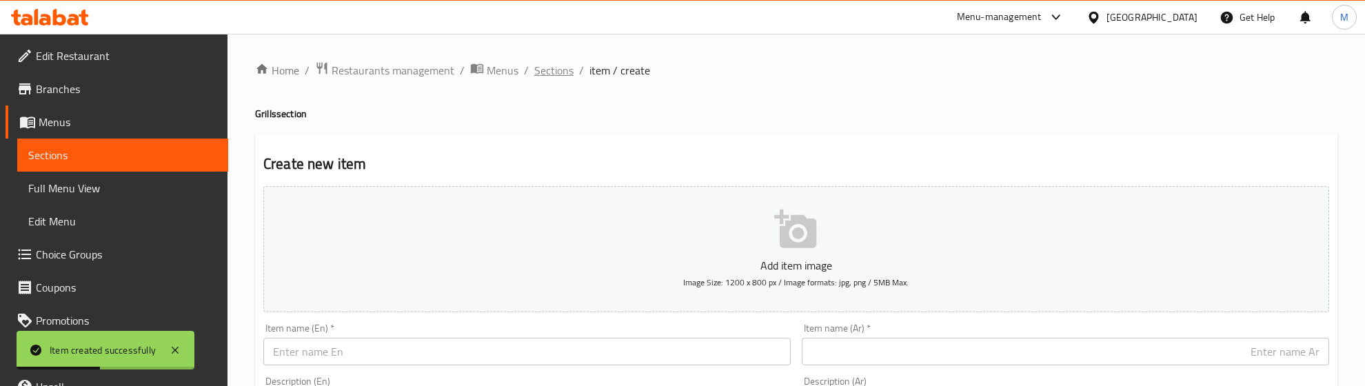
click at [549, 72] on span "Sections" at bounding box center [553, 70] width 39 height 17
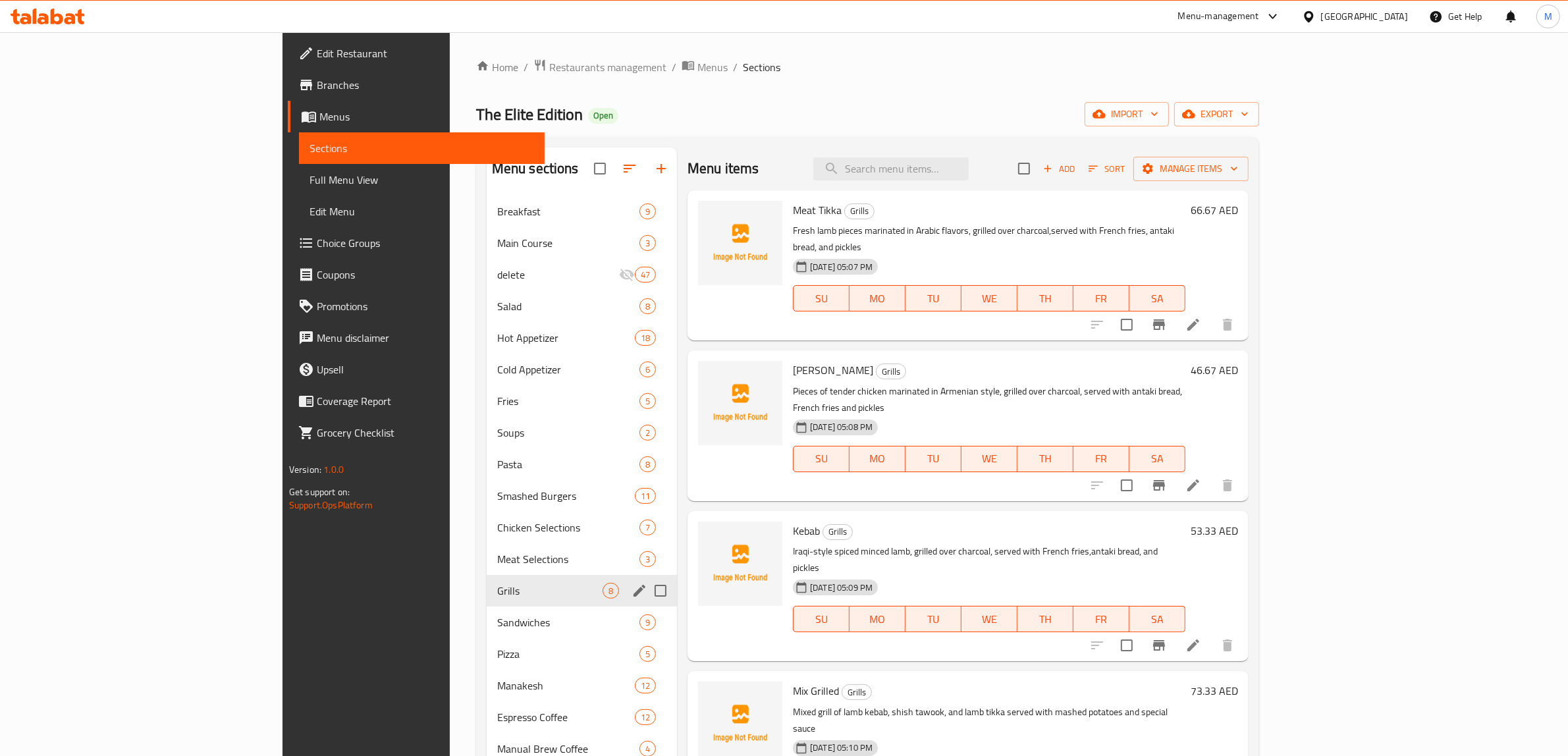
click at [486, 368] on div "Grills 8" at bounding box center [581, 591] width 190 height 32
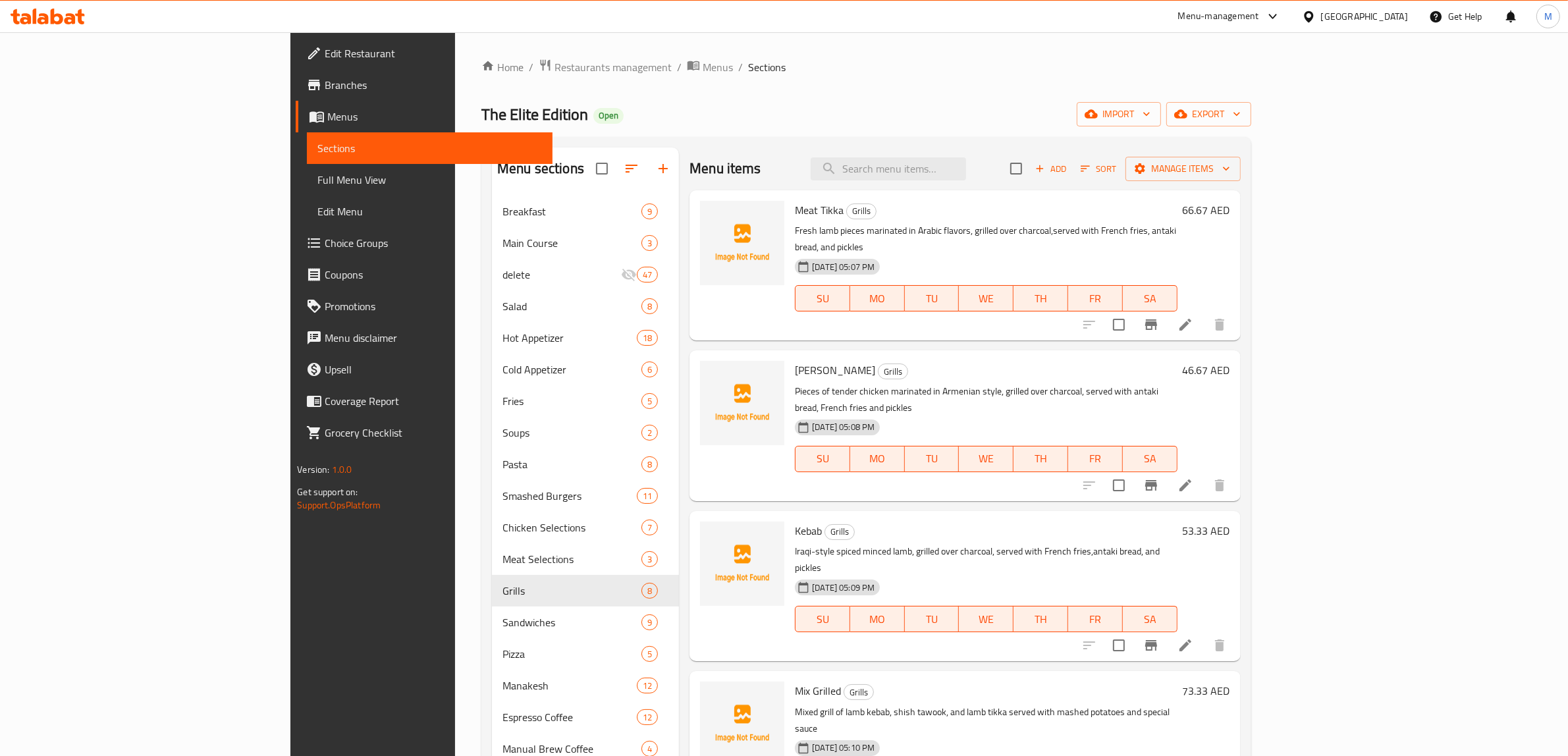
click at [864, 110] on div "The Elite Edition Open import export" at bounding box center [867, 115] width 770 height 25
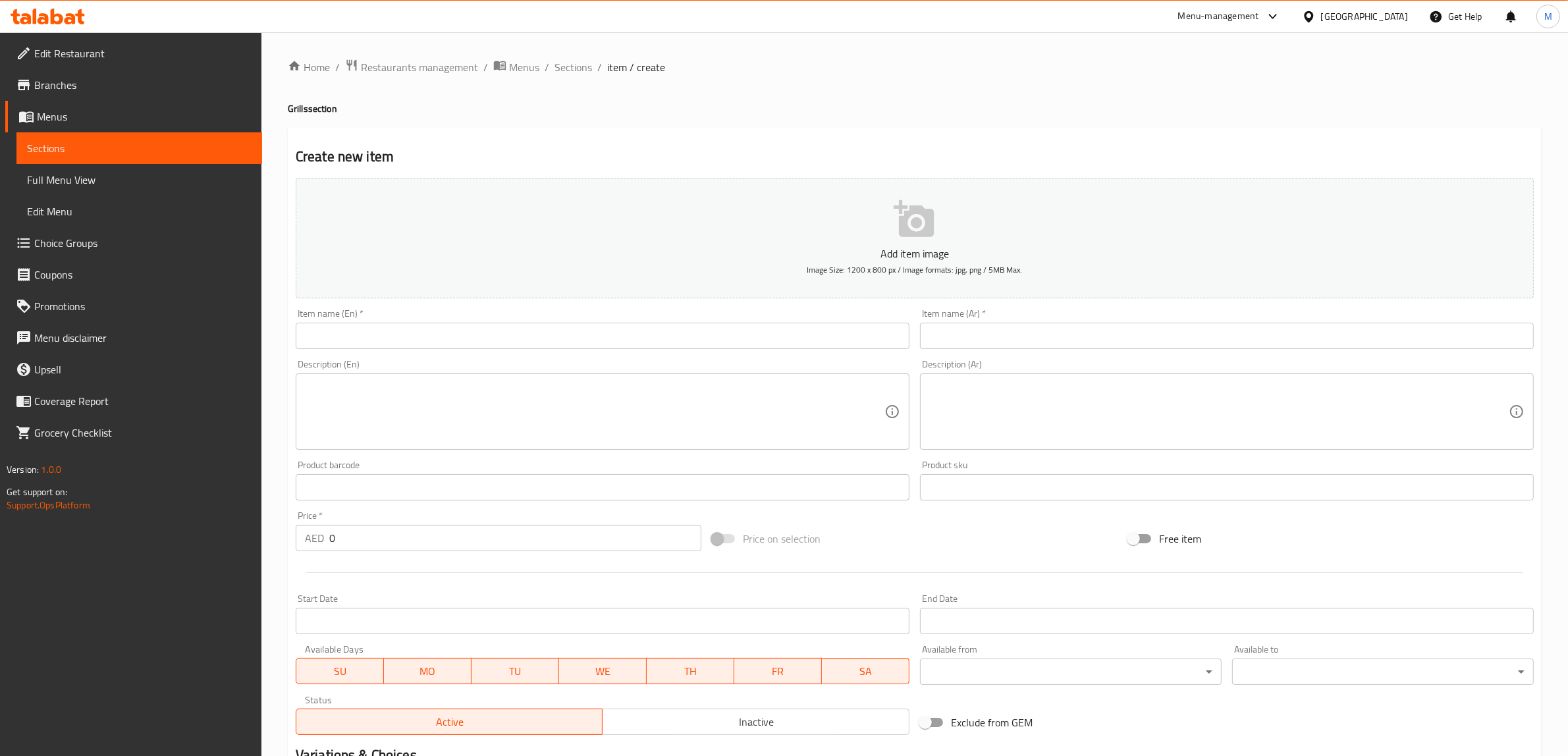
click at [474, 122] on div "Home / Restaurants management / Menus / Sections / item / create Grills section…" at bounding box center [914, 481] width 1254 height 846
click at [576, 60] on span "Sections" at bounding box center [572, 67] width 37 height 16
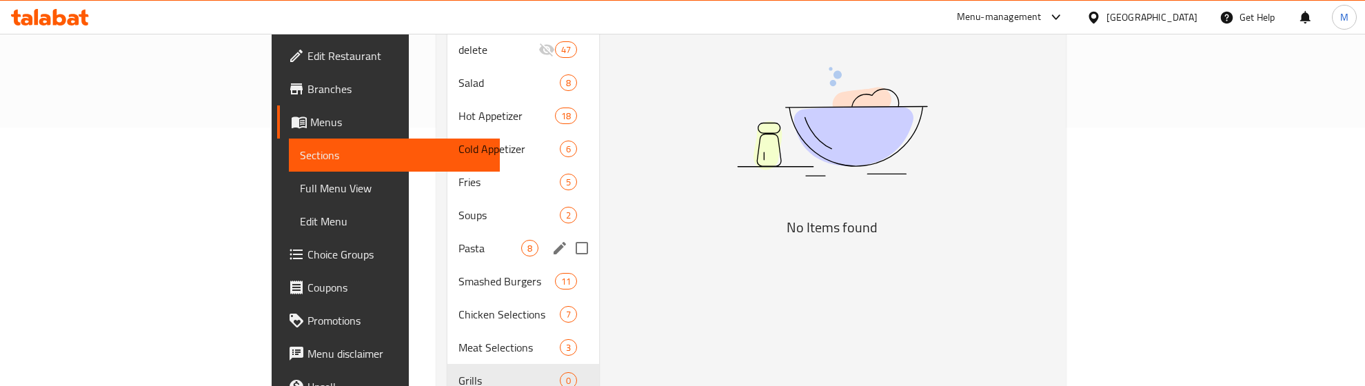
scroll to position [431, 0]
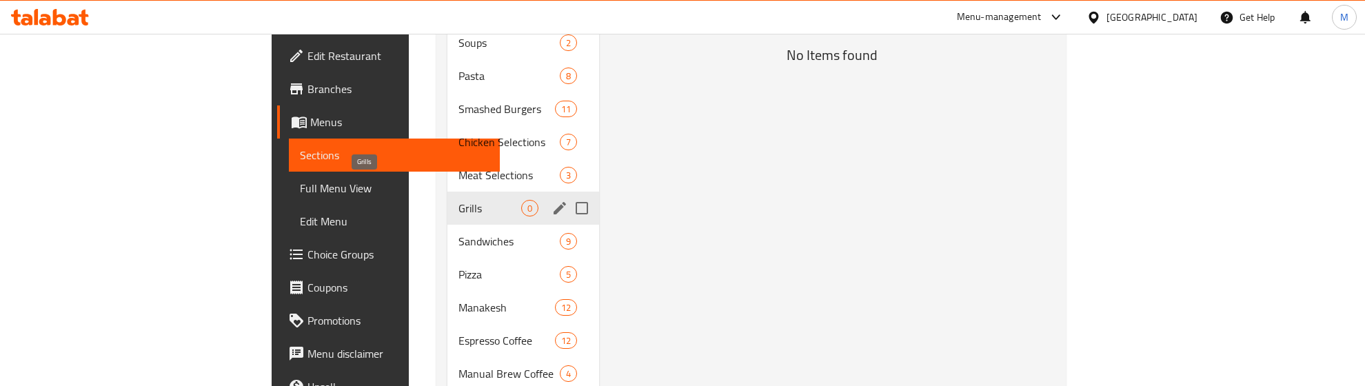
drag, startPoint x: 394, startPoint y: 178, endPoint x: 443, endPoint y: 173, distance: 48.5
click at [458, 200] on span "Grills" at bounding box center [489, 208] width 63 height 17
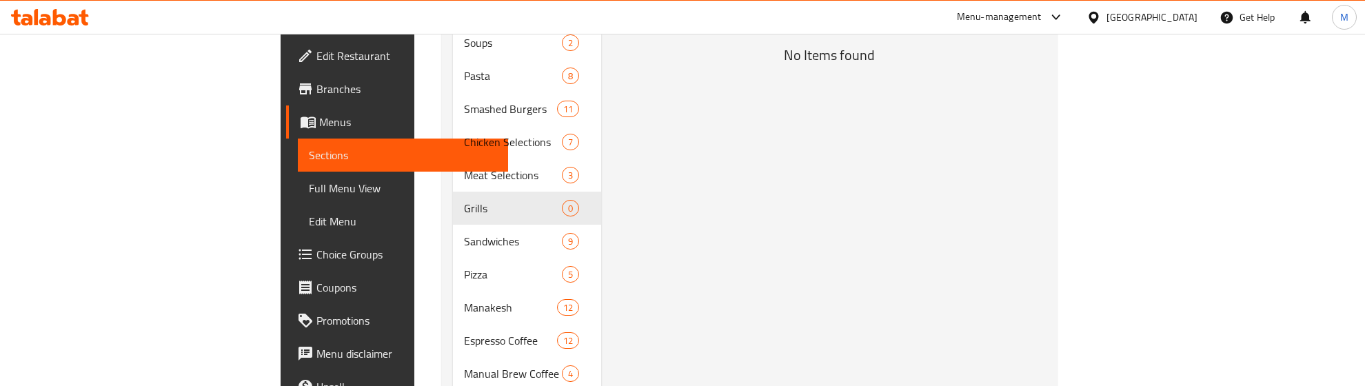
scroll to position [0, 0]
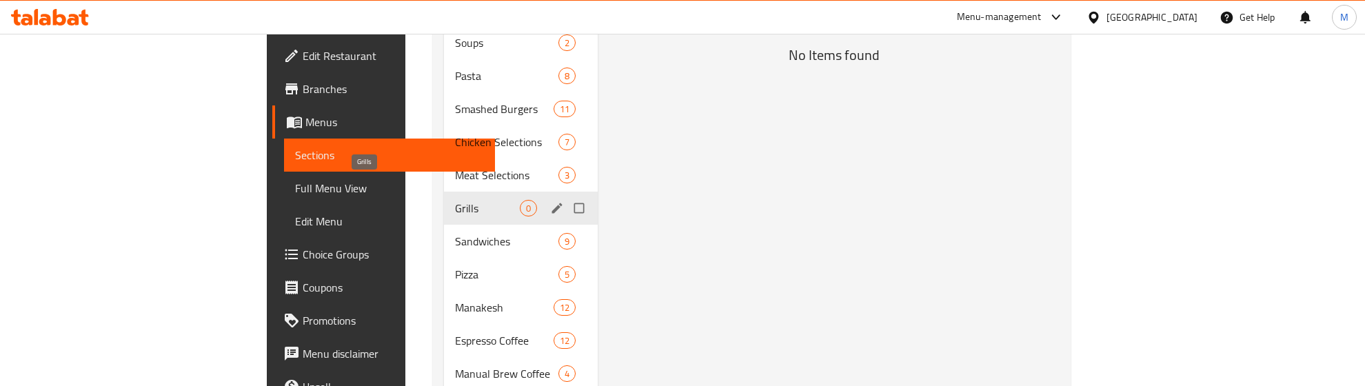
click at [455, 200] on span "Grills" at bounding box center [487, 208] width 65 height 17
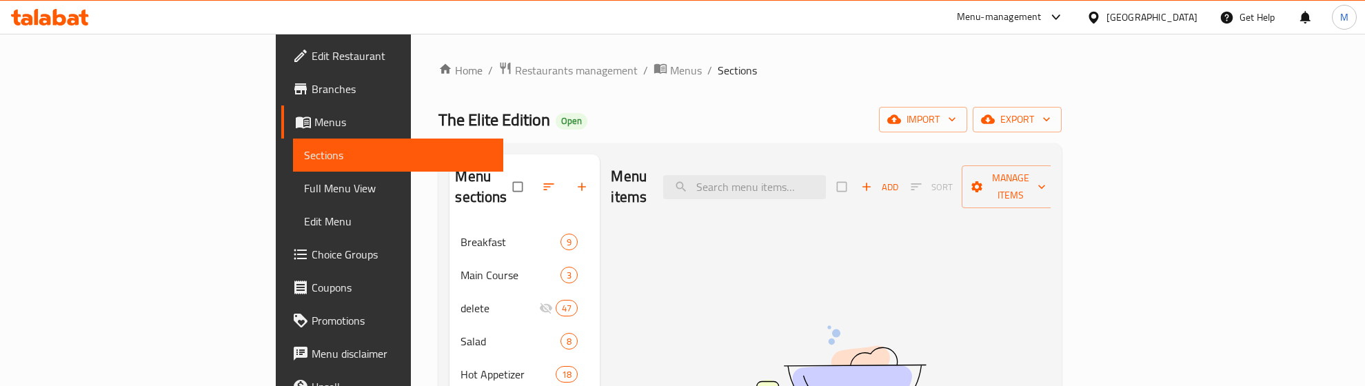
click at [898, 179] on span "Add" at bounding box center [879, 187] width 37 height 16
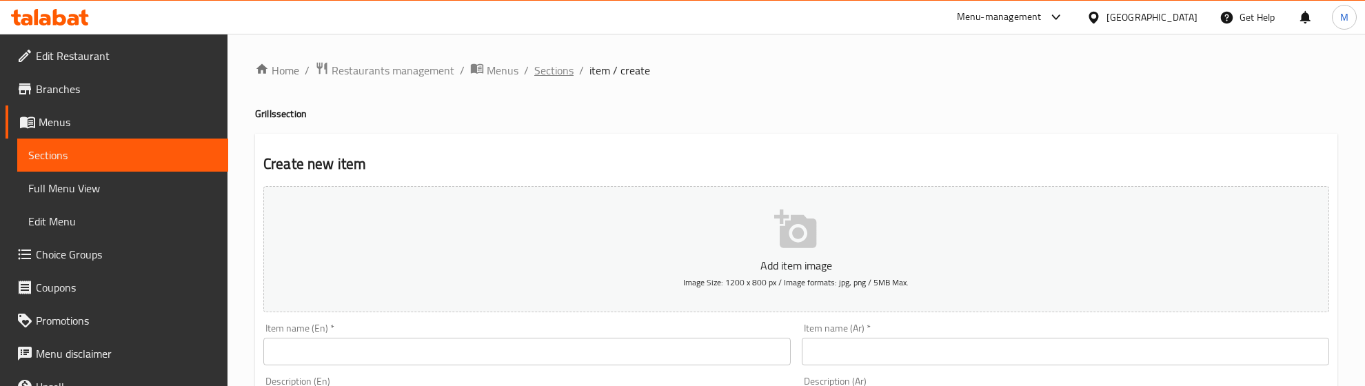
click at [552, 70] on span "Sections" at bounding box center [553, 70] width 39 height 17
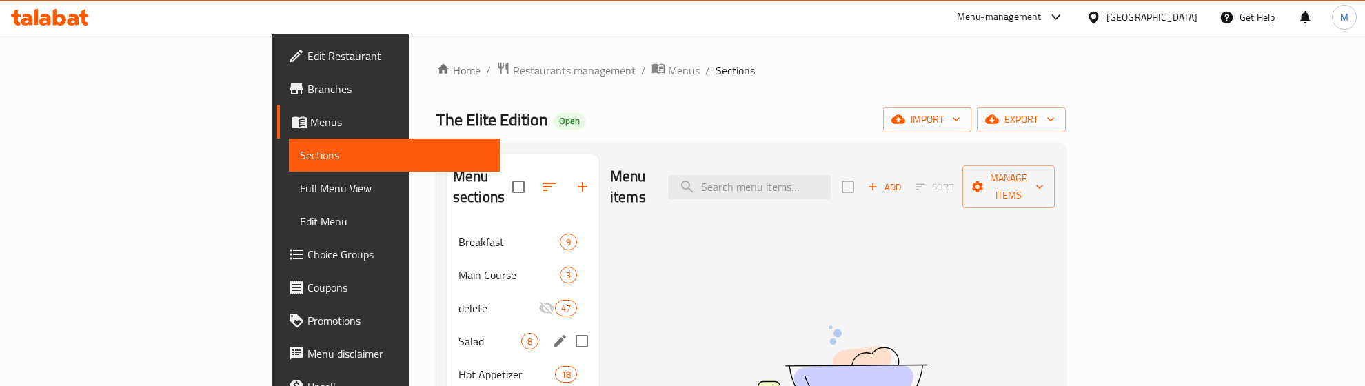
scroll to position [172, 0]
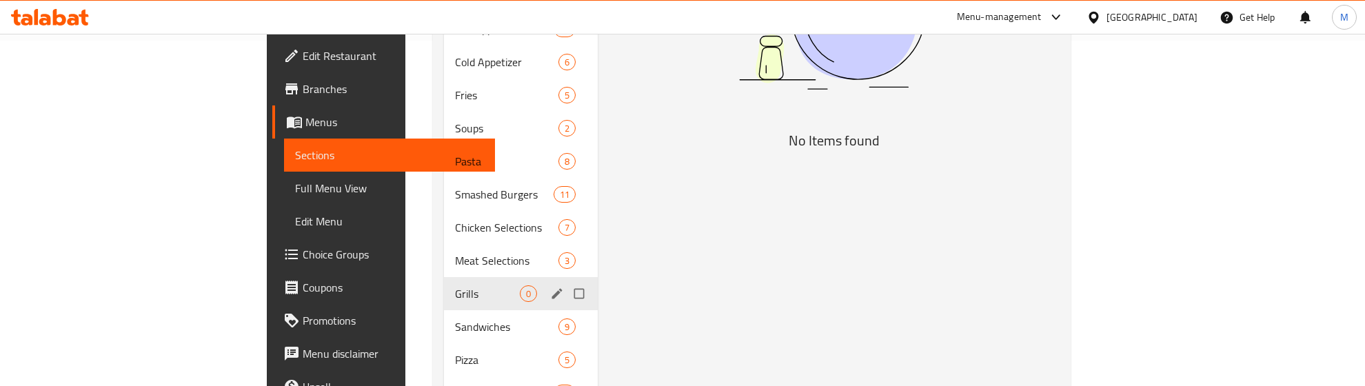
scroll to position [345, 0]
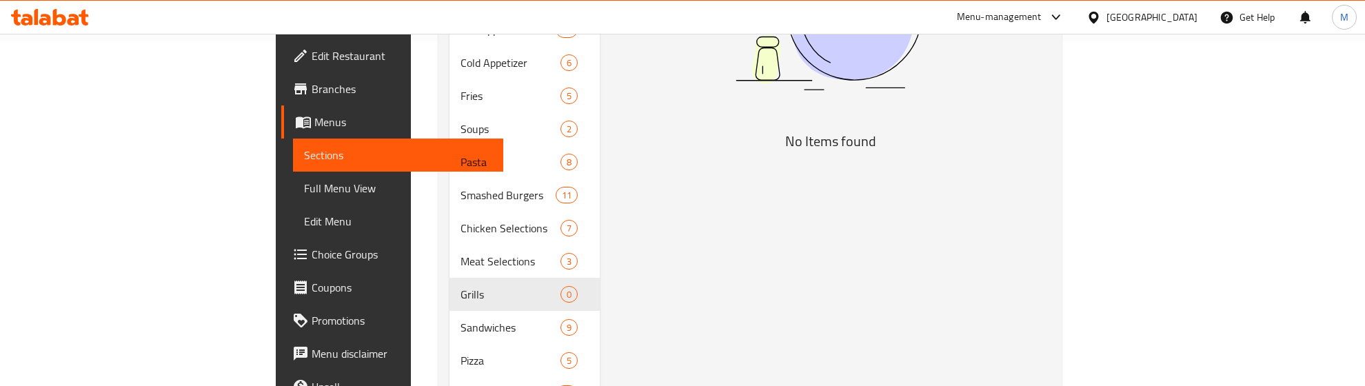
click at [618, 283] on div "Menu items Add Sort Manage items No Items found" at bounding box center [825, 295] width 451 height 970
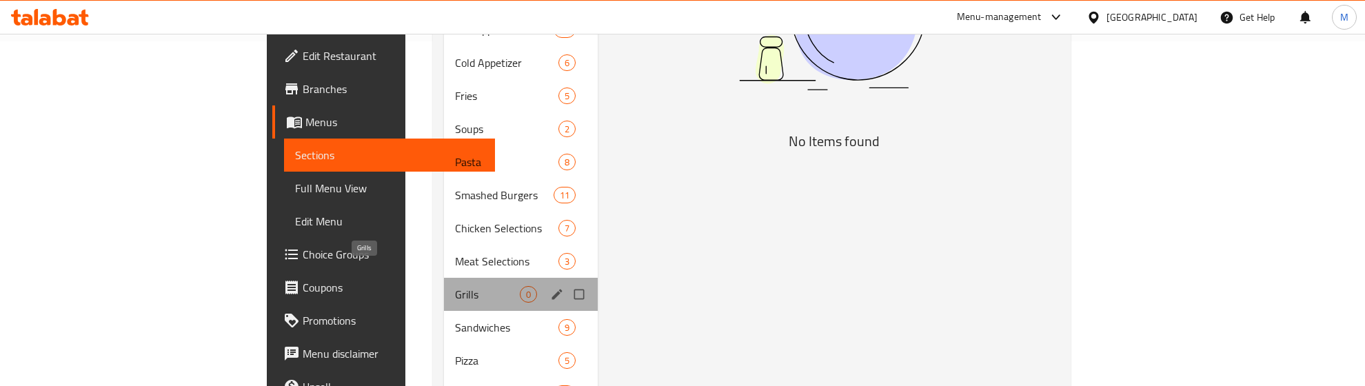
click at [455, 286] on span "Grills" at bounding box center [487, 294] width 65 height 17
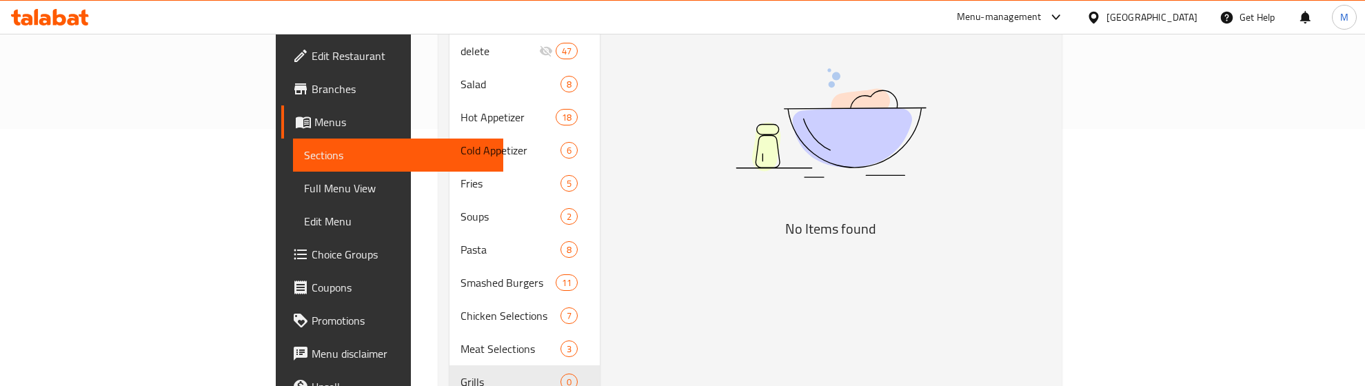
scroll to position [517, 0]
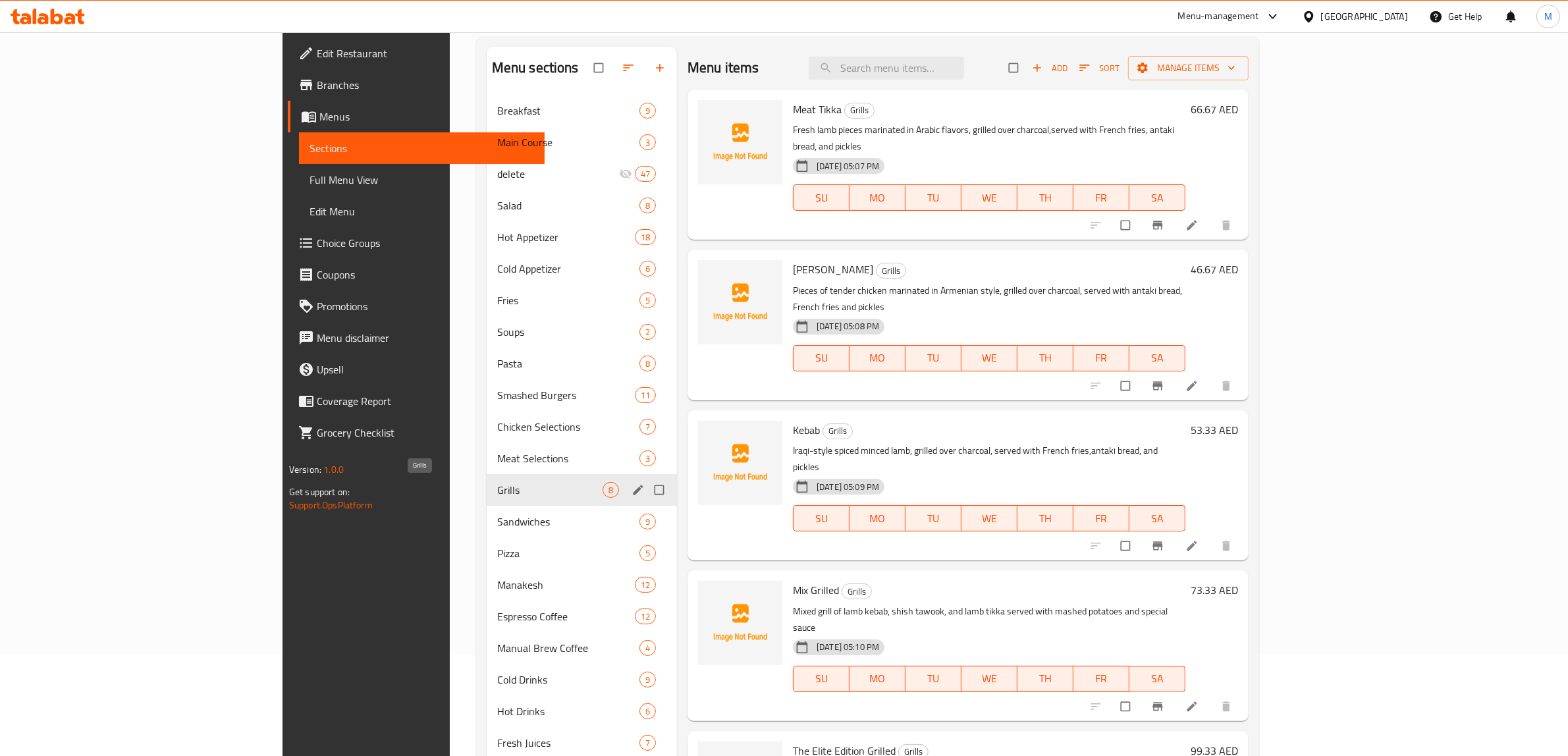
scroll to position [164, 0]
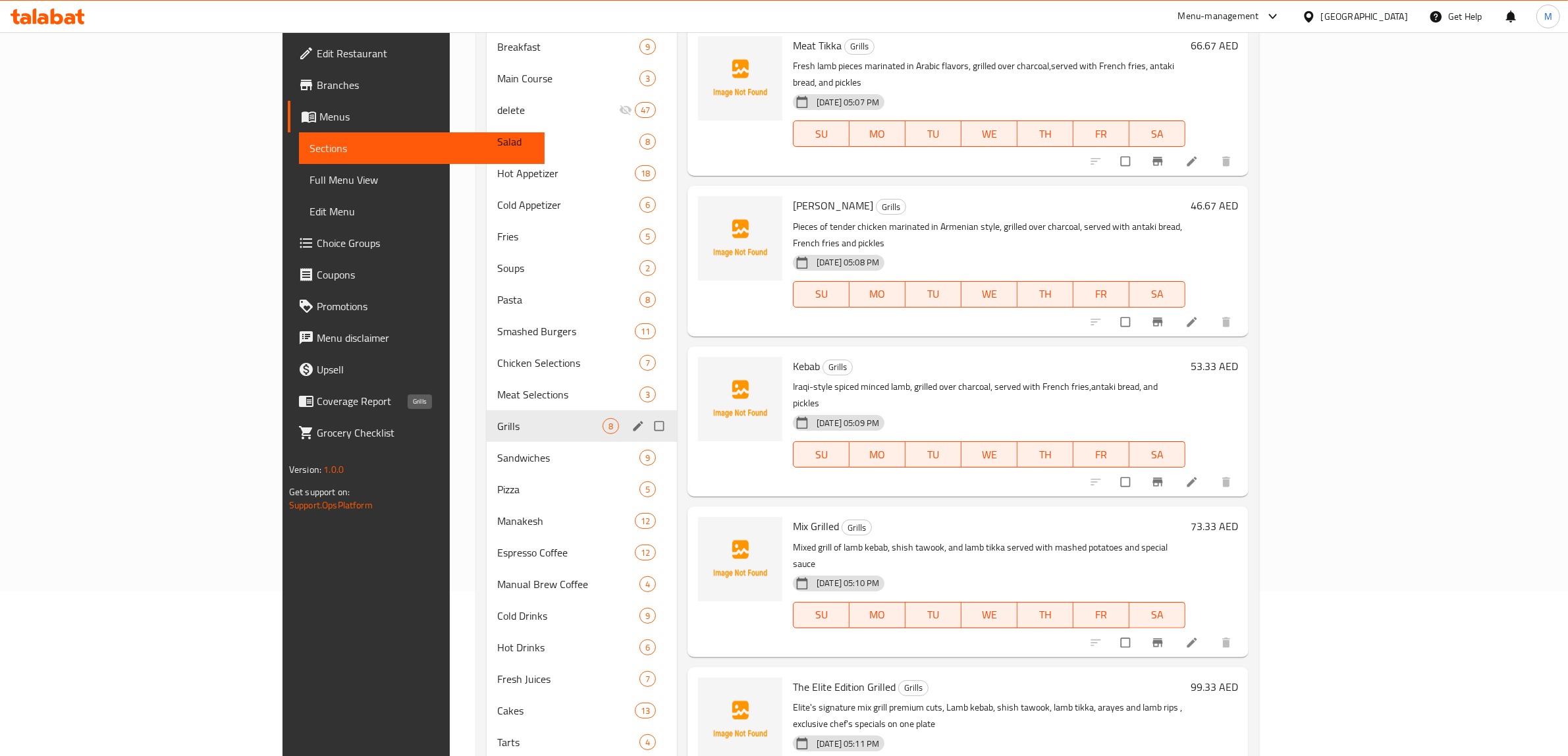
click at [497, 419] on span "Grills" at bounding box center [549, 426] width 105 height 16
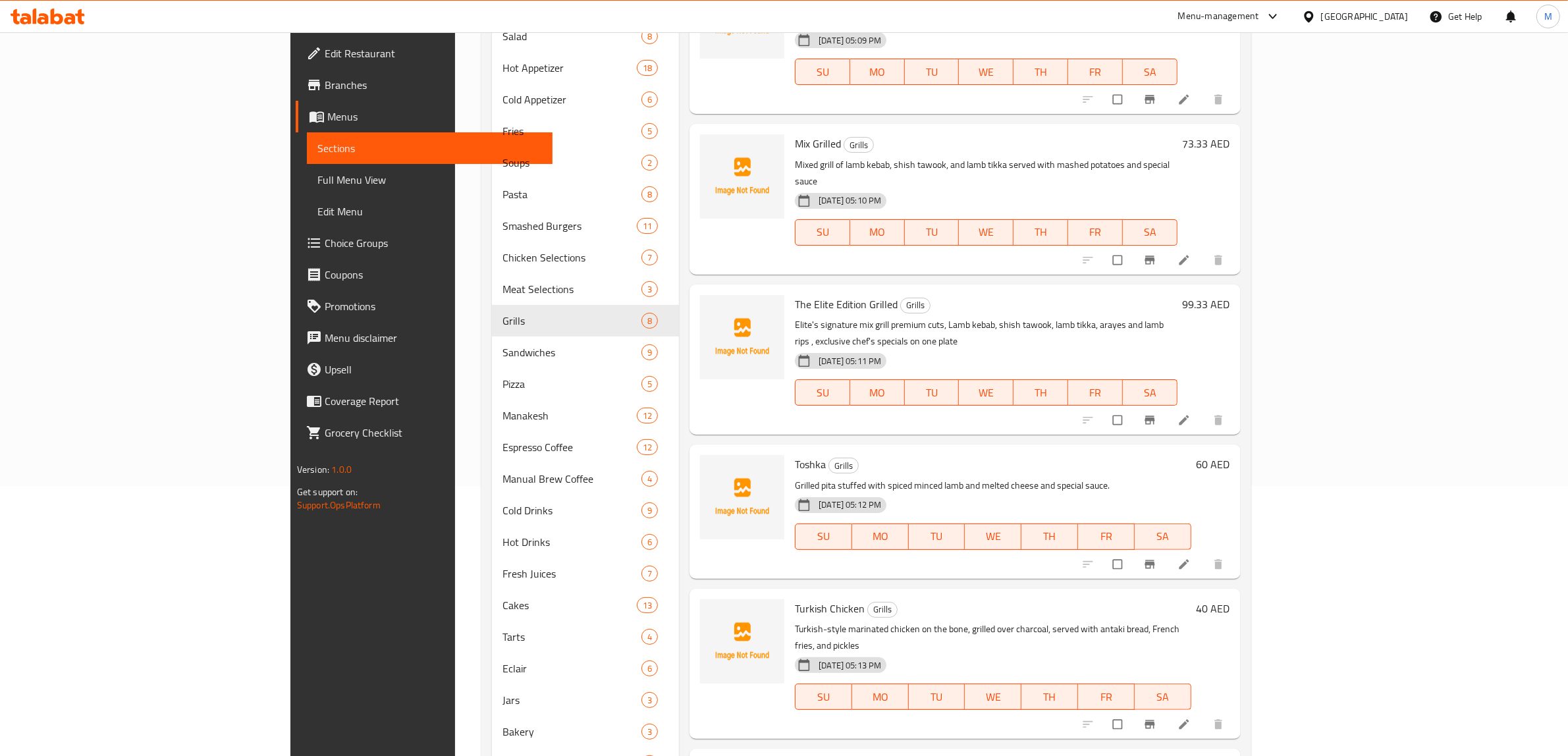
scroll to position [334, 0]
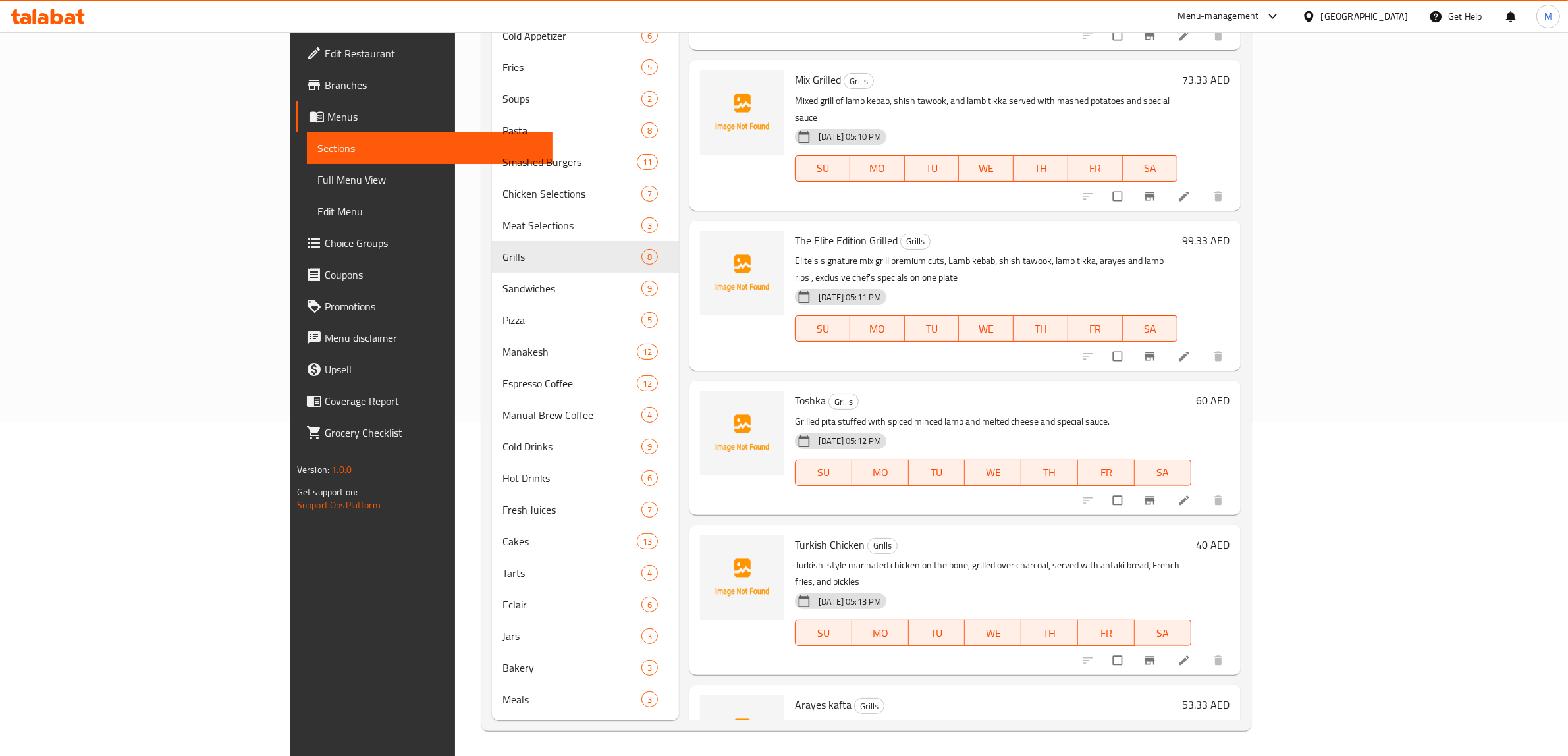
click at [1177, 696] on h6 "Arayes kafta Grills" at bounding box center [986, 704] width 382 height 18
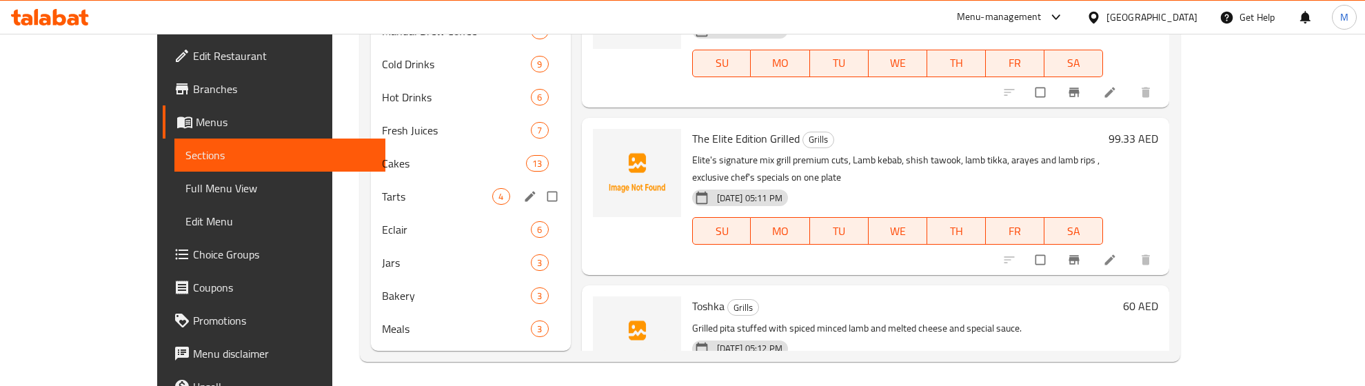
scroll to position [755, 0]
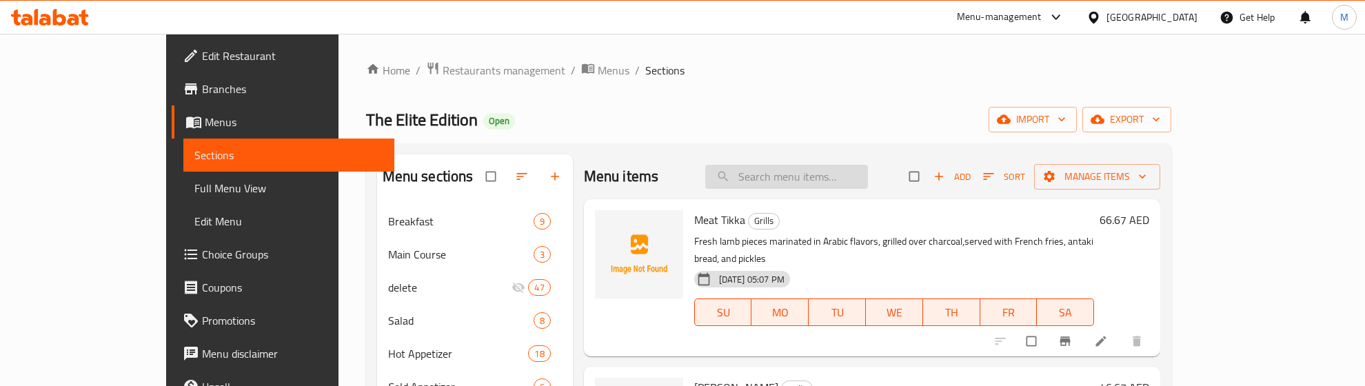
scroll to position [0, 0]
click at [838, 172] on input "search" at bounding box center [786, 177] width 163 height 24
paste input "Heart cake"
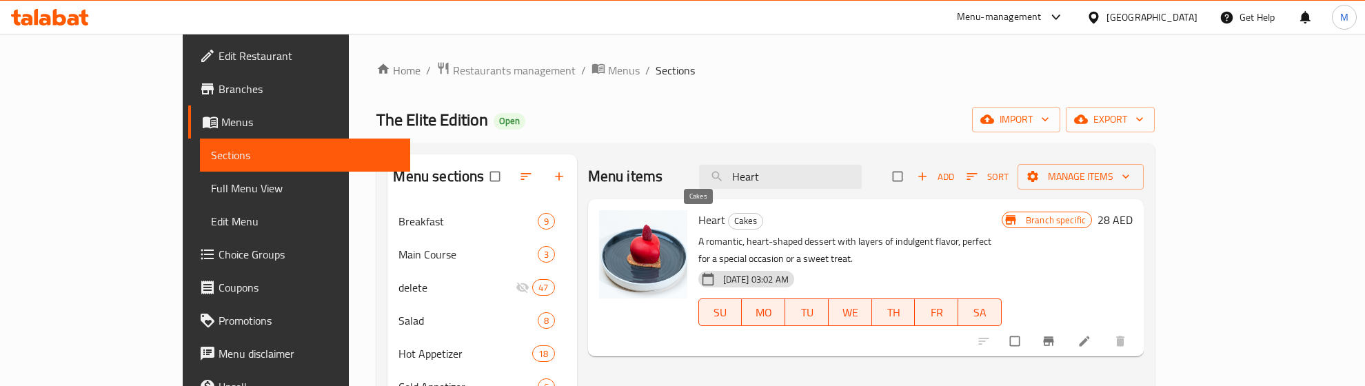
type input "Heart"
click at [729, 221] on span "Cakes" at bounding box center [746, 221] width 34 height 16
copy span "Cakes"
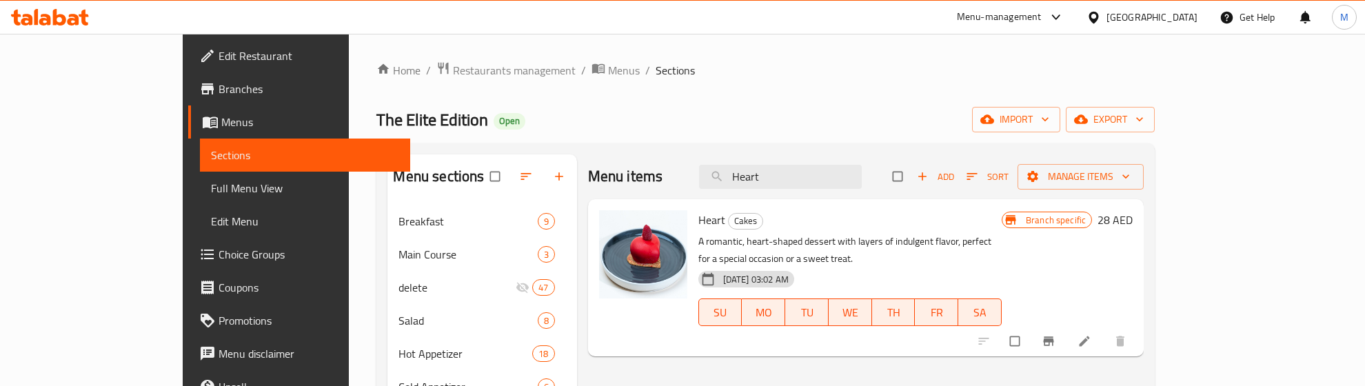
scroll to position [722, 0]
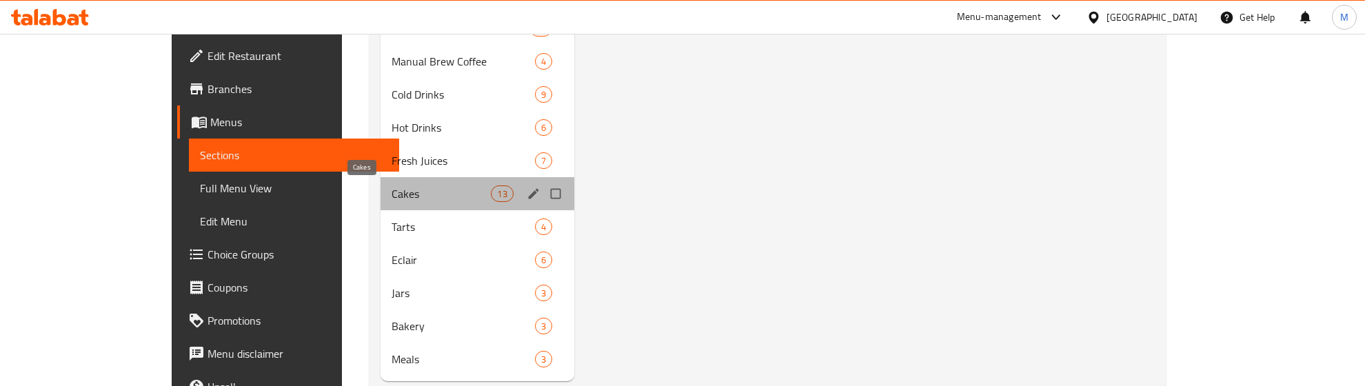
click at [392, 194] on span "Cakes" at bounding box center [442, 193] width 100 height 17
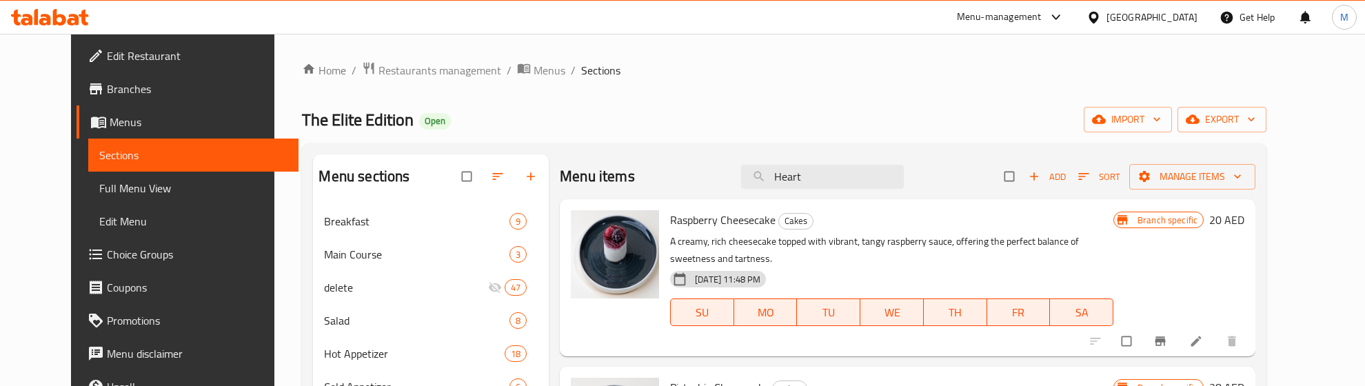
drag, startPoint x: 833, startPoint y: 178, endPoint x: 749, endPoint y: 184, distance: 84.3
click at [749, 184] on div "Menu items Heart Add Sort Manage items" at bounding box center [908, 176] width 696 height 45
click at [718, 110] on div "The Elite Edition Open import export" at bounding box center [784, 120] width 964 height 26
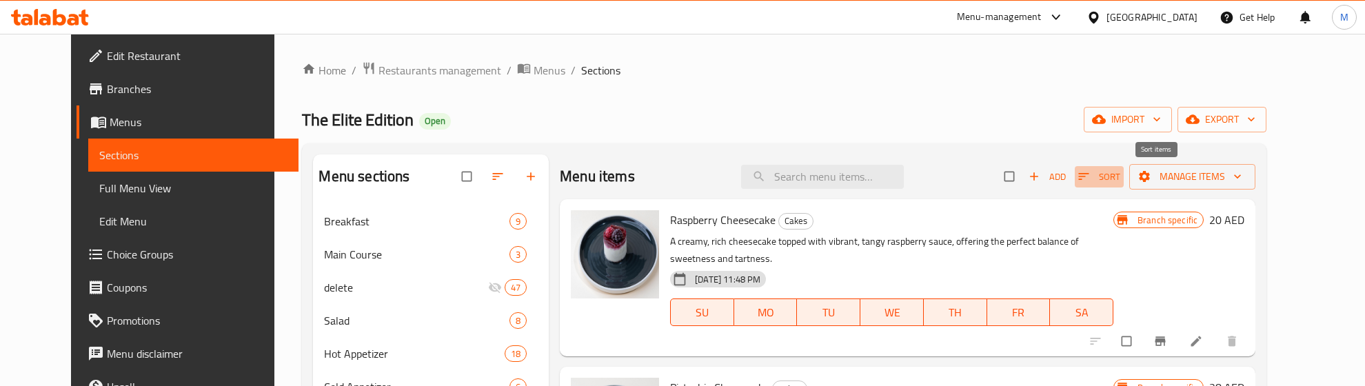
click at [1090, 178] on icon "button" at bounding box center [1084, 177] width 14 height 14
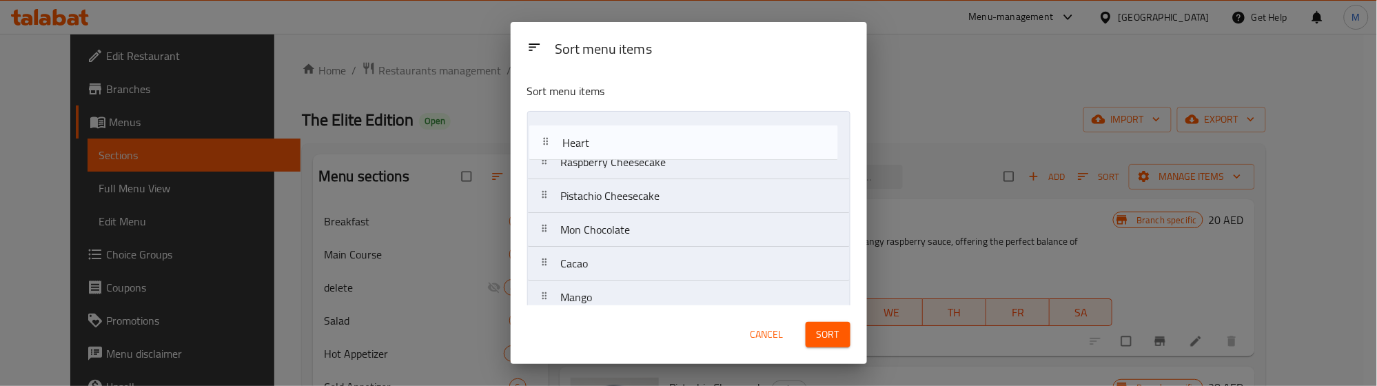
drag, startPoint x: 634, startPoint y: 183, endPoint x: 638, endPoint y: 145, distance: 37.4
click at [638, 145] on nav "Raspberry Cheesecake Pistachio Cheesecake Mon Chocolate Cacao Mango Coffee Cara…" at bounding box center [688, 331] width 323 height 440
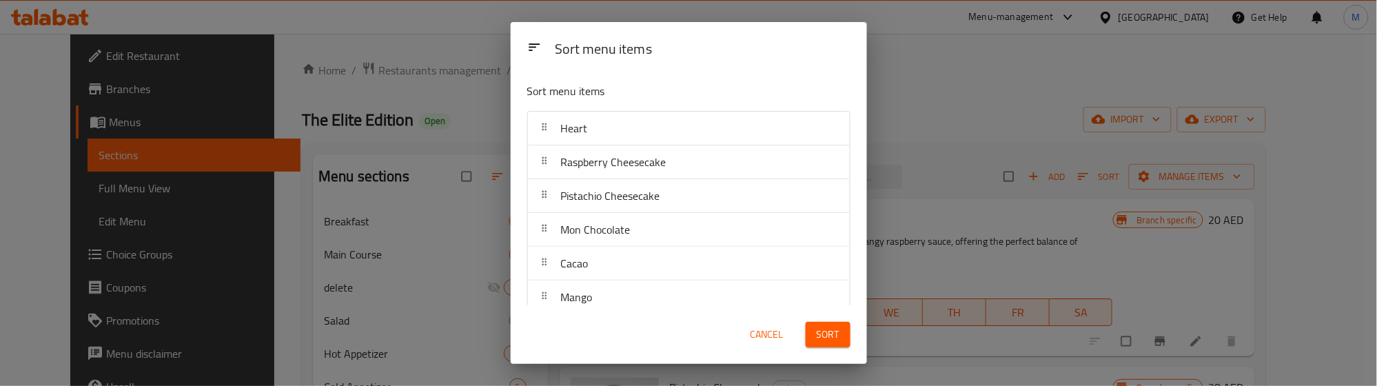
click at [822, 326] on span "Sort" at bounding box center [828, 334] width 23 height 17
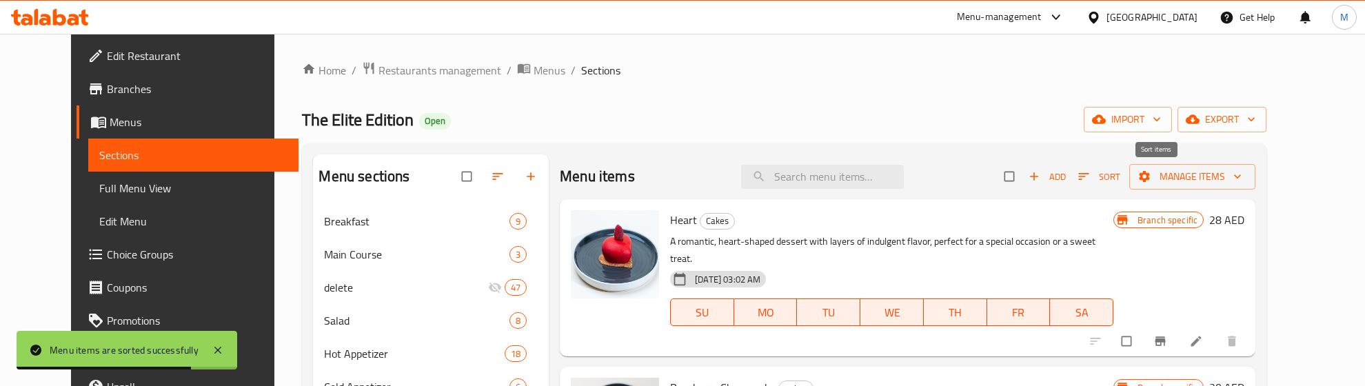
click at [1090, 180] on icon "button" at bounding box center [1084, 177] width 14 height 14
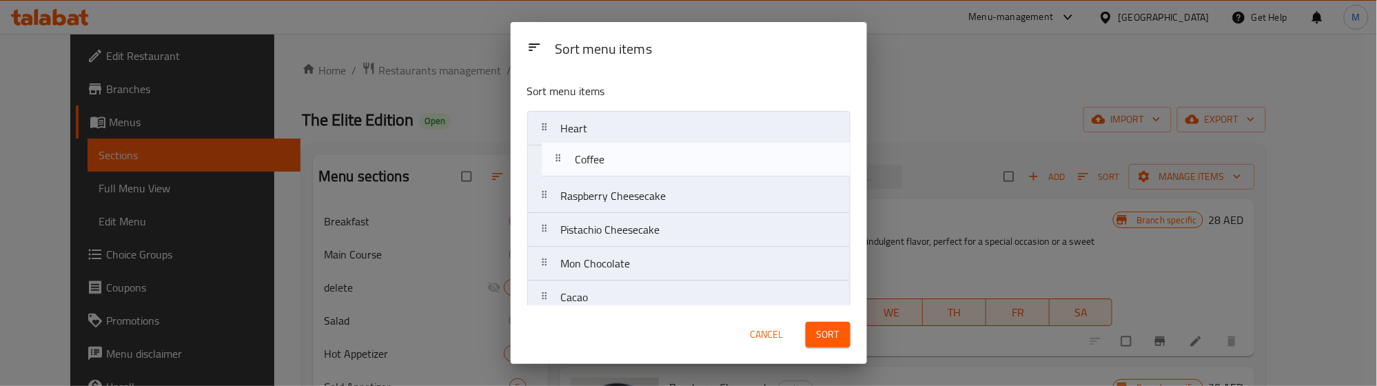
drag, startPoint x: 632, startPoint y: 254, endPoint x: 645, endPoint y: 162, distance: 92.6
click at [645, 162] on nav "Heart Raspberry Cheesecake Pistachio Cheesecake Mon Chocolate Cacao Mango Coffe…" at bounding box center [688, 331] width 323 height 440
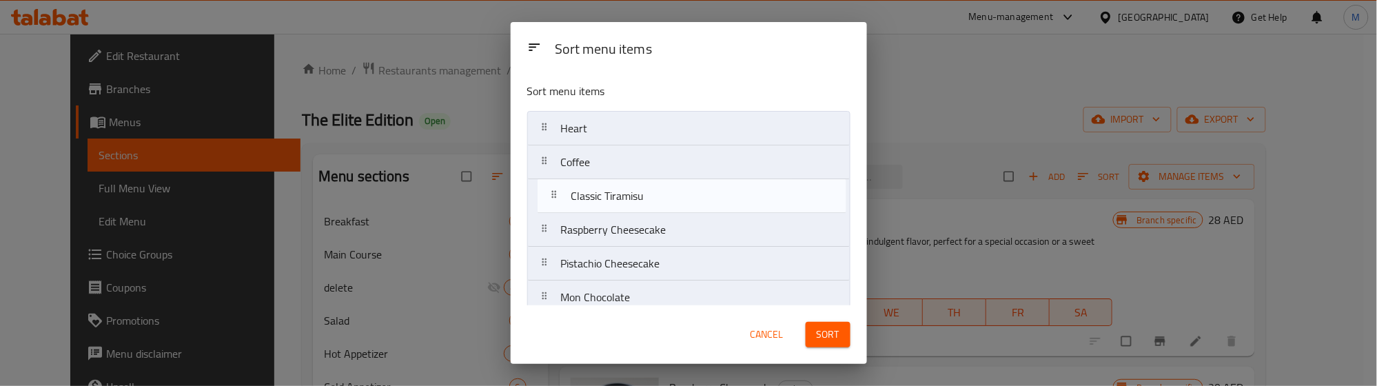
drag, startPoint x: 642, startPoint y: 132, endPoint x: 649, endPoint y: 202, distance: 70.6
click at [649, 202] on nav "Heart Coffee Raspberry Cheesecake Pistachio Cheesecake Mon Chocolate Cacao Mang…" at bounding box center [688, 331] width 323 height 440
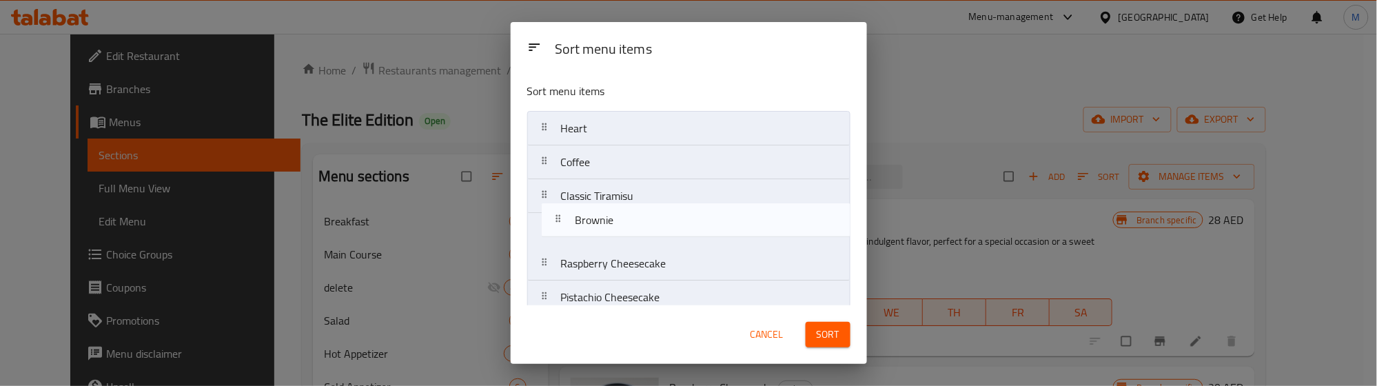
drag, startPoint x: 616, startPoint y: 187, endPoint x: 629, endPoint y: 223, distance: 37.5
click at [629, 223] on nav "Heart Coffee Classic Tiramisu Raspberry Cheesecake Pistachio Cheesecake Mon Cho…" at bounding box center [688, 331] width 323 height 440
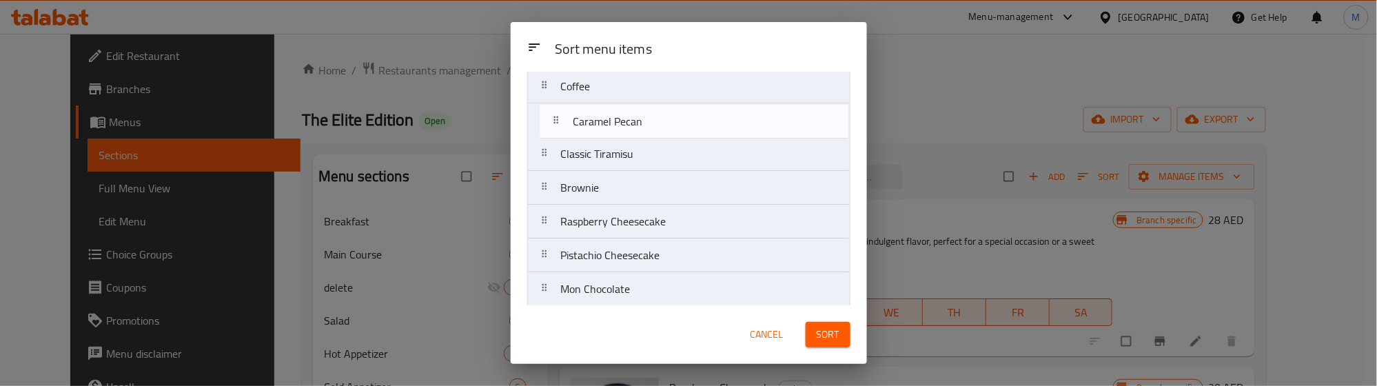
scroll to position [70, 0]
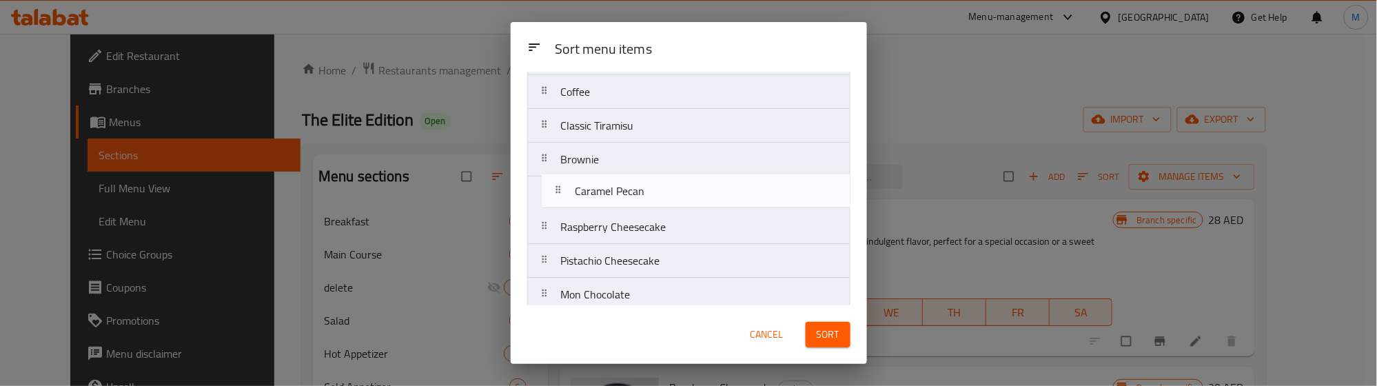
drag, startPoint x: 662, startPoint y: 300, endPoint x: 676, endPoint y: 191, distance: 109.8
click at [676, 191] on nav "Heart Coffee Classic Tiramisu Brownie Raspberry Cheesecake Pistachio Cheesecake…" at bounding box center [688, 261] width 323 height 440
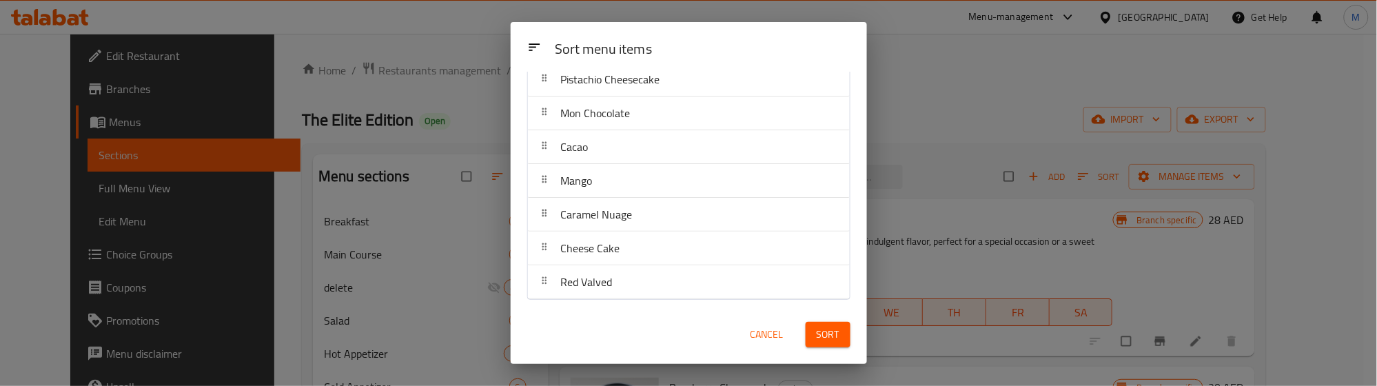
scroll to position [253, 0]
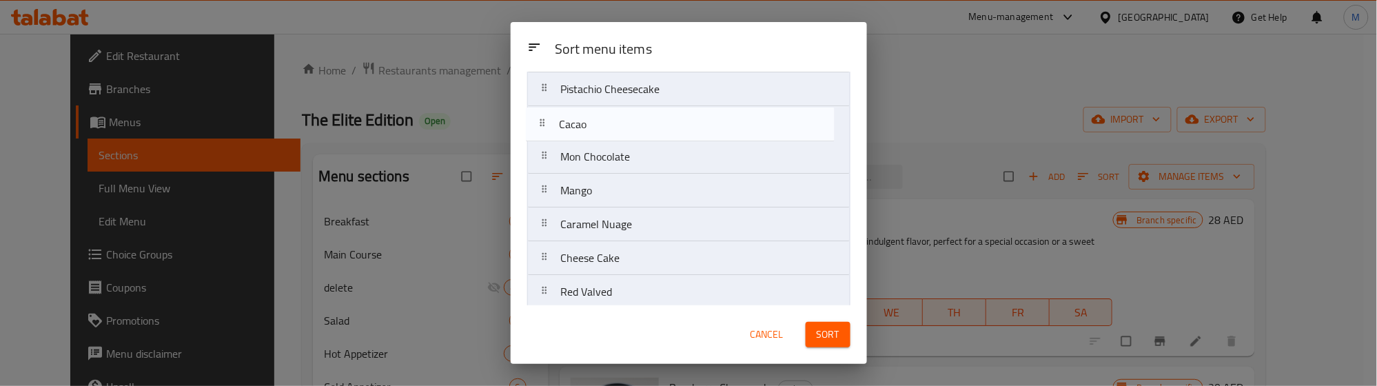
drag, startPoint x: 628, startPoint y: 143, endPoint x: 626, endPoint y: 109, distance: 34.5
click at [626, 109] on nav "Heart Coffee Classic Tiramisu Brownie Caramel Pecan Raspberry Cheesecake Pistac…" at bounding box center [688, 89] width 323 height 440
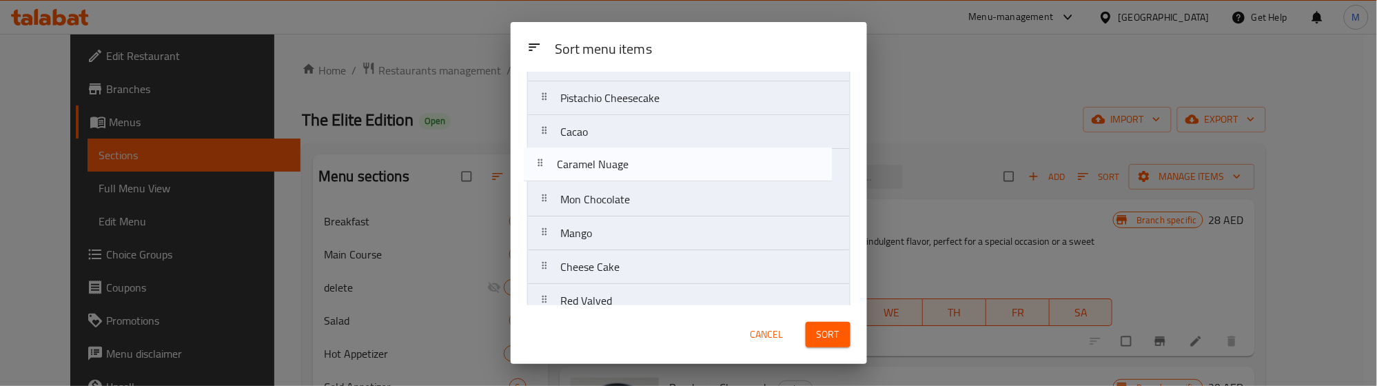
drag, startPoint x: 641, startPoint y: 234, endPoint x: 638, endPoint y: 159, distance: 75.9
click at [638, 159] on nav "Heart Coffee Classic Tiramisu Brownie Caramel Pecan Raspberry Cheesecake Pistac…" at bounding box center [688, 98] width 323 height 440
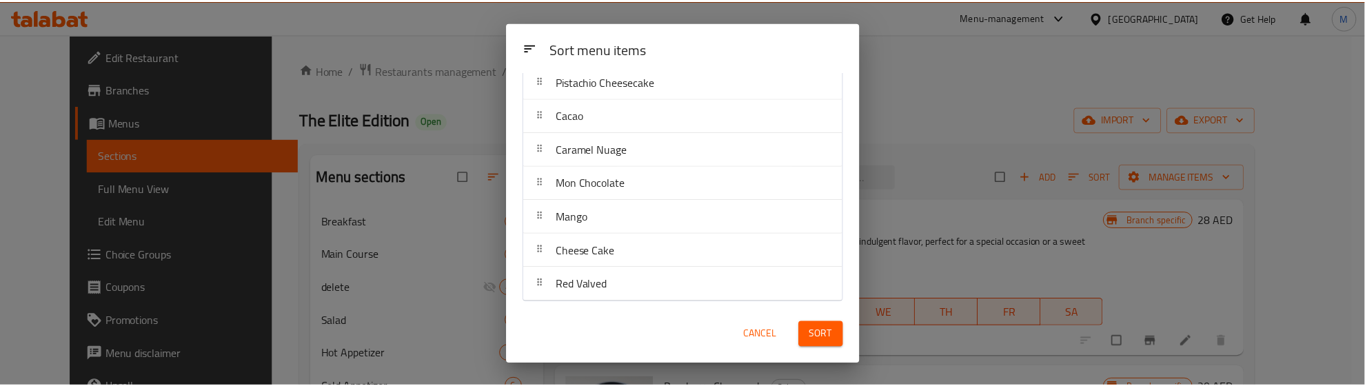
scroll to position [253, 0]
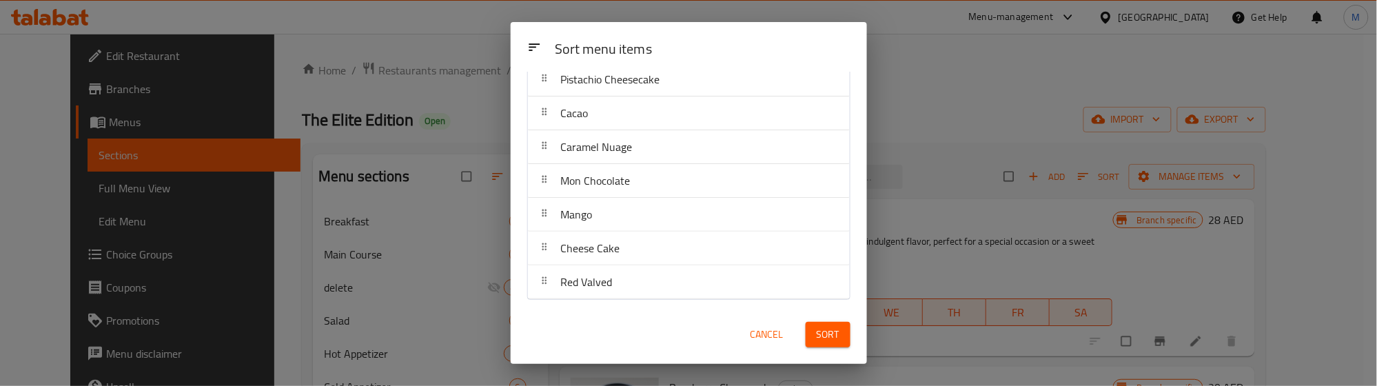
click at [834, 328] on span "Sort" at bounding box center [828, 334] width 23 height 17
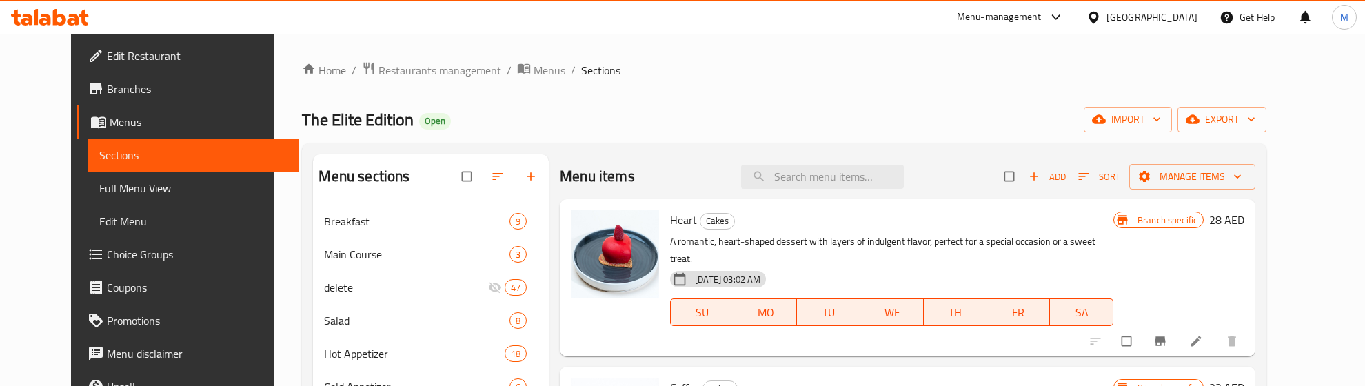
click at [783, 118] on div "The Elite Edition Open import export" at bounding box center [784, 120] width 964 height 26
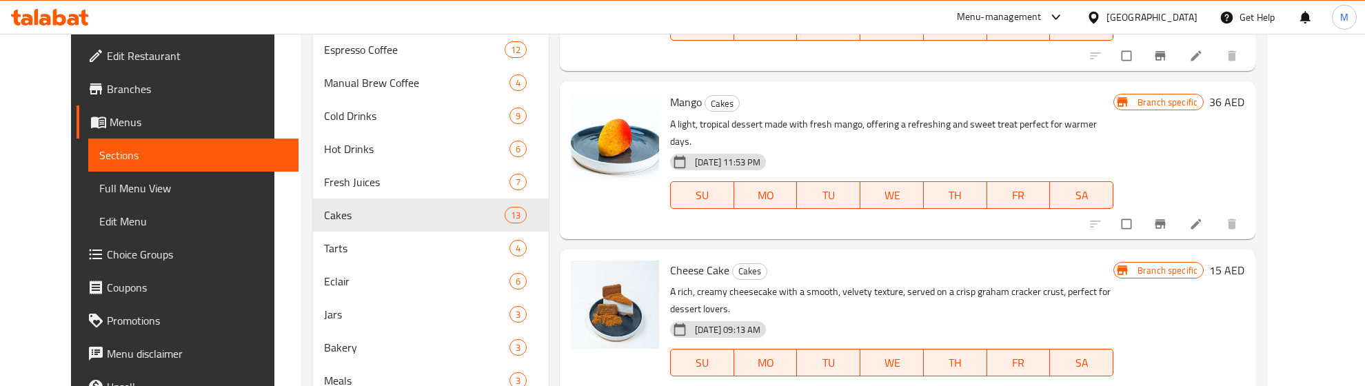
scroll to position [755, 0]
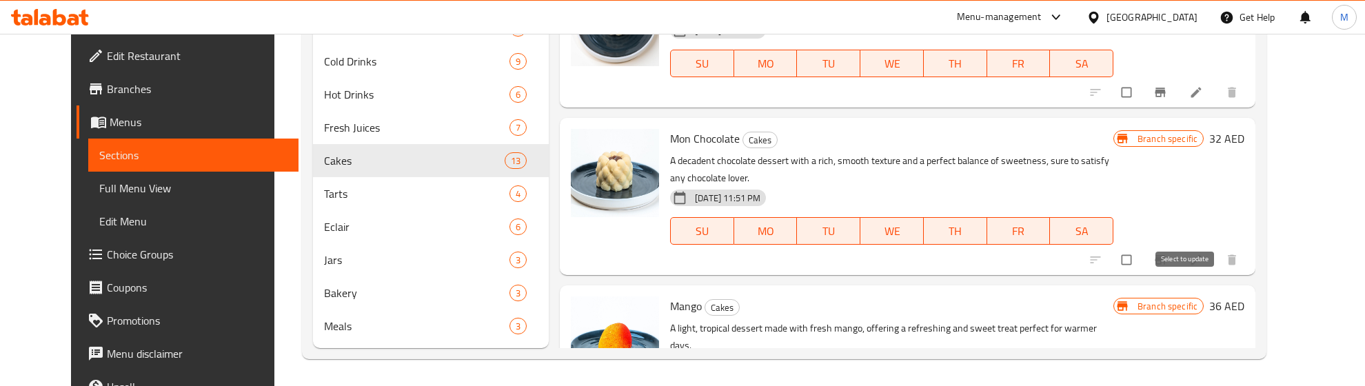
checkbox input "true"
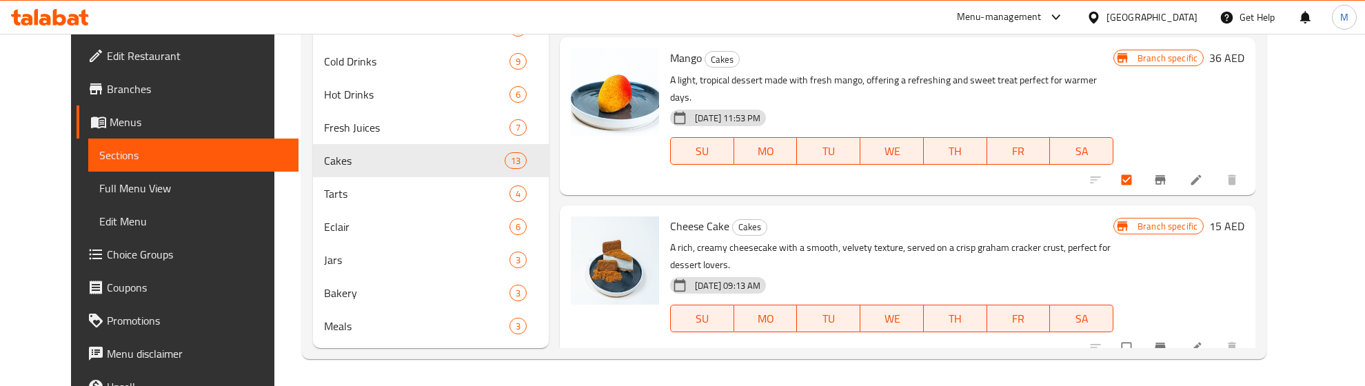
scroll to position [1077, 0]
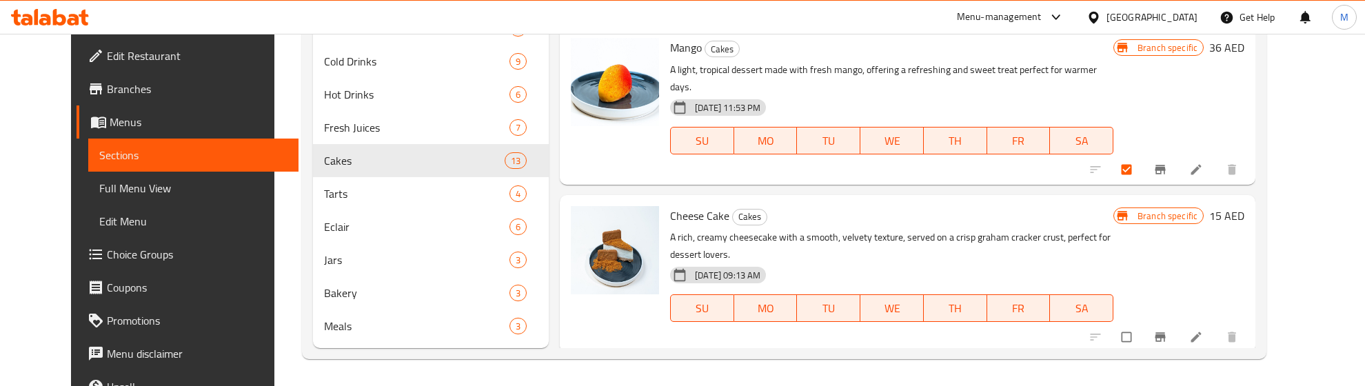
click at [1142, 324] on input "checkbox" at bounding box center [1127, 337] width 29 height 26
checkbox input "true"
drag, startPoint x: 1187, startPoint y: 329, endPoint x: 1165, endPoint y: 246, distance: 86.3
checkbox input "true"
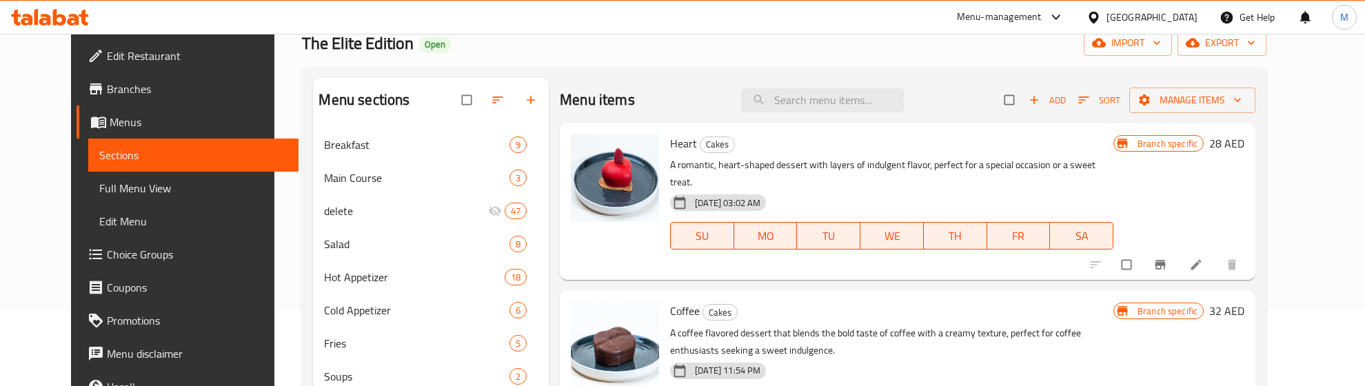
scroll to position [0, 0]
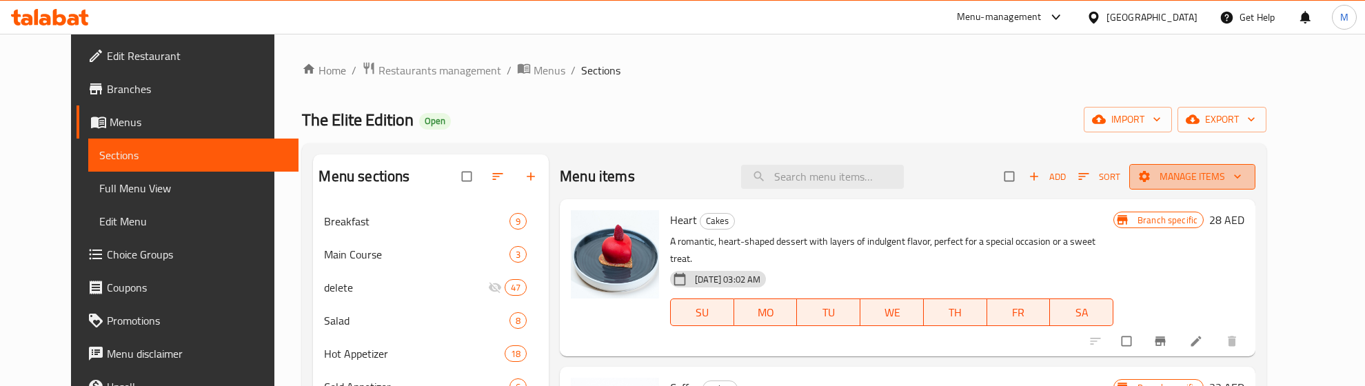
click at [1236, 170] on span "Manage items" at bounding box center [1192, 176] width 104 height 17
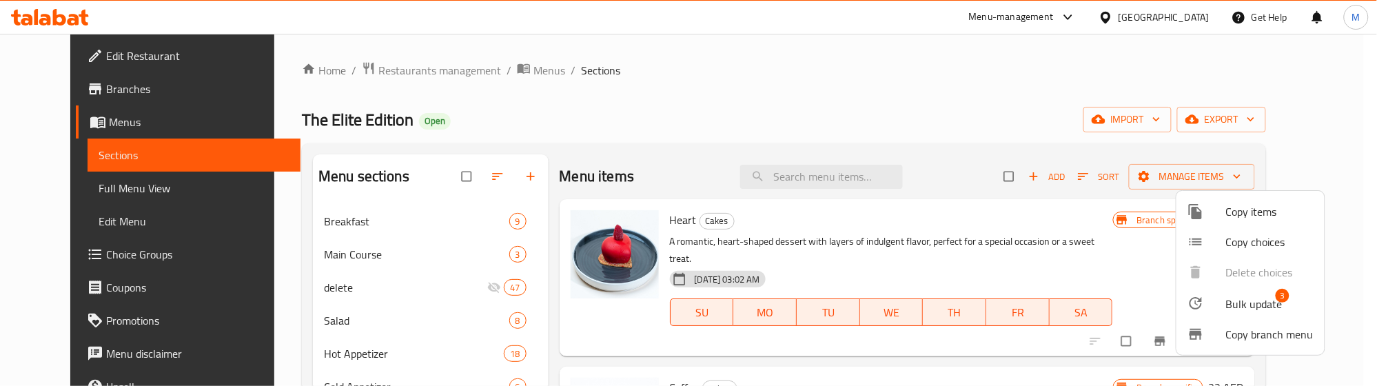
click at [1260, 298] on span "Bulk update" at bounding box center [1254, 304] width 57 height 17
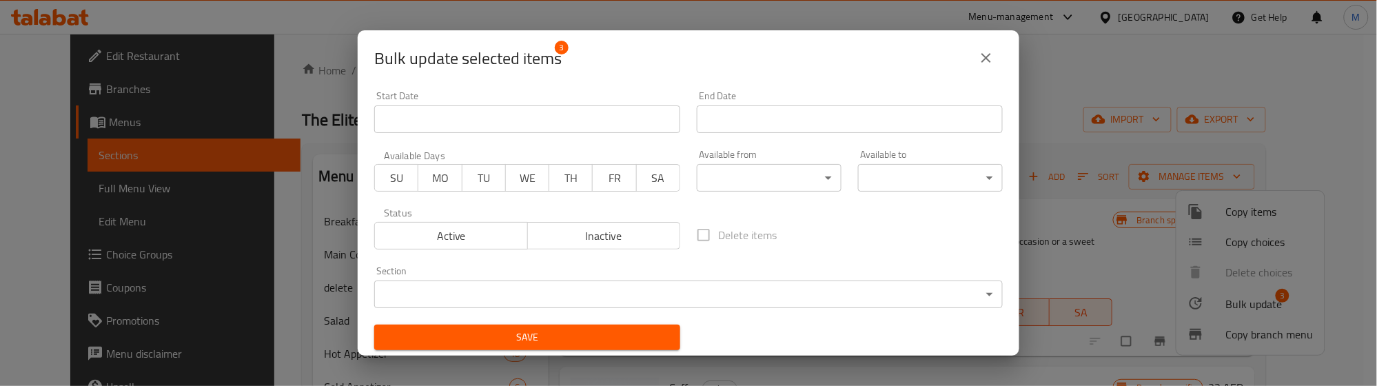
click at [611, 290] on body "​ Menu-management United Arab Emirates Get Help M Edit Restaurant Branches Menu…" at bounding box center [688, 210] width 1377 height 352
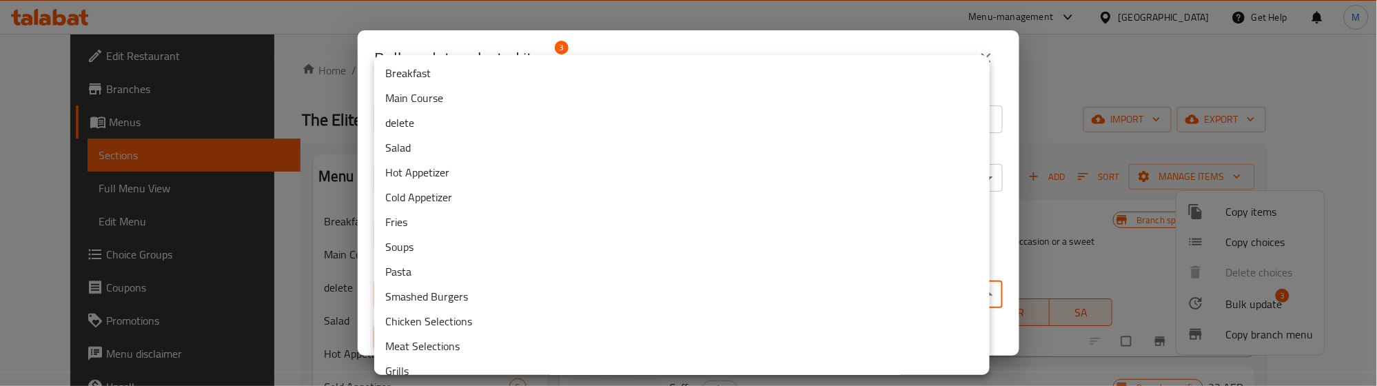
click at [445, 125] on li "delete" at bounding box center [682, 122] width 616 height 25
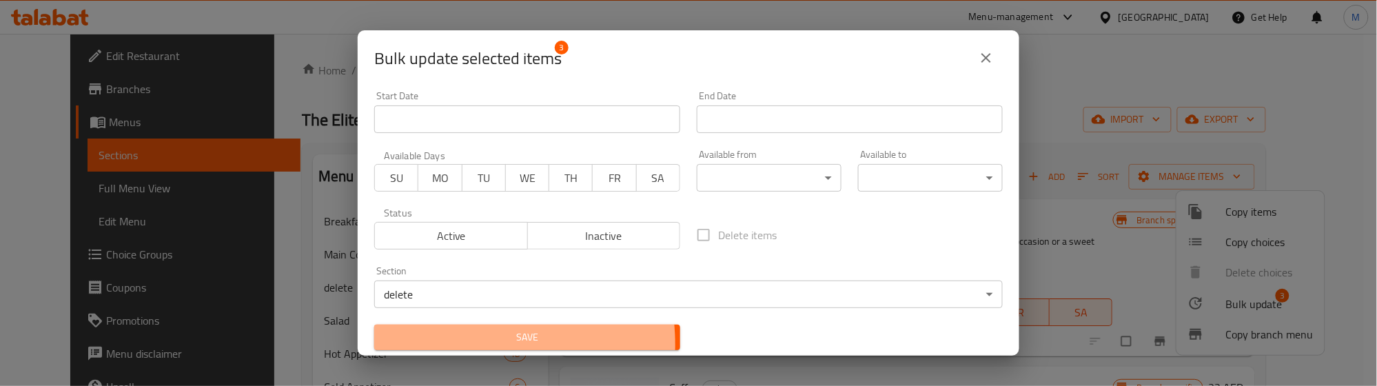
click at [449, 345] on span "Save" at bounding box center [527, 337] width 284 height 17
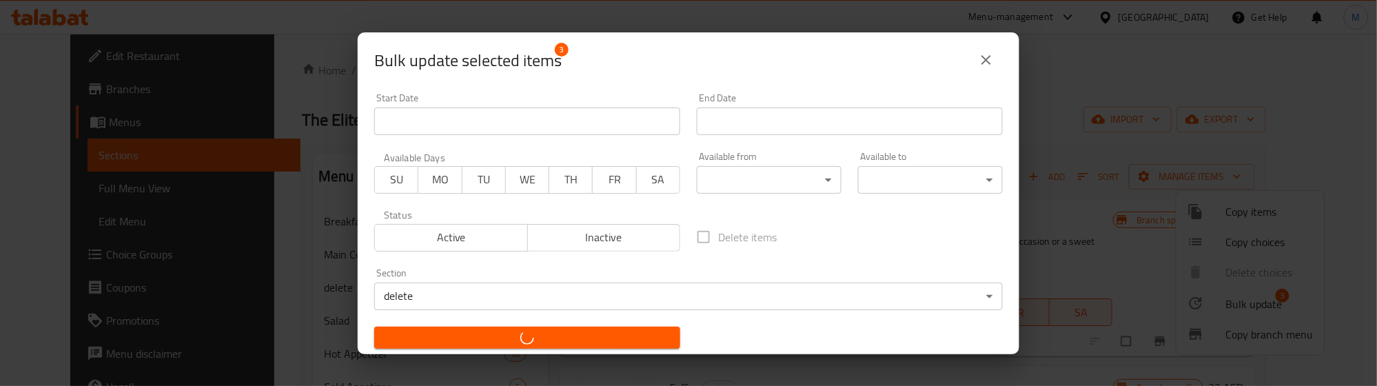
checkbox input "false"
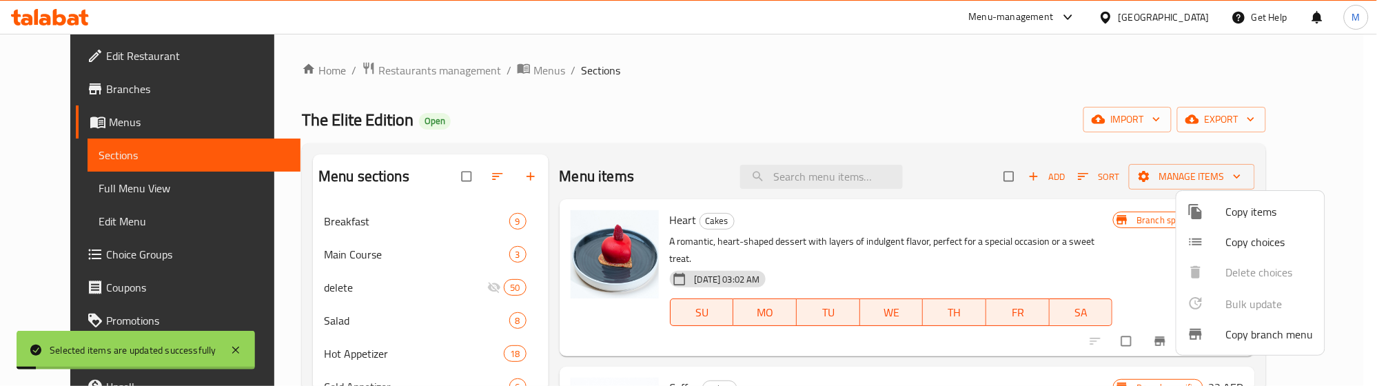
drag, startPoint x: 449, startPoint y: 345, endPoint x: 811, endPoint y: 81, distance: 447.0
click at [811, 81] on div at bounding box center [688, 193] width 1377 height 386
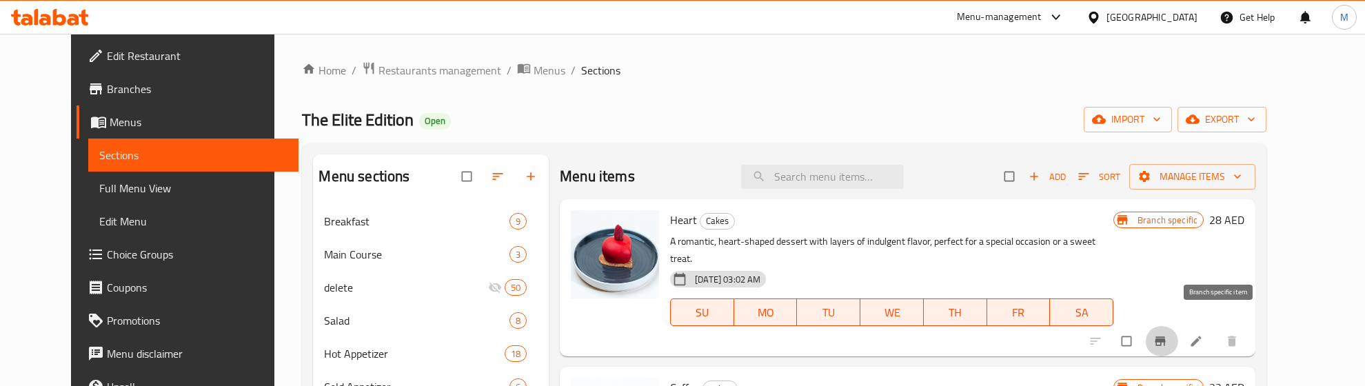
click at [1167, 334] on icon "Branch-specific-item" at bounding box center [1160, 341] width 14 height 14
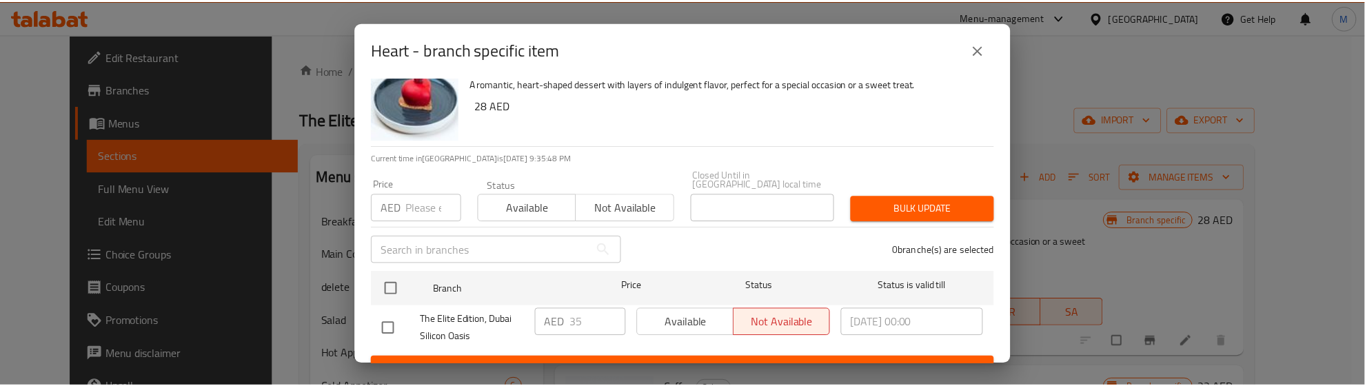
scroll to position [54, 0]
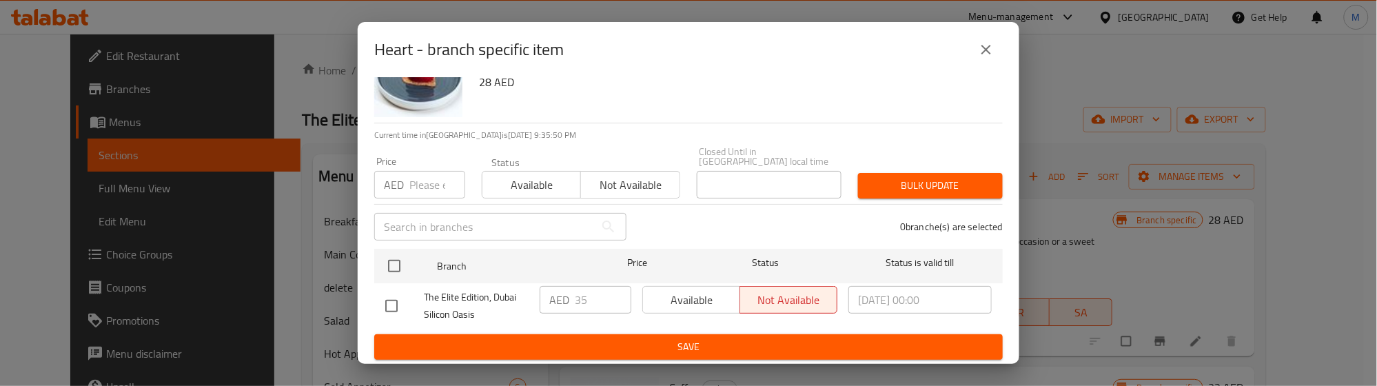
click at [987, 46] on icon "close" at bounding box center [986, 49] width 17 height 17
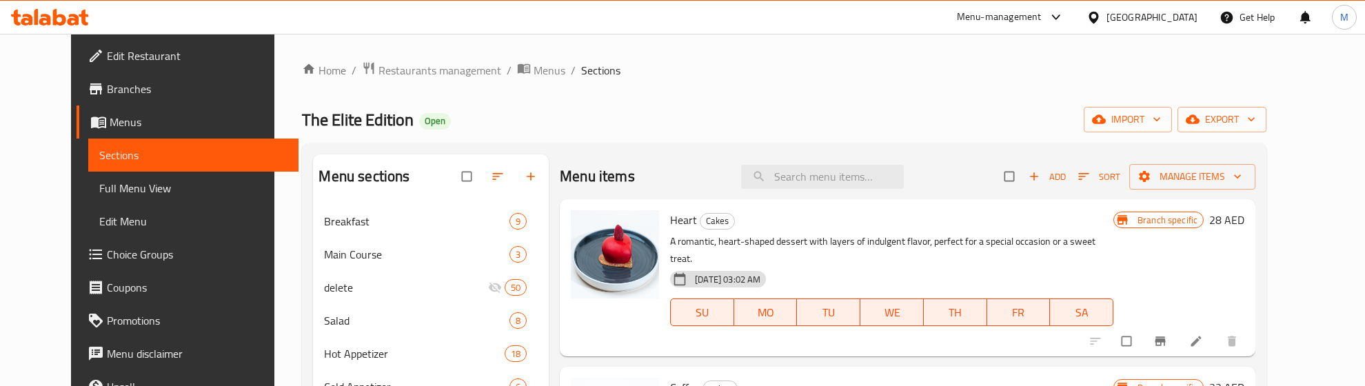
click at [744, 231] on div "Heart Cakes A romantic, heart-shaped dessert with layers of indulgent flavor, p…" at bounding box center [892, 278] width 454 height 146
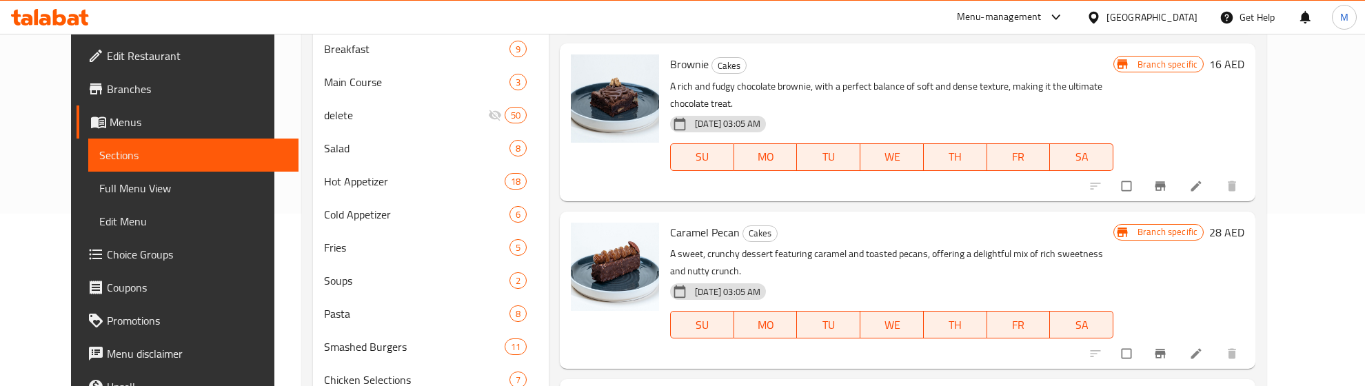
scroll to position [517, 0]
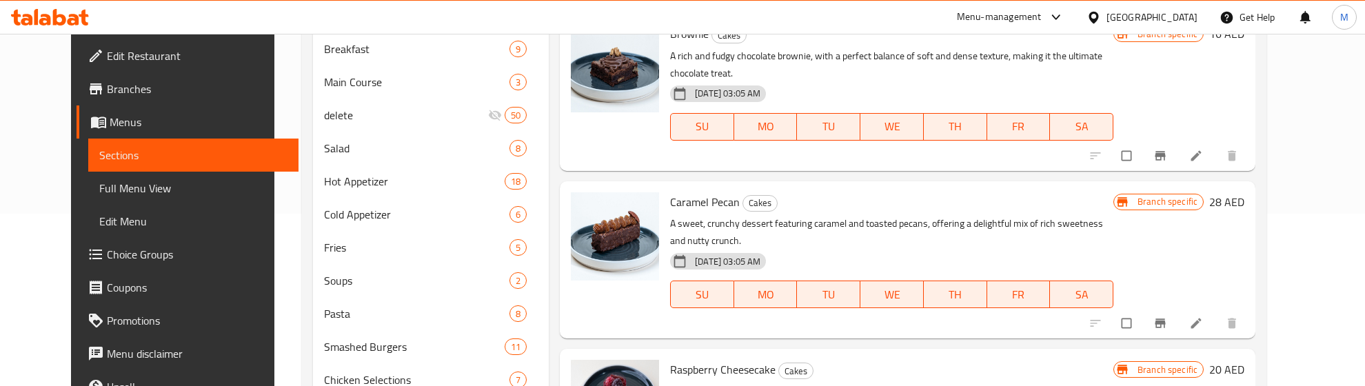
click at [869, 215] on p "A sweet, crunchy dessert featuring caramel and toasted pecans, offering a delig…" at bounding box center [891, 232] width 443 height 34
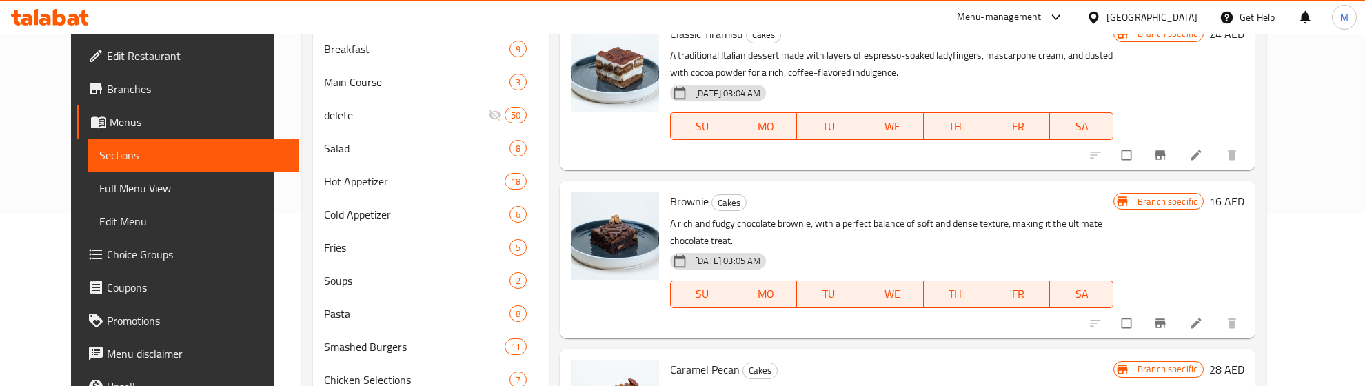
scroll to position [345, 0]
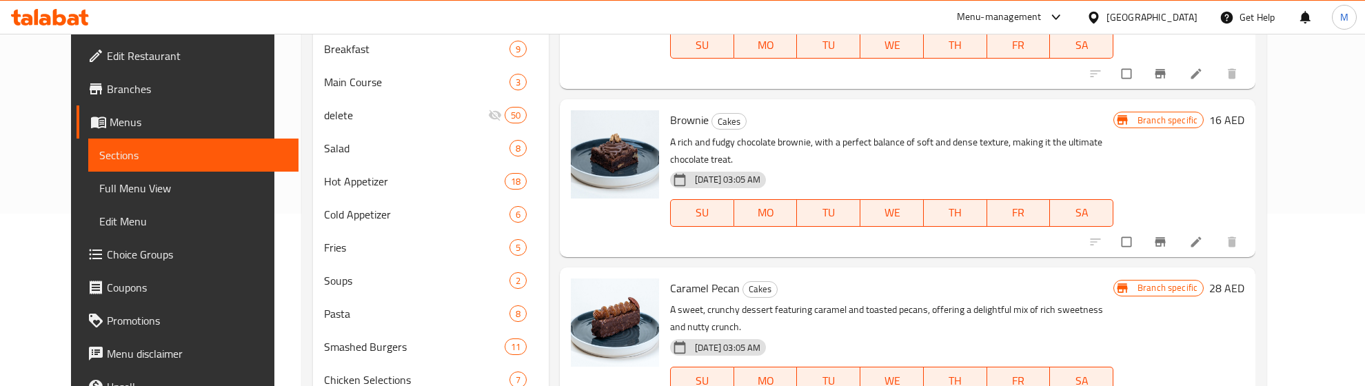
click at [793, 278] on h6 "Caramel Pecan Cakes" at bounding box center [891, 287] width 443 height 19
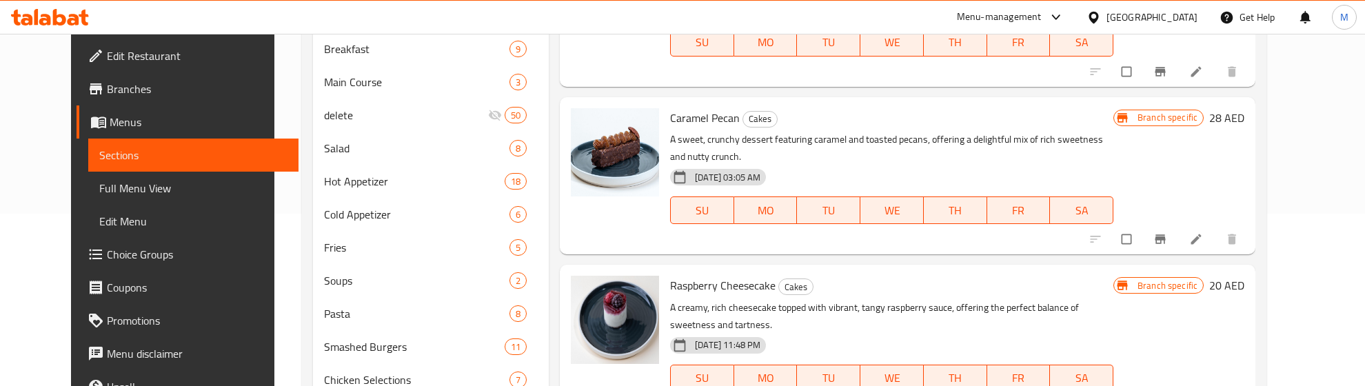
scroll to position [603, 0]
drag, startPoint x: 1246, startPoint y: 184, endPoint x: 1252, endPoint y: 148, distance: 36.4
click at [1244, 148] on div "Branch specific 28 AED" at bounding box center [1178, 173] width 131 height 135
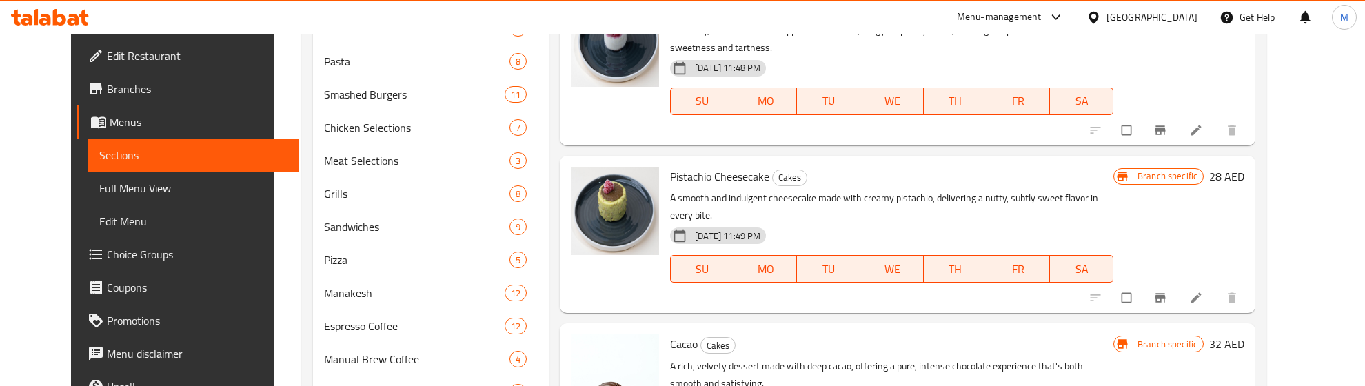
scroll to position [431, 0]
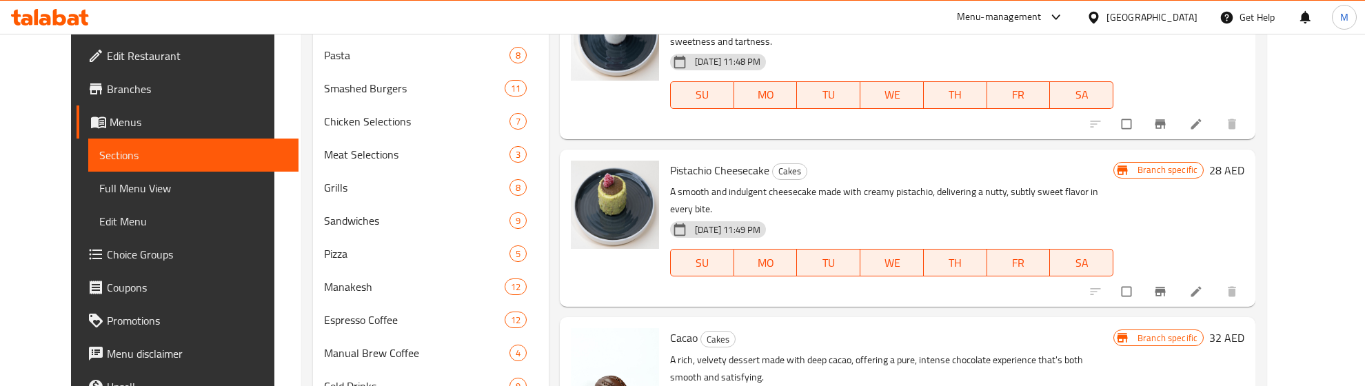
click at [815, 183] on p "A smooth and indulgent cheesecake made with creamy pistachio, delivering a nutt…" at bounding box center [891, 200] width 443 height 34
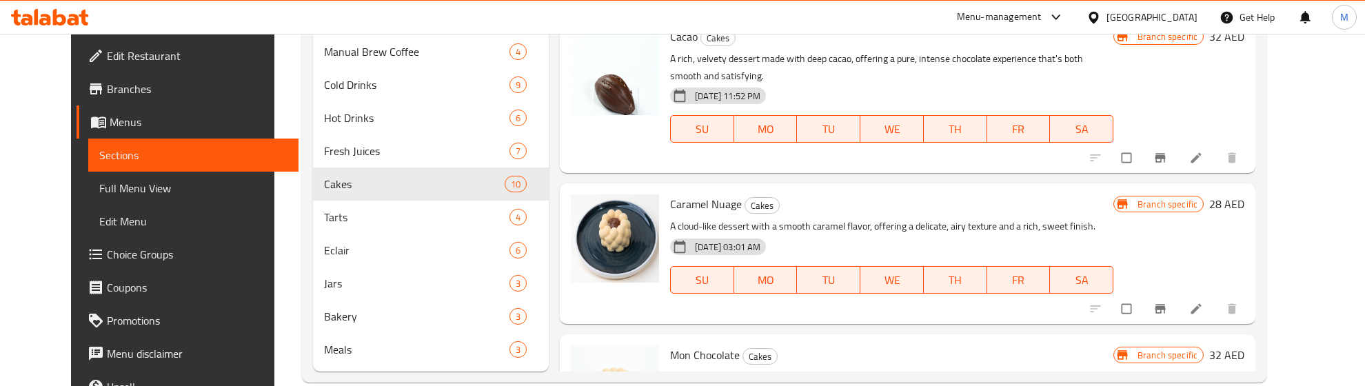
scroll to position [755, 0]
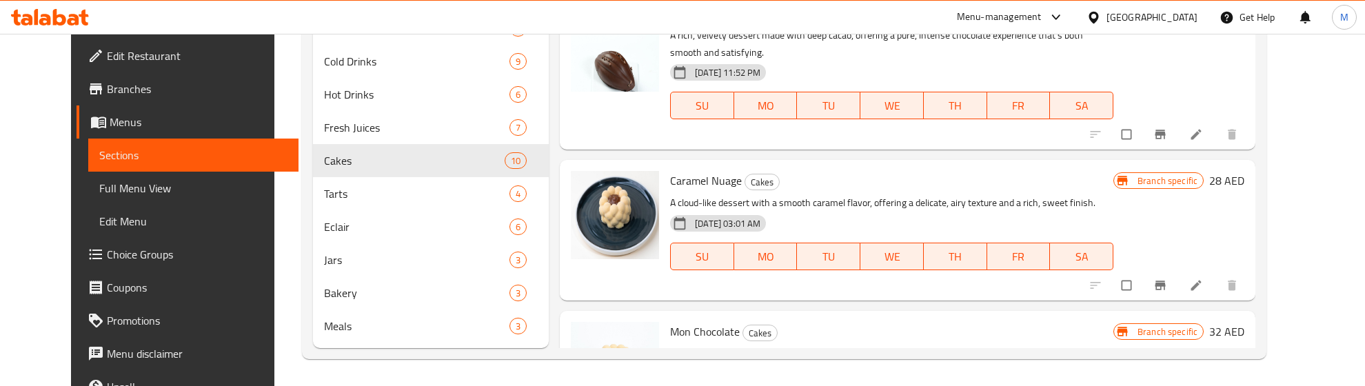
click at [925, 345] on p "A decadent chocolate dessert with a rich, smooth texture and a perfect balance …" at bounding box center [891, 362] width 443 height 34
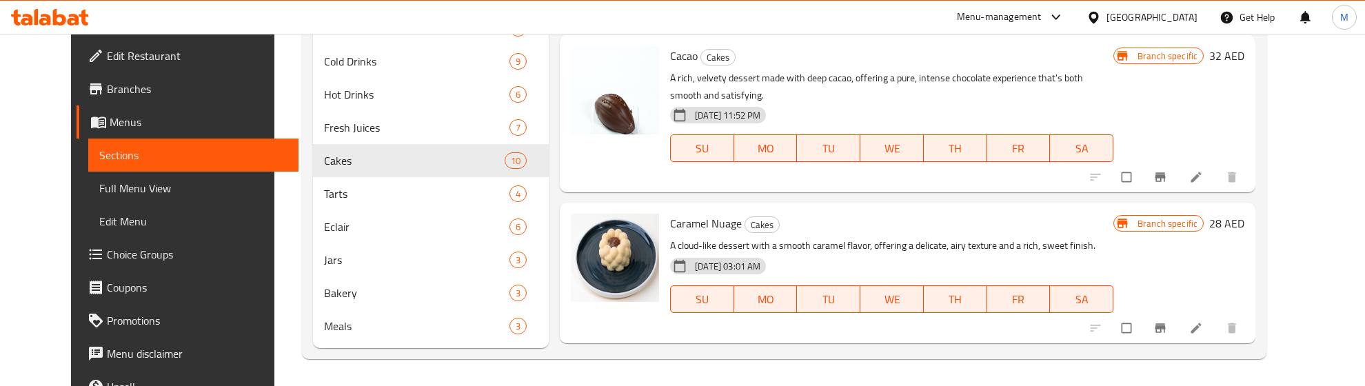
scroll to position [626, 0]
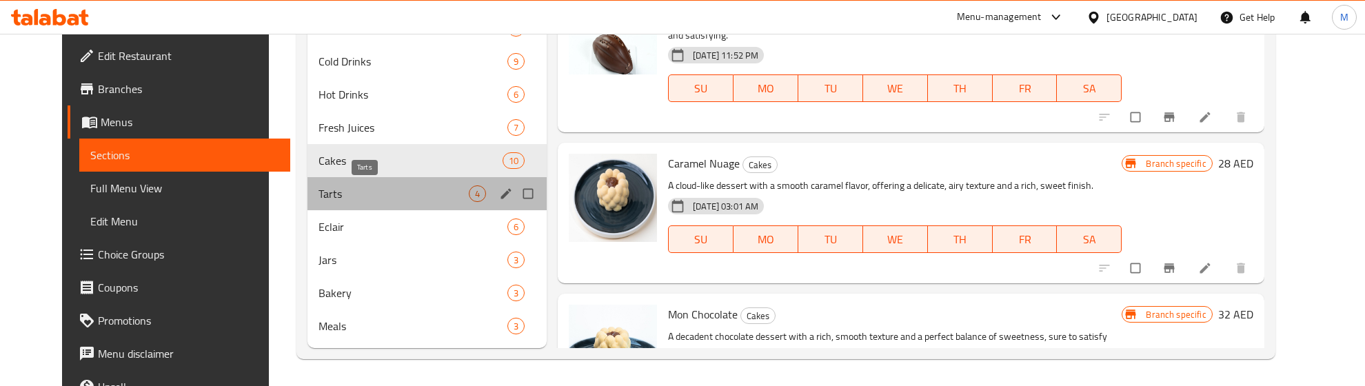
click at [356, 186] on span "Tarts" at bounding box center [393, 193] width 150 height 17
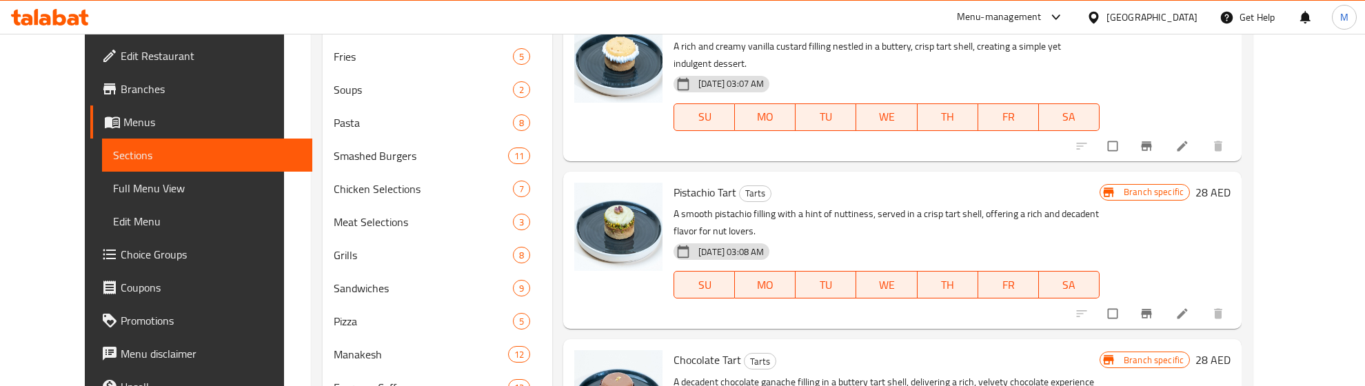
scroll to position [86, 0]
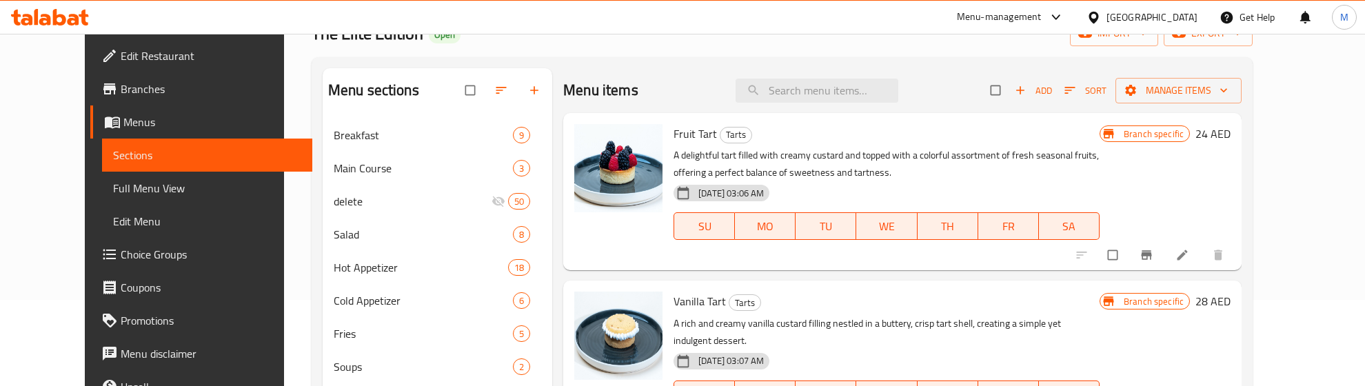
click at [920, 191] on div "[DATE] 03:06 AM SU MO TU WE TH FR SA" at bounding box center [886, 216] width 437 height 74
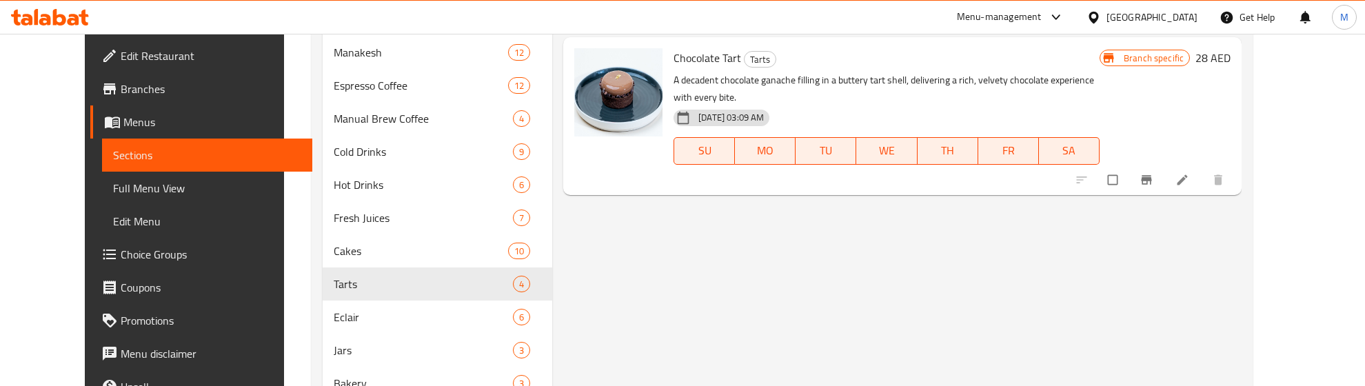
scroll to position [755, 0]
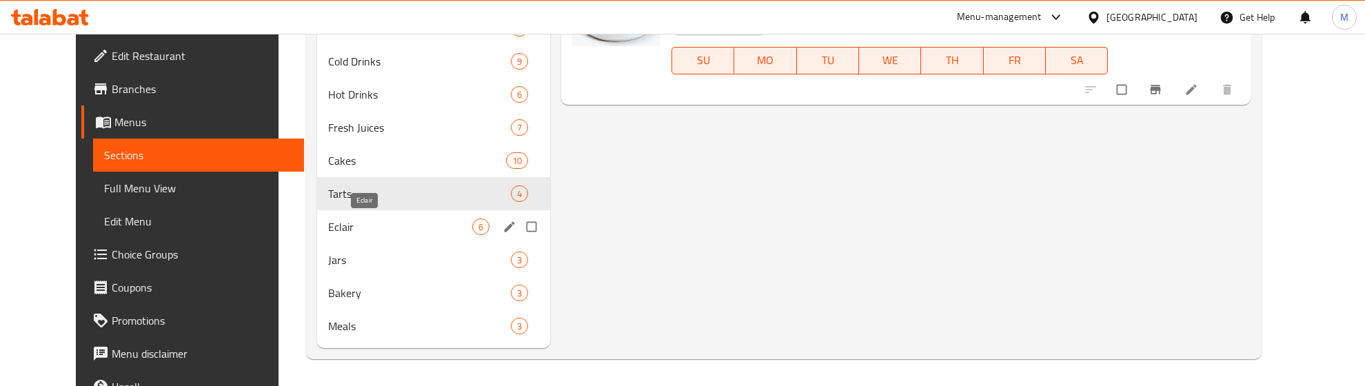
click at [343, 230] on span "Eclair" at bounding box center [400, 227] width 144 height 17
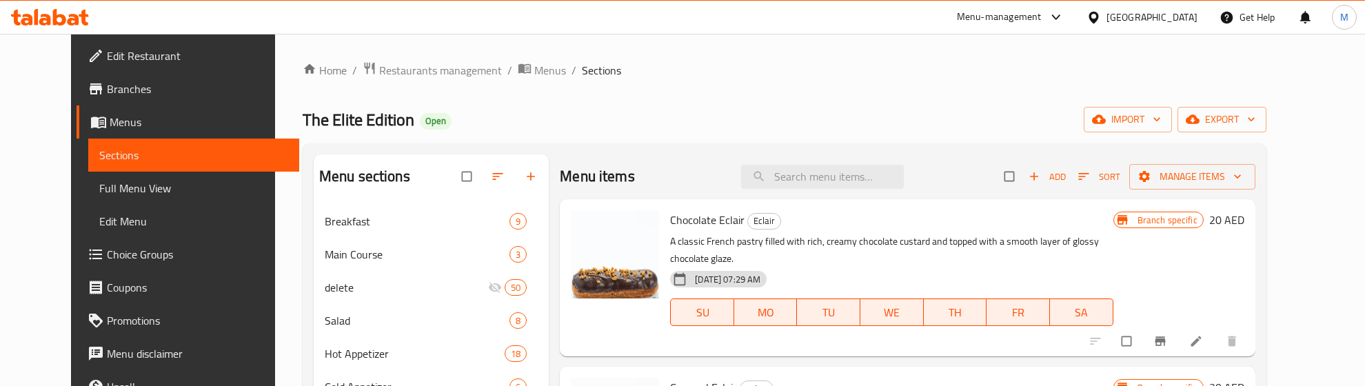
click at [1090, 176] on icon "button" at bounding box center [1084, 177] width 14 height 14
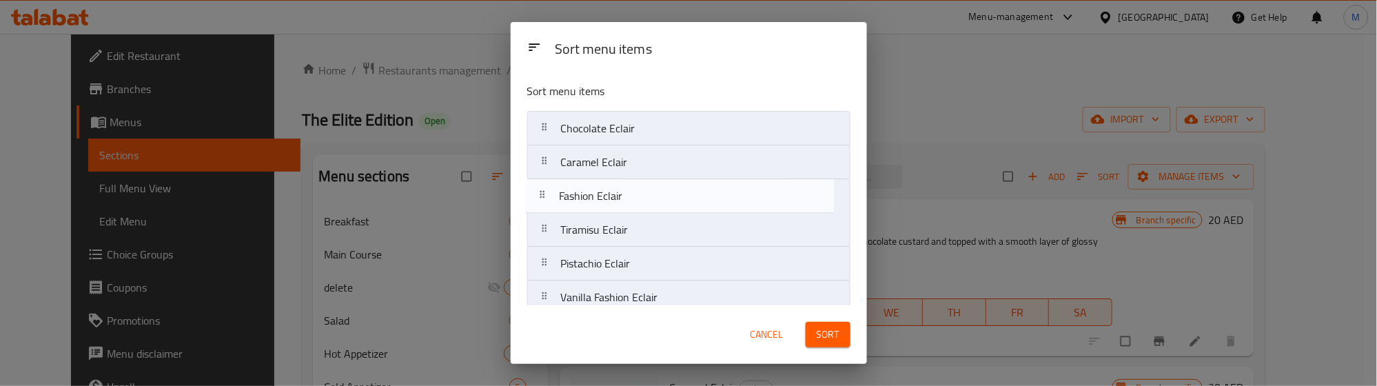
scroll to position [1, 0]
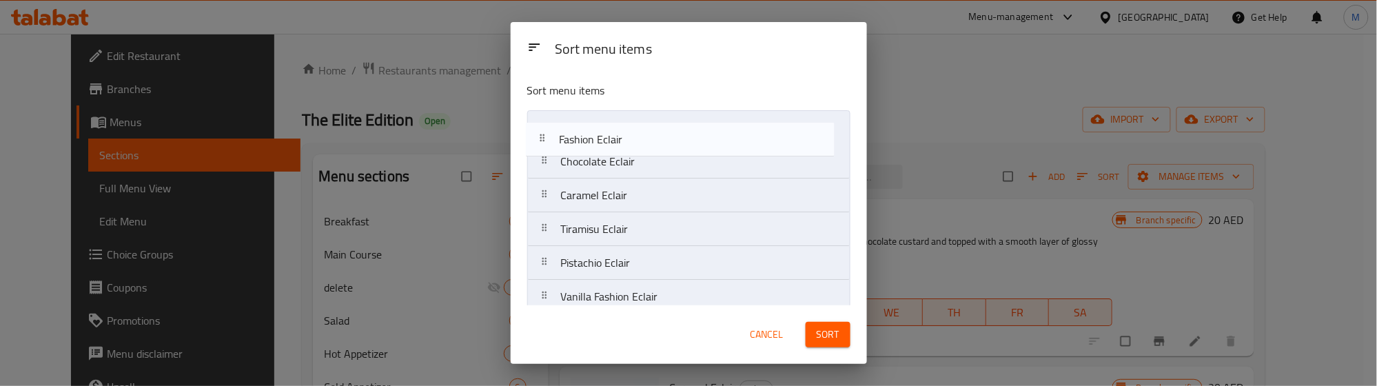
drag, startPoint x: 611, startPoint y: 273, endPoint x: 607, endPoint y: 142, distance: 131.0
click at [607, 142] on nav "Chocolate Eclair Caramel Eclair Tiramisu Eclair Pistachio Eclair Fashion Eclair…" at bounding box center [688, 212] width 323 height 204
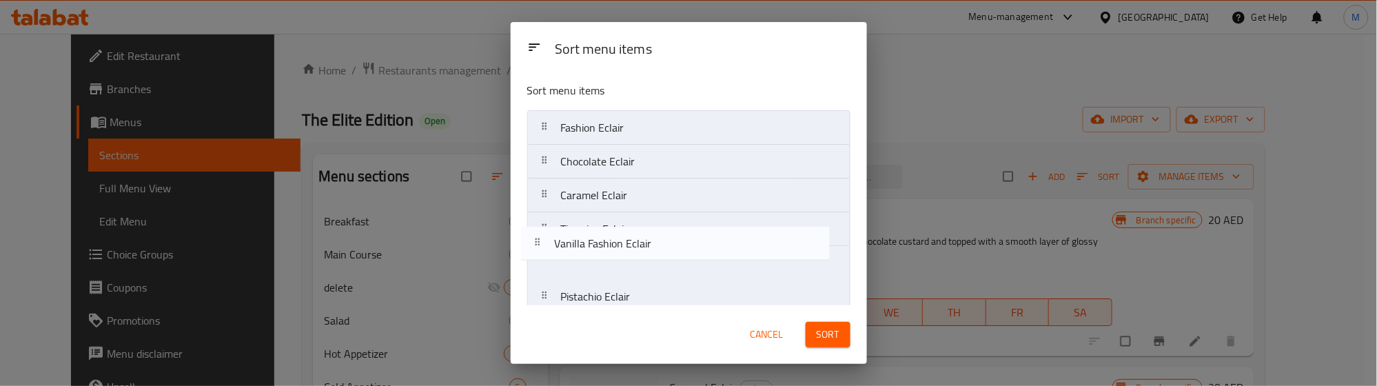
scroll to position [4, 0]
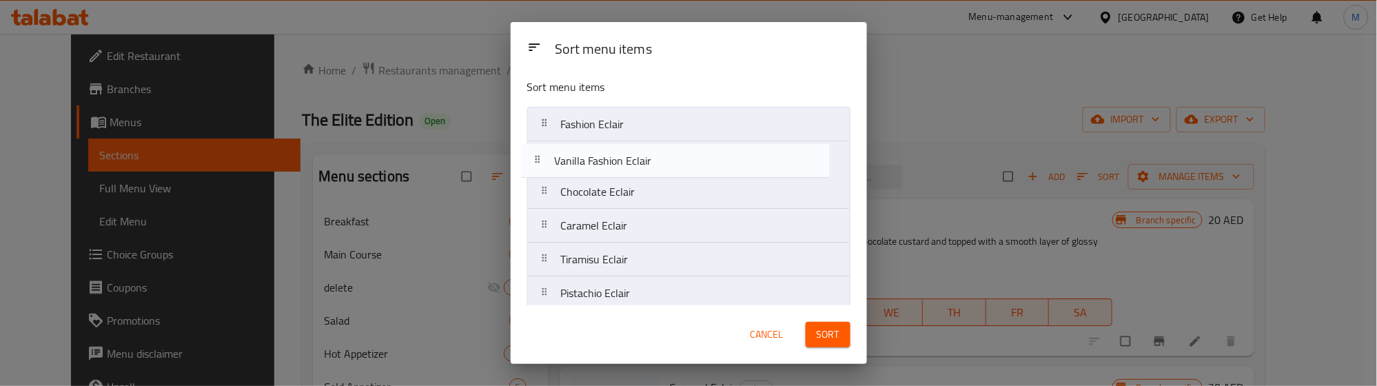
drag, startPoint x: 619, startPoint y: 297, endPoint x: 611, endPoint y: 150, distance: 147.7
click at [611, 150] on nav "Fashion Eclair Chocolate Eclair Caramel Eclair Tiramisu Eclair Pistachio Eclair…" at bounding box center [688, 209] width 323 height 204
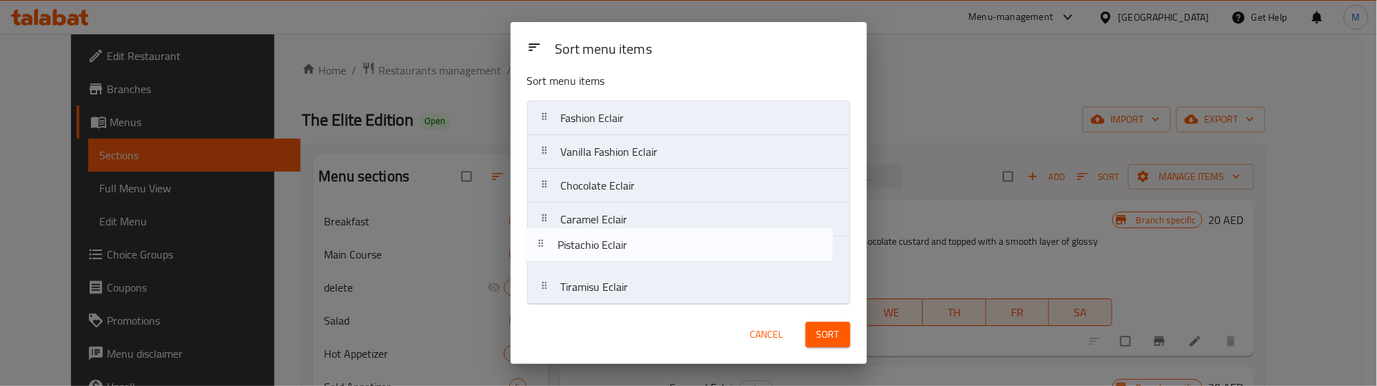
scroll to position [12, 0]
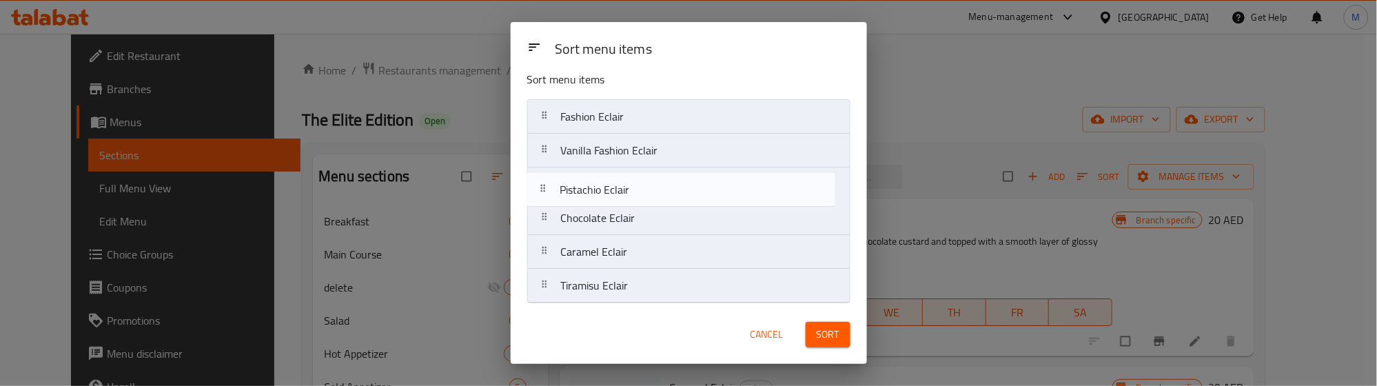
drag, startPoint x: 607, startPoint y: 296, endPoint x: 605, endPoint y: 176, distance: 120.7
click at [605, 176] on nav "Fashion Eclair Vanilla Fashion Eclair Chocolate Eclair Caramel Eclair Tiramisu …" at bounding box center [688, 201] width 323 height 204
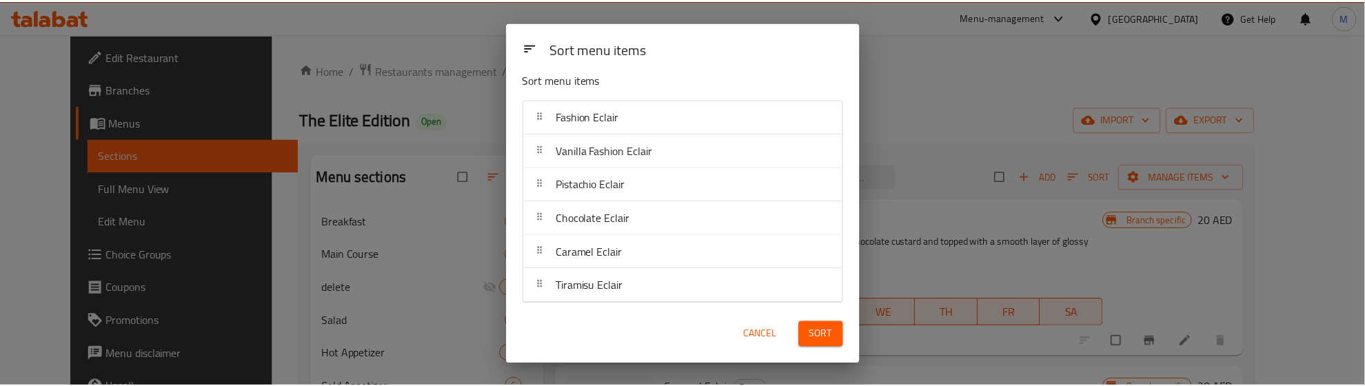
scroll to position [16, 0]
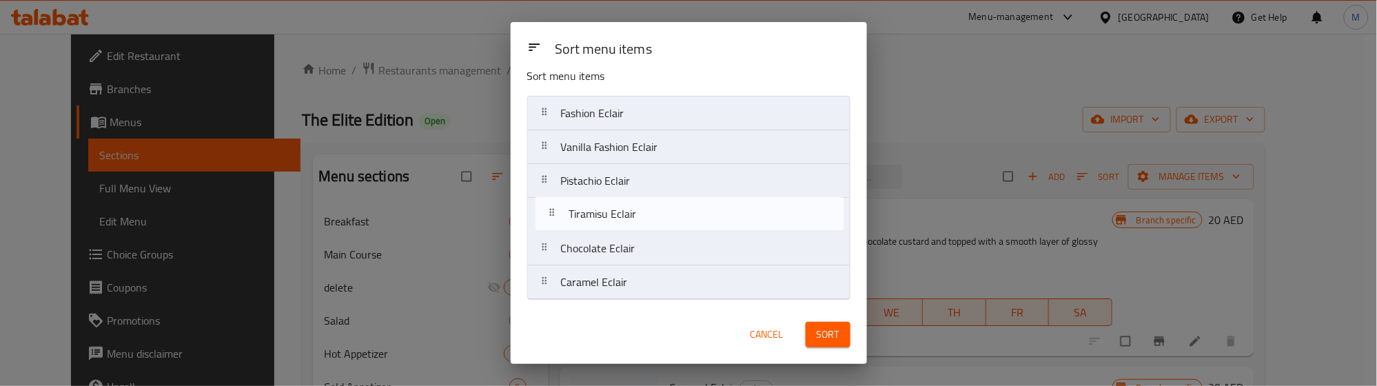
drag, startPoint x: 625, startPoint y: 287, endPoint x: 632, endPoint y: 215, distance: 72.8
click at [632, 215] on nav "Fashion Eclair Vanilla Fashion Eclair Pistachio Eclair Chocolate Eclair Caramel…" at bounding box center [688, 198] width 323 height 204
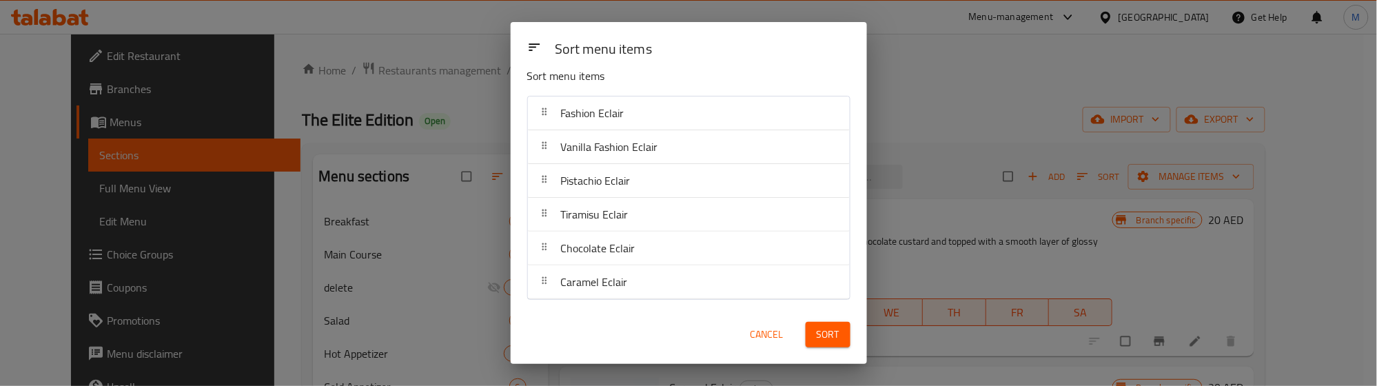
click at [824, 332] on span "Sort" at bounding box center [828, 334] width 23 height 17
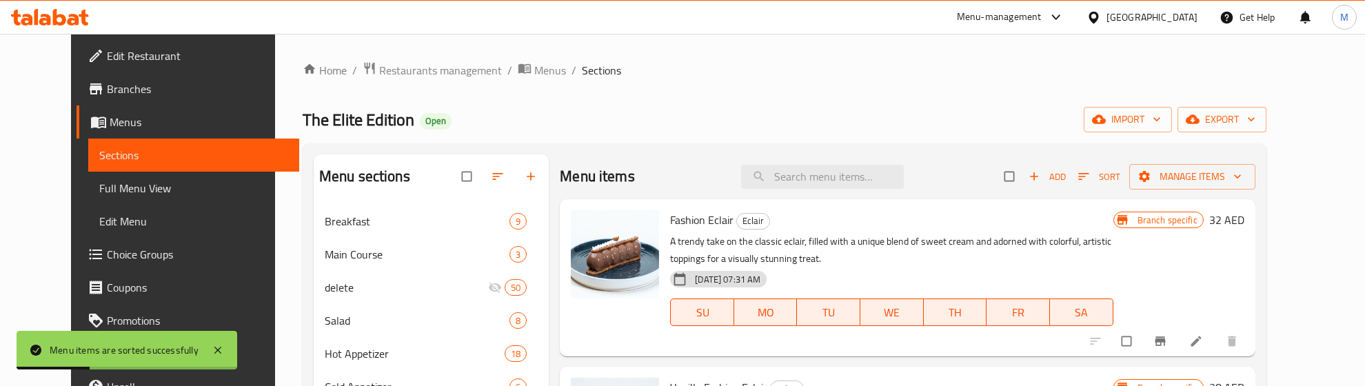
click at [733, 115] on div "The Elite Edition Open import export" at bounding box center [785, 120] width 964 height 26
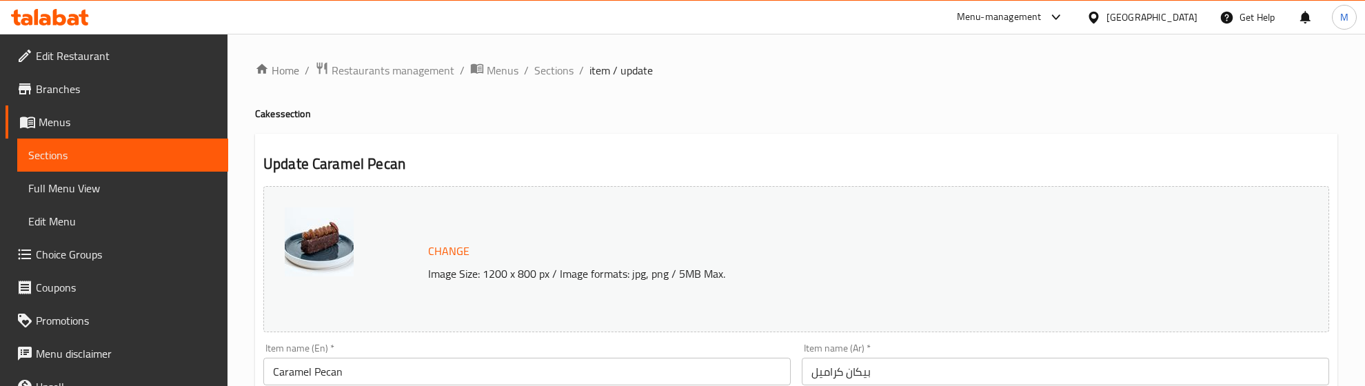
scroll to position [86, 0]
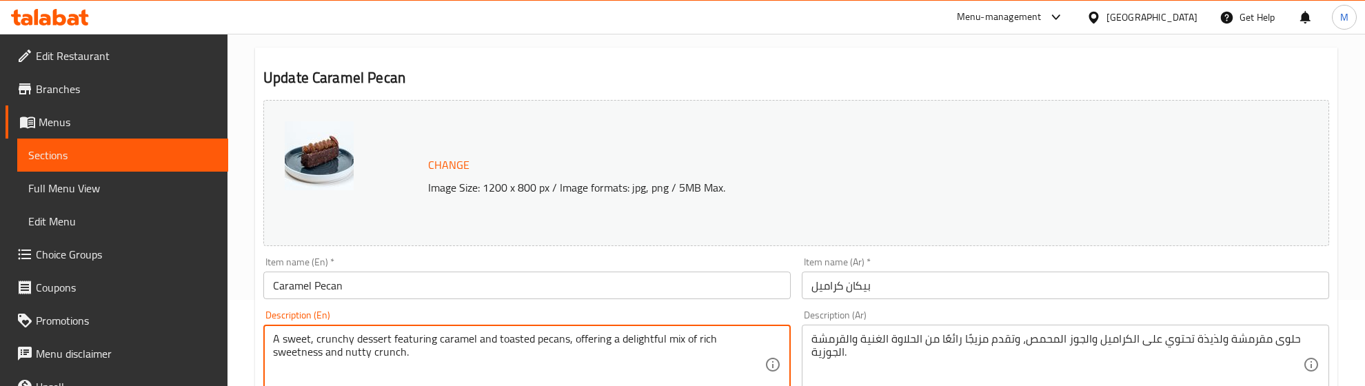
click at [356, 338] on textarea "A sweet, crunchy dessert featuring caramel and toasted pecans, offering a delig…" at bounding box center [518, 364] width 491 height 65
paste textarea ""Buttery caramel paired with crunchy toasted pecans for a sweet, nutty delight.""
click at [278, 336] on textarea ""Buttery caramel paired with crunchy toasted pecans for a sweet, nutty delight."" at bounding box center [518, 364] width 491 height 65
click at [307, 365] on textarea "Buttery caramel paired with crunchy toasted pecans for a sweet, nutty delight."" at bounding box center [518, 364] width 491 height 65
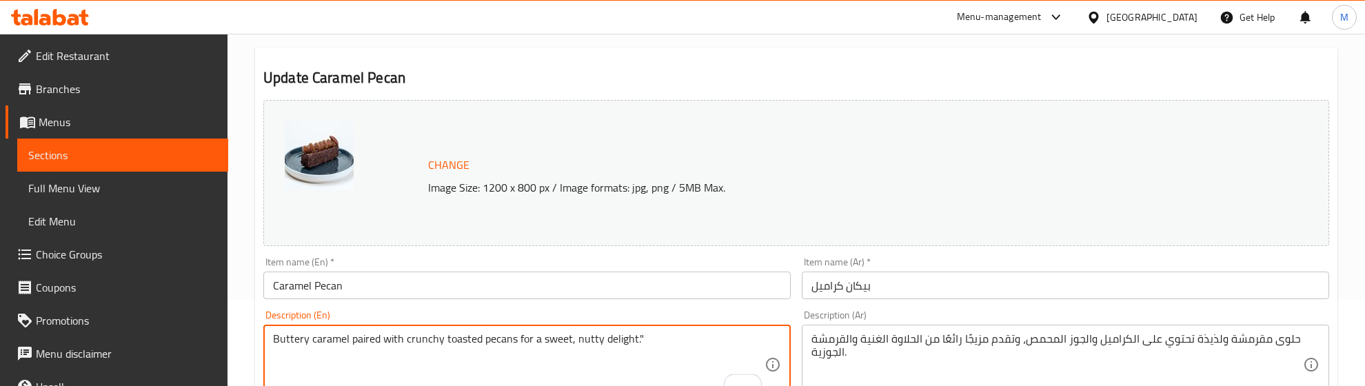
click at [660, 336] on textarea "Buttery caramel paired with crunchy toasted pecans for a sweet, nutty delight."" at bounding box center [518, 364] width 491 height 65
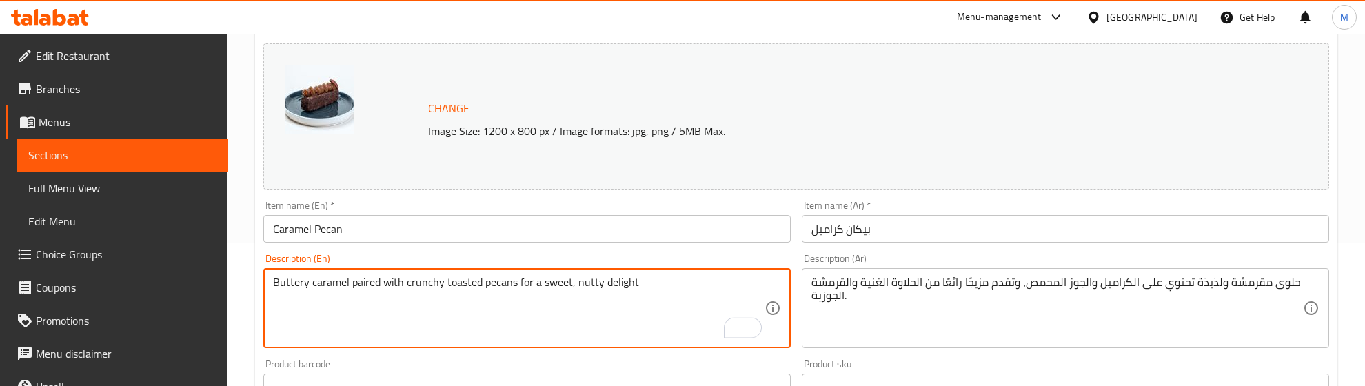
scroll to position [172, 0]
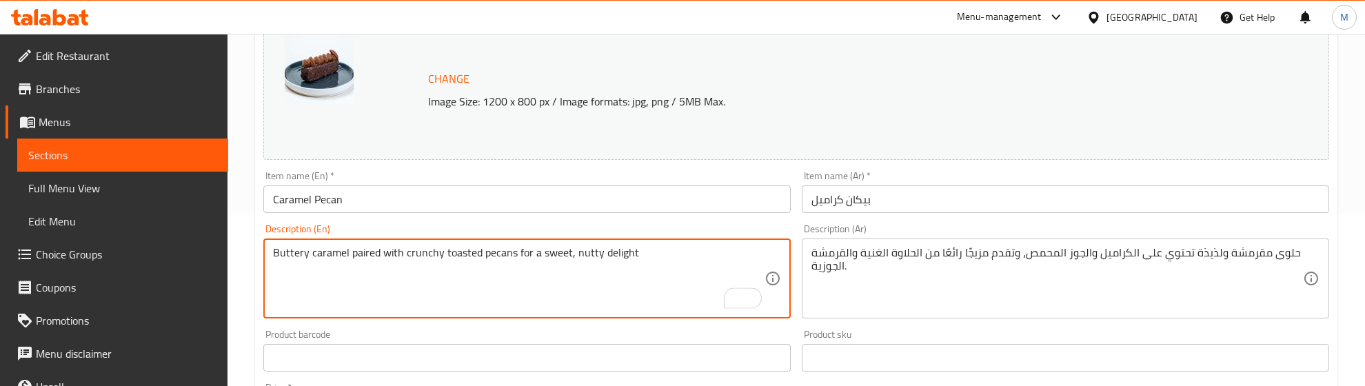
type textarea "Buttery caramel paired with crunchy toasted pecans for a sweet, nutty delight"
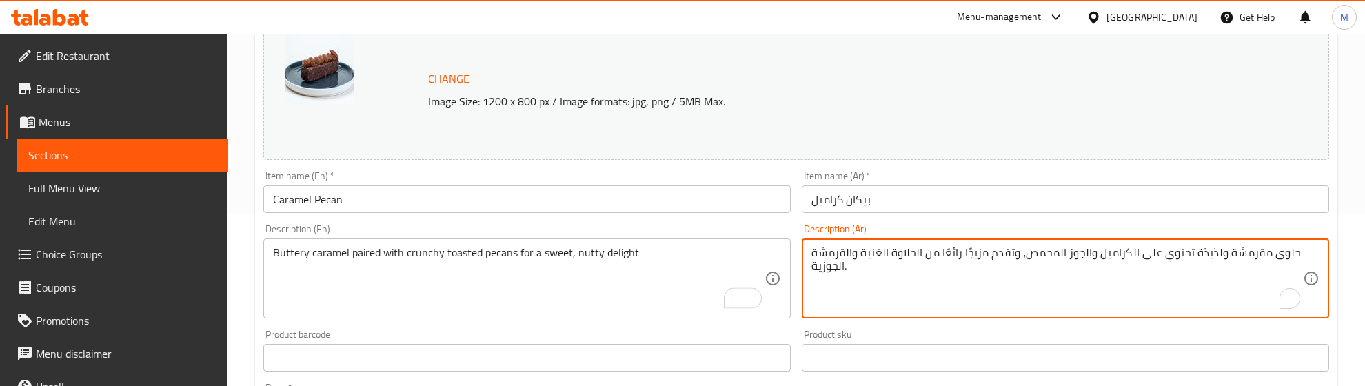
click at [1015, 253] on textarea "حلوى مقرمشة ولذيذة تحتوي على الكراميل والجوز المحمص، وتقدم مزيجًا رائعًا من الح…" at bounding box center [1056, 278] width 491 height 65
paste textarea ""كراميل غني مع جوز البقان المحمص المقرمش، لمذاق حلو ومقرمش لا يقاوم.""
drag, startPoint x: 1297, startPoint y: 250, endPoint x: 1317, endPoint y: 256, distance: 20.7
click at [1317, 256] on div ""كراميل غني مع جوز البقان المحمص المقرمش، لمذاق حلو ومقرمش لا يقاوم." Descripti…" at bounding box center [1065, 279] width 527 height 80
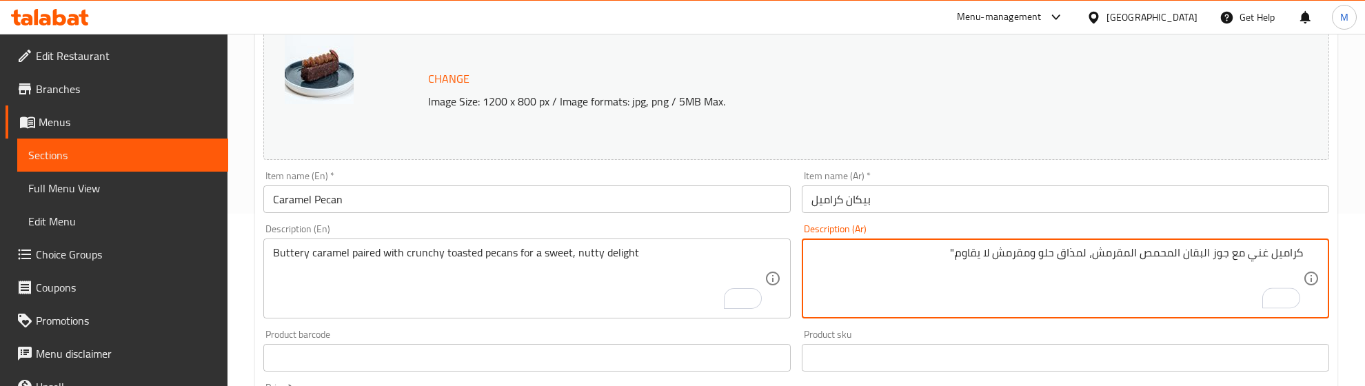
click at [921, 247] on textarea "كراميل غني مع جوز البقان المحمص المقرمش، لمذاق حلو ومقرمش لا يقاوم."" at bounding box center [1056, 278] width 491 height 65
type textarea "كراميل غني مع جوز البقان المحمص المقرمش، لمذاق حلو ومقرمش لا يقاوم"
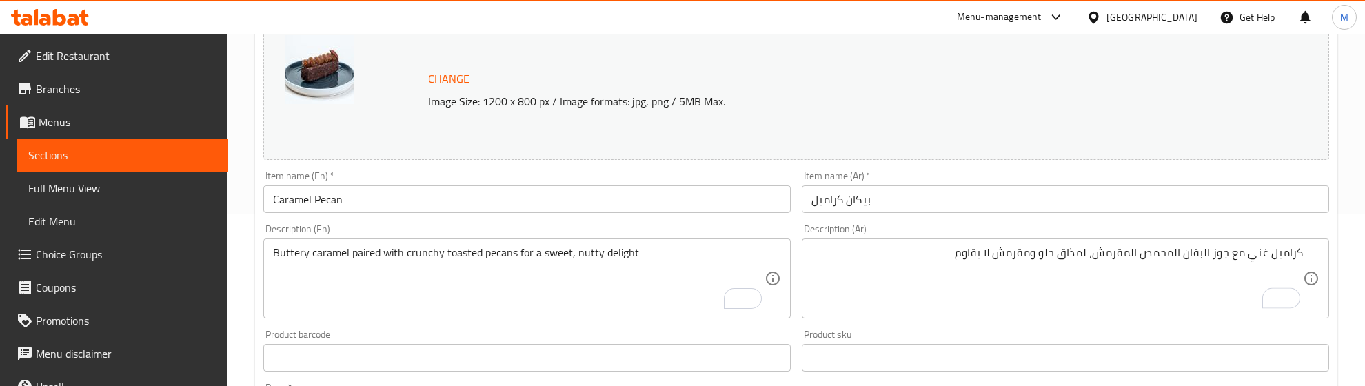
click at [784, 329] on div "Product barcode Product barcode" at bounding box center [526, 350] width 527 height 42
click at [744, 336] on div "Product barcode Product barcode" at bounding box center [526, 350] width 527 height 42
click at [693, 334] on div "Product barcode Product barcode" at bounding box center [526, 350] width 527 height 42
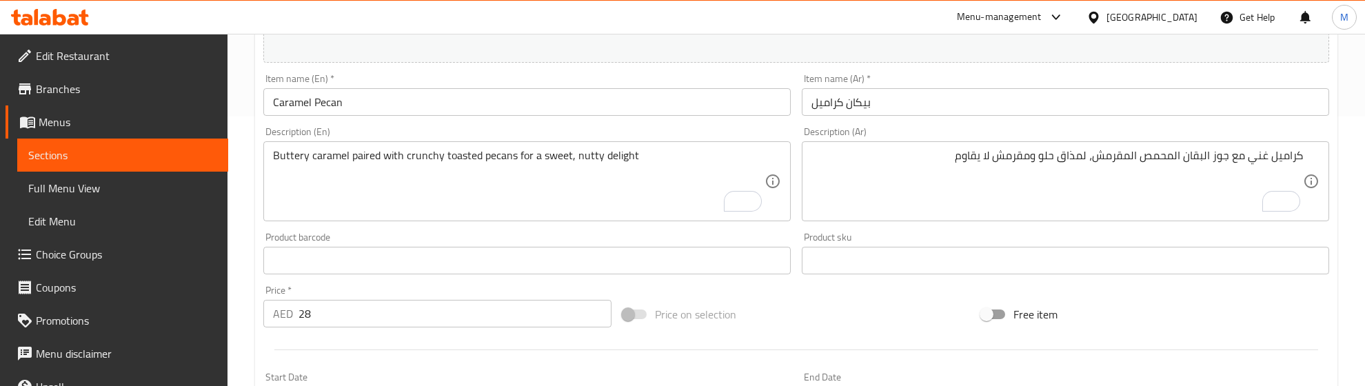
scroll to position [258, 0]
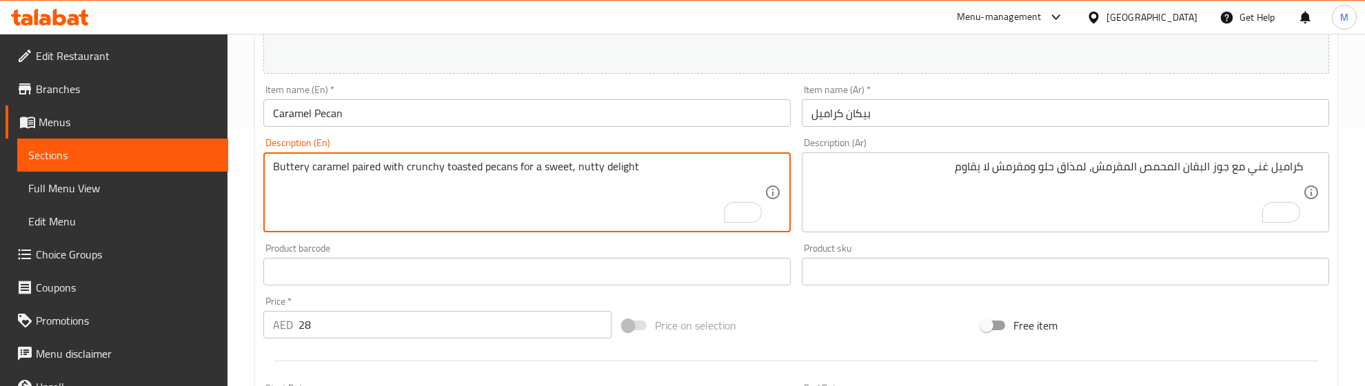
click at [534, 163] on textarea "Buttery caramel paired with crunchy toasted pecans for a sweet, nutty delight" at bounding box center [518, 192] width 491 height 65
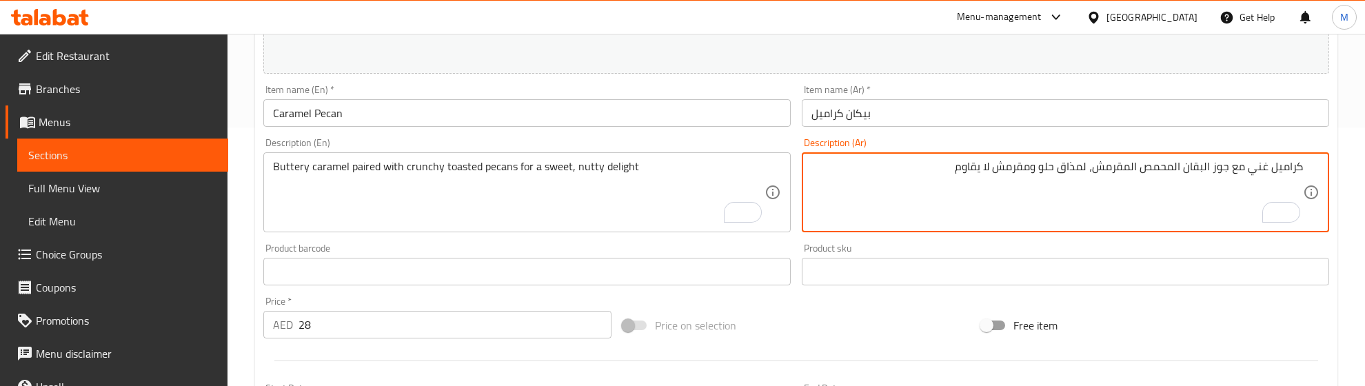
click at [1064, 172] on textarea "كراميل غني مع جوز البقان المحمص المقرمش، لمذاق حلو ومقرمش لا يقاوم" at bounding box center [1056, 192] width 491 height 65
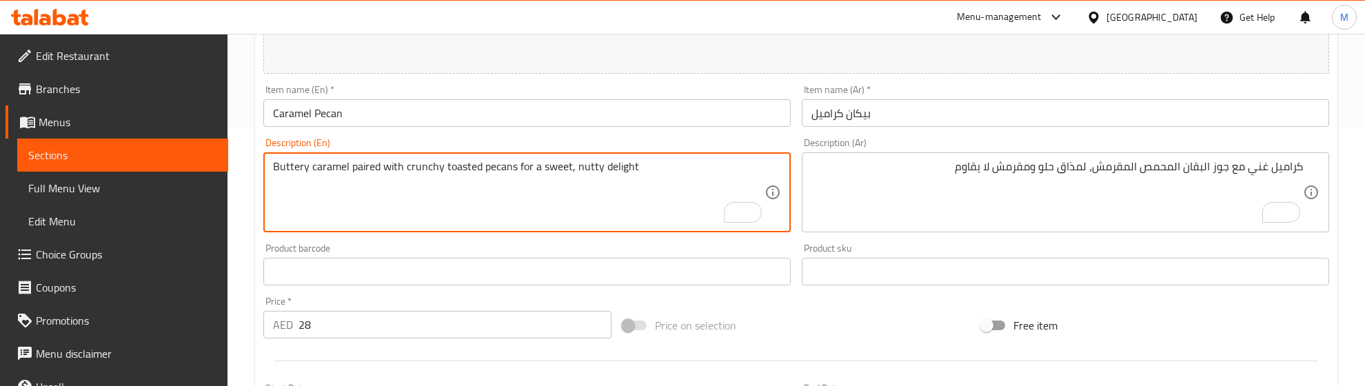
click at [467, 168] on textarea "Buttery caramel paired with crunchy toasted pecans for a sweet, nutty delight" at bounding box center [518, 192] width 491 height 65
paste textarea "Rich caramel with crunchy roasted pecans, for an irresistible sweet and crunchy…"
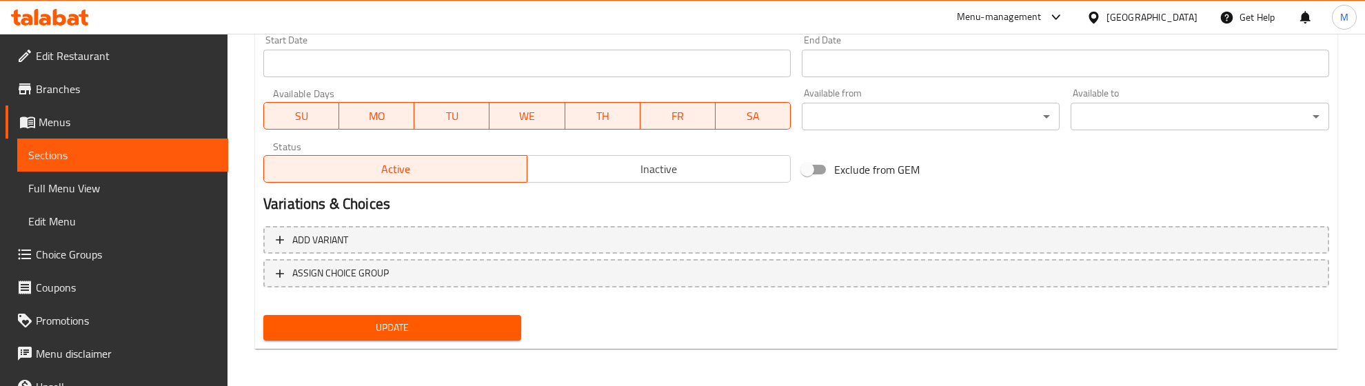
type textarea "Rich caramel with crunchy roasted pecans, for an irresistible sweet and crunchy…"
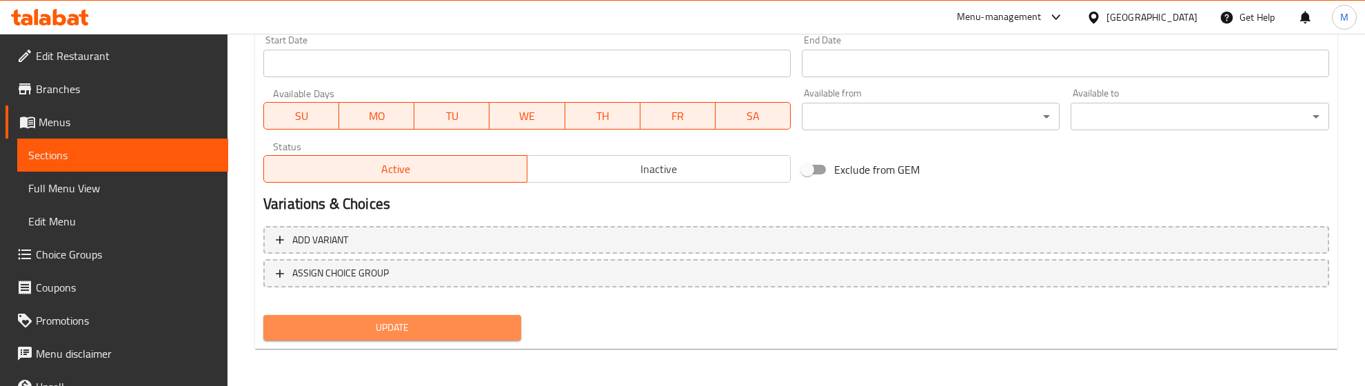
click at [431, 328] on span "Update" at bounding box center [392, 327] width 236 height 17
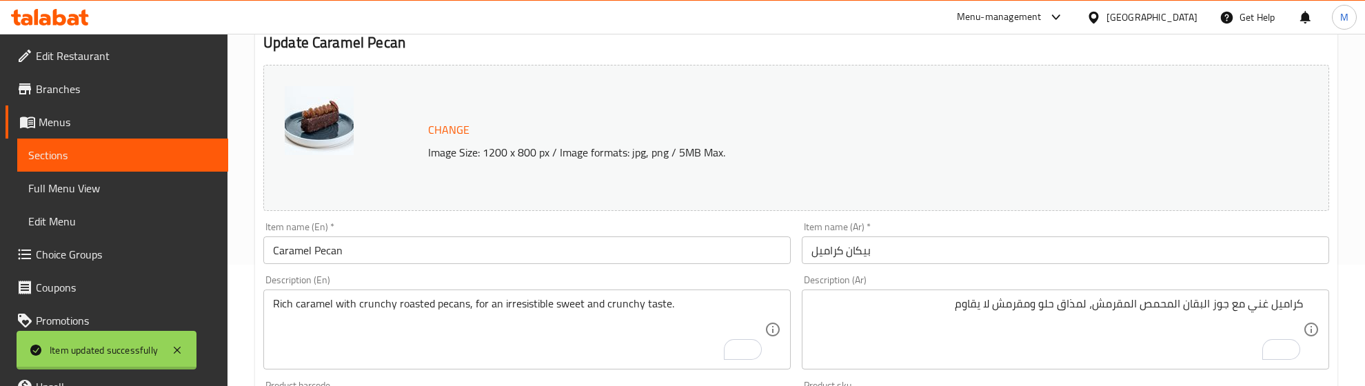
scroll to position [0, 0]
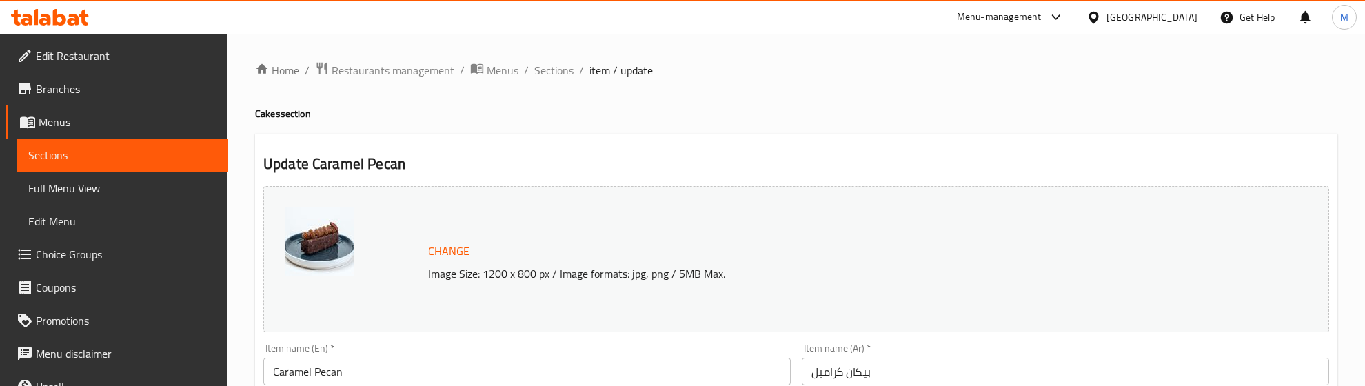
click at [526, 112] on h4 "Cakes section" at bounding box center [796, 114] width 1082 height 14
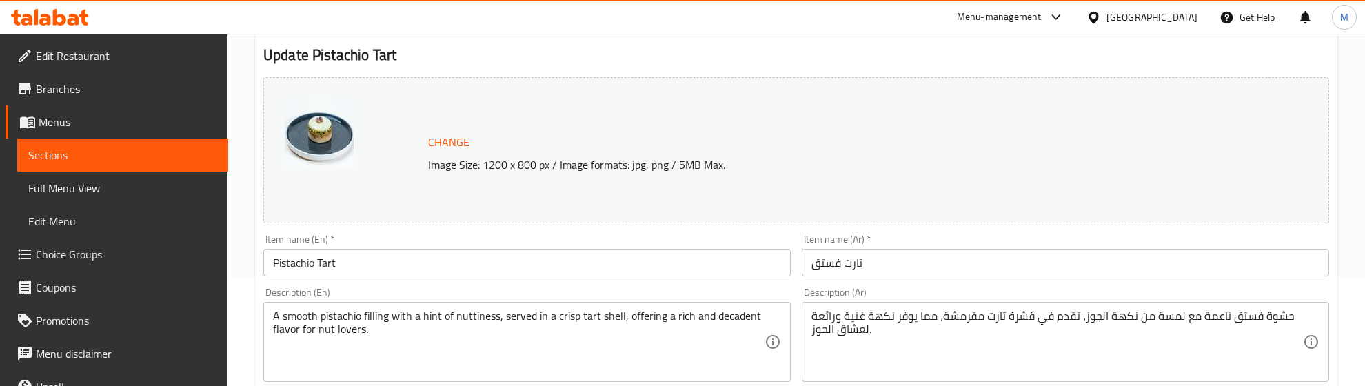
scroll to position [172, 0]
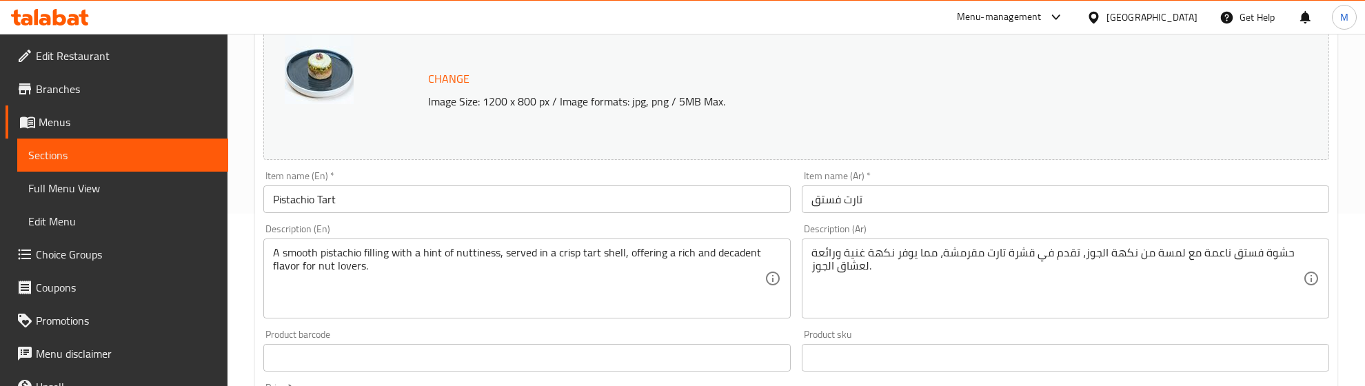
click at [400, 261] on textarea "A smooth pistachio filling with a hint of nuttiness, served in a crisp tart she…" at bounding box center [518, 278] width 491 height 65
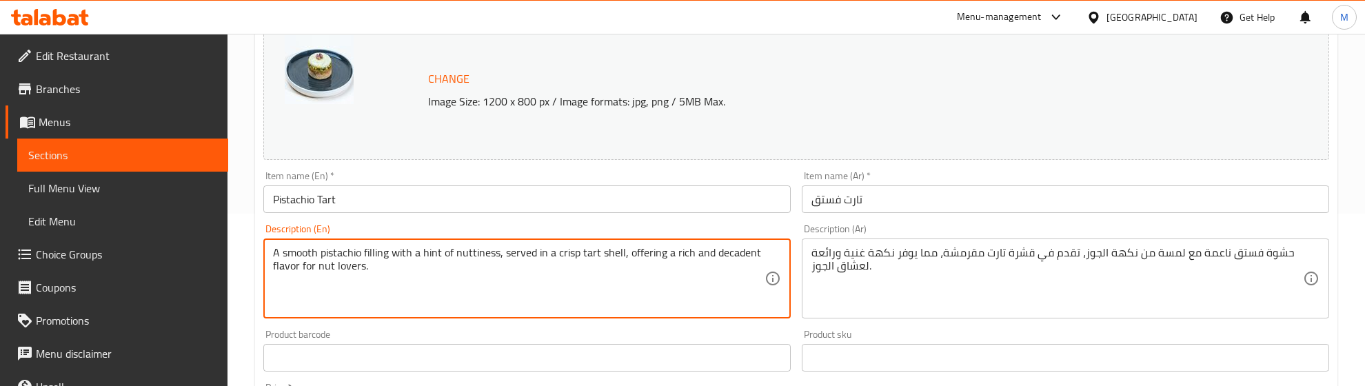
click at [400, 261] on textarea "A smooth pistachio filling with a hint of nuttiness, served in a crisp tart she…" at bounding box center [518, 278] width 491 height 65
paste textarea "Buttery tart filled with creamy pistachio custard, offering a nutty, rich flavo…"
type textarea "Buttery tart filled with creamy pistachio custard, offering a nutty, rich flavo…"
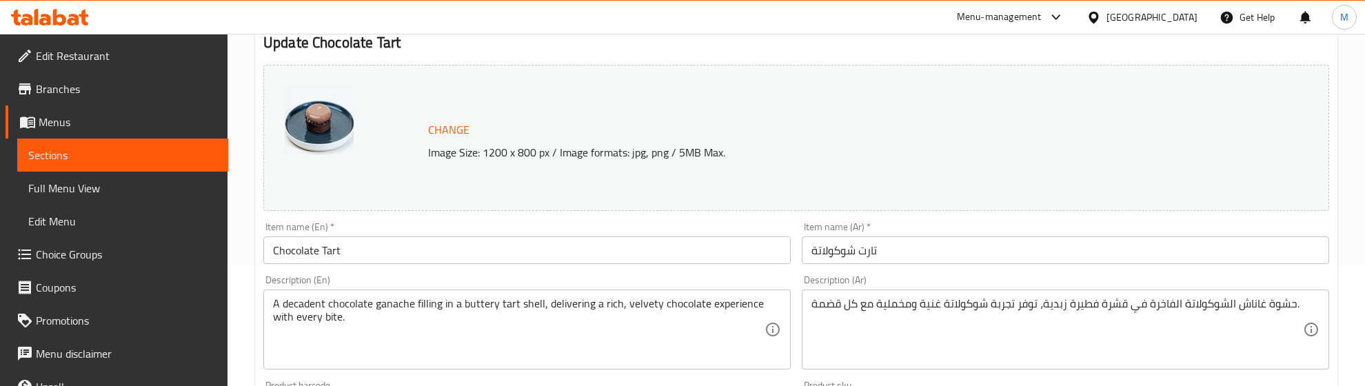
scroll to position [258, 0]
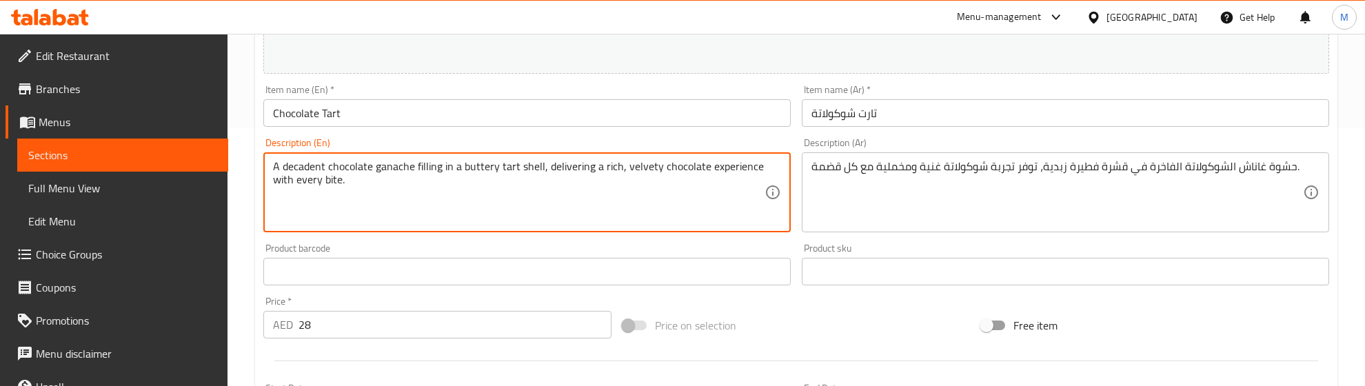
click at [423, 173] on textarea "A decadent chocolate ganache filling in a buttery tart shell, delivering a rich…" at bounding box center [518, 192] width 491 height 65
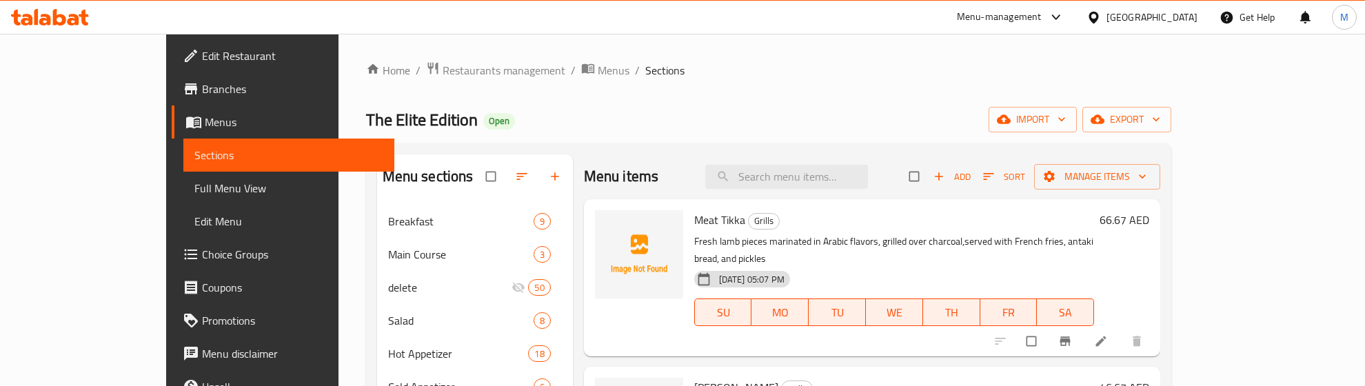
click at [670, 107] on div "The Elite Edition Open import export" at bounding box center [769, 120] width 806 height 26
click at [804, 111] on div "The Elite Edition Open import export" at bounding box center [769, 120] width 806 height 26
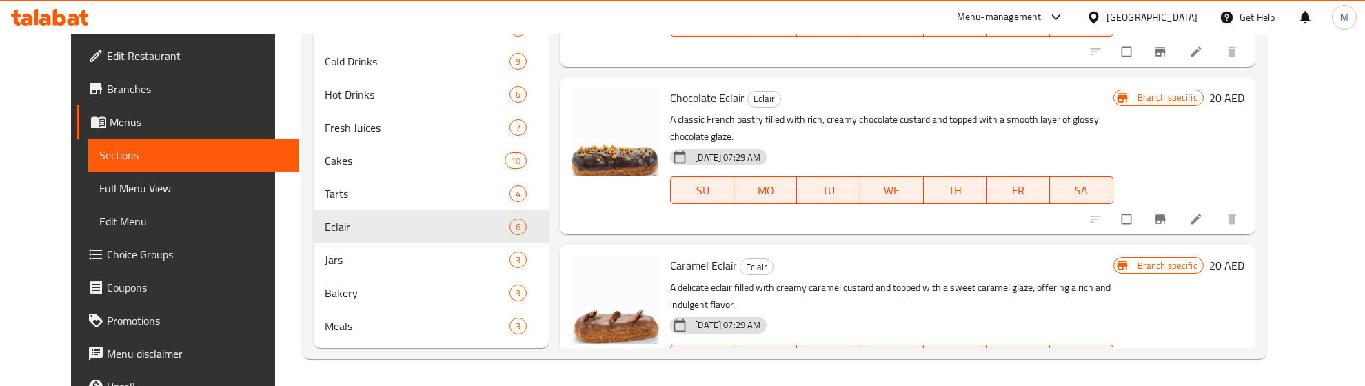
scroll to position [41, 0]
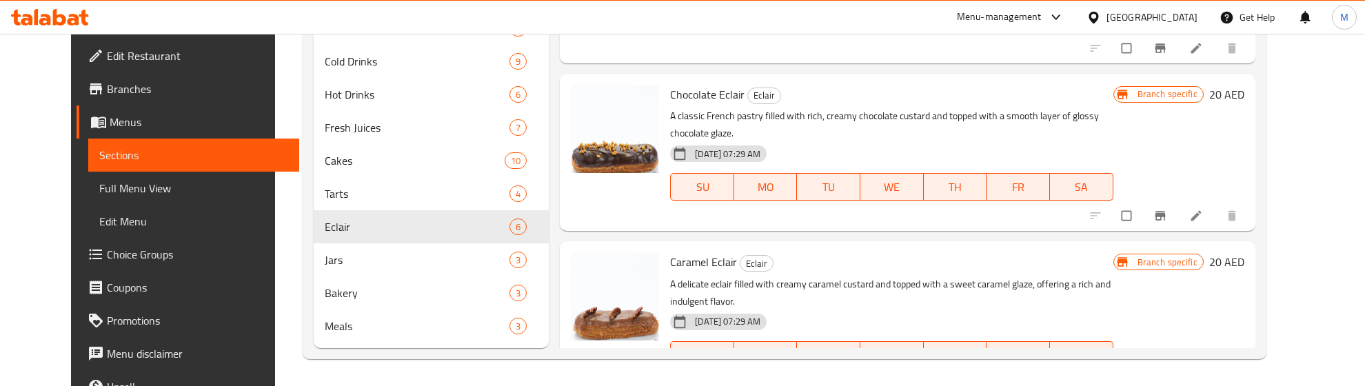
click at [811, 252] on h6 "Caramel Eclair Eclair" at bounding box center [891, 261] width 443 height 19
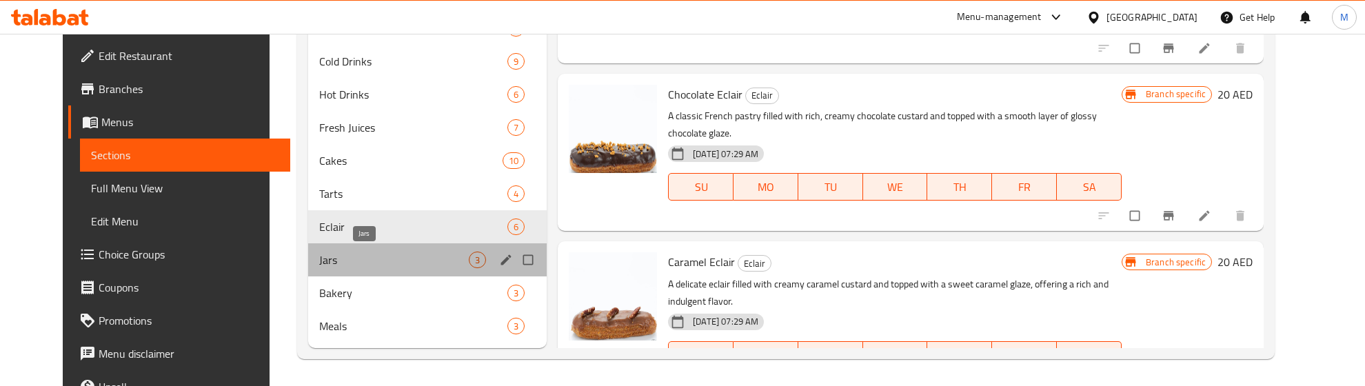
click at [367, 263] on span "Jars" at bounding box center [394, 260] width 150 height 17
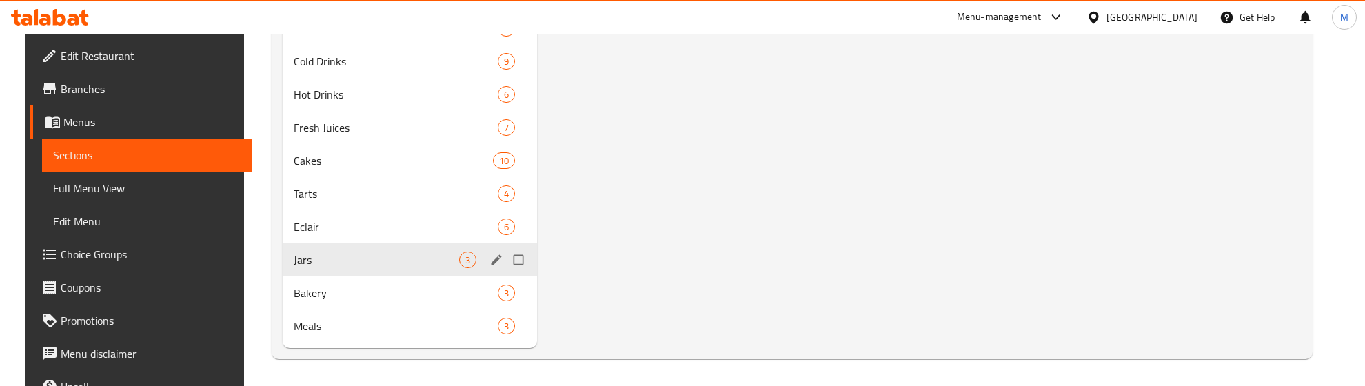
click at [416, 260] on span "Jars" at bounding box center [376, 260] width 165 height 17
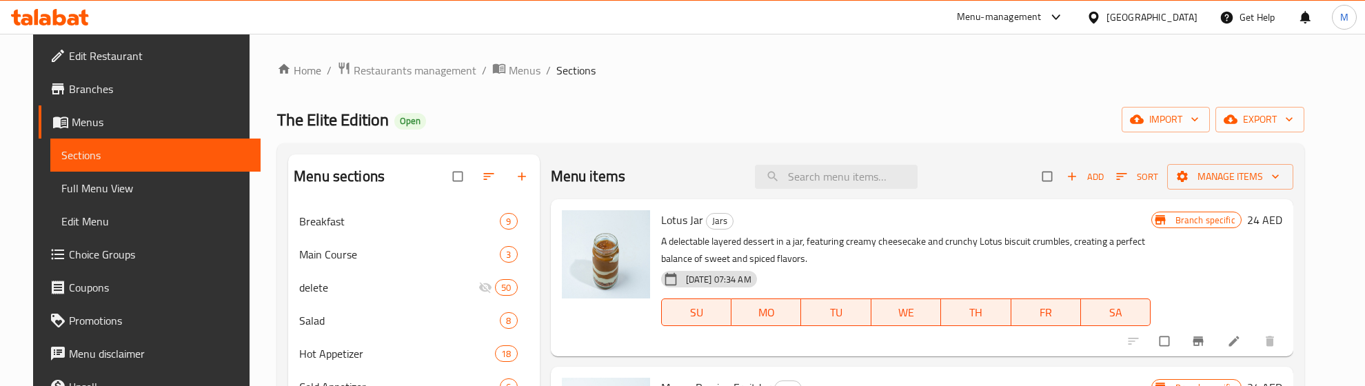
click at [834, 114] on div "The Elite Edition Open import export" at bounding box center [790, 120] width 1027 height 26
click at [1155, 269] on div "19-03-2025 07:34 AM SU MO TU WE TH FR SA" at bounding box center [906, 302] width 501 height 74
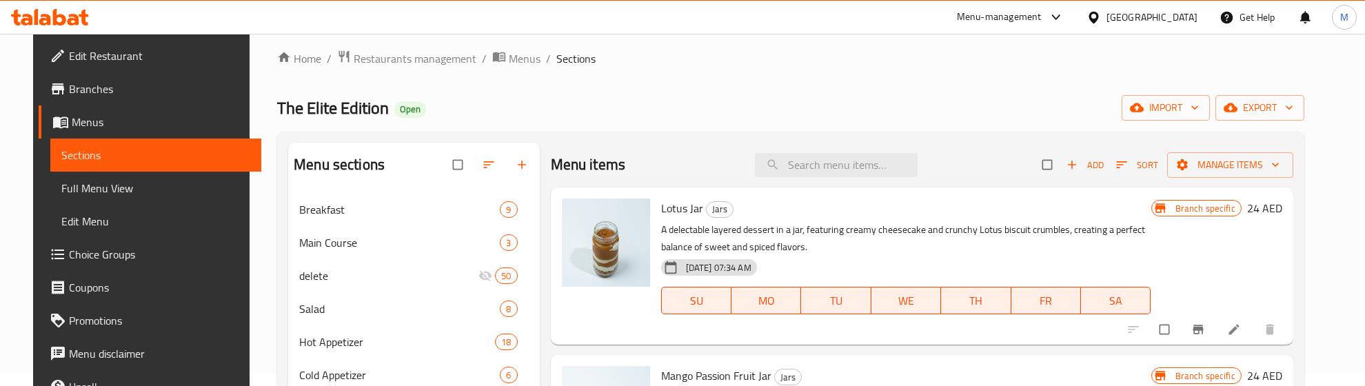
scroll to position [86, 0]
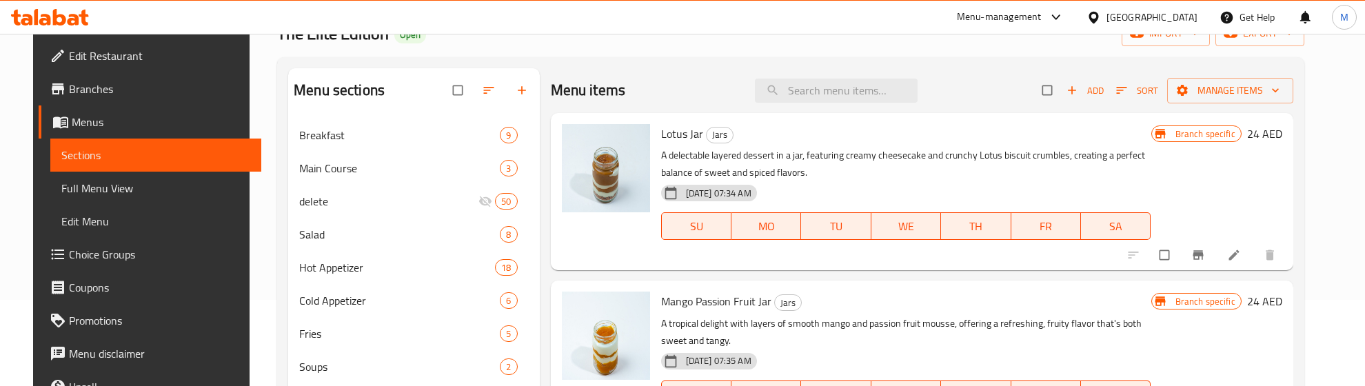
click at [846, 318] on p "A tropical delight with layers of smooth mango and passion fruit mousse, offeri…" at bounding box center [906, 332] width 490 height 34
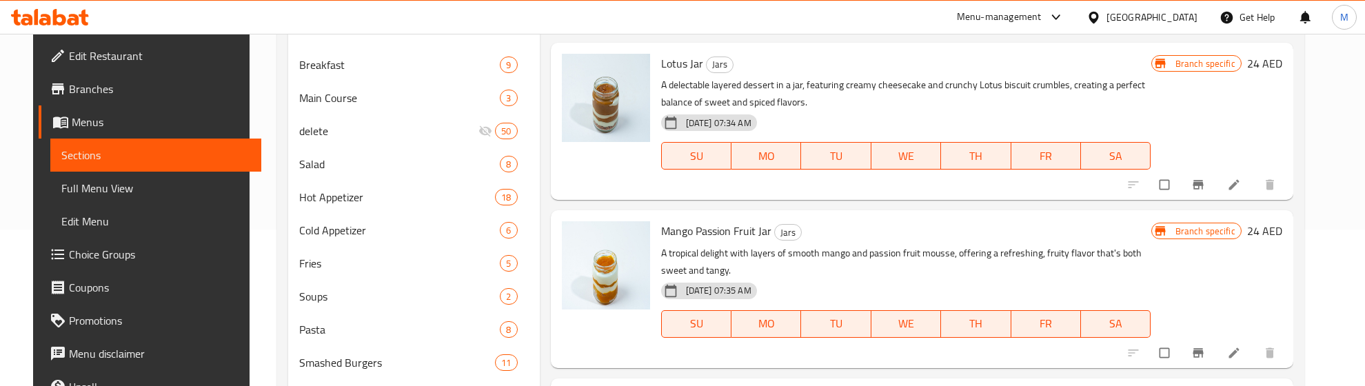
scroll to position [345, 0]
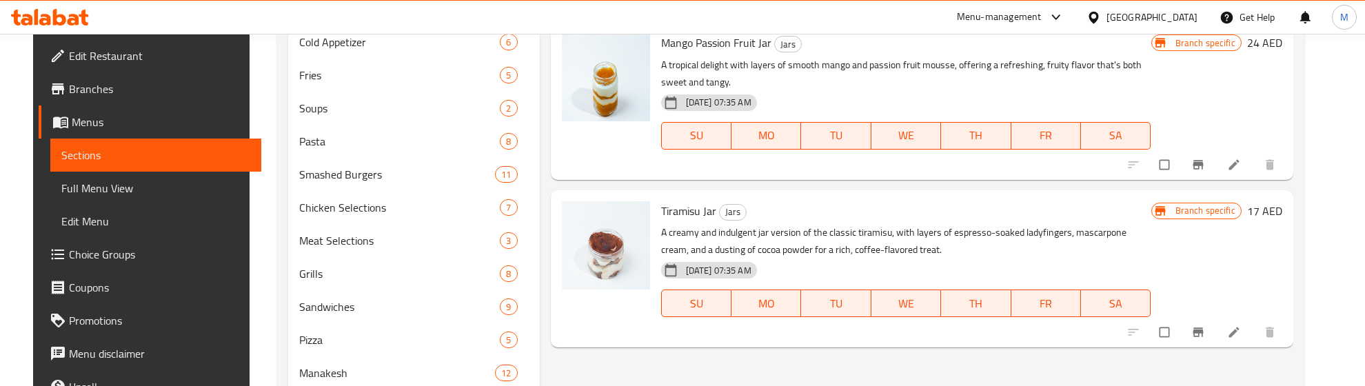
click at [798, 253] on p "A creamy and indulgent jar version of the classic tiramisu, with layers of espr…" at bounding box center [906, 241] width 490 height 34
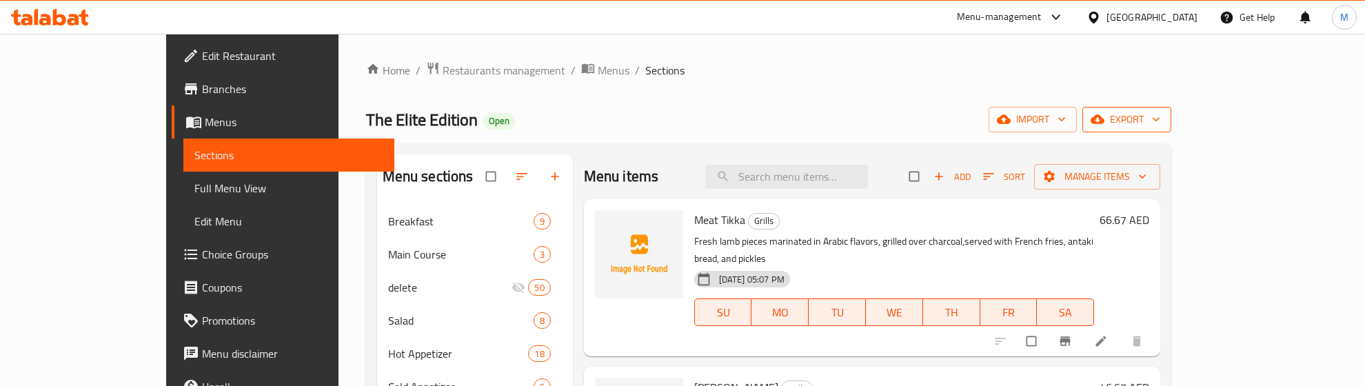
click at [1160, 119] on span "export" at bounding box center [1126, 119] width 67 height 17
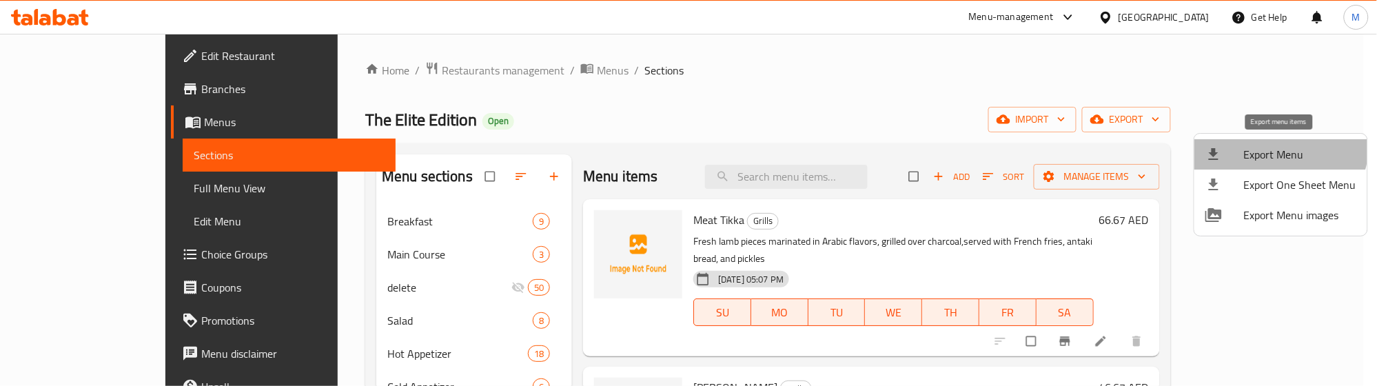
click at [1268, 143] on li "Export Menu" at bounding box center [1281, 154] width 173 height 30
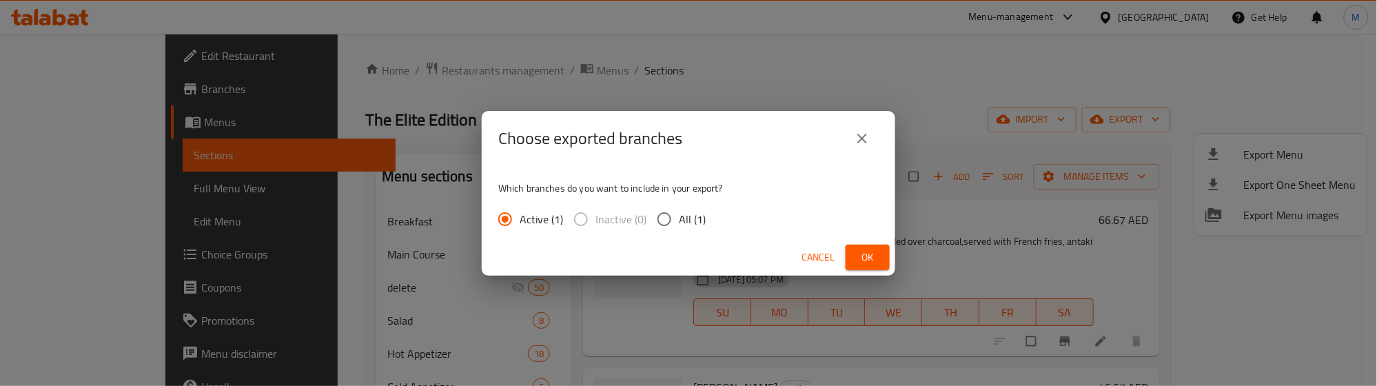
click at [662, 217] on input "All (1)" at bounding box center [664, 219] width 29 height 29
radio input "true"
click at [862, 262] on span "Ok" at bounding box center [868, 257] width 22 height 17
